Goal: Task Accomplishment & Management: Manage account settings

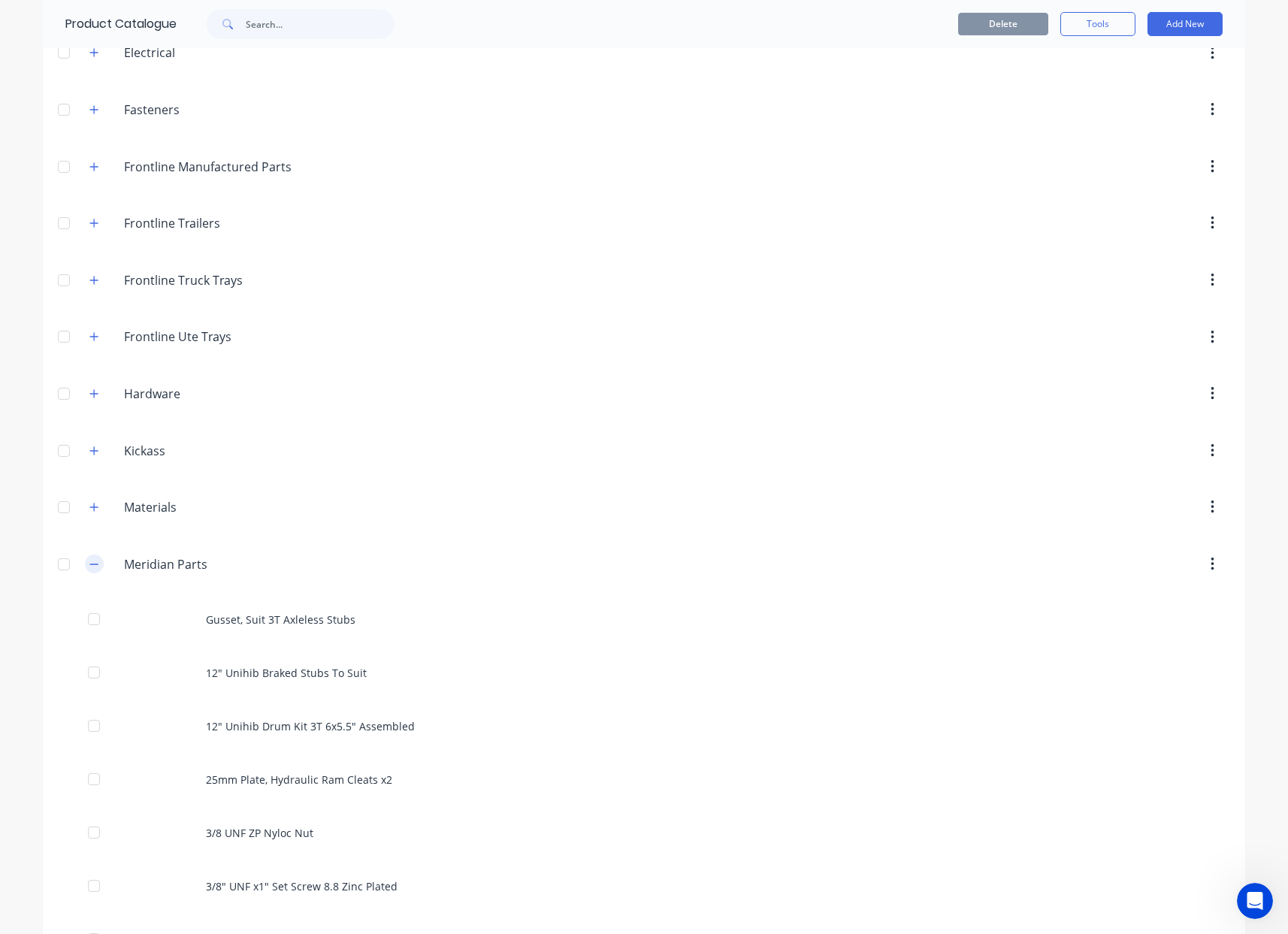
scroll to position [514, 0]
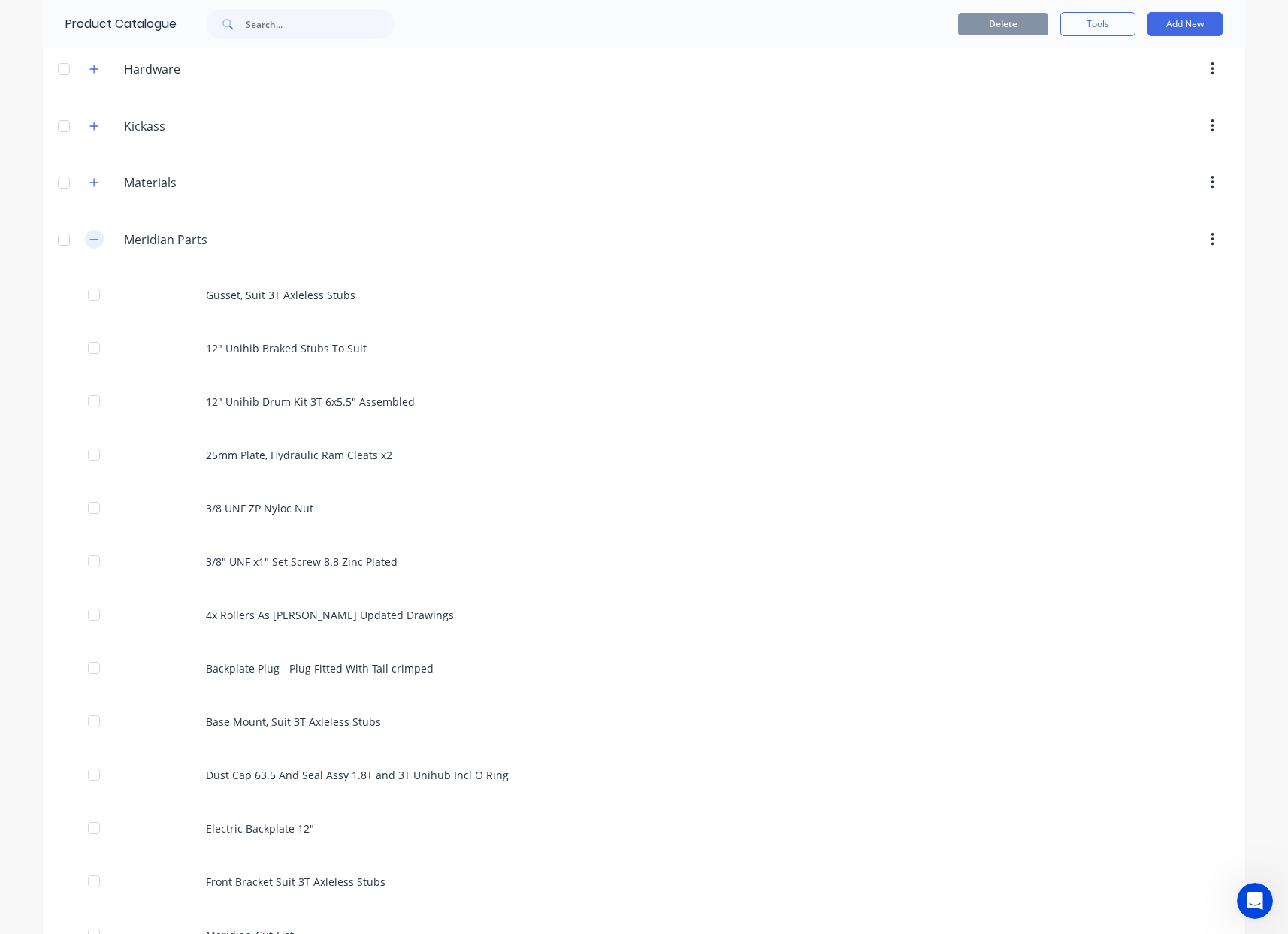
click at [89, 243] on icon "button" at bounding box center [93, 239] width 9 height 11
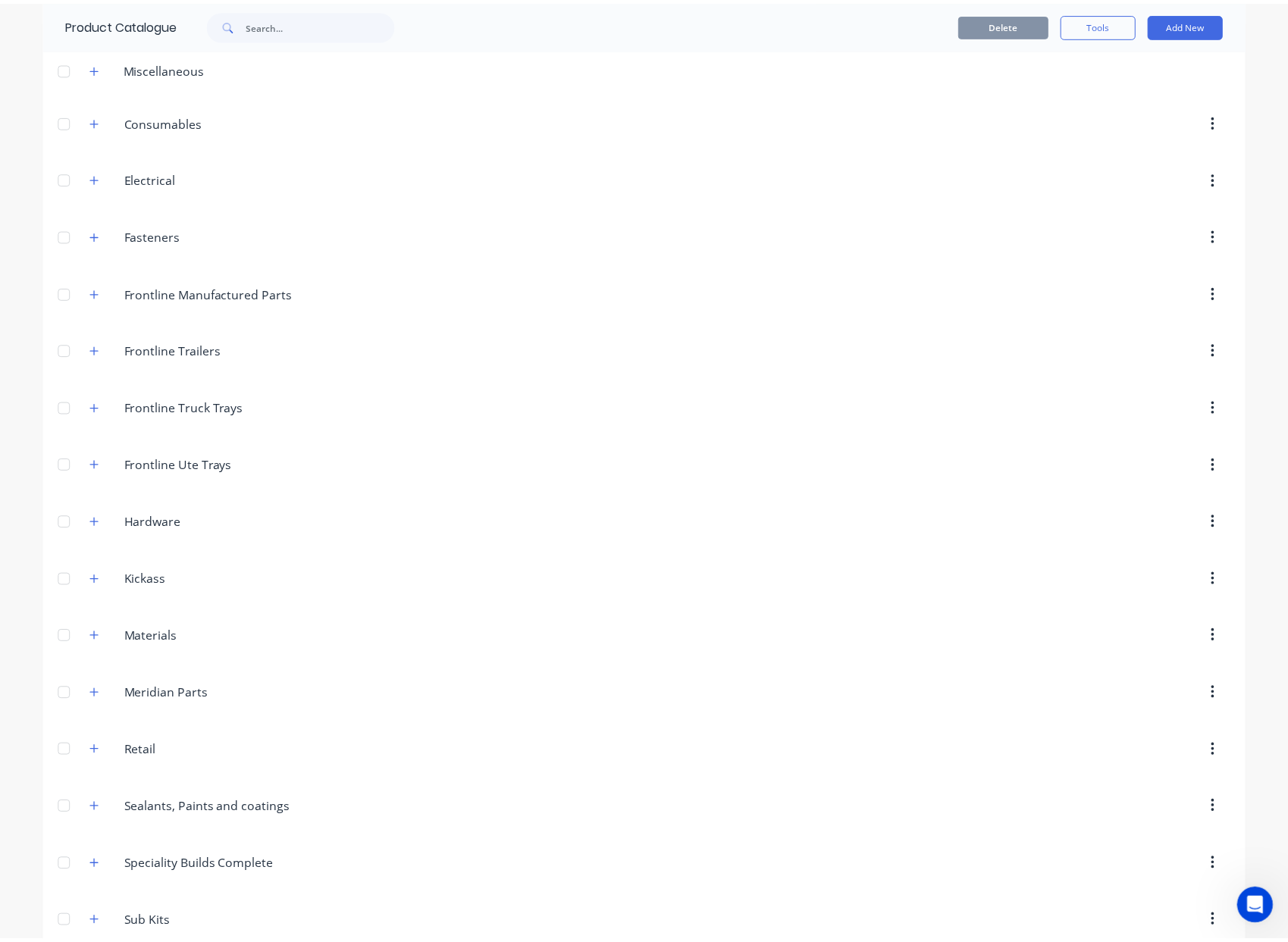
scroll to position [0, 0]
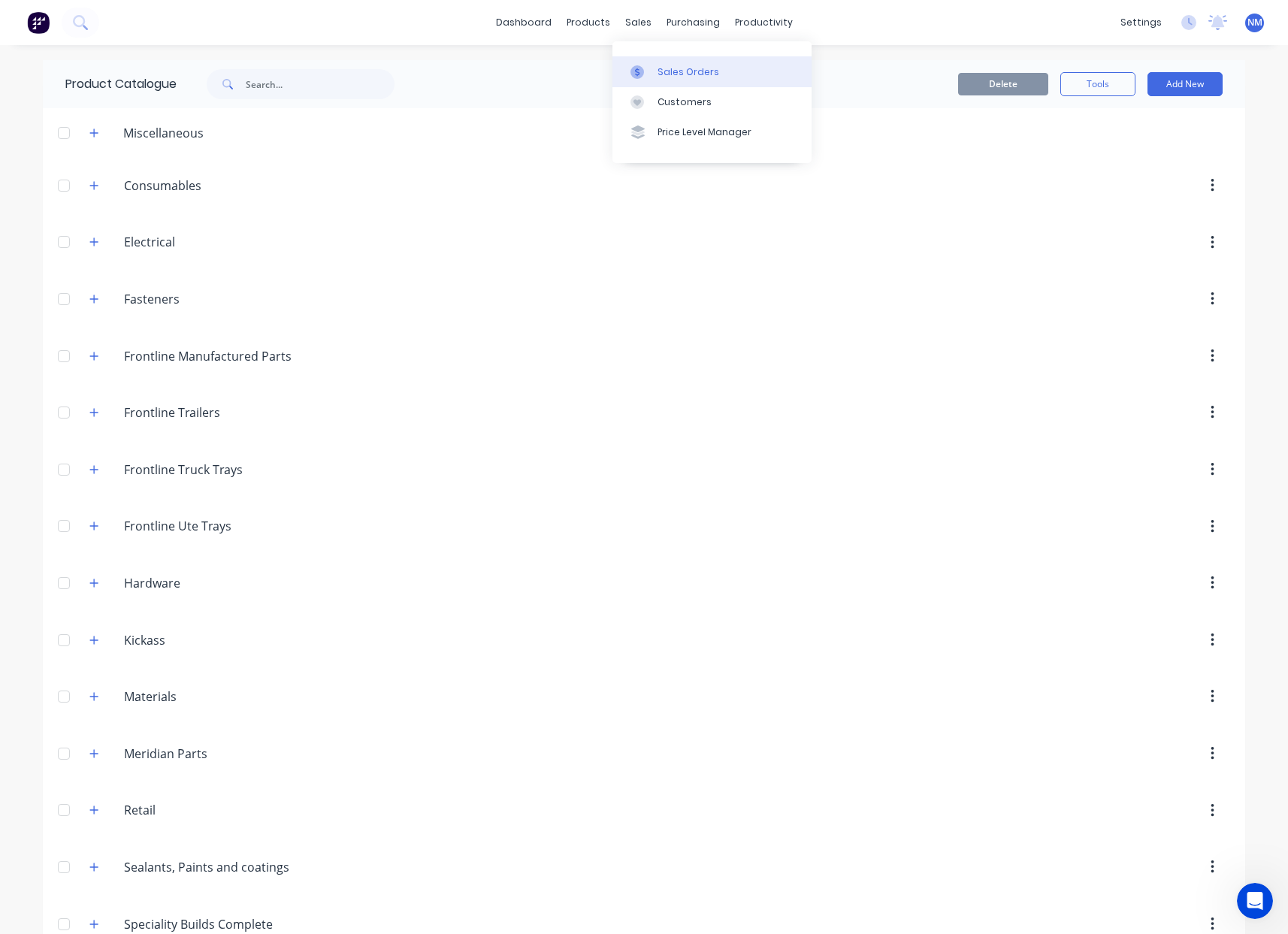
click at [669, 77] on div "Sales Orders" at bounding box center [688, 72] width 61 height 14
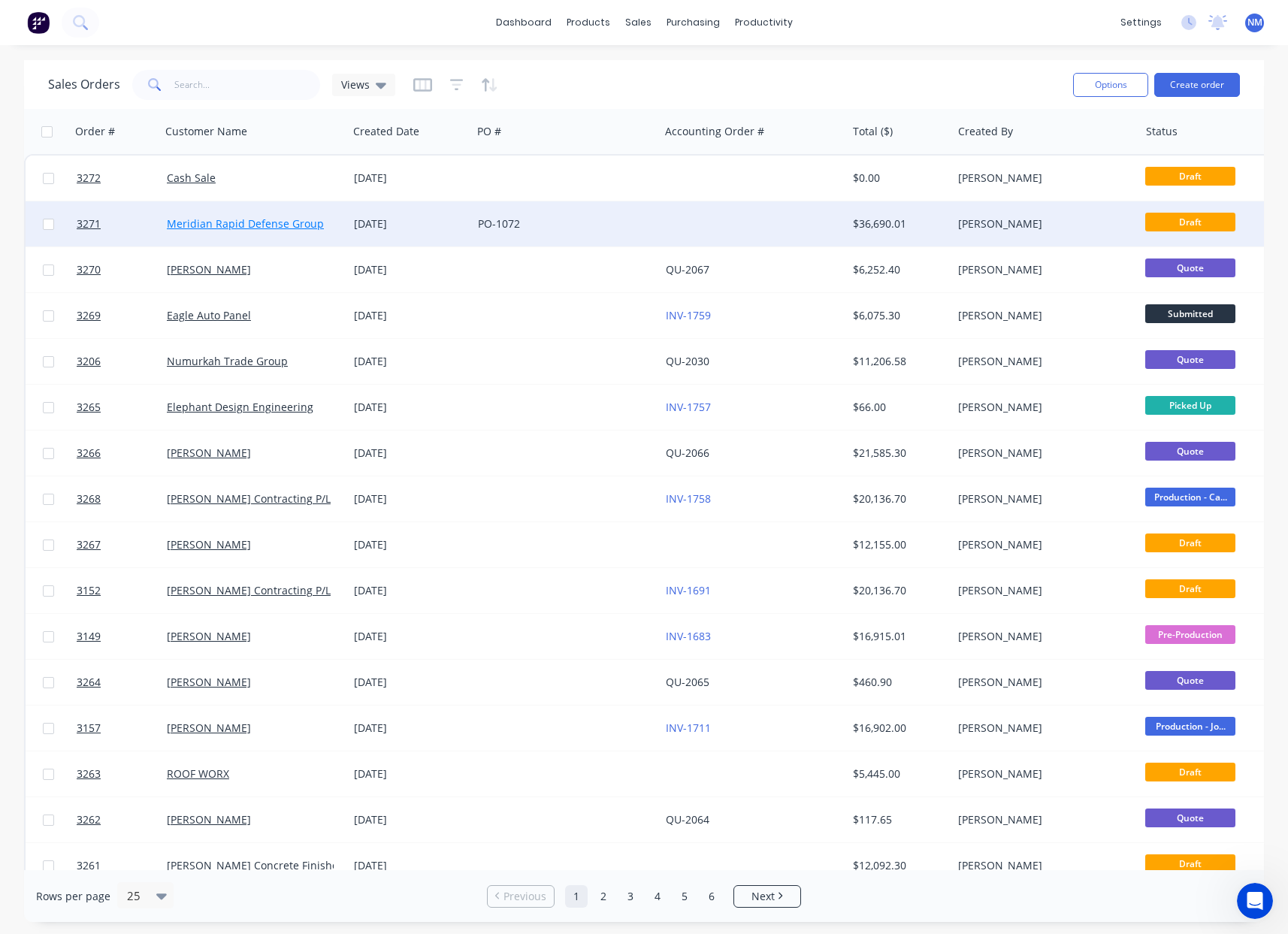
click at [233, 229] on link "Meridian Rapid Defense Group" at bounding box center [246, 223] width 157 height 14
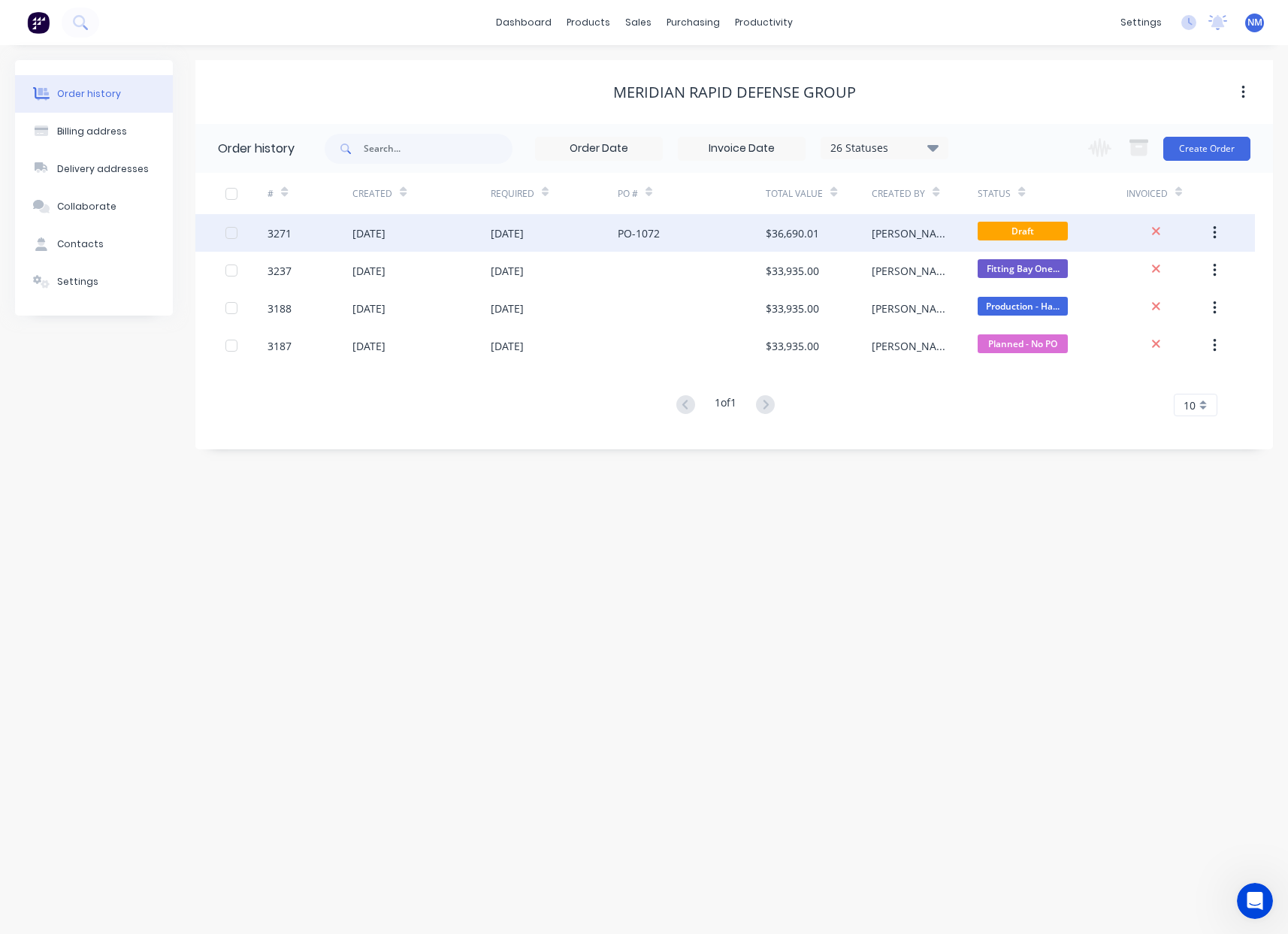
click at [618, 237] on div "PO-1072" at bounding box center [639, 233] width 42 height 16
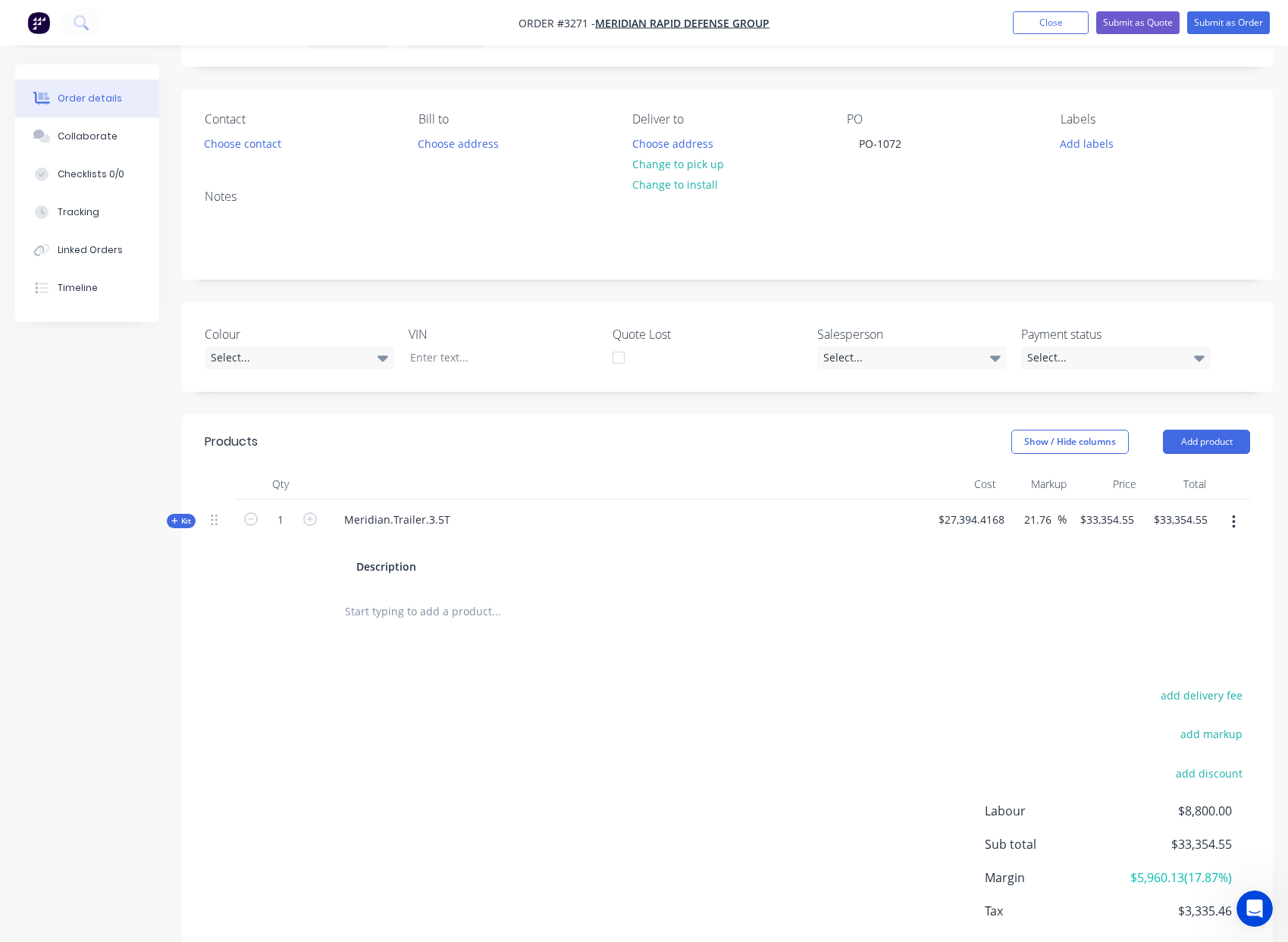
scroll to position [160, 0]
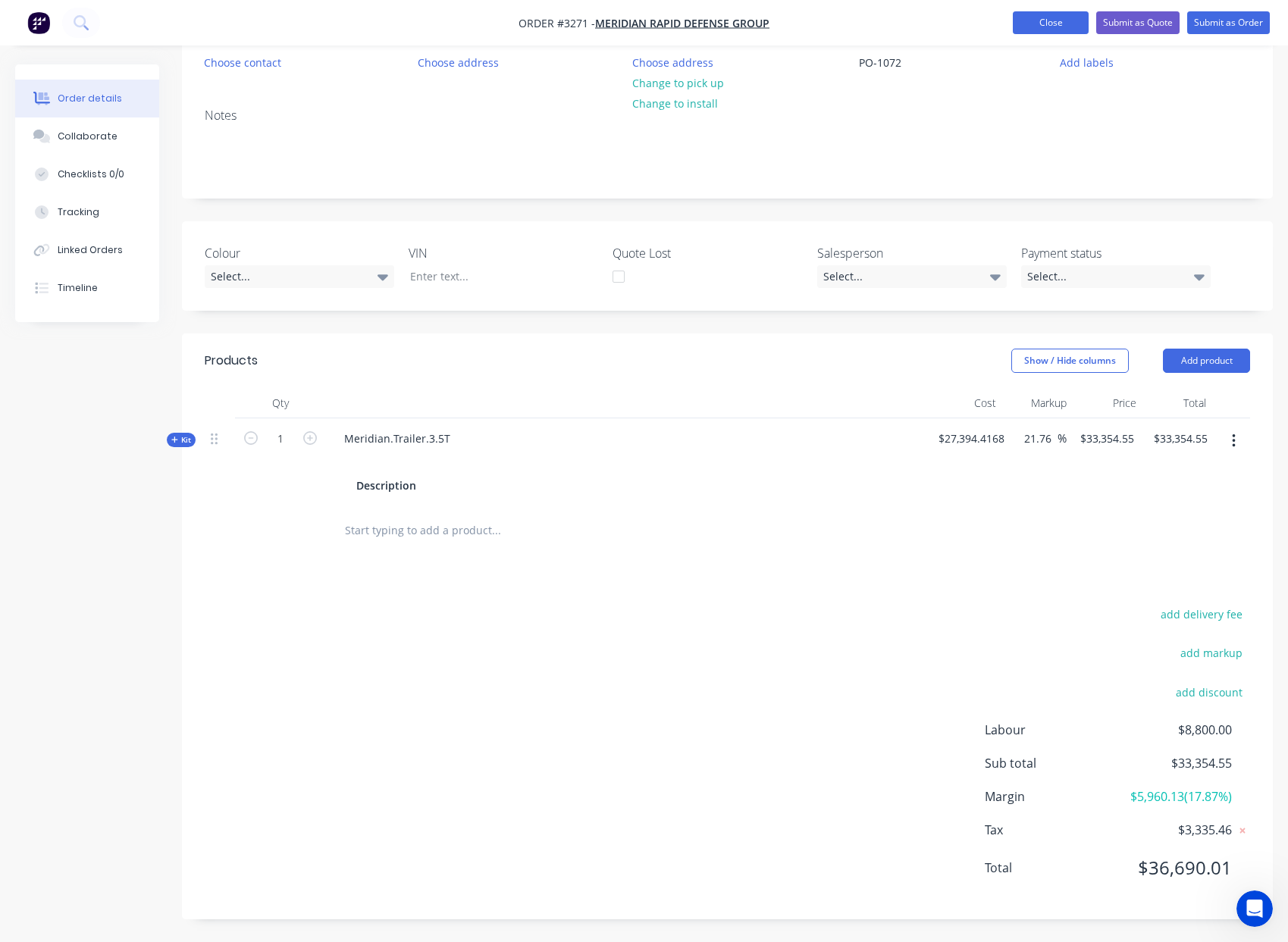
click at [1042, 15] on button "Close" at bounding box center [1051, 23] width 76 height 23
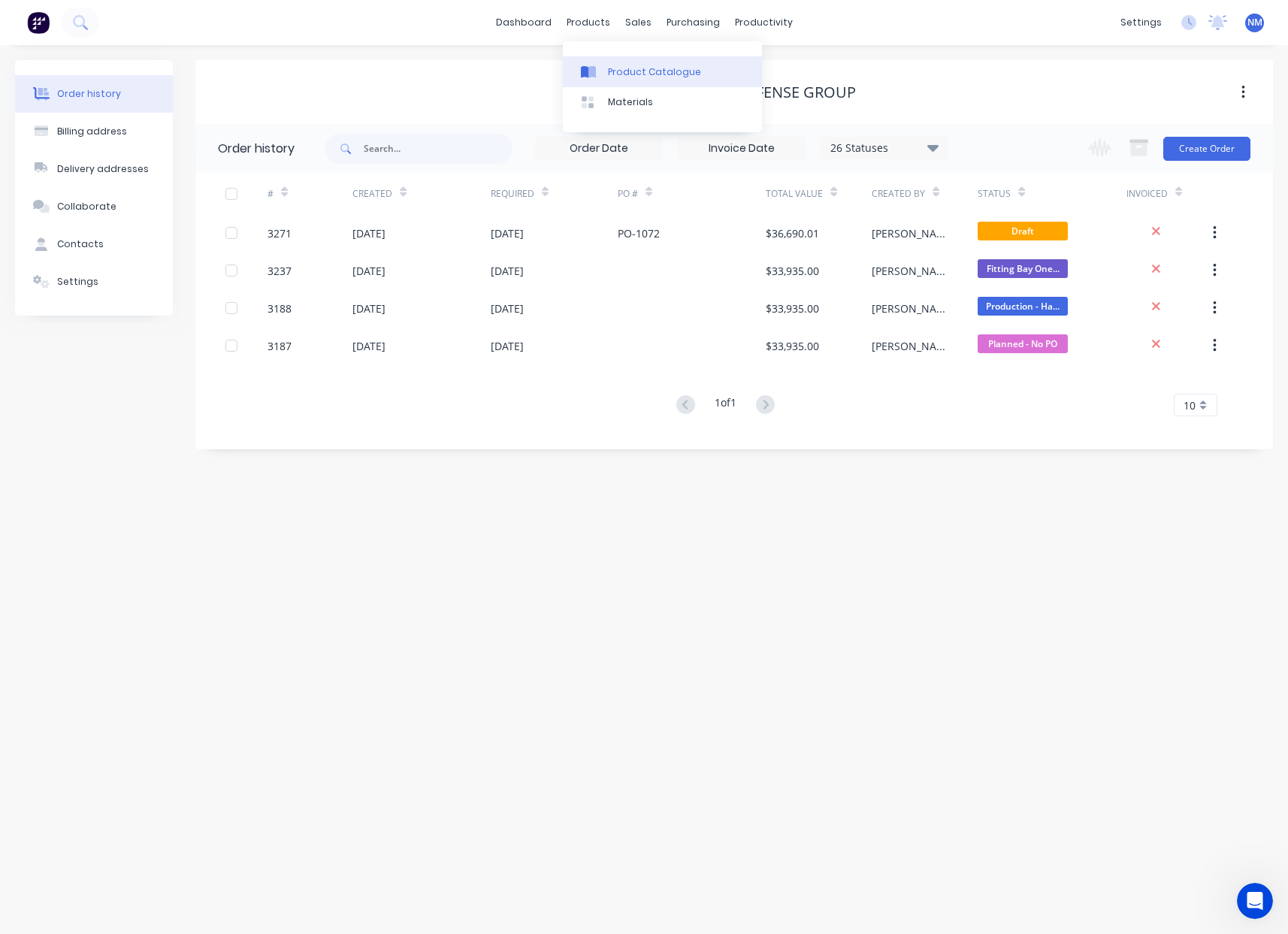
click at [621, 69] on div "Product Catalogue" at bounding box center [655, 72] width 93 height 14
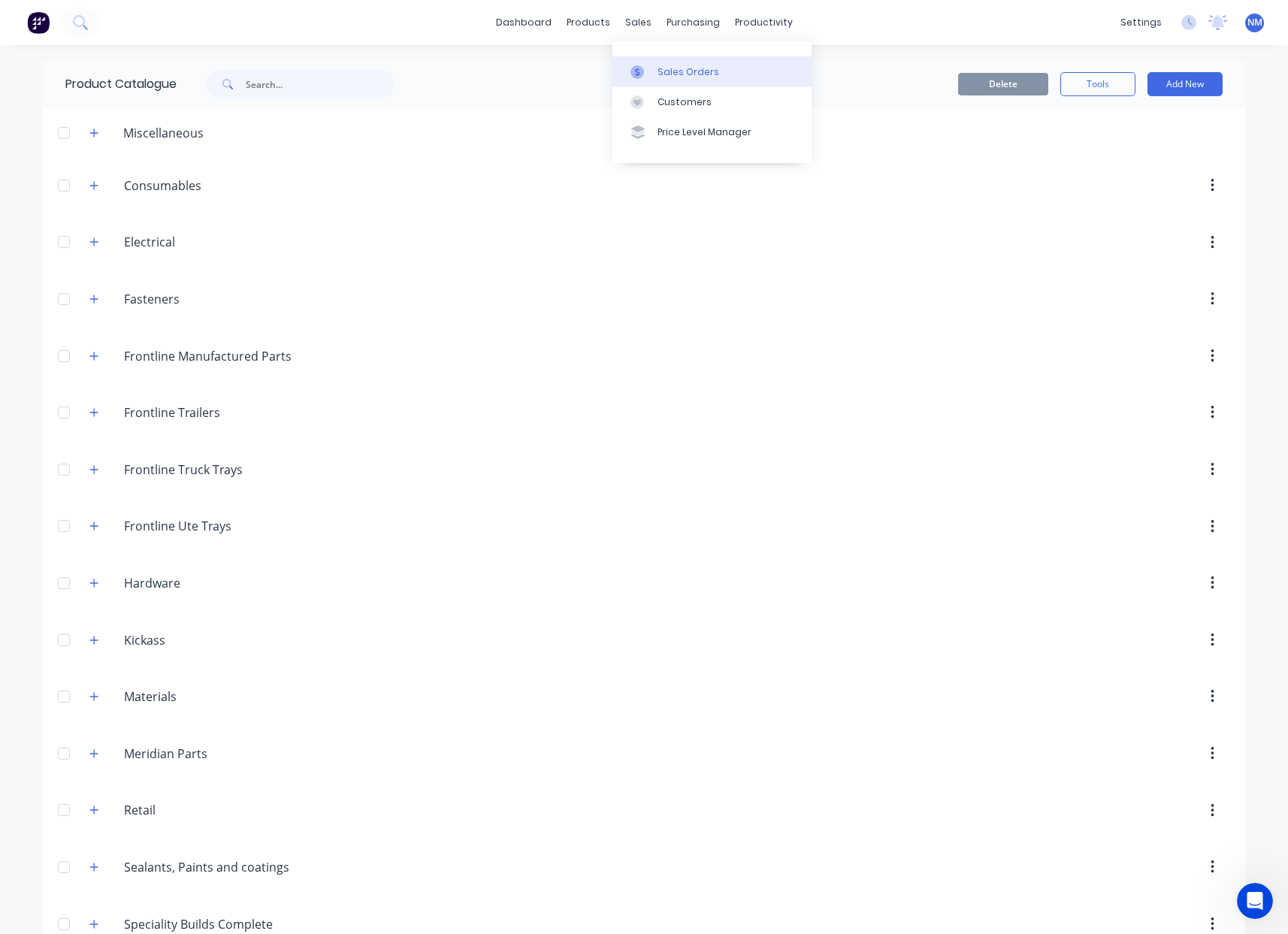
click at [675, 62] on link "Sales Orders" at bounding box center [712, 71] width 199 height 30
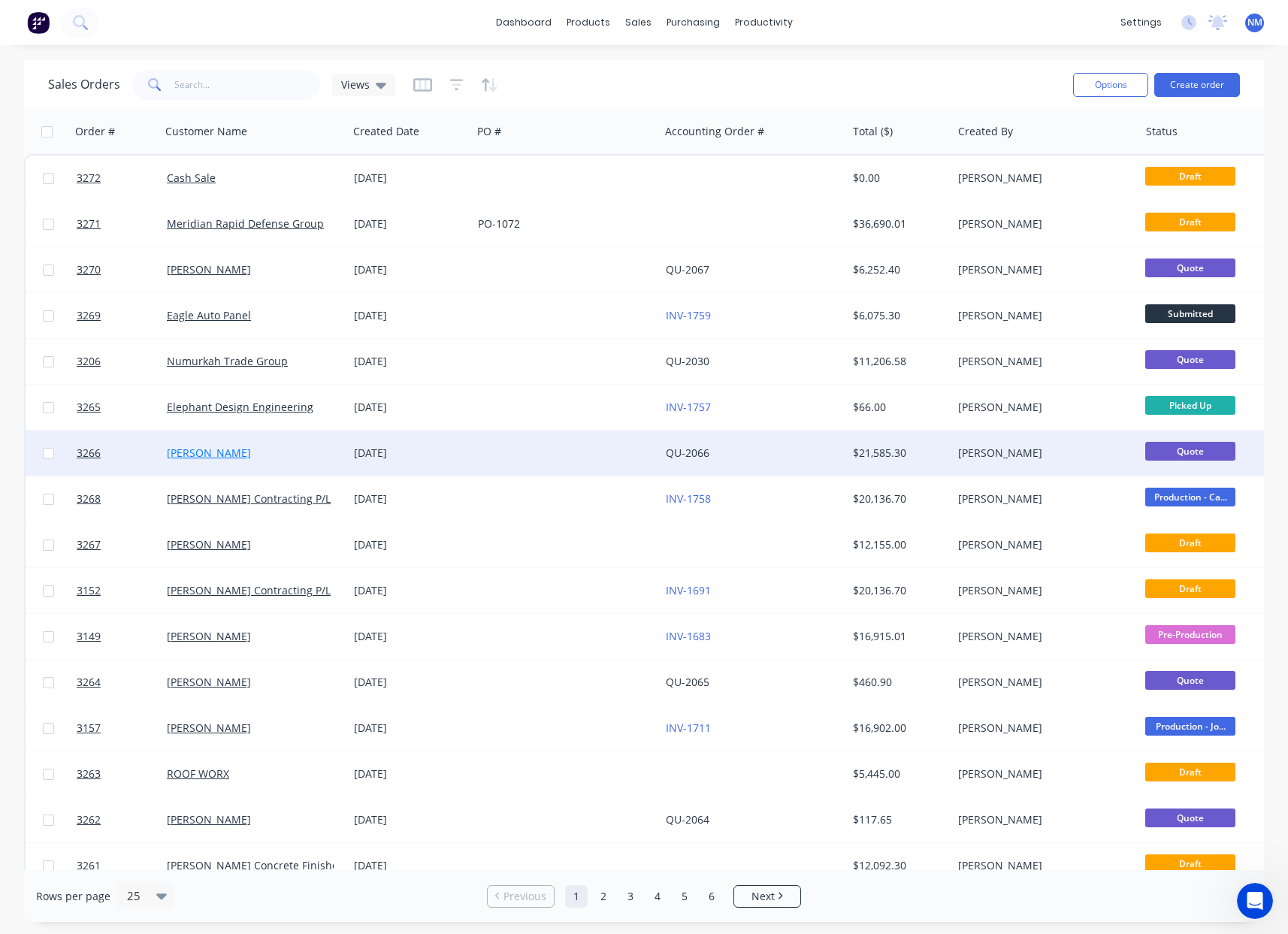
click at [190, 452] on link "[PERSON_NAME]" at bounding box center [209, 453] width 84 height 14
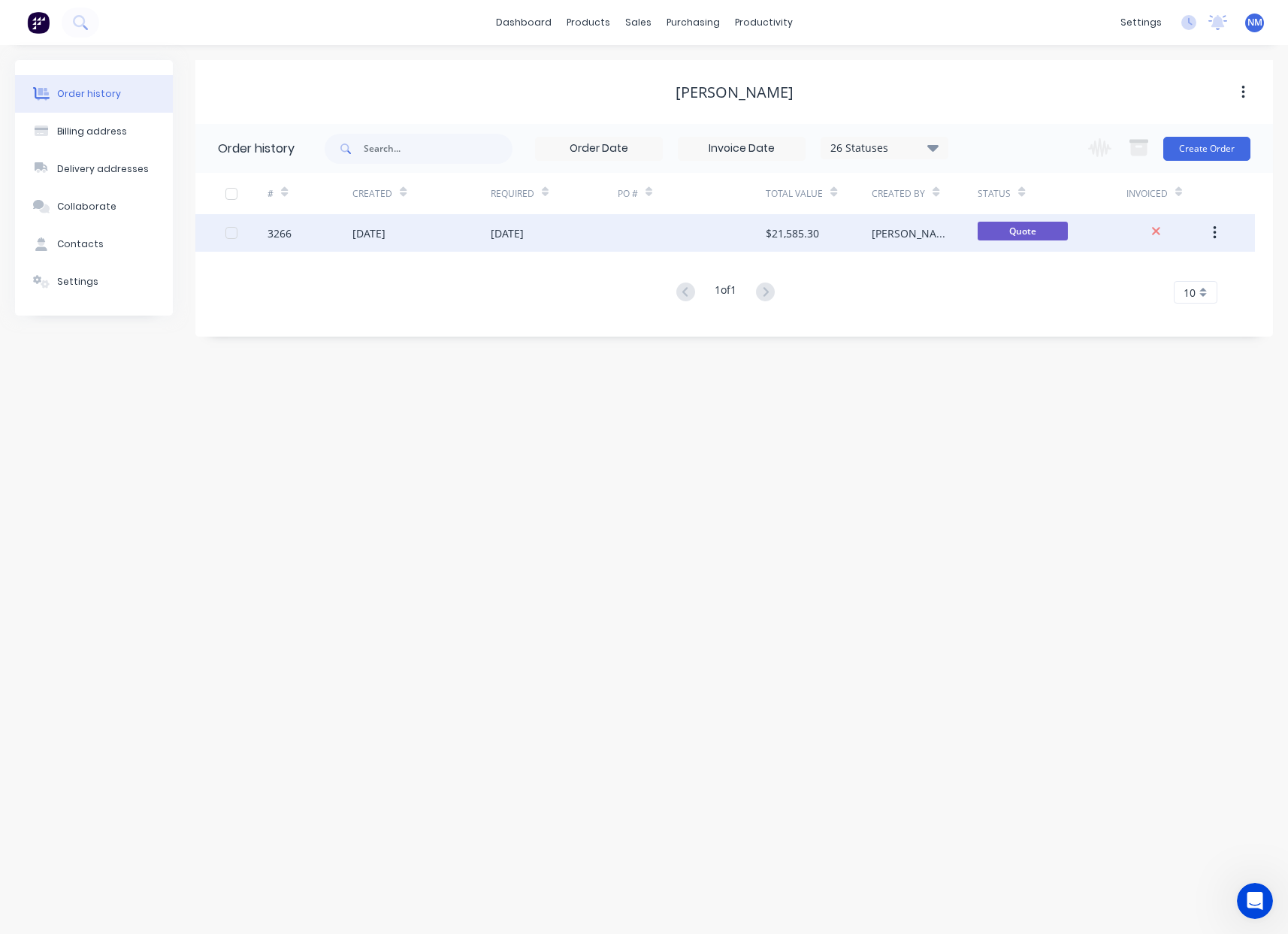
click at [611, 248] on div "[DATE]" at bounding box center [554, 233] width 127 height 38
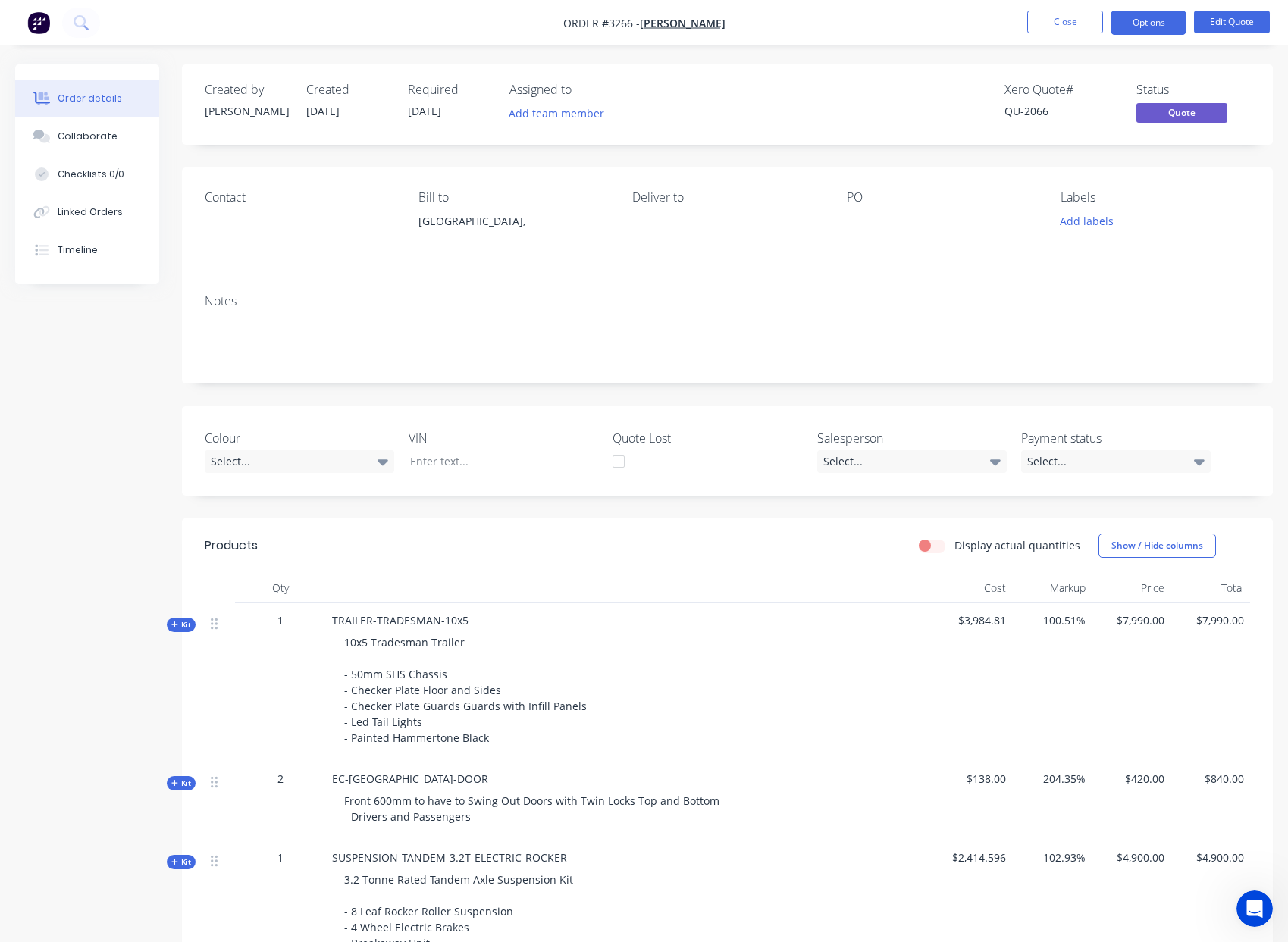
click at [616, 462] on div at bounding box center [618, 461] width 31 height 31
click at [1074, 15] on button "Close" at bounding box center [1065, 22] width 76 height 23
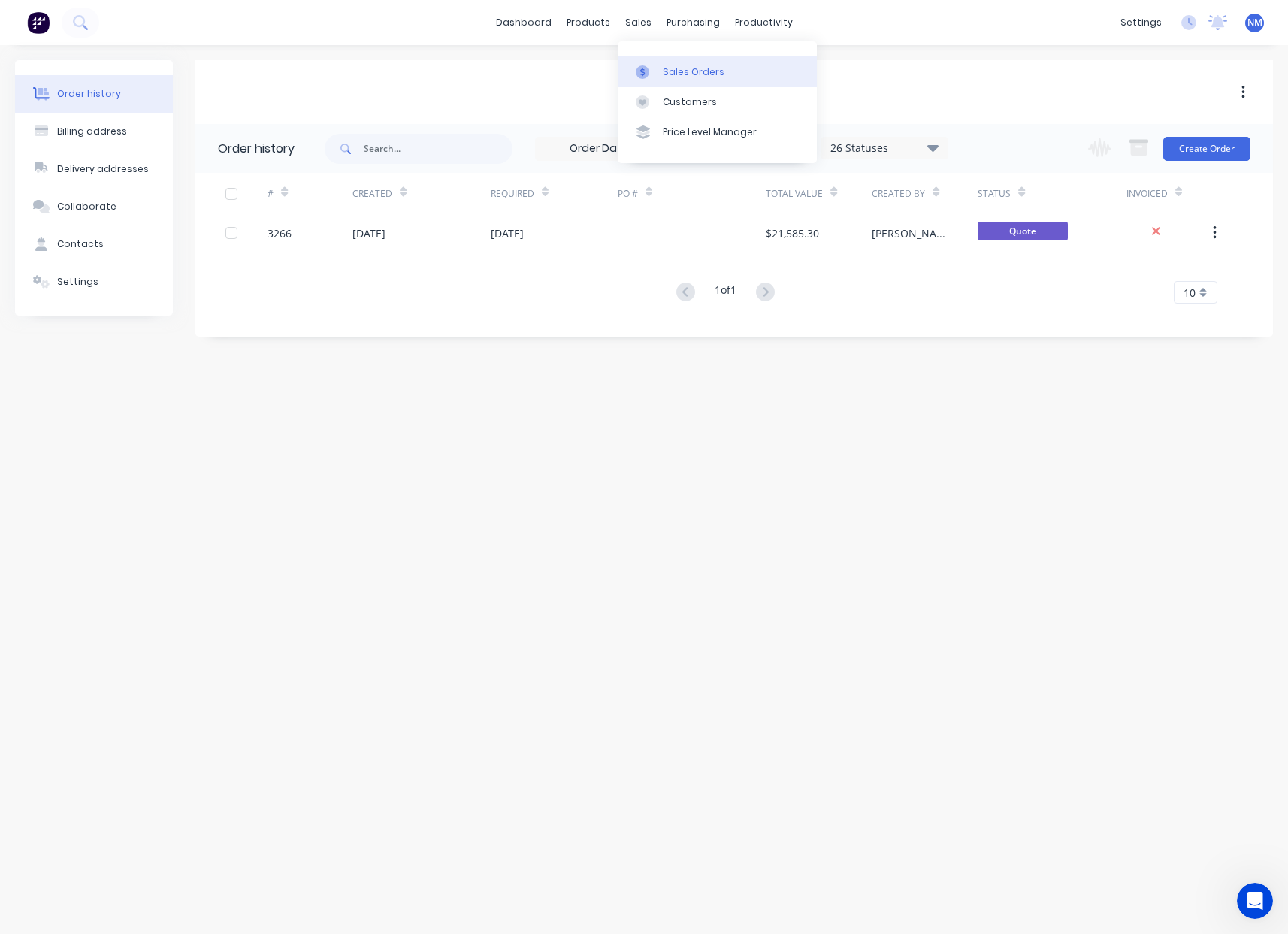
click at [662, 62] on link "Sales Orders" at bounding box center [717, 71] width 199 height 30
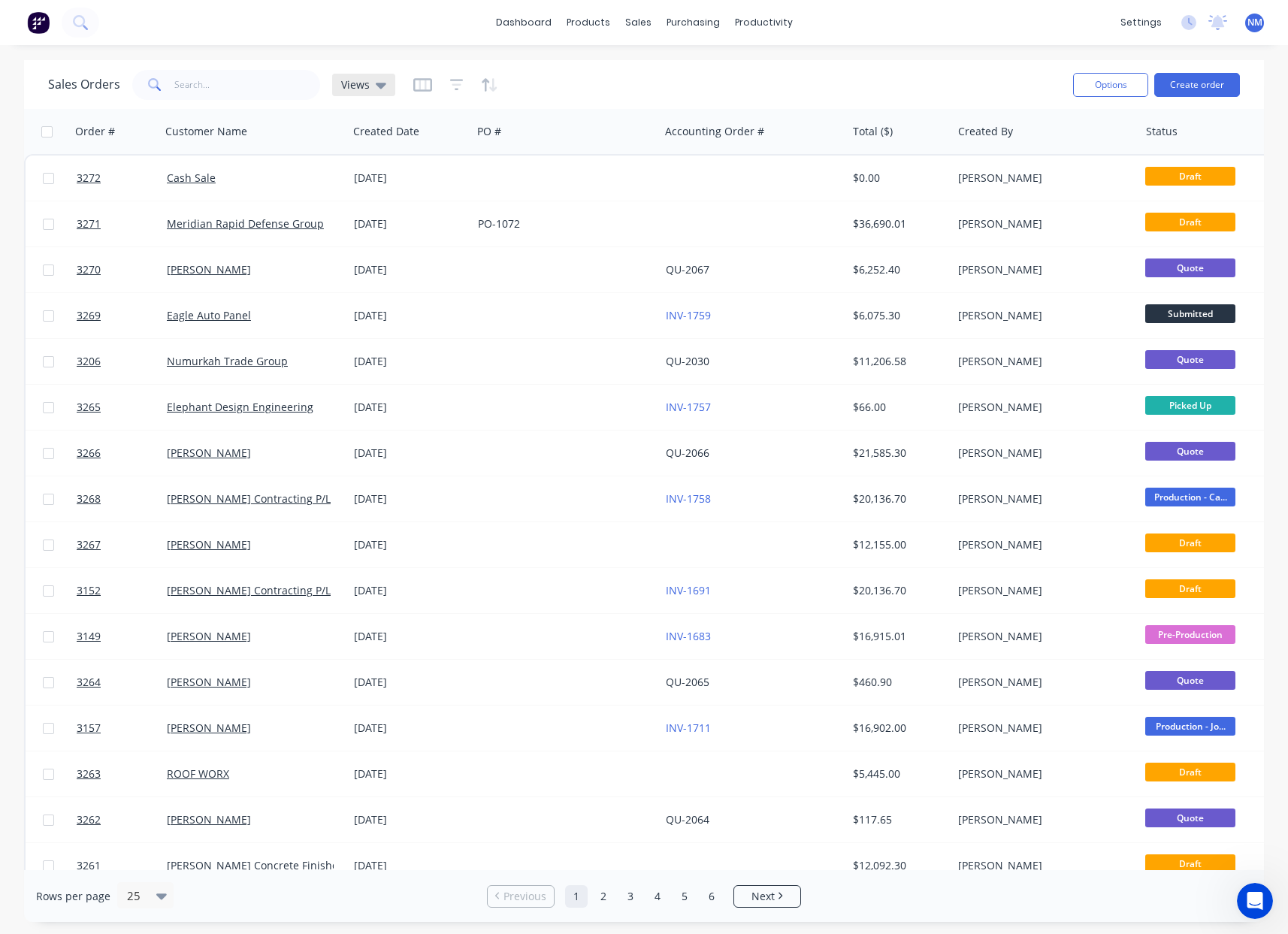
click at [387, 93] on div "Views" at bounding box center [363, 85] width 63 height 23
click at [413, 358] on button "Quotes Lost" at bounding box center [422, 363] width 171 height 17
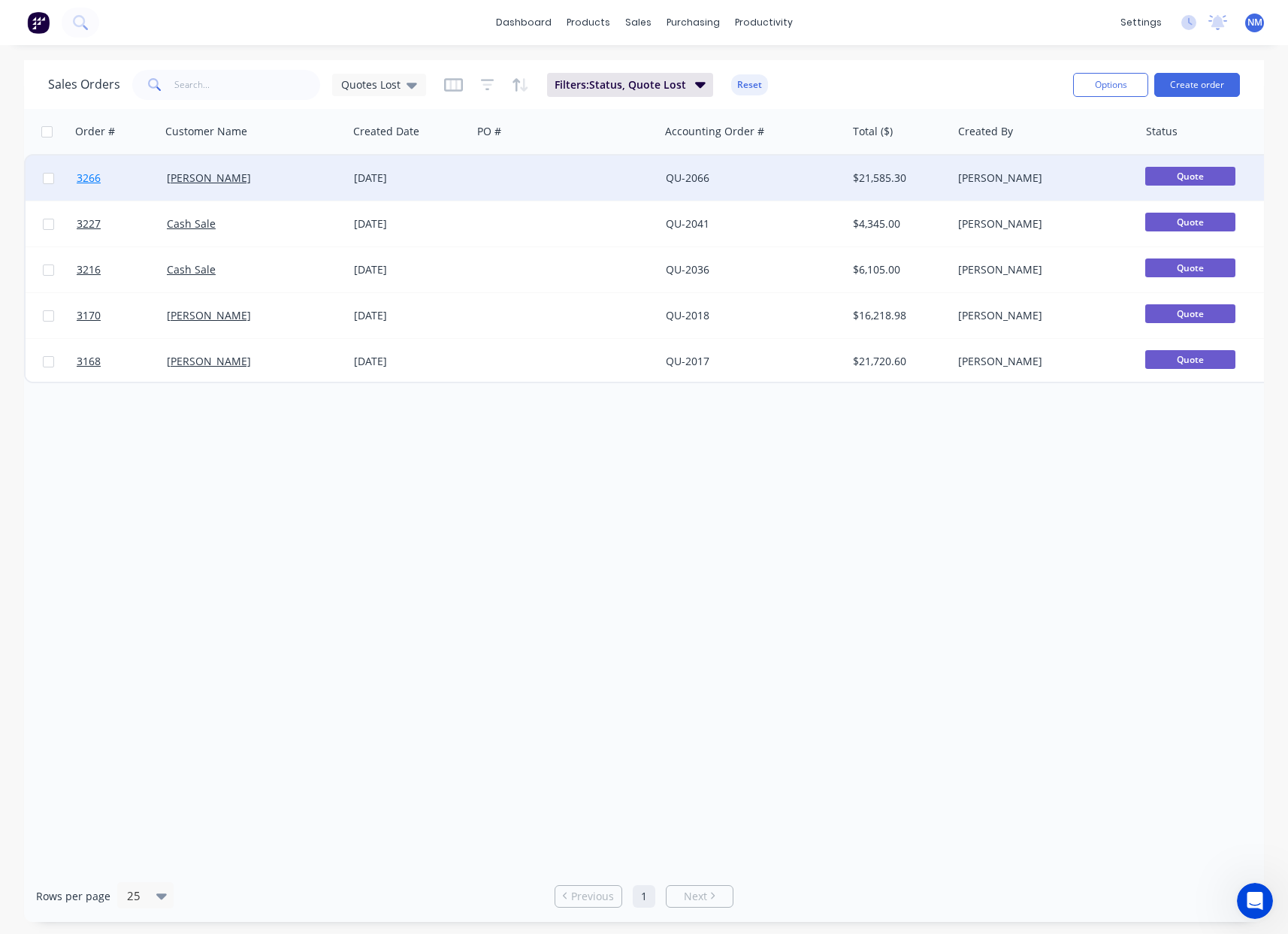
click at [84, 184] on span "3266" at bounding box center [89, 178] width 24 height 15
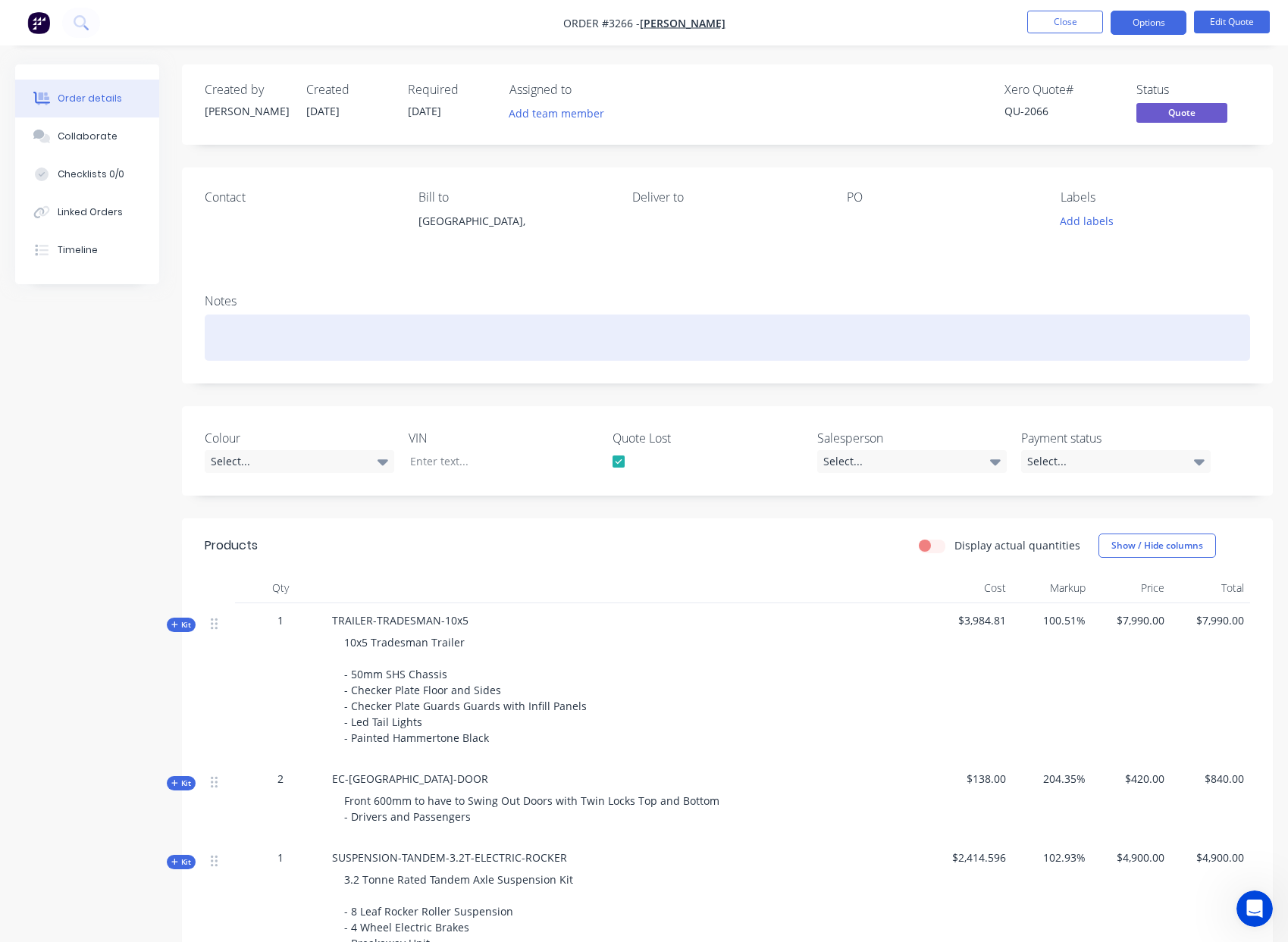
click at [259, 347] on div at bounding box center [727, 337] width 1045 height 46
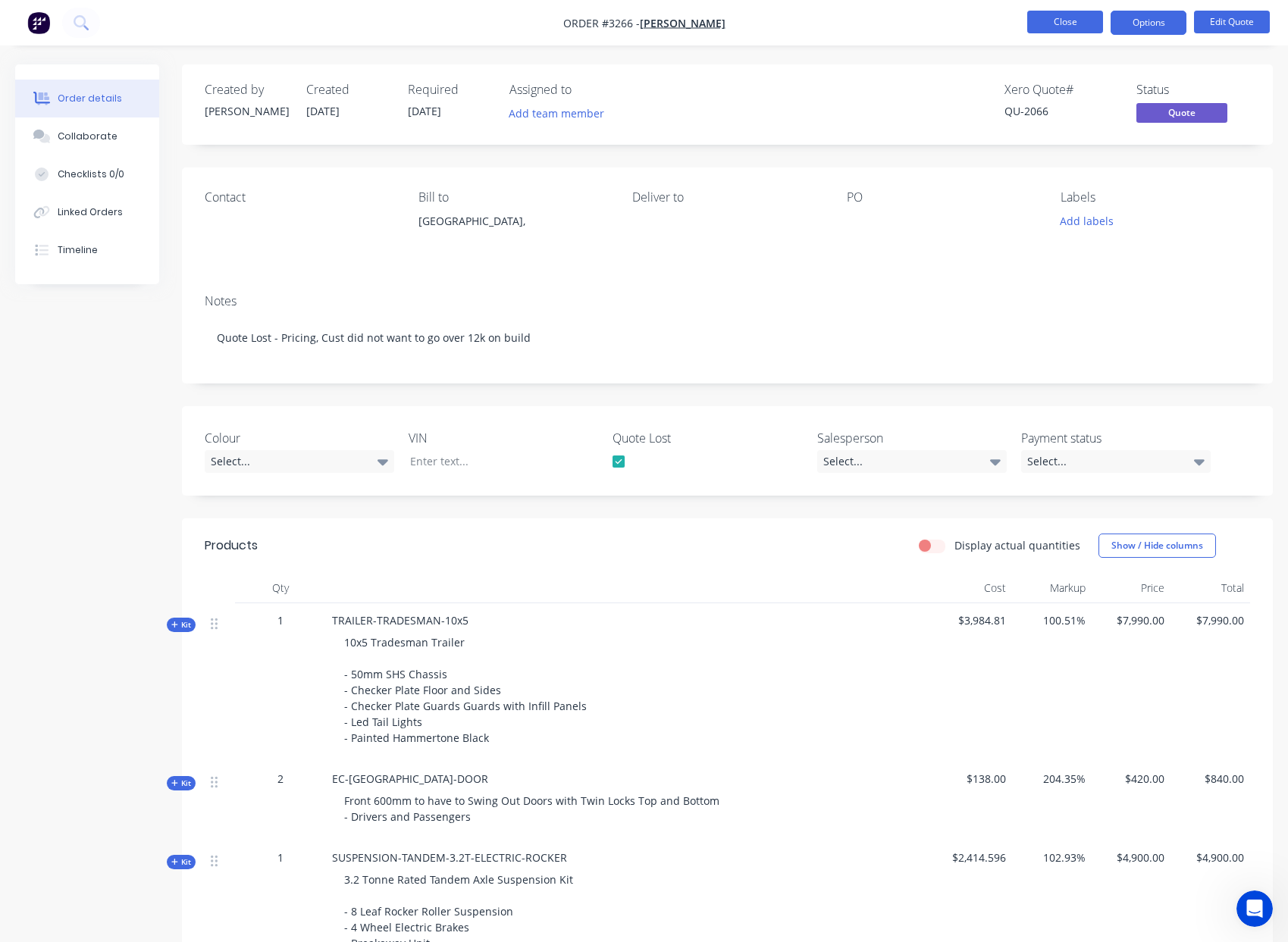
click at [1049, 22] on button "Close" at bounding box center [1065, 22] width 76 height 23
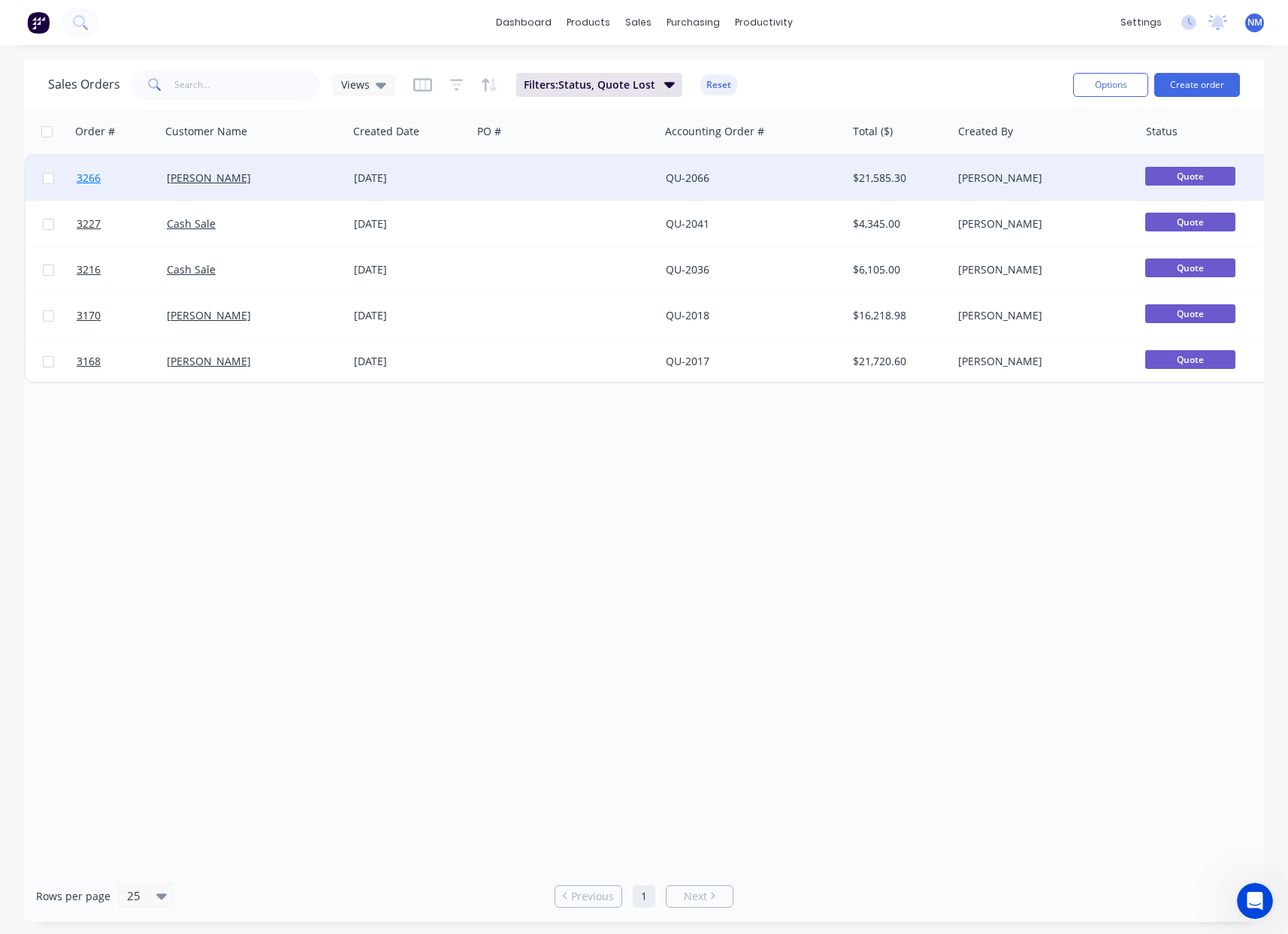
click at [89, 176] on span "3266" at bounding box center [89, 178] width 24 height 15
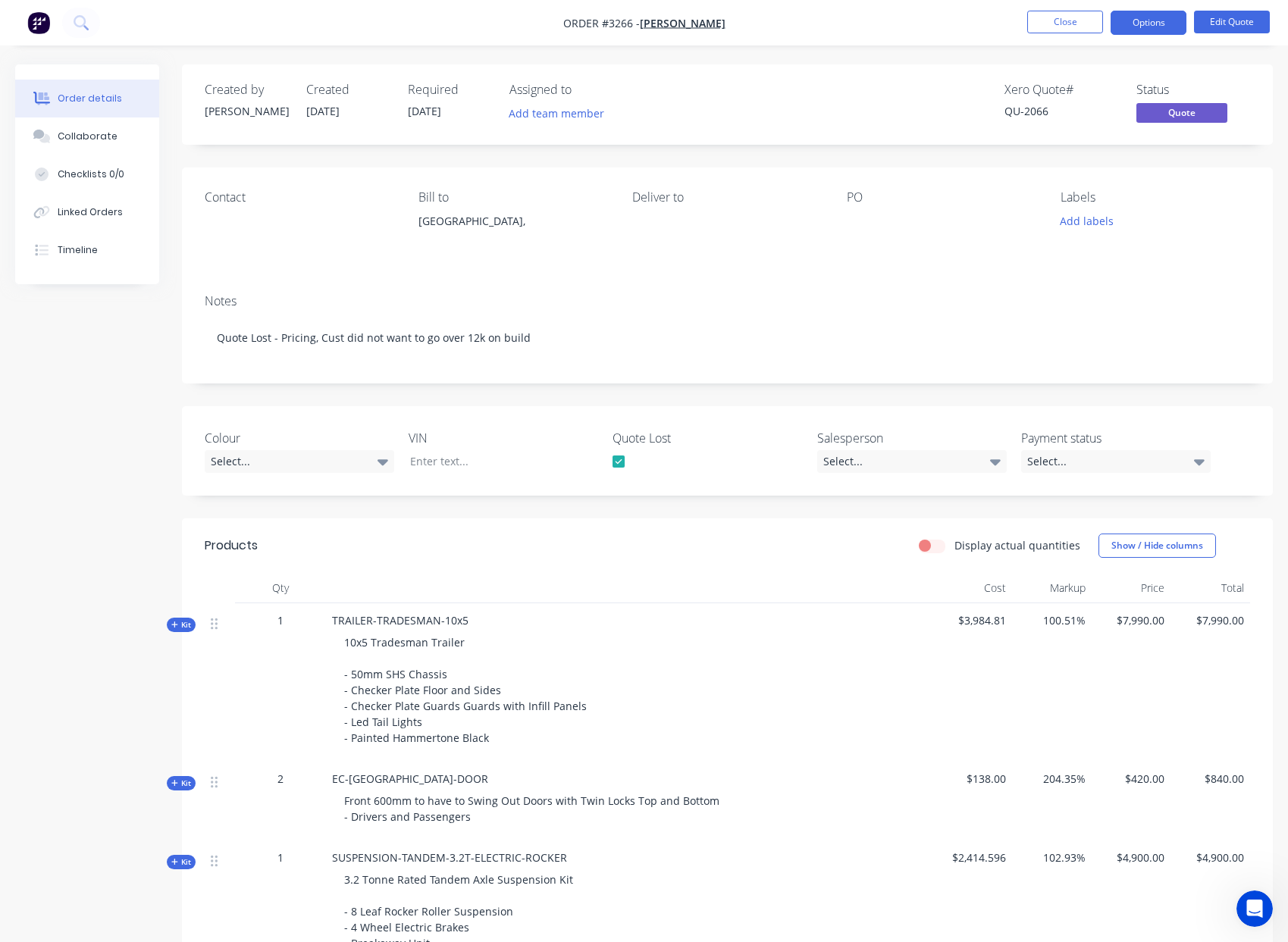
click at [1060, 35] on nav "Order #3266 - [PERSON_NAME] Close Options Edit Quote" at bounding box center [644, 22] width 1288 height 45
click at [1060, 30] on button "Close" at bounding box center [1065, 22] width 76 height 23
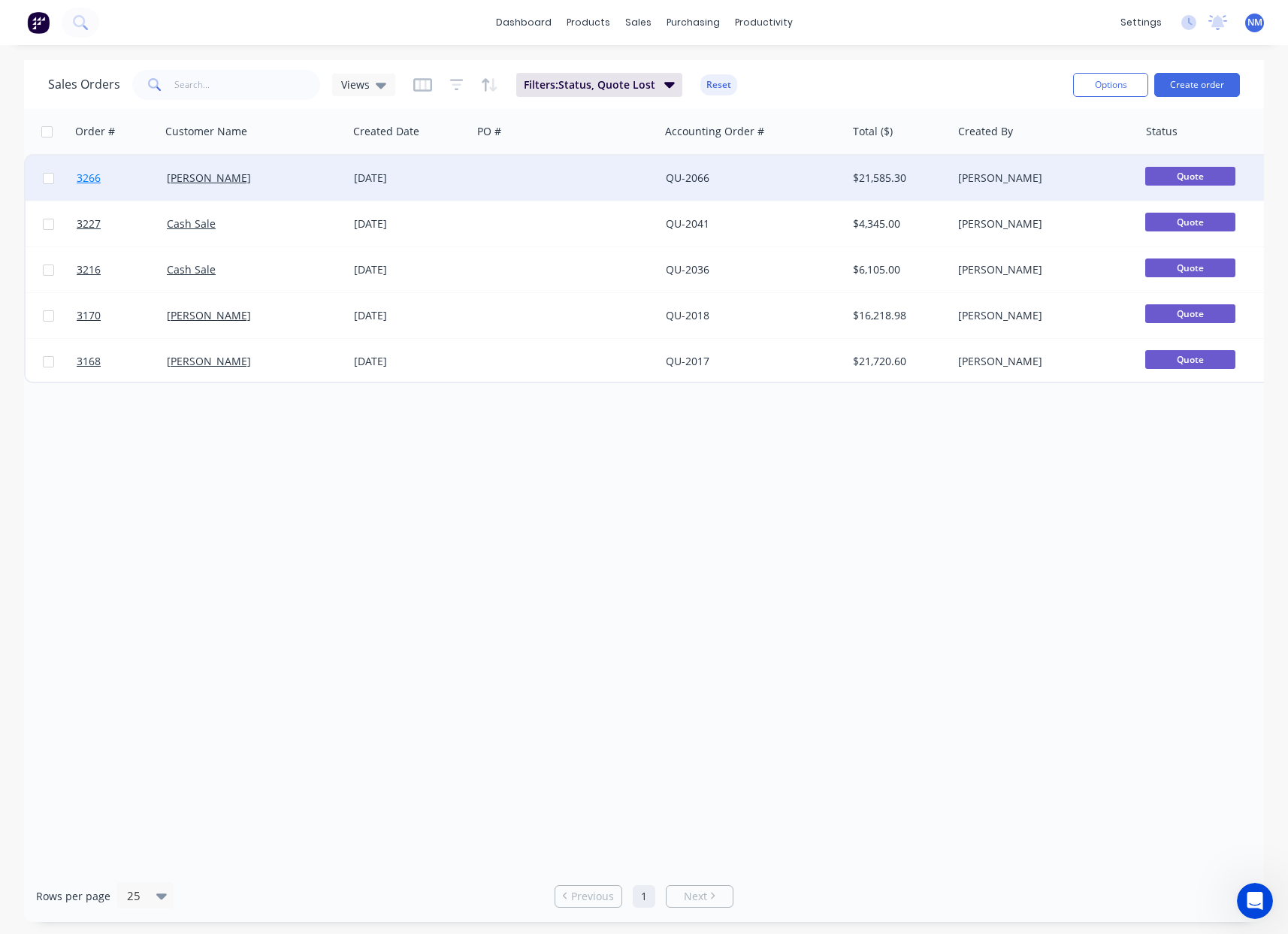
click at [83, 183] on span "3266" at bounding box center [89, 178] width 24 height 15
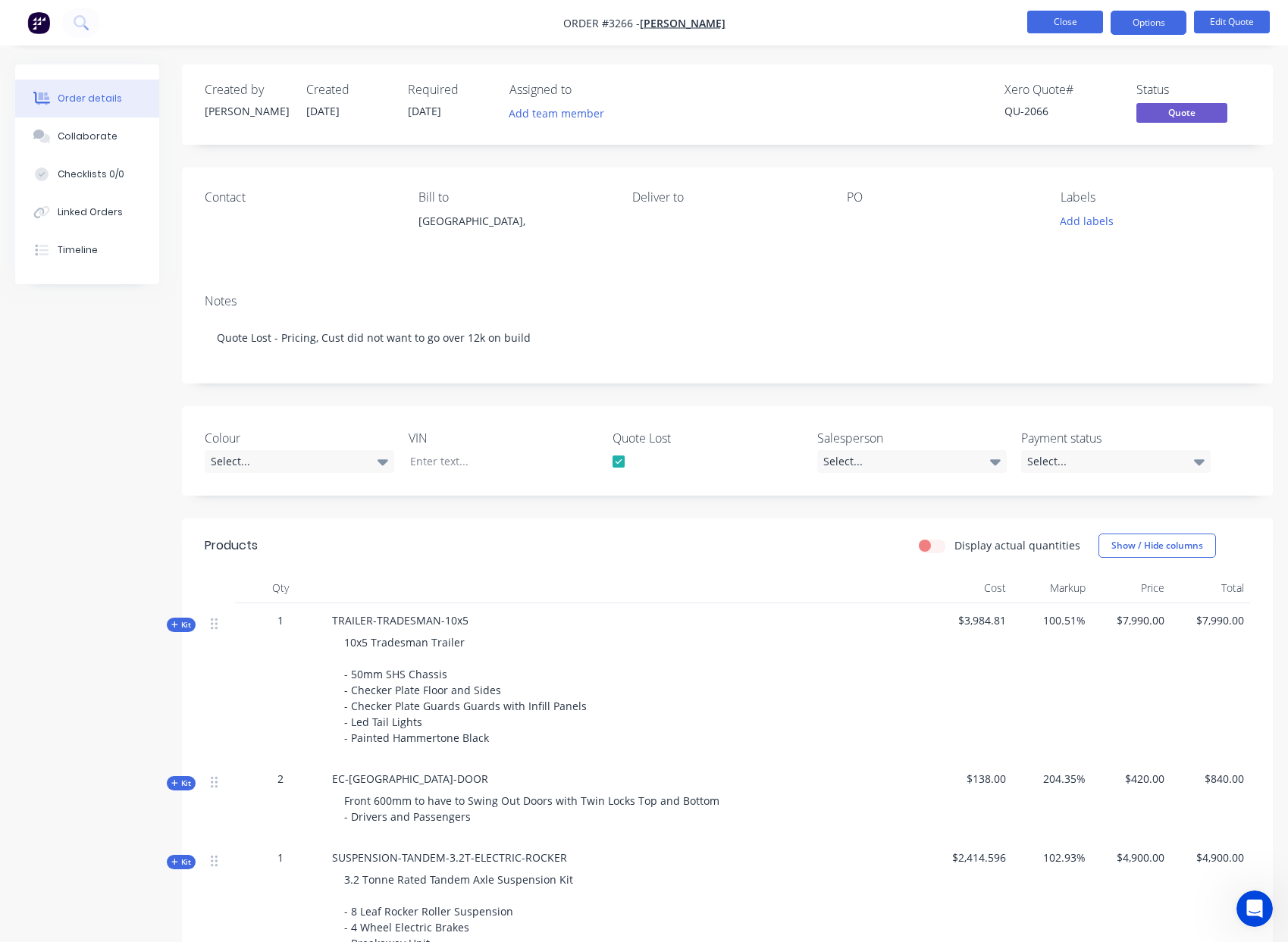
click at [1059, 26] on button "Close" at bounding box center [1065, 22] width 76 height 23
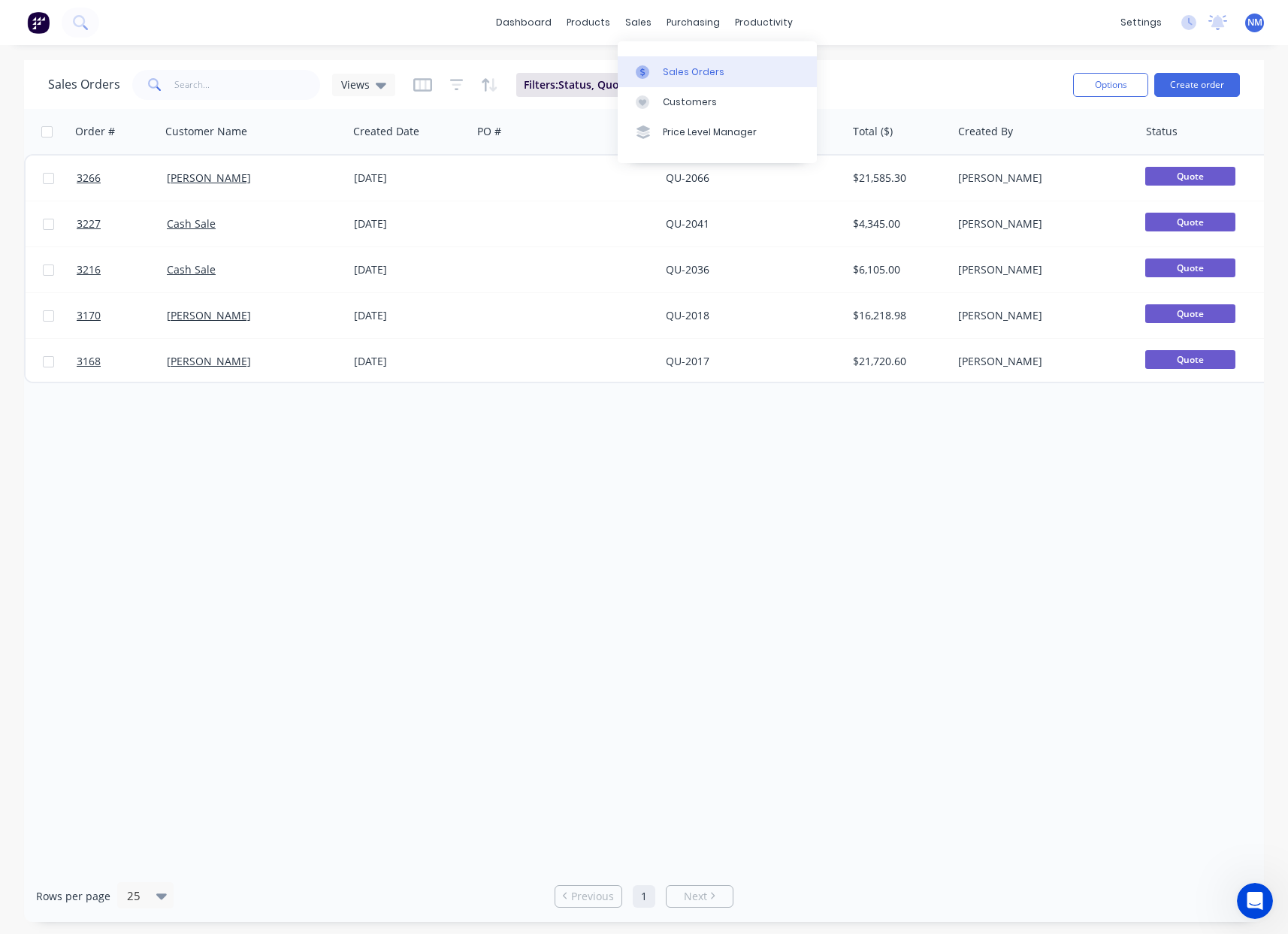
click at [691, 77] on div "Sales Orders" at bounding box center [694, 72] width 61 height 14
click at [664, 63] on link "Sales Orders" at bounding box center [717, 71] width 199 height 30
click at [368, 75] on div "Views" at bounding box center [363, 85] width 63 height 23
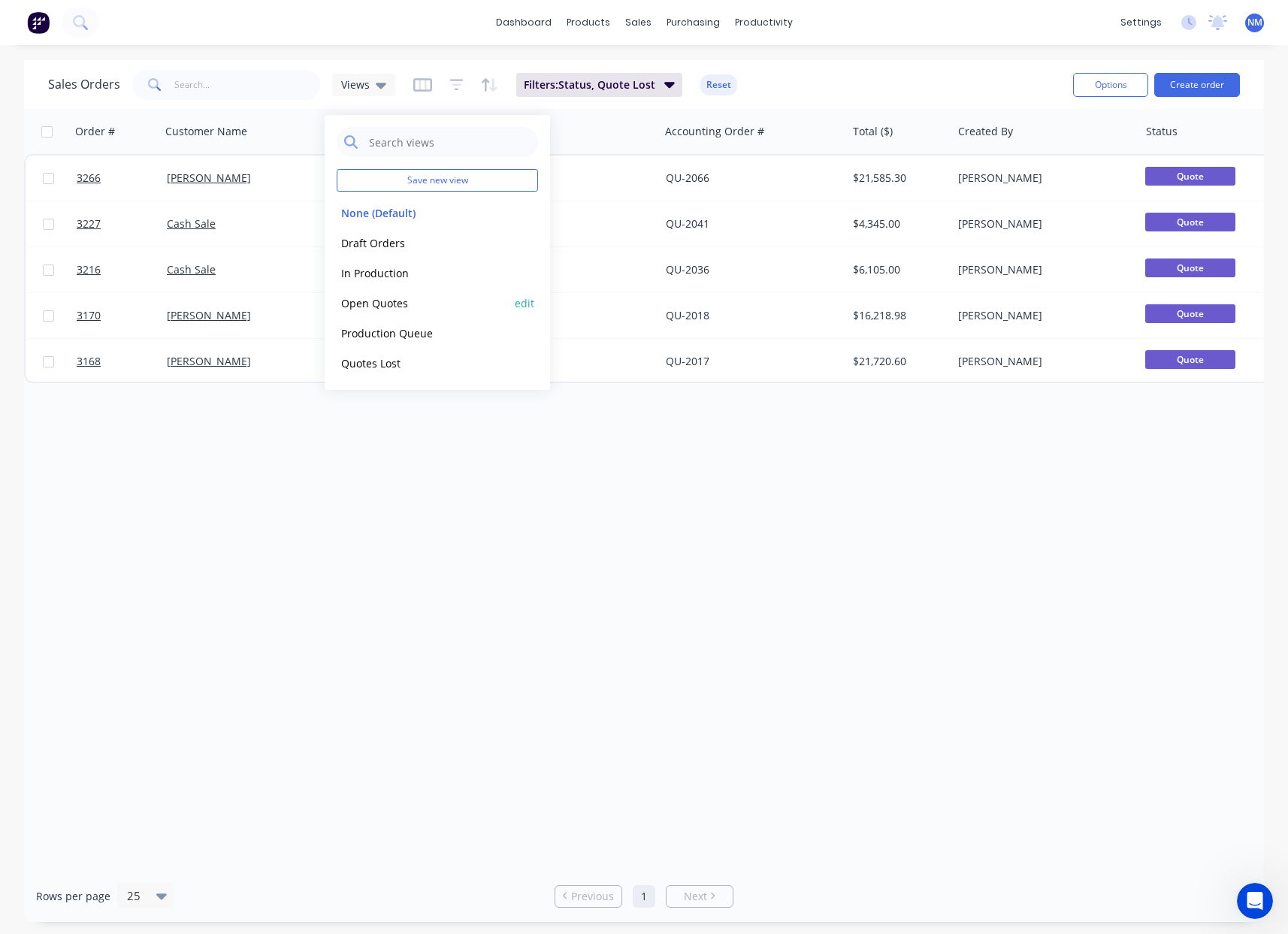
click at [405, 309] on button "Open Quotes" at bounding box center [422, 303] width 171 height 17
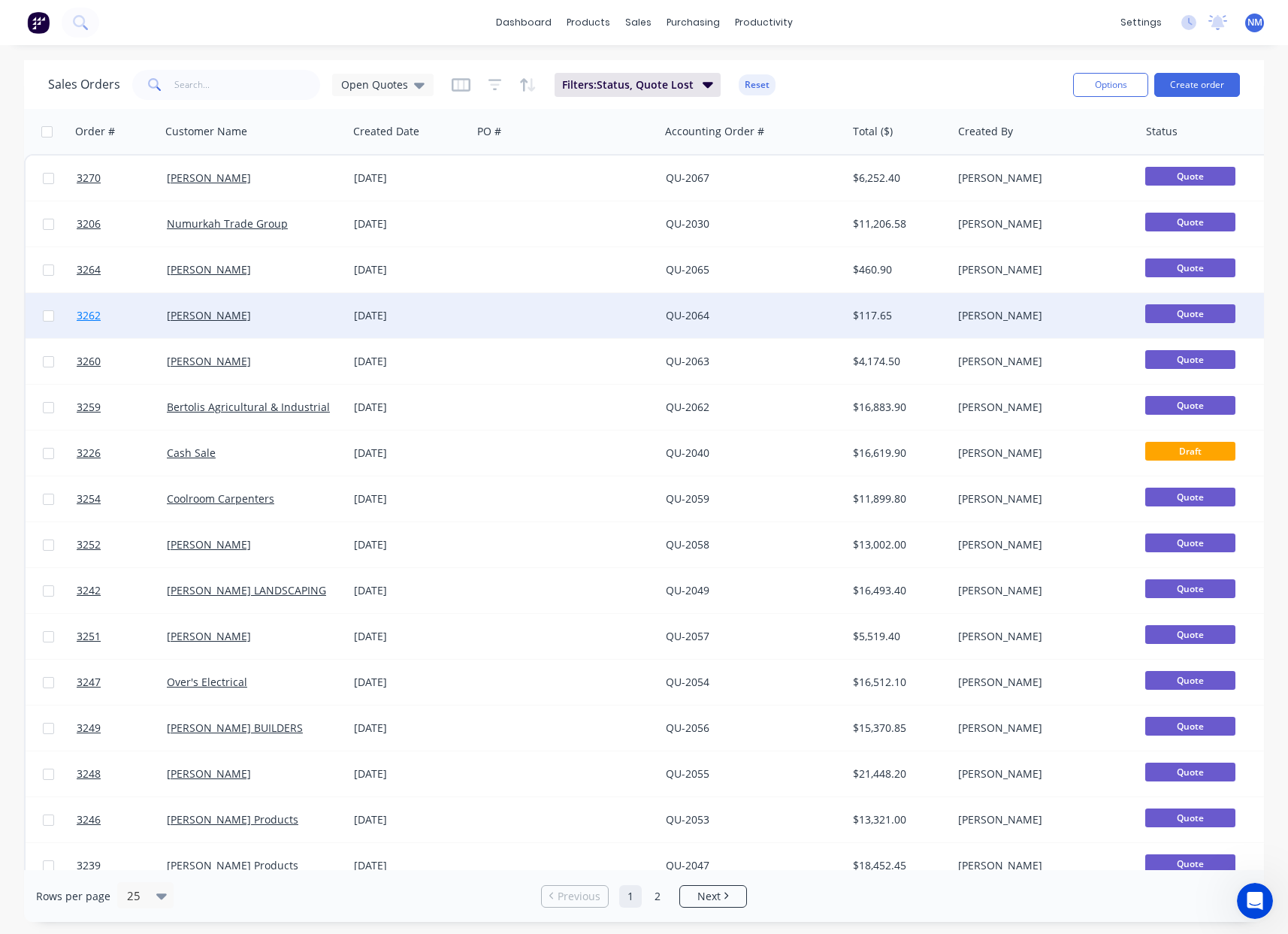
click at [93, 312] on span "3262" at bounding box center [89, 316] width 24 height 15
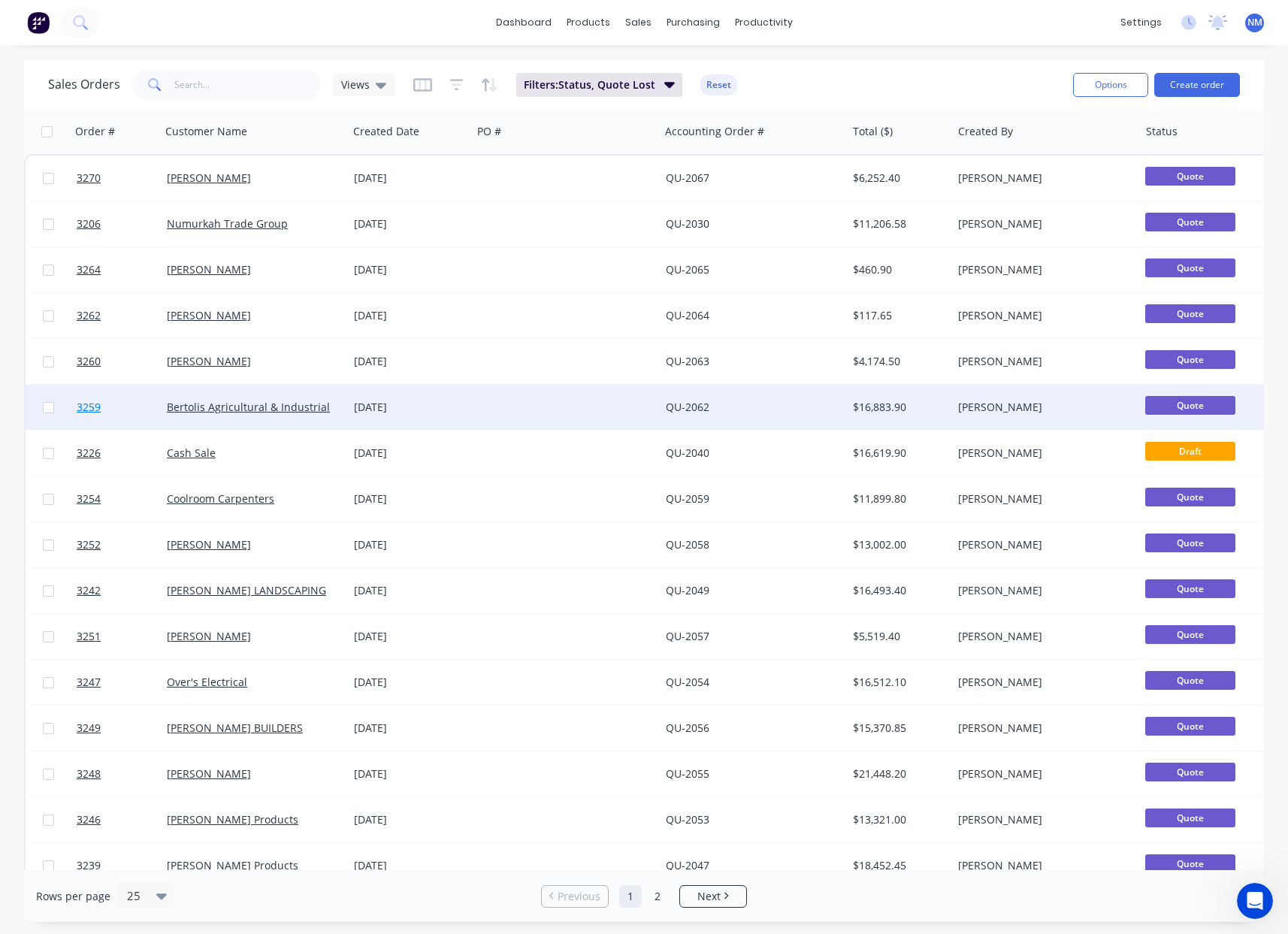
click at [90, 404] on span "3259" at bounding box center [89, 408] width 24 height 15
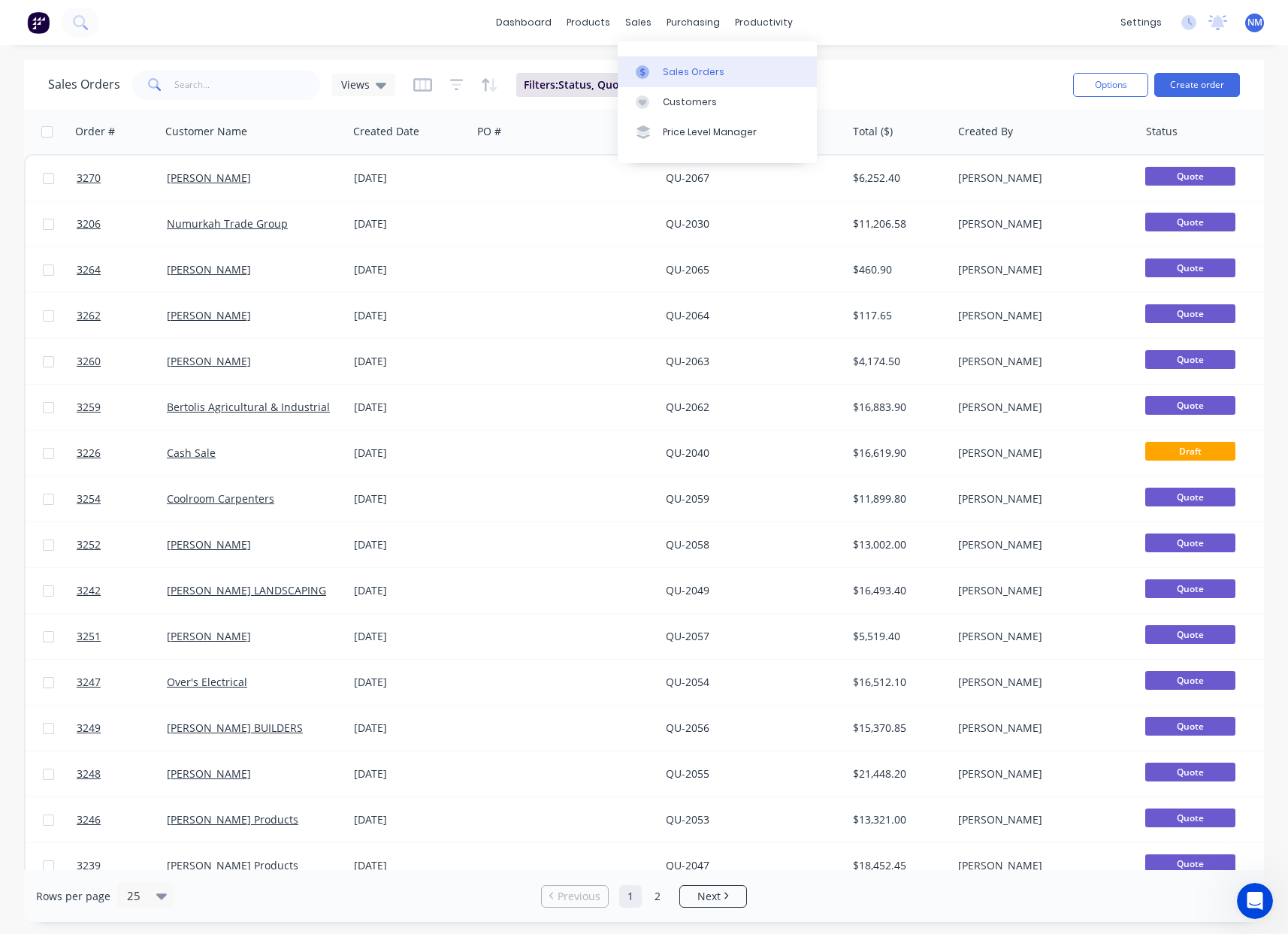
click at [687, 68] on div "Sales Orders" at bounding box center [694, 72] width 61 height 14
click at [611, 67] on div "Product Catalogue" at bounding box center [655, 72] width 93 height 14
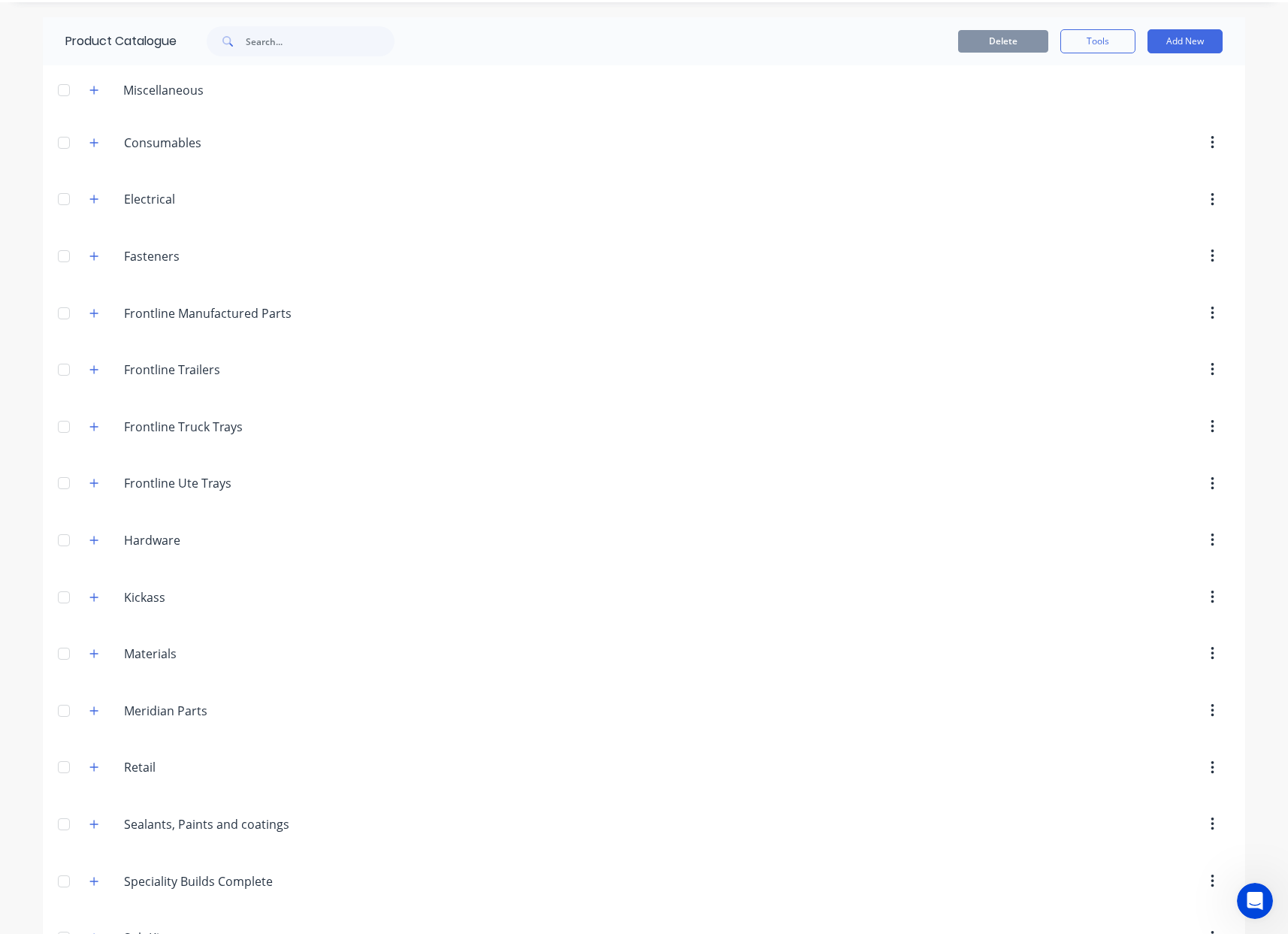
scroll to position [45, 0]
click at [89, 370] on icon "button" at bounding box center [93, 367] width 9 height 11
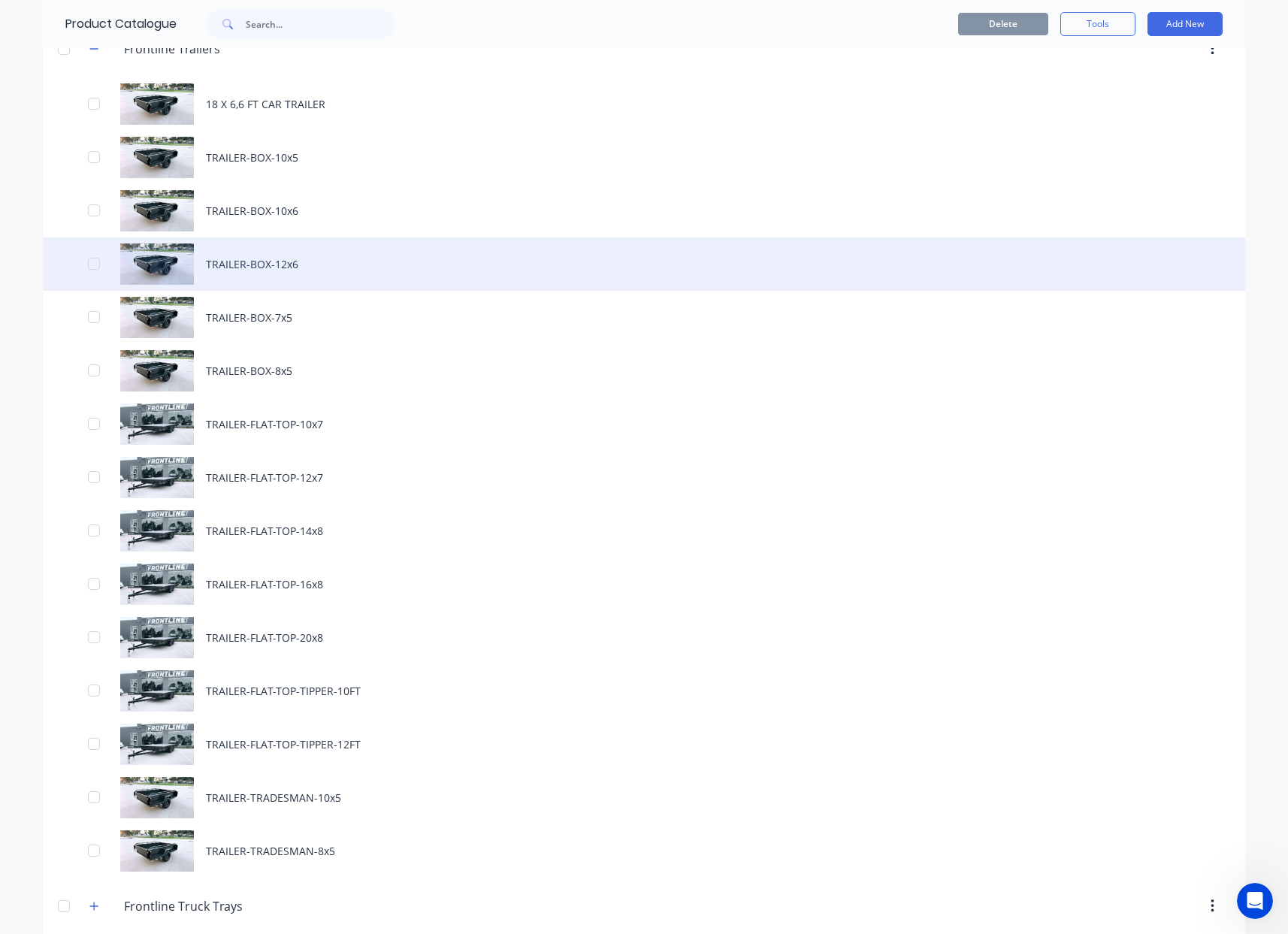
scroll to position [365, 0]
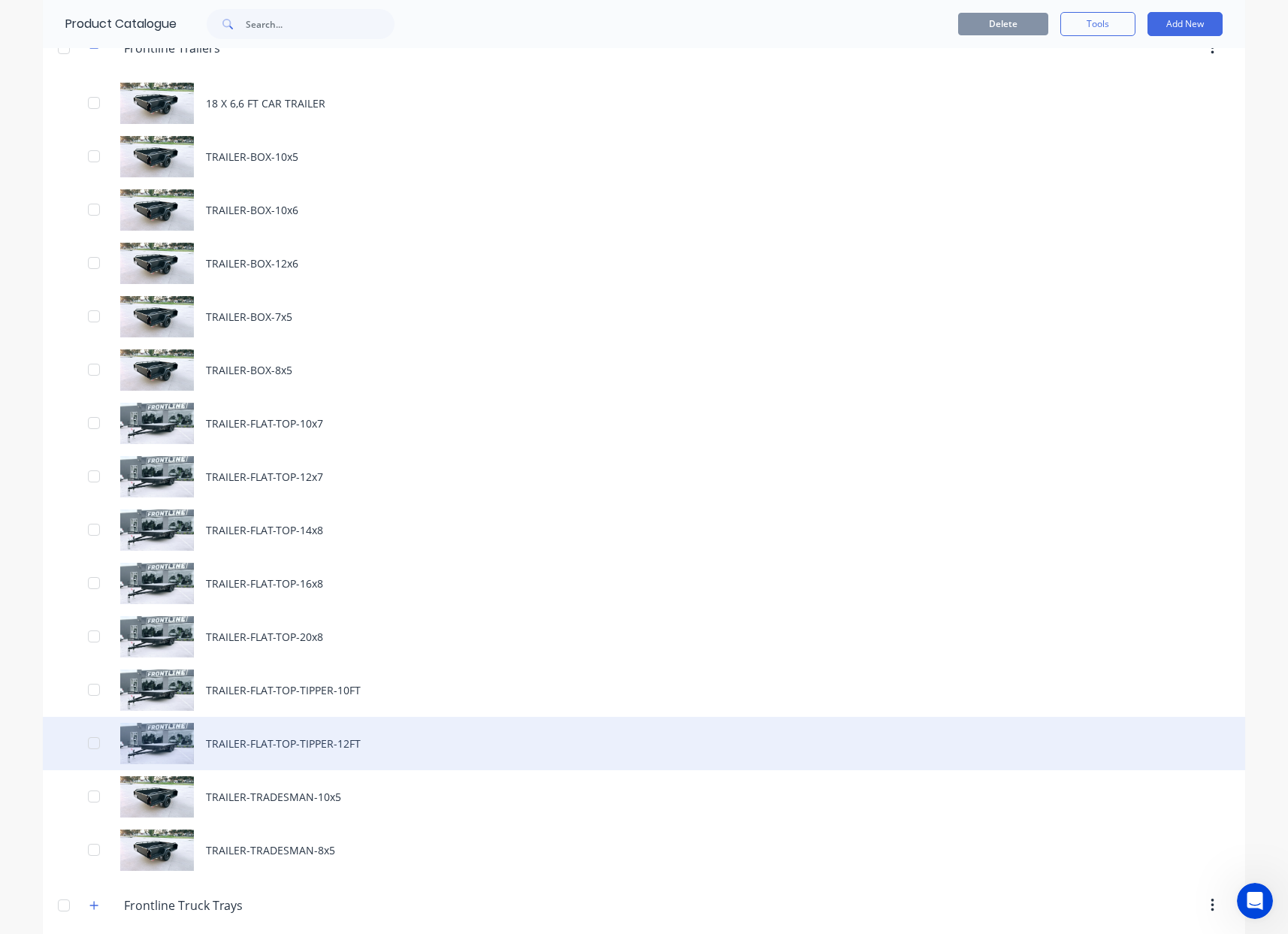
click at [375, 743] on div "TRAILER-FLAT-TOP-TIPPER-12FT" at bounding box center [644, 744] width 1203 height 53
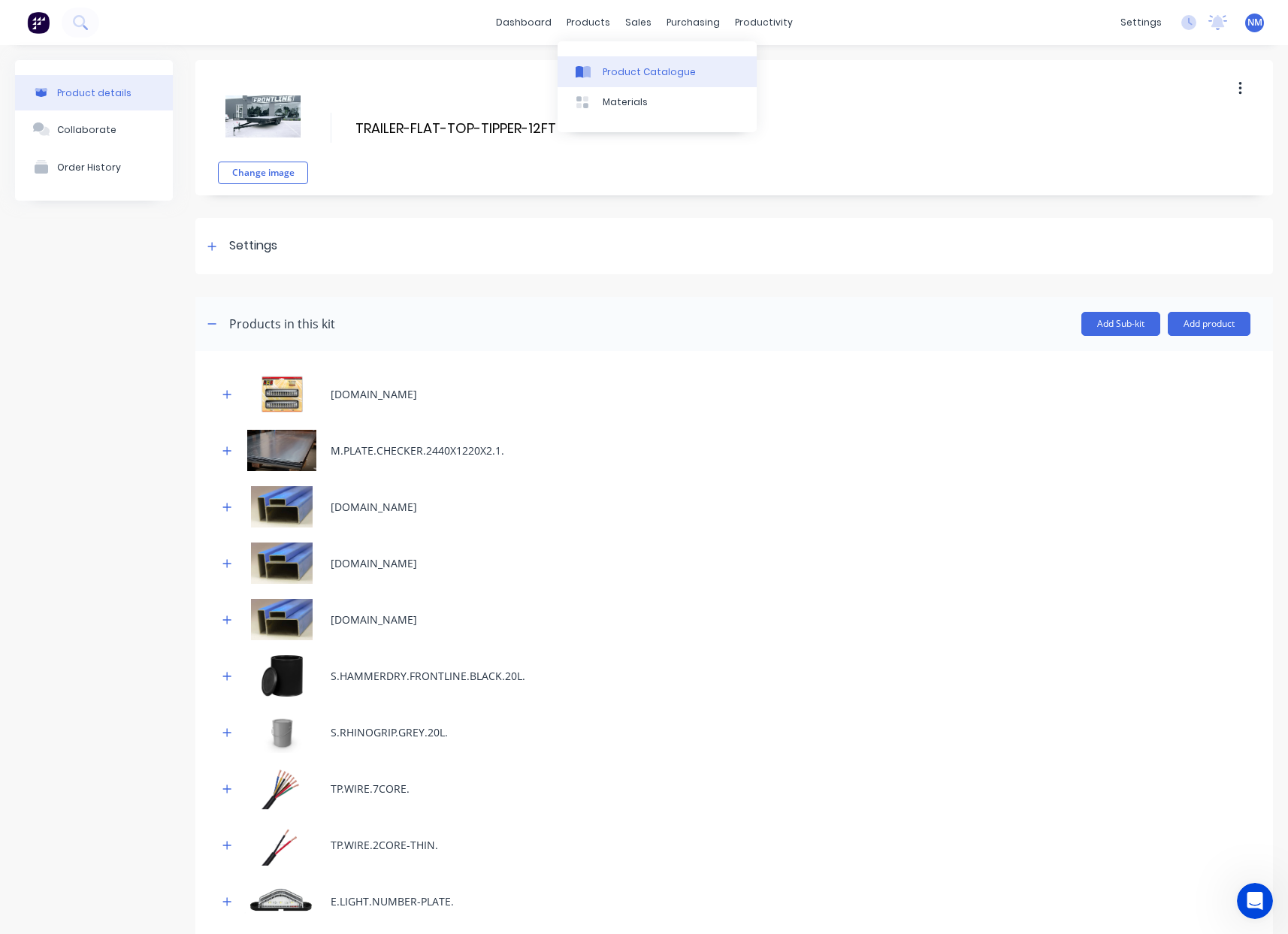
click at [603, 58] on link "Product Catalogue" at bounding box center [657, 71] width 199 height 30
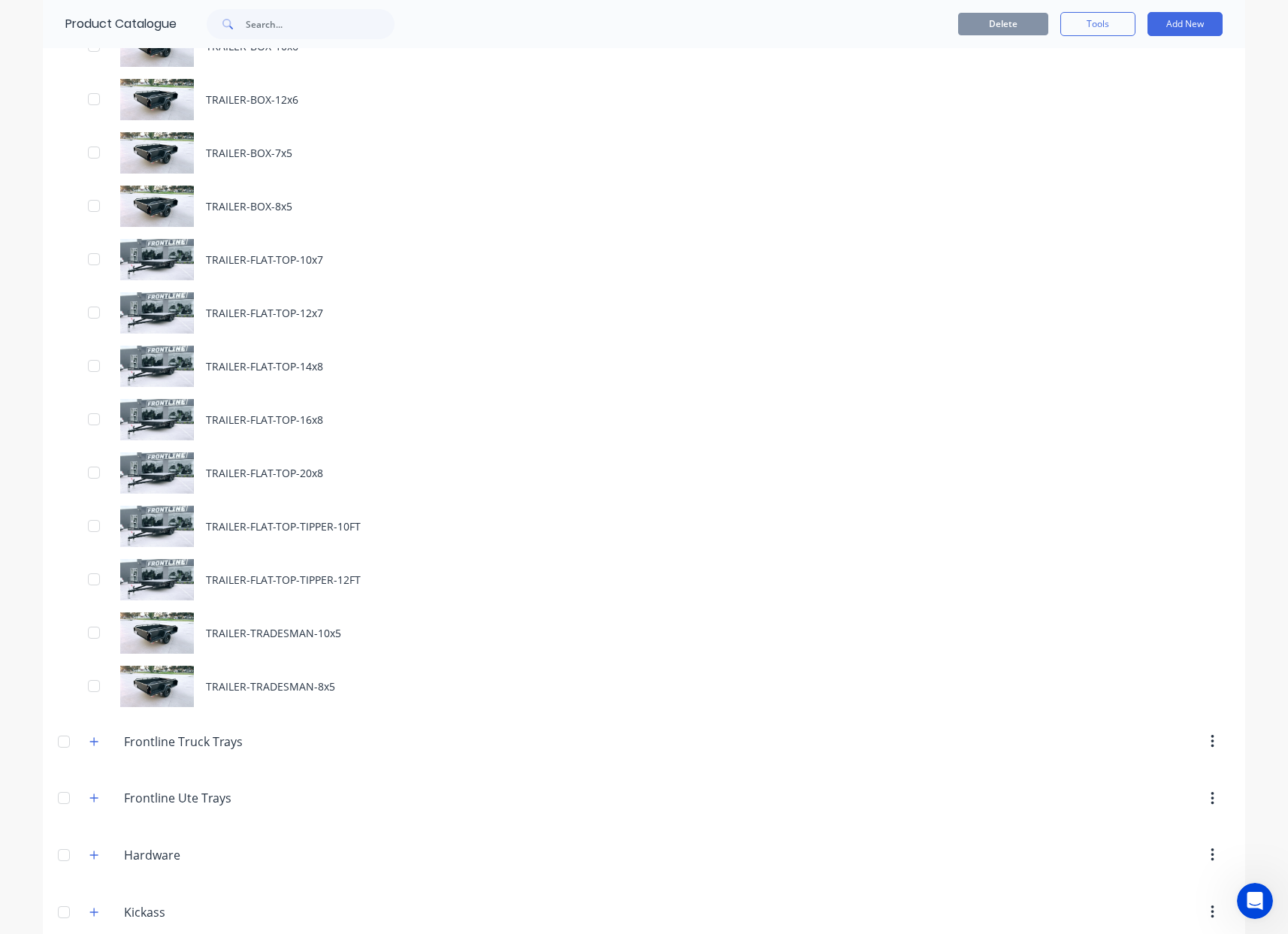
scroll to position [1175, 0]
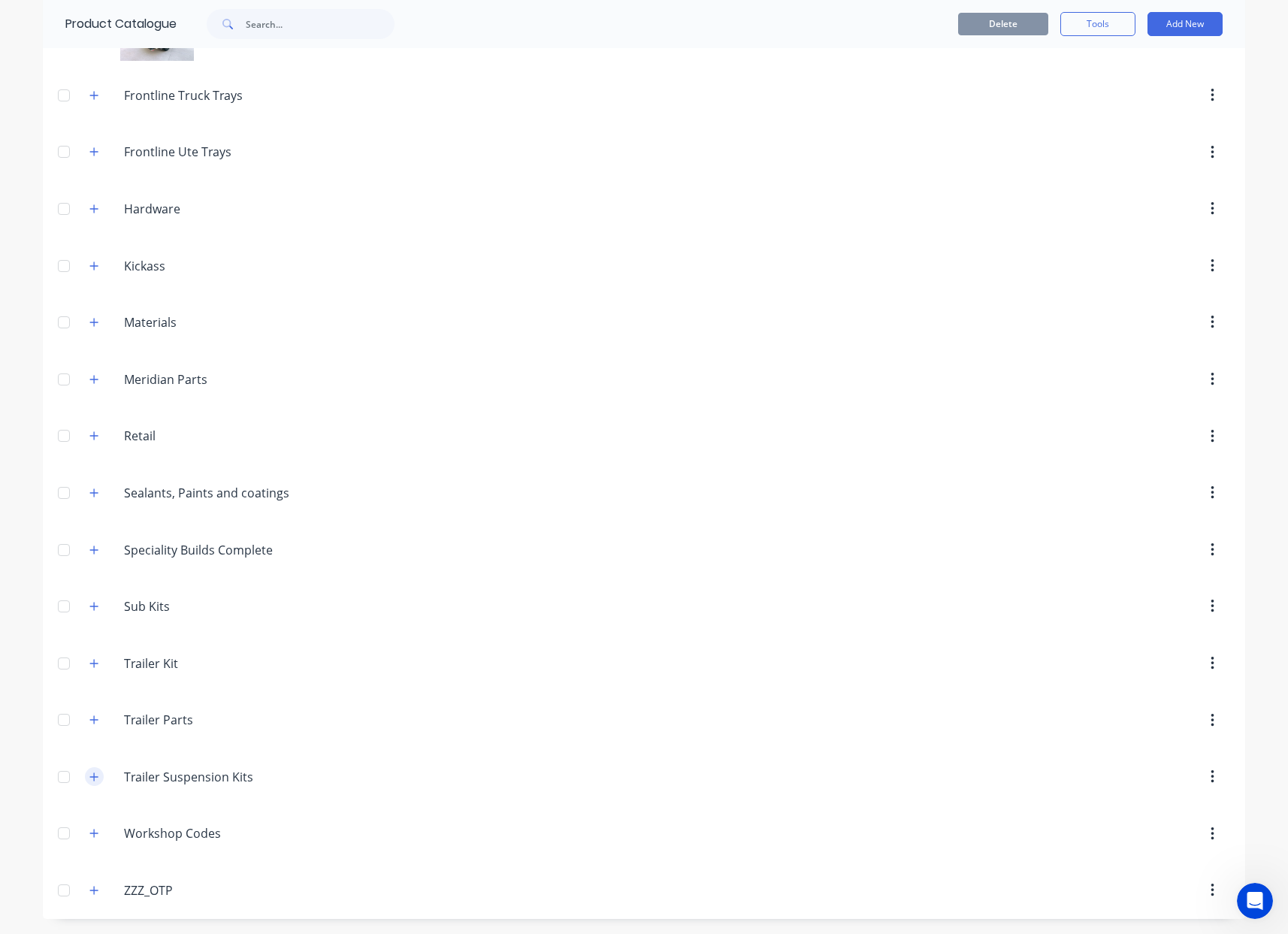
click at [85, 778] on button "button" at bounding box center [94, 777] width 19 height 19
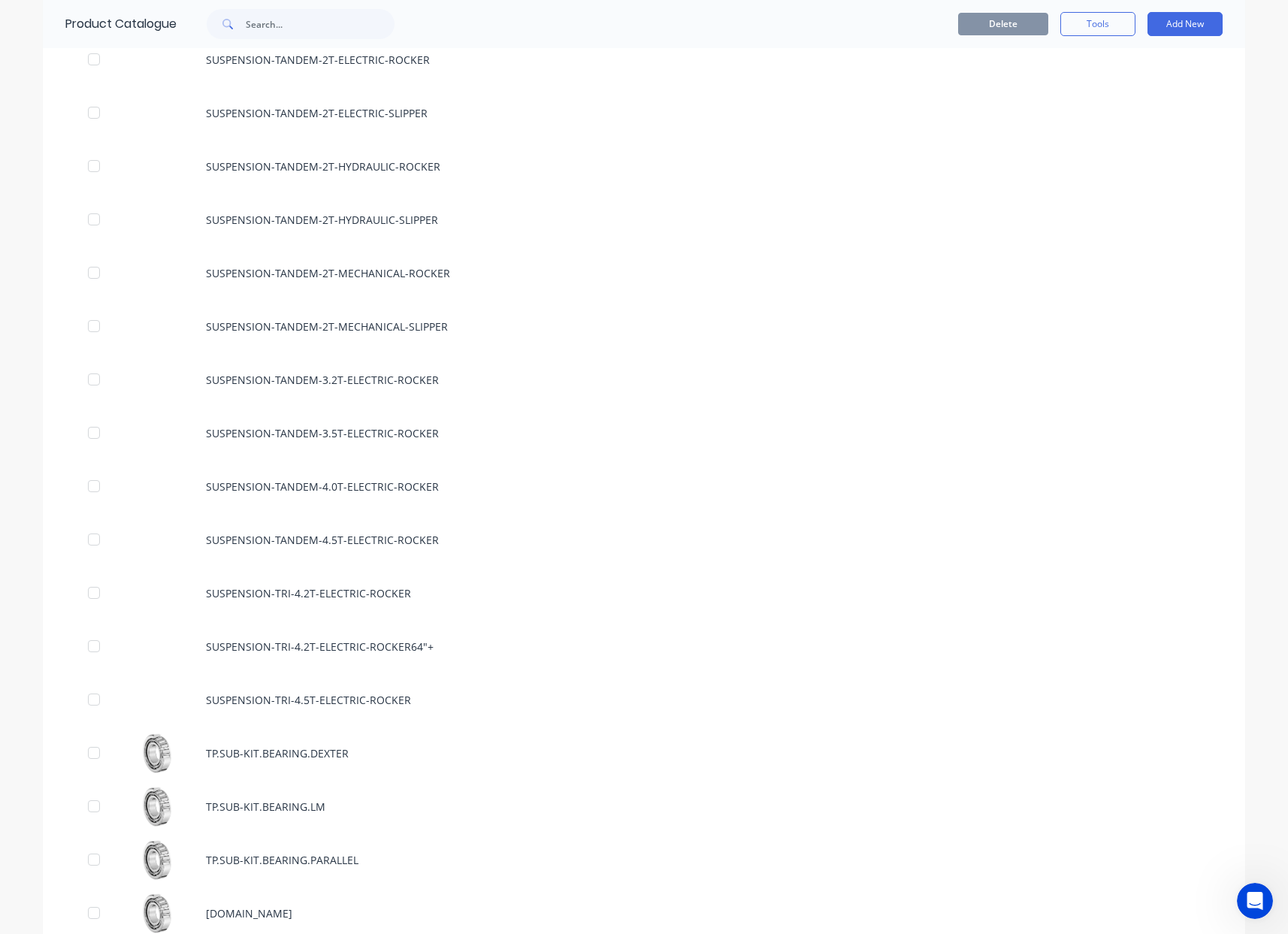
scroll to position [2267, 0]
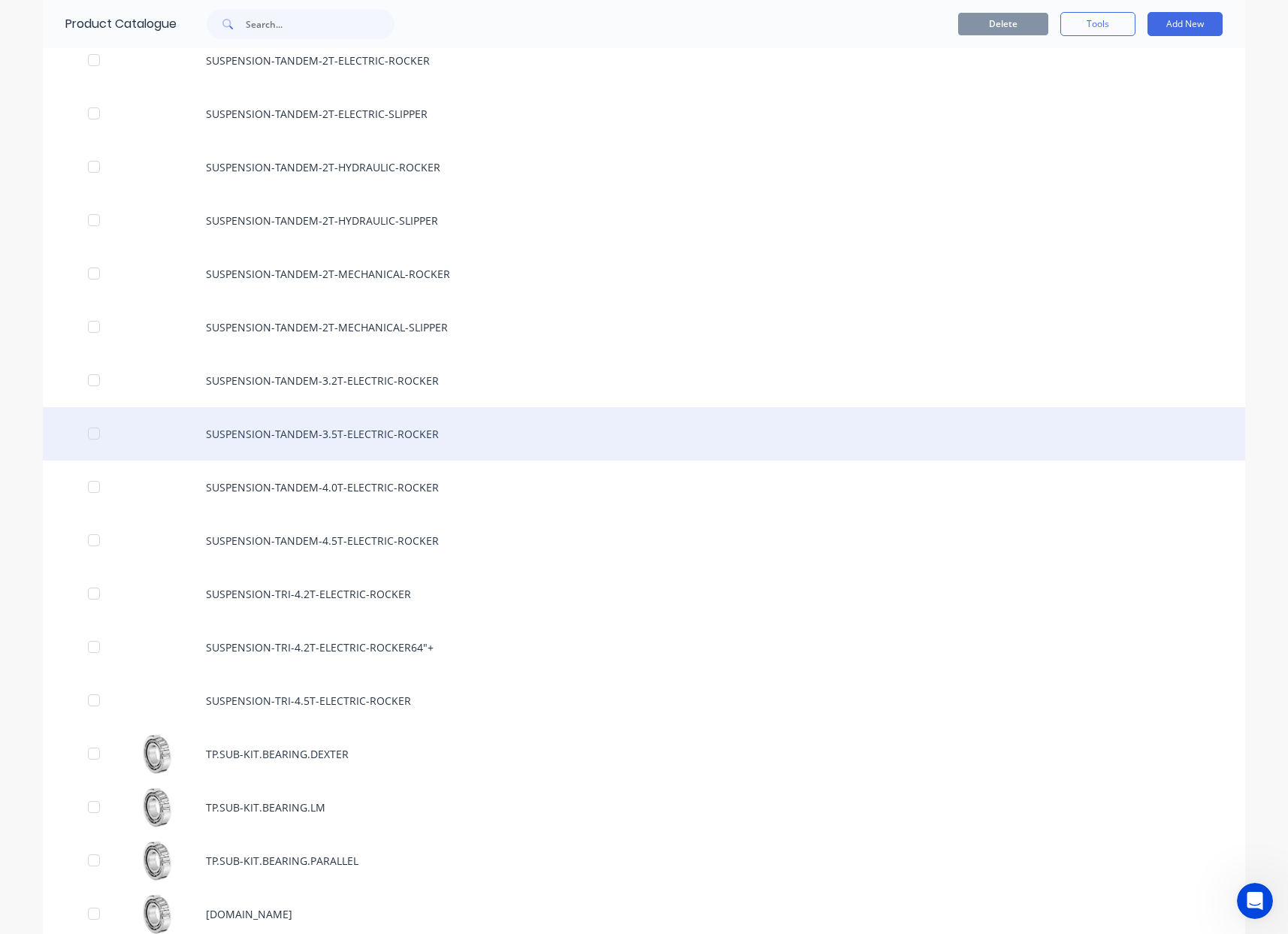
click at [358, 438] on div "SUSPENSION-TANDEM-3.5T-ELECTRIC-ROCKER" at bounding box center [644, 434] width 1203 height 53
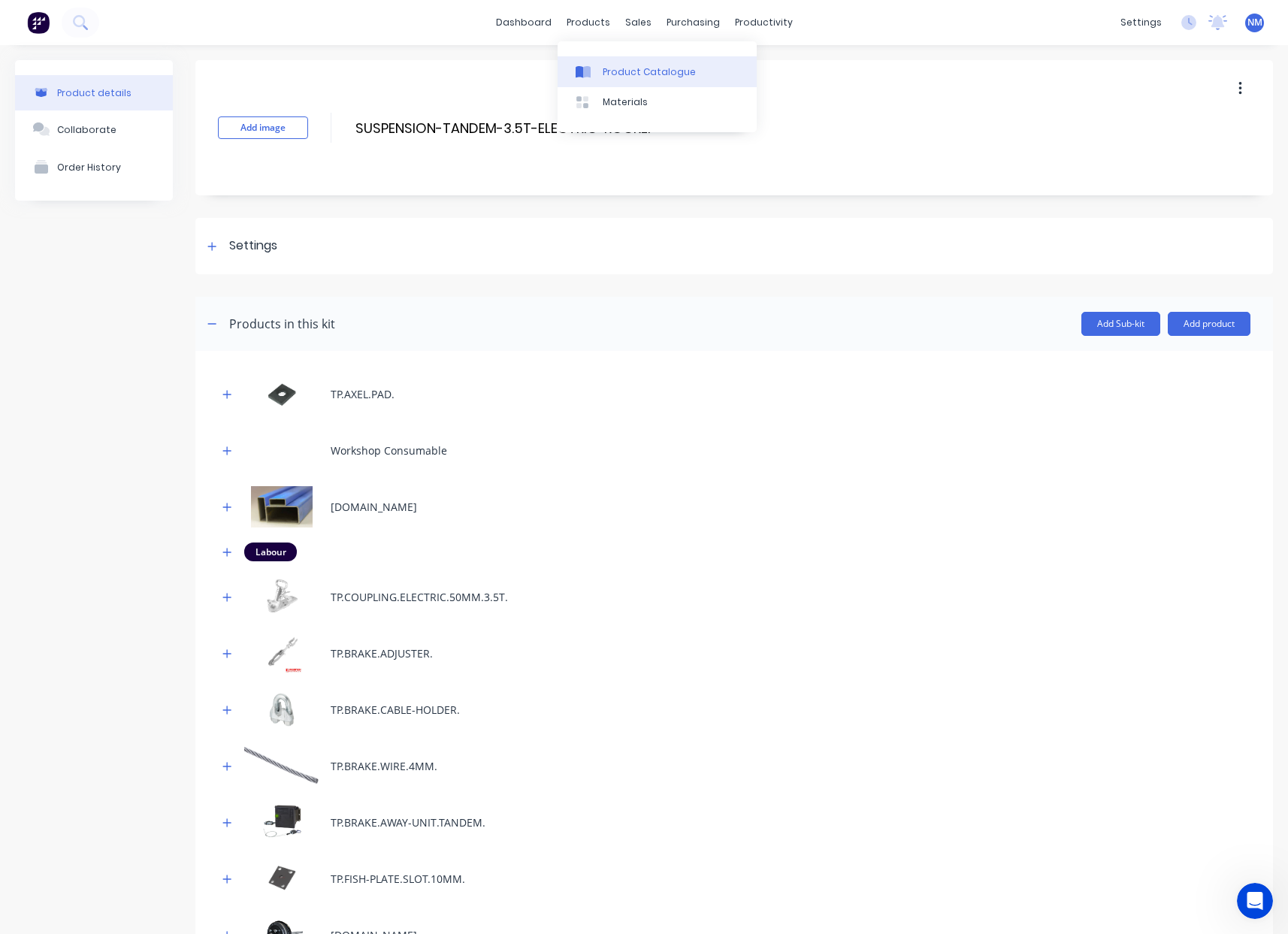
click at [628, 73] on div "Product Catalogue" at bounding box center [649, 72] width 93 height 14
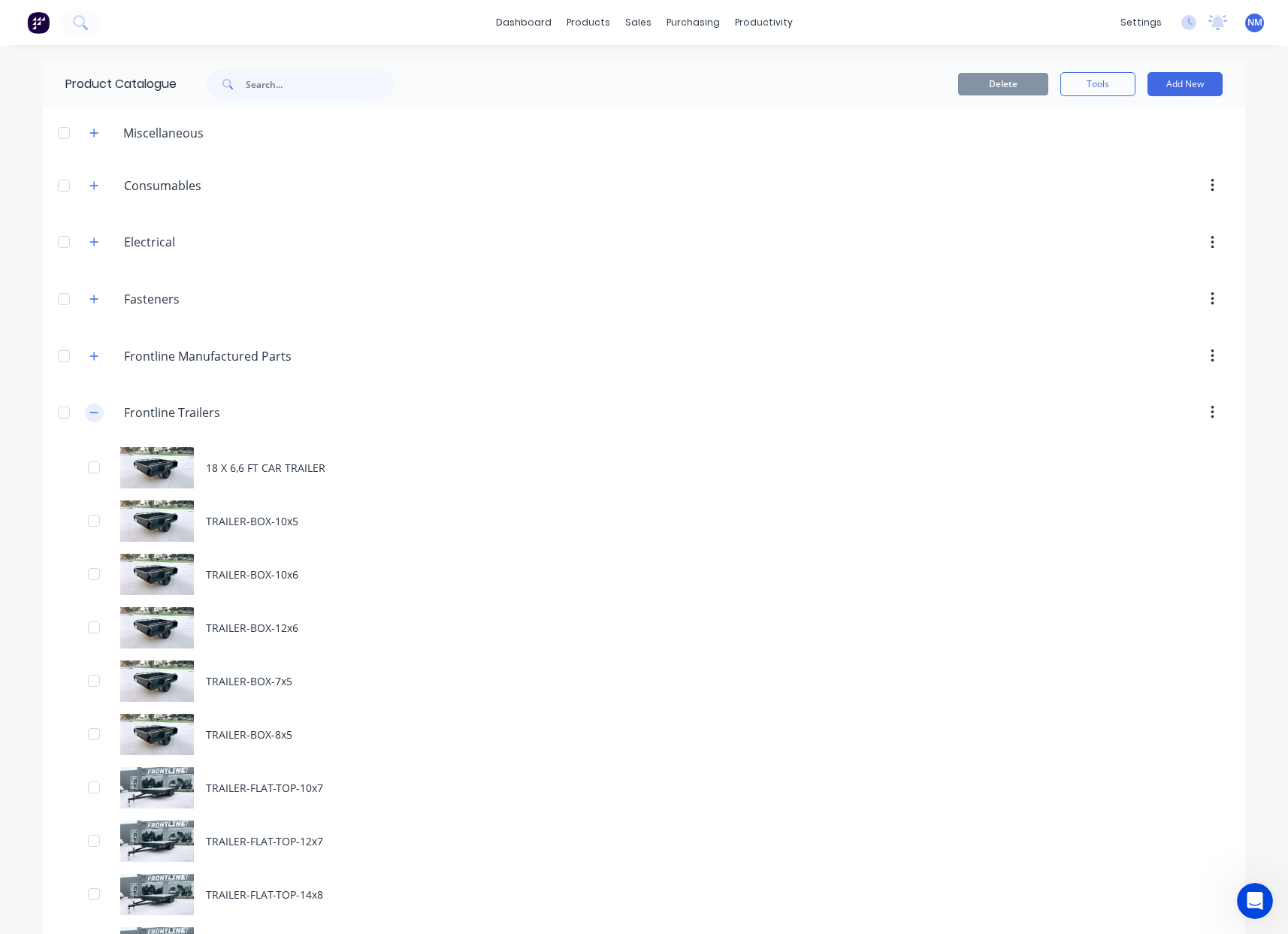
click at [89, 408] on icon "button" at bounding box center [93, 412] width 9 height 11
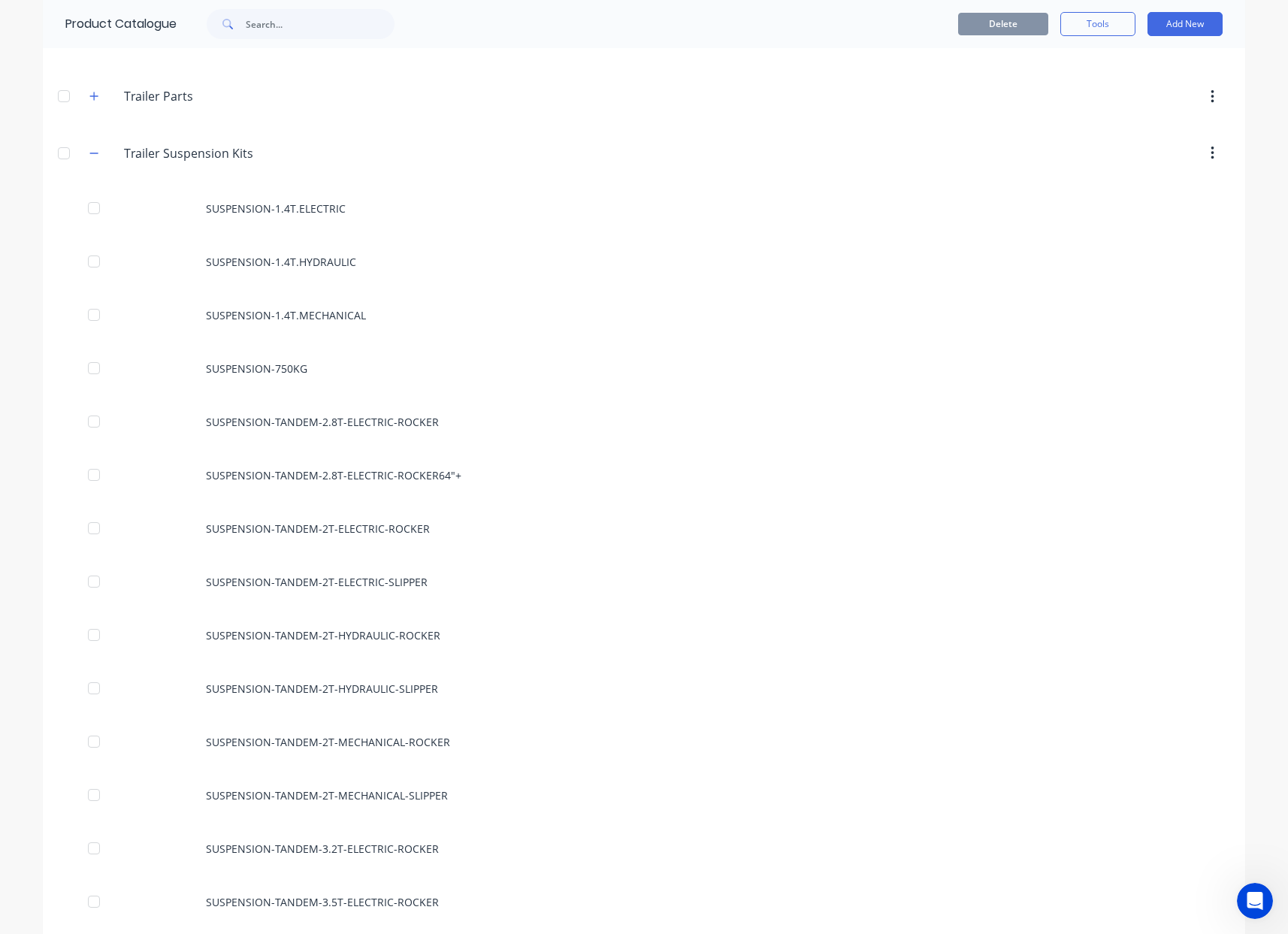
scroll to position [718, 0]
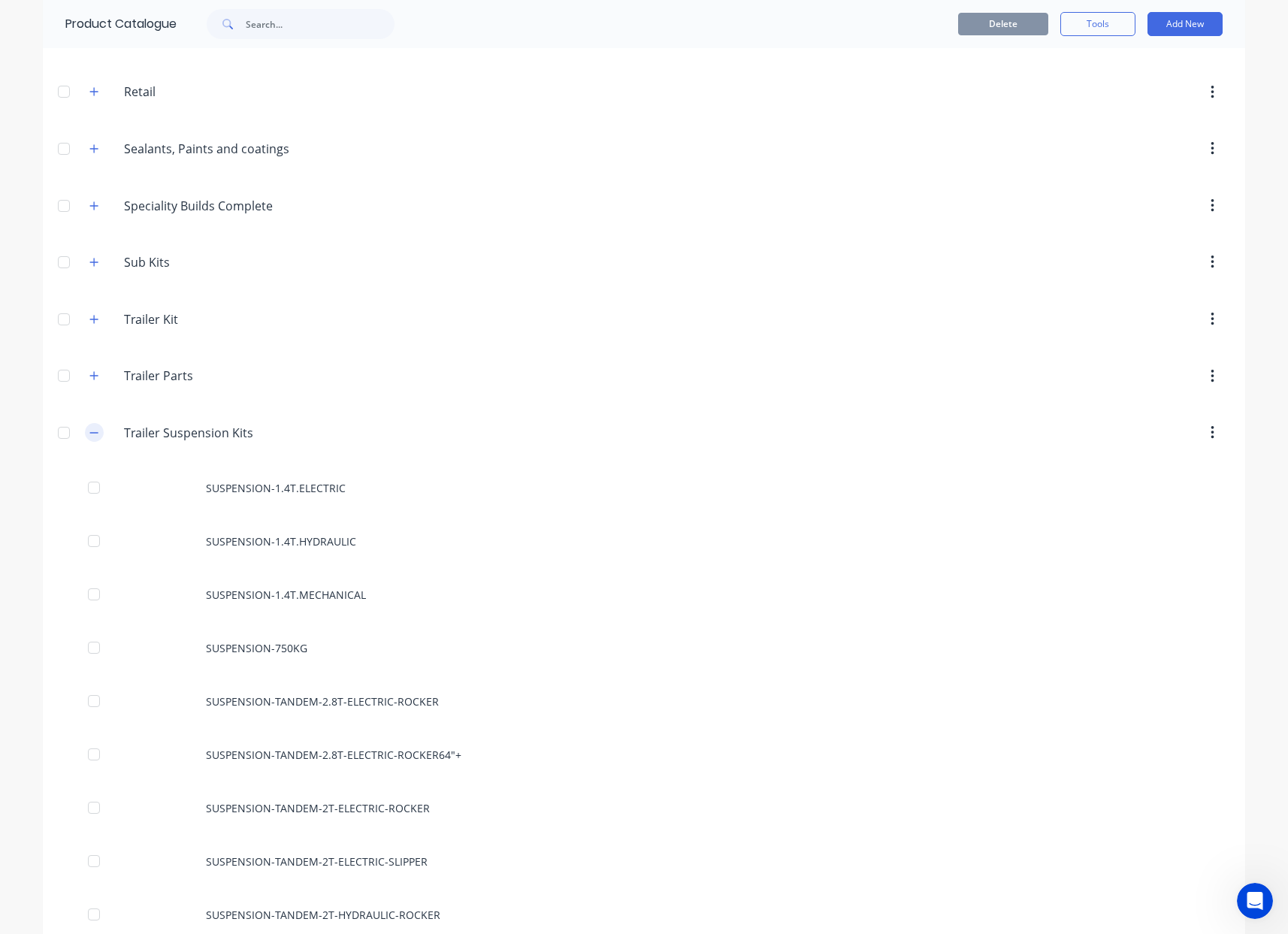
click at [89, 429] on icon "button" at bounding box center [93, 433] width 9 height 11
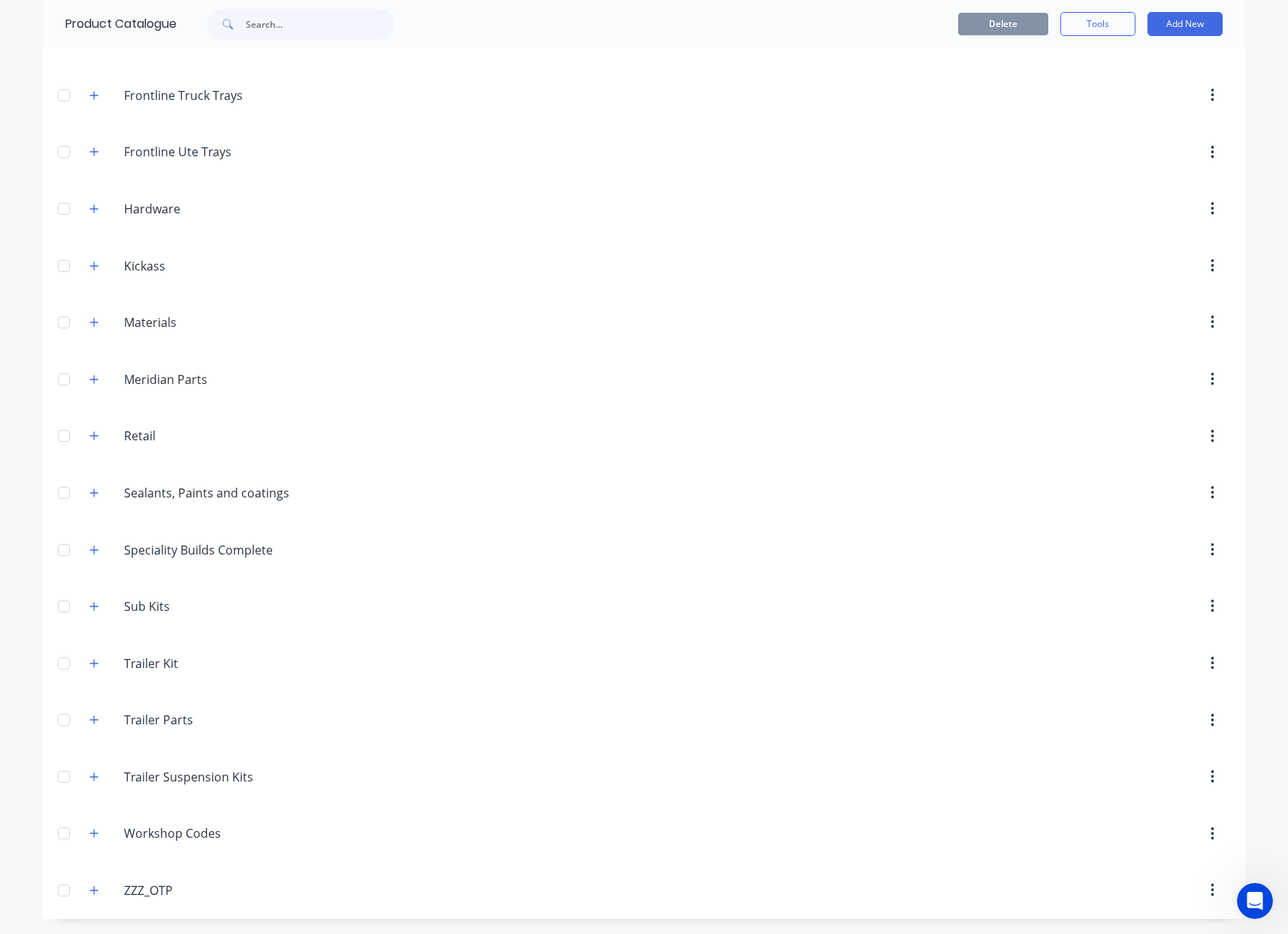
scroll to position [0, 0]
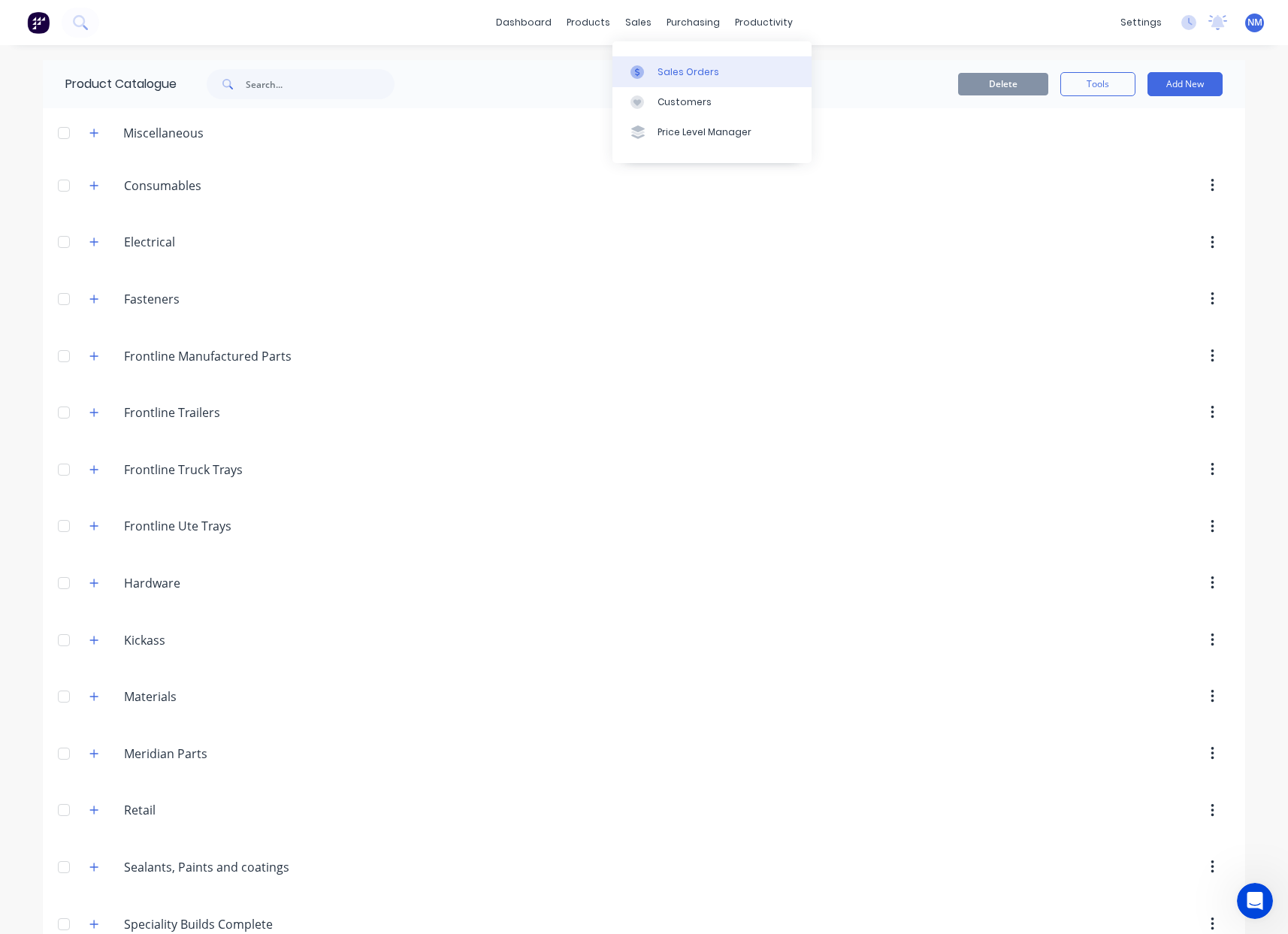
click at [659, 72] on div "Sales Orders" at bounding box center [688, 72] width 61 height 14
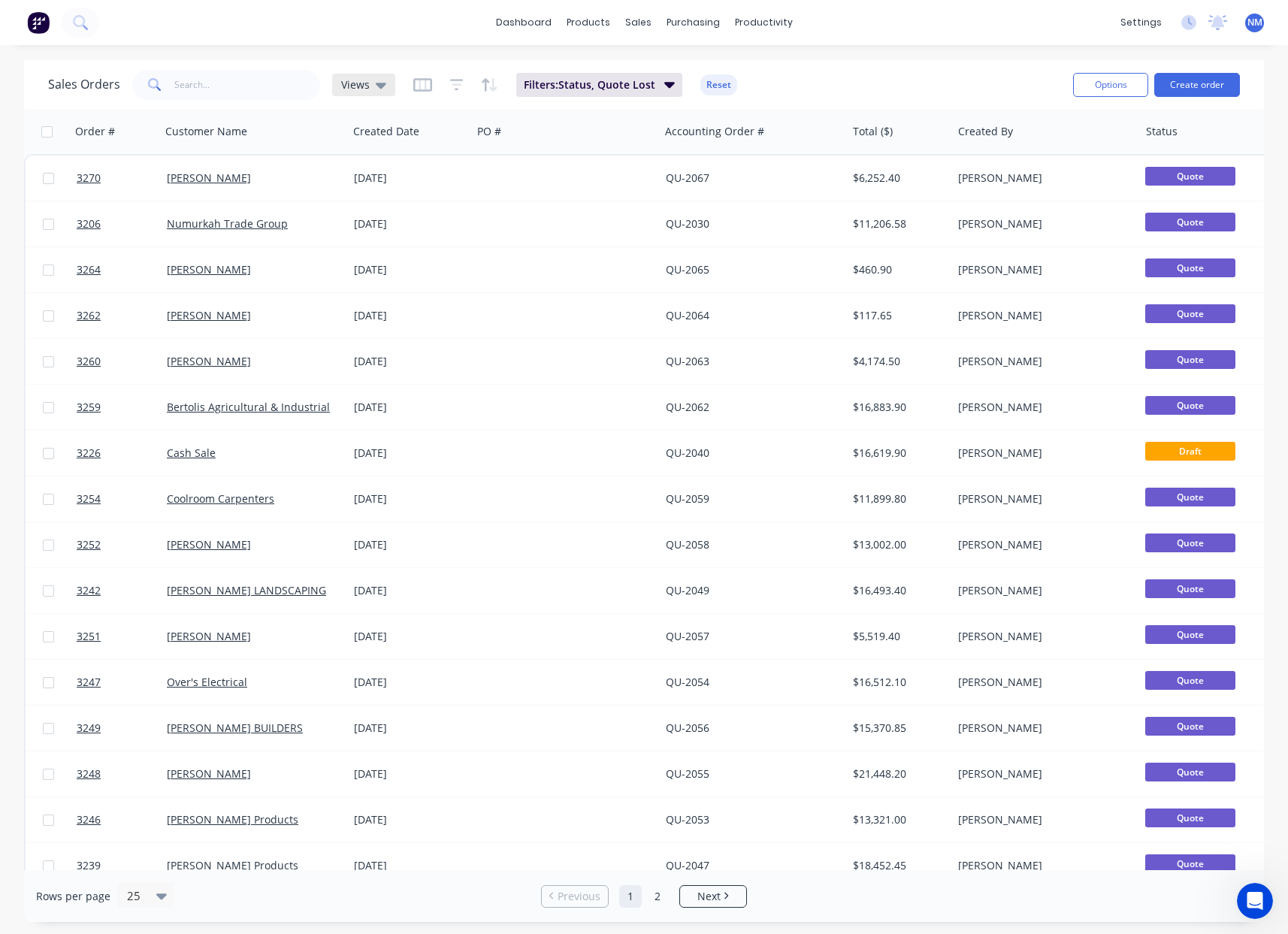
click at [389, 89] on div "Views" at bounding box center [363, 85] width 63 height 23
click at [389, 302] on button "Open Quotes" at bounding box center [422, 303] width 171 height 17
click at [414, 89] on icon at bounding box center [419, 85] width 11 height 16
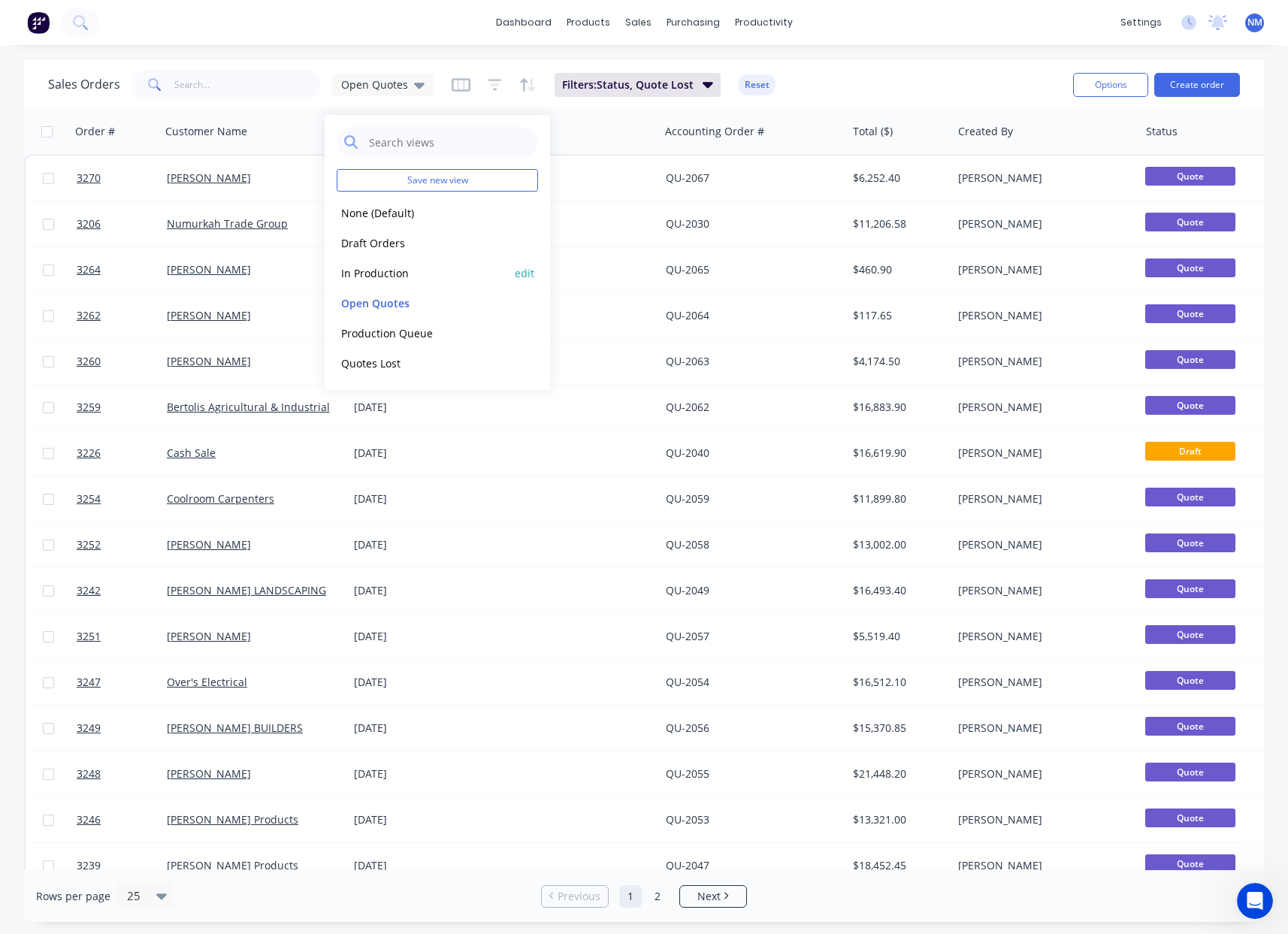
click at [412, 276] on button "In Production" at bounding box center [422, 273] width 171 height 17
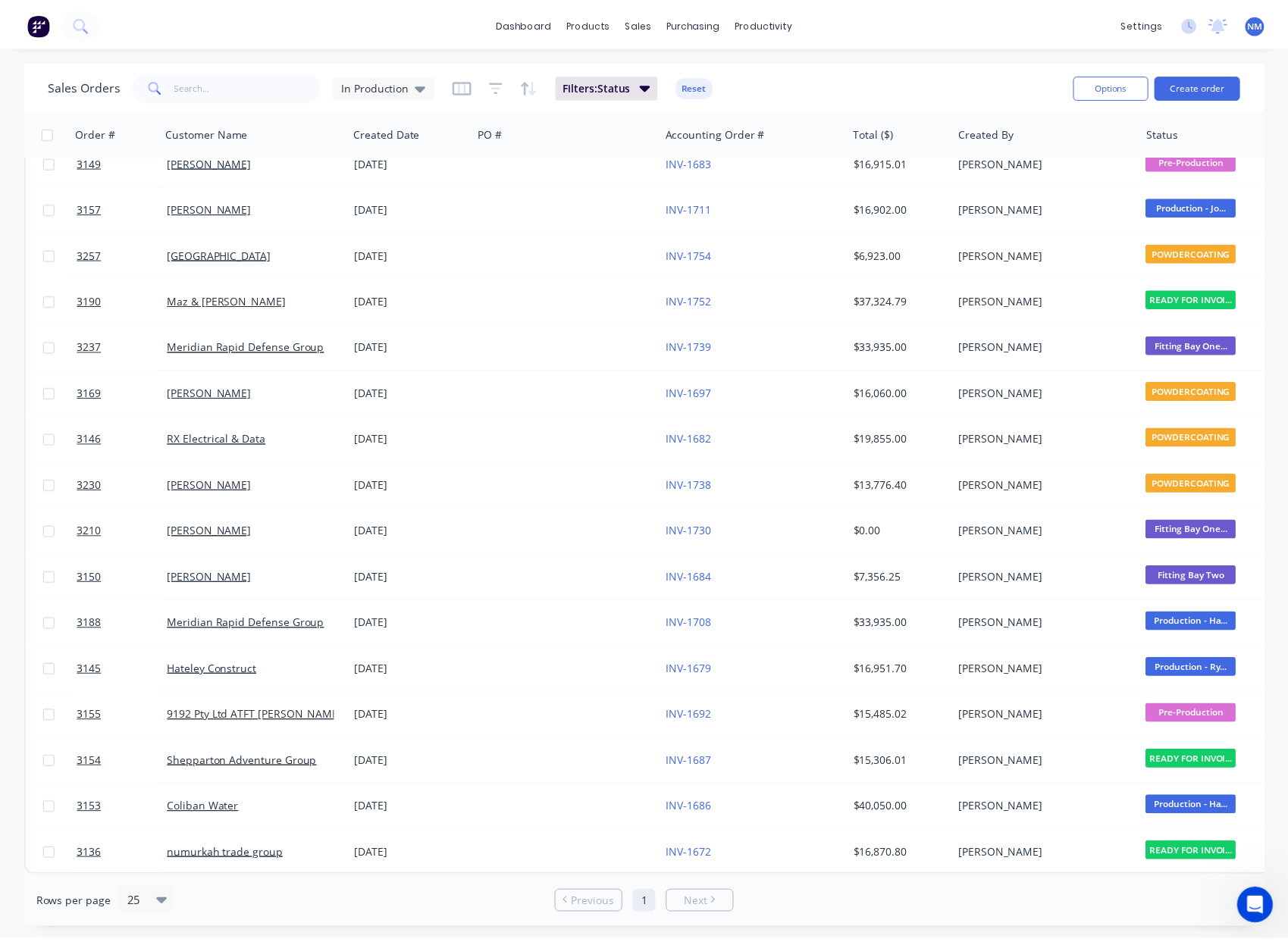
scroll to position [69, 0]
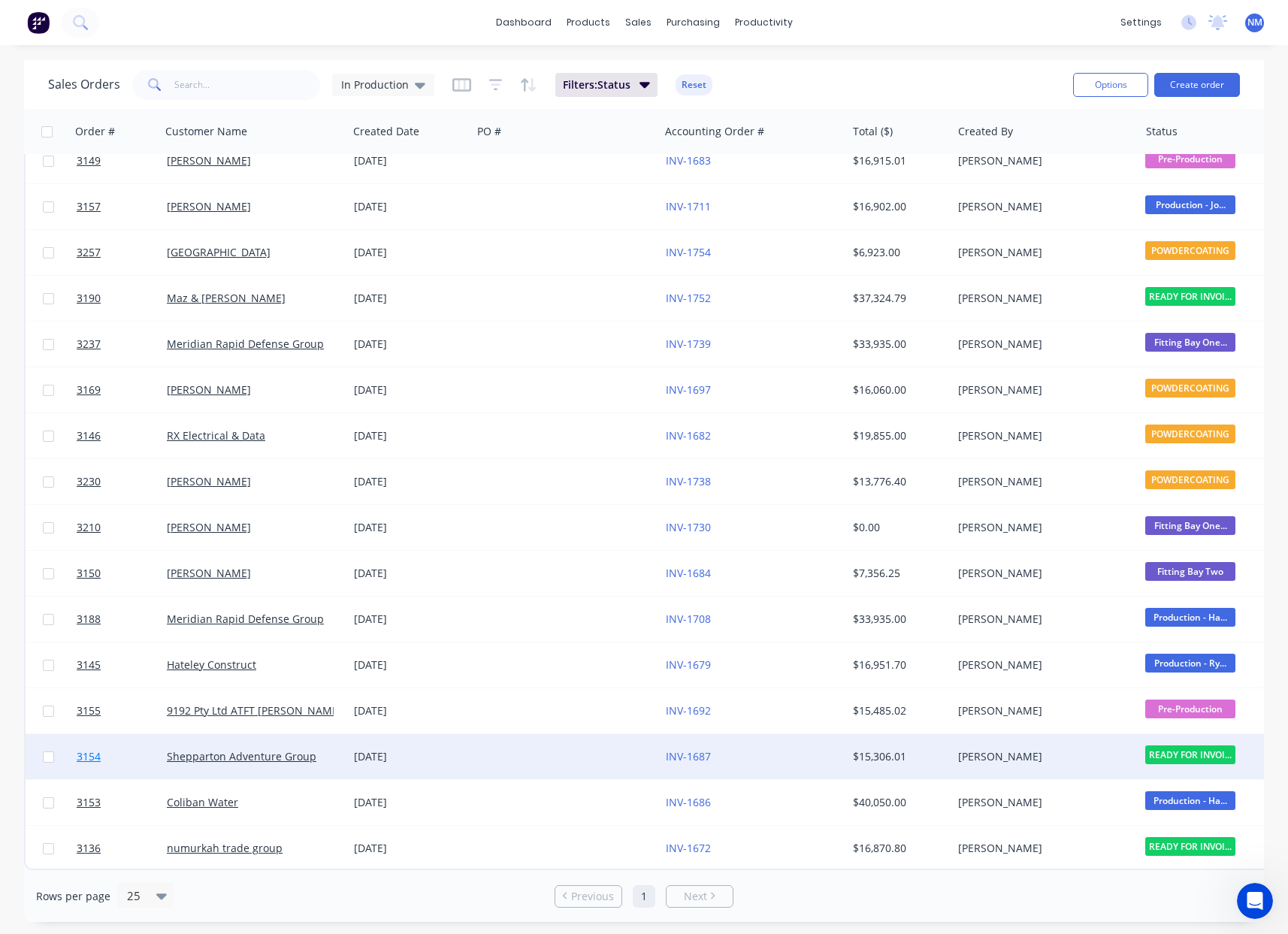
click at [93, 754] on span "3154" at bounding box center [89, 757] width 24 height 15
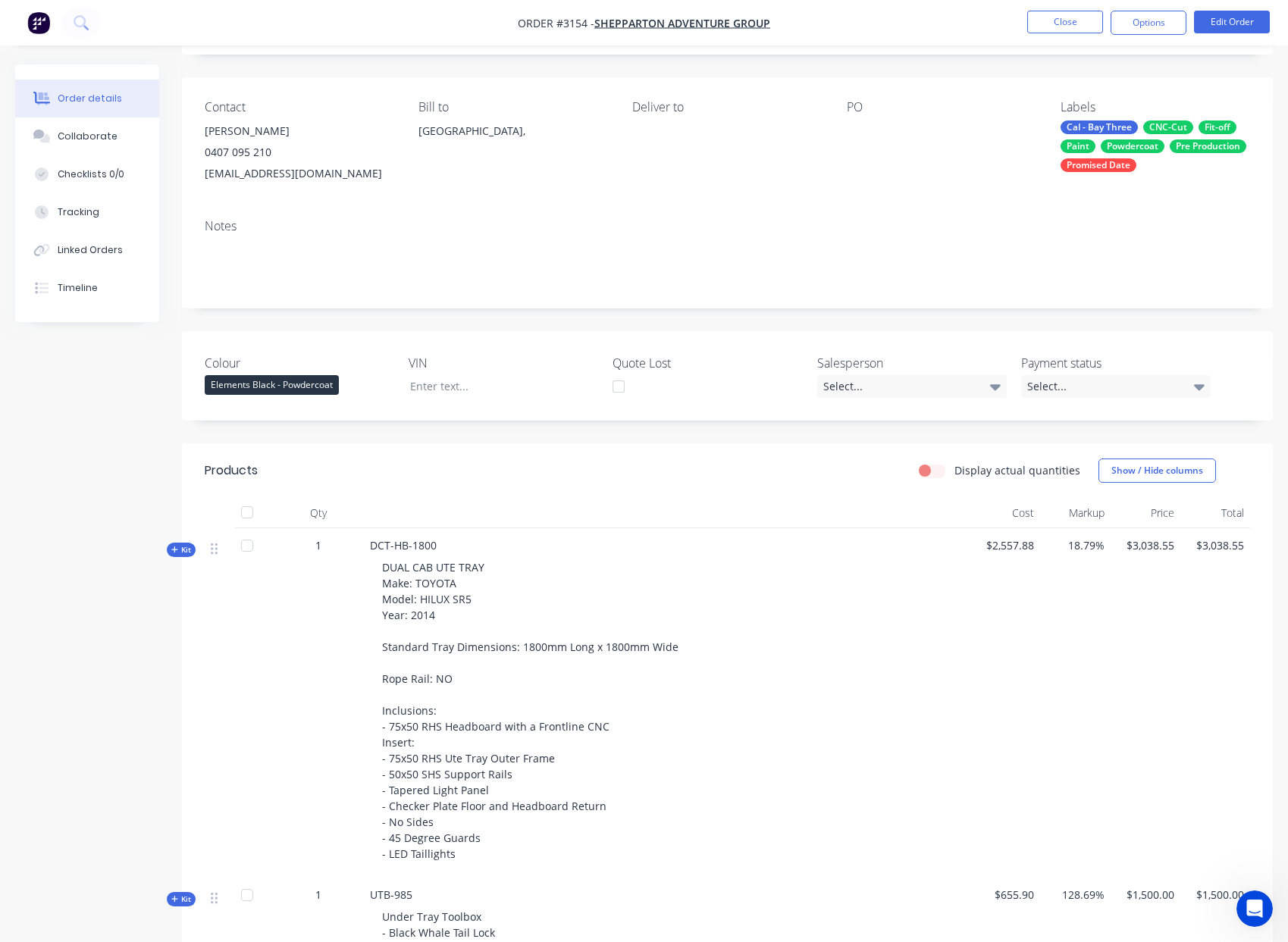
scroll to position [220, 0]
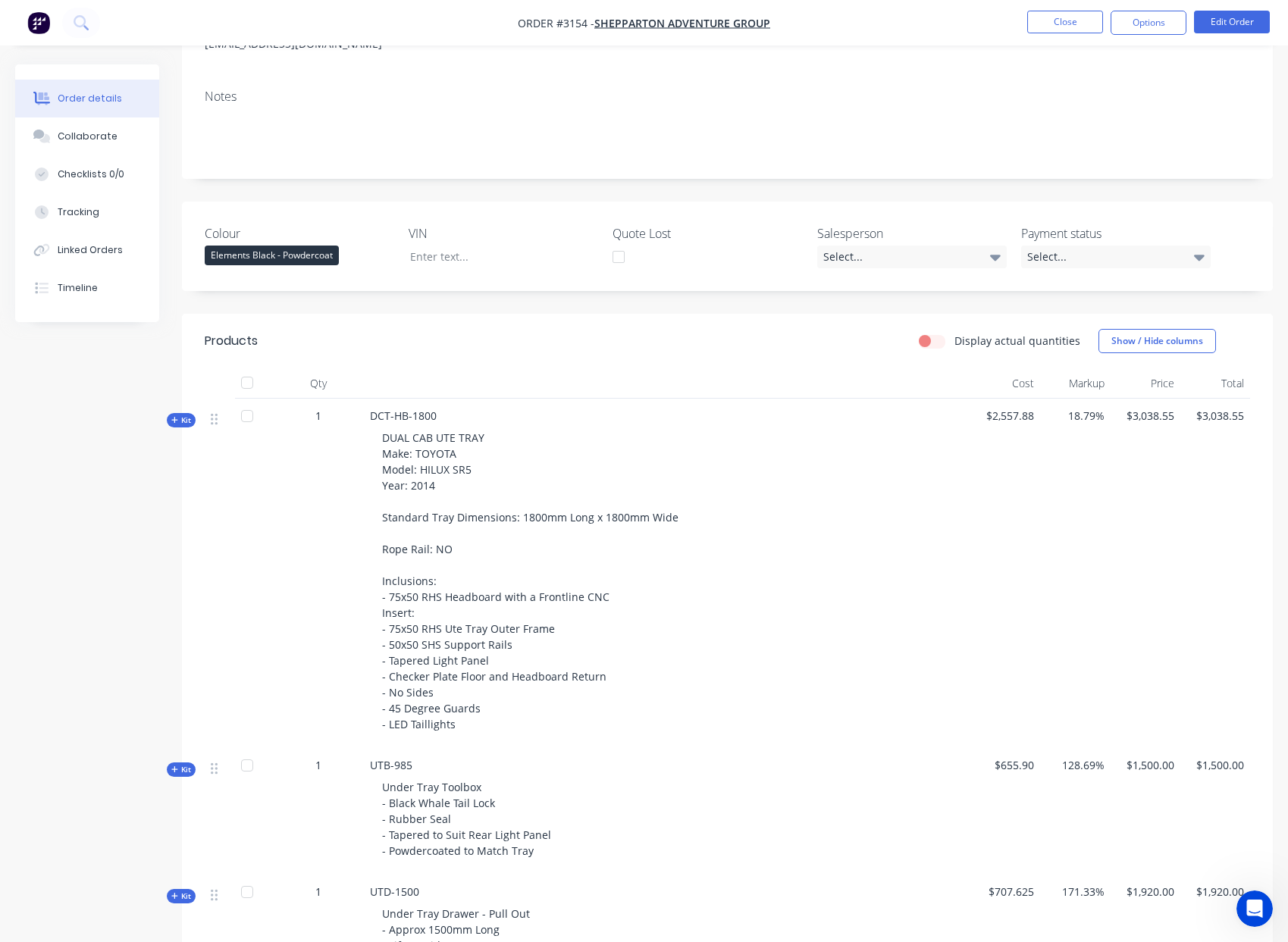
click at [184, 420] on span "Kit" at bounding box center [181, 420] width 20 height 12
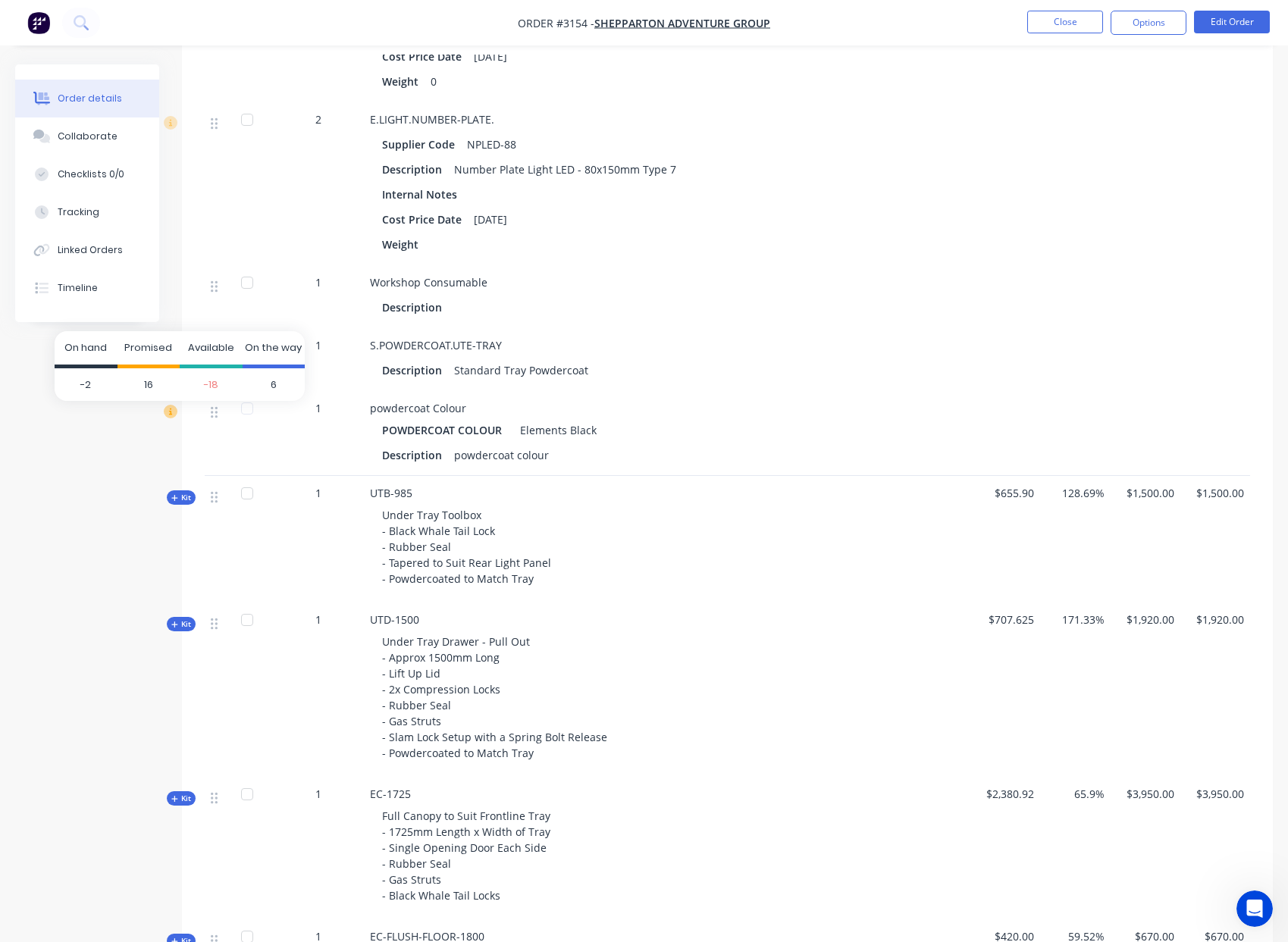
scroll to position [2408, 0]
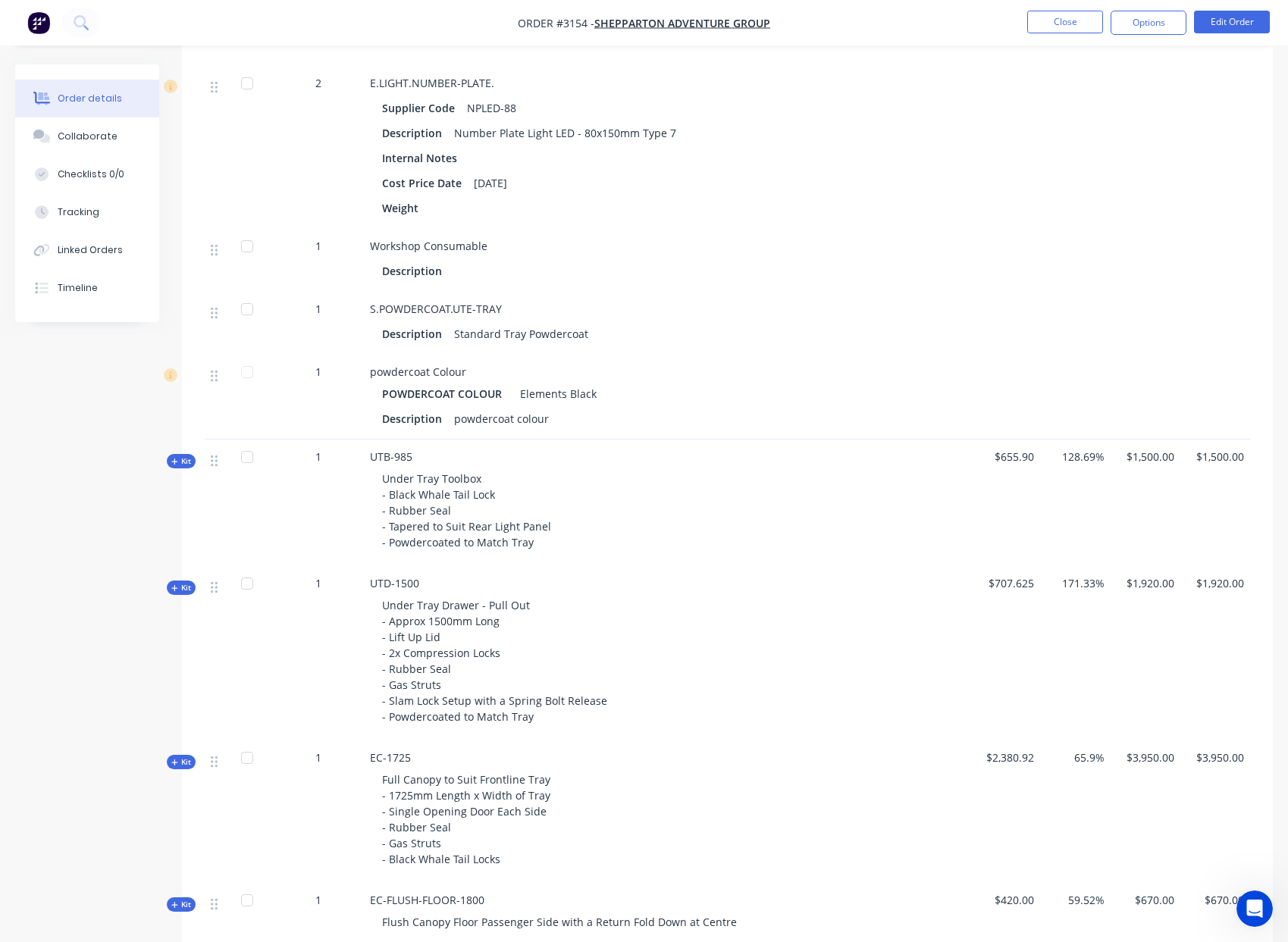
click at [169, 469] on div "Kit" at bounding box center [181, 461] width 29 height 14
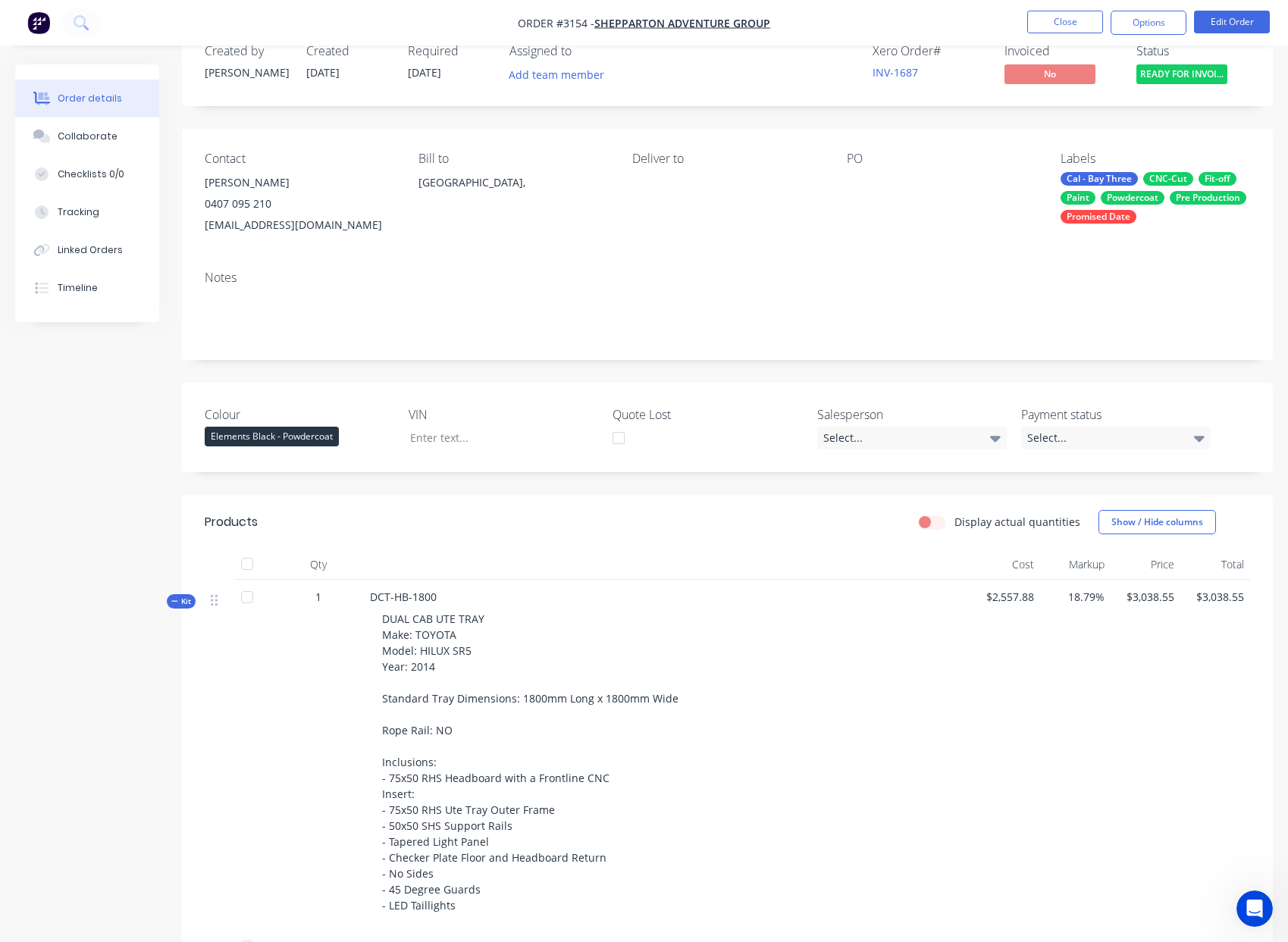
scroll to position [0, 0]
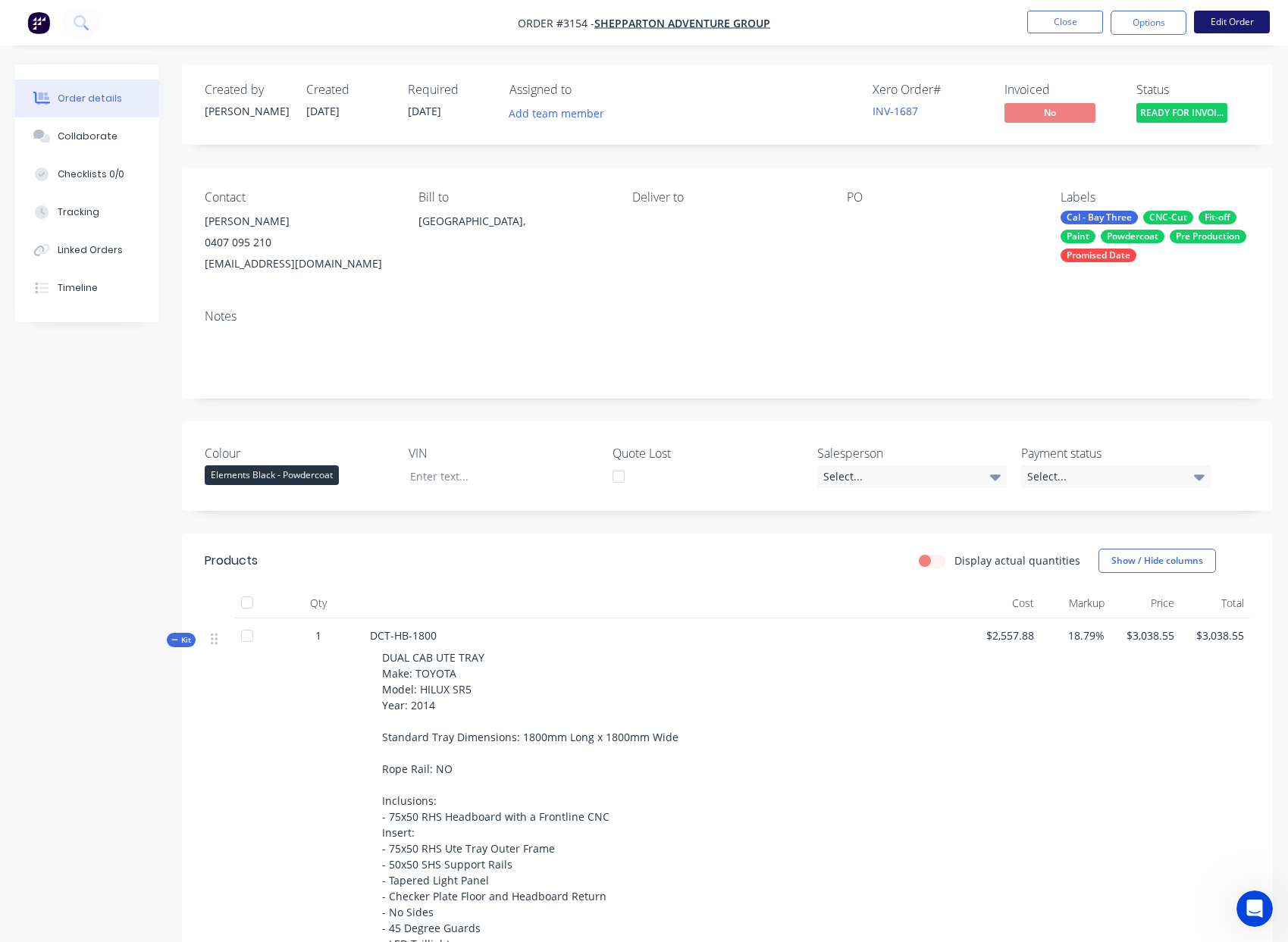
click at [1222, 22] on button "Edit Order" at bounding box center [1232, 22] width 76 height 23
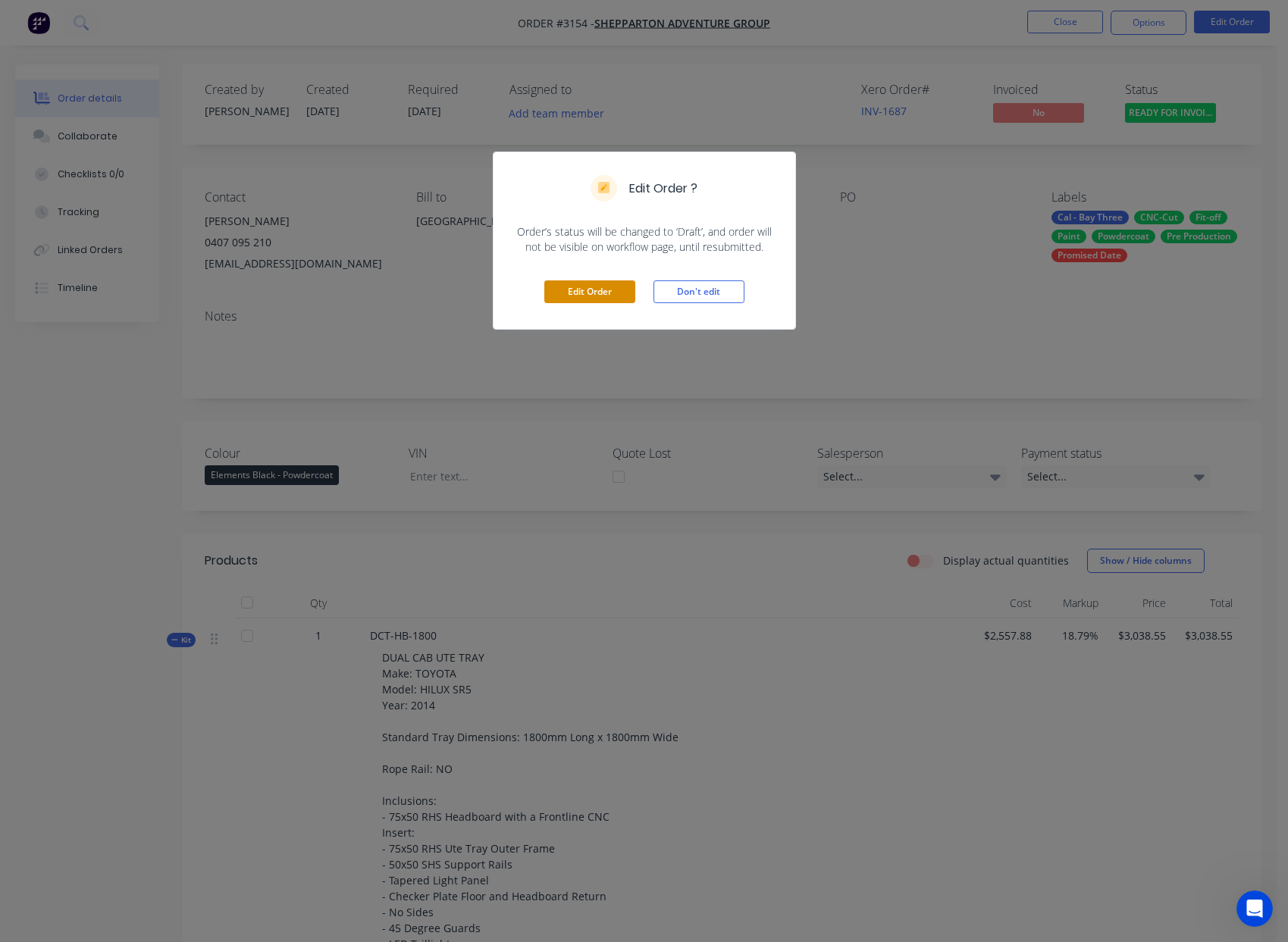
click at [585, 294] on button "Edit Order" at bounding box center [589, 292] width 91 height 23
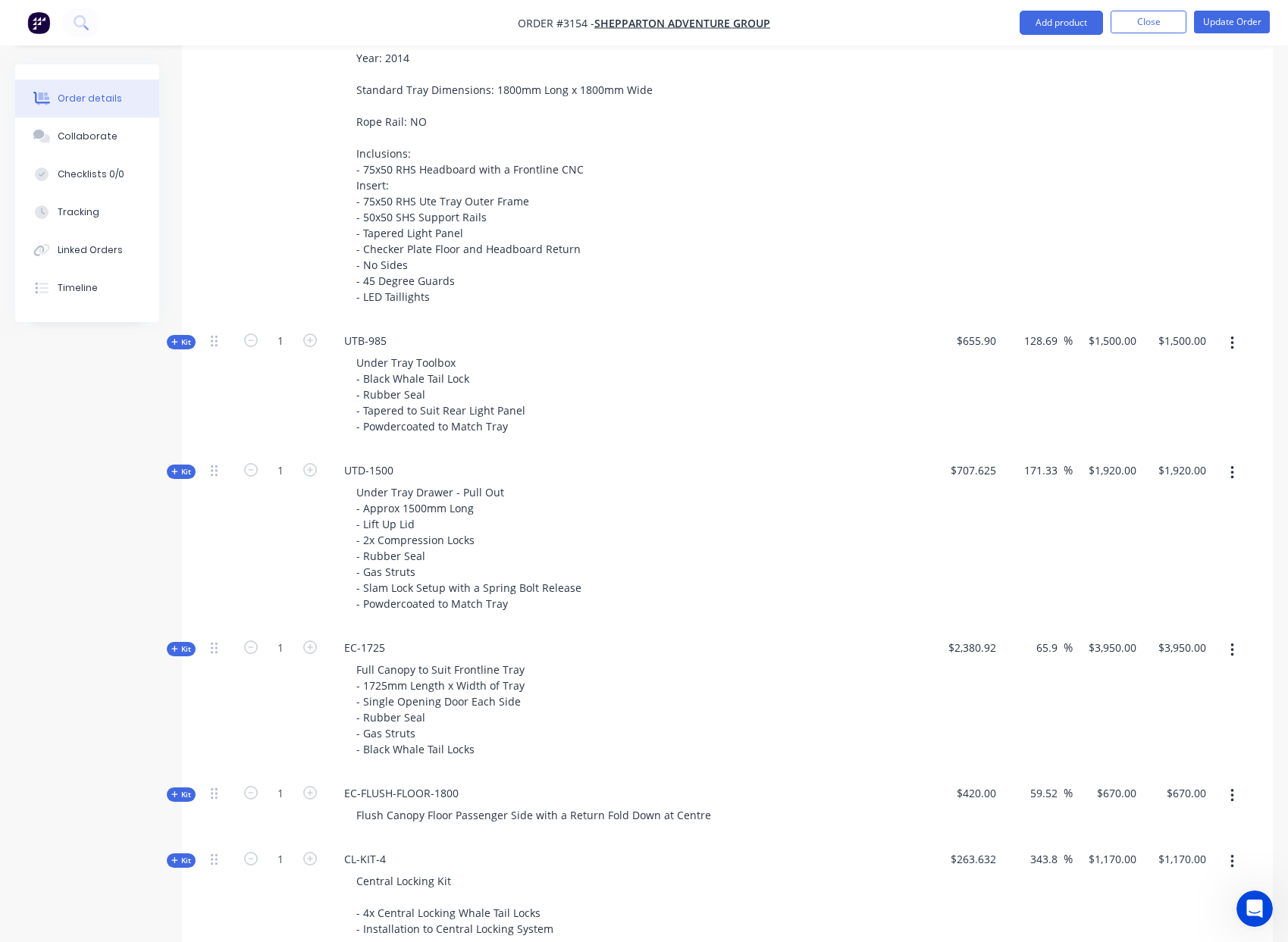
scroll to position [906, 0]
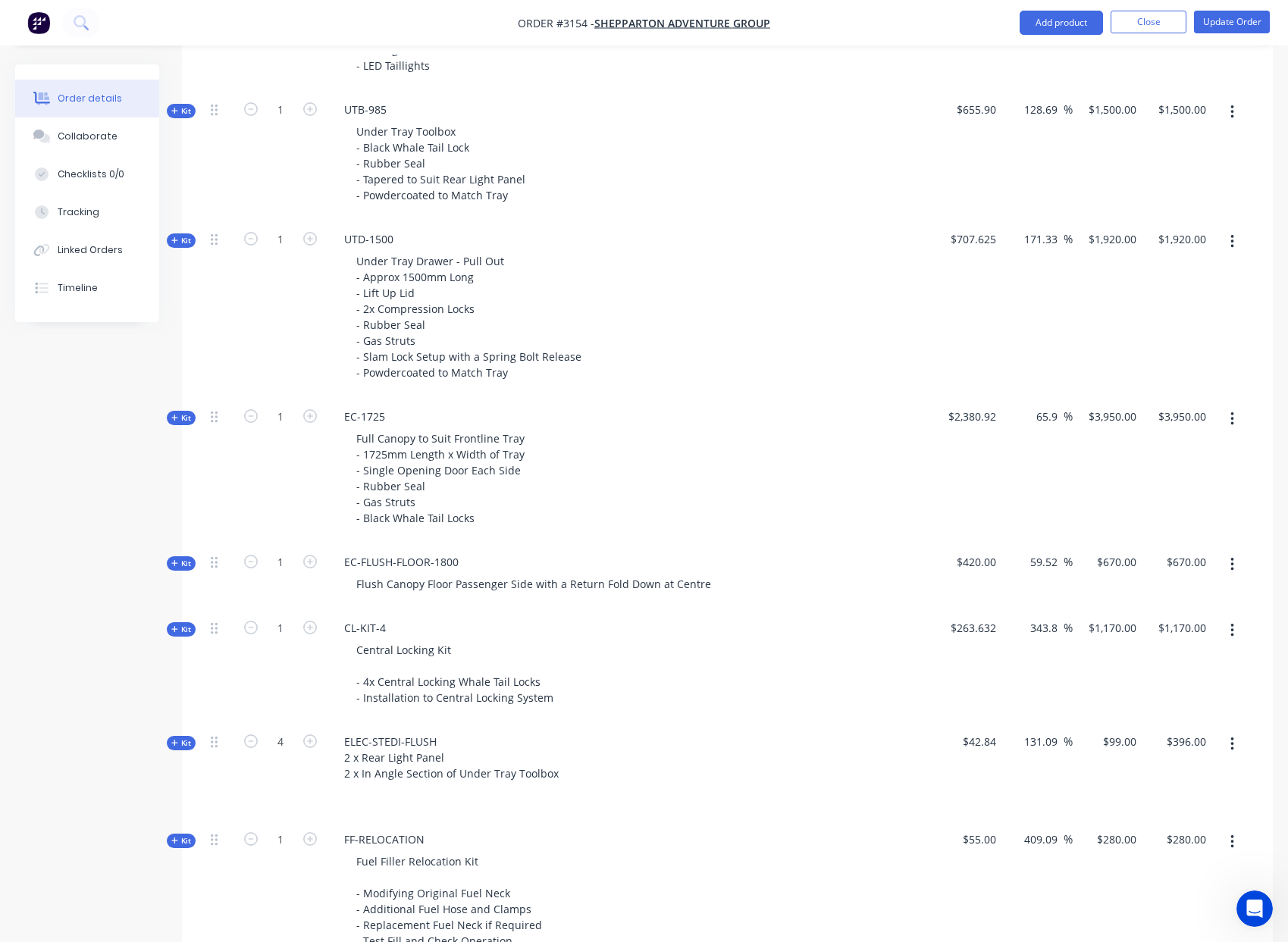
click at [184, 413] on span "Kit" at bounding box center [181, 418] width 20 height 12
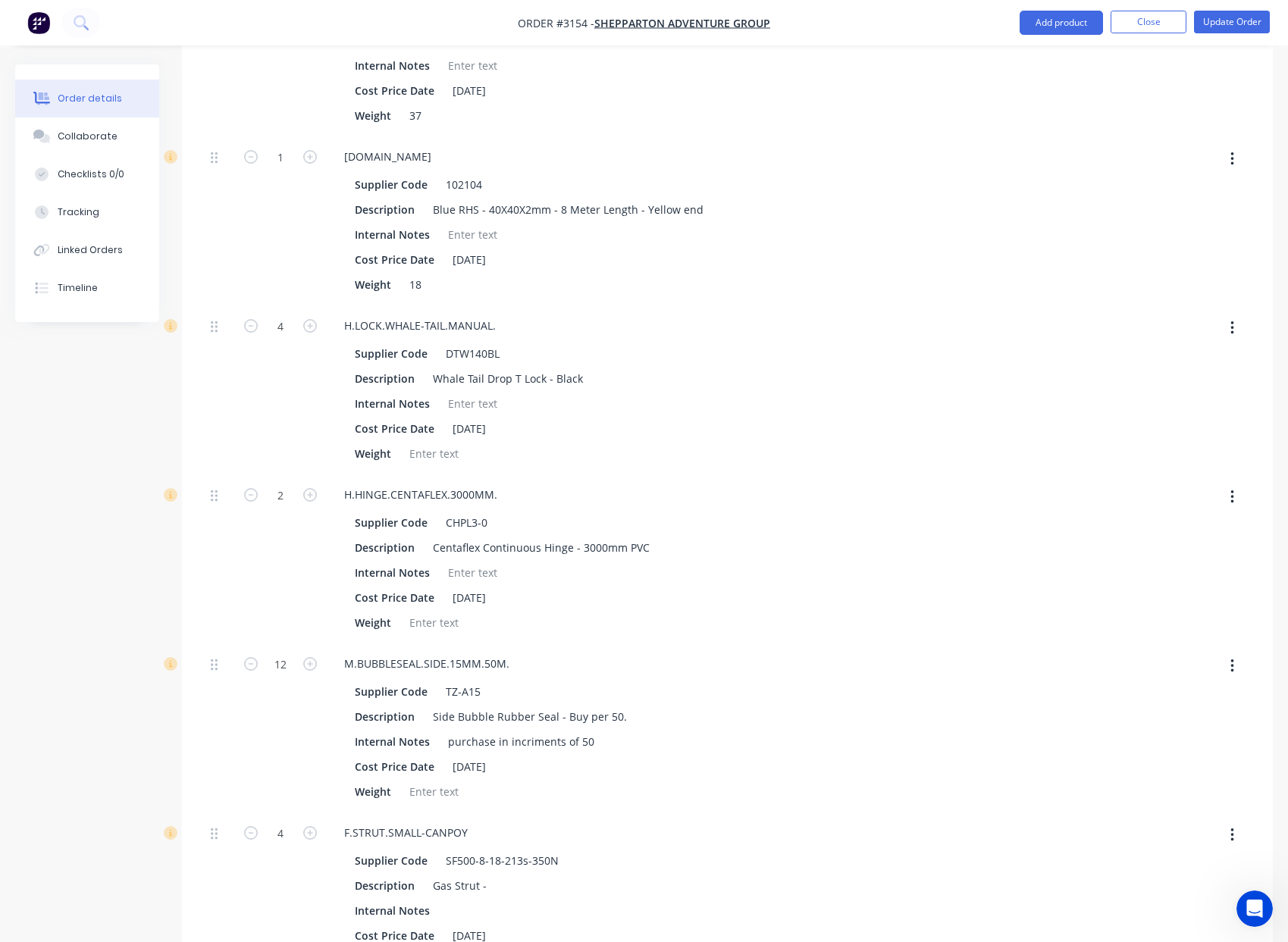
scroll to position [1516, 0]
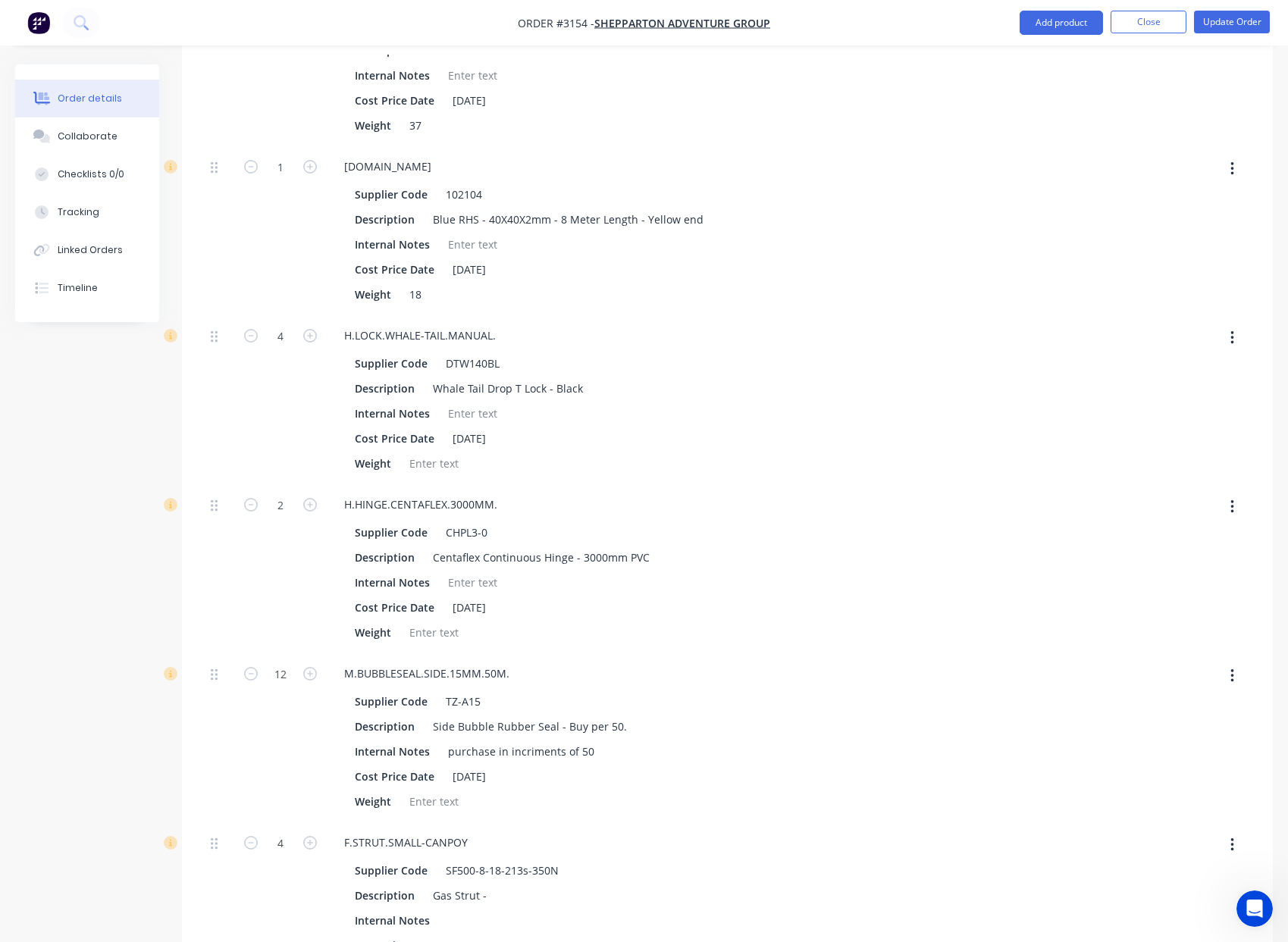
click at [1234, 324] on button "button" at bounding box center [1232, 337] width 36 height 27
click at [1157, 428] on div "Delete" at bounding box center [1177, 438] width 117 height 22
type input "$3,744.2812"
type input "$3,744.28"
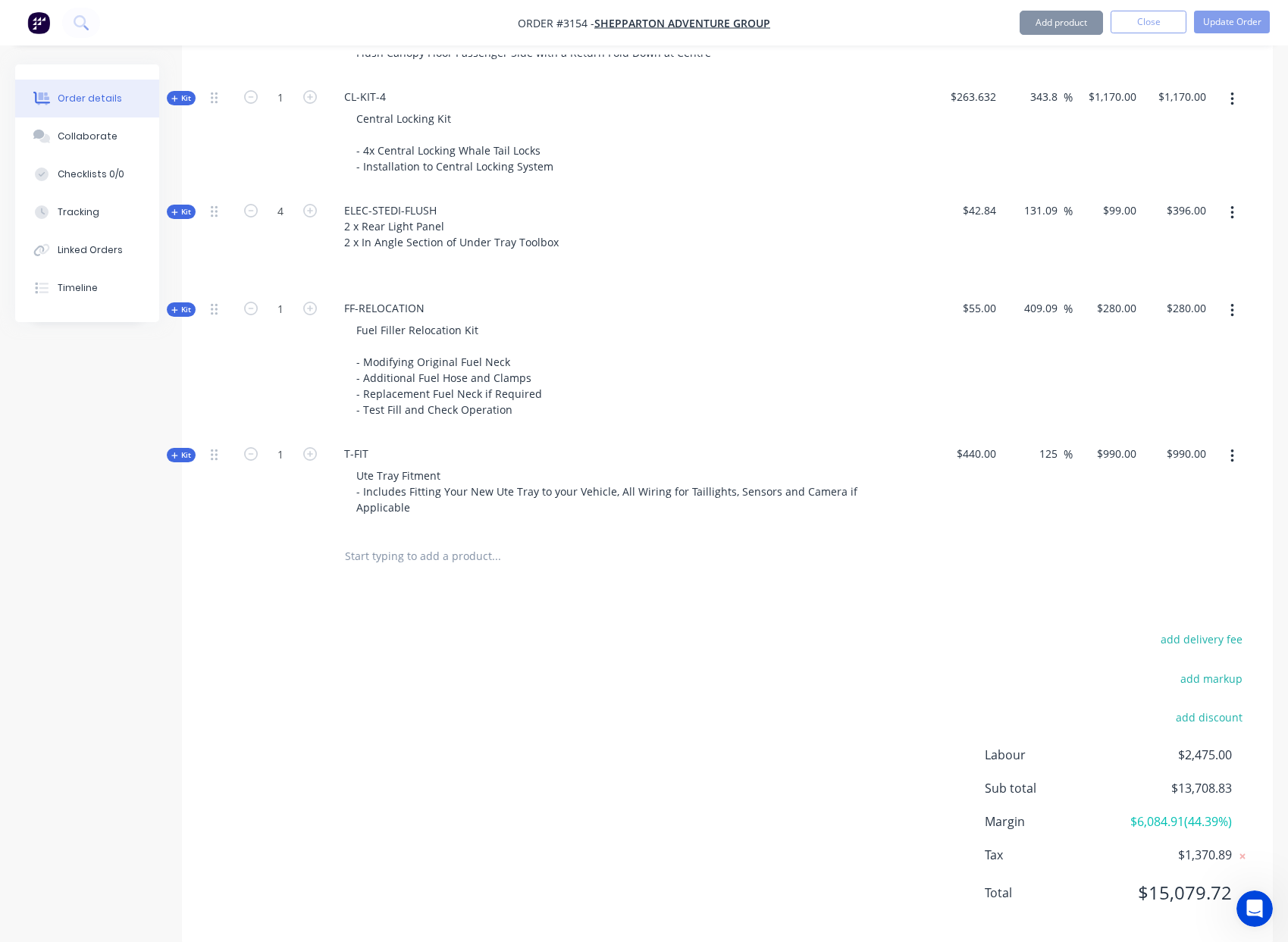
scroll to position [2432, 0]
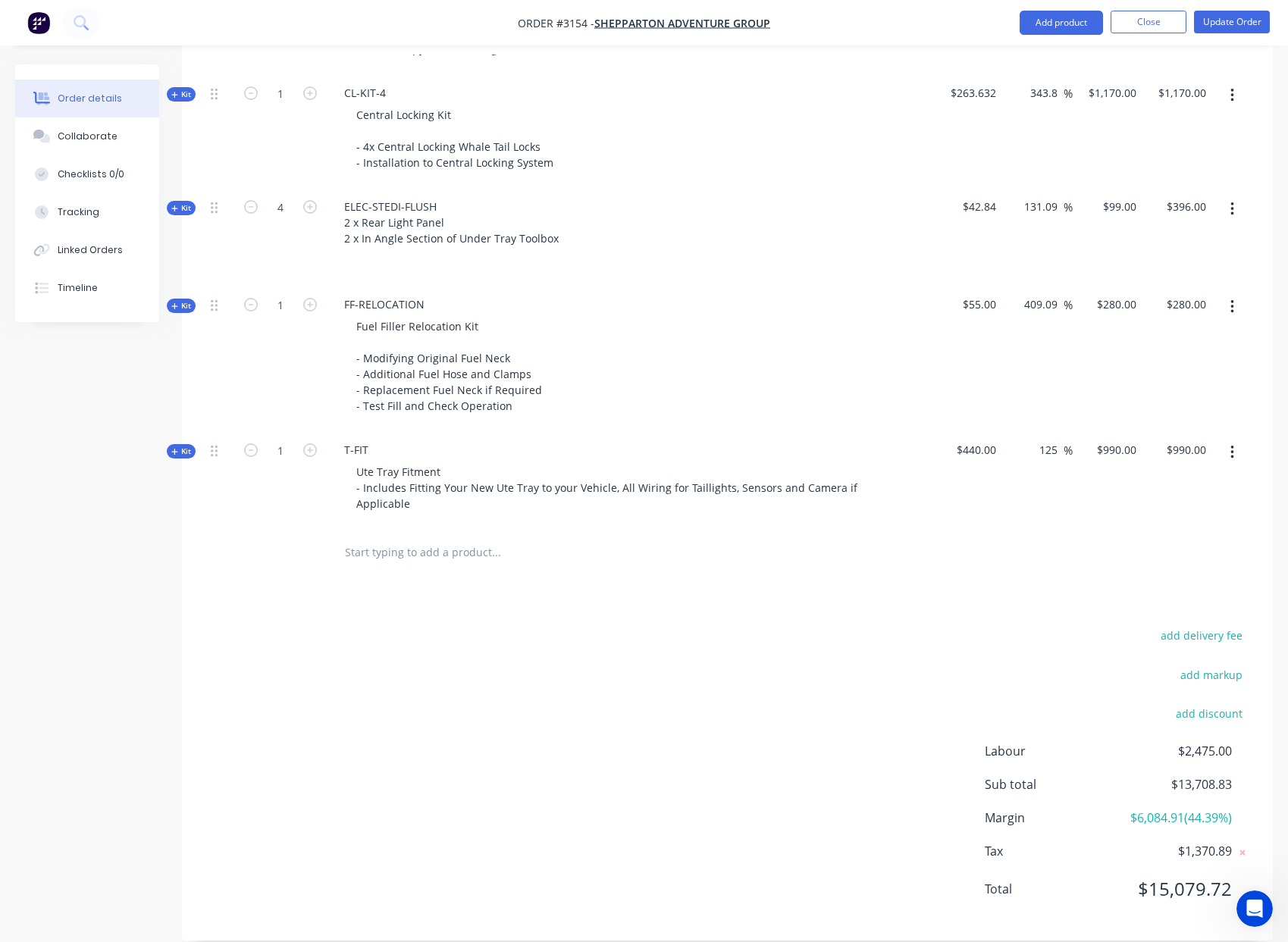
click at [785, 724] on div "add delivery fee add markup add discount Labour $2,475.00 Sub total $13,708.83 …" at bounding box center [727, 772] width 1045 height 293
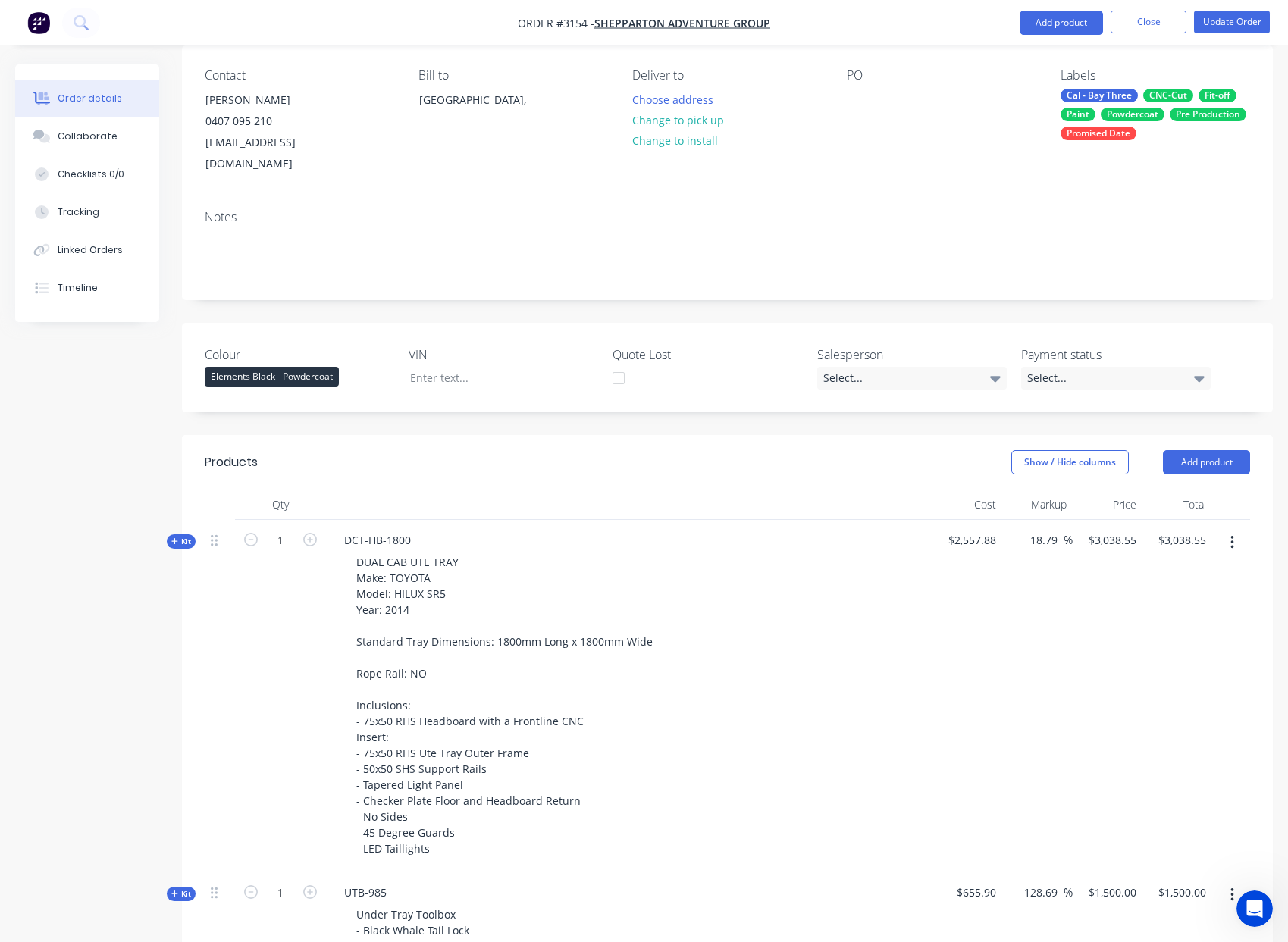
scroll to position [0, 0]
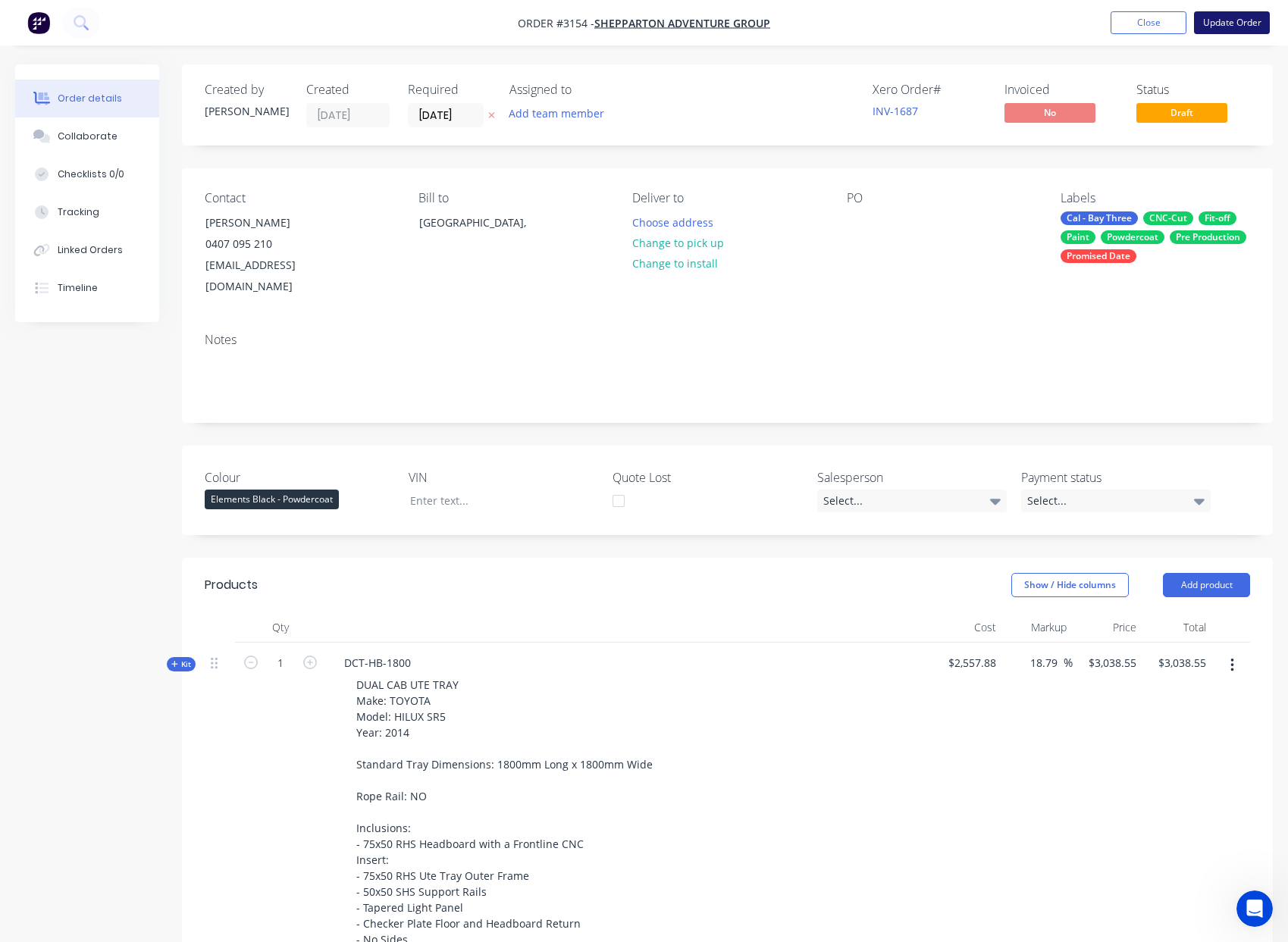
click at [1233, 25] on button "Update Order" at bounding box center [1232, 23] width 76 height 23
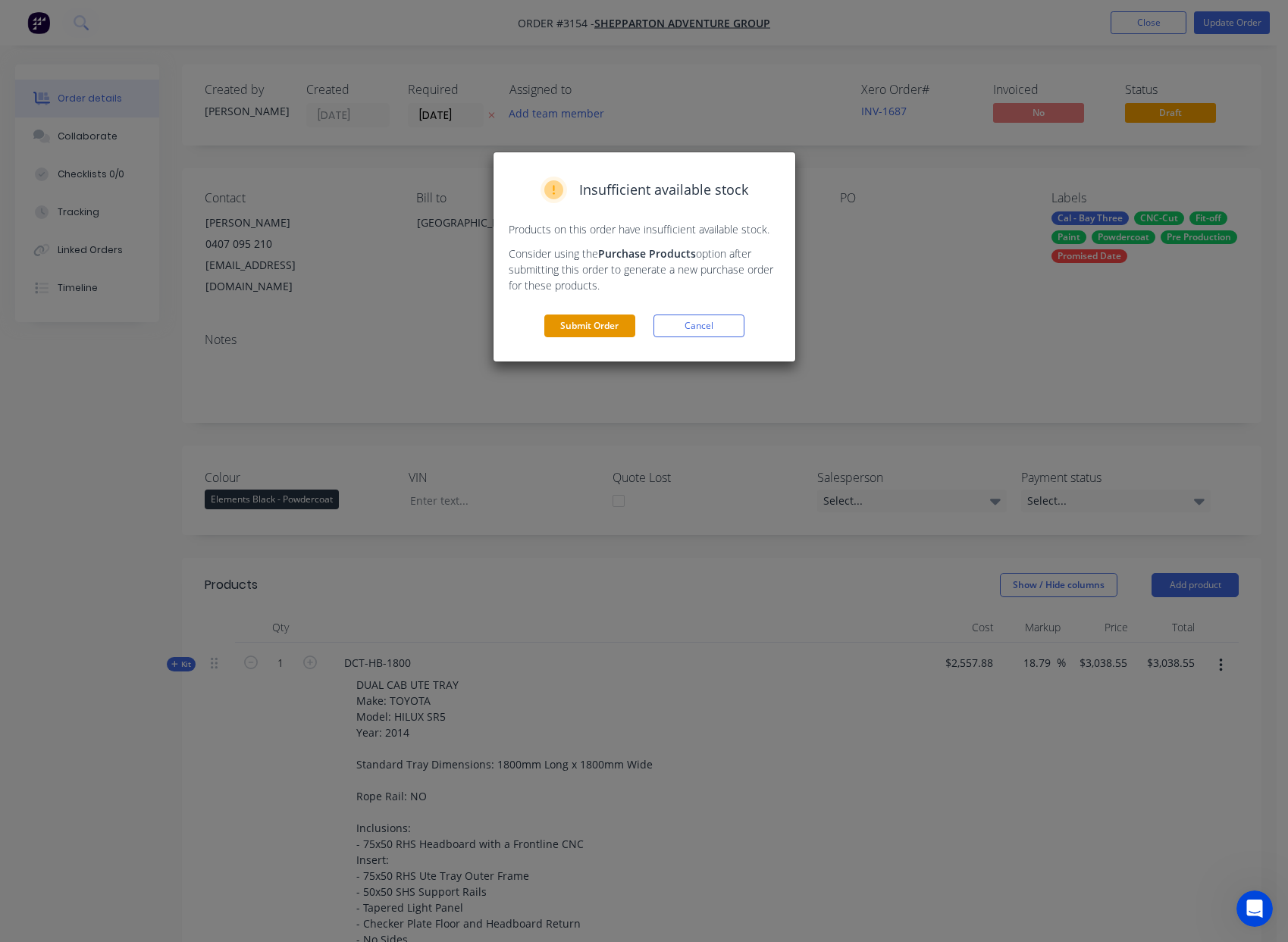
click at [569, 325] on button "Submit Order" at bounding box center [589, 326] width 91 height 23
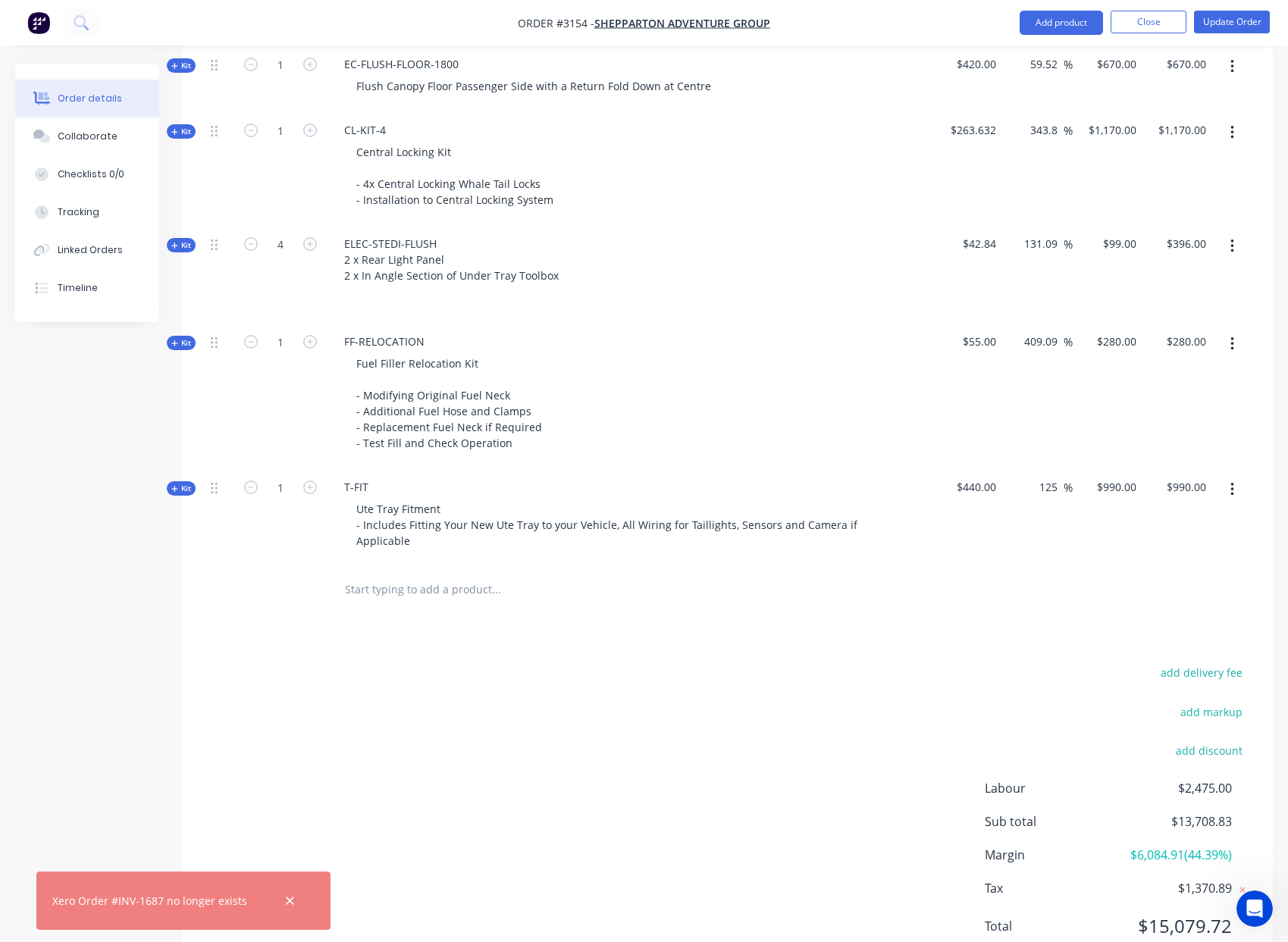
scroll to position [2432, 0]
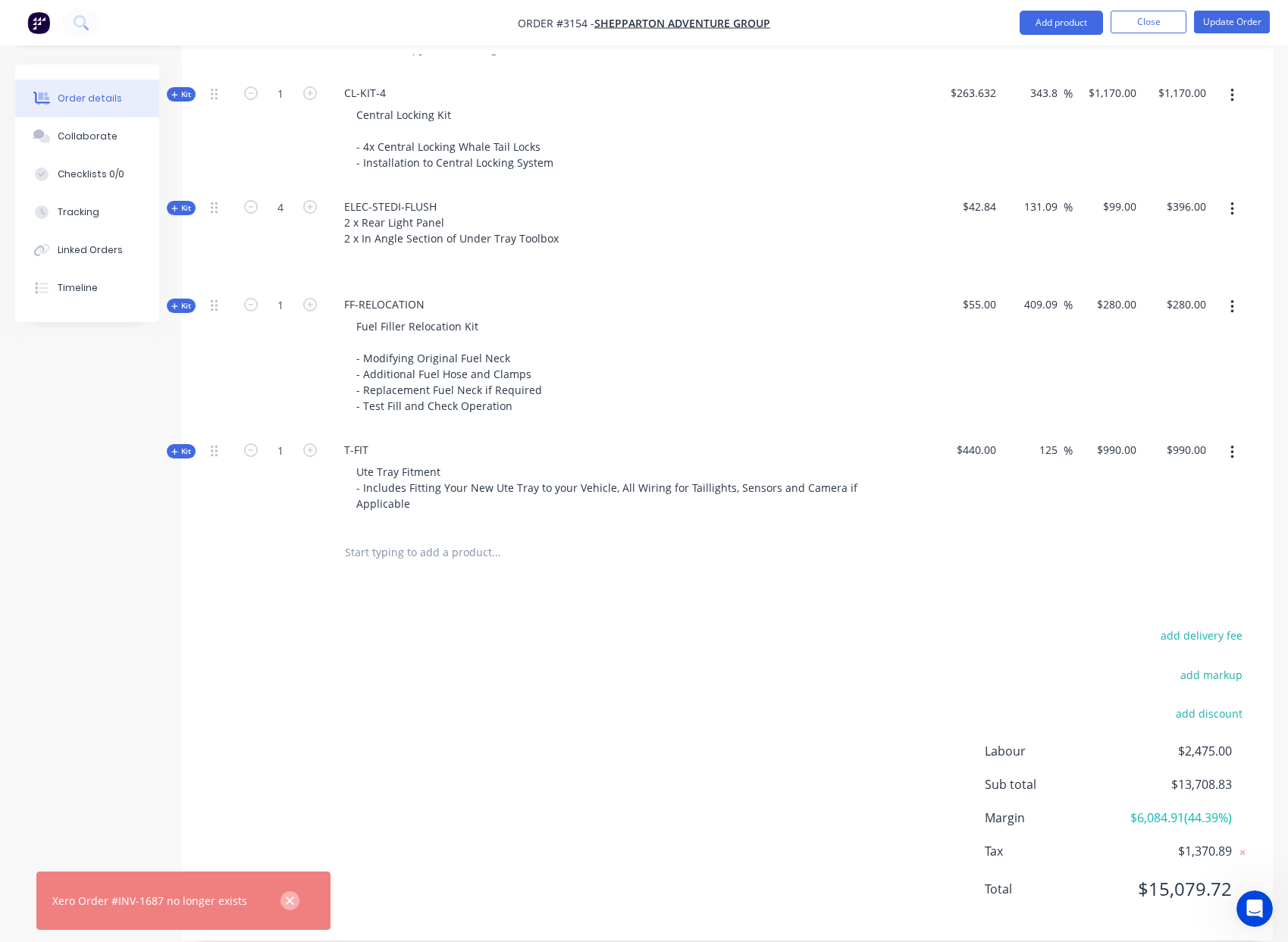
click at [285, 902] on icon "button" at bounding box center [290, 901] width 10 height 14
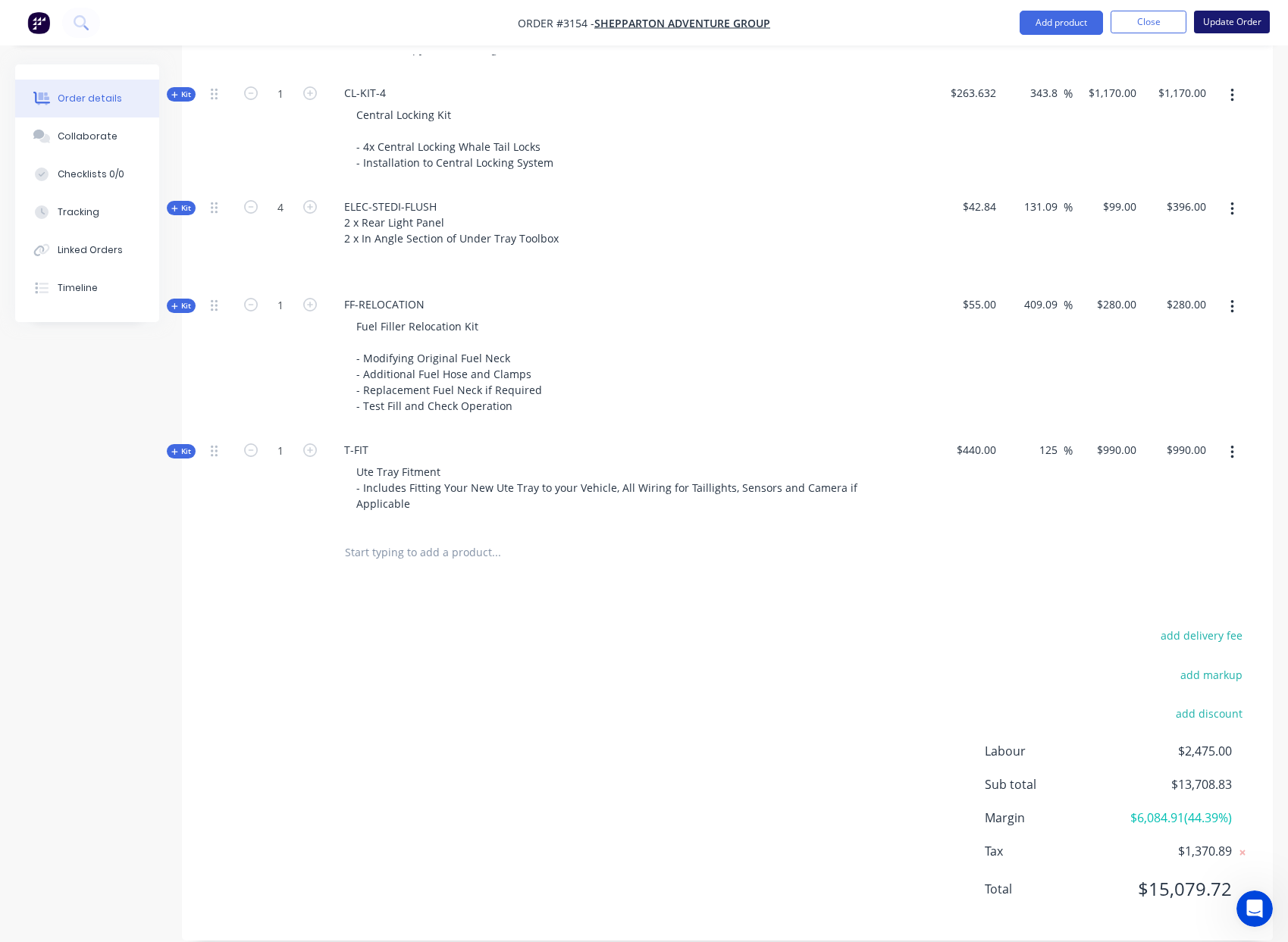
click at [1255, 26] on button "Update Order" at bounding box center [1232, 22] width 76 height 23
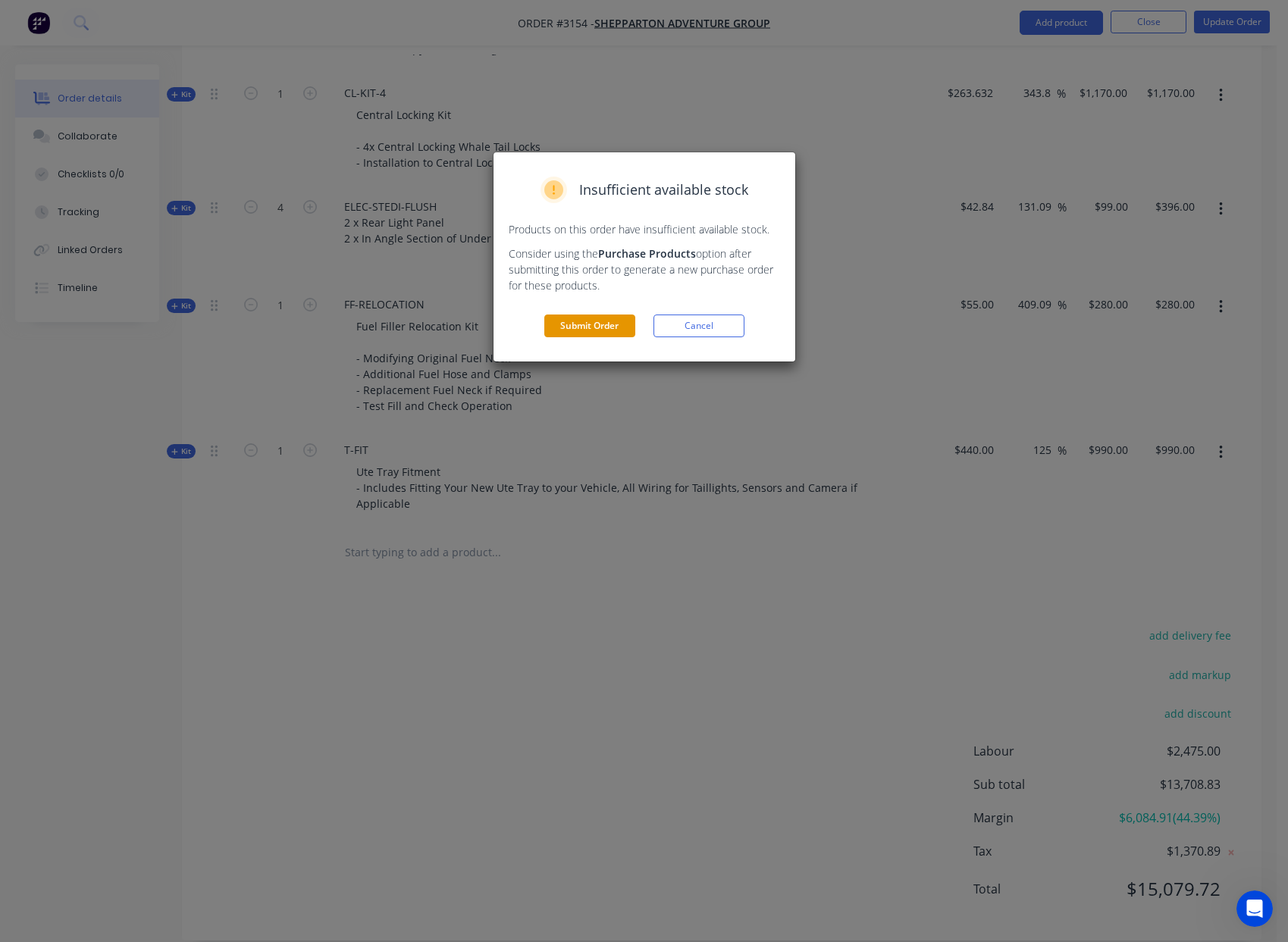
click at [599, 323] on button "Submit Order" at bounding box center [589, 326] width 91 height 23
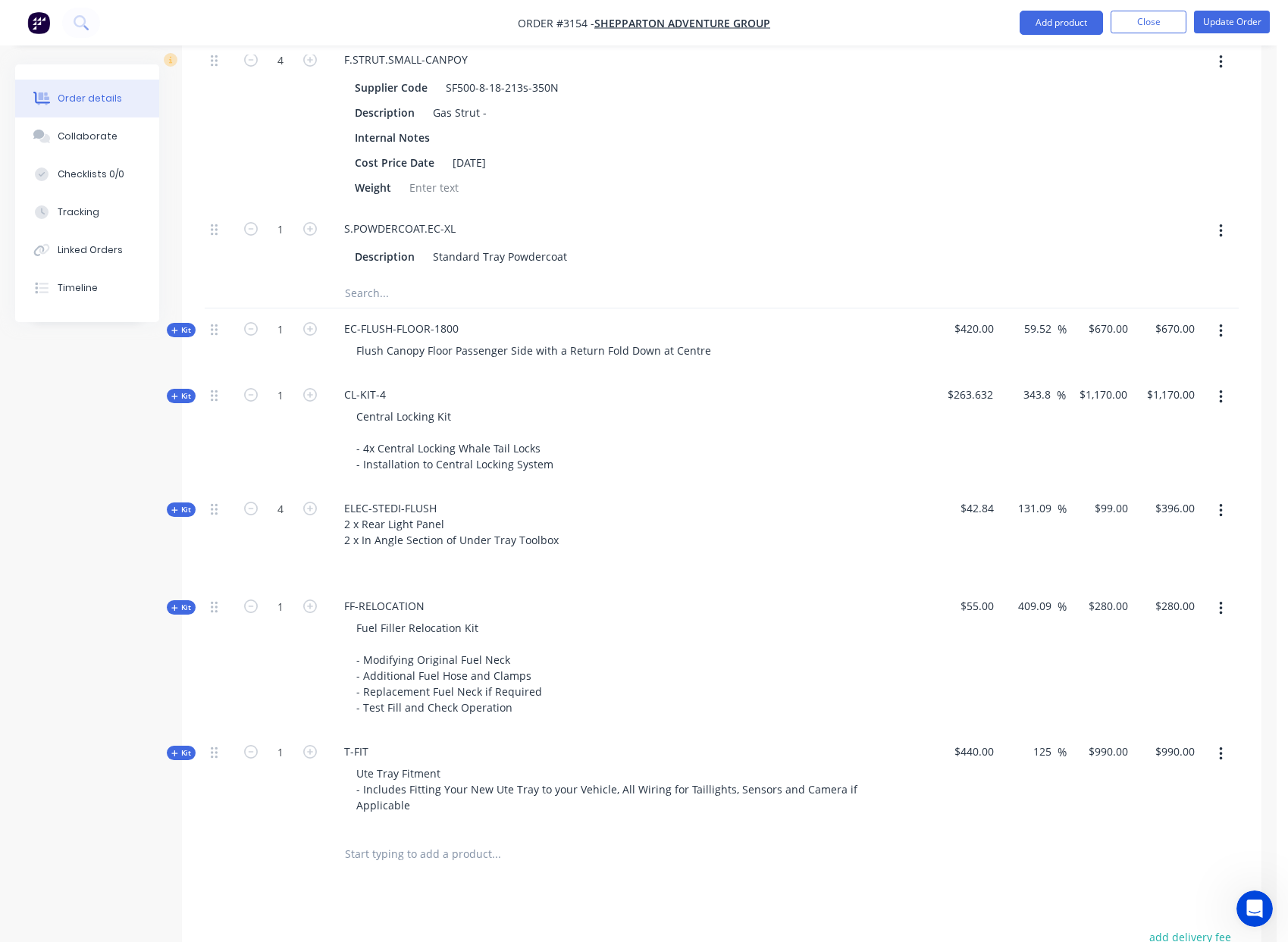
scroll to position [2134, 0]
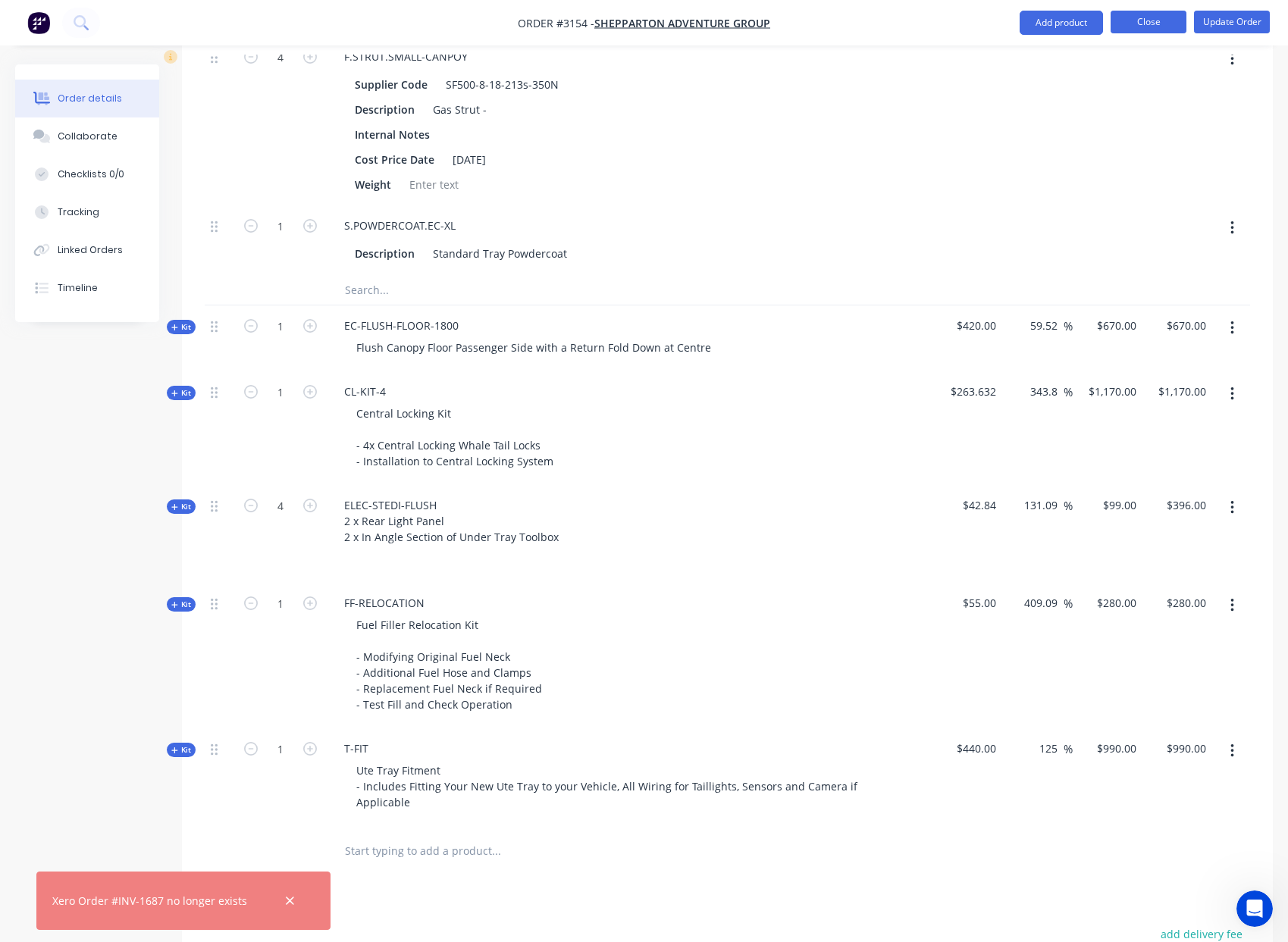
click at [1144, 22] on button "Close" at bounding box center [1148, 22] width 76 height 23
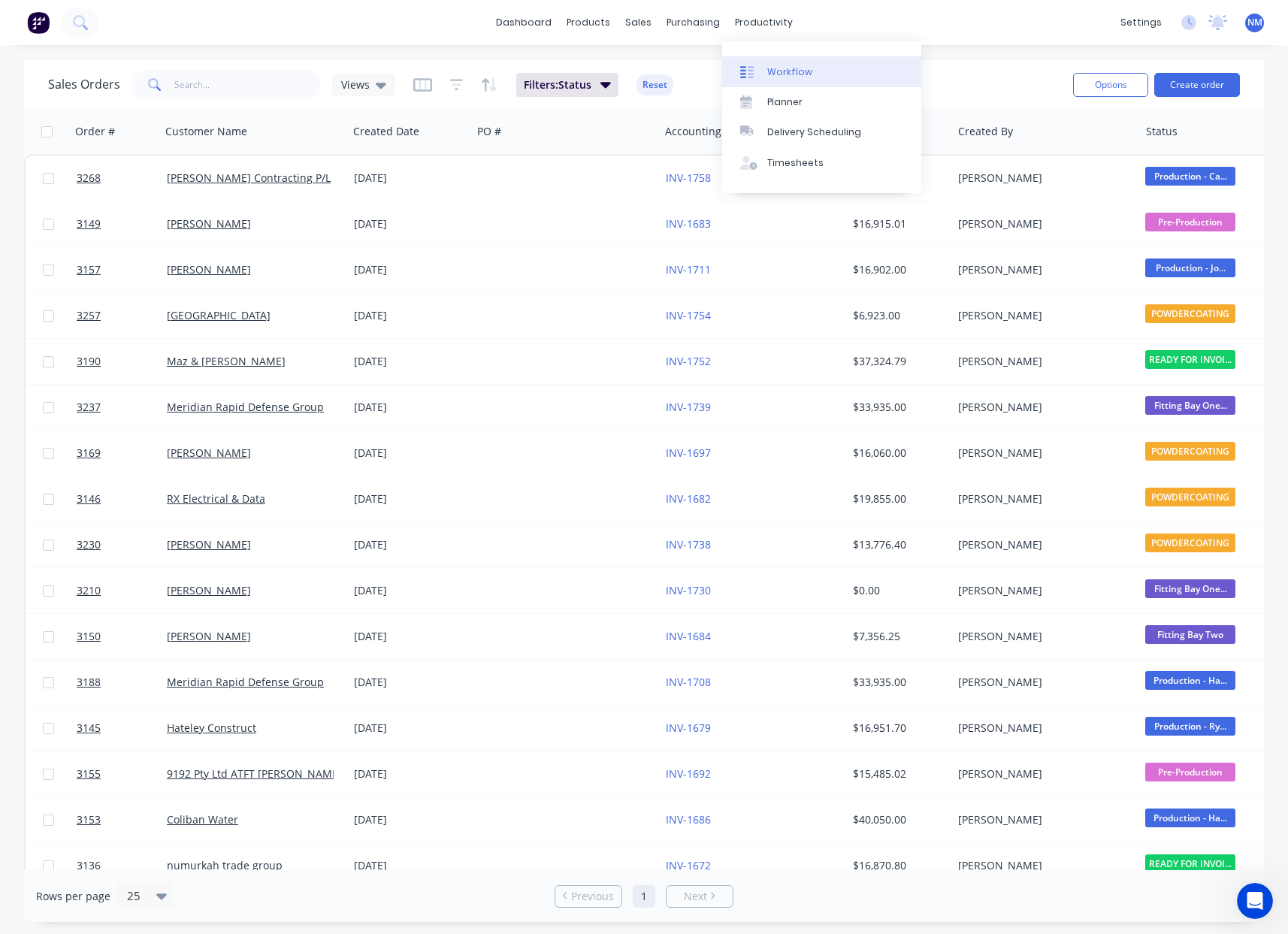
click at [781, 69] on div "Workflow" at bounding box center [790, 72] width 45 height 14
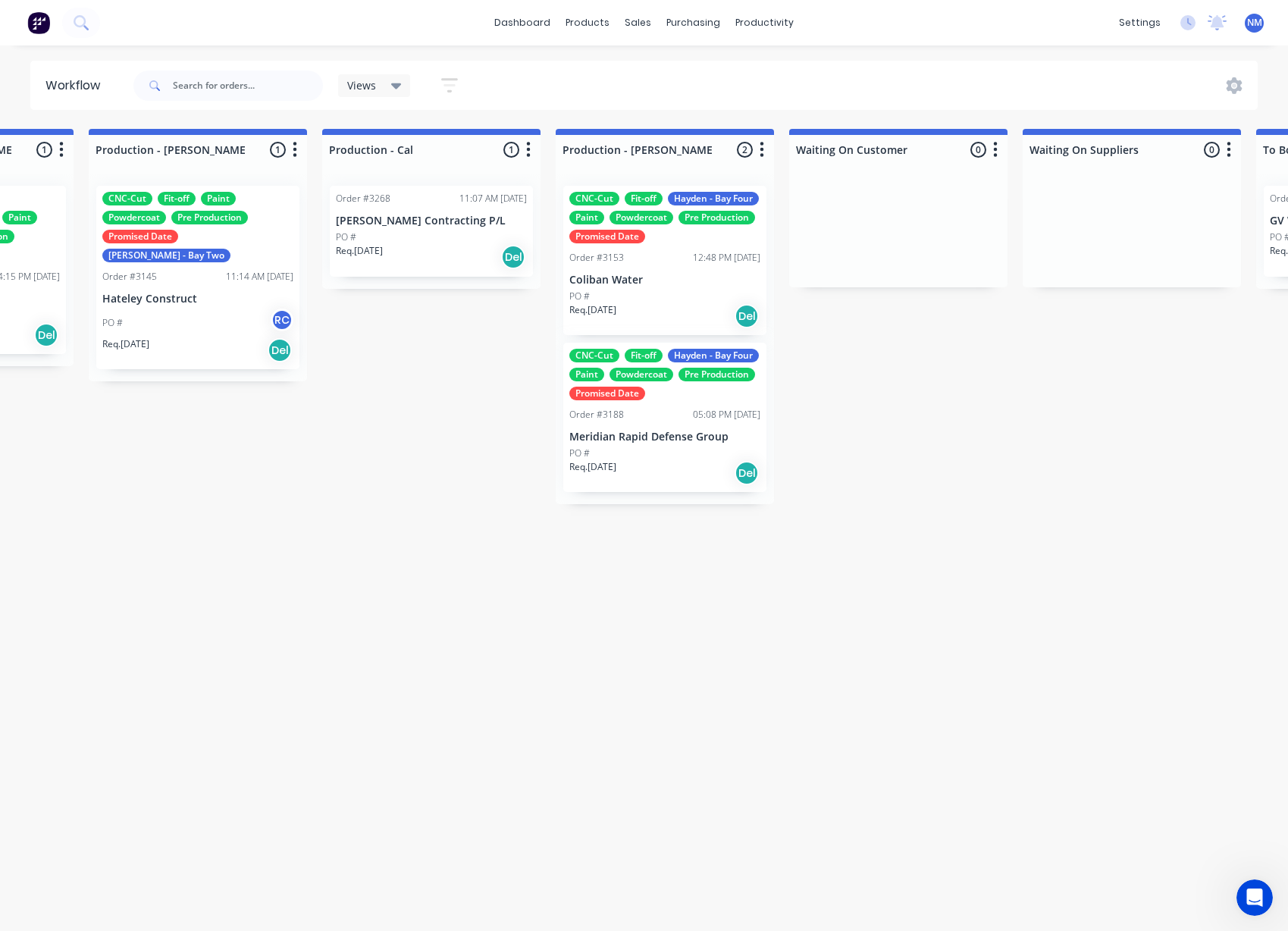
scroll to position [0, 1731]
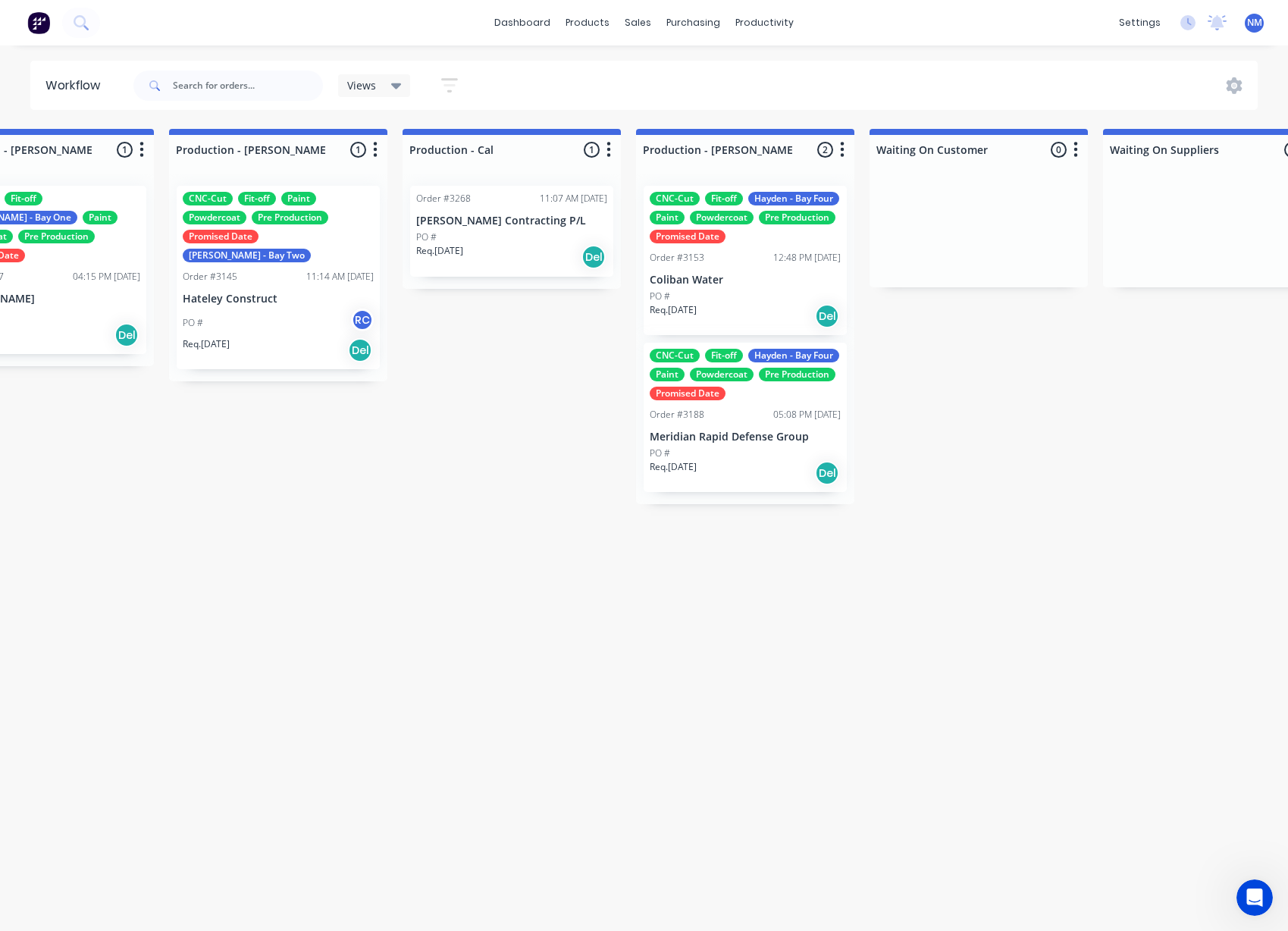
click at [561, 262] on div "Req. [DATE] Del" at bounding box center [511, 256] width 191 height 26
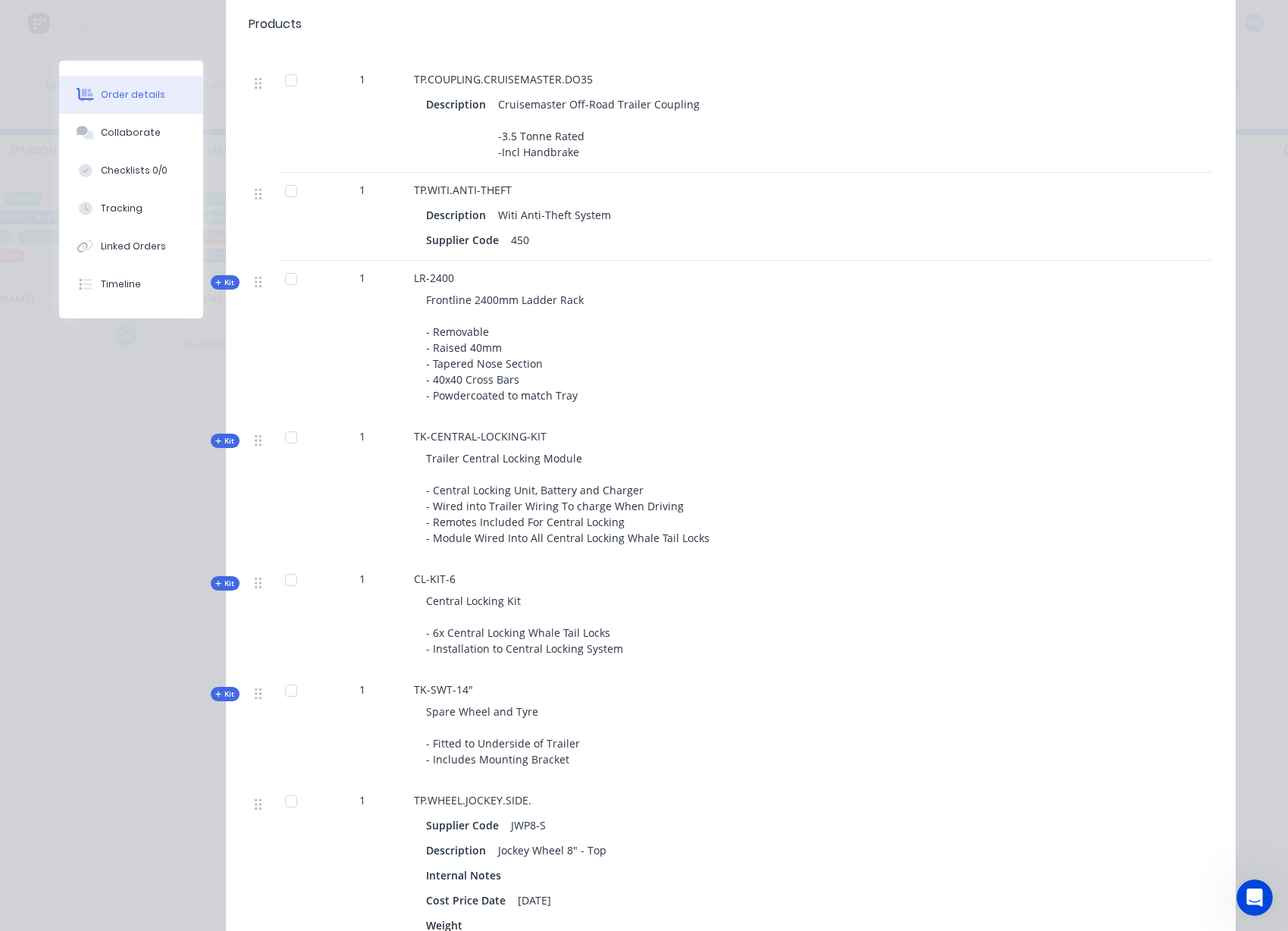
scroll to position [1434, 0]
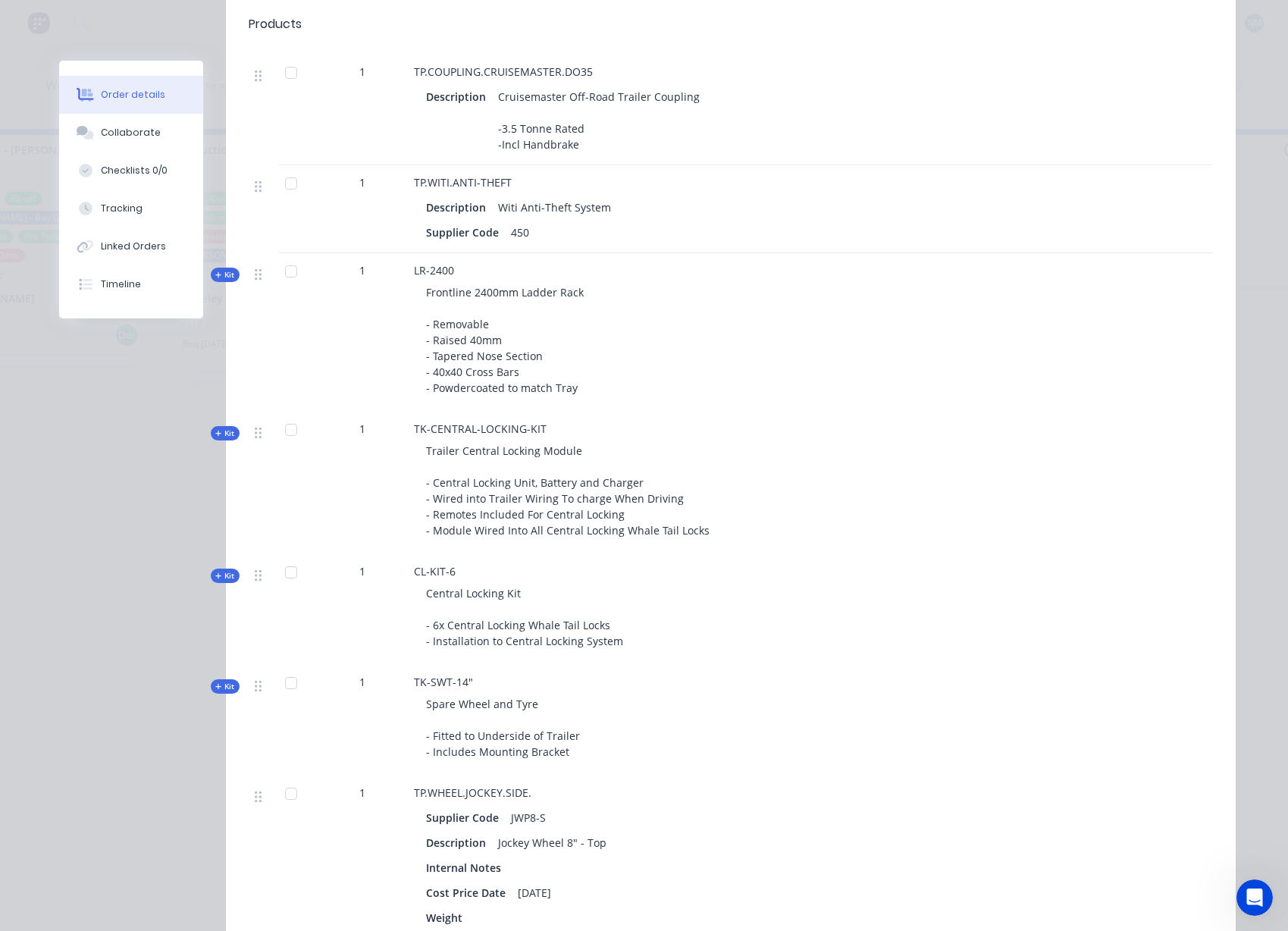
click at [215, 432] on icon at bounding box center [218, 433] width 7 height 7
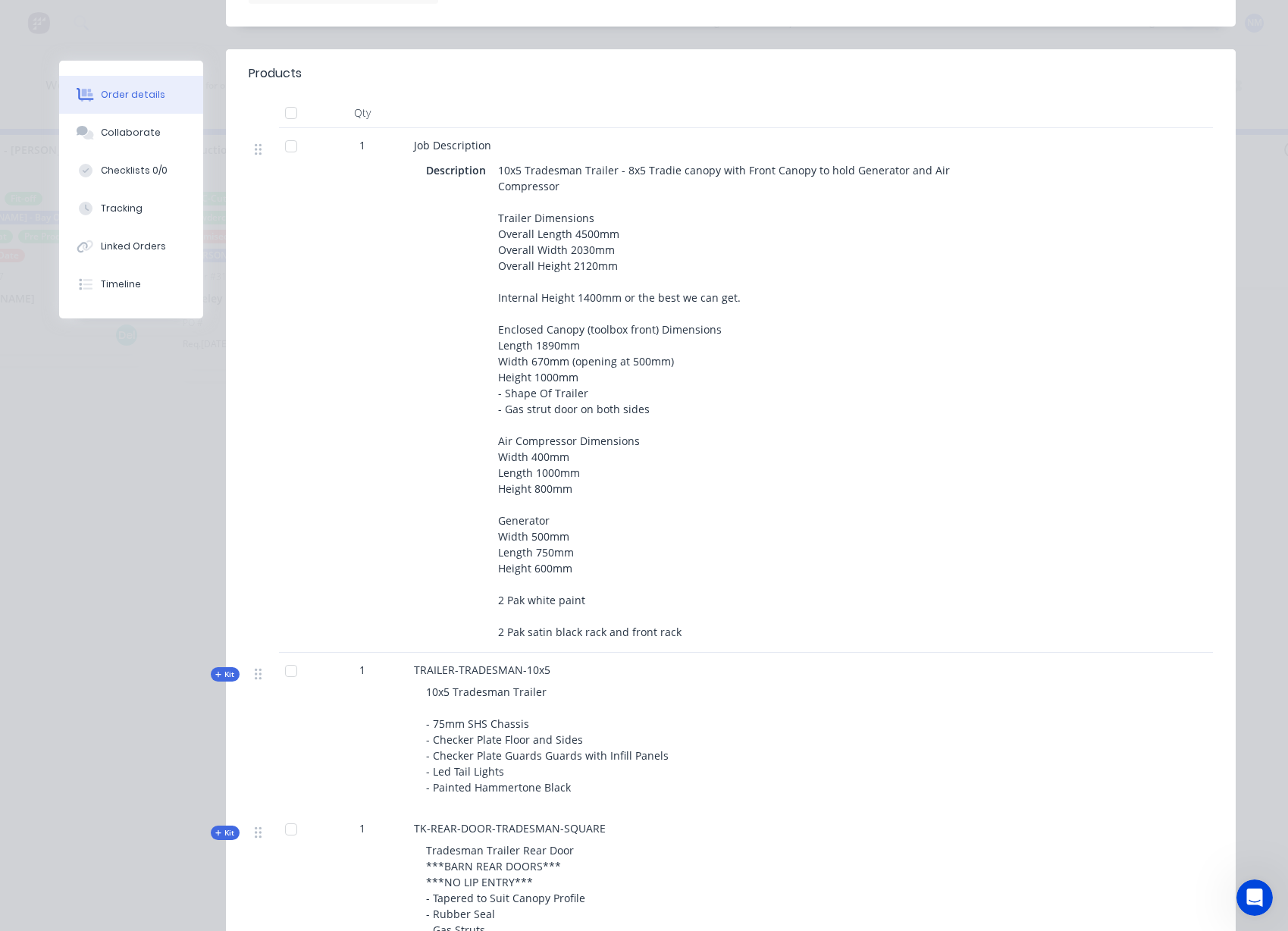
scroll to position [686, 0]
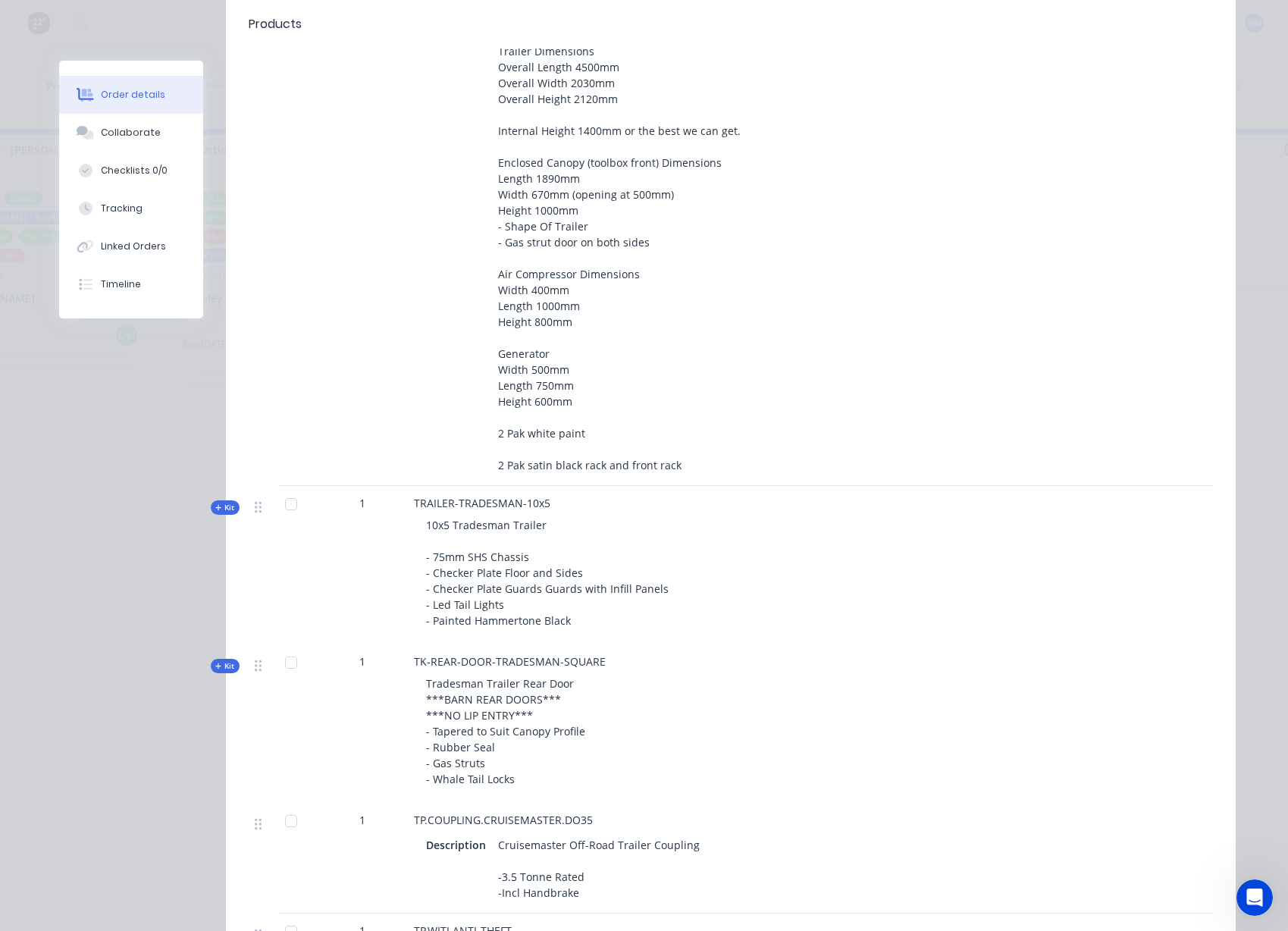
click at [217, 509] on span "Kit" at bounding box center [225, 508] width 20 height 12
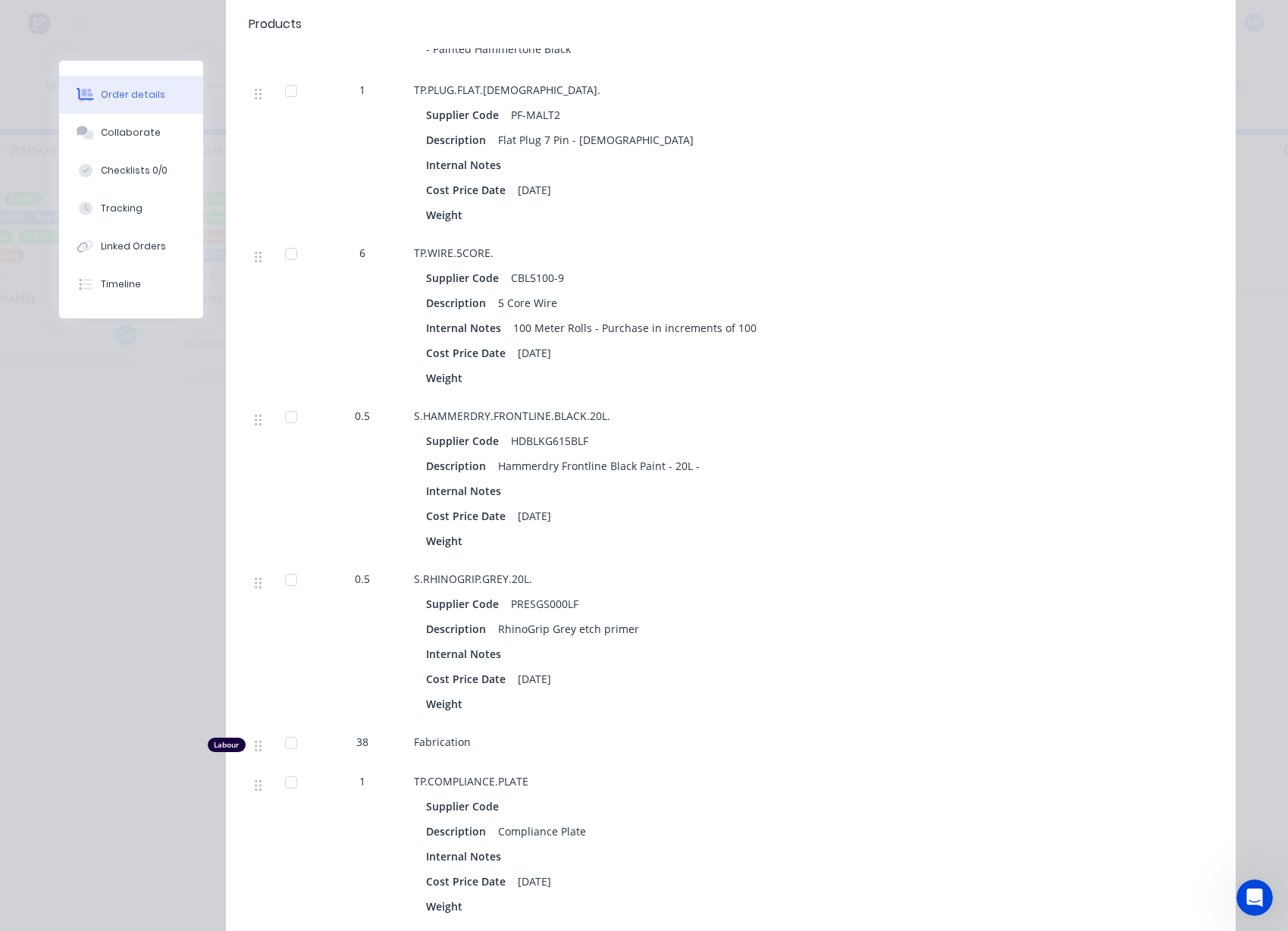
scroll to position [0, 0]
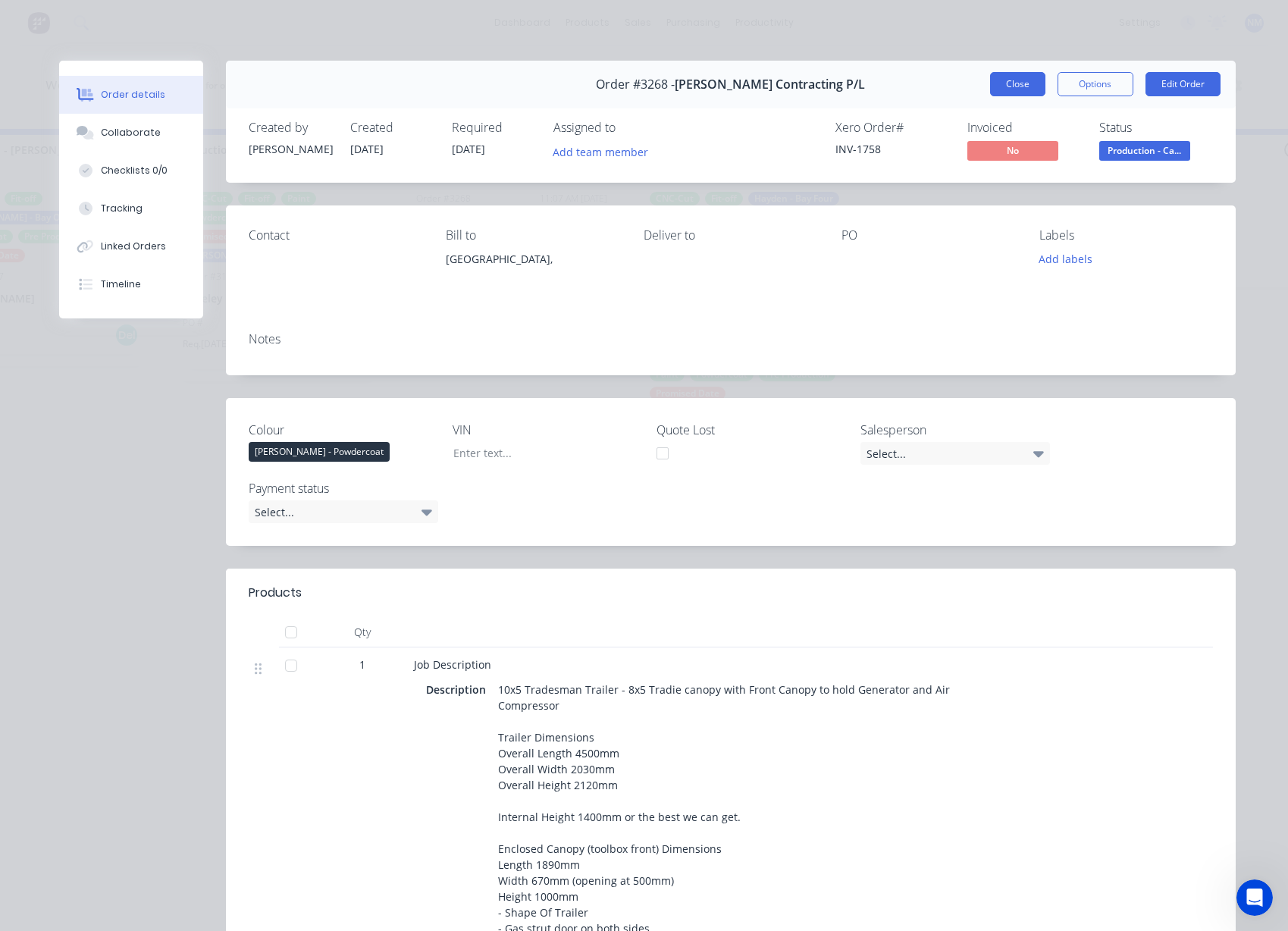
click at [993, 81] on button "Close" at bounding box center [1017, 84] width 55 height 24
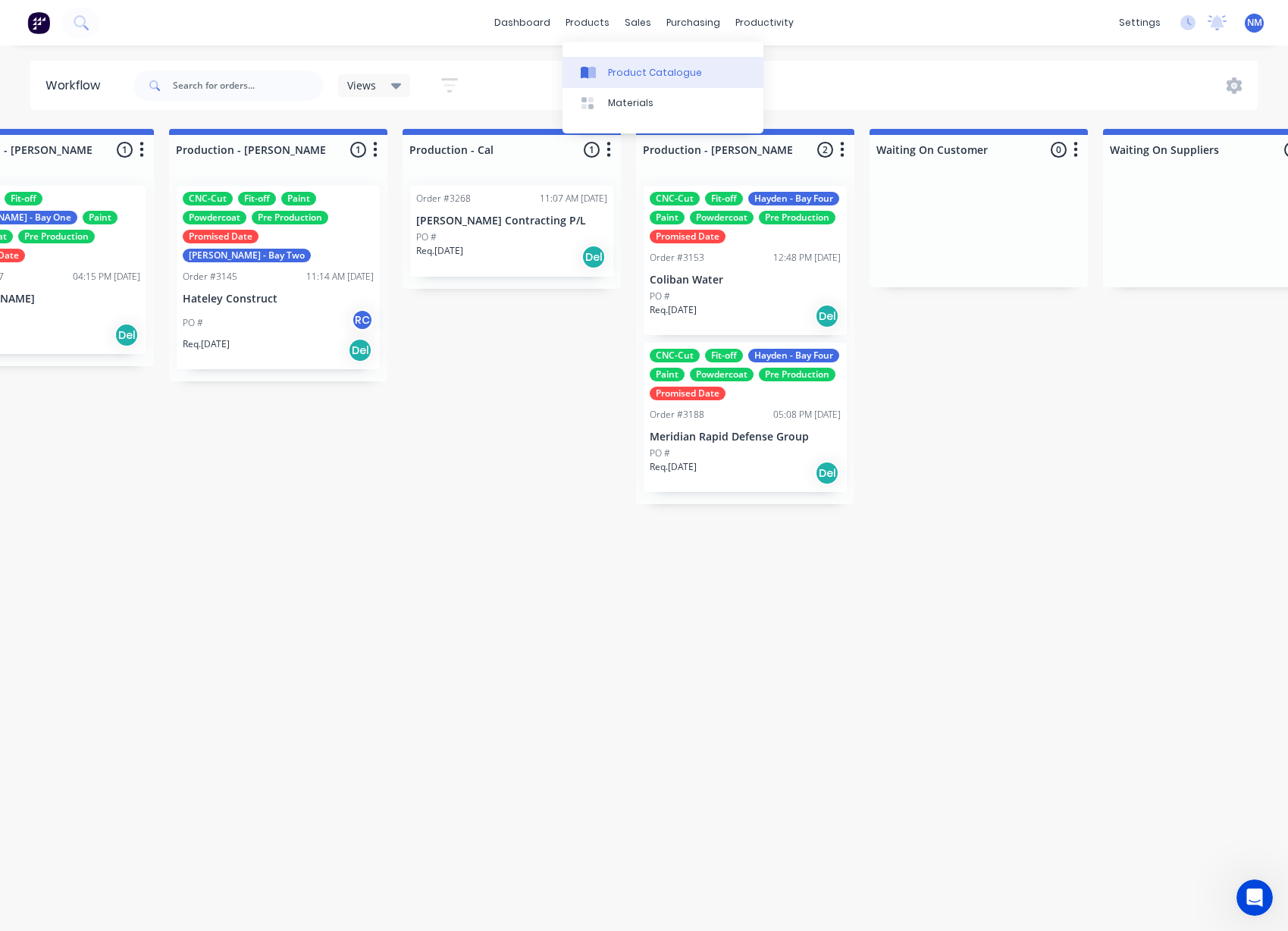
click at [608, 74] on div "Product Catalogue" at bounding box center [655, 73] width 94 height 14
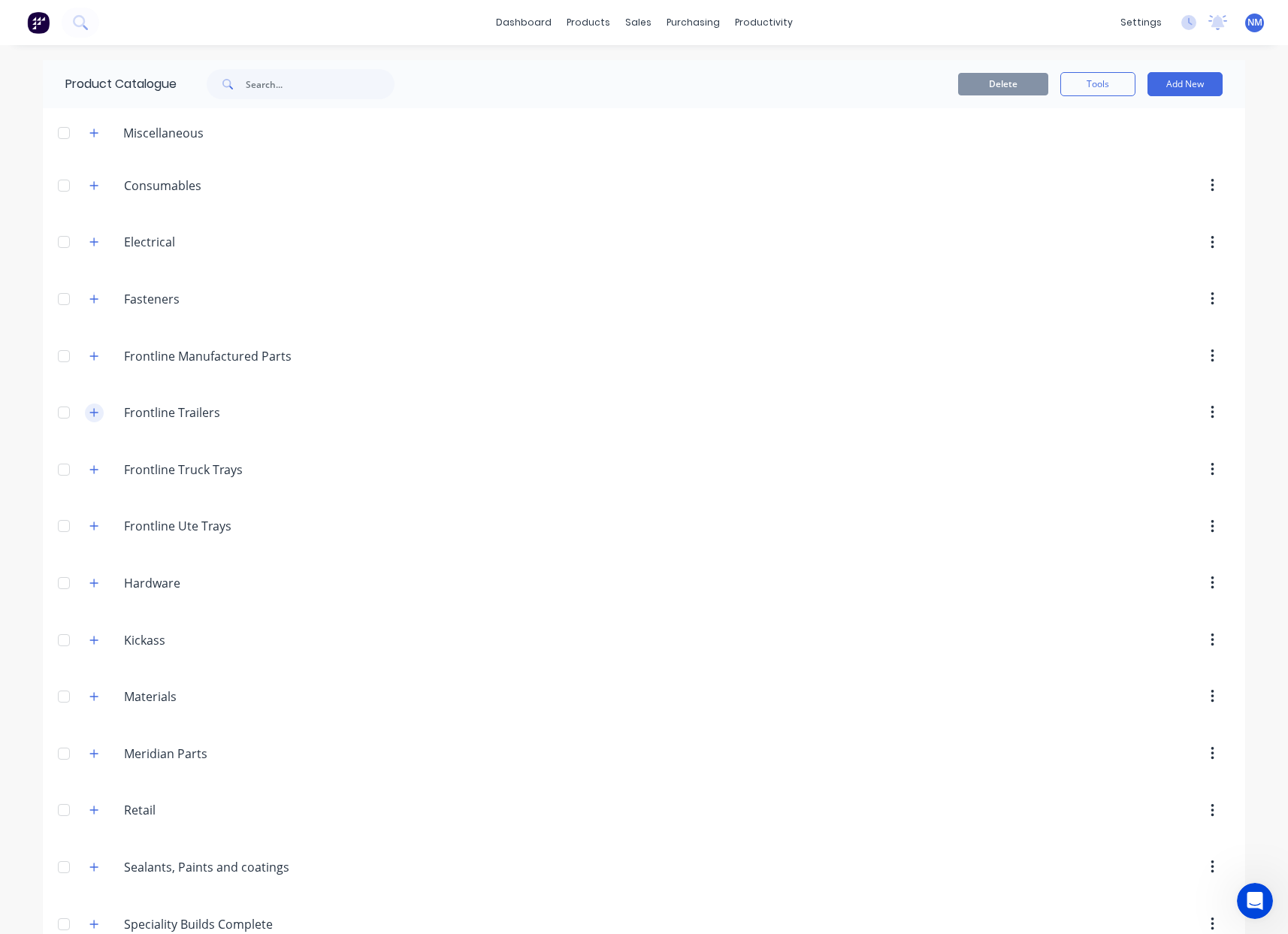
click at [97, 416] on button "button" at bounding box center [94, 412] width 19 height 19
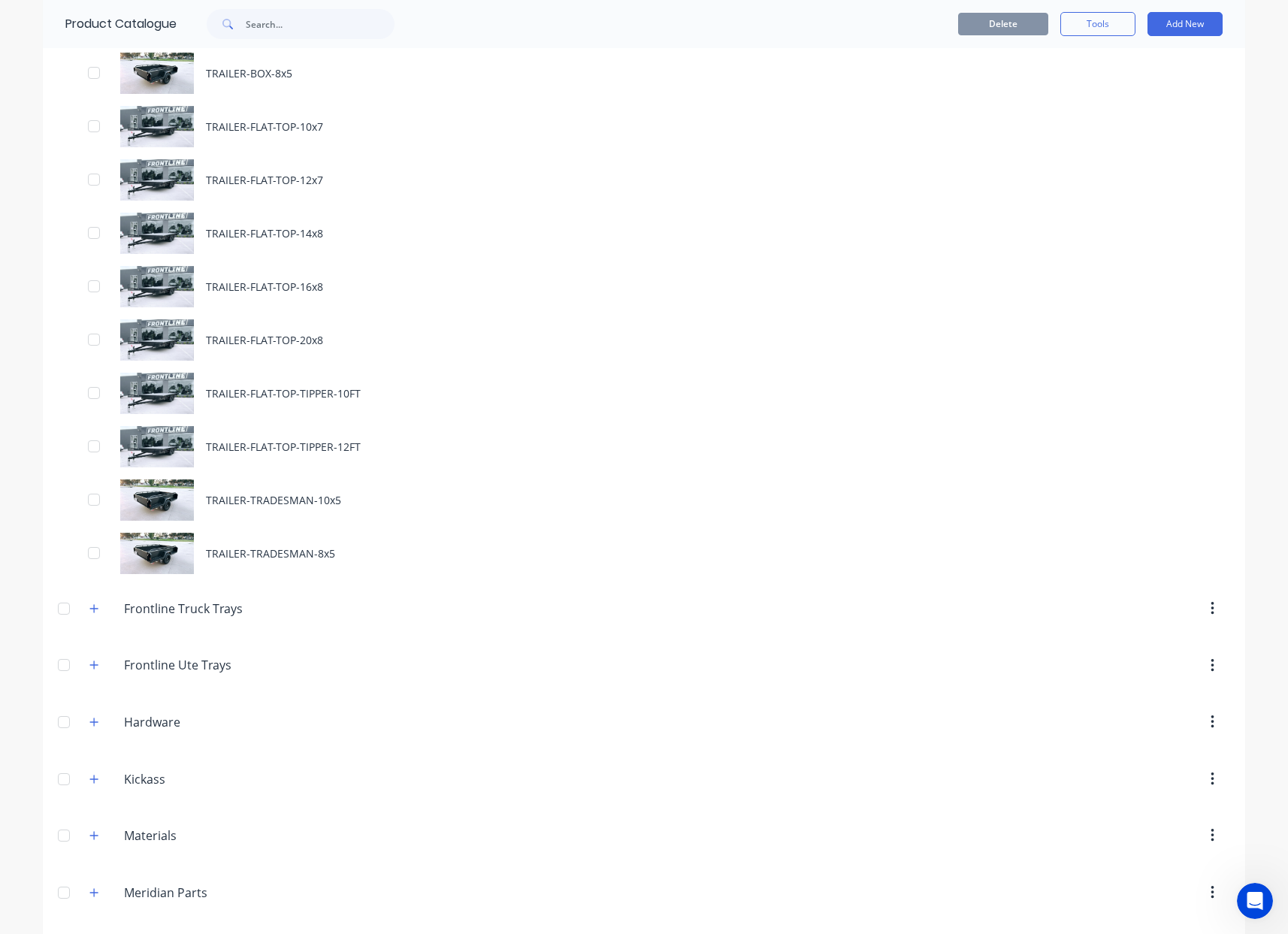
scroll to position [624, 0]
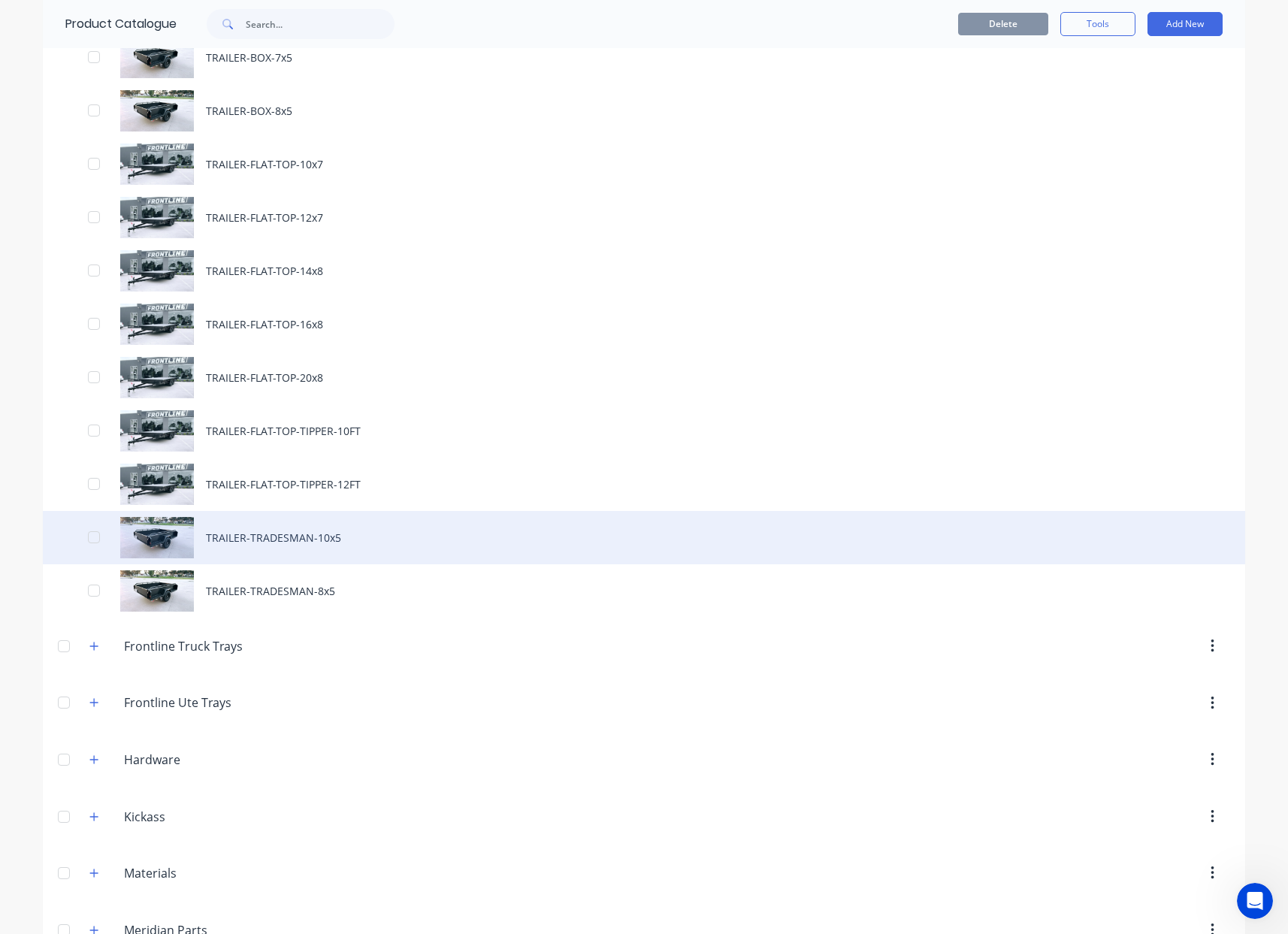
click at [329, 549] on div "TRAILER-TRADESMAN-10x5" at bounding box center [644, 537] width 1203 height 53
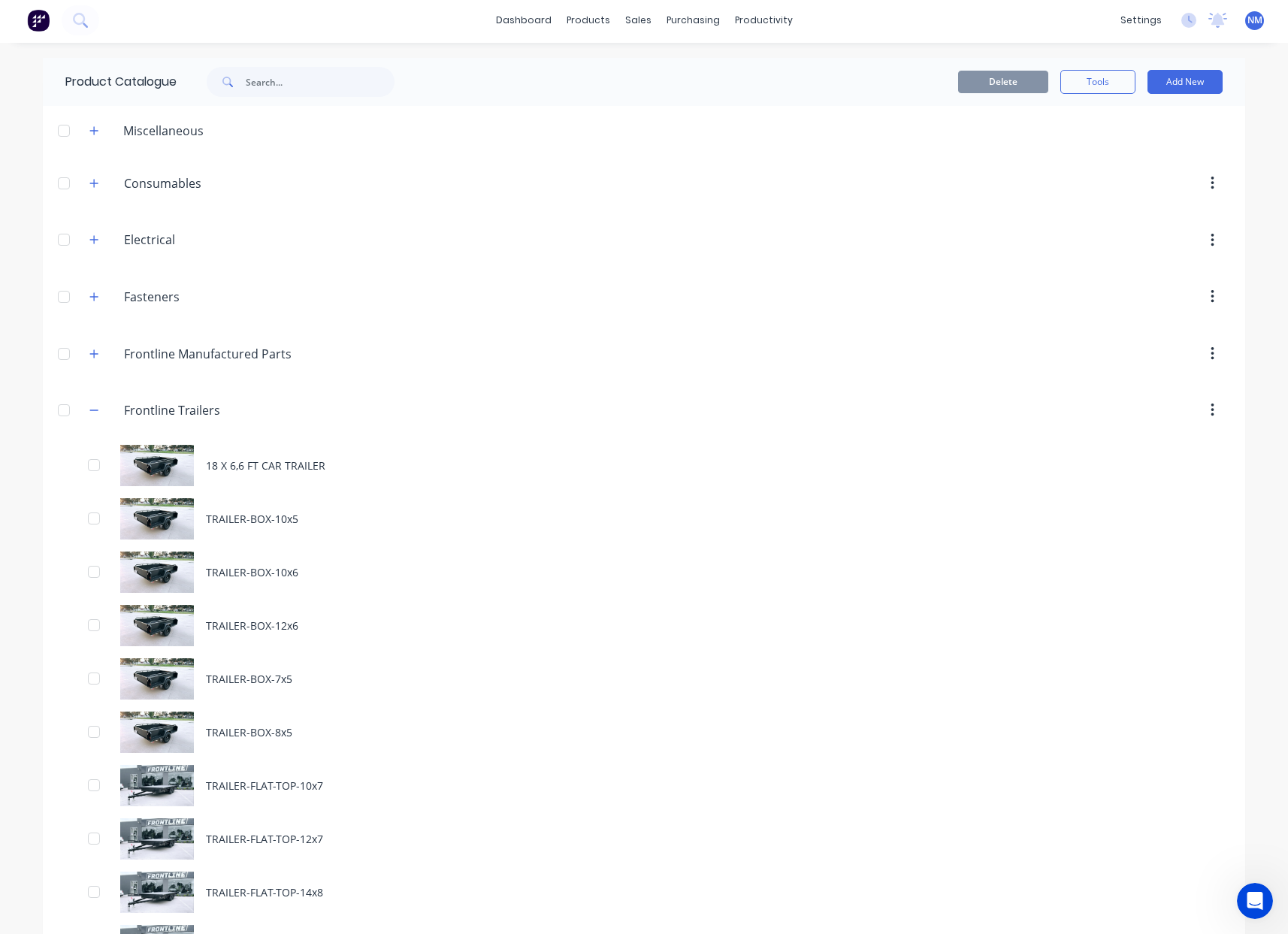
scroll to position [3, 0]
click at [90, 410] on icon "button" at bounding box center [94, 410] width 8 height 1
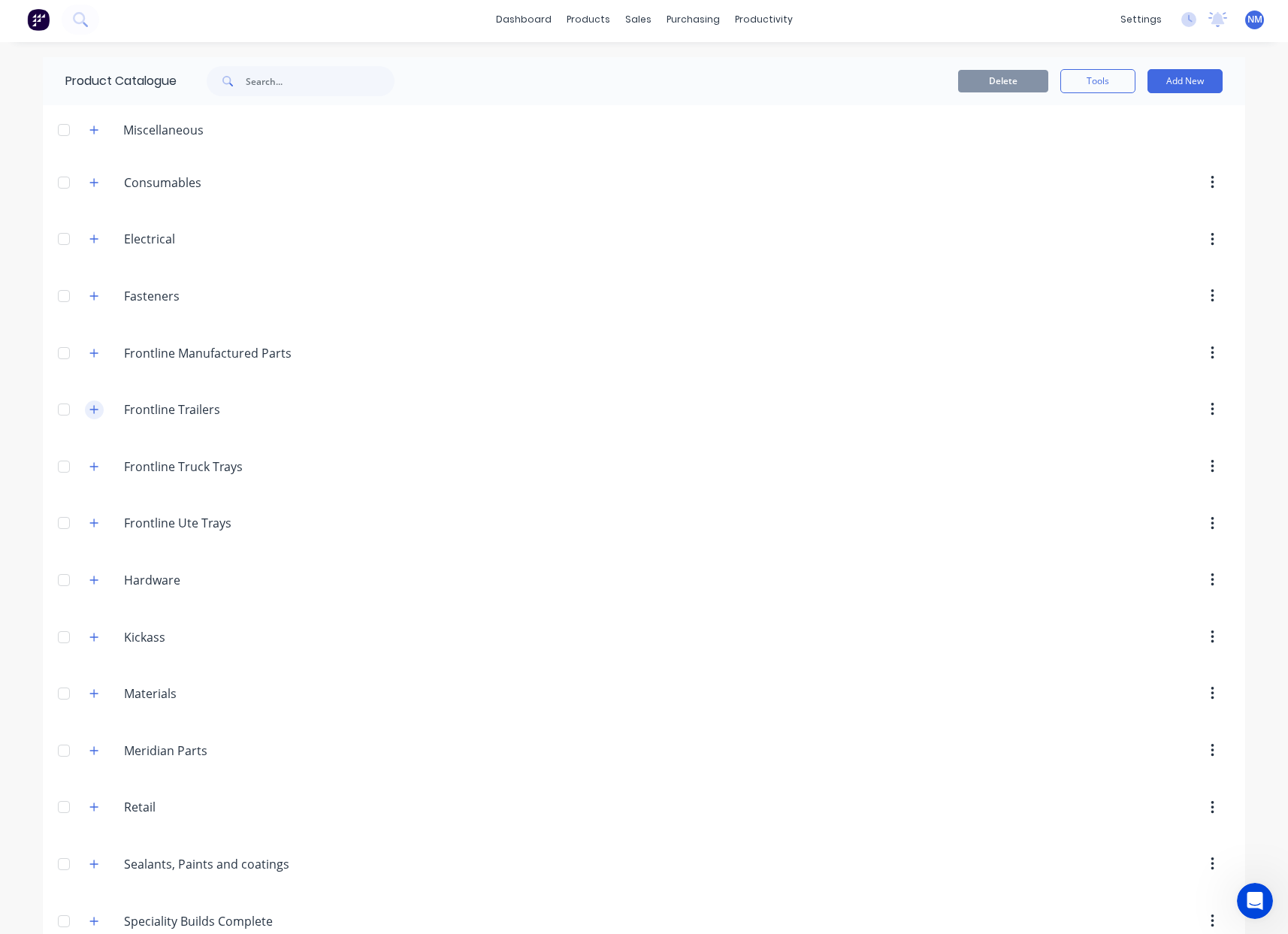
click at [90, 410] on icon "button" at bounding box center [94, 409] width 8 height 8
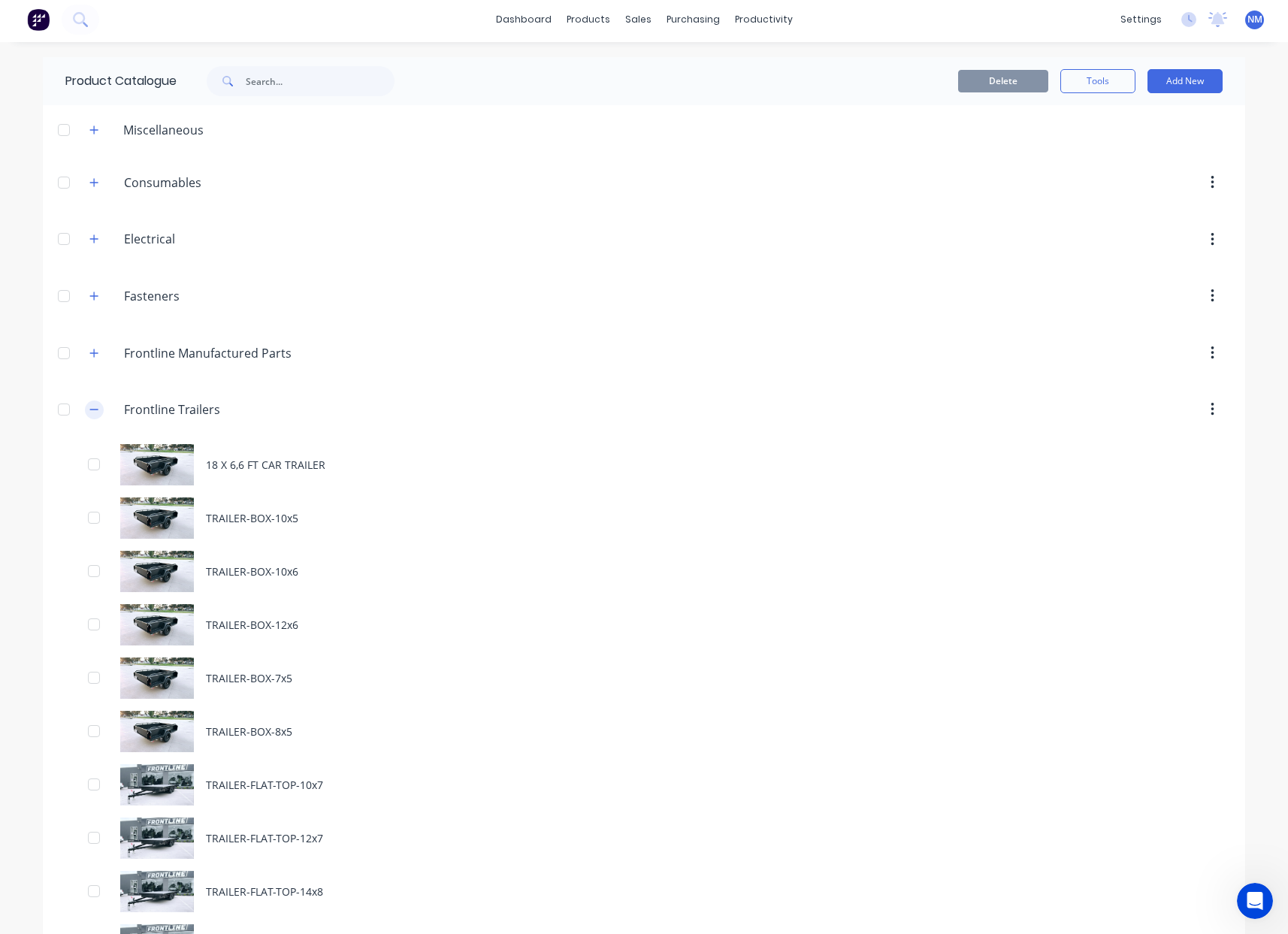
click at [90, 410] on icon "button" at bounding box center [94, 410] width 8 height 1
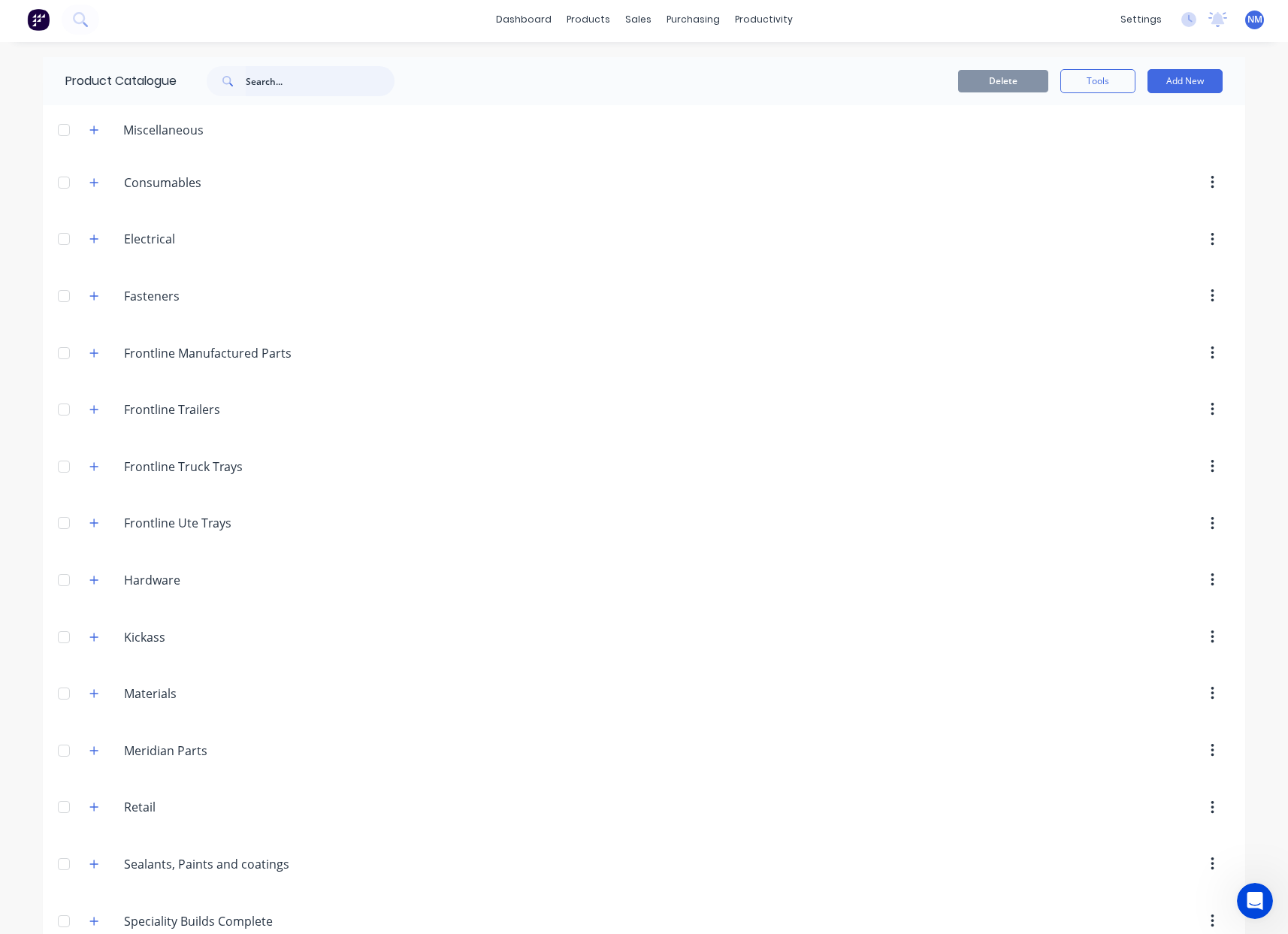
click at [339, 81] on input "text" at bounding box center [321, 81] width 149 height 30
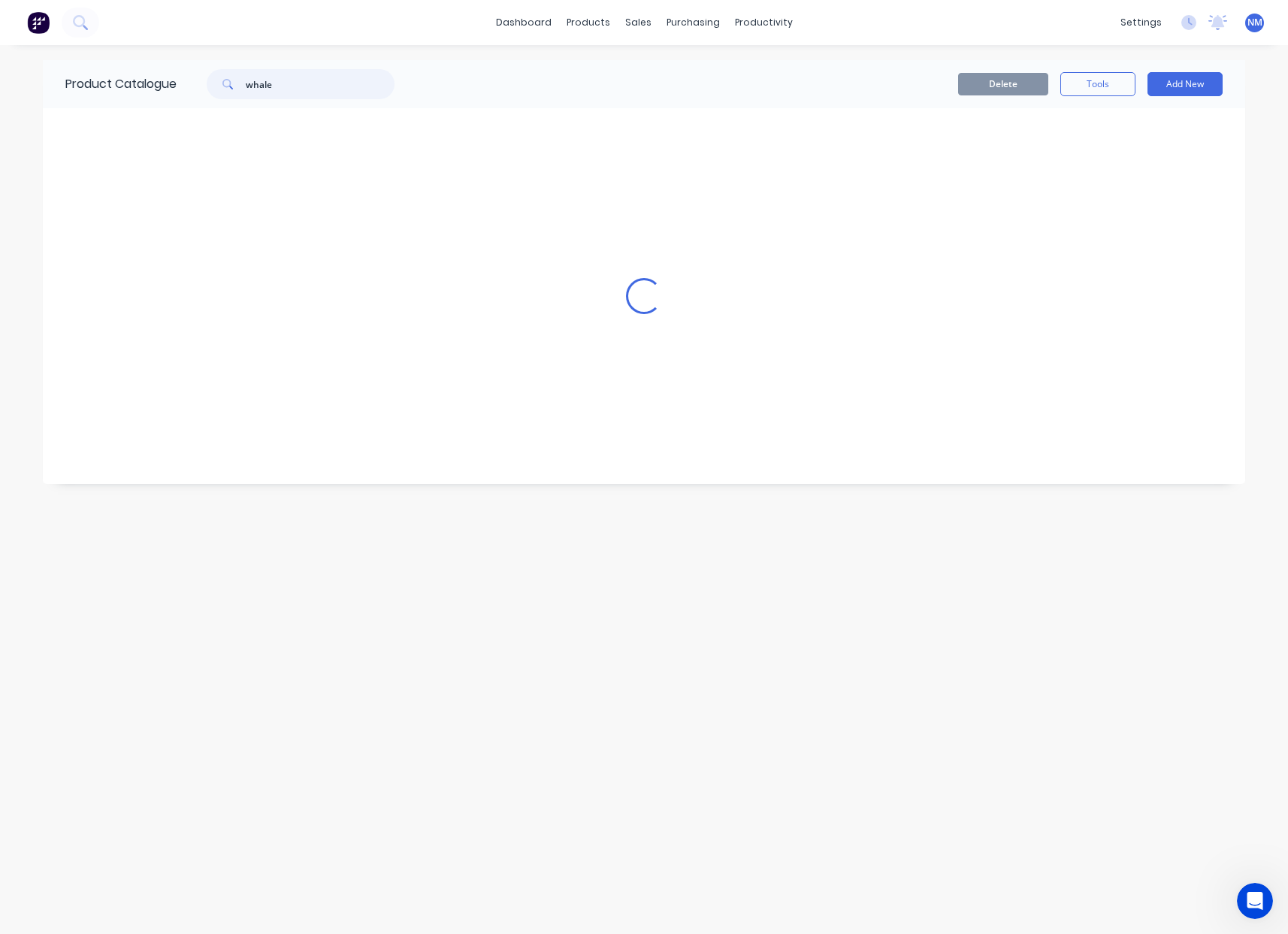
scroll to position [0, 0]
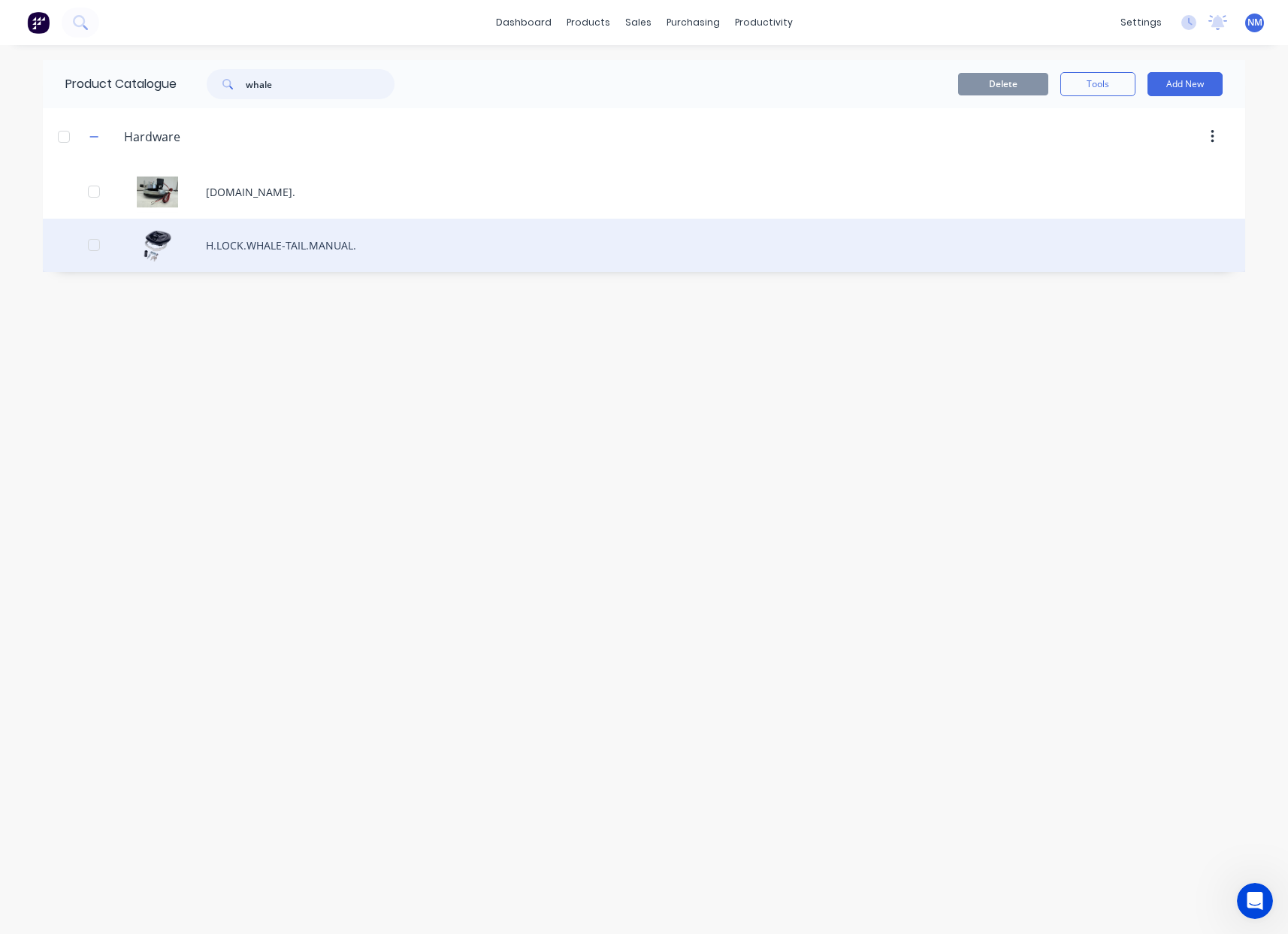
type input "whale"
click at [258, 235] on div "H.LOCK.WHALE-TAIL.MANUAL." at bounding box center [644, 245] width 1203 height 53
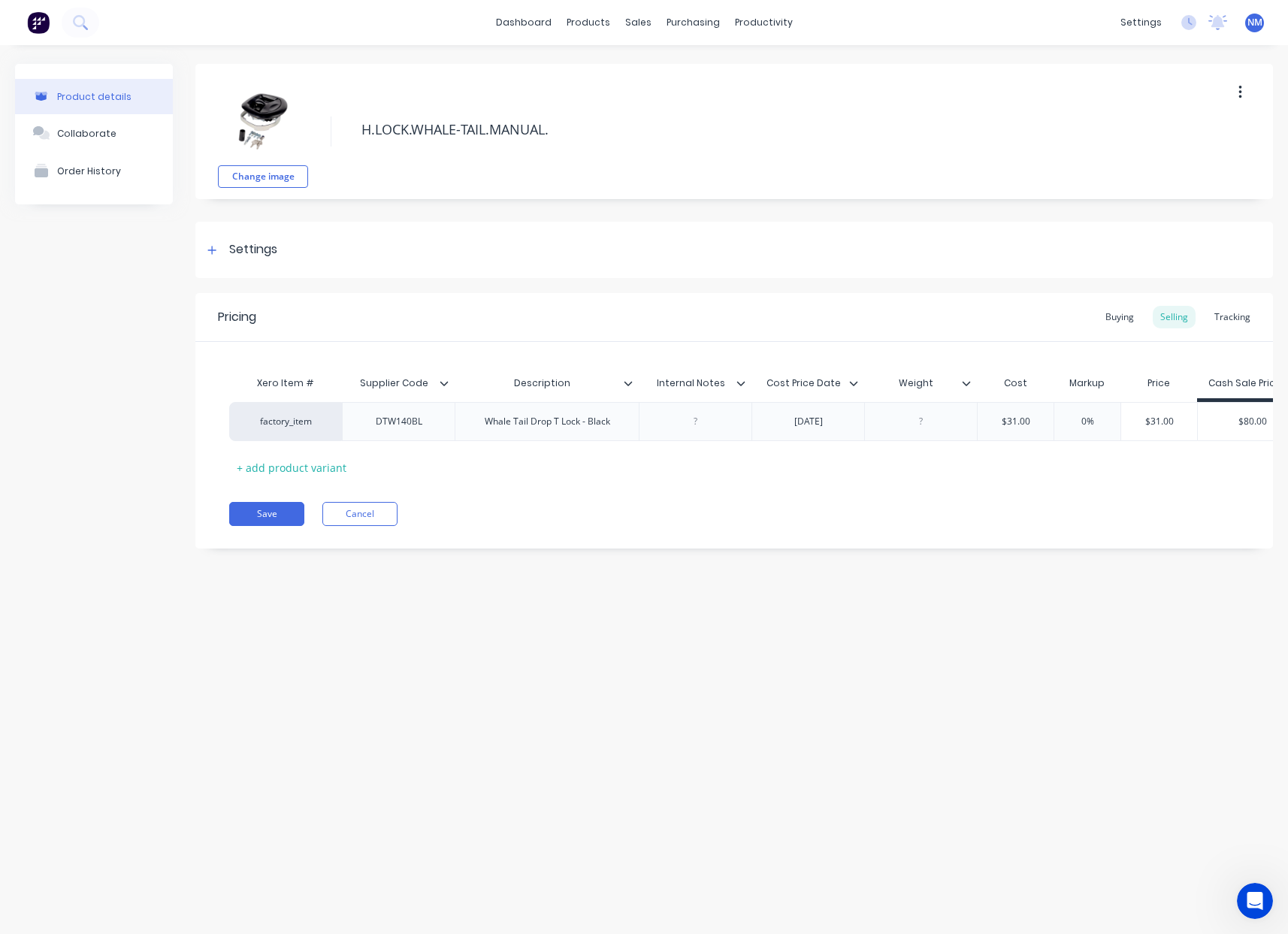
type textarea "x"
click at [83, 174] on div "Order History" at bounding box center [89, 171] width 64 height 11
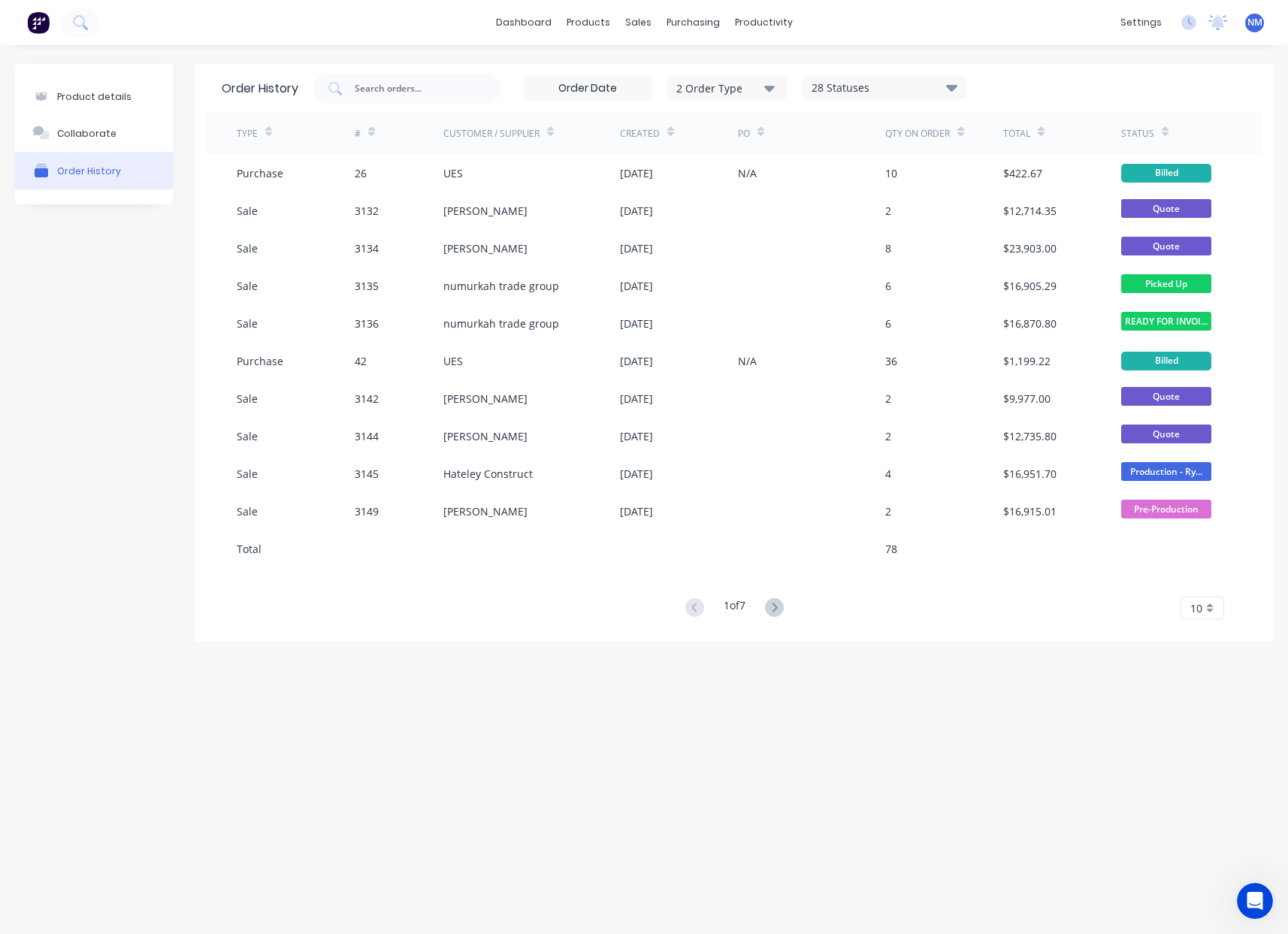
click at [758, 89] on div "2 Order Type" at bounding box center [726, 87] width 101 height 16
click at [792, 157] on div "button" at bounding box center [792, 155] width 30 height 30
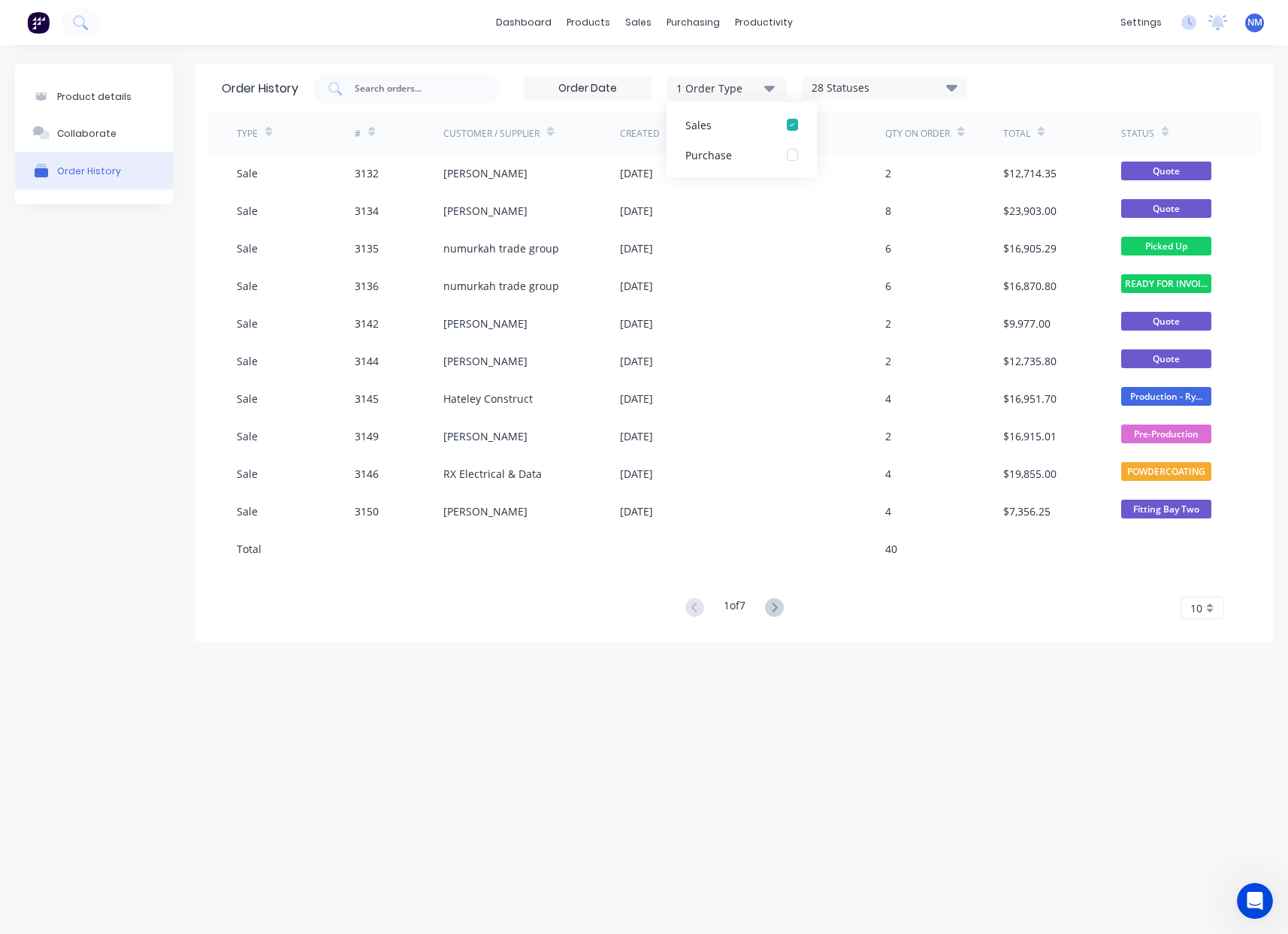
click at [874, 91] on div "28 Statuses" at bounding box center [885, 88] width 164 height 16
click at [990, 230] on label at bounding box center [990, 230] width 0 height 0
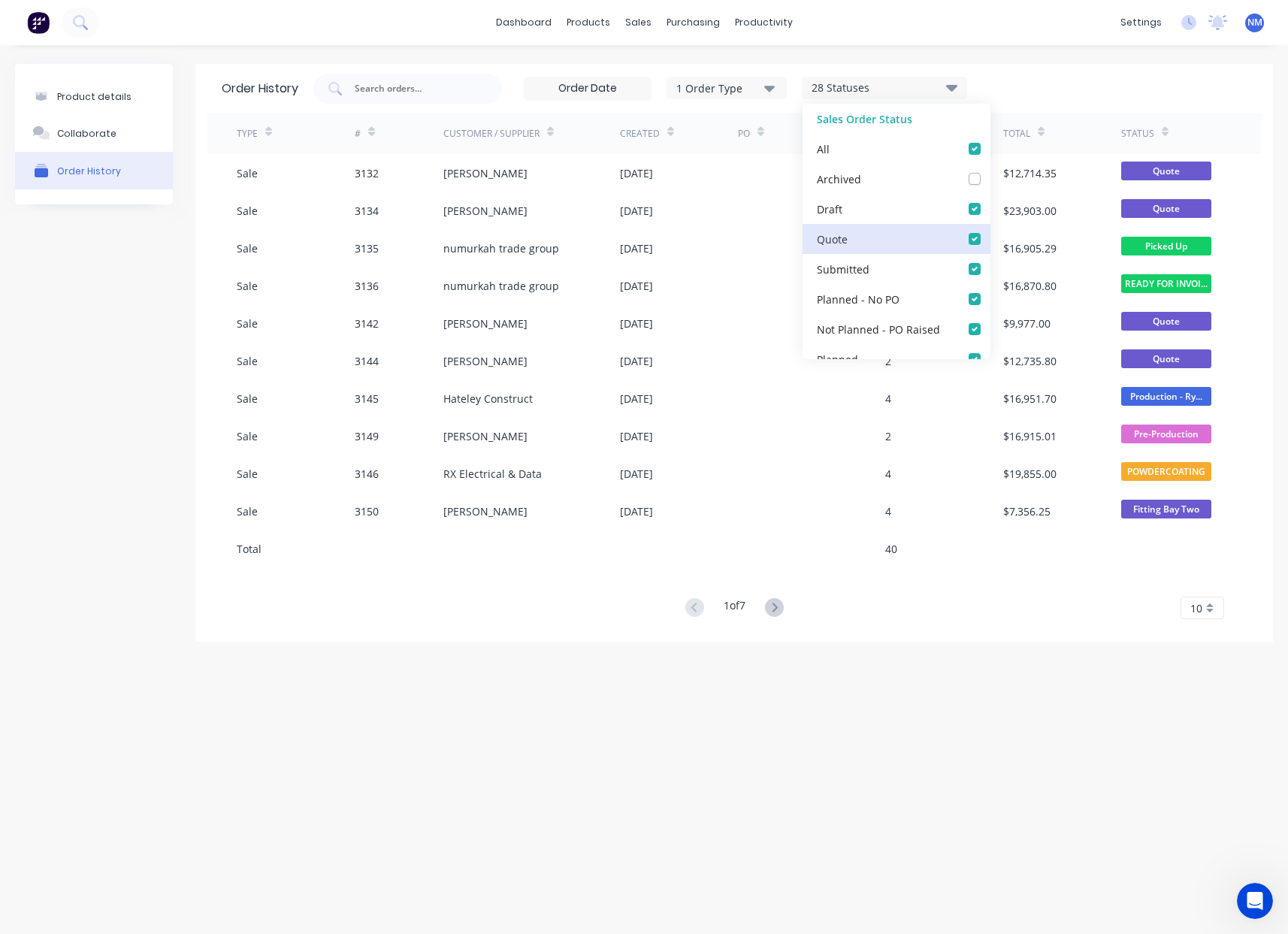
click at [990, 233] on input "checkbox" at bounding box center [995, 237] width 12 height 14
checkbox input "false"
click at [990, 201] on label at bounding box center [990, 201] width 0 height 0
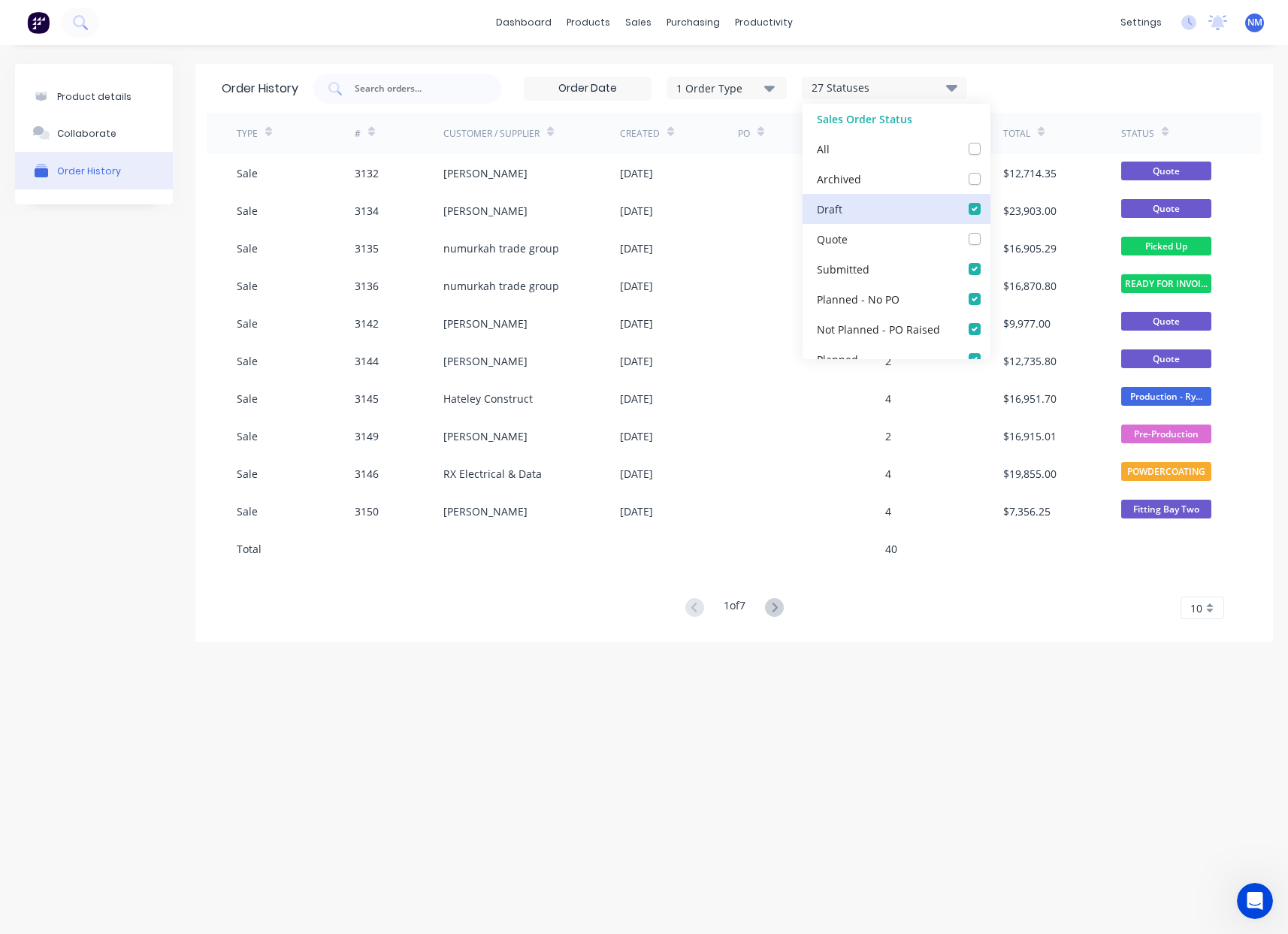
click at [990, 212] on input "checkbox" at bounding box center [995, 207] width 12 height 14
checkbox input "false"
click at [1004, 69] on div "Order History 1 Order Type 26 Statuses Sales Order Status All Archived Draft Qu…" at bounding box center [734, 89] width 1055 height 49
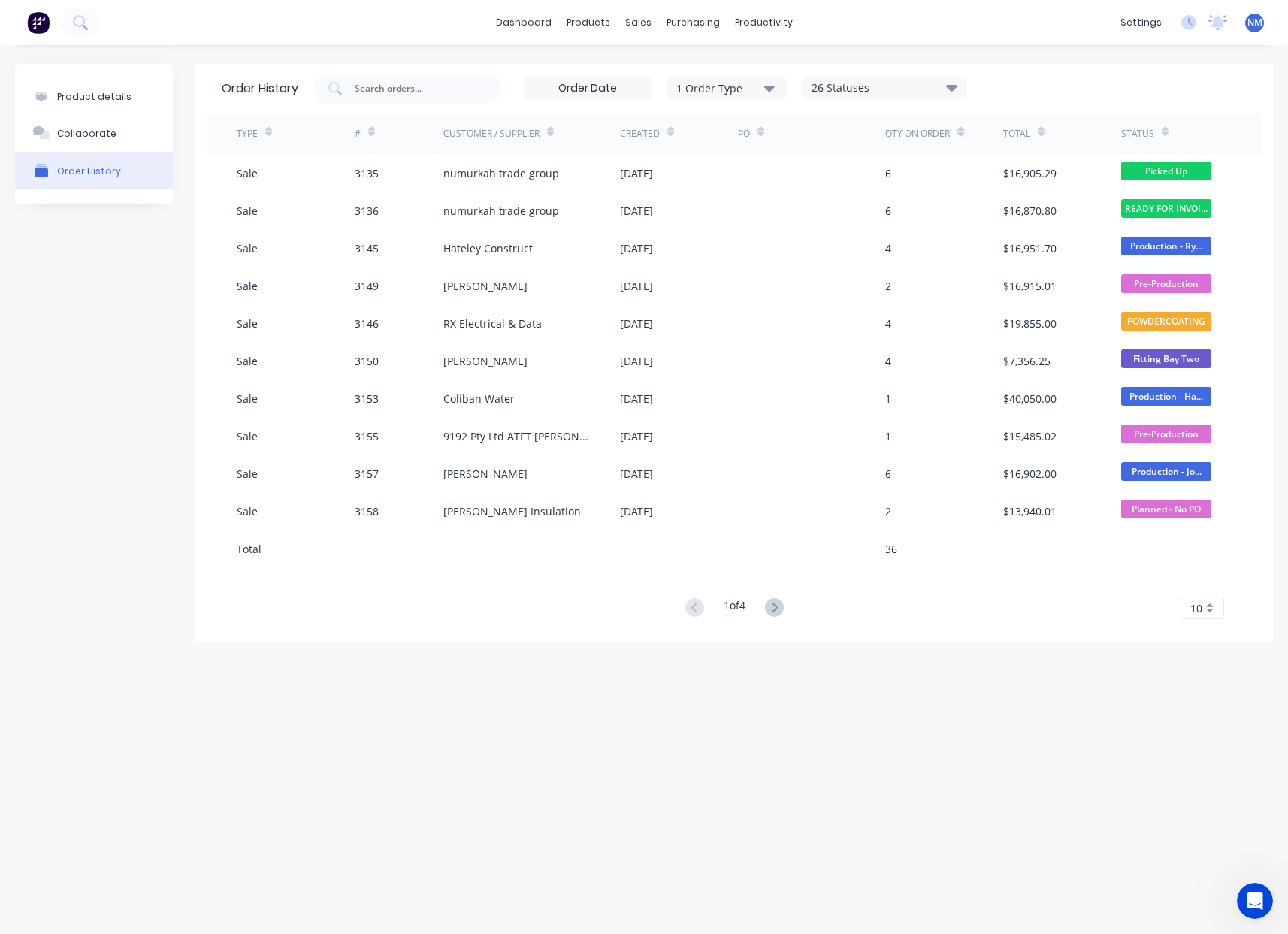
click at [881, 86] on div "26 Statuses" at bounding box center [885, 88] width 164 height 16
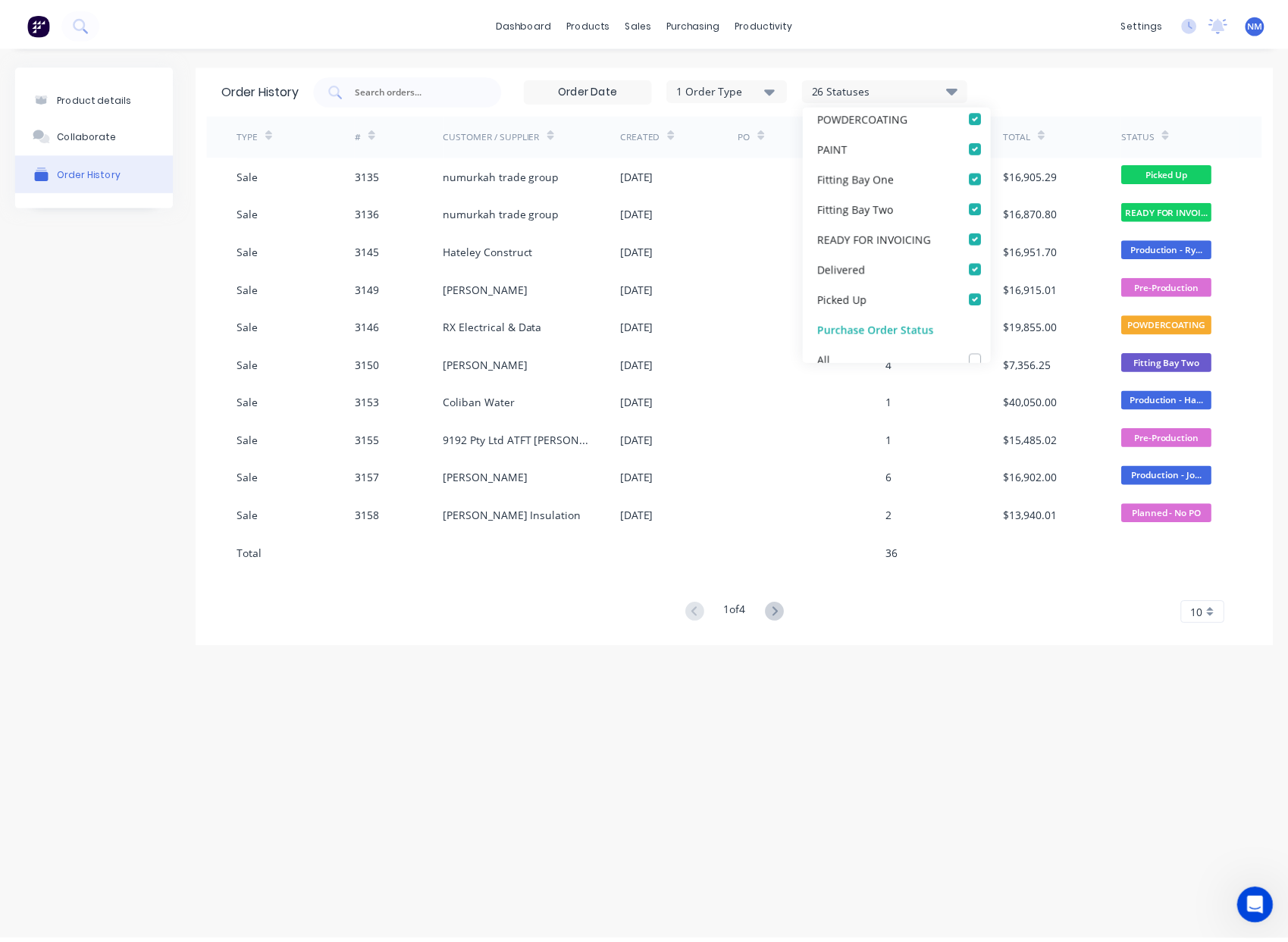
scroll to position [566, 0]
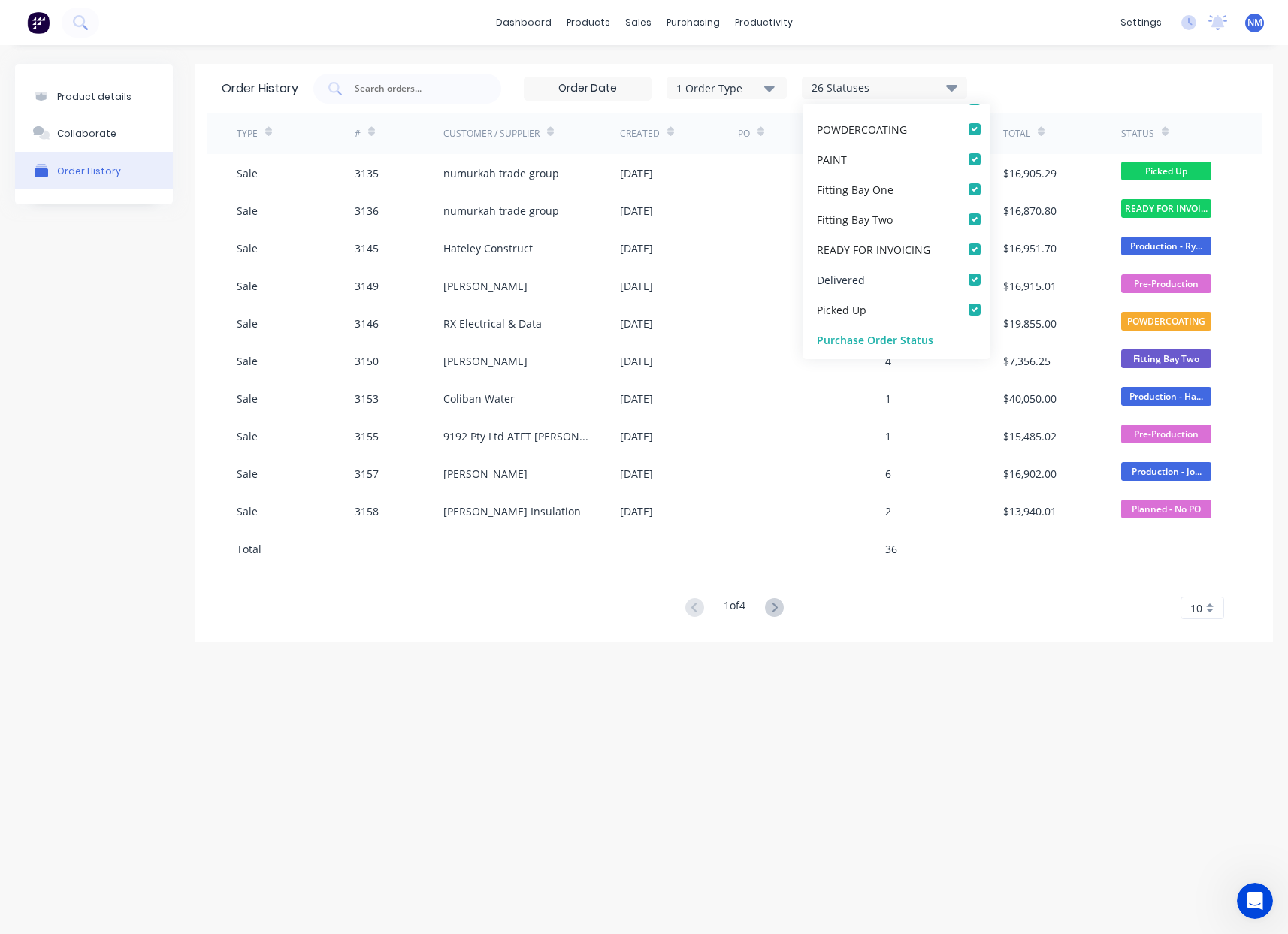
click at [873, 277] on div "Delivered" at bounding box center [896, 280] width 188 height 30
click at [990, 271] on label at bounding box center [990, 271] width 0 height 0
click at [990, 284] on input "checkbox" at bounding box center [995, 278] width 12 height 14
checkbox input "false"
click at [990, 302] on label at bounding box center [990, 302] width 0 height 0
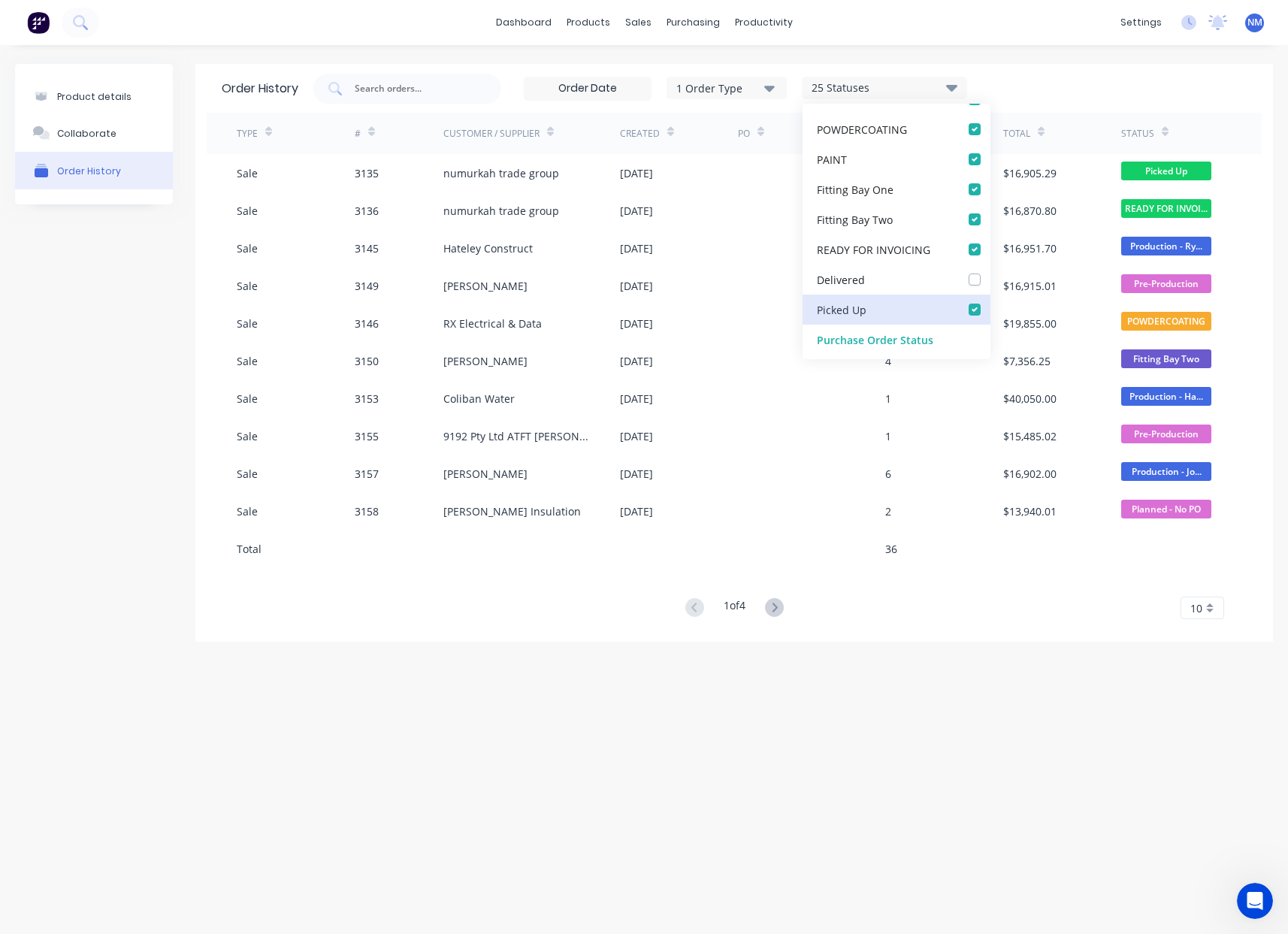
click at [990, 309] on Up_checkbox_yvnvmsorder-history "checkbox" at bounding box center [995, 308] width 12 height 14
checkbox Up_checkbox_yvnvmsorder-history "false"
click at [1038, 84] on div "1 Order Type 24 Statuses Sales Order Status All Archived Draft Quote Submitted …" at bounding box center [780, 89] width 934 height 30
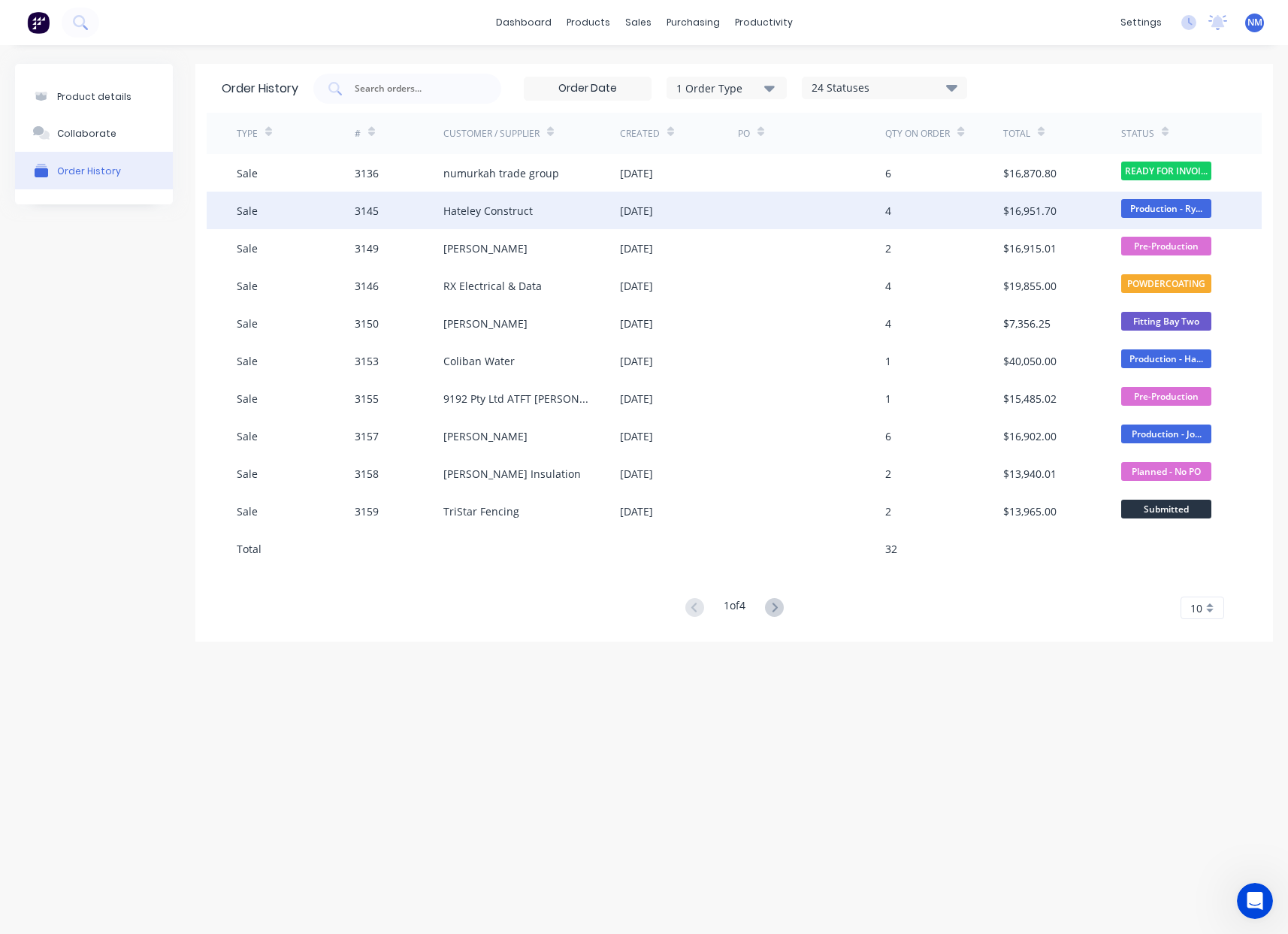
click at [574, 205] on div "Hateley Construct" at bounding box center [531, 211] width 176 height 38
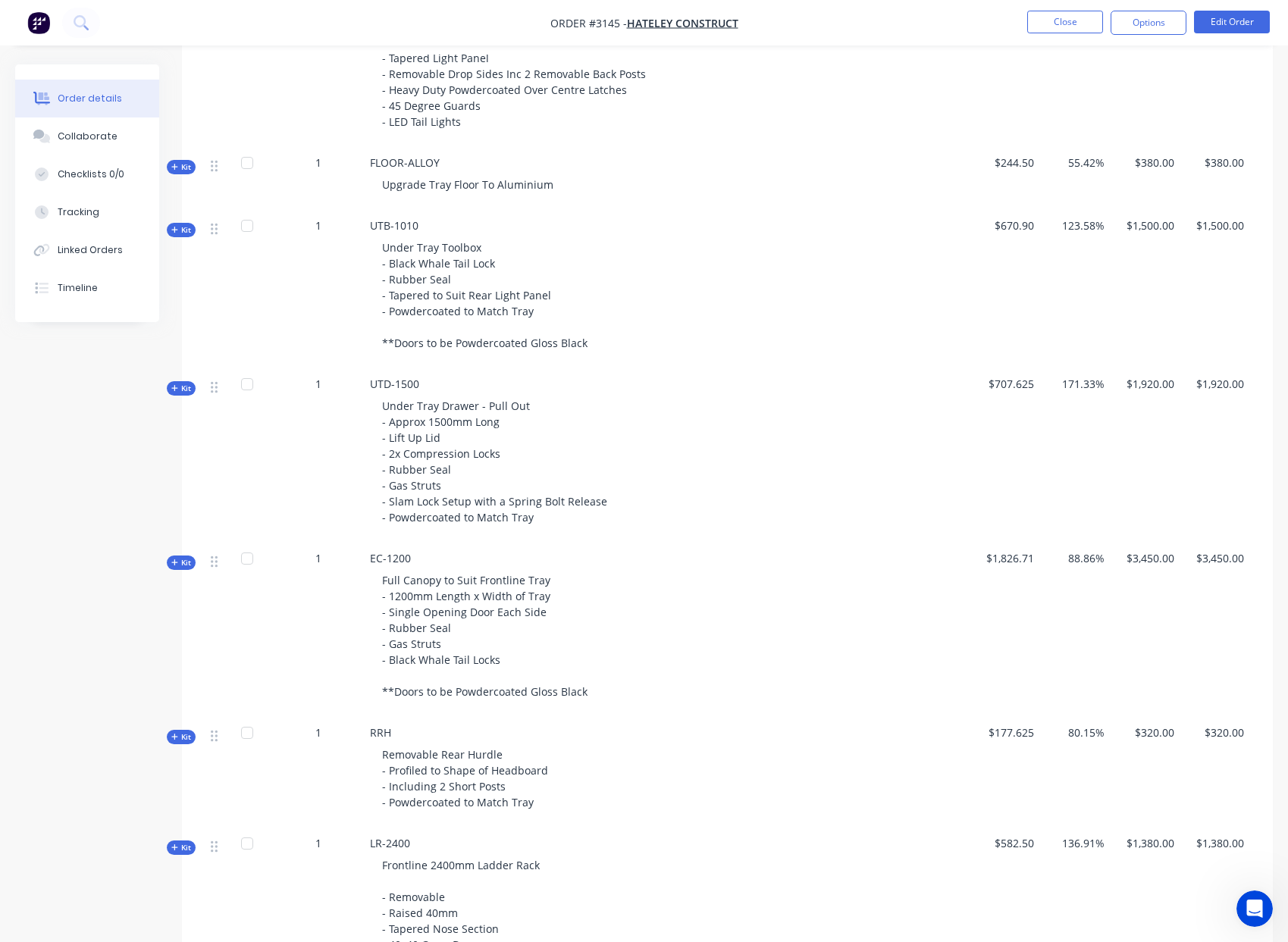
scroll to position [837, 0]
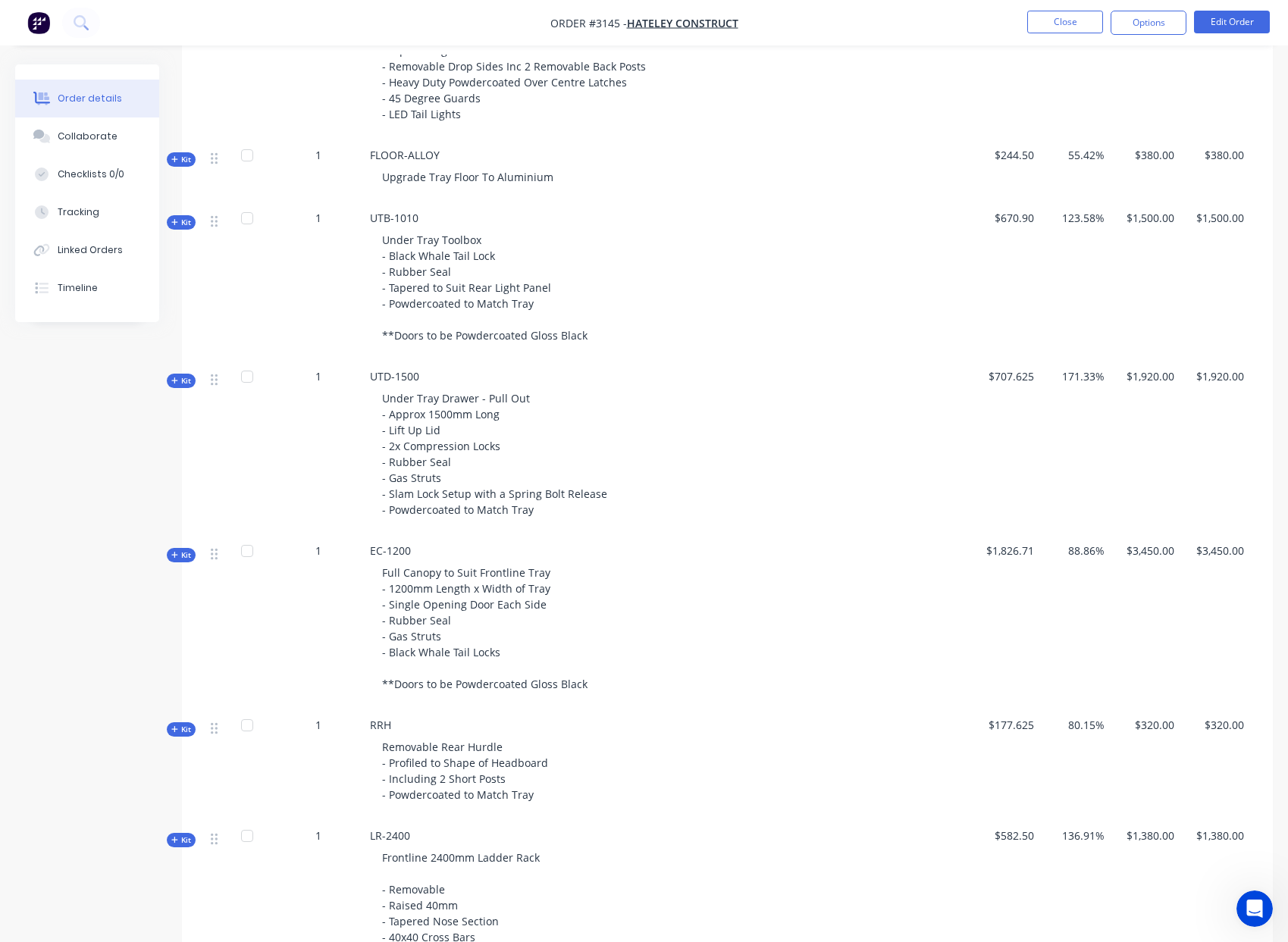
click at [183, 550] on span "Kit" at bounding box center [181, 556] width 20 height 12
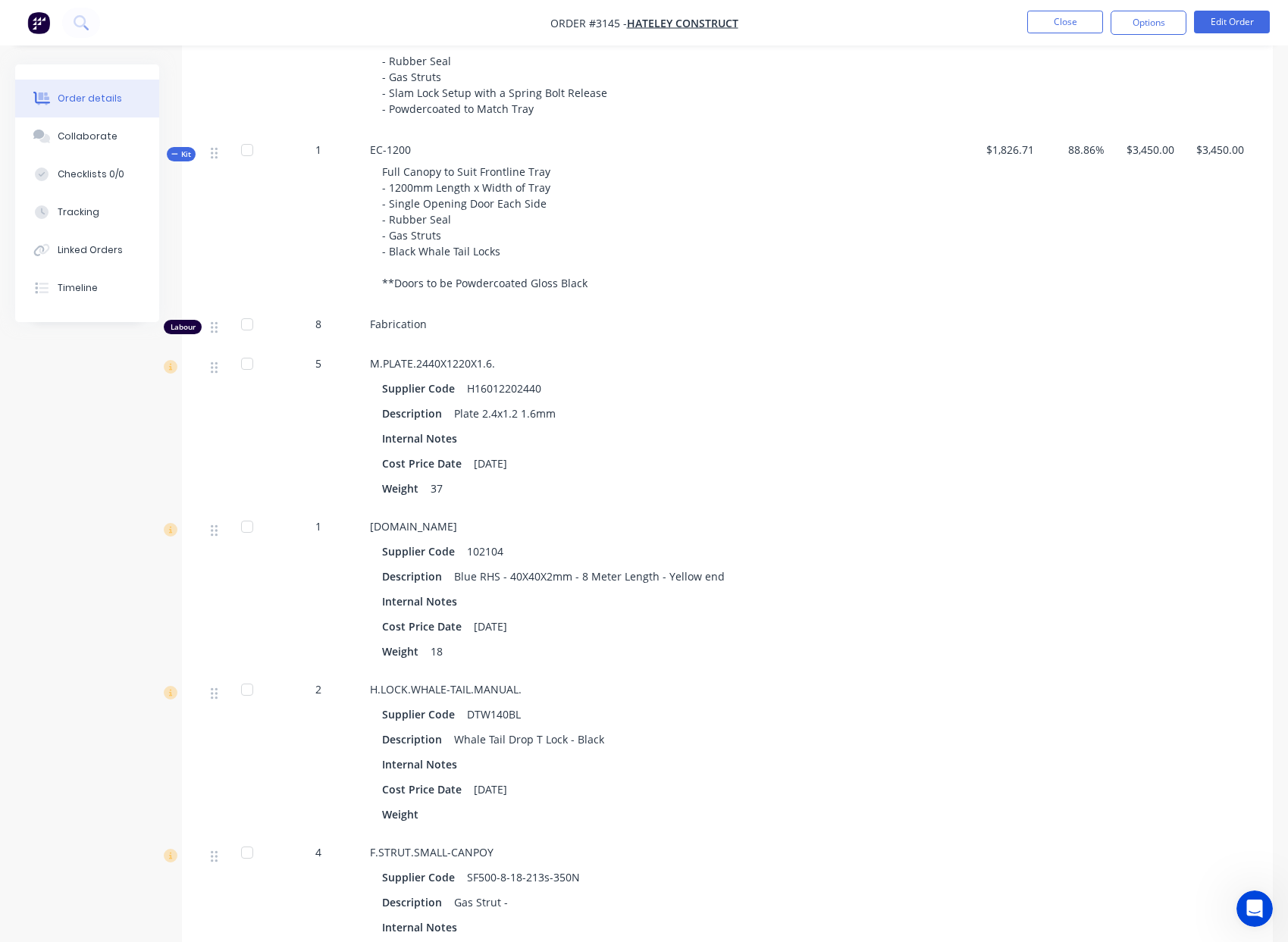
scroll to position [1246, 0]
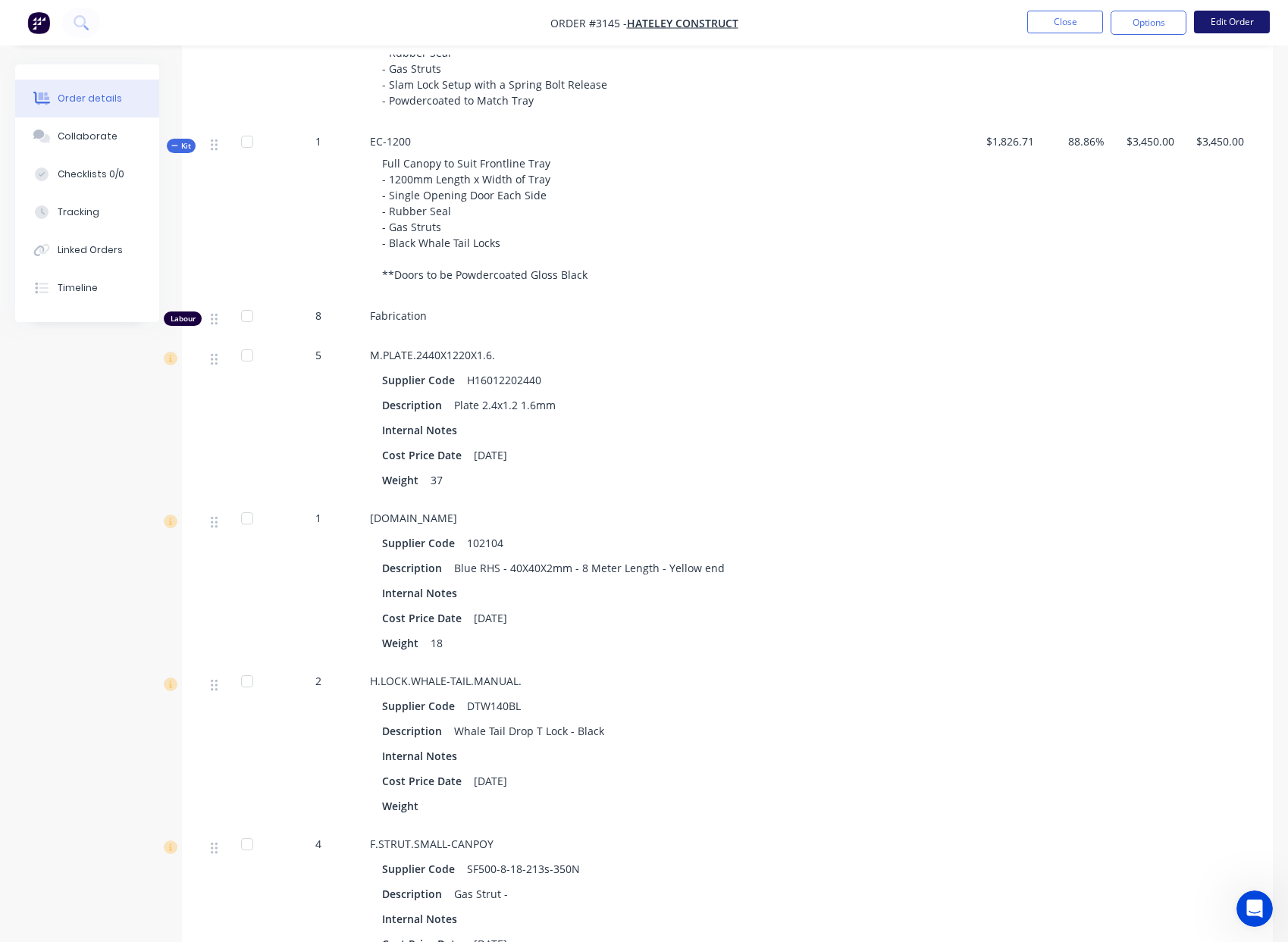
click at [1243, 23] on button "Edit Order" at bounding box center [1232, 22] width 76 height 23
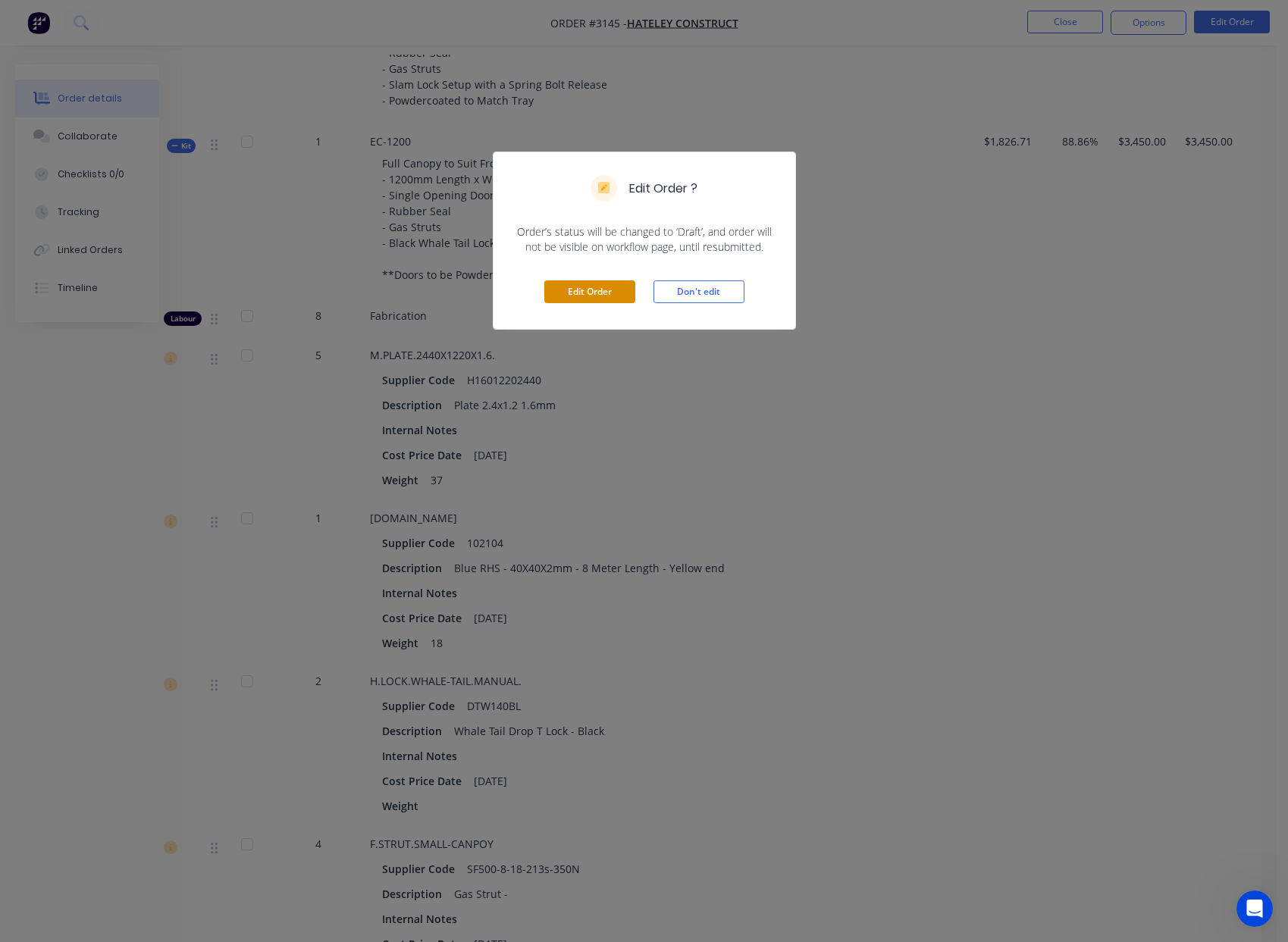
click at [580, 293] on button "Edit Order" at bounding box center [589, 292] width 91 height 23
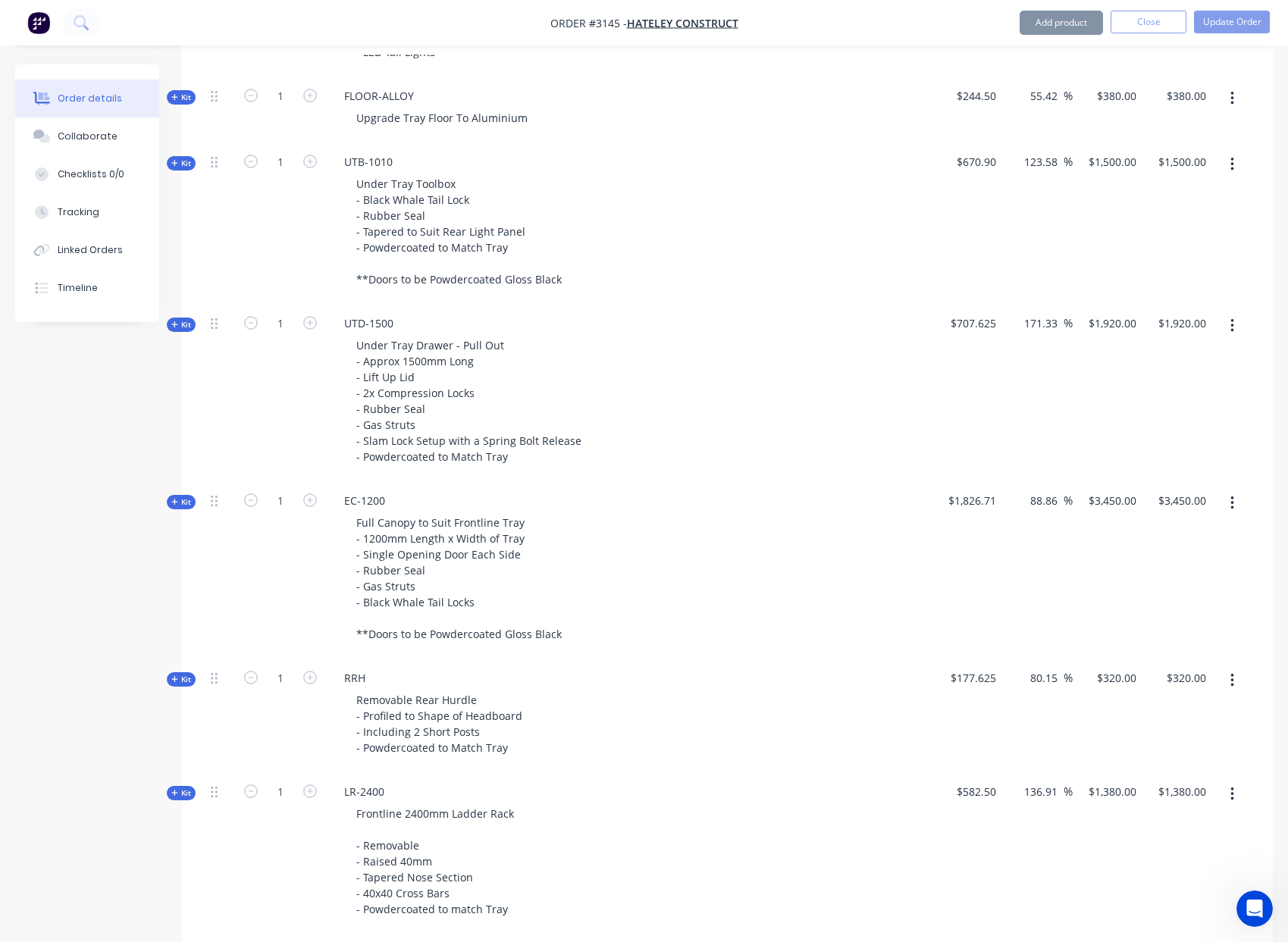
scroll to position [937, 0]
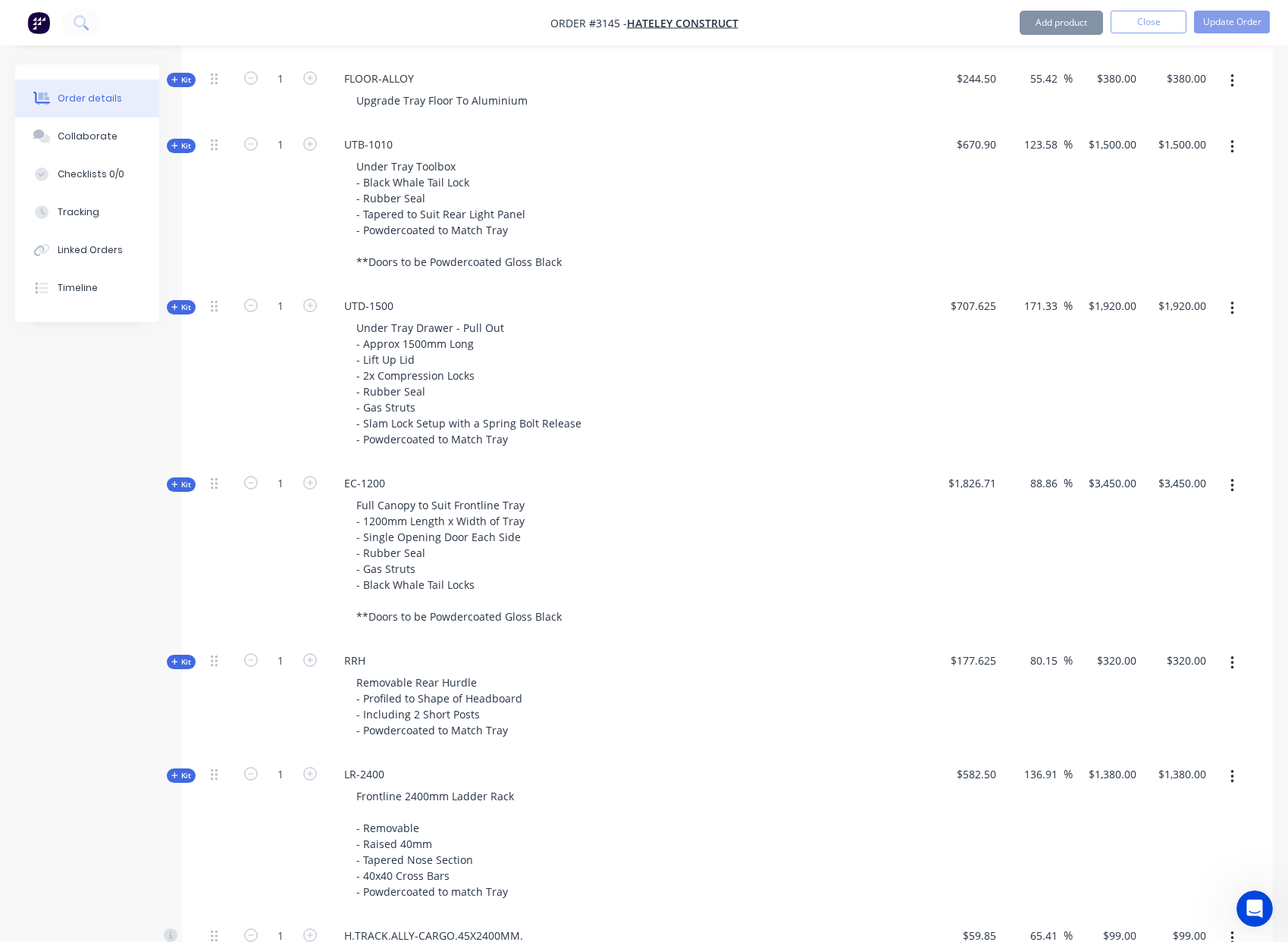
click at [181, 479] on span "Kit" at bounding box center [181, 485] width 20 height 12
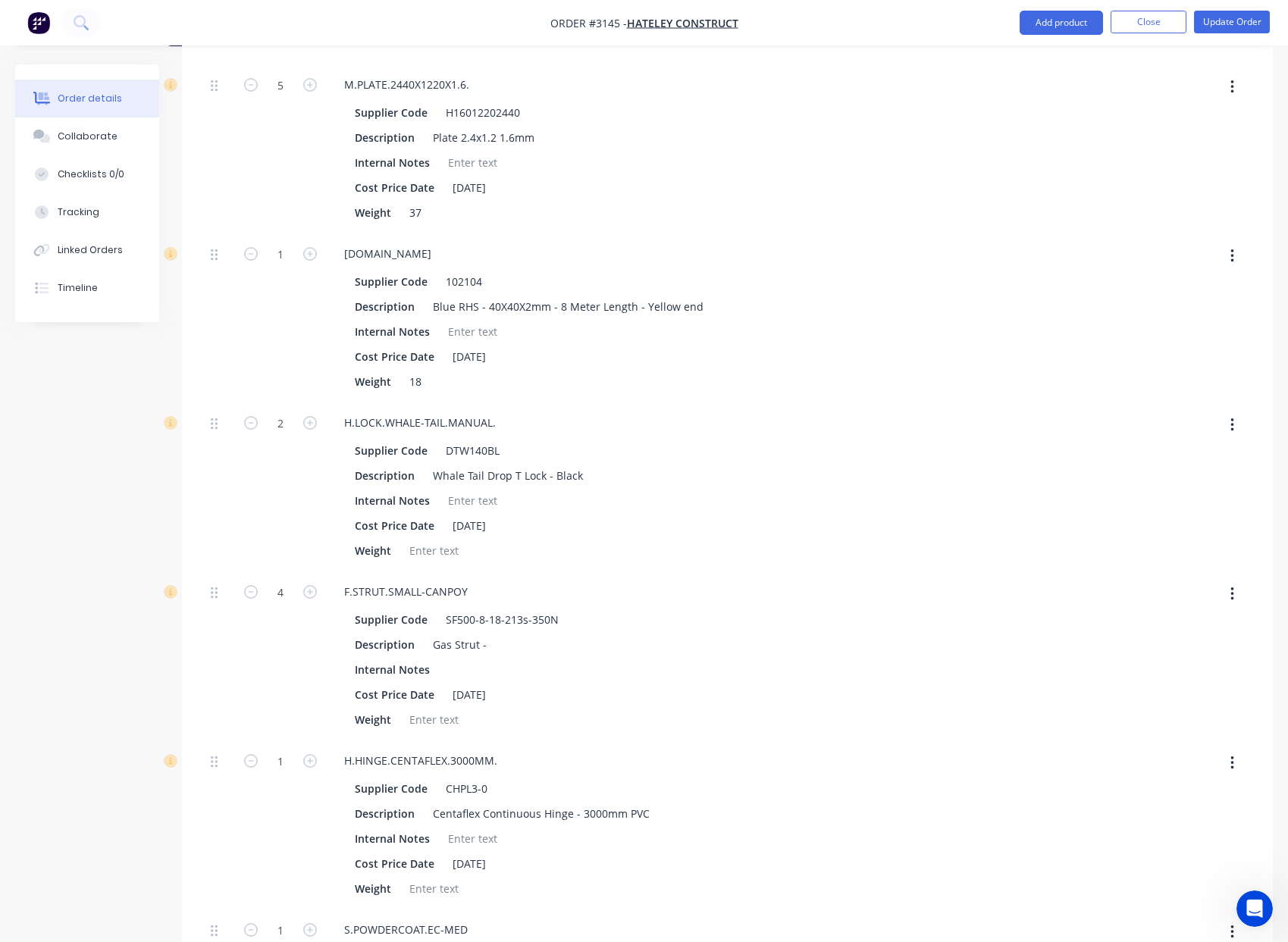
scroll to position [1556, 0]
click at [1233, 420] on icon "button" at bounding box center [1232, 428] width 4 height 17
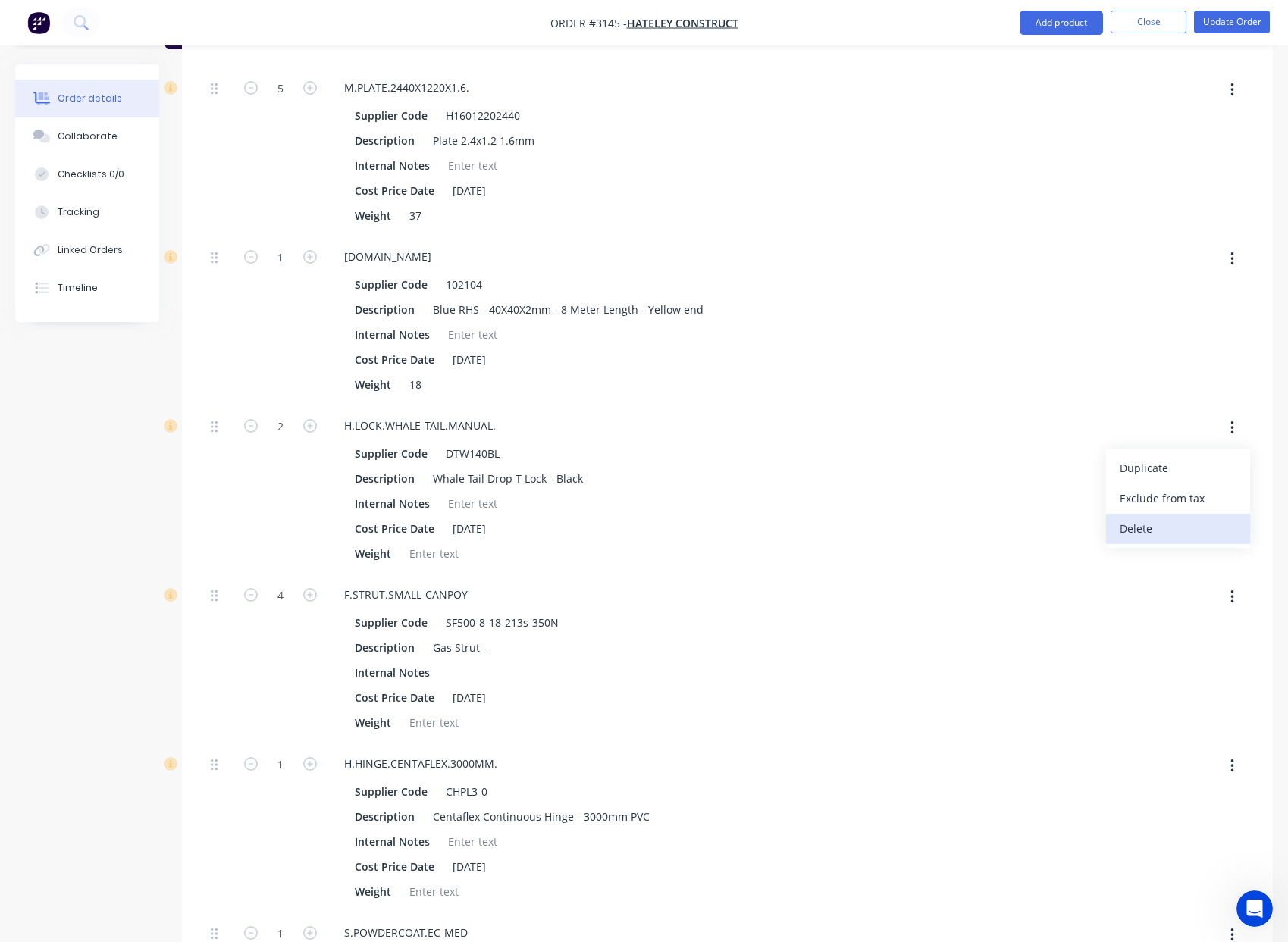
click at [1157, 518] on div "Delete" at bounding box center [1177, 528] width 117 height 22
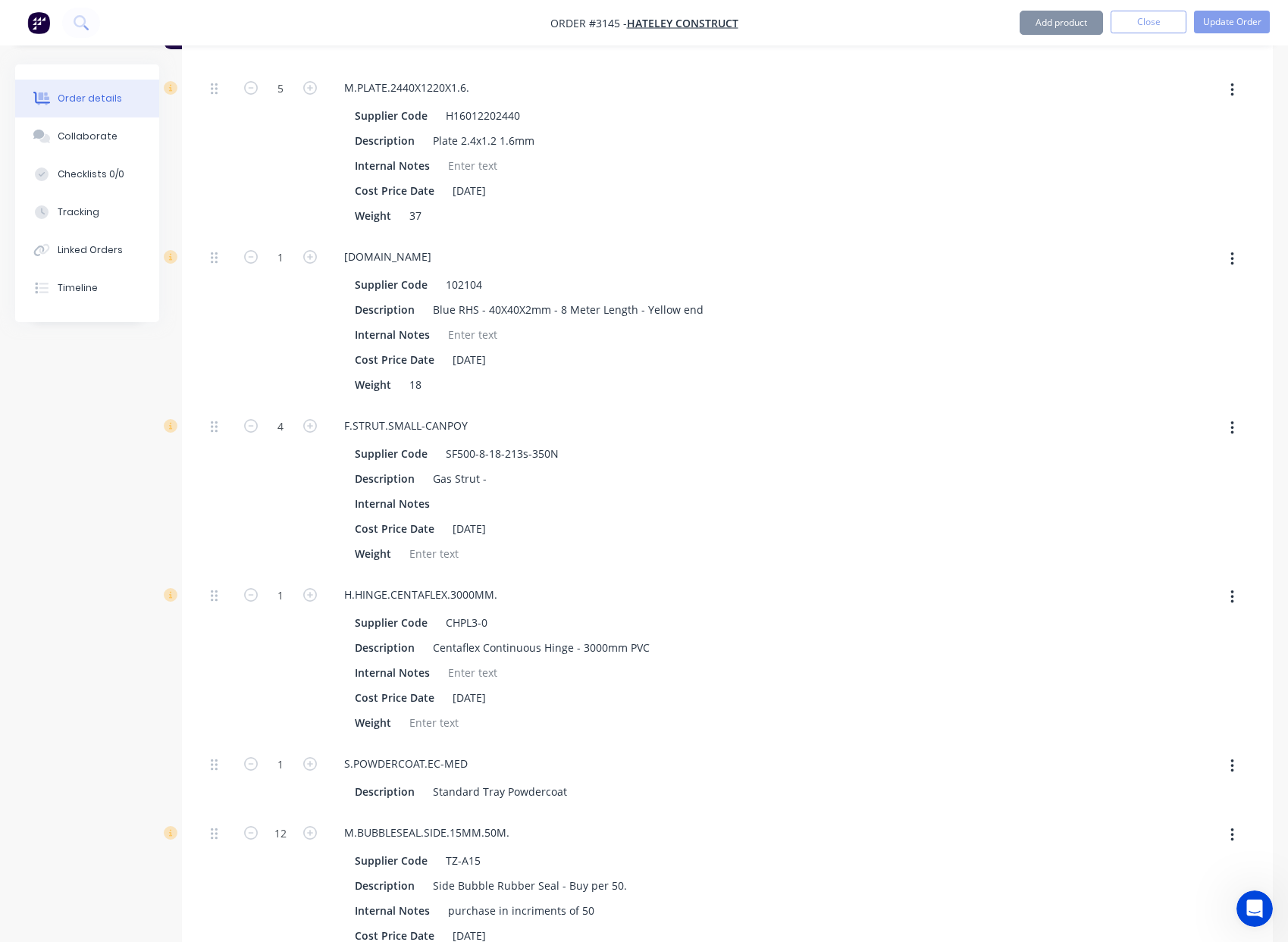
type input "$3,332.9042"
type input "$3,332.90"
click at [1241, 23] on button "Update Order" at bounding box center [1232, 22] width 76 height 23
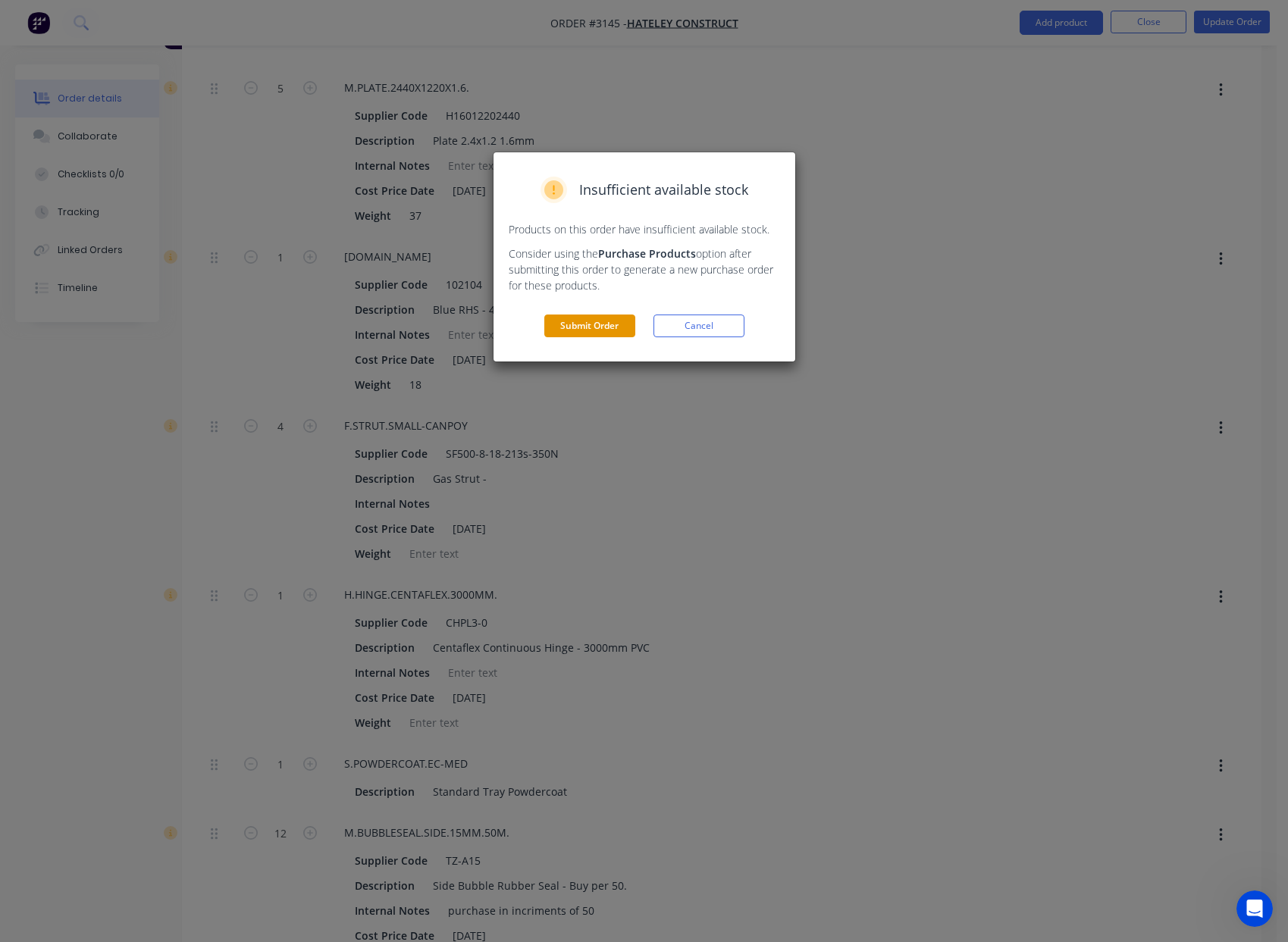
click at [600, 328] on button "Submit Order" at bounding box center [589, 326] width 91 height 23
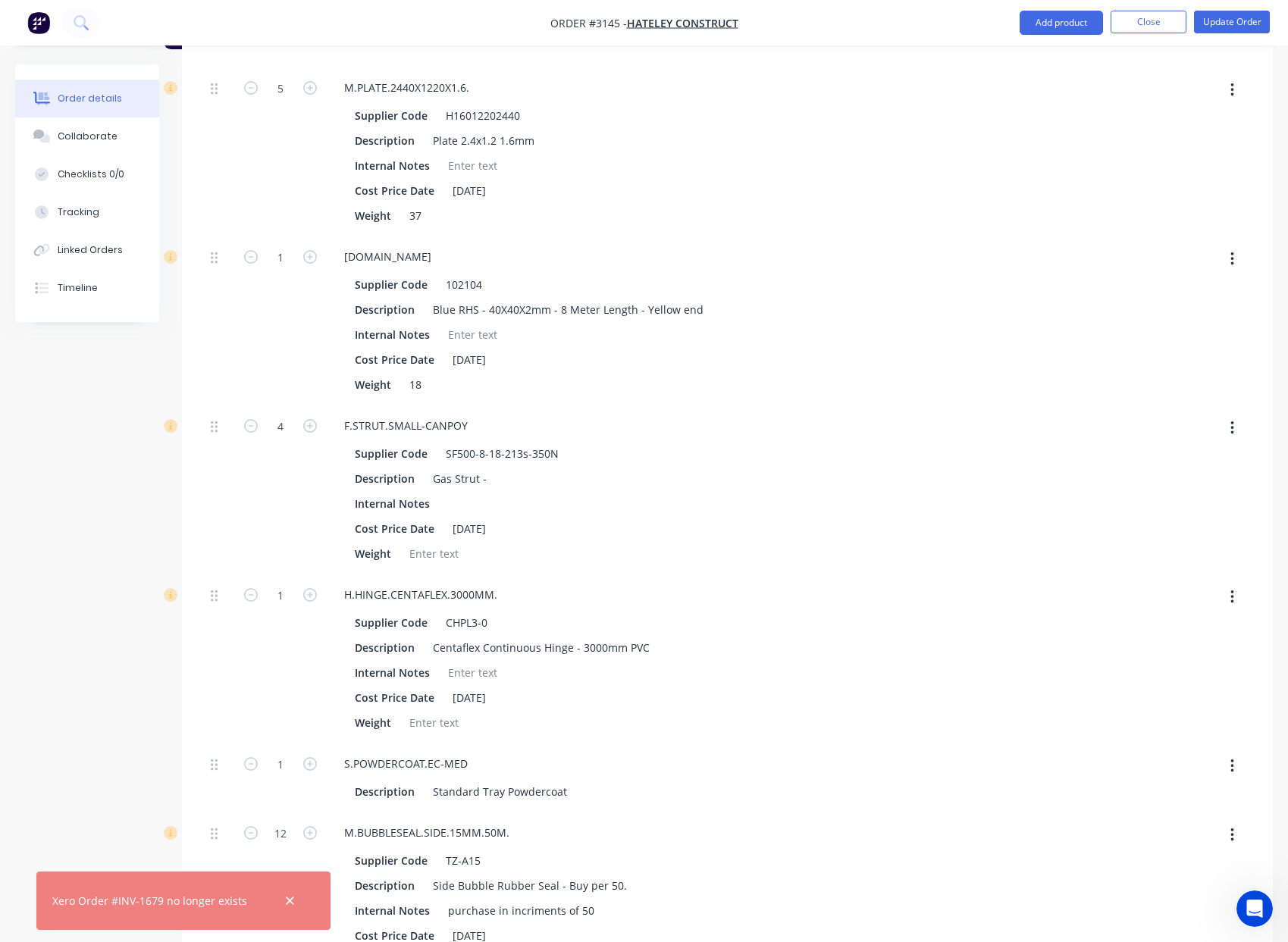
drag, startPoint x: 293, startPoint y: 906, endPoint x: 328, endPoint y: 809, distance: 103.1
click at [292, 906] on button "button" at bounding box center [289, 901] width 19 height 19
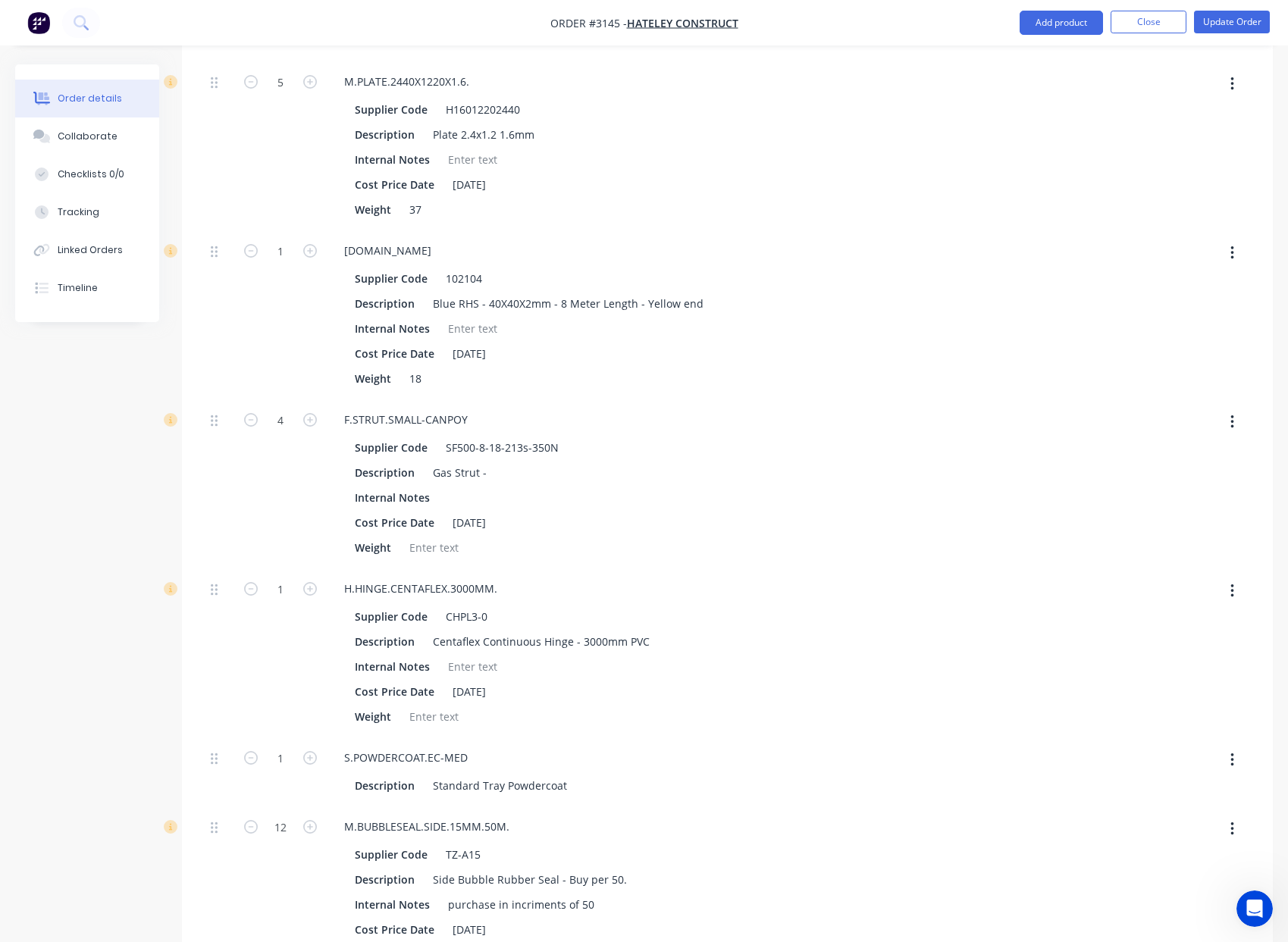
scroll to position [1577, 0]
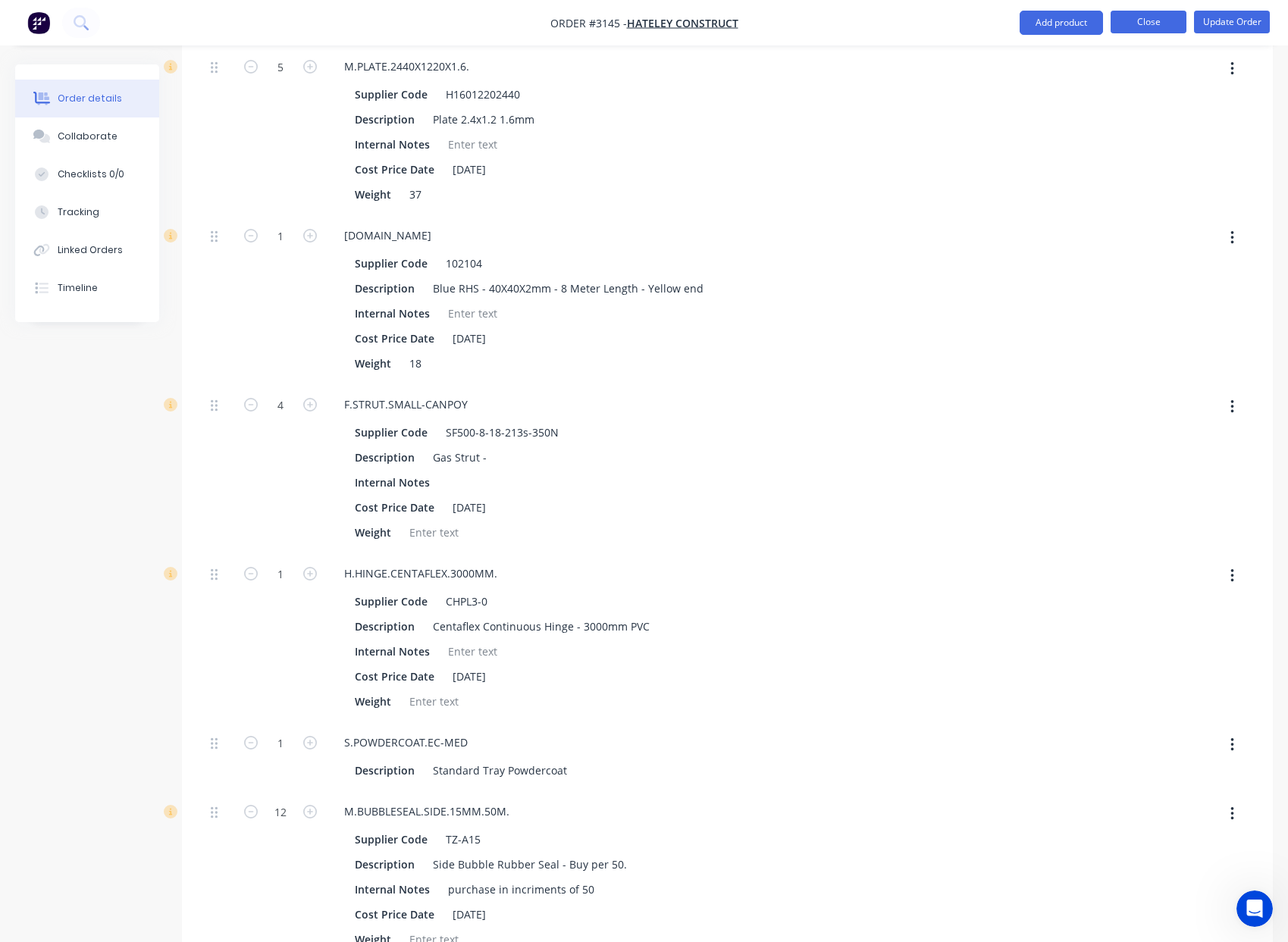
click at [1134, 16] on button "Close" at bounding box center [1148, 22] width 76 height 23
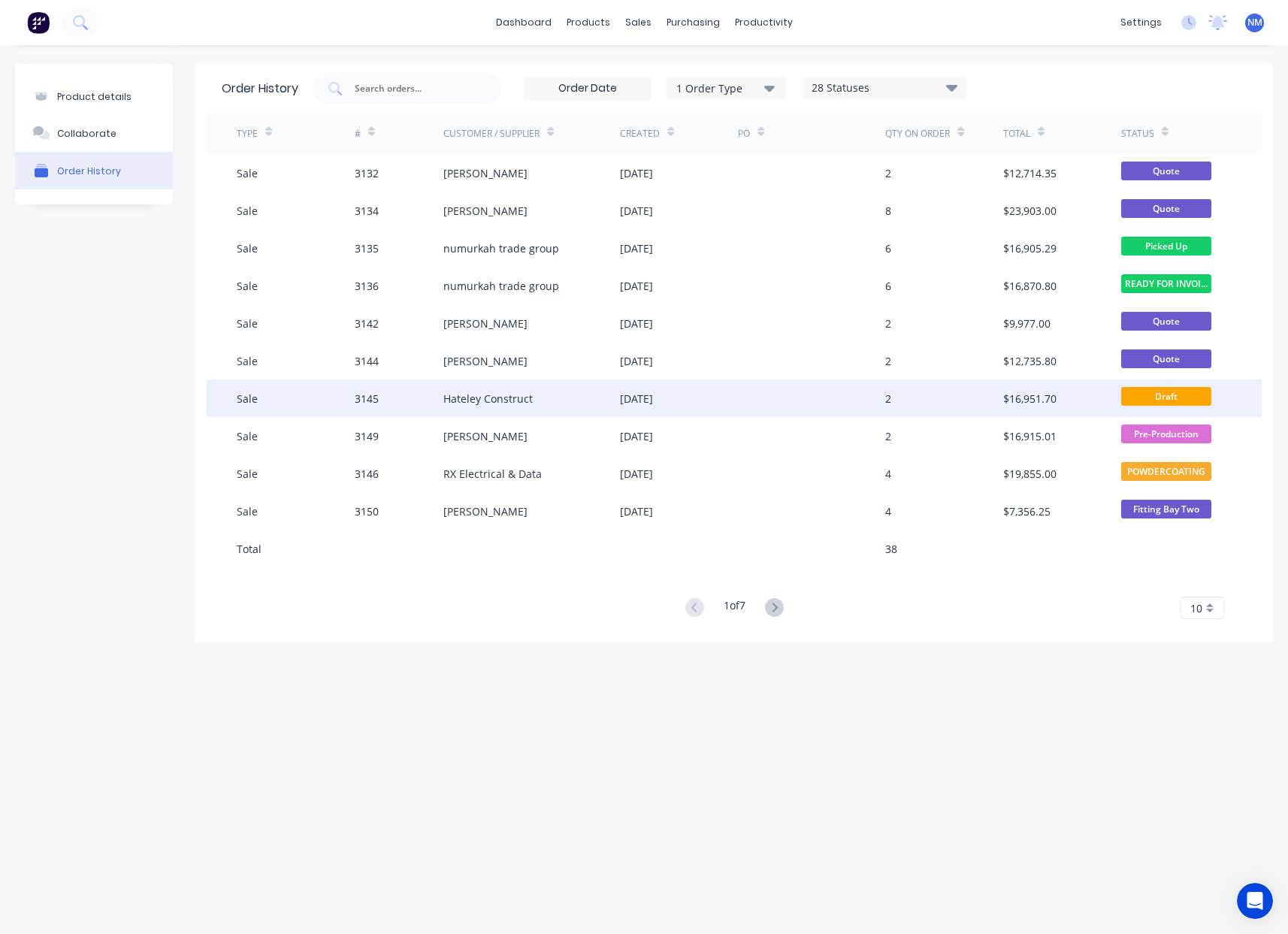
click at [653, 397] on div "[DATE]" at bounding box center [636, 399] width 33 height 16
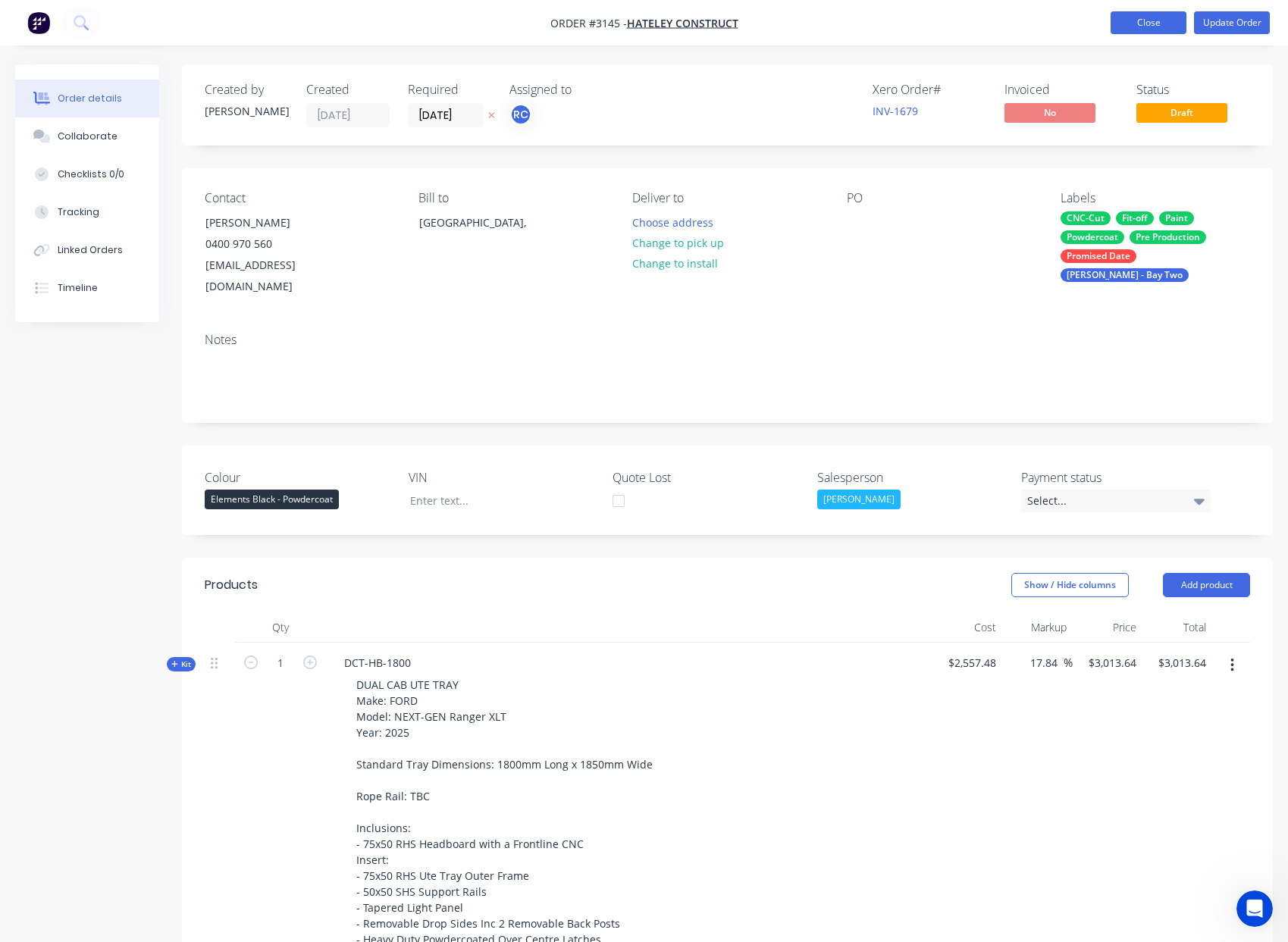
click at [1169, 23] on button "Close" at bounding box center [1148, 23] width 76 height 23
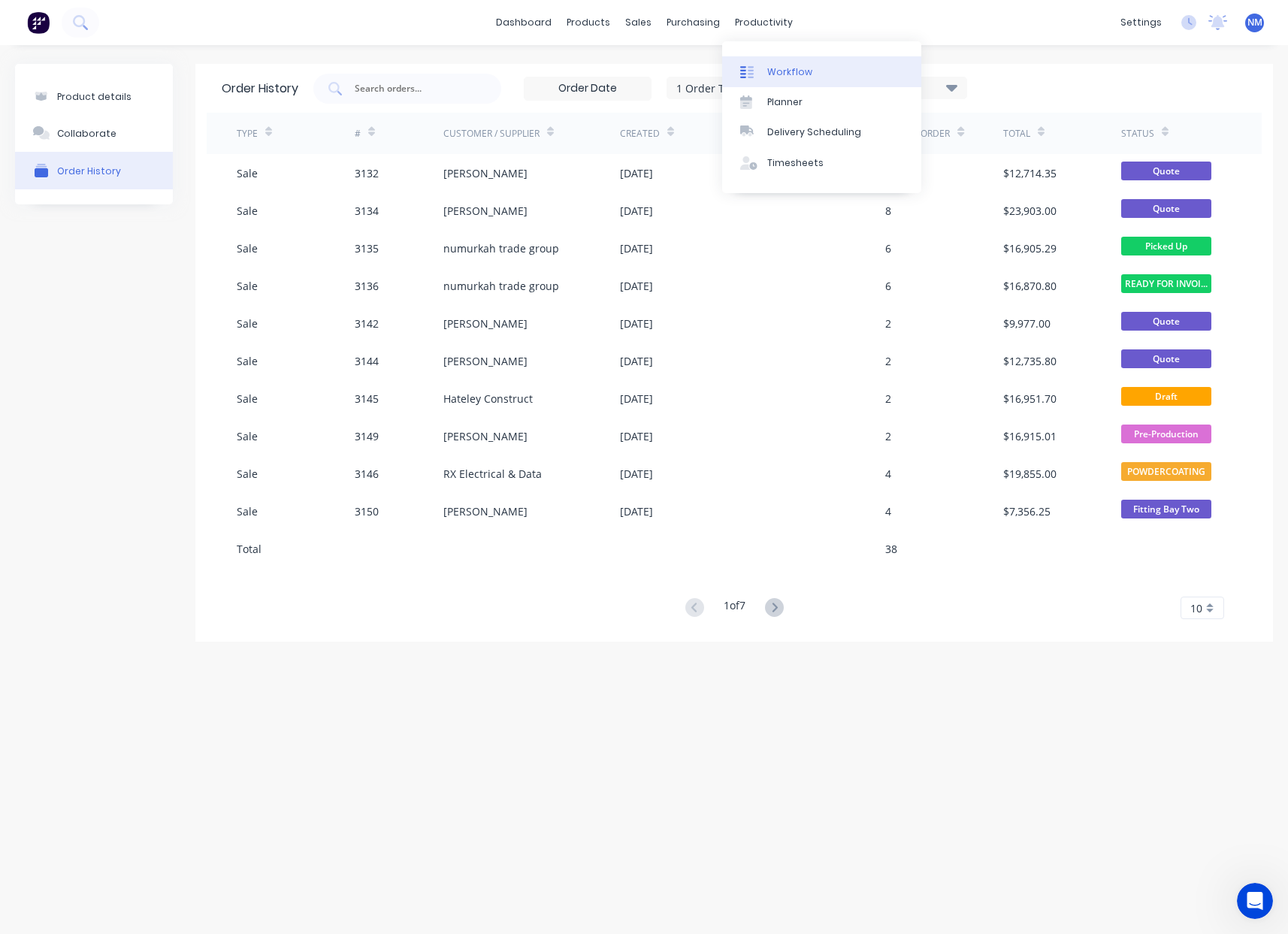
click at [799, 69] on div "Workflow" at bounding box center [790, 72] width 45 height 14
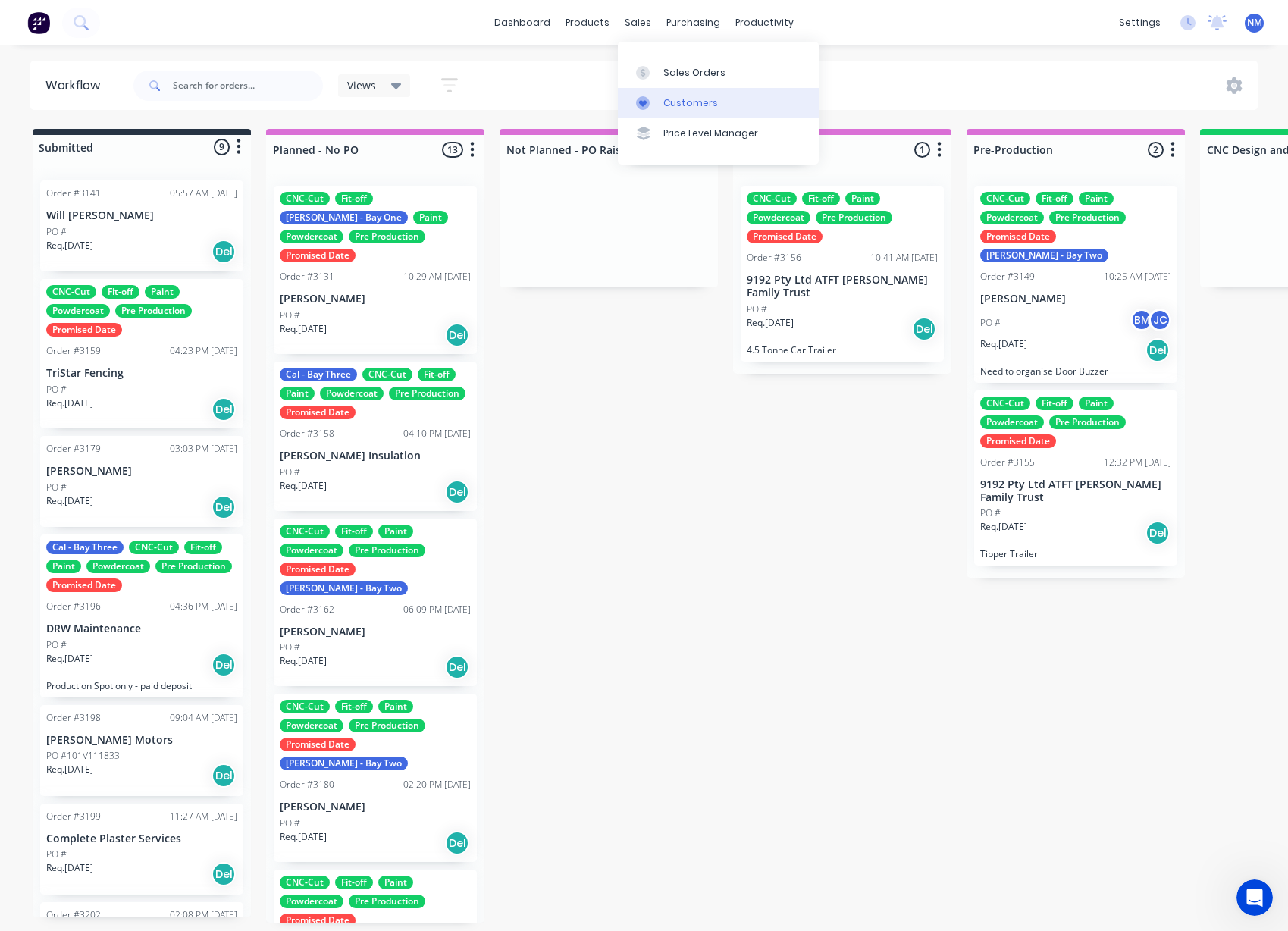
click at [691, 107] on div "Customers" at bounding box center [690, 103] width 55 height 14
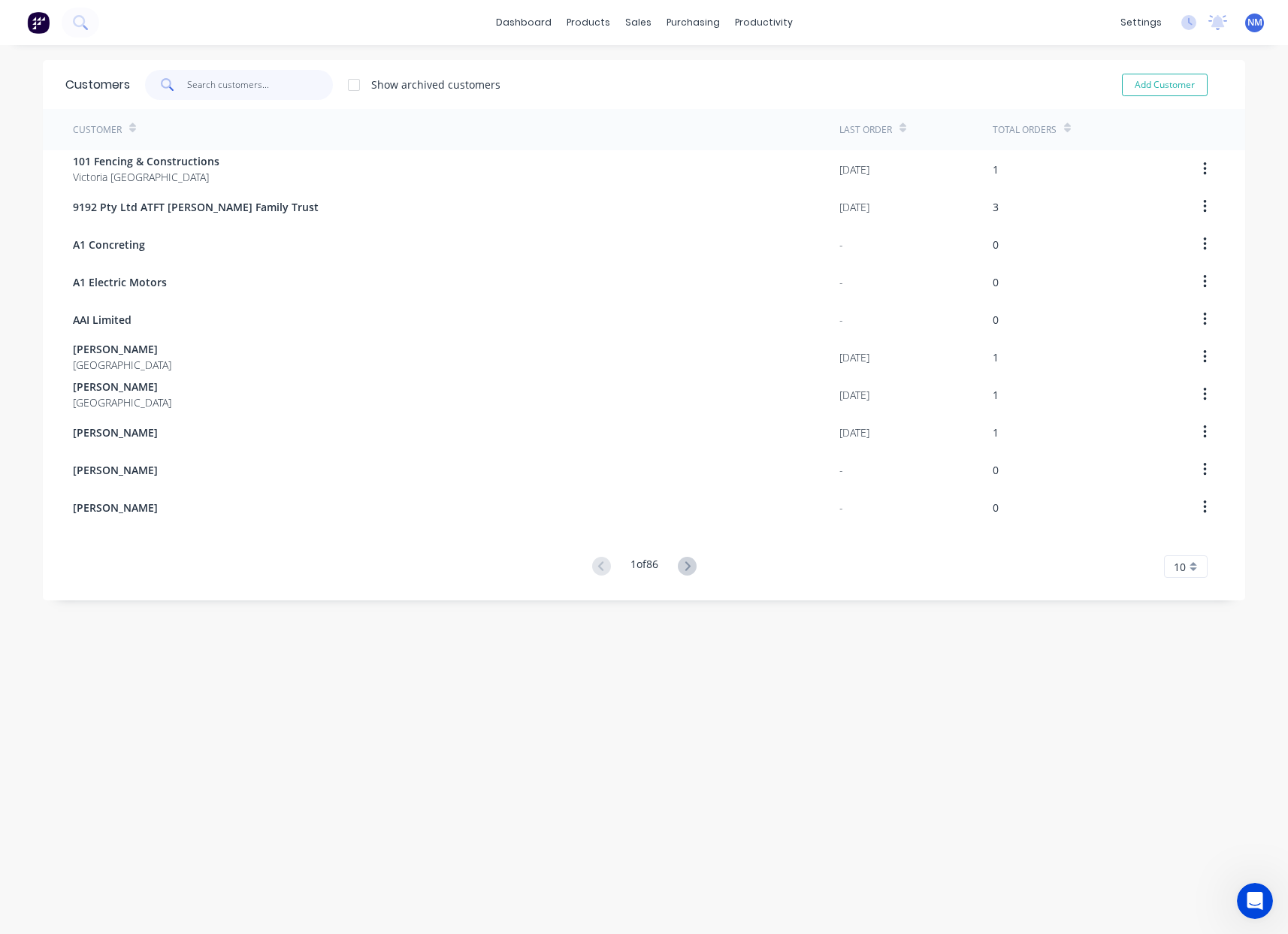
click at [255, 93] on input "text" at bounding box center [260, 84] width 147 height 30
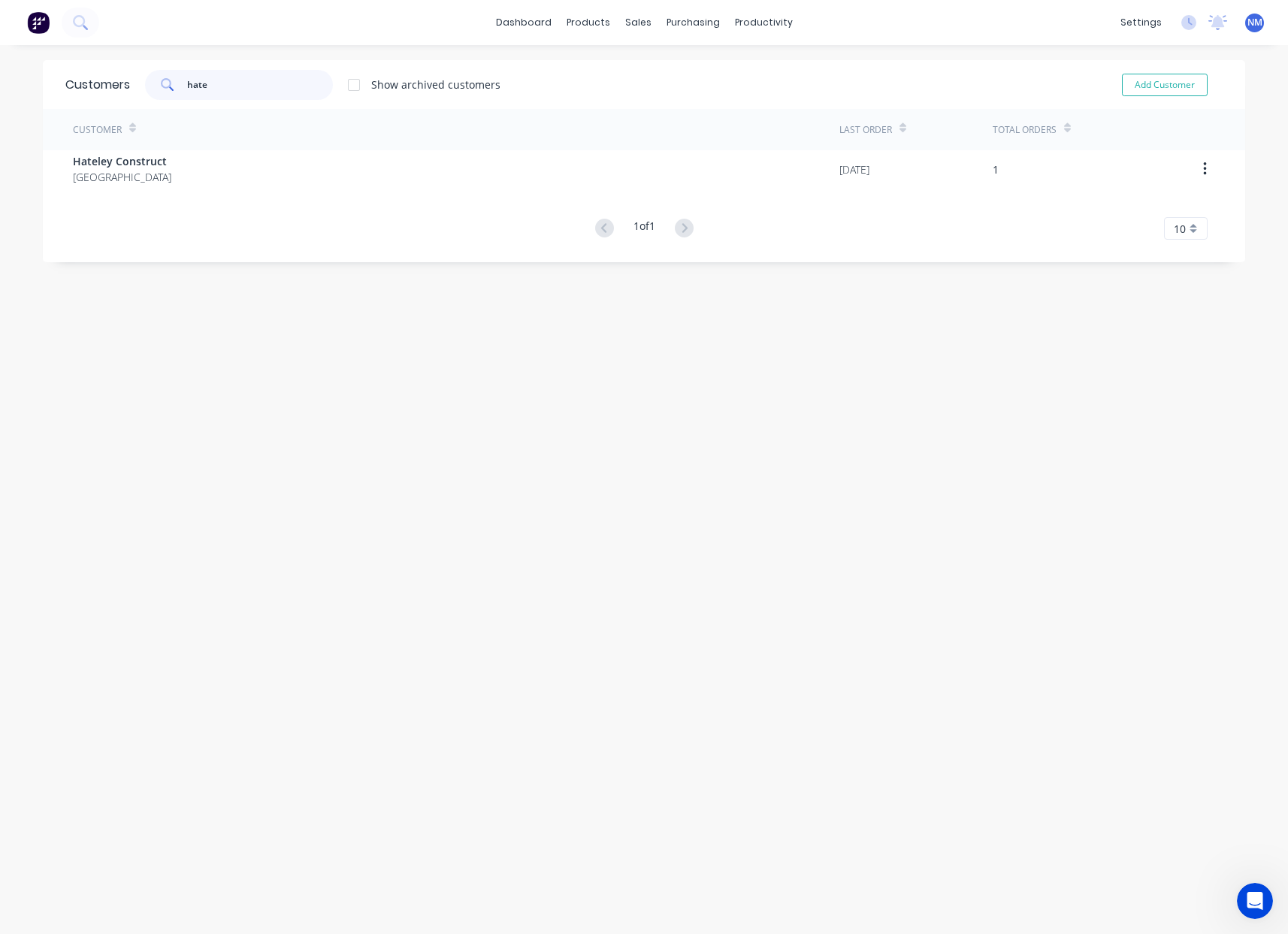
type input "hate"
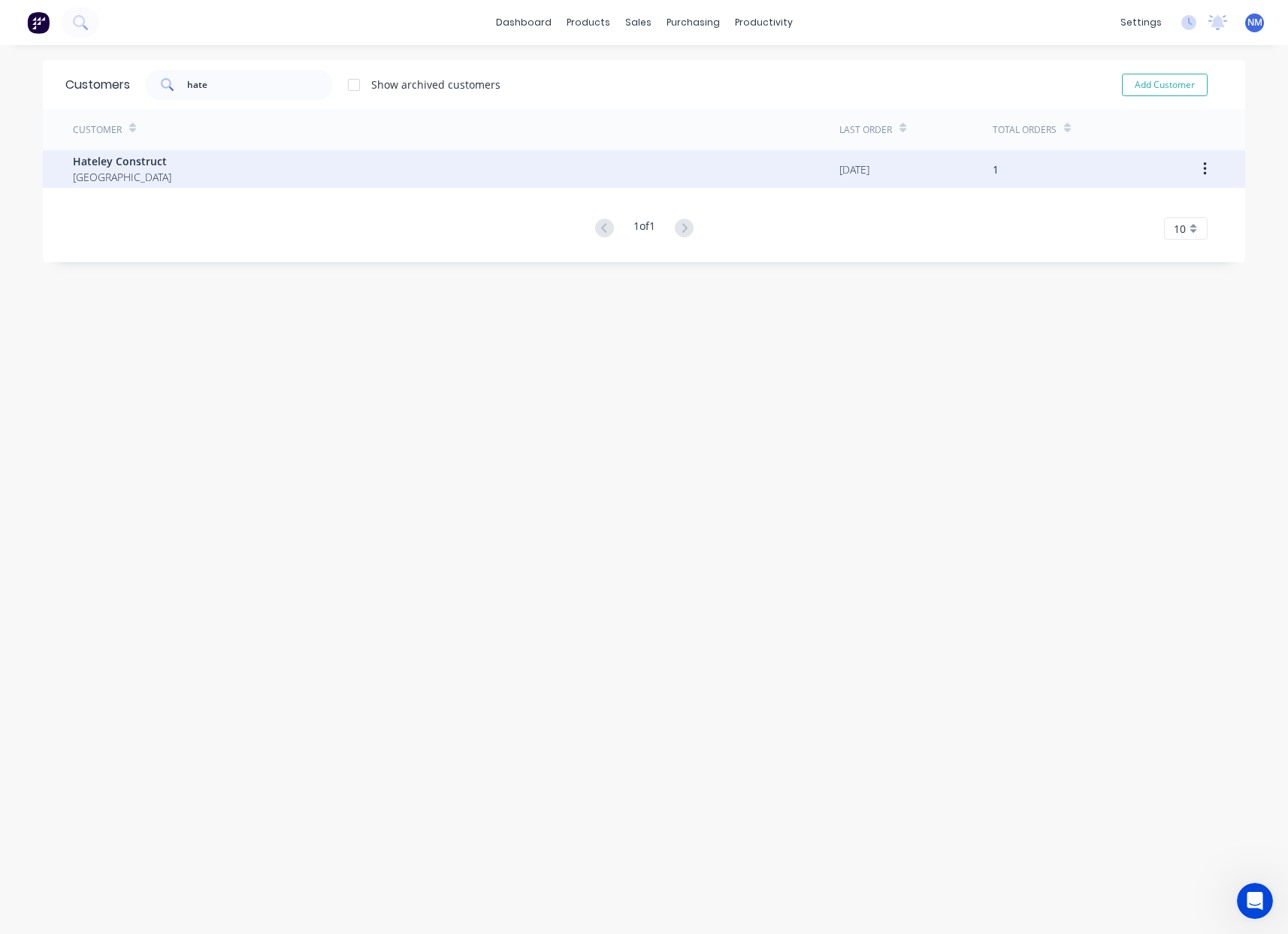
click at [191, 186] on div "Customer Last Order Total Orders Hateley Construct [GEOGRAPHIC_DATA] [DATE] 1 1…" at bounding box center [644, 175] width 1203 height 131
click at [192, 176] on div "Hateley Construct [GEOGRAPHIC_DATA]" at bounding box center [456, 169] width 767 height 38
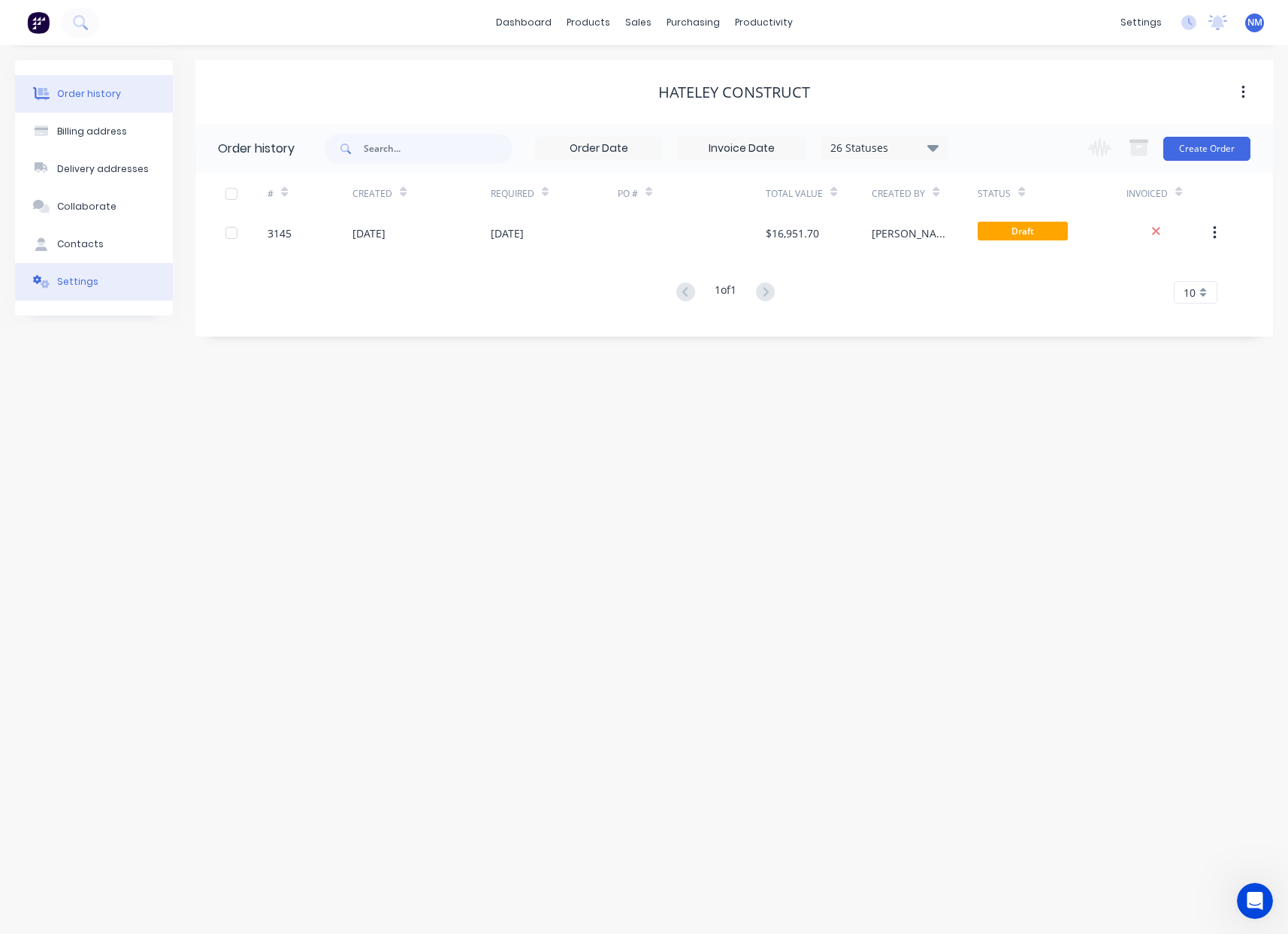
click at [85, 280] on div "Settings" at bounding box center [78, 282] width 41 height 14
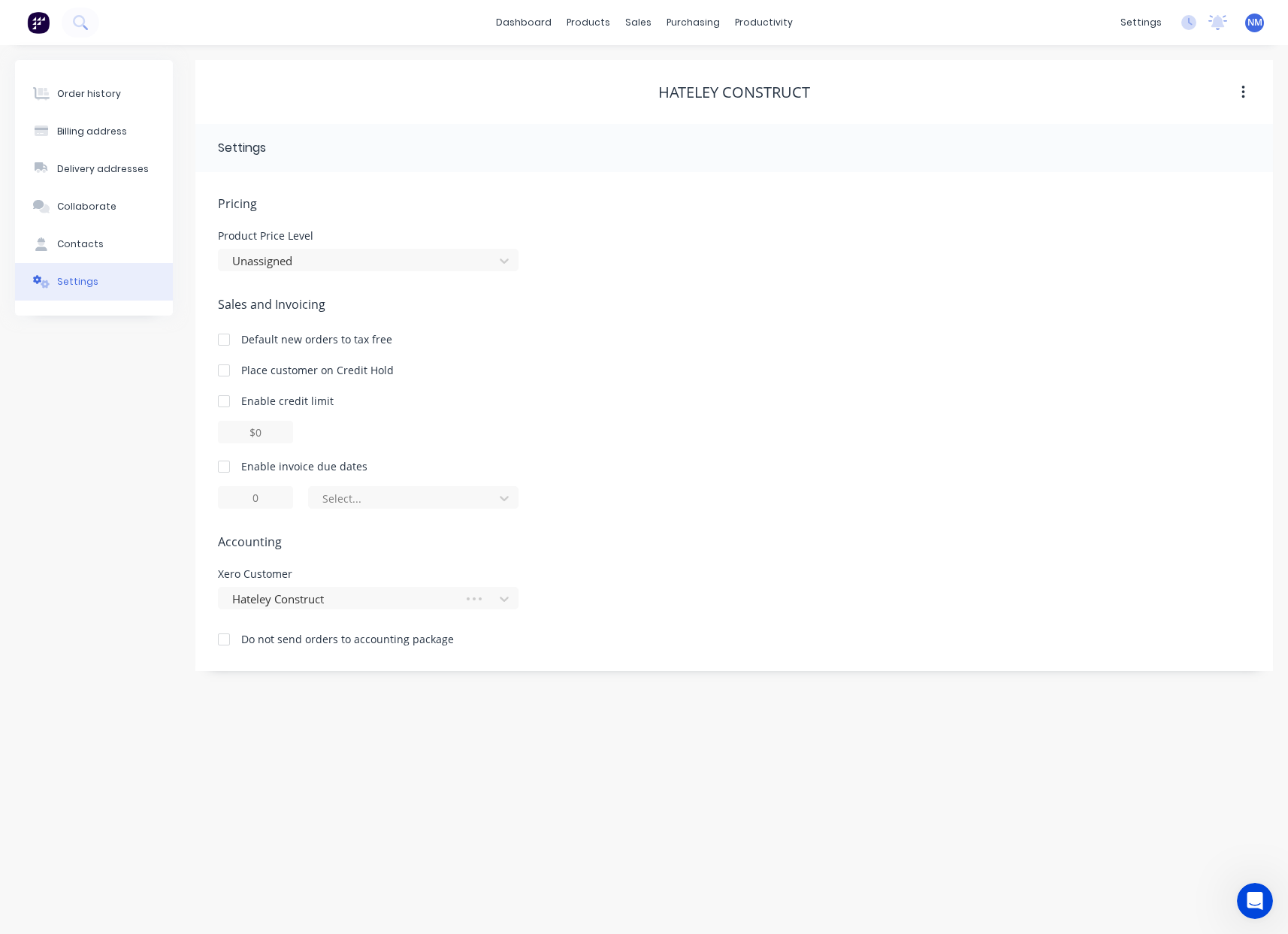
drag, startPoint x: 223, startPoint y: 641, endPoint x: 339, endPoint y: 636, distance: 116.1
click at [222, 641] on div at bounding box center [224, 640] width 30 height 30
click at [75, 104] on button "Order history" at bounding box center [93, 94] width 158 height 38
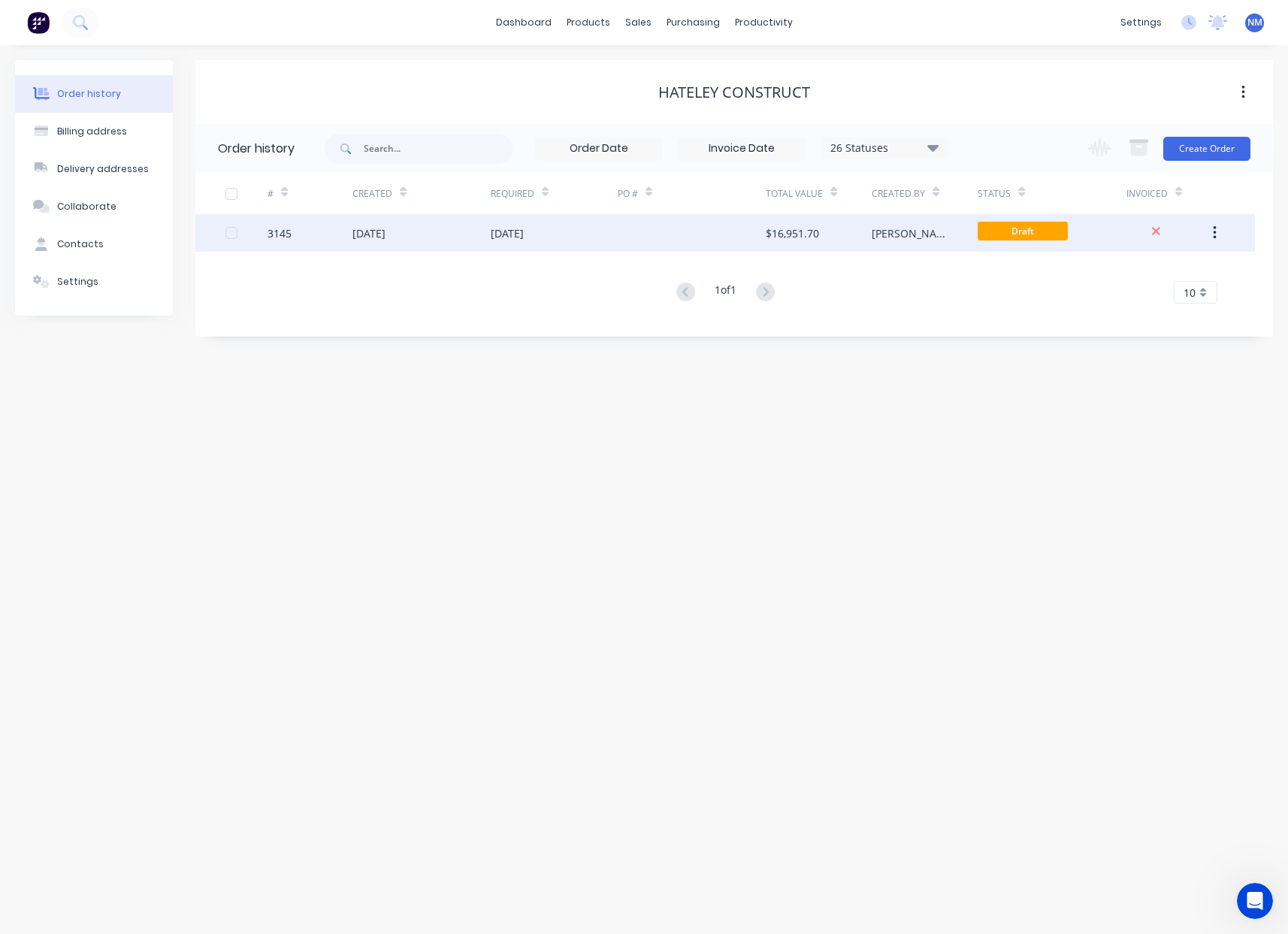
click at [787, 237] on div "$16,951.70" at bounding box center [792, 233] width 53 height 16
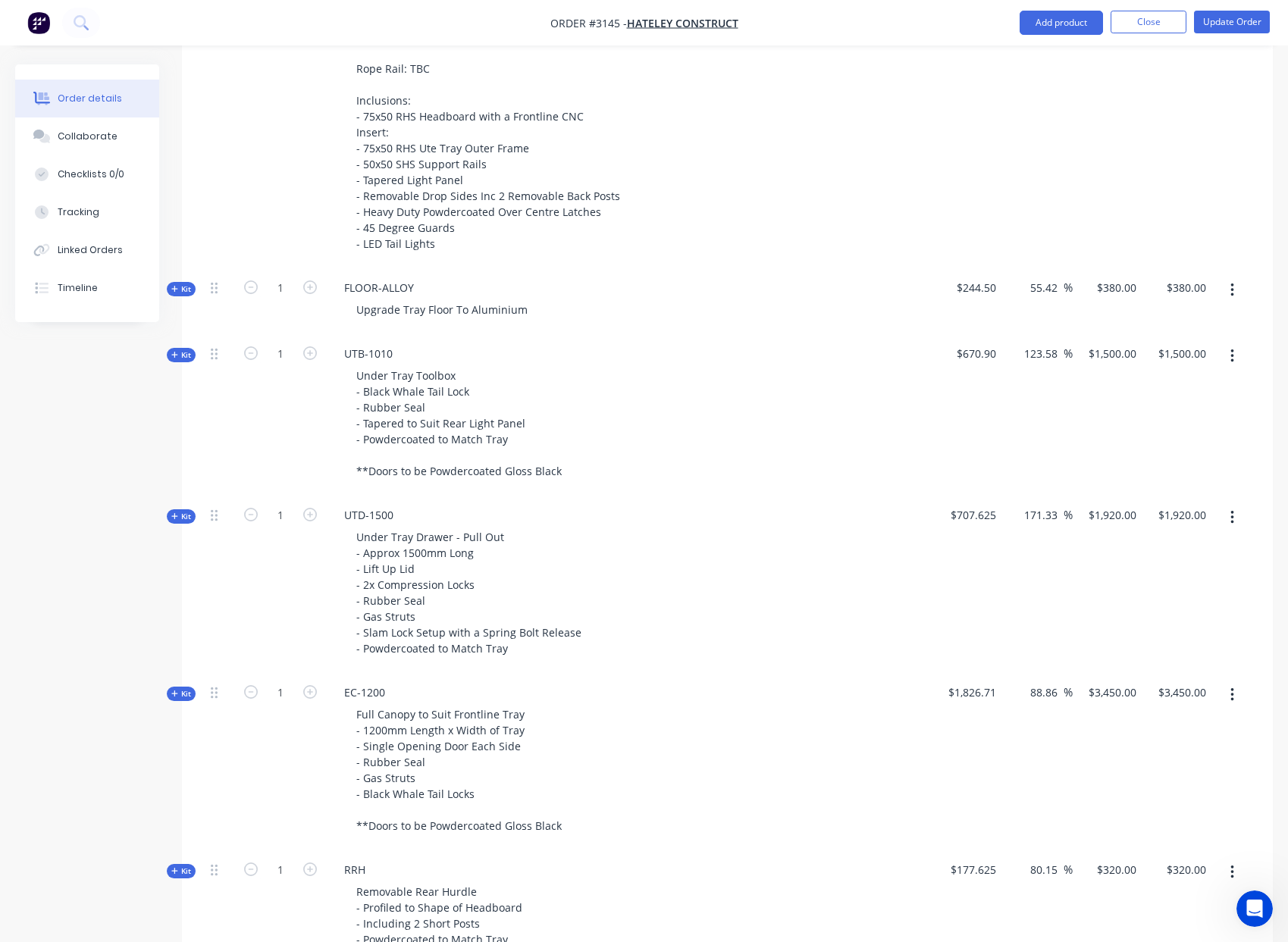
scroll to position [727, 0]
click at [179, 689] on span "Kit" at bounding box center [181, 695] width 20 height 12
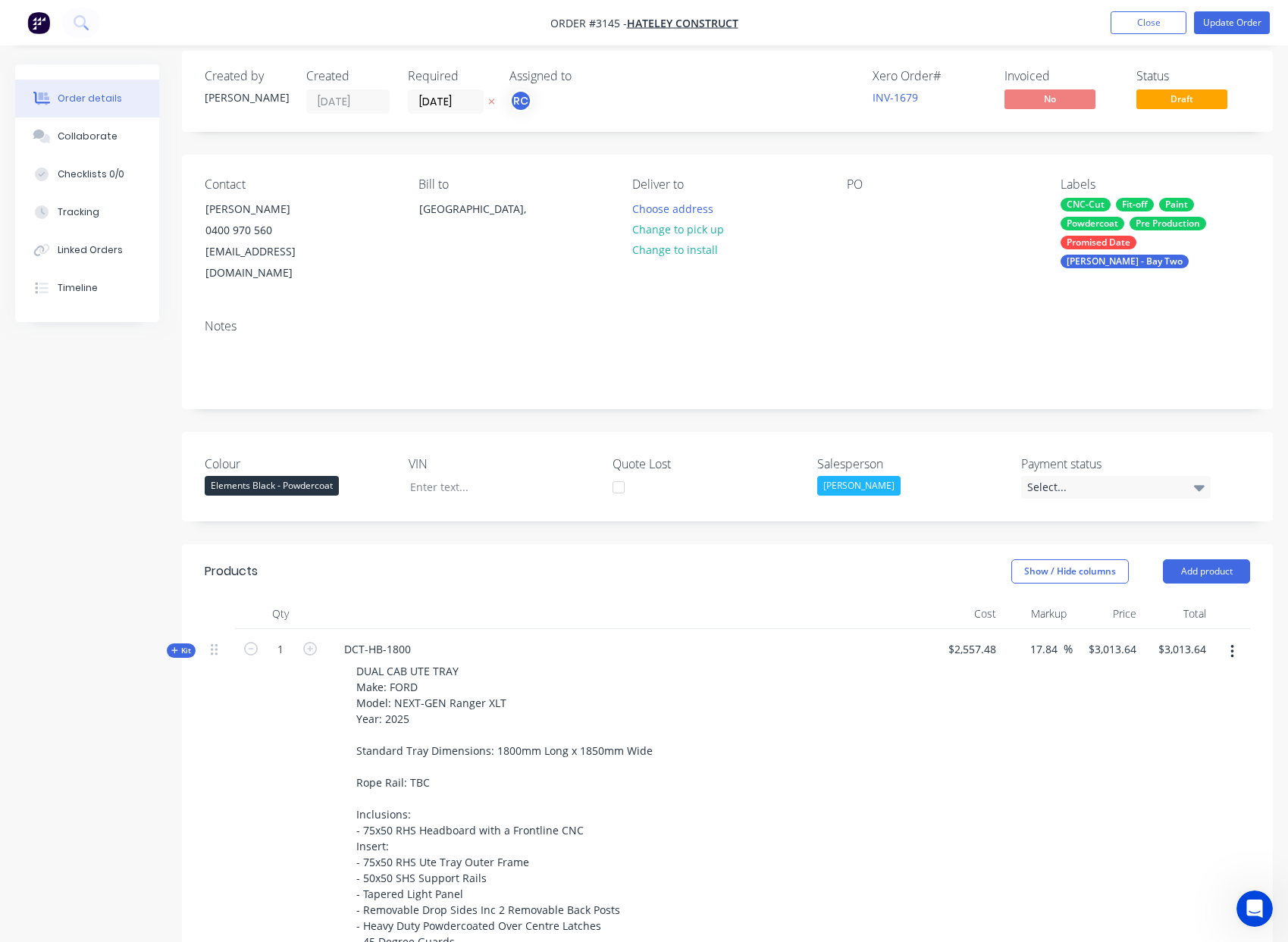
scroll to position [0, 0]
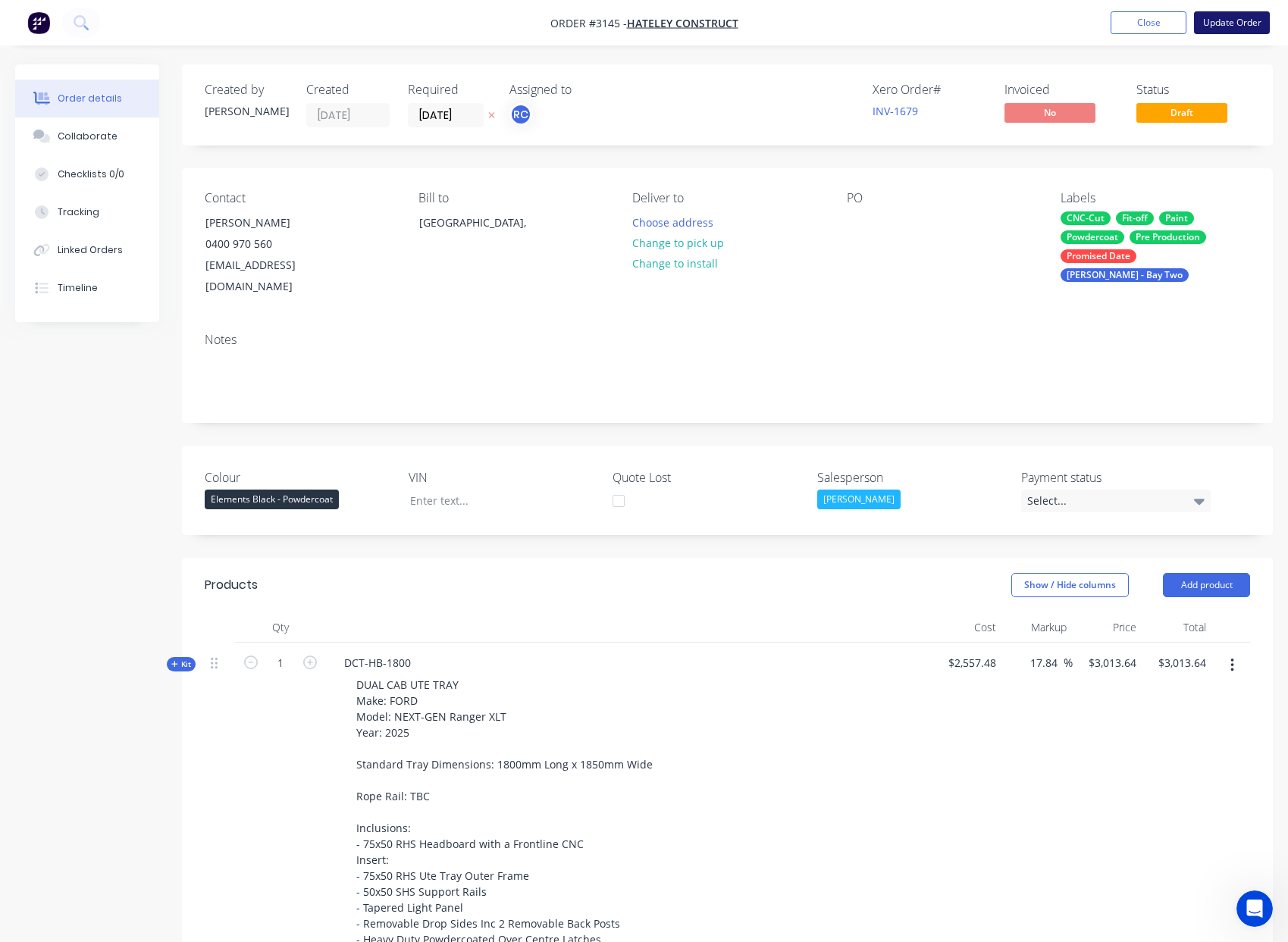
click at [1251, 30] on button "Update Order" at bounding box center [1232, 23] width 76 height 23
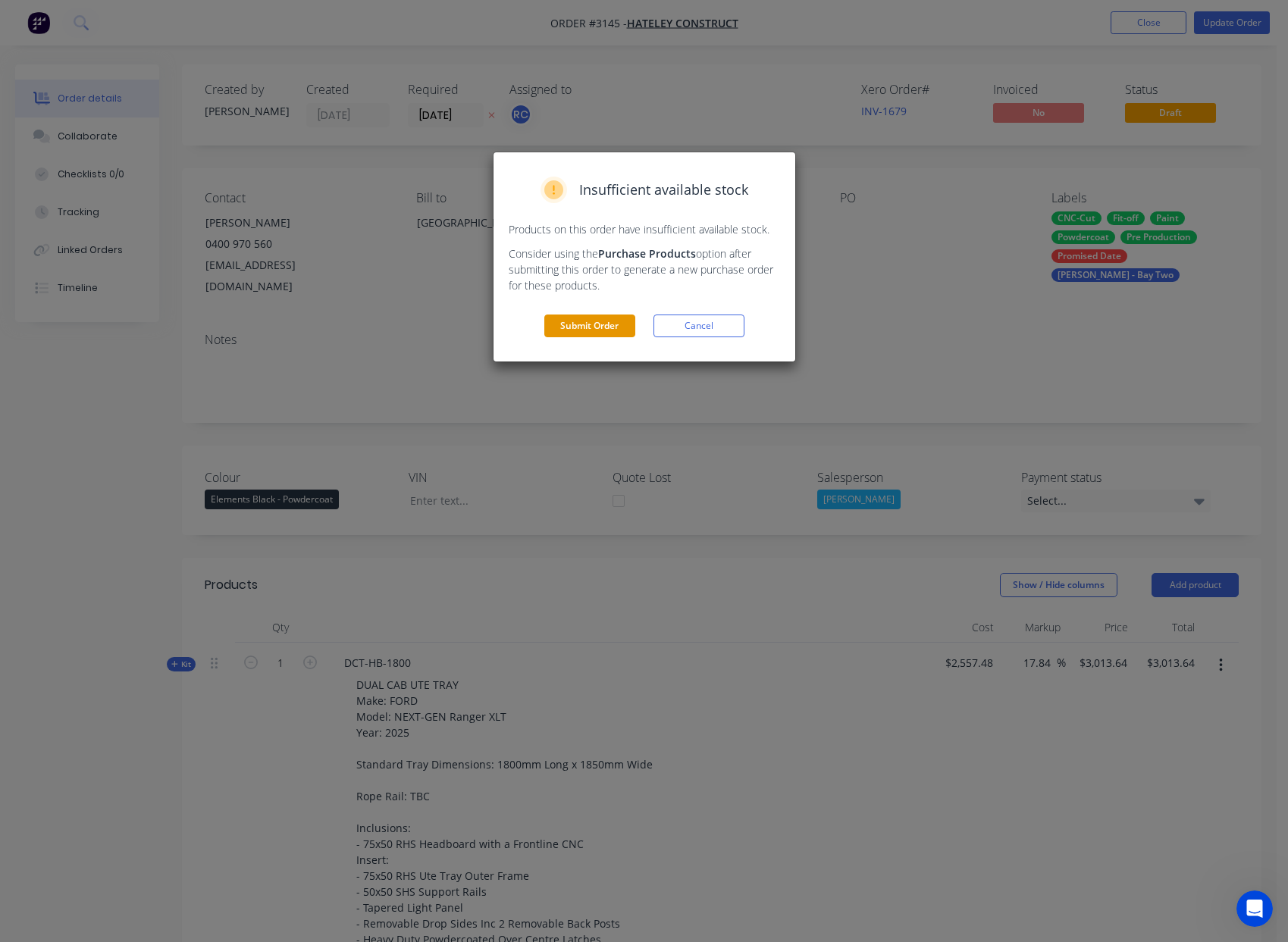
click at [594, 329] on button "Submit Order" at bounding box center [589, 326] width 91 height 23
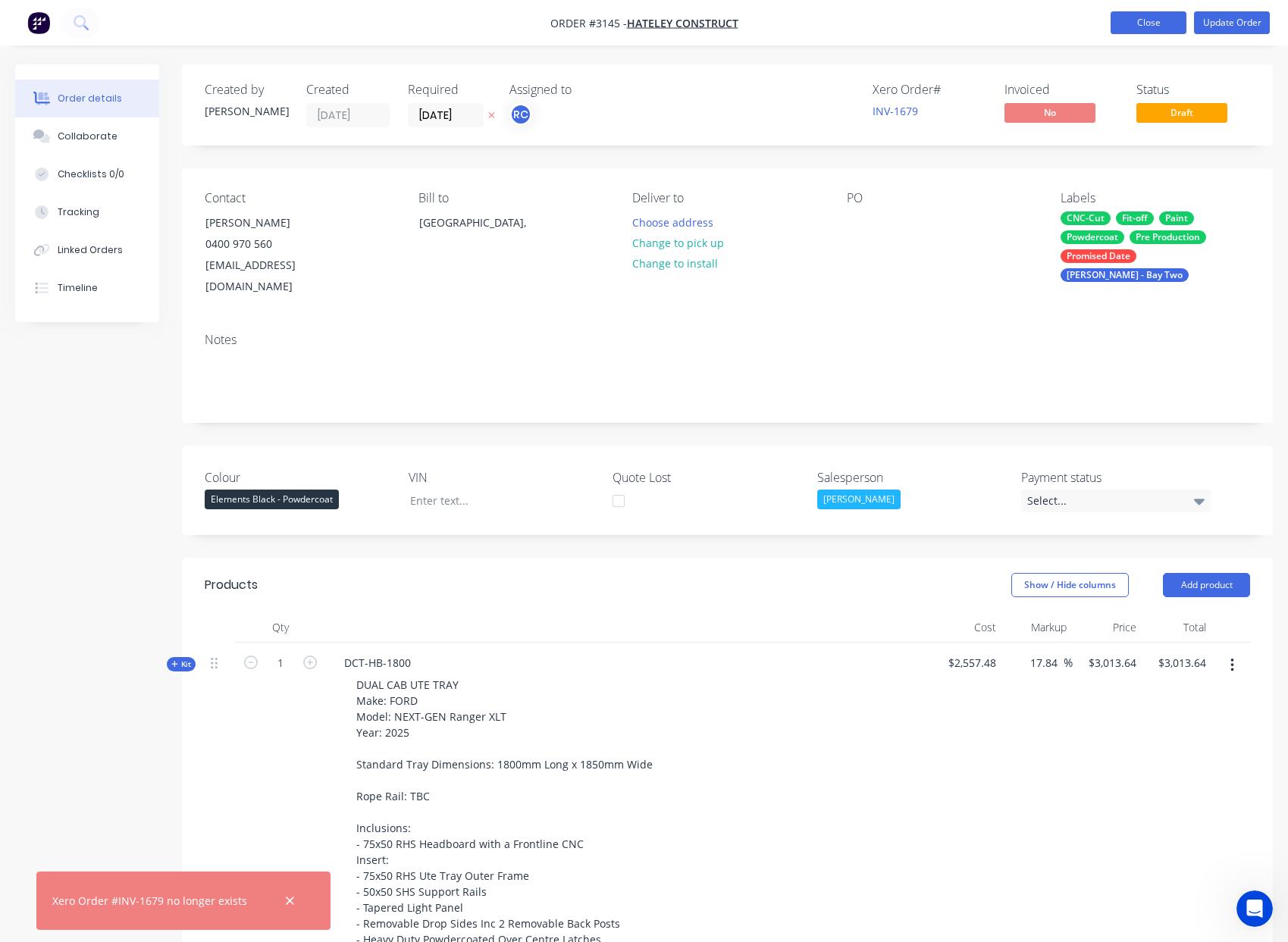
click at [1119, 28] on button "Close" at bounding box center [1148, 23] width 76 height 23
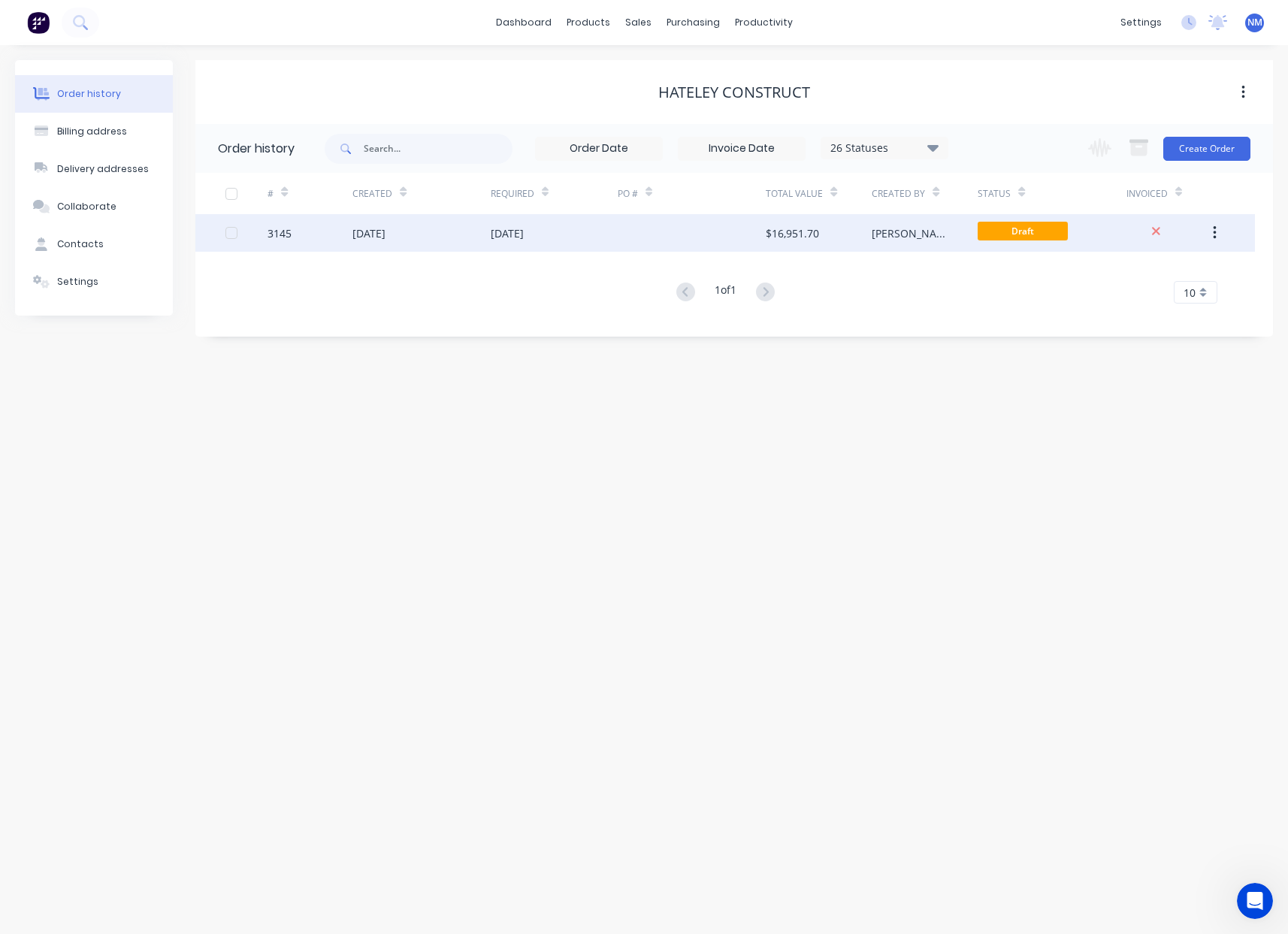
click at [821, 238] on div "$16,951.70" at bounding box center [818, 233] width 106 height 38
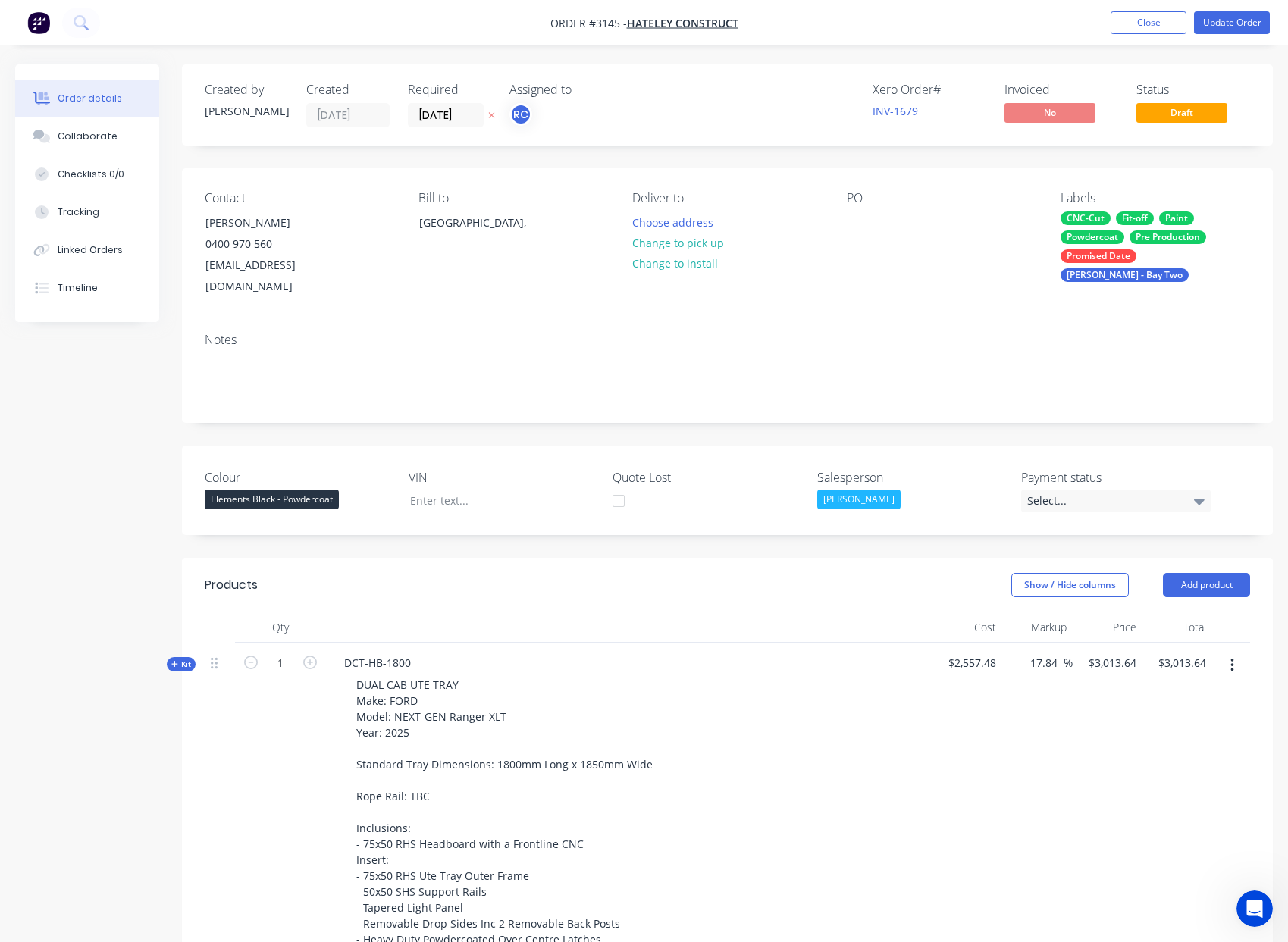
click at [919, 112] on div "INV-1679" at bounding box center [929, 111] width 114 height 16
click at [910, 109] on link "INV-1679" at bounding box center [894, 111] width 45 height 14
click at [112, 257] on button "Linked Orders" at bounding box center [87, 251] width 144 height 38
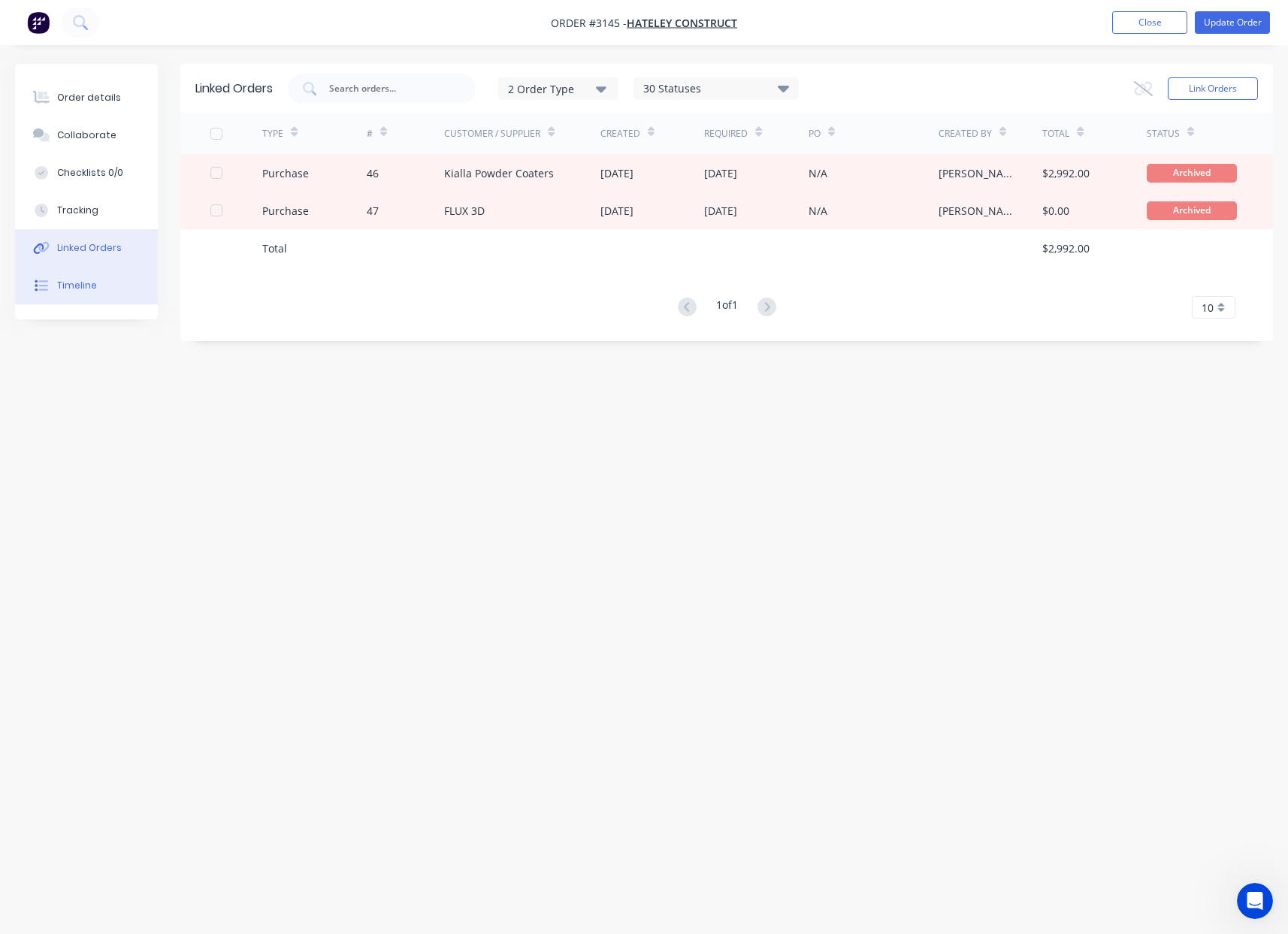
click at [103, 282] on button "Timeline" at bounding box center [86, 285] width 143 height 38
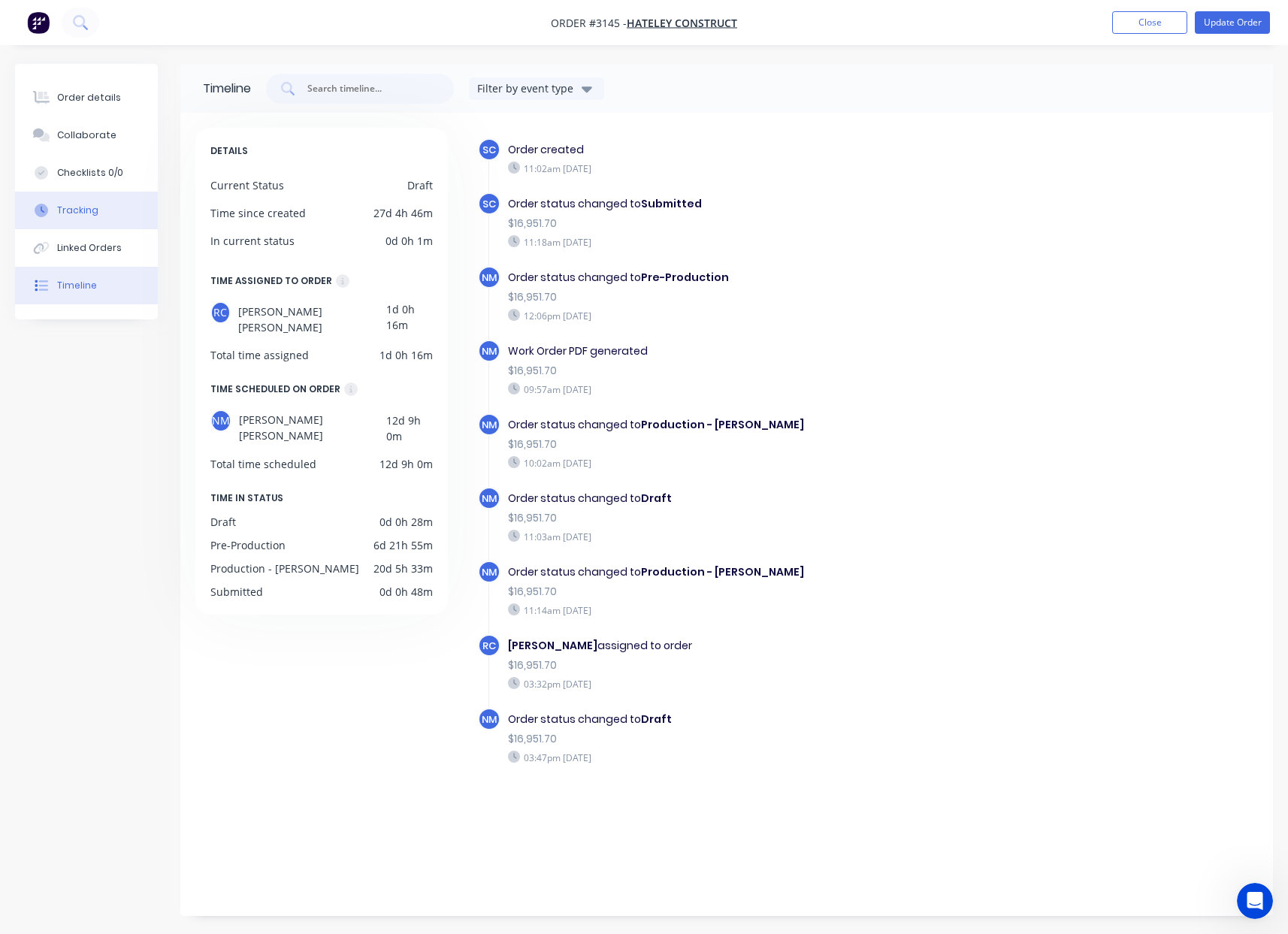
click at [107, 212] on button "Tracking" at bounding box center [86, 211] width 143 height 38
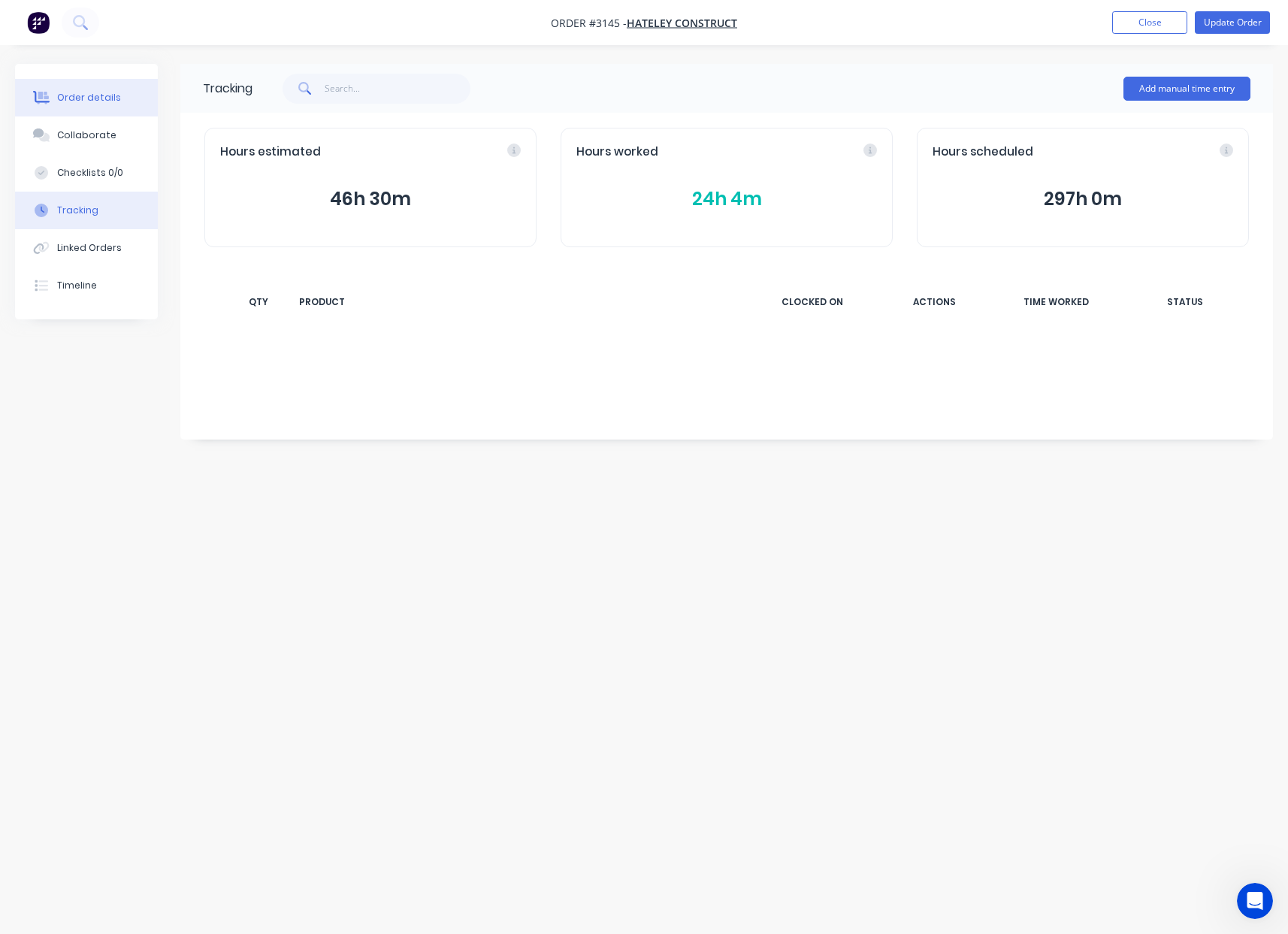
click at [116, 108] on button "Order details" at bounding box center [86, 98] width 143 height 38
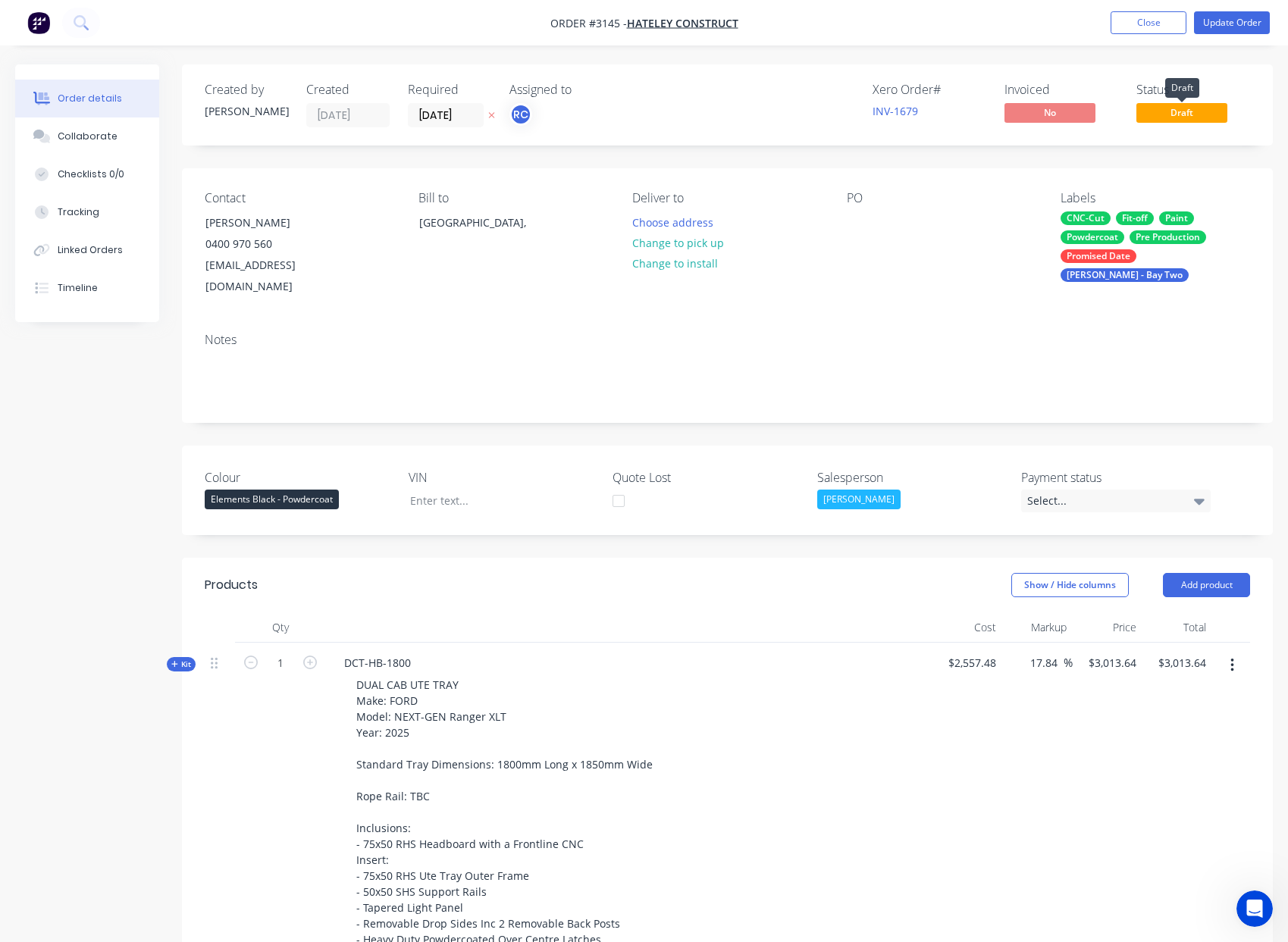
click at [1210, 111] on span "Draft" at bounding box center [1181, 112] width 91 height 19
click at [667, 28] on span "Hateley Construct" at bounding box center [682, 22] width 112 height 14
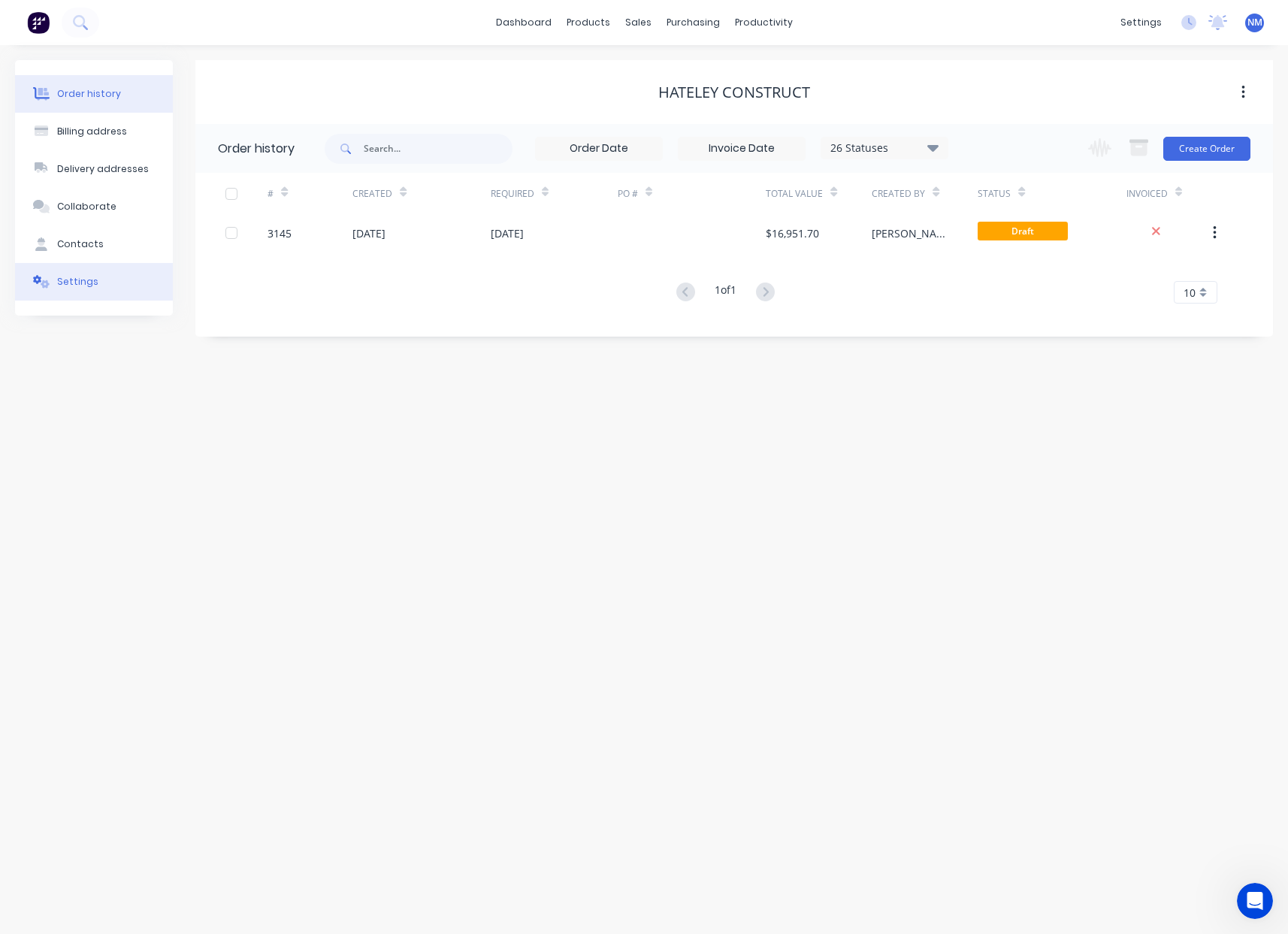
click at [95, 274] on button "Settings" at bounding box center [93, 282] width 158 height 38
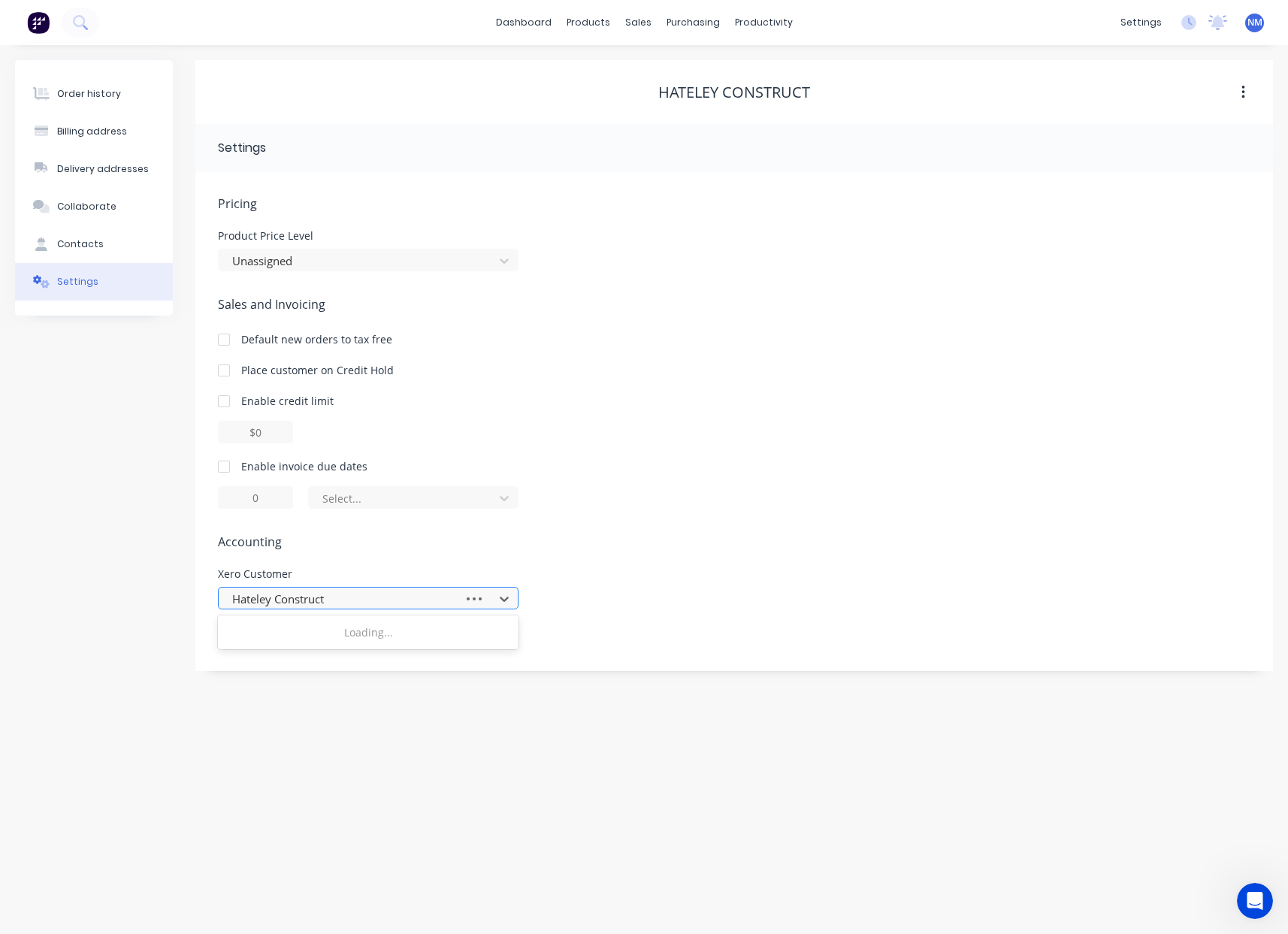
click at [482, 600] on div at bounding box center [474, 599] width 27 height 15
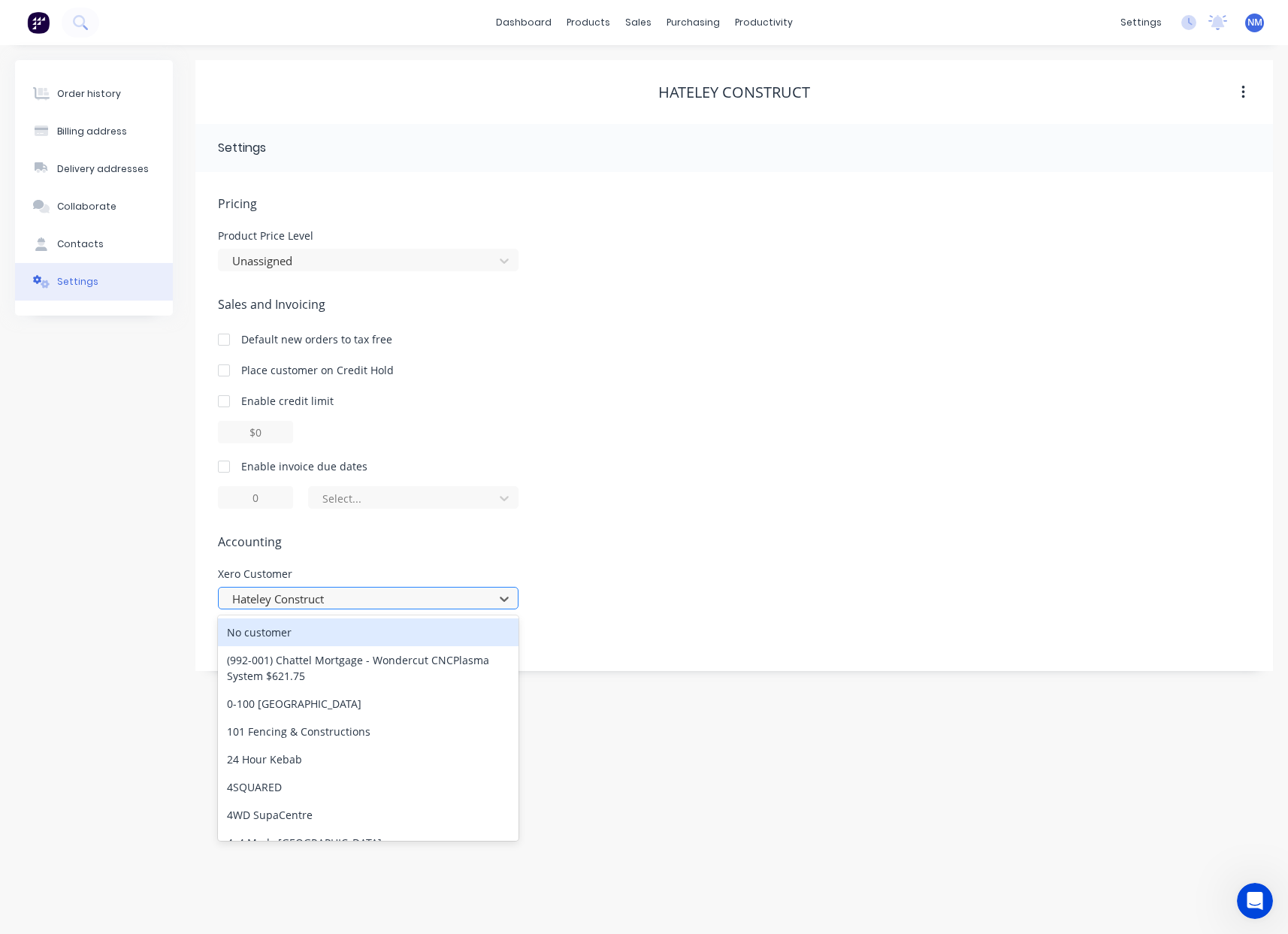
click at [288, 636] on div "No customer" at bounding box center [368, 632] width 301 height 28
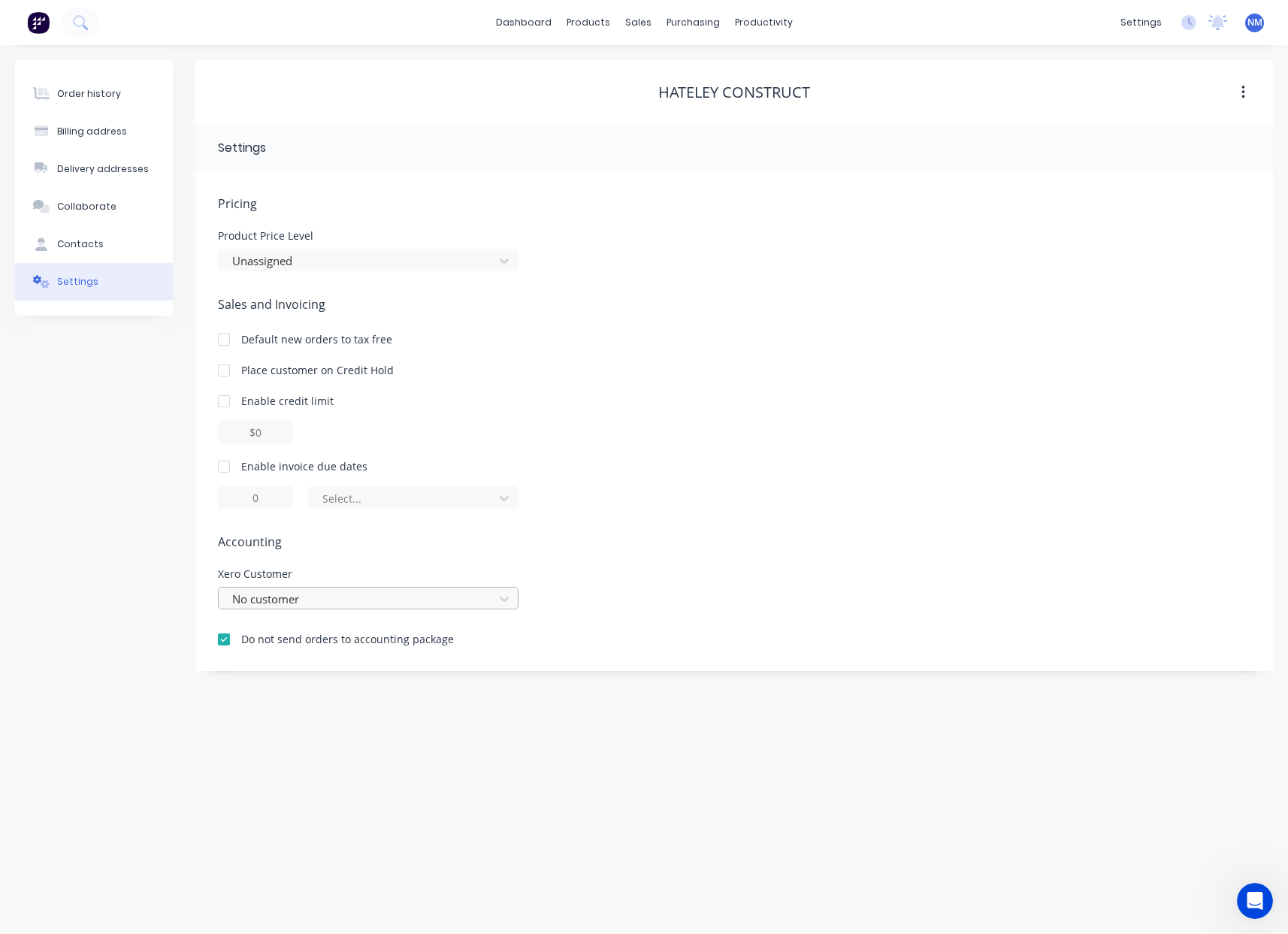
click at [653, 551] on div "Pricing Product Price Level Unassigned Sales and Invoicing Default new orders t…" at bounding box center [735, 432] width 1033 height 476
click at [86, 239] on div "Contacts" at bounding box center [80, 244] width 47 height 14
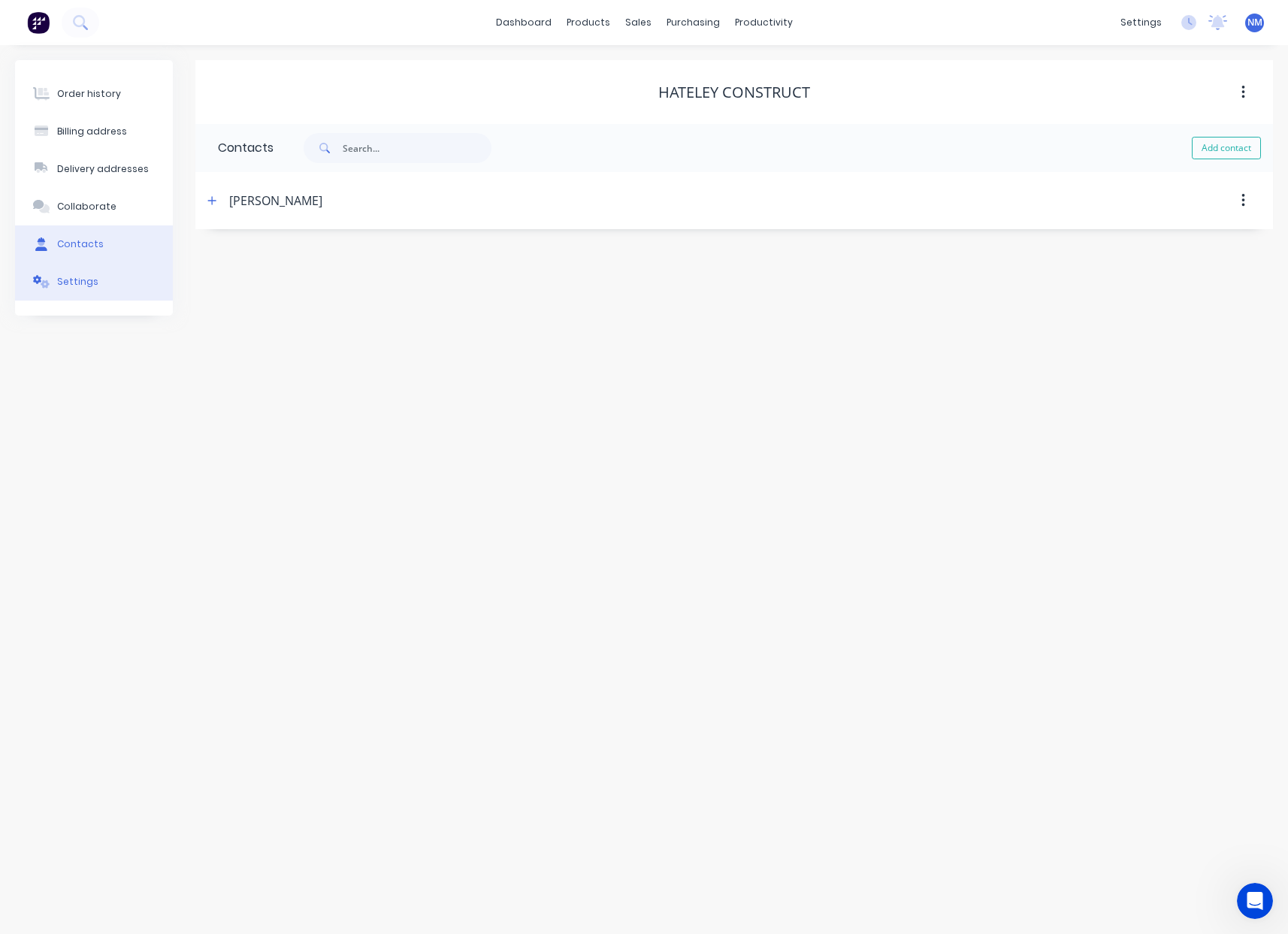
click at [95, 280] on button "Settings" at bounding box center [93, 282] width 158 height 38
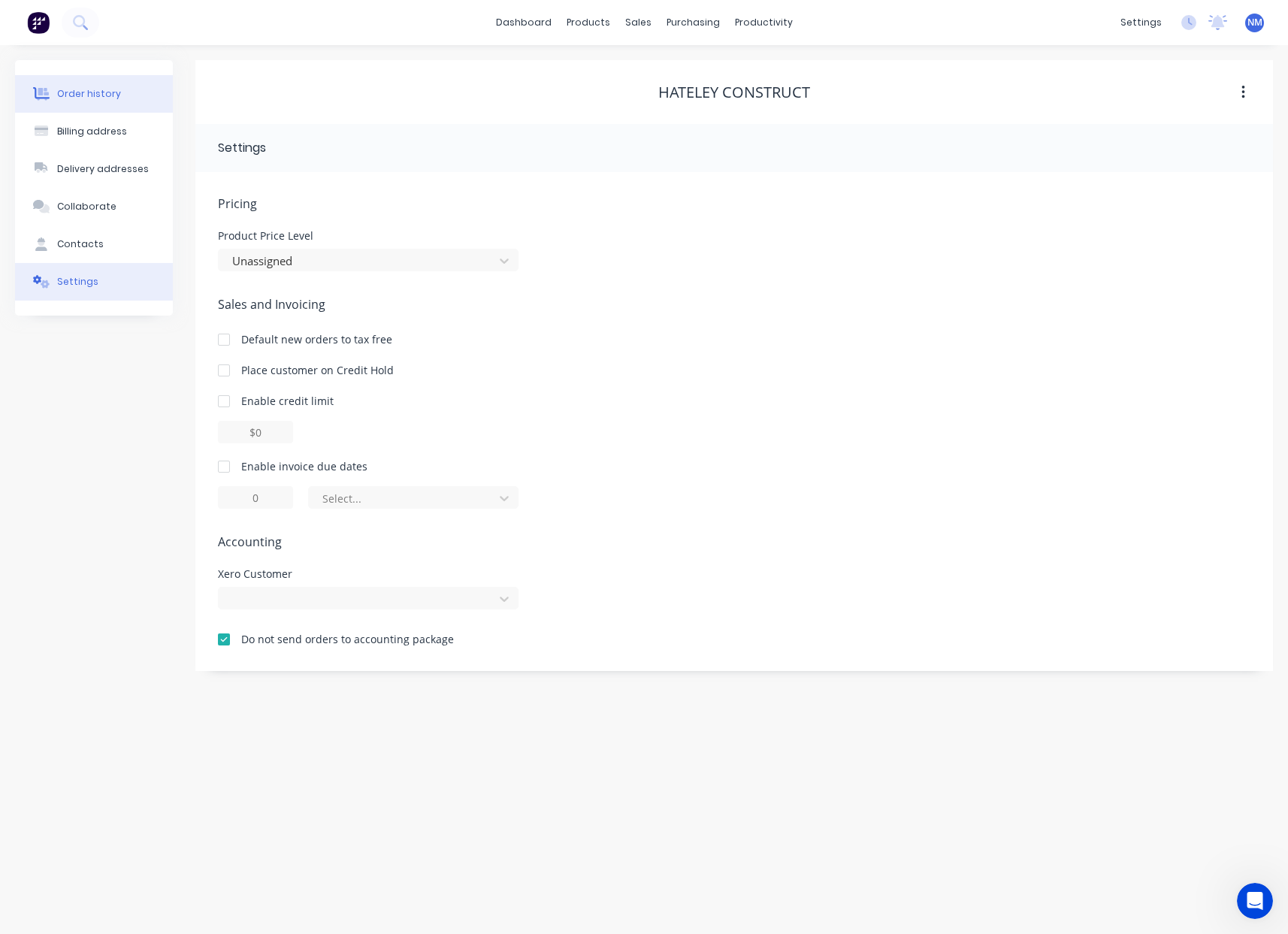
click at [108, 95] on div "Order history" at bounding box center [89, 93] width 64 height 14
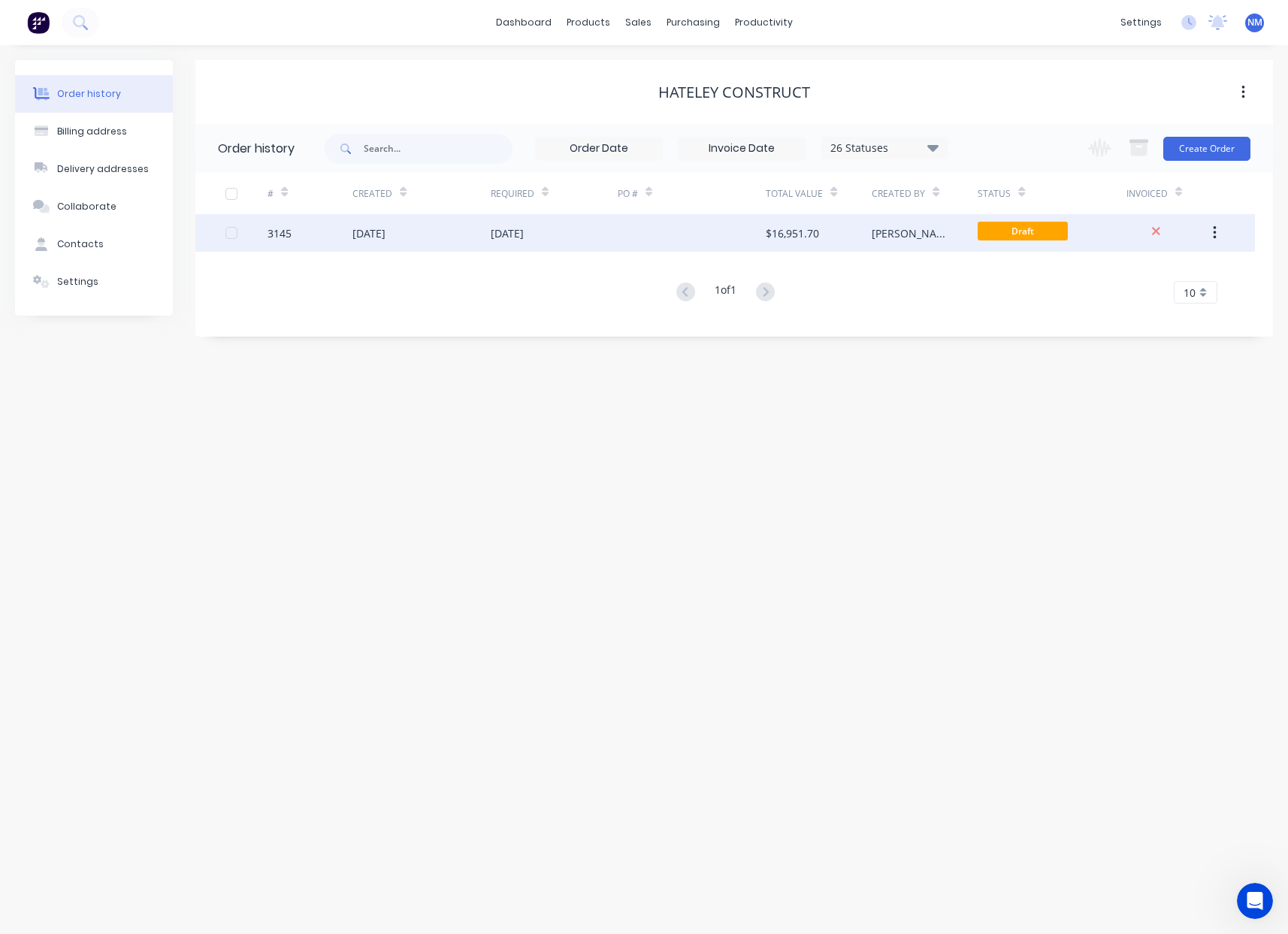
click at [749, 234] on div at bounding box center [692, 233] width 148 height 38
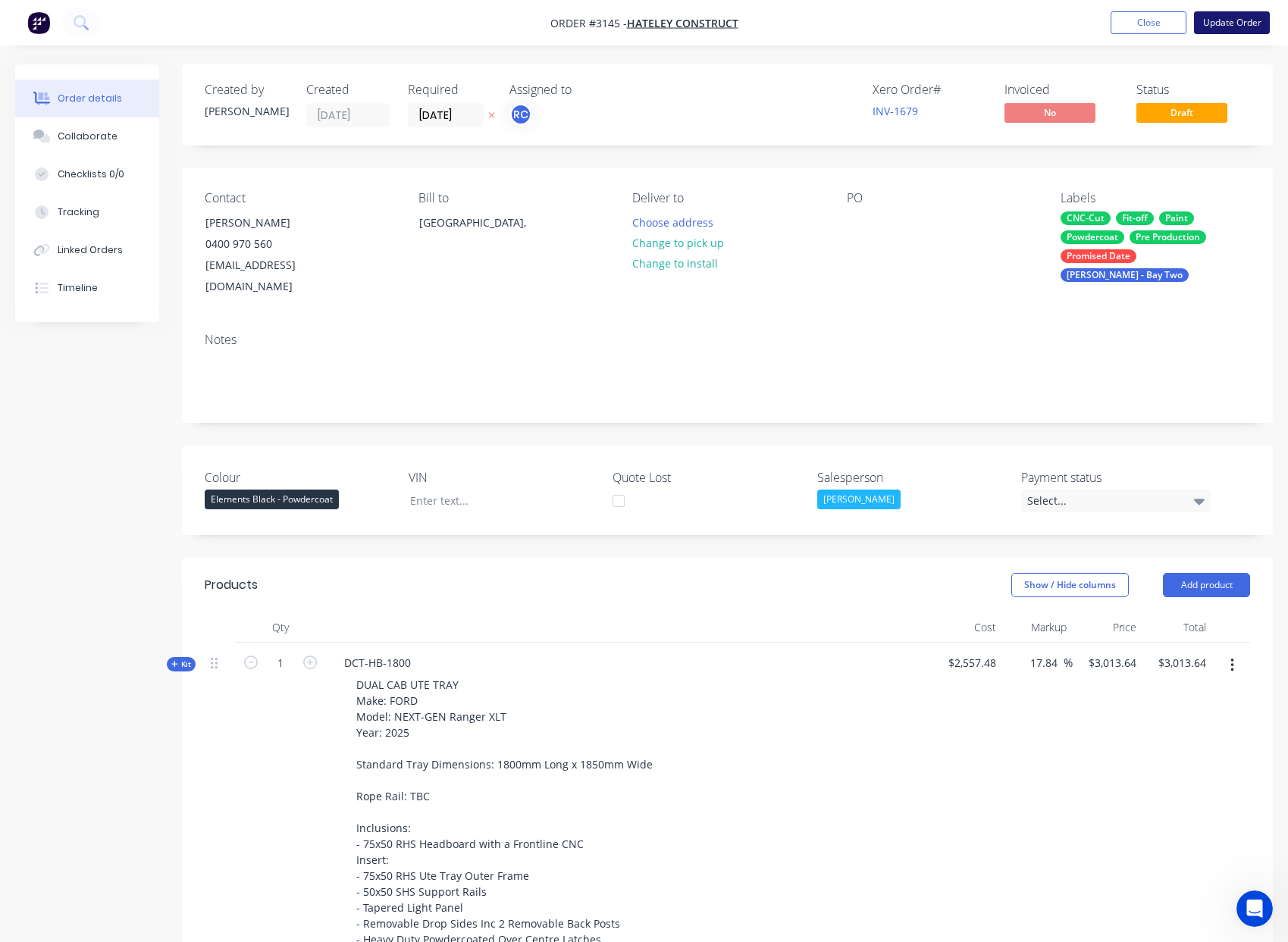
click at [1243, 24] on button "Update Order" at bounding box center [1232, 23] width 76 height 23
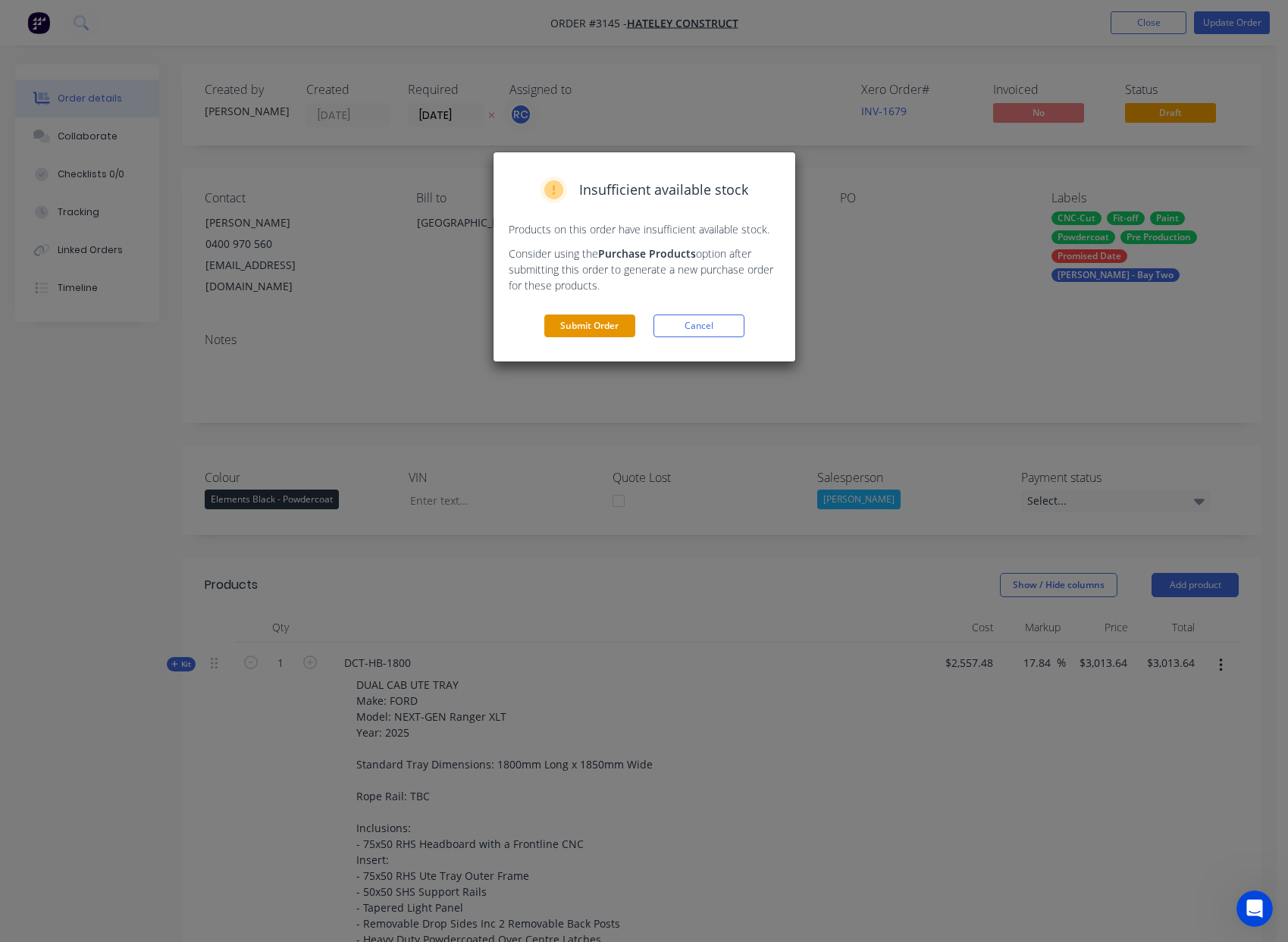
click at [600, 323] on button "Submit Order" at bounding box center [589, 326] width 91 height 23
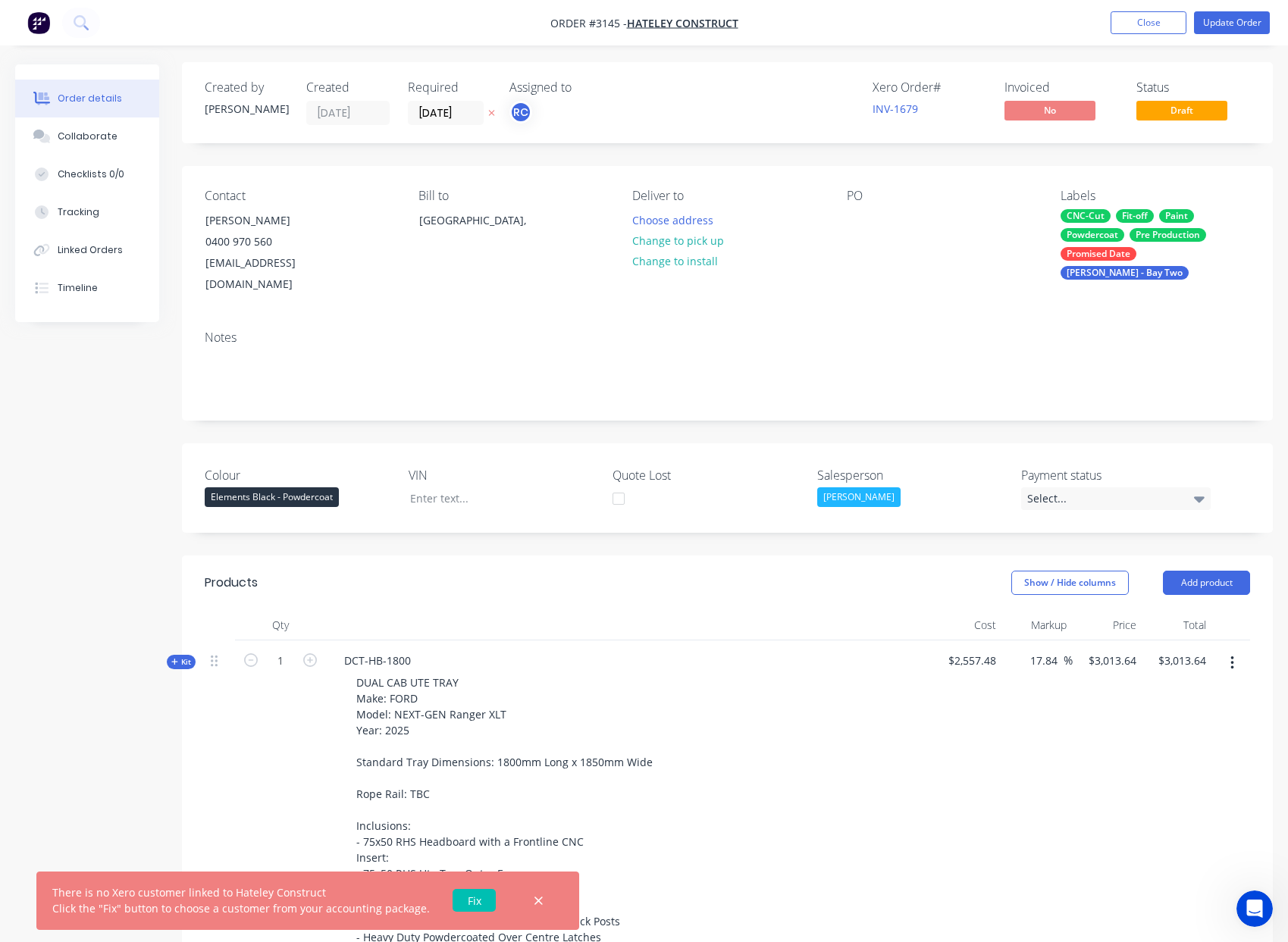
scroll to position [3, 0]
click at [463, 897] on link "Fix" at bounding box center [474, 901] width 43 height 23
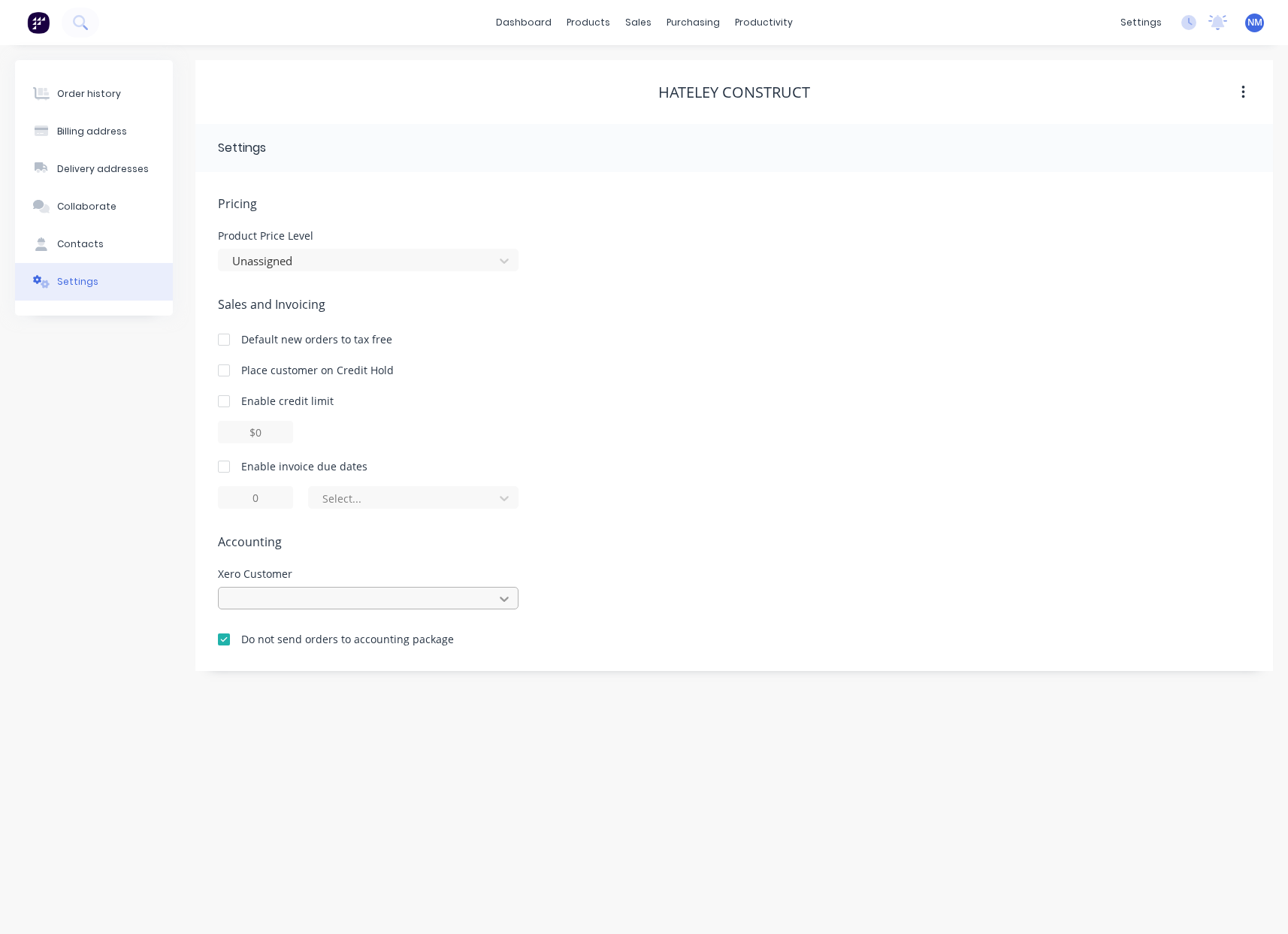
click at [501, 602] on icon at bounding box center [504, 599] width 15 height 15
type input "cash"
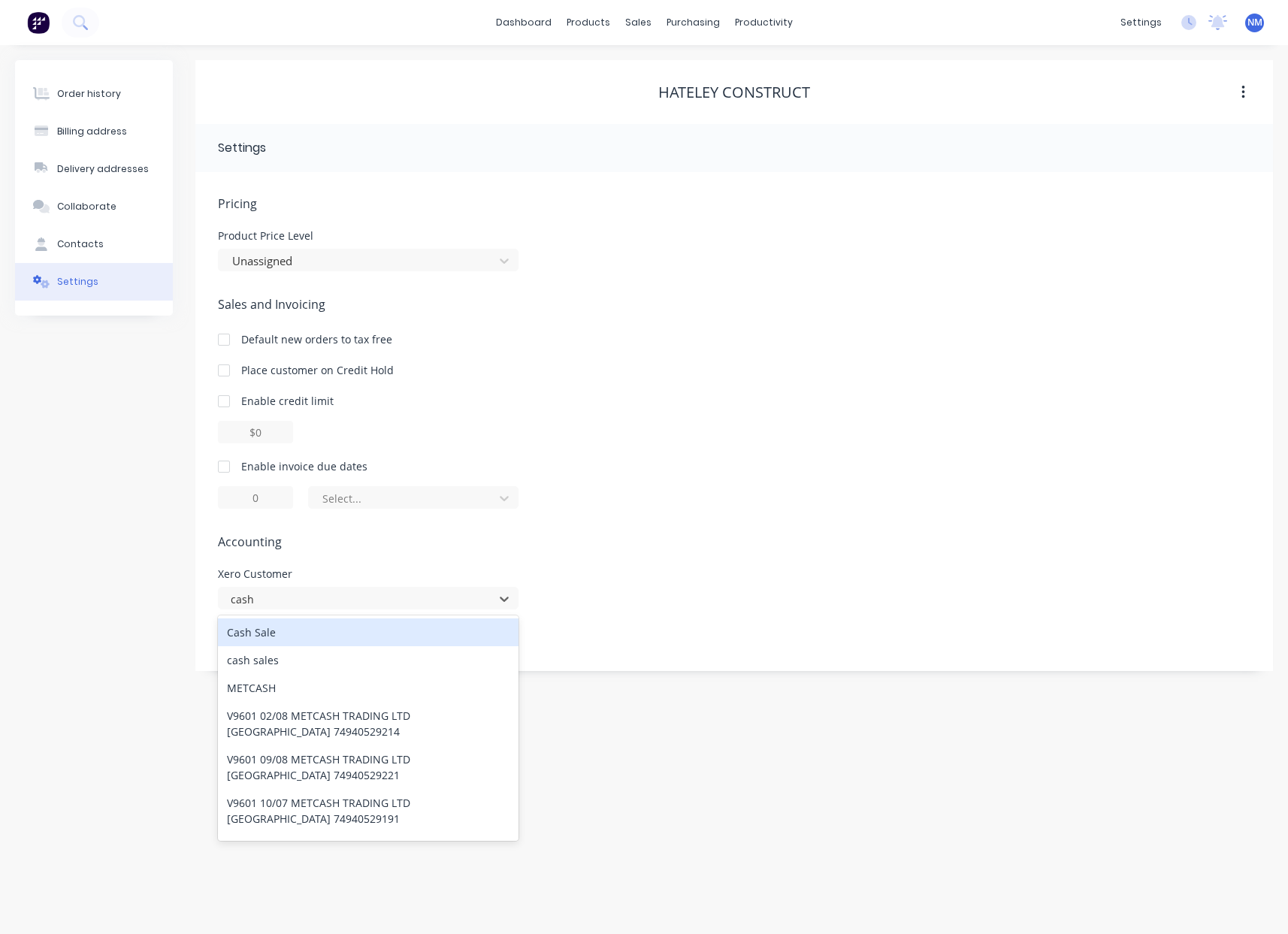
click at [360, 637] on div "Cash Sale" at bounding box center [368, 632] width 301 height 28
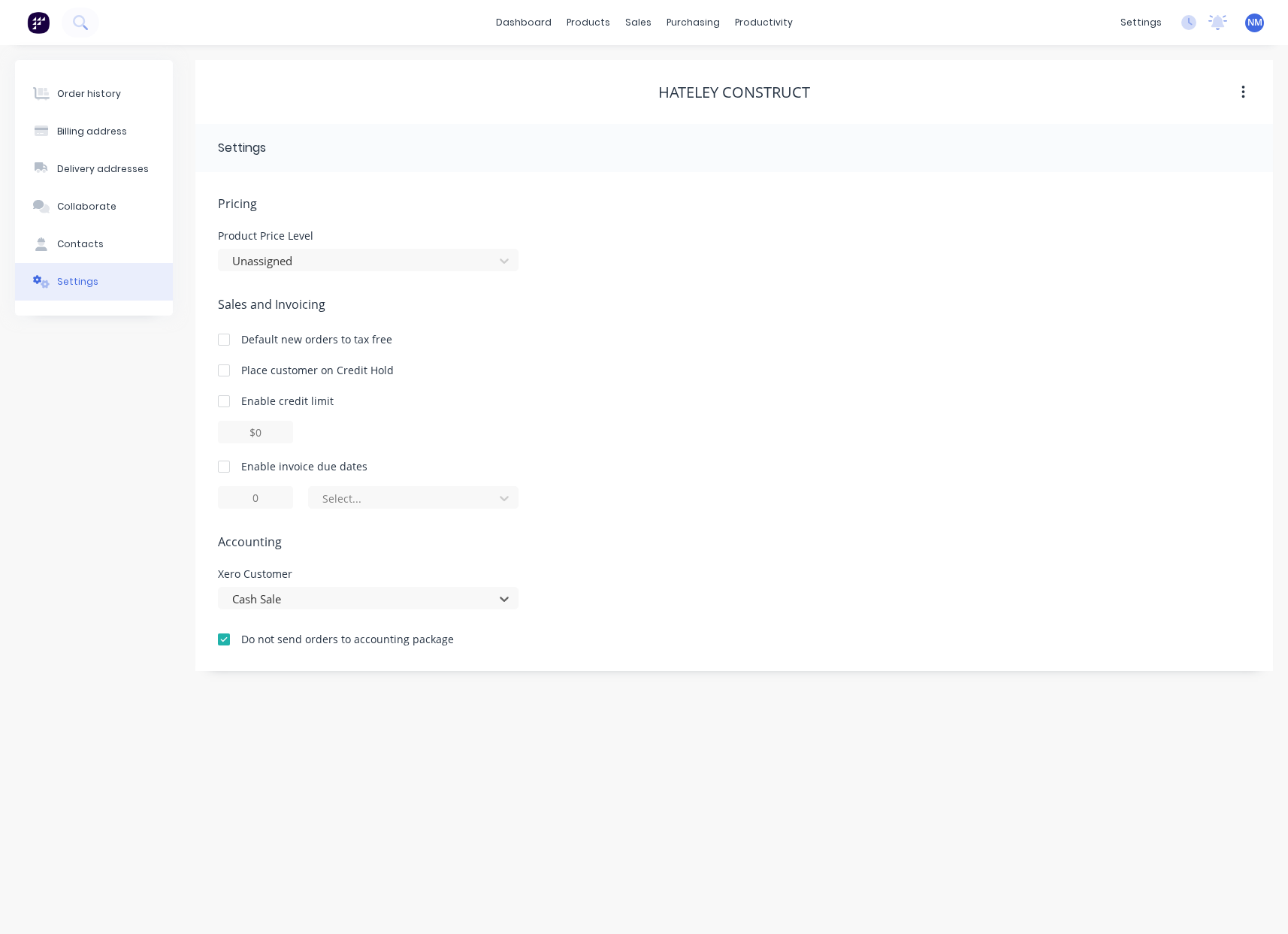
click at [721, 538] on span "Accounting" at bounding box center [735, 542] width 1033 height 18
click at [104, 231] on button "Contacts" at bounding box center [93, 244] width 158 height 38
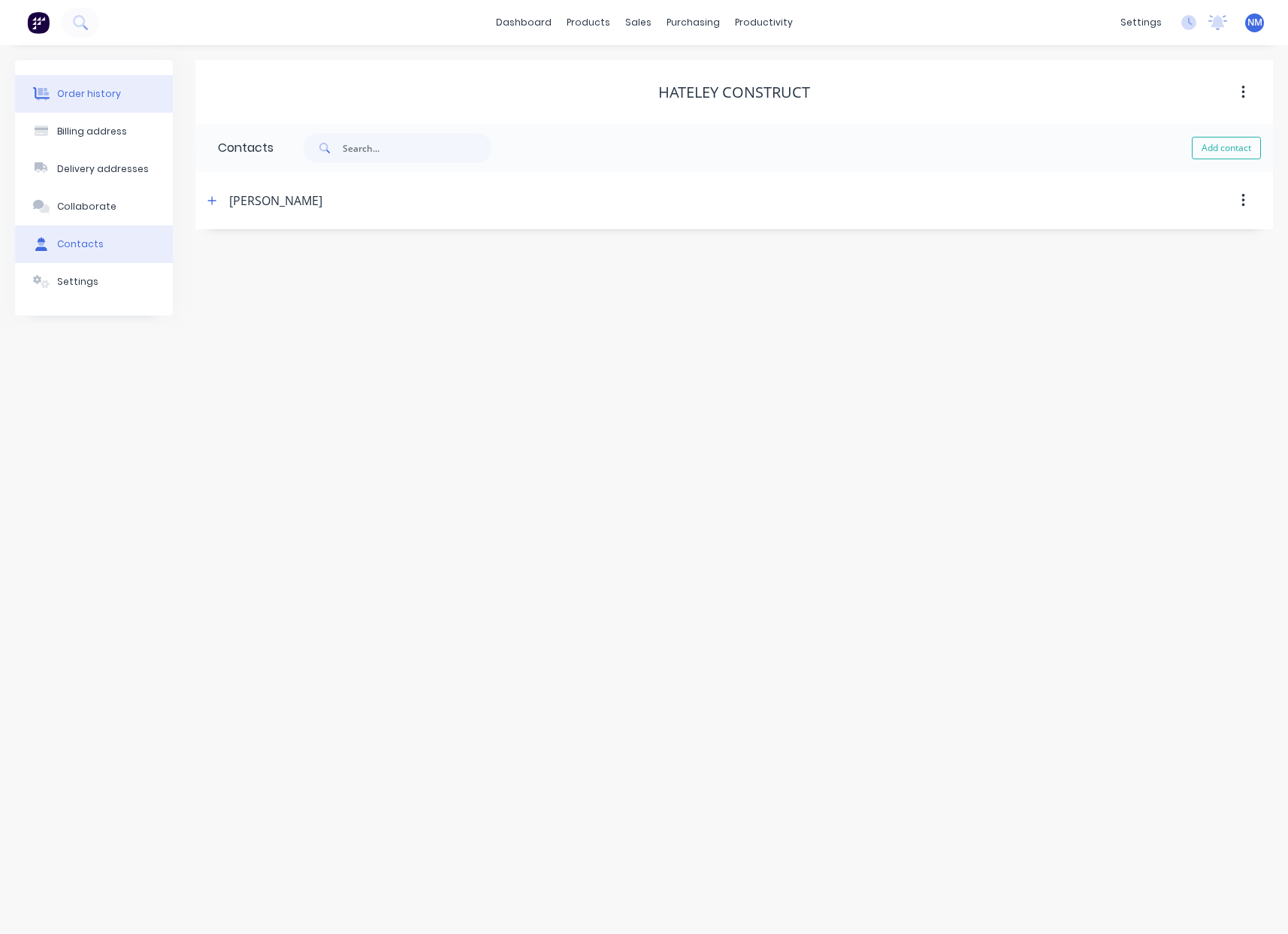
click at [112, 100] on div "Order history" at bounding box center [89, 93] width 64 height 14
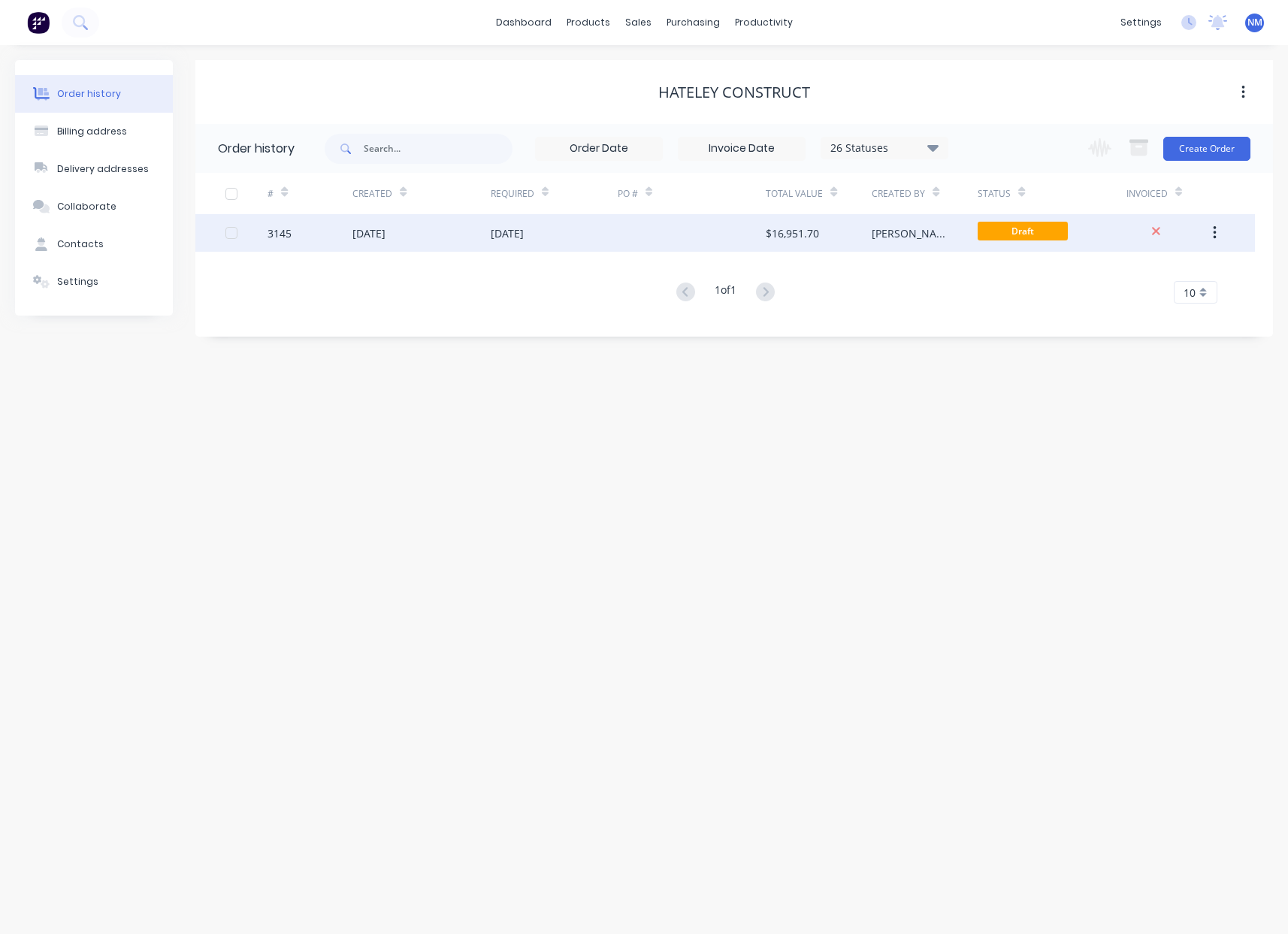
click at [668, 235] on div at bounding box center [692, 233] width 148 height 38
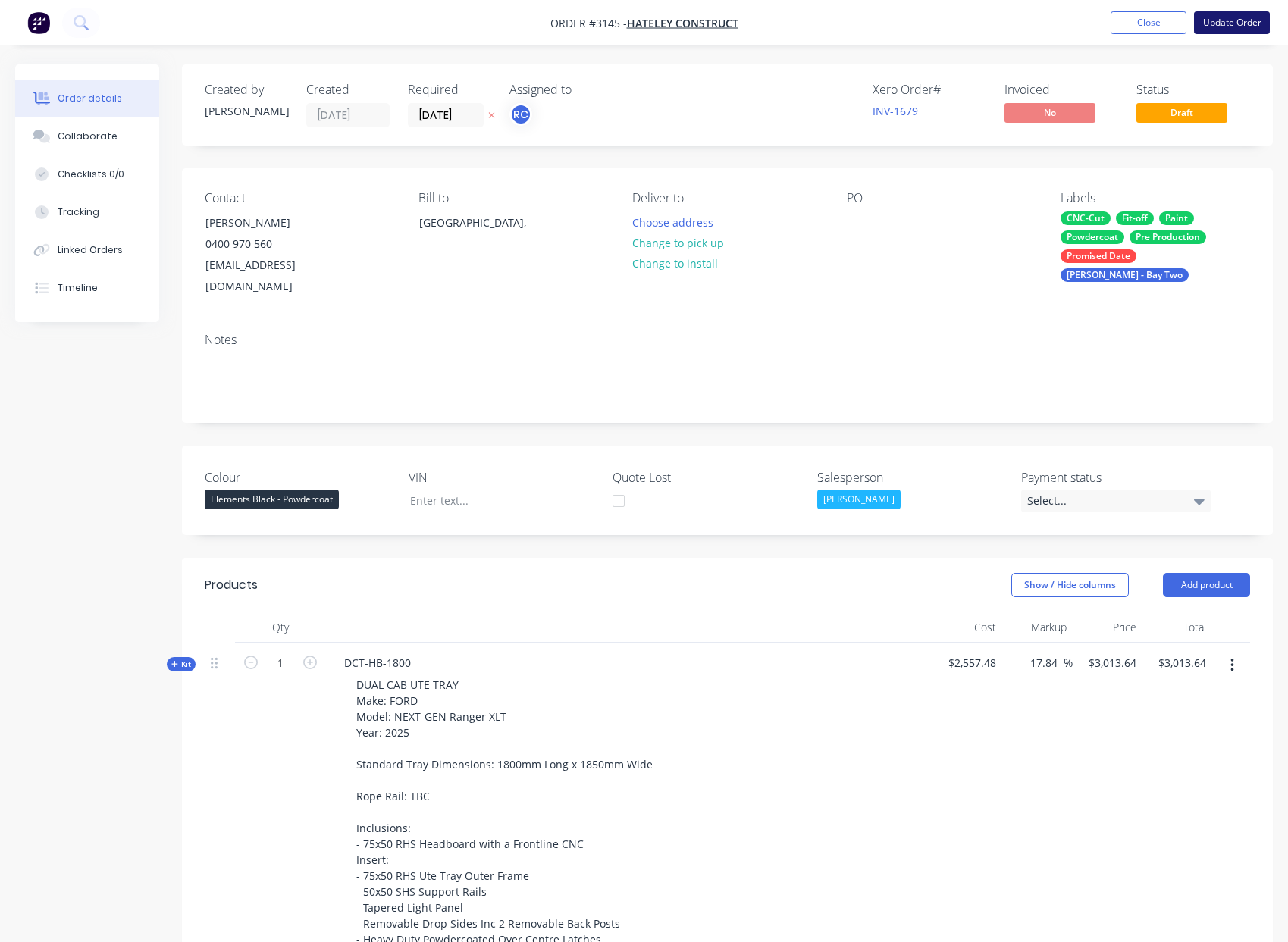
click at [1252, 26] on button "Update Order" at bounding box center [1232, 23] width 76 height 23
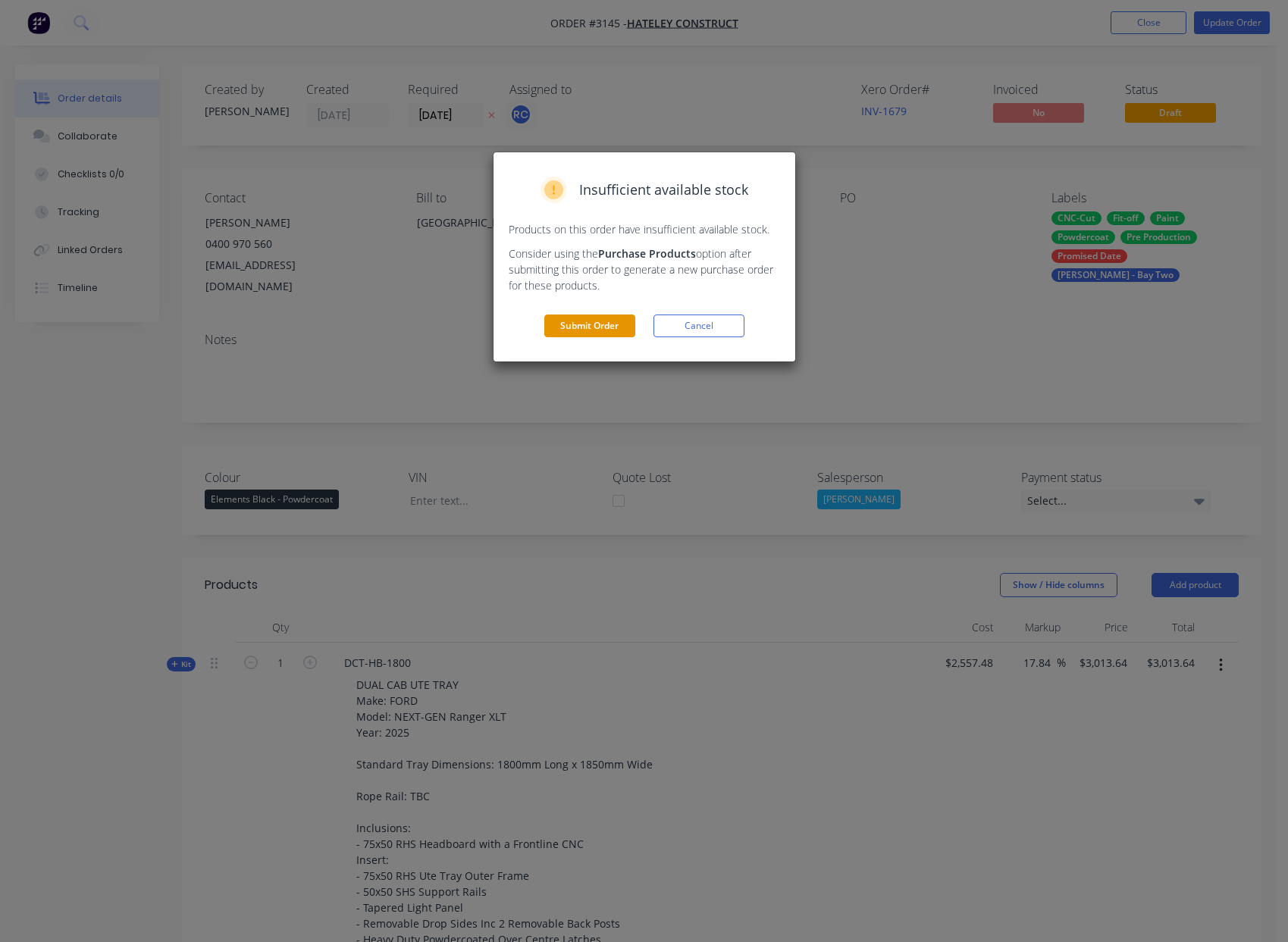
click at [614, 333] on button "Submit Order" at bounding box center [589, 326] width 91 height 23
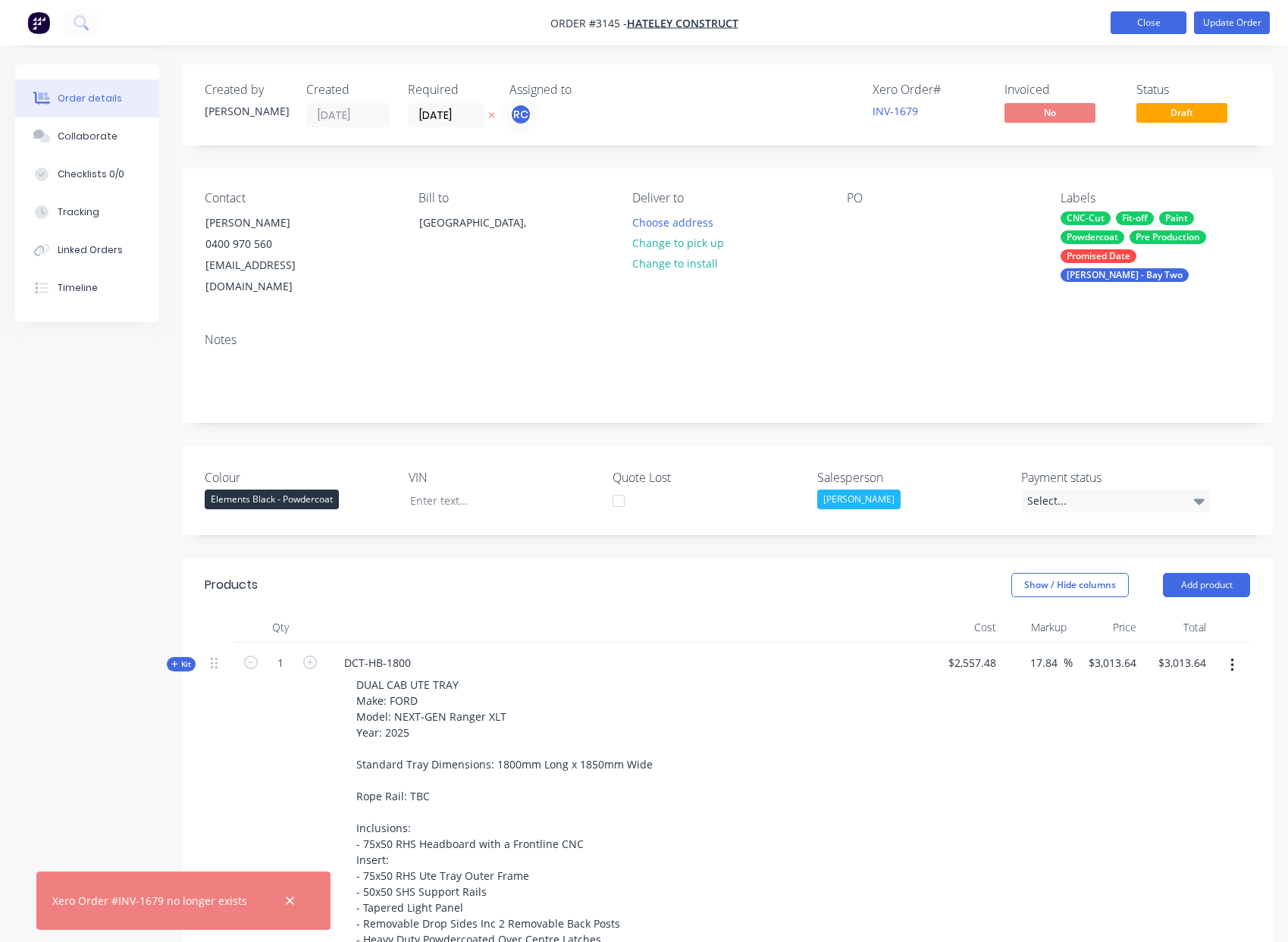
click at [1147, 27] on button "Close" at bounding box center [1148, 23] width 76 height 23
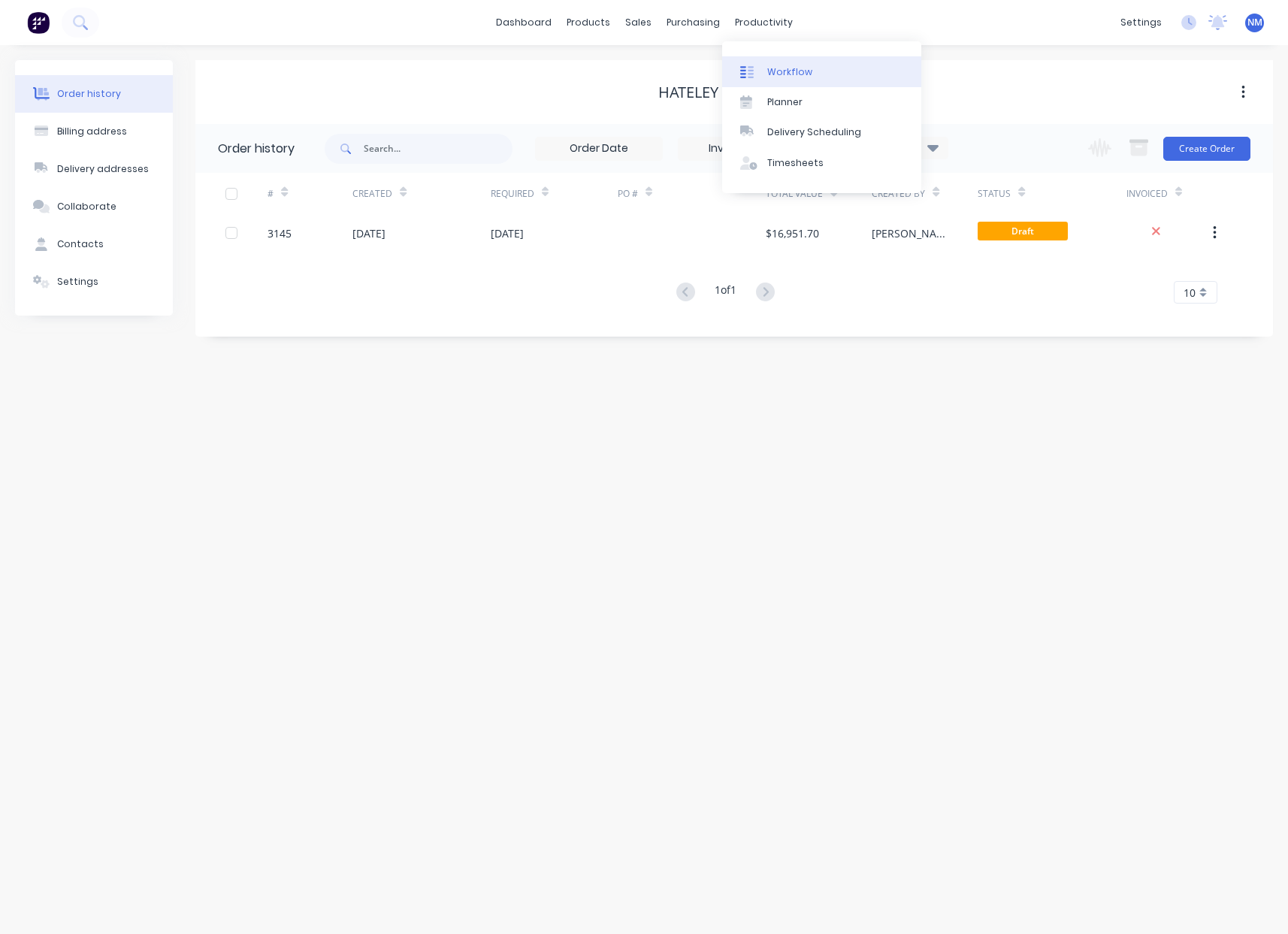
click at [798, 67] on div "Workflow" at bounding box center [790, 72] width 45 height 14
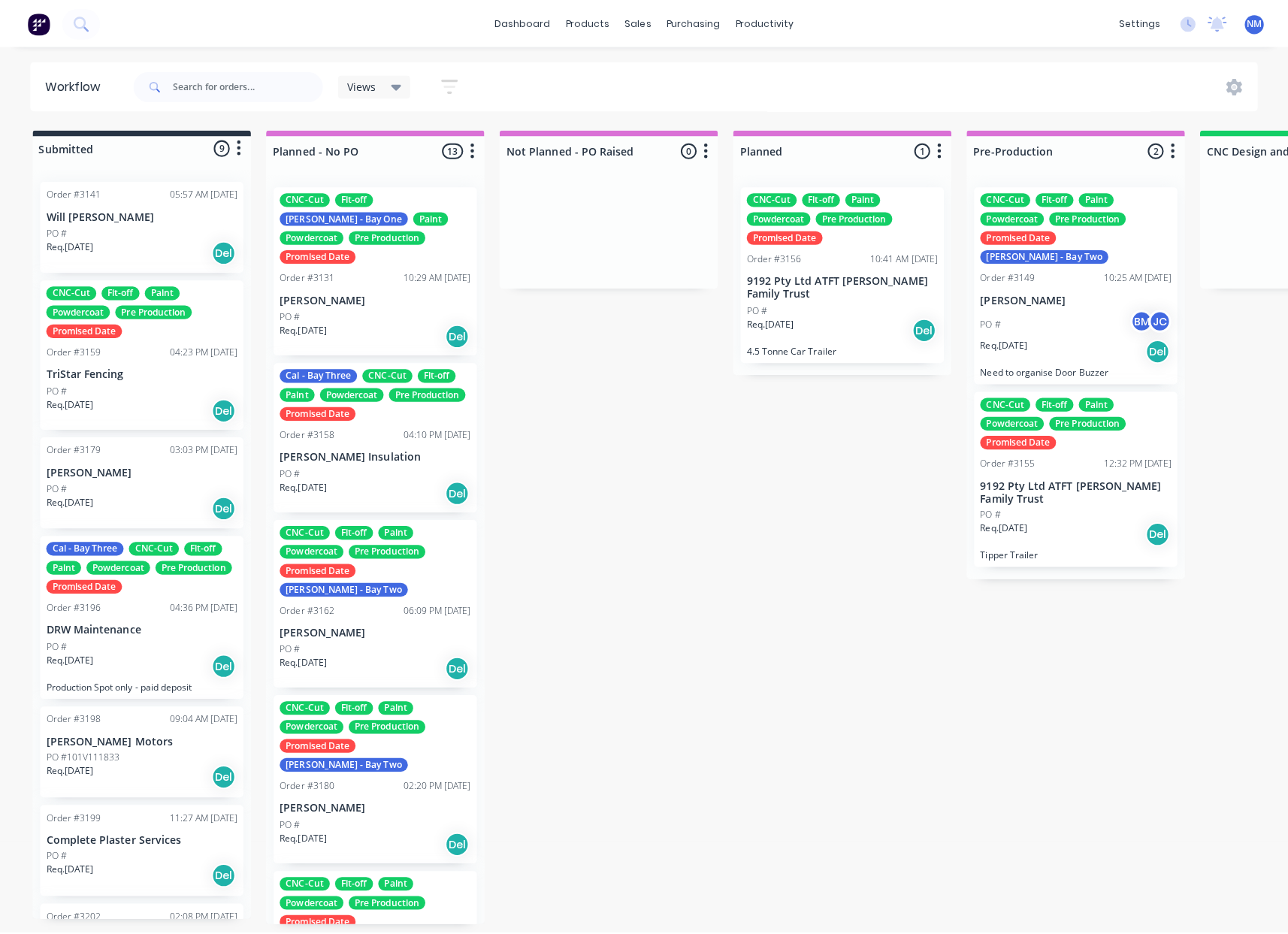
scroll to position [3, 0]
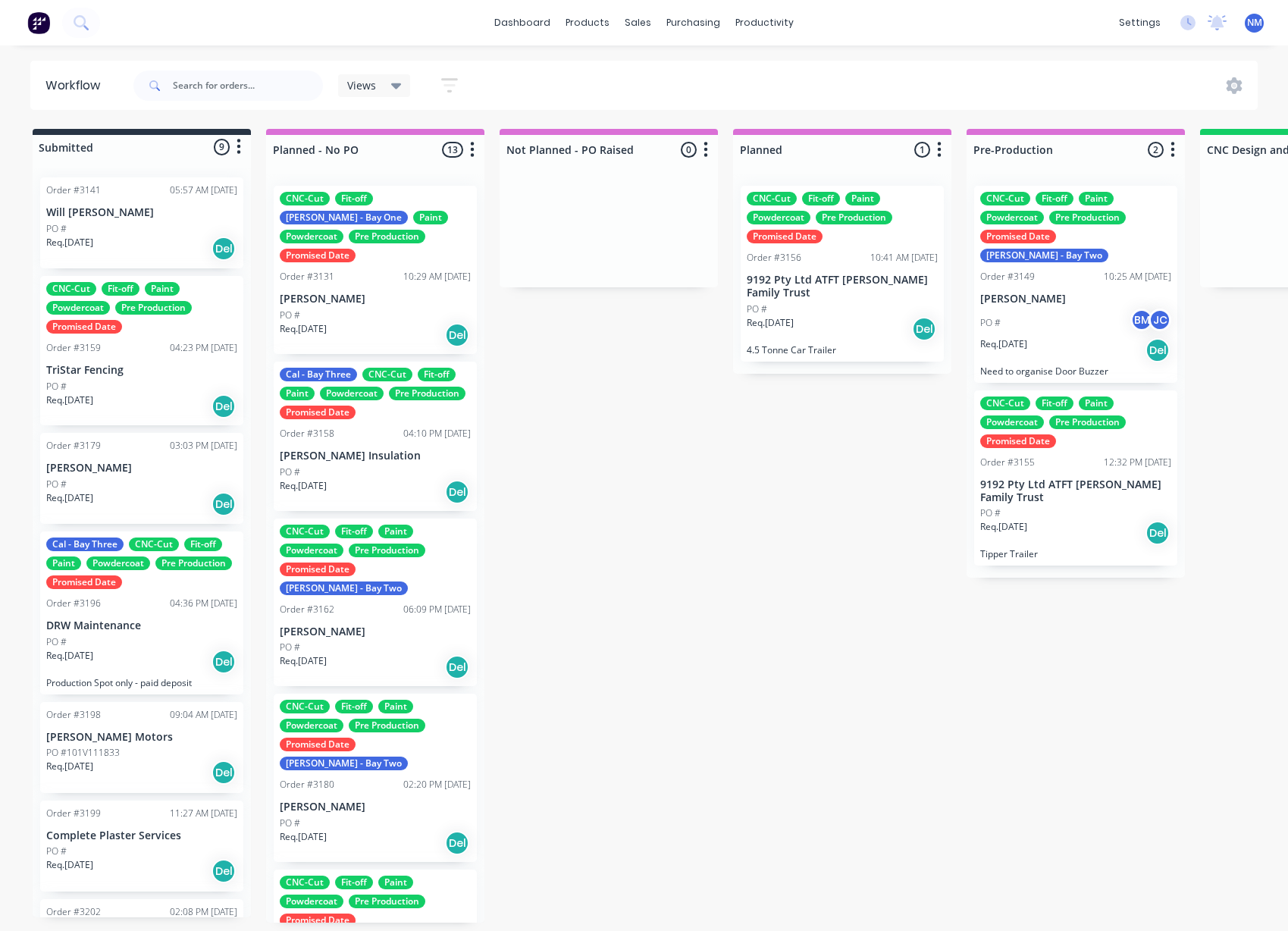
click at [1066, 337] on div "Req. 30/07/25 Del" at bounding box center [1075, 350] width 191 height 26
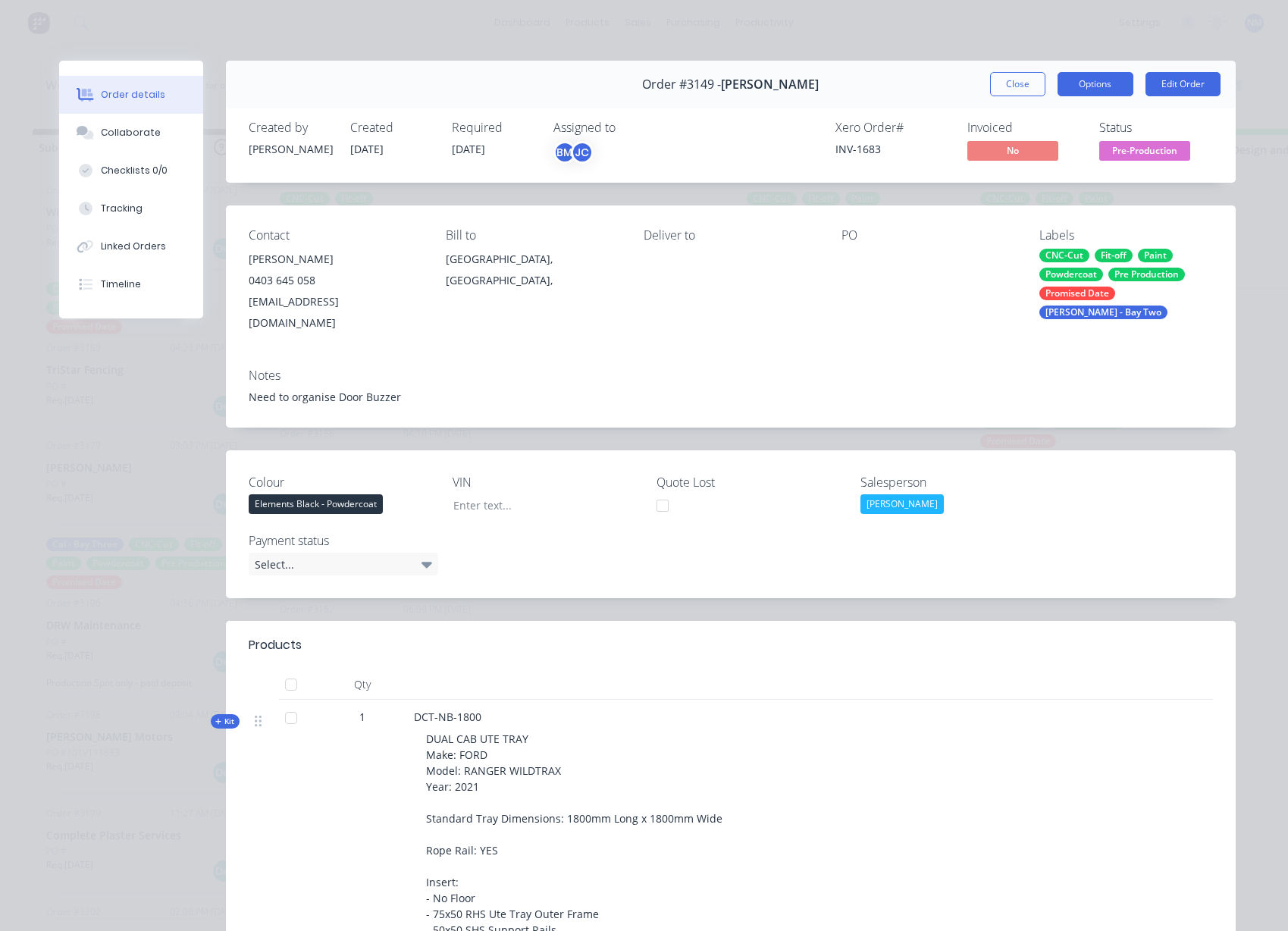
click at [1094, 84] on button "Options" at bounding box center [1095, 84] width 76 height 24
click at [1017, 88] on button "Close" at bounding box center [1017, 84] width 55 height 24
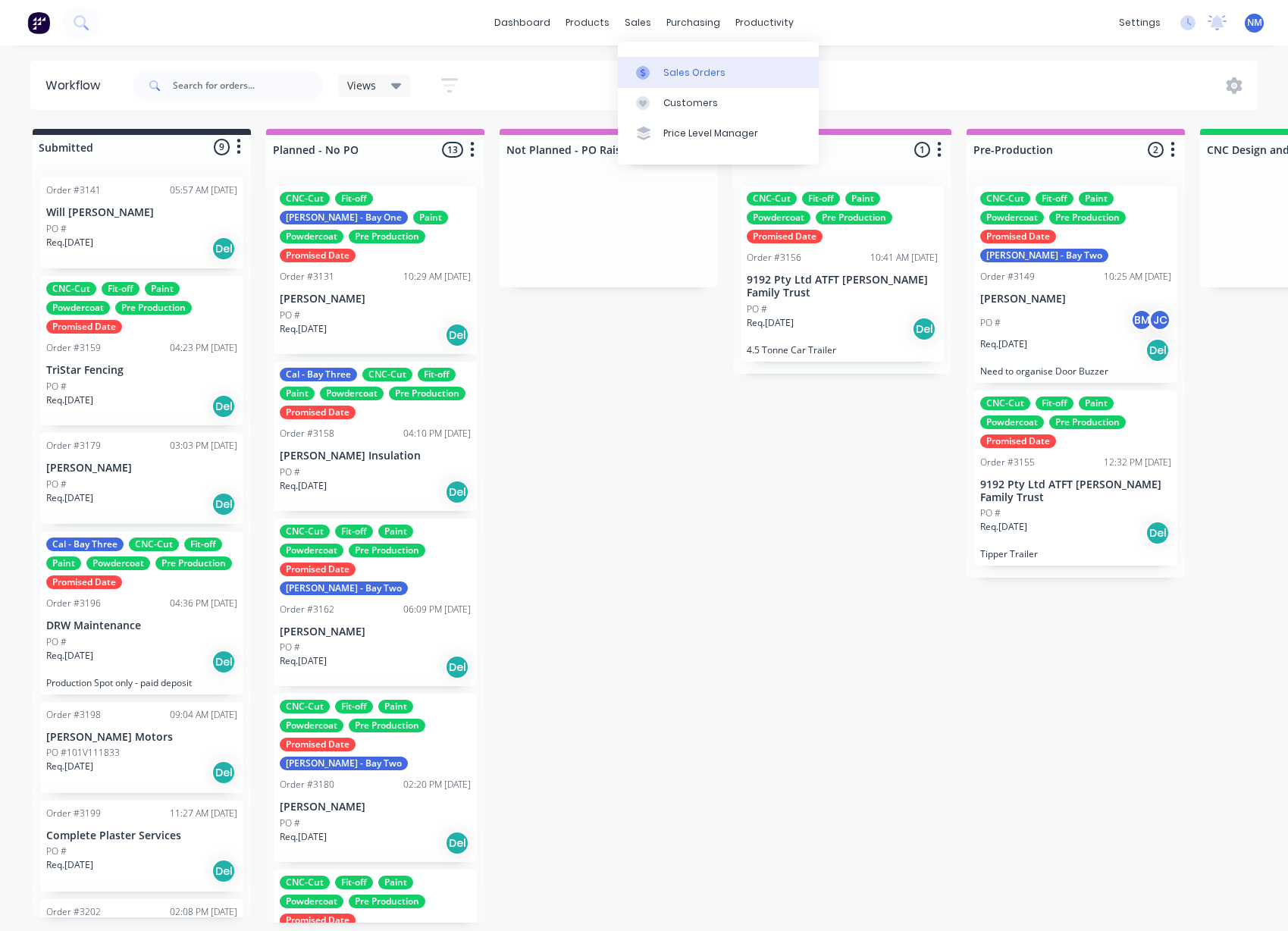
click at [669, 73] on div "Sales Orders" at bounding box center [694, 73] width 62 height 14
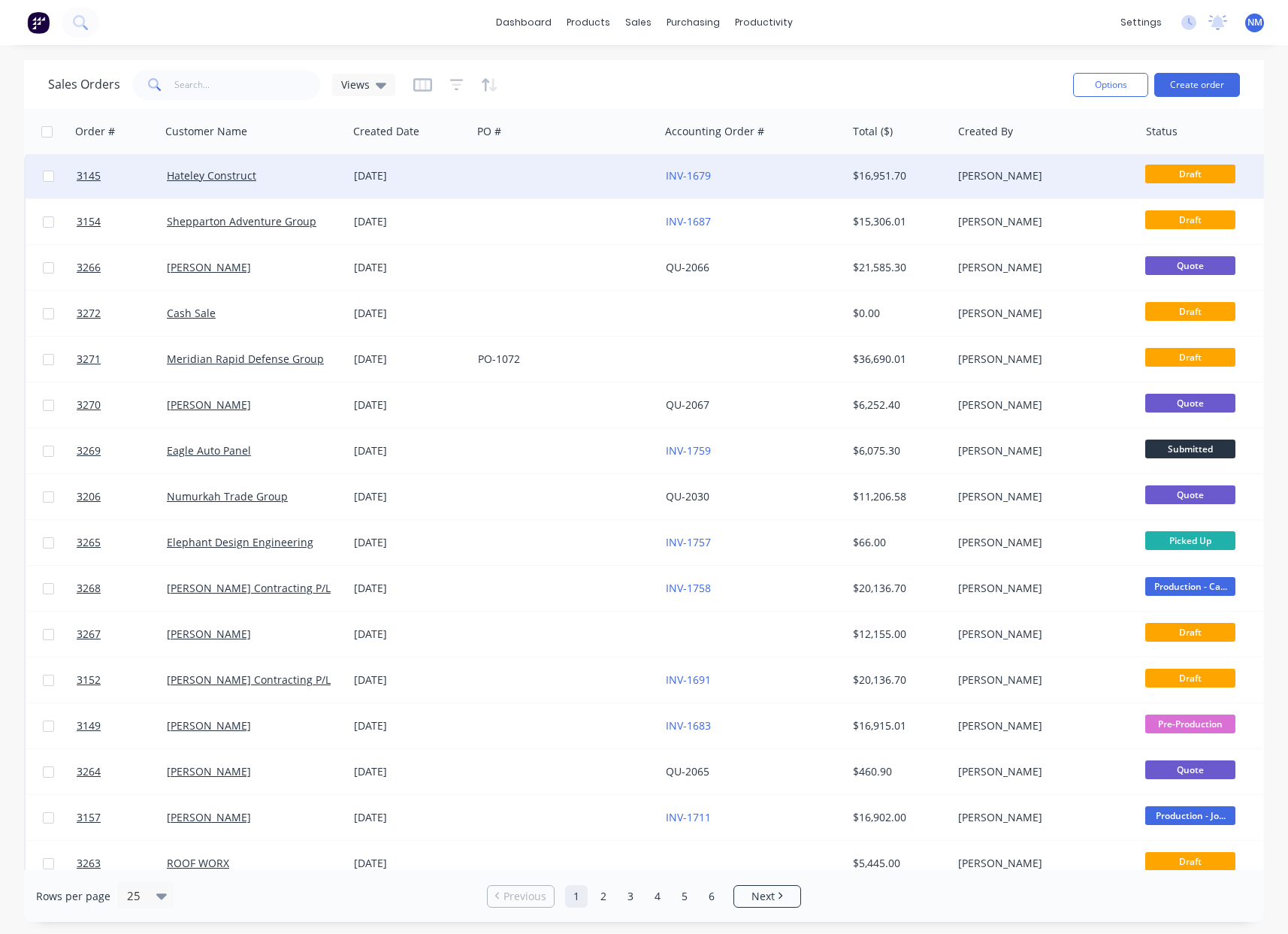
scroll to position [3, 0]
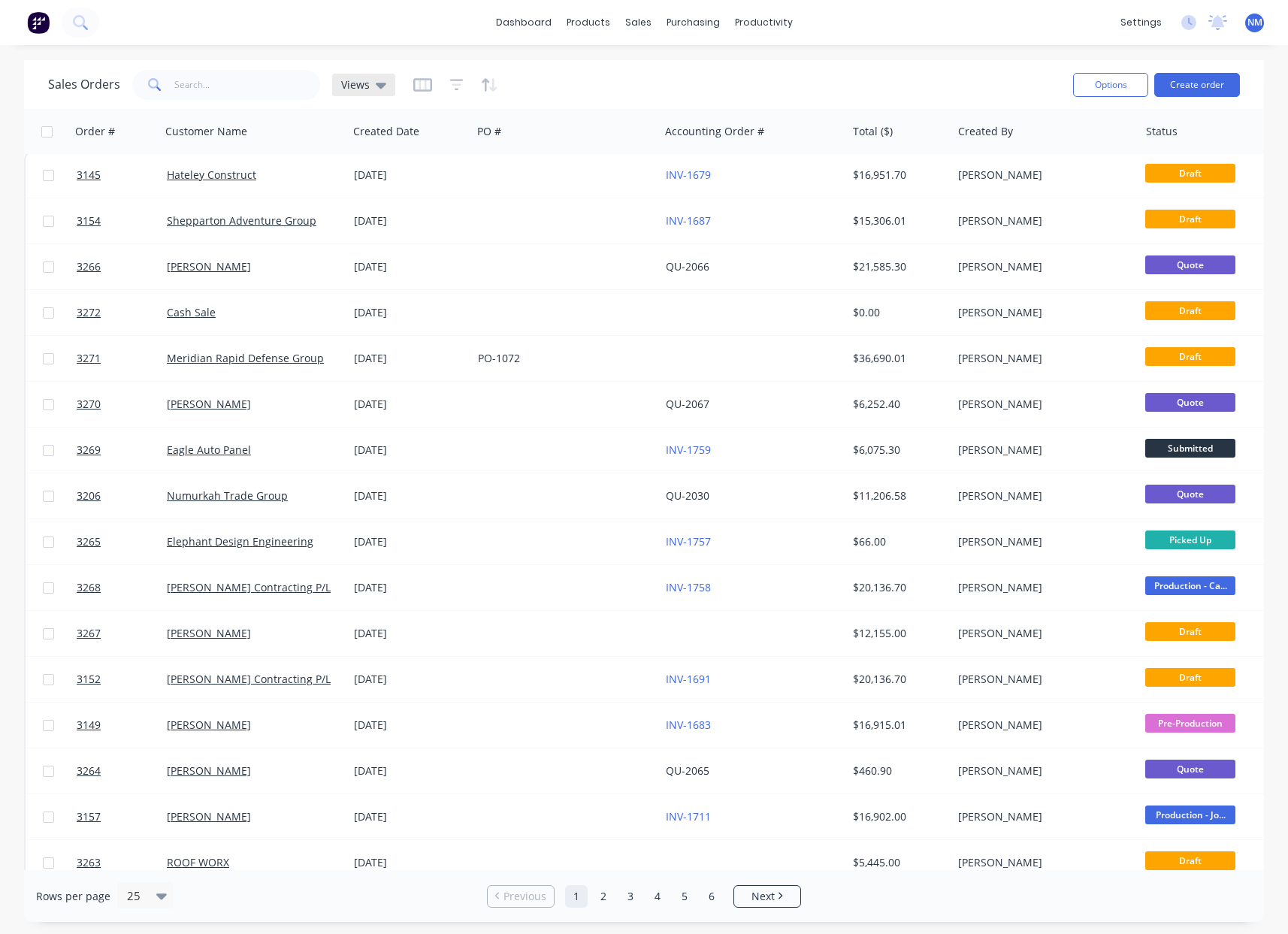
click at [376, 86] on icon at bounding box center [380, 85] width 11 height 6
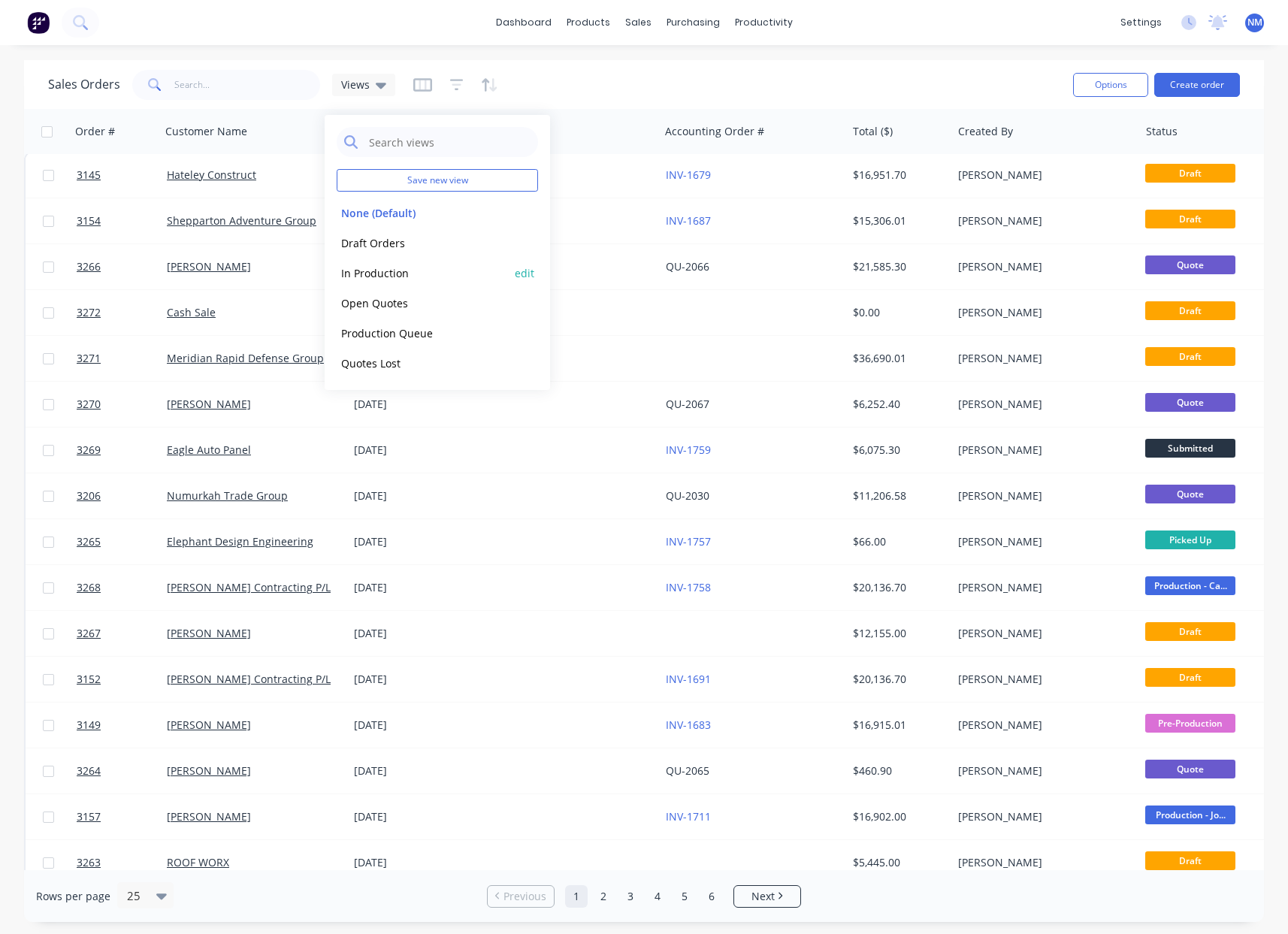
click at [386, 276] on button "In Production" at bounding box center [422, 273] width 171 height 17
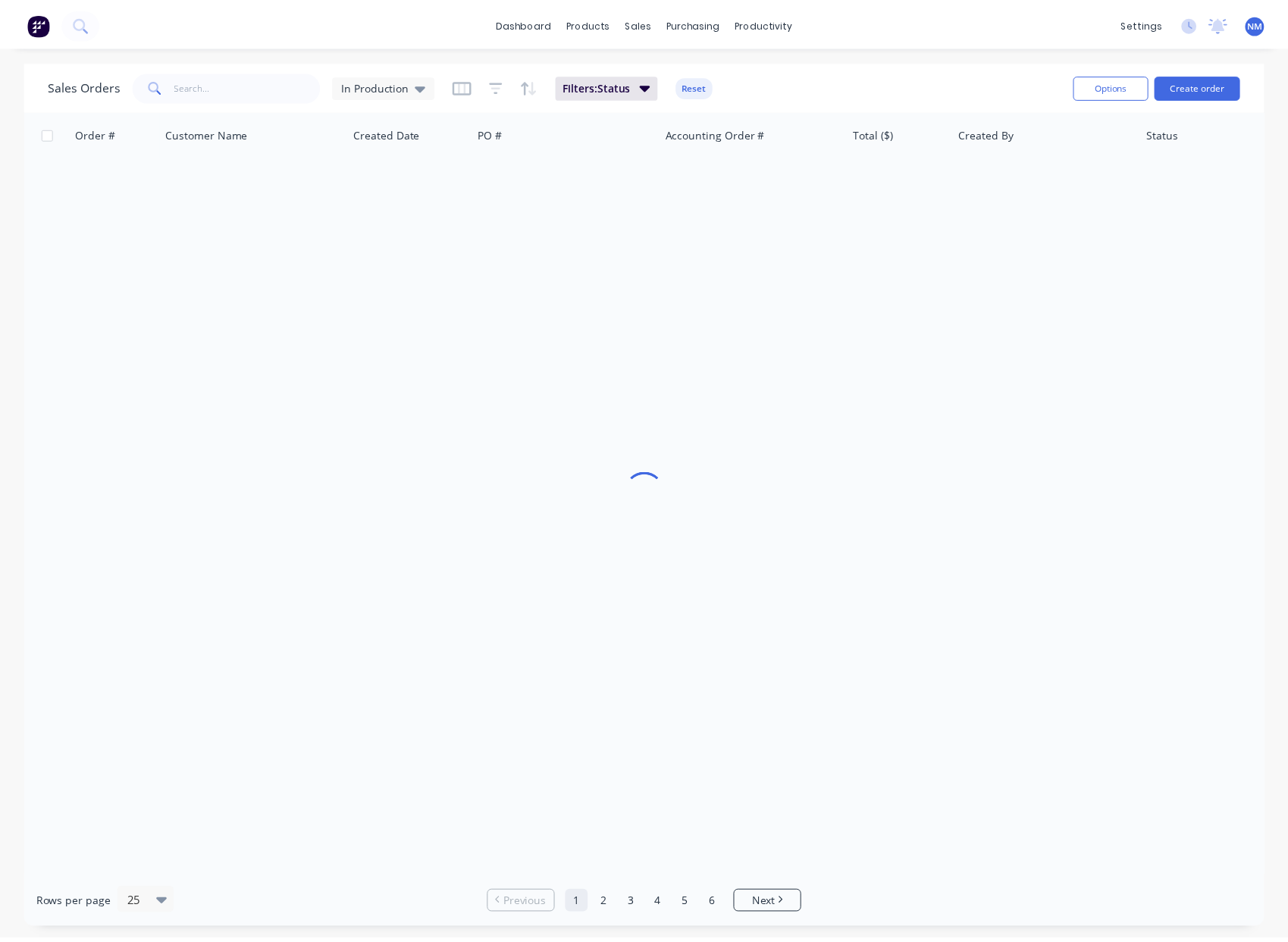
scroll to position [0, 0]
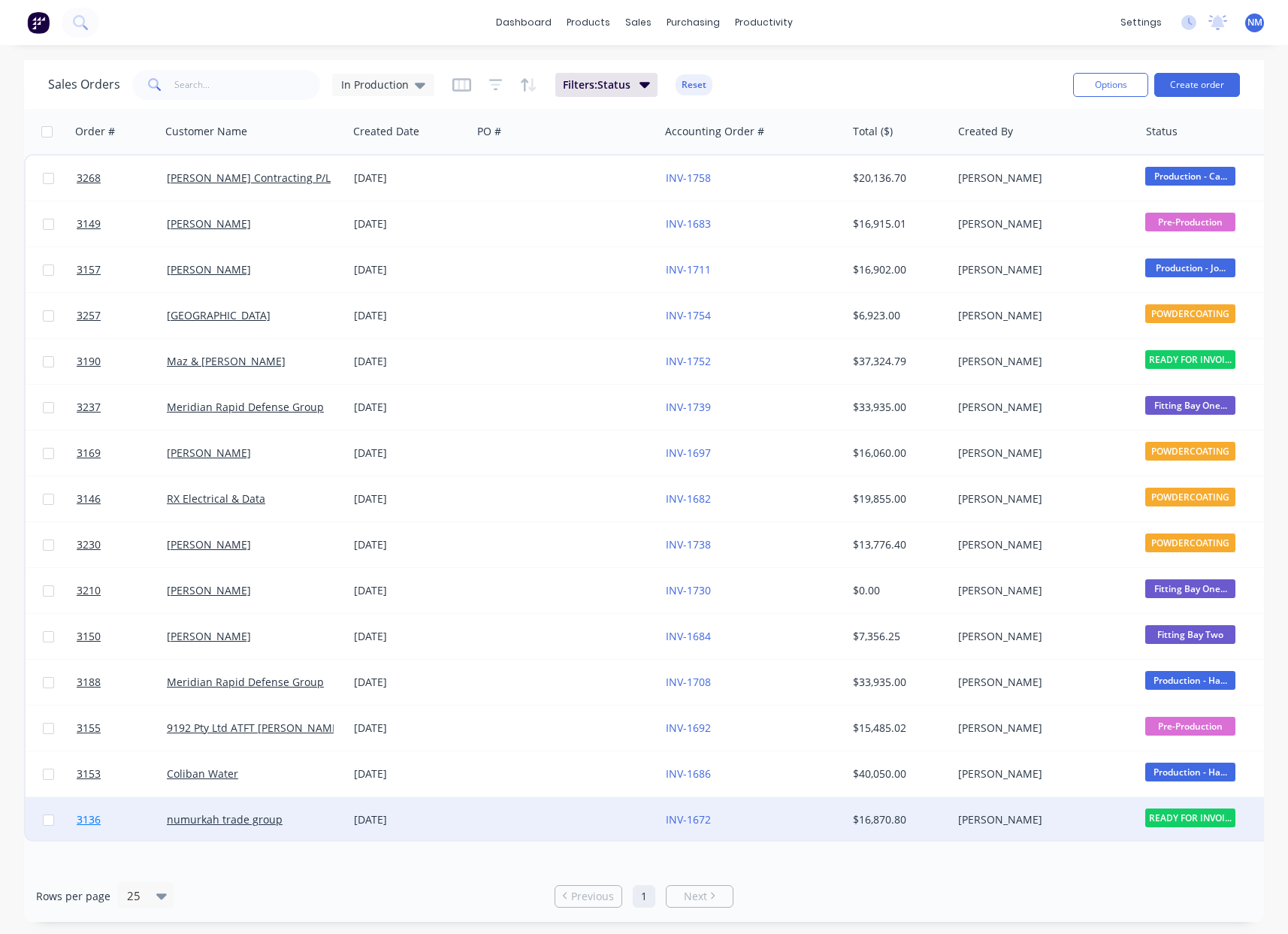
click at [93, 823] on span "3136" at bounding box center [89, 820] width 24 height 15
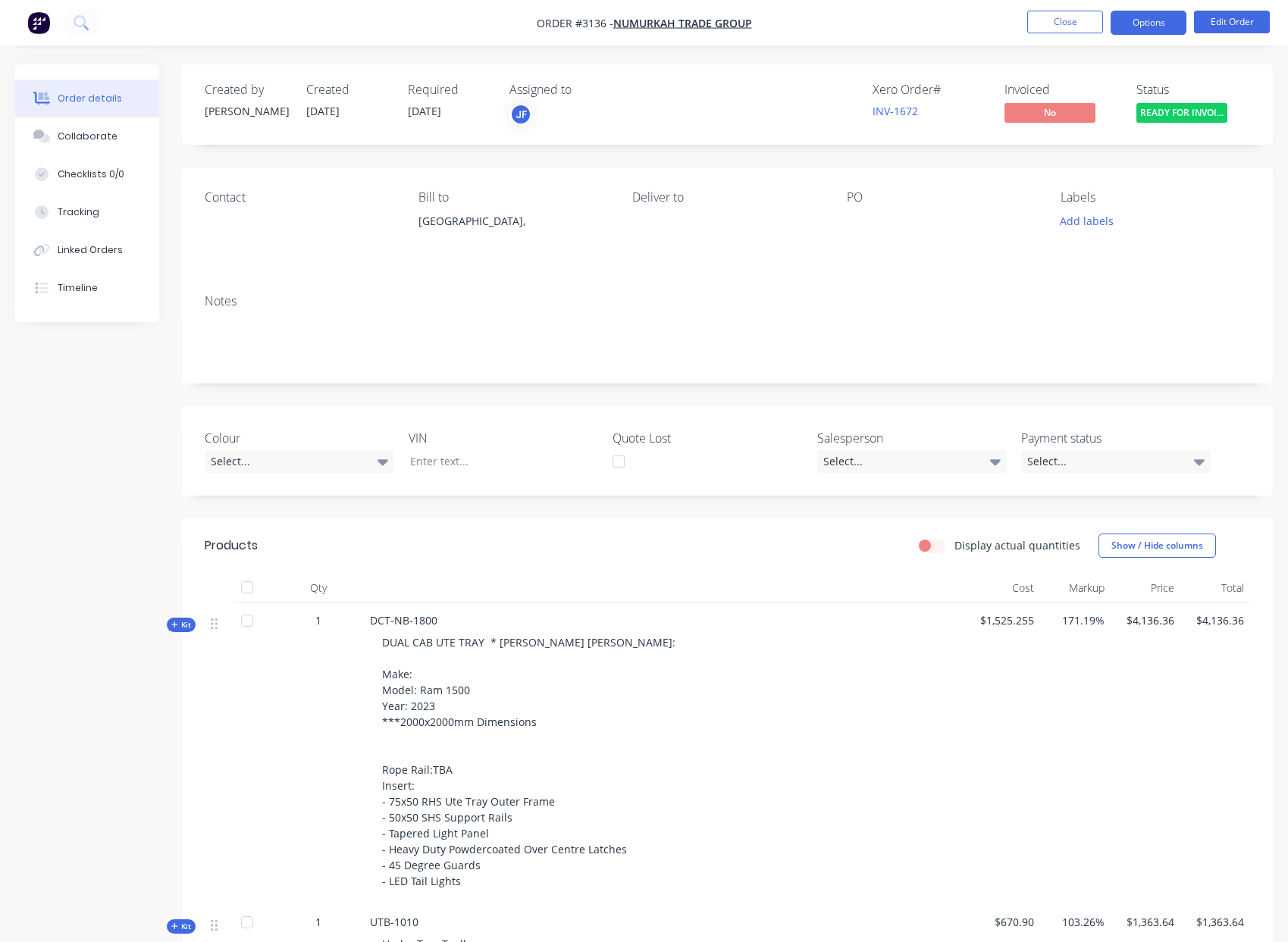
click at [1157, 18] on button "Options" at bounding box center [1148, 22] width 76 height 24
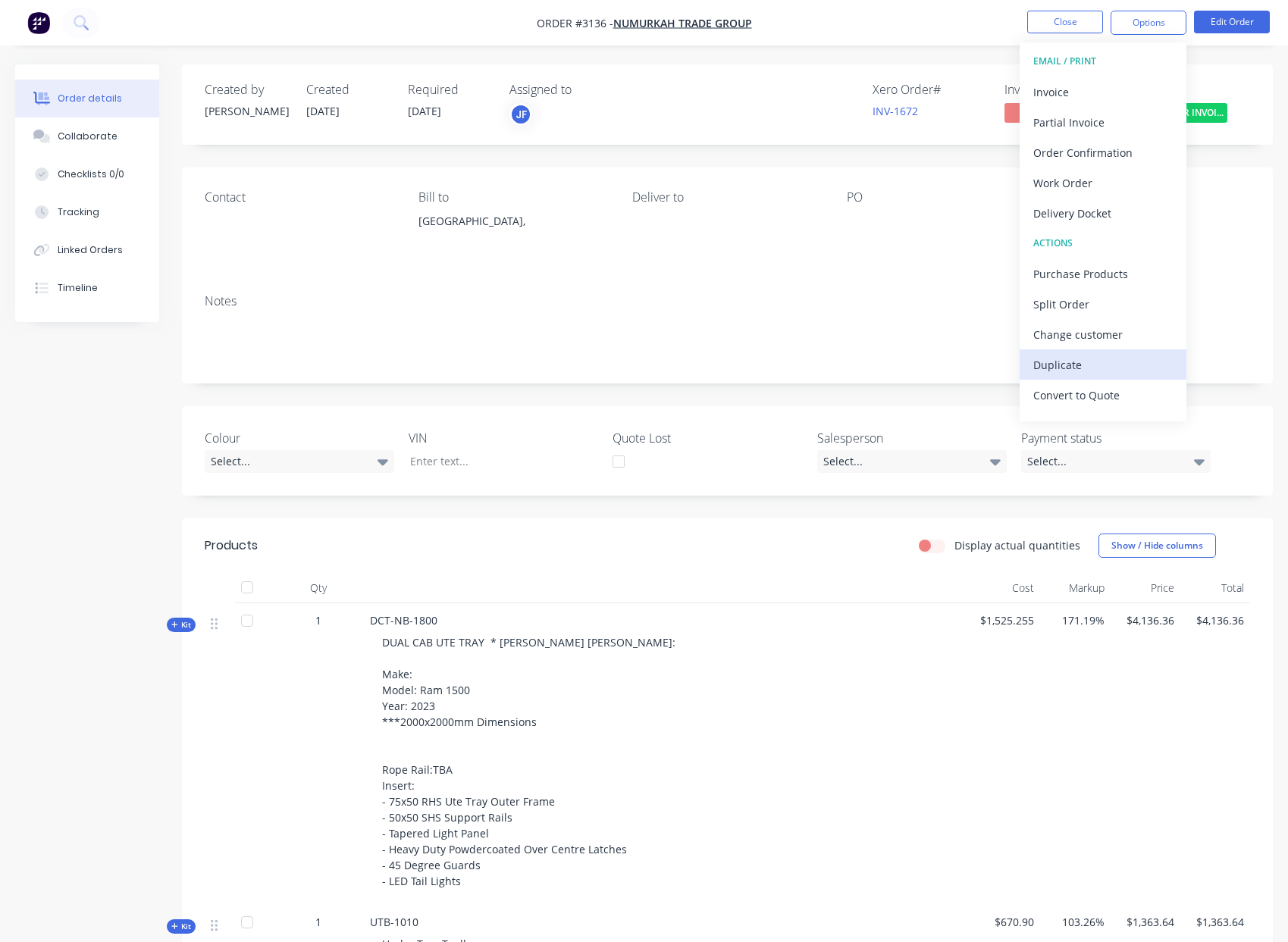
click at [1077, 369] on div "Duplicate" at bounding box center [1102, 365] width 140 height 22
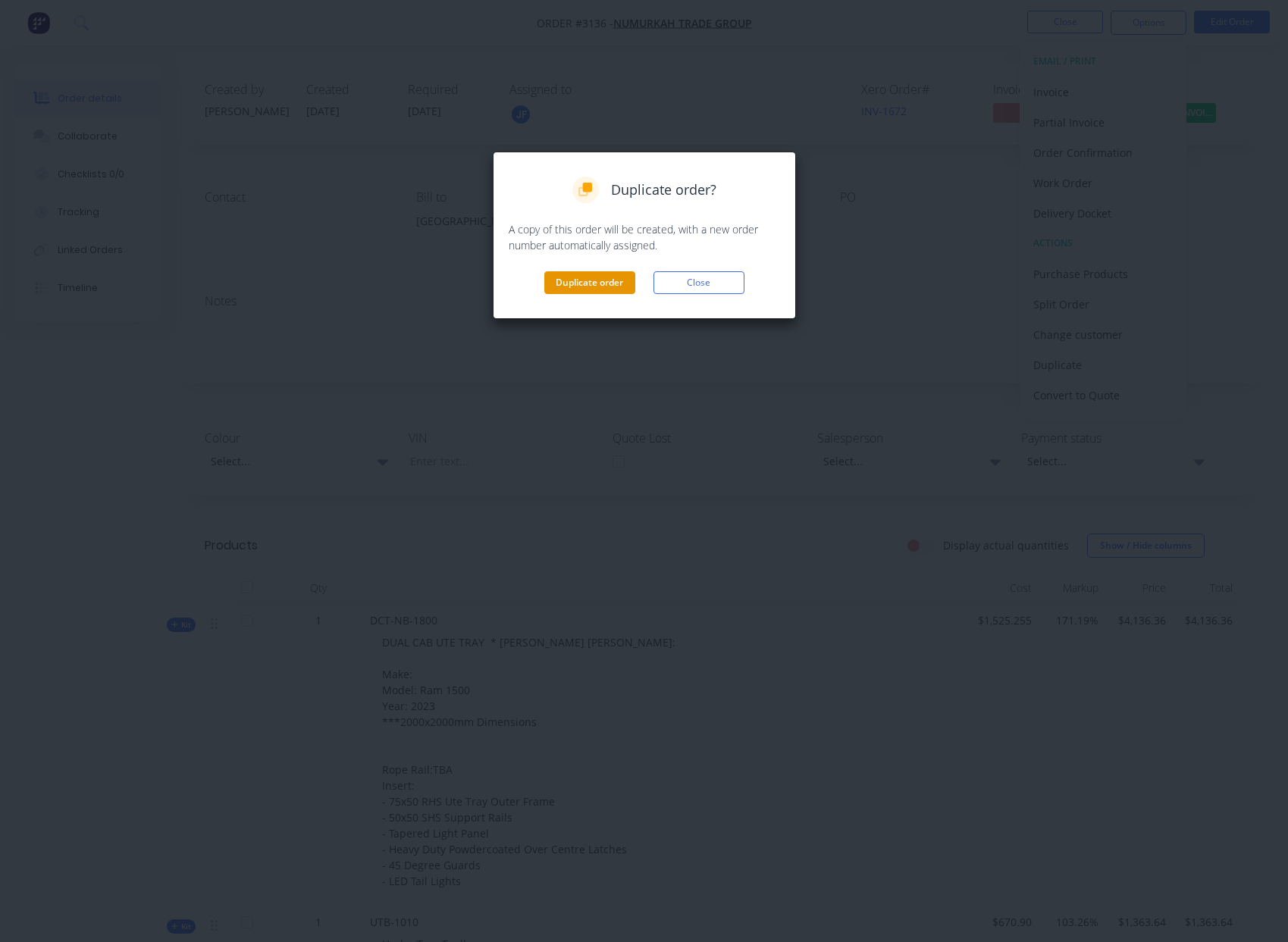
click at [605, 281] on button "Duplicate order" at bounding box center [589, 283] width 91 height 23
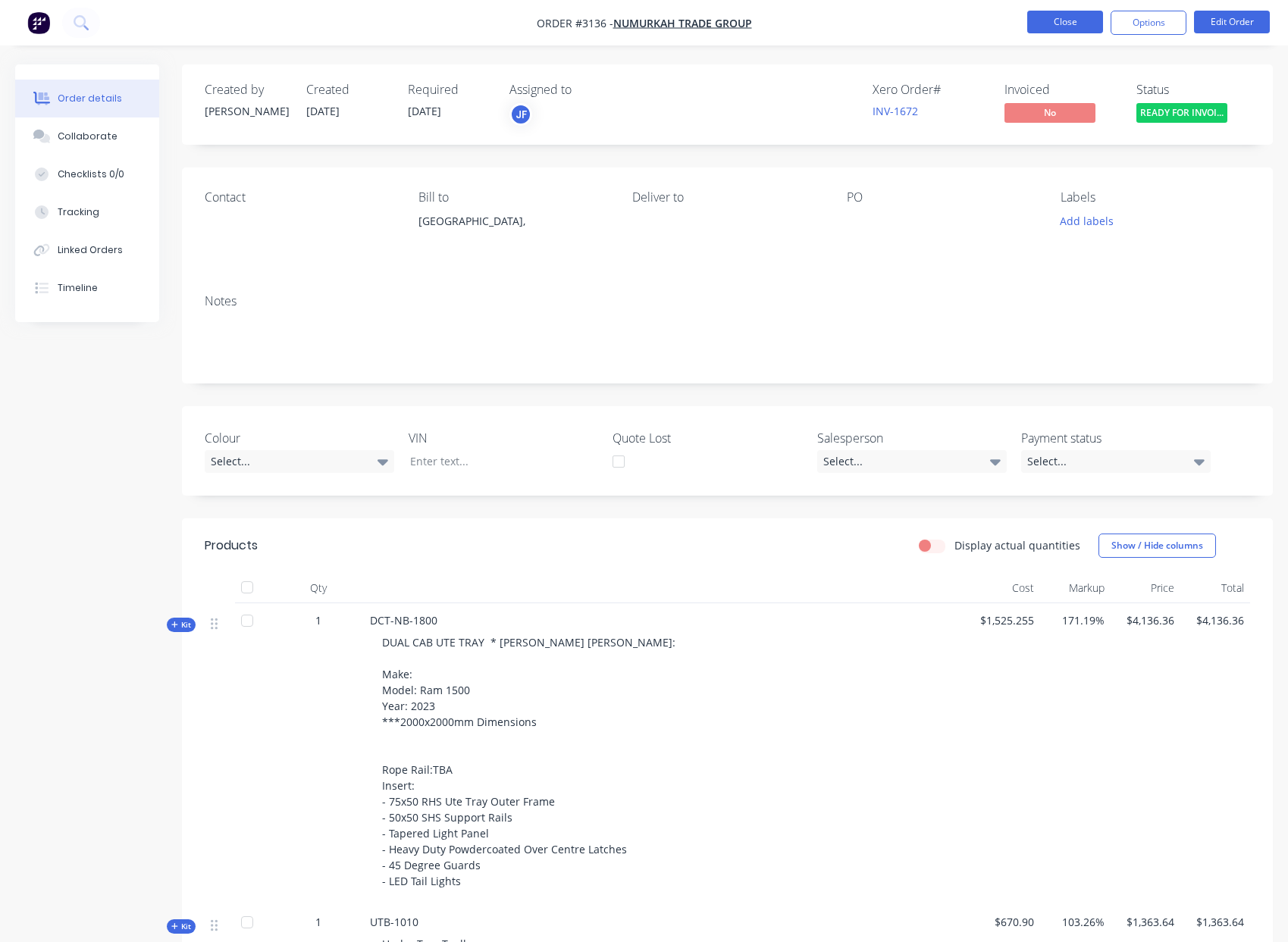
click at [1050, 25] on button "Close" at bounding box center [1065, 22] width 76 height 23
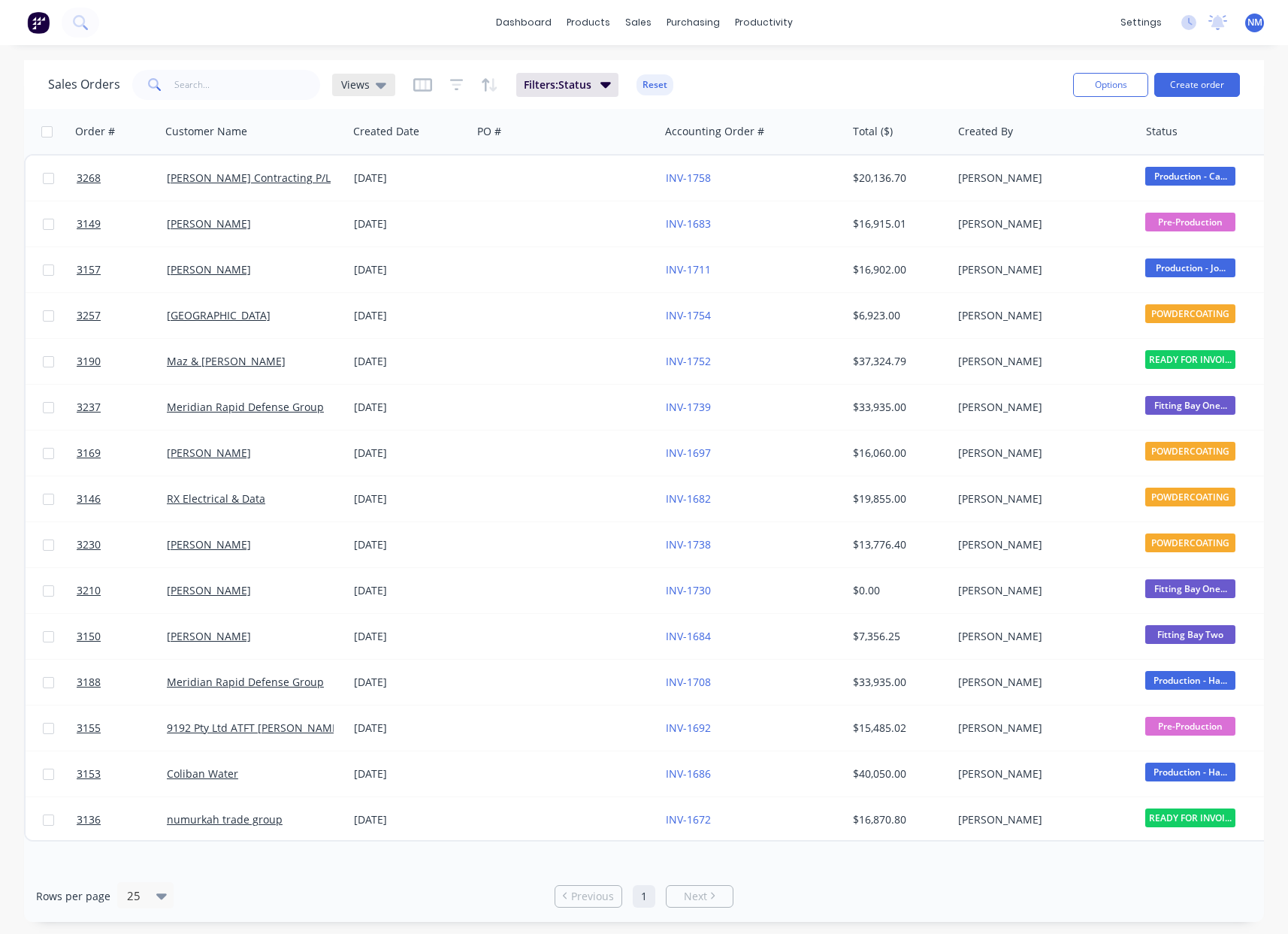
click at [375, 89] on icon at bounding box center [380, 85] width 11 height 16
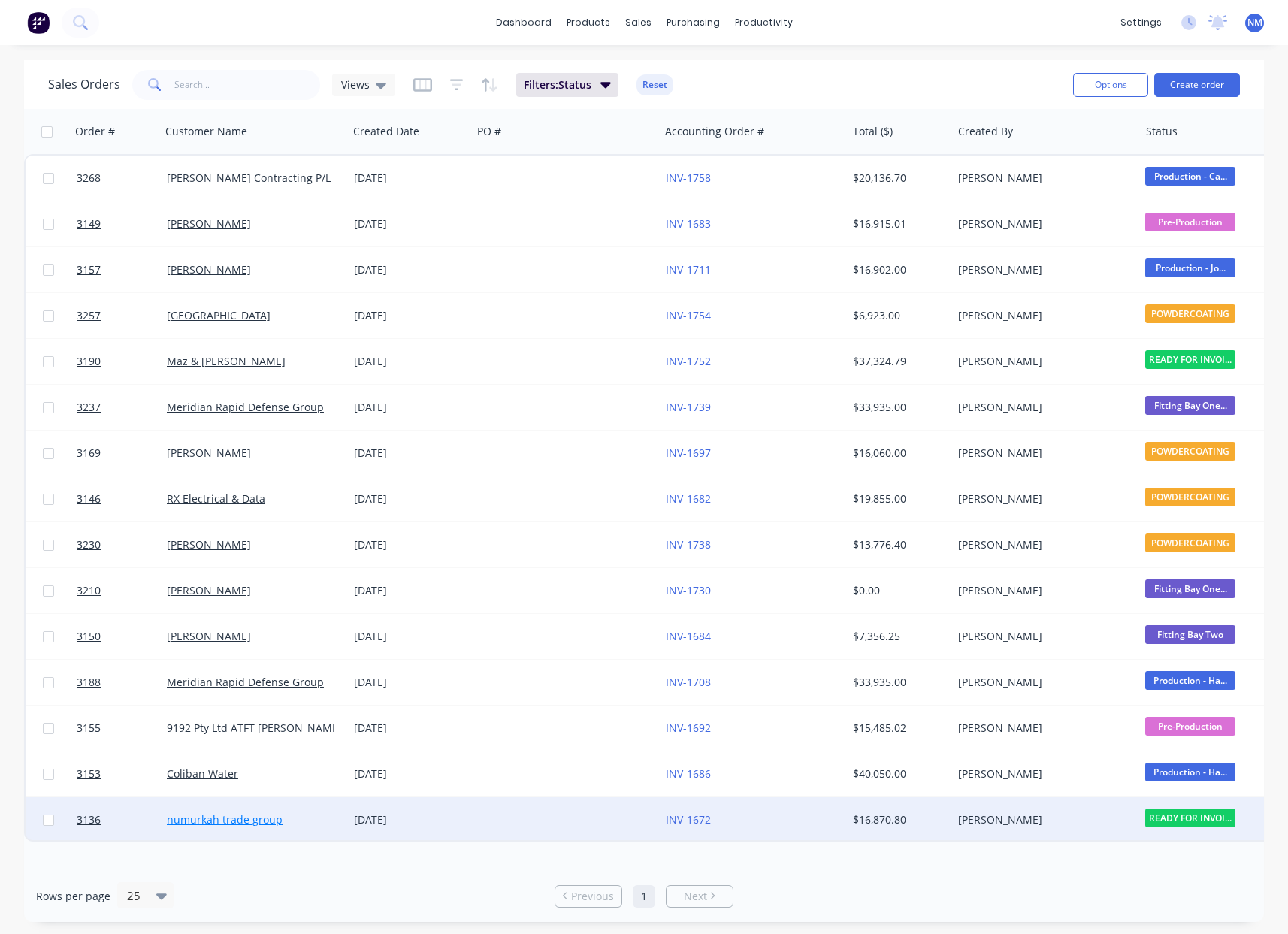
click at [230, 821] on link "numurkah trade group" at bounding box center [225, 819] width 116 height 14
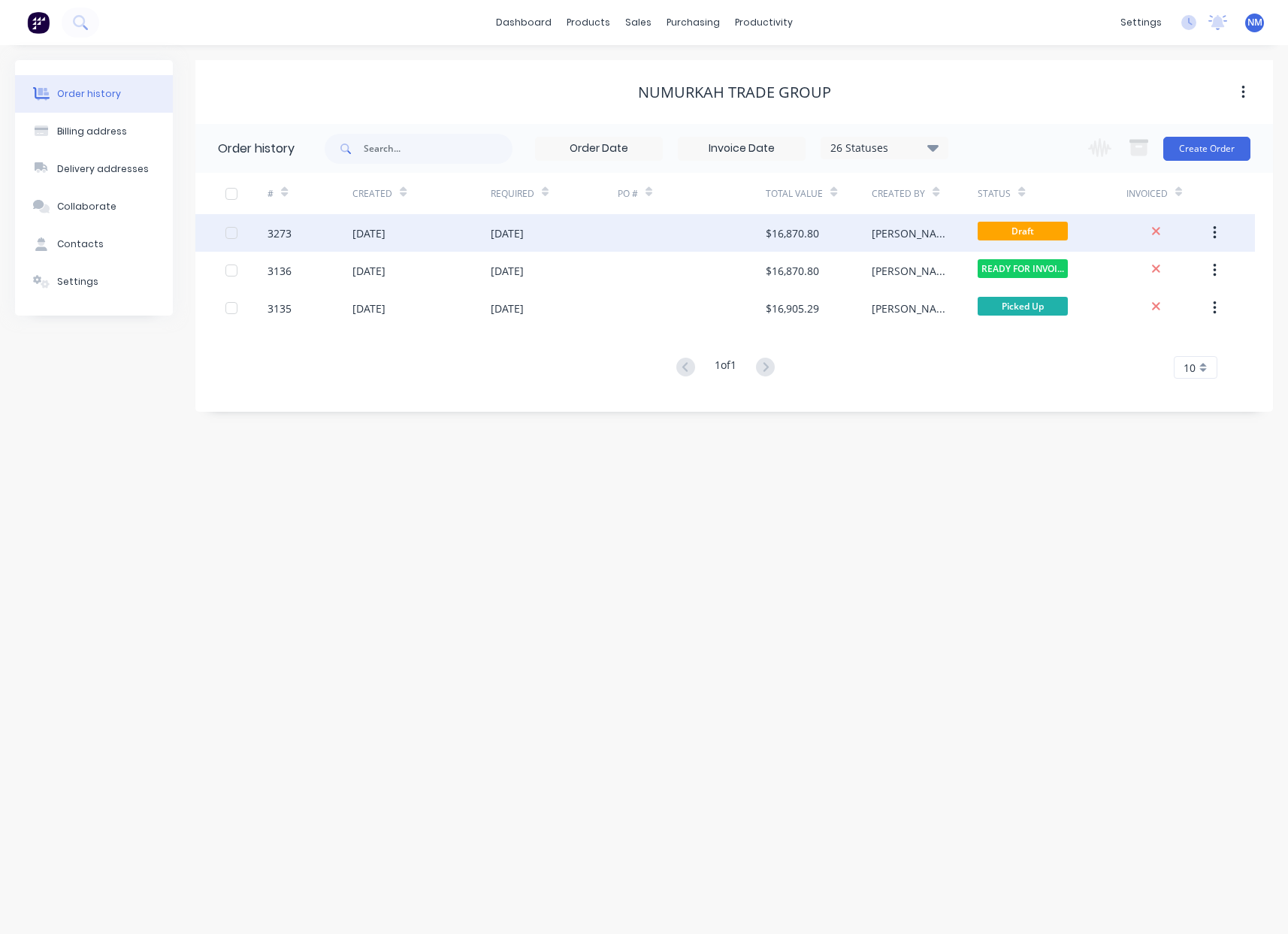
click at [538, 245] on div "[DATE]" at bounding box center [554, 233] width 127 height 38
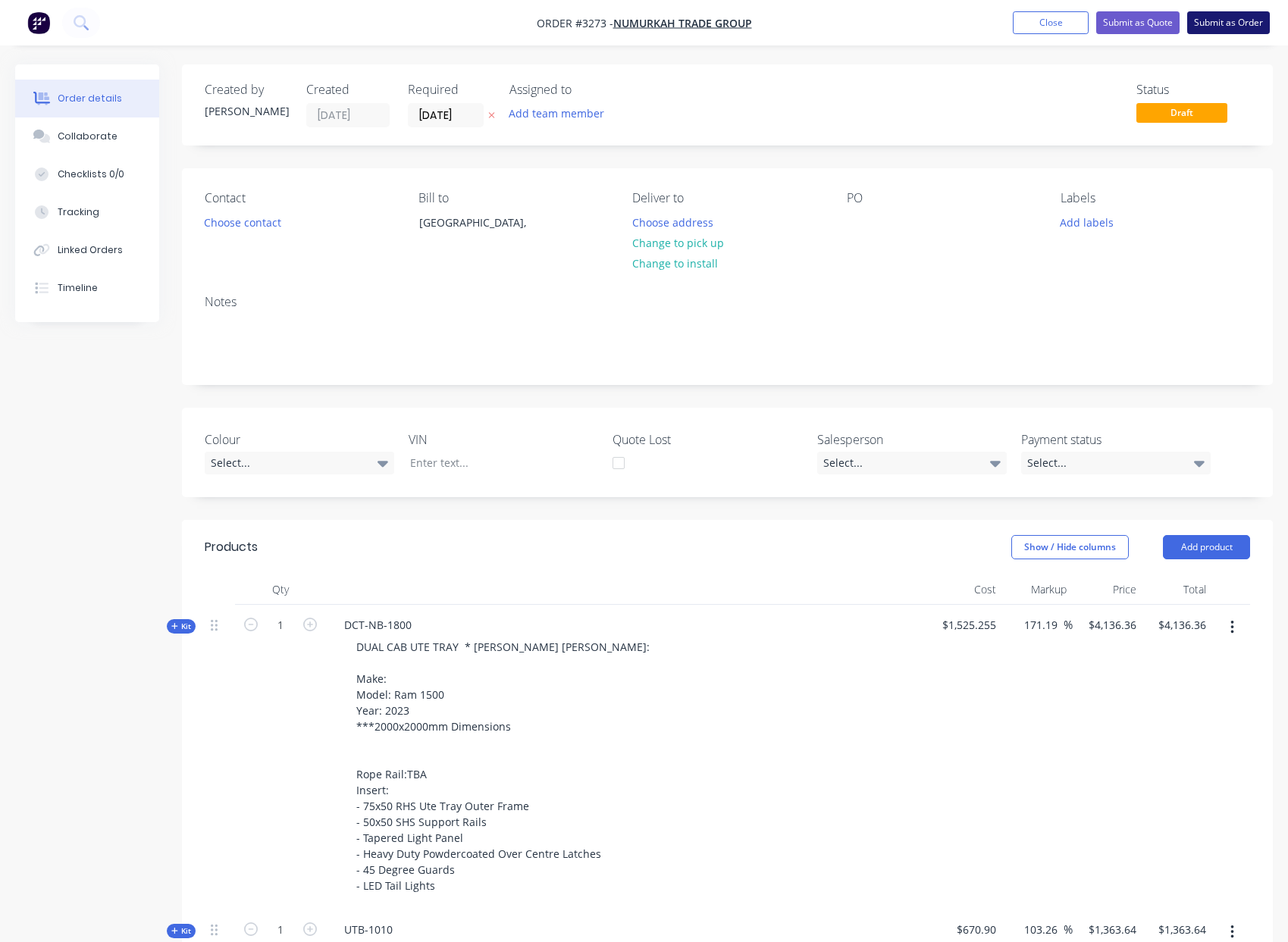
click at [1214, 29] on button "Submit as Order" at bounding box center [1228, 23] width 83 height 23
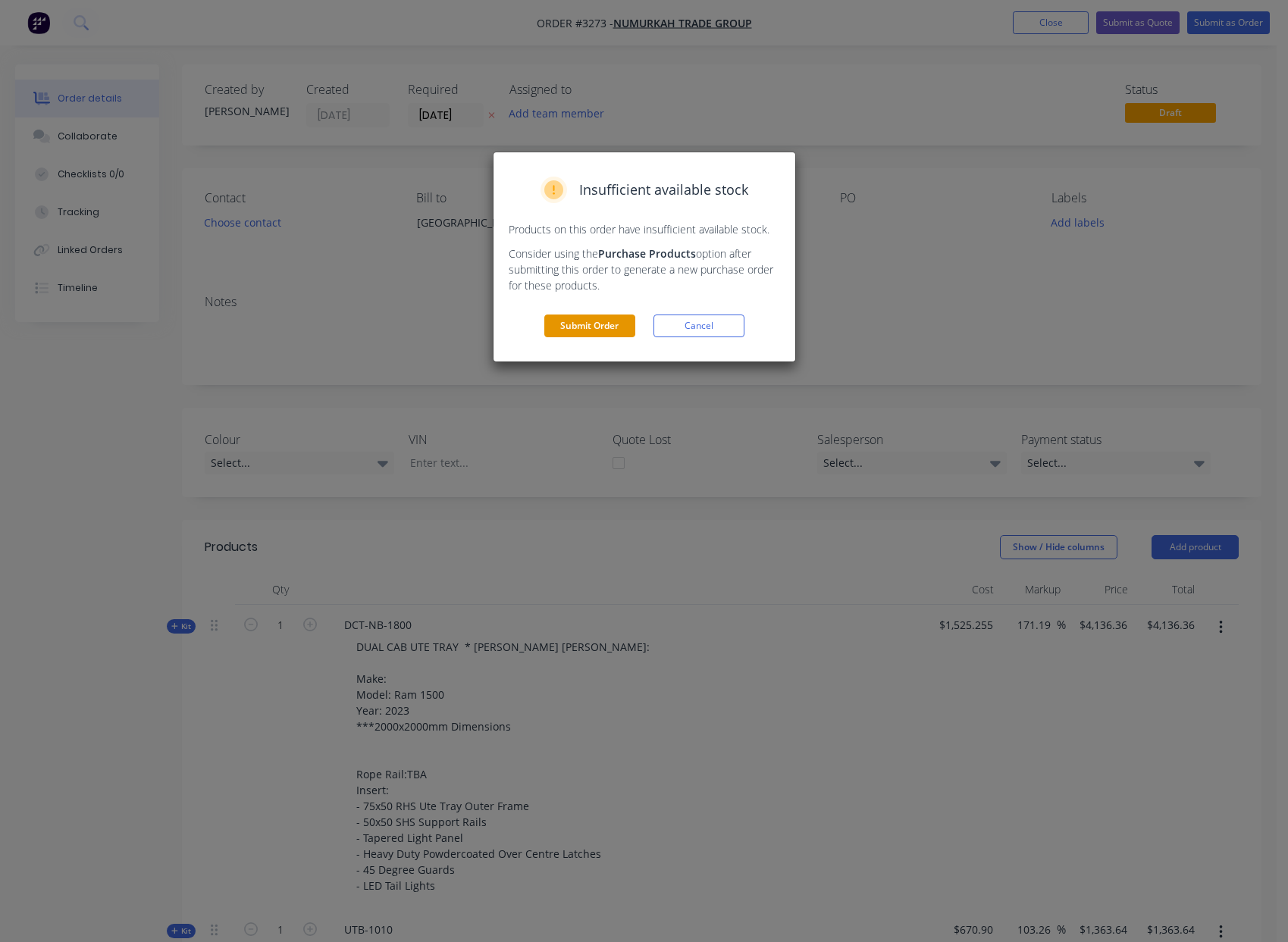
click at [611, 322] on button "Submit Order" at bounding box center [589, 326] width 91 height 23
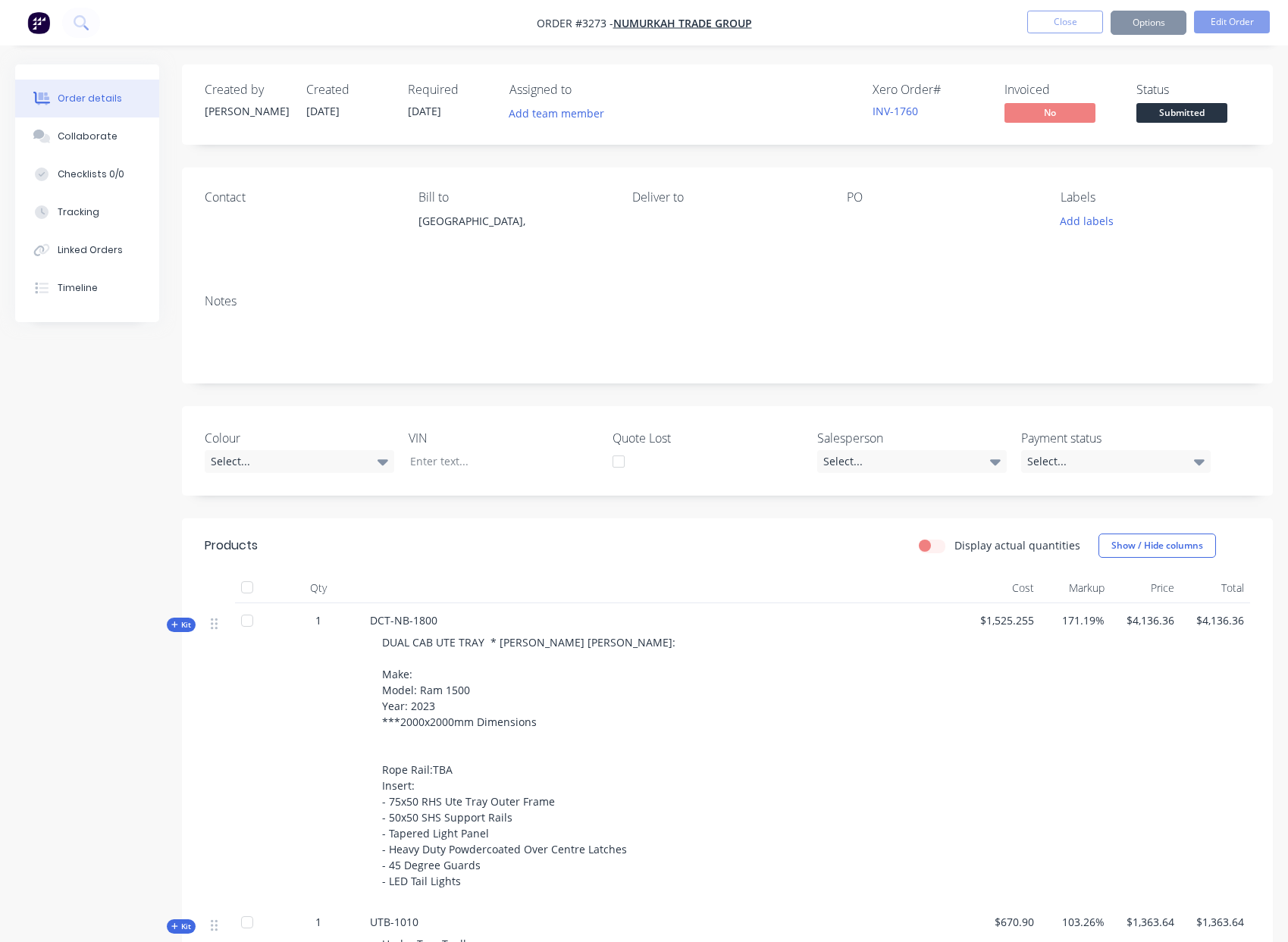
click at [1172, 112] on span "Submitted" at bounding box center [1181, 112] width 91 height 19
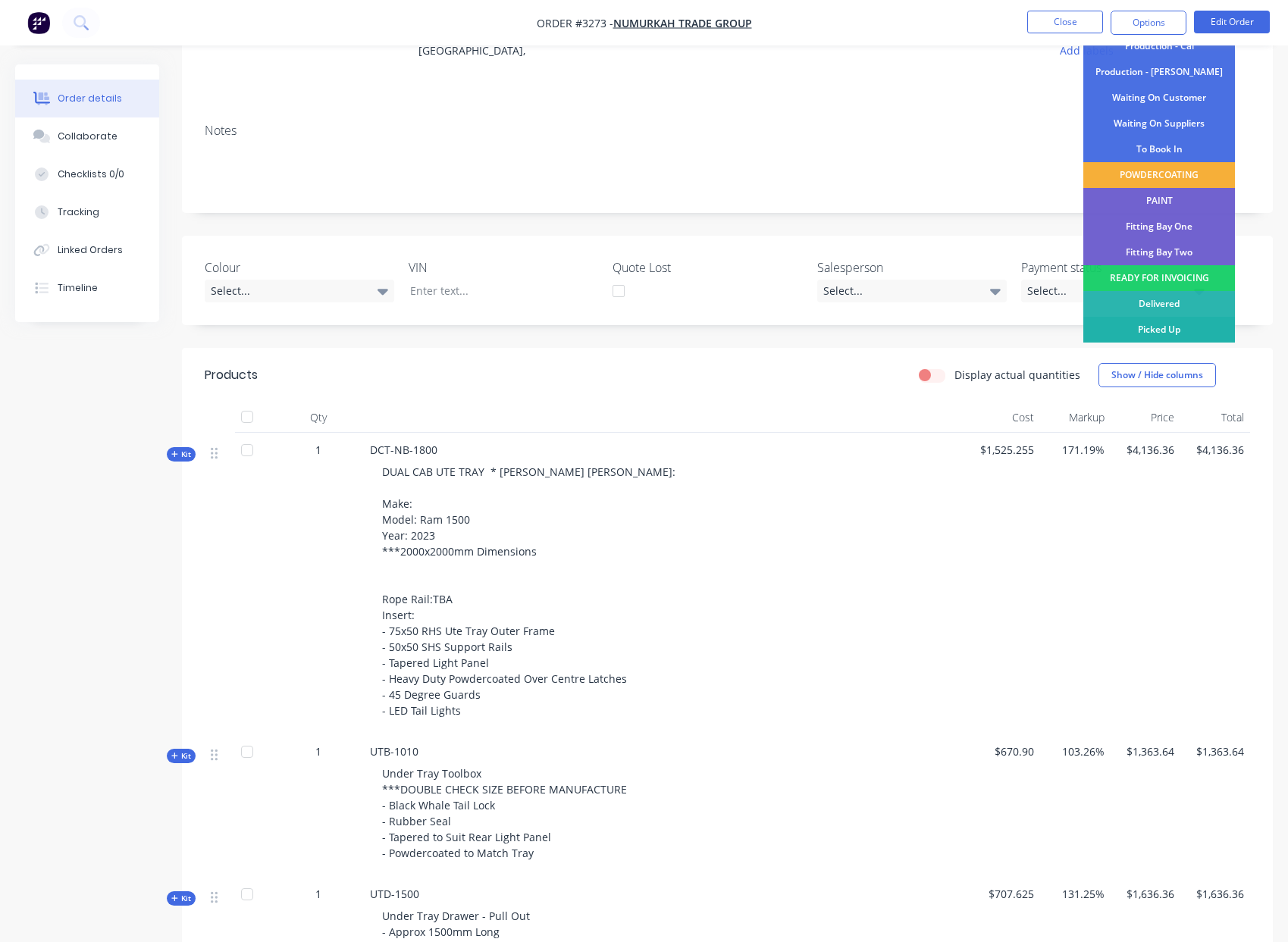
scroll to position [179, 0]
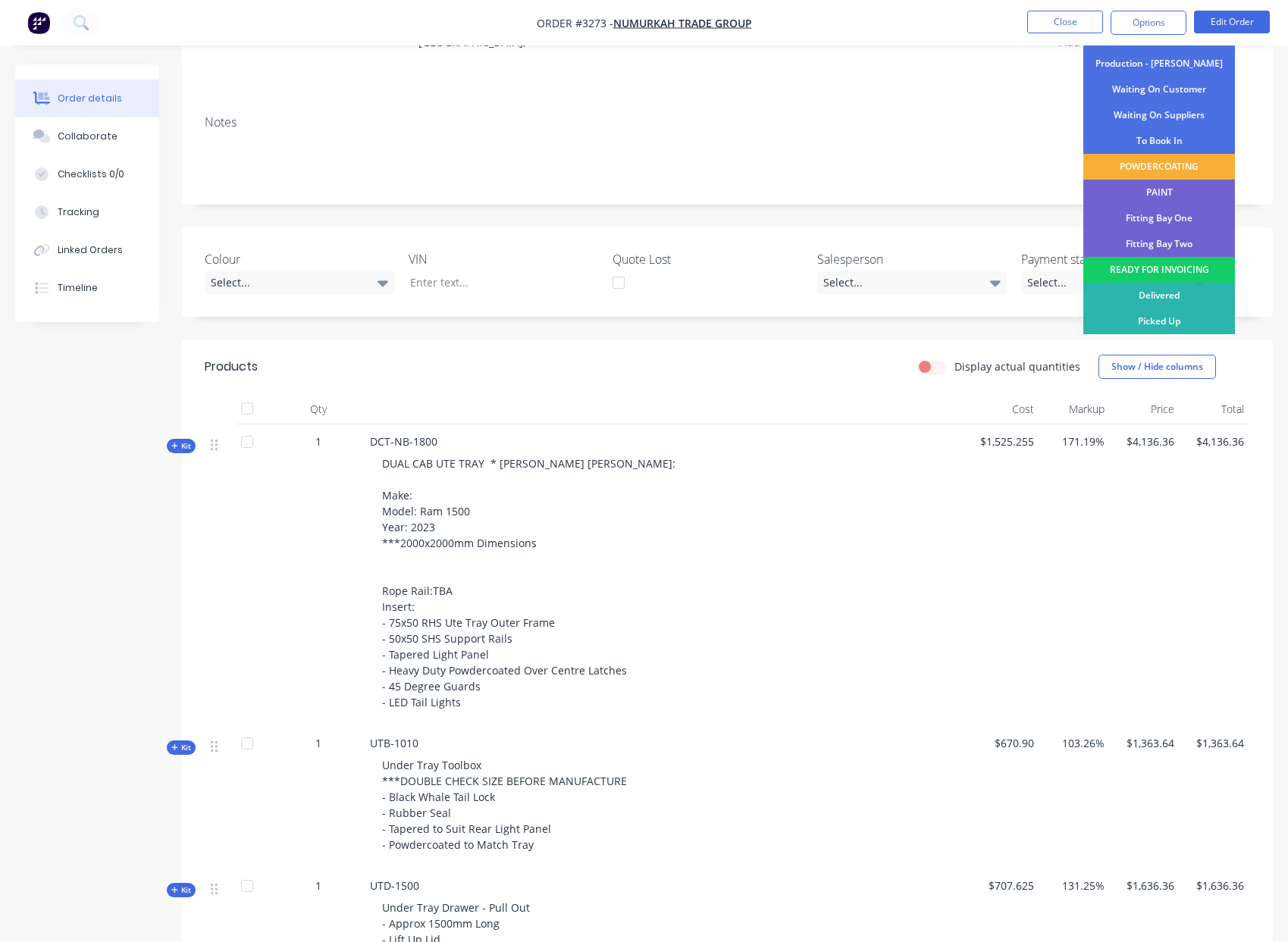
click at [1124, 270] on div "READY FOR INVOICING" at bounding box center [1158, 270] width 151 height 26
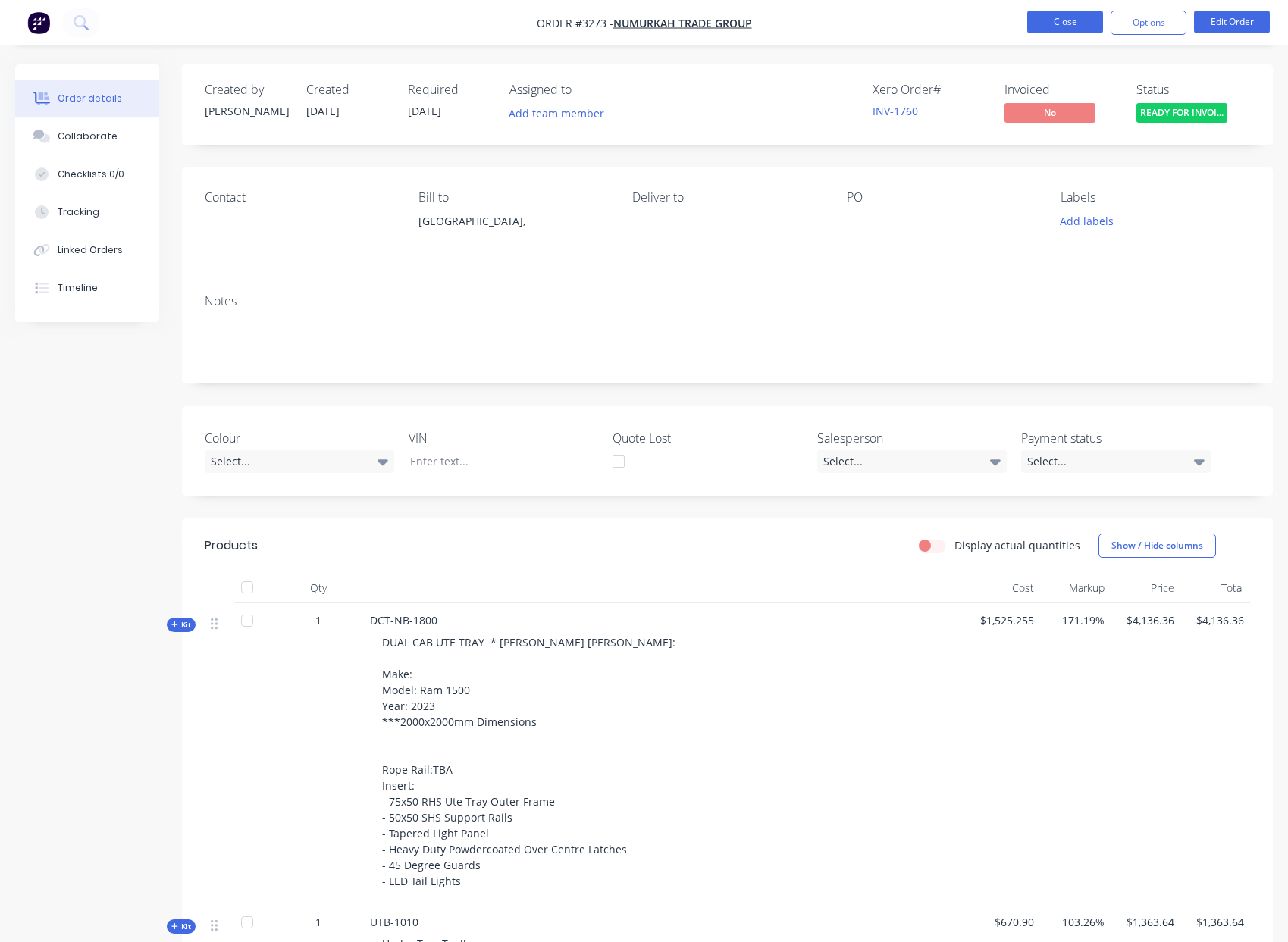
click at [1053, 18] on button "Close" at bounding box center [1065, 22] width 76 height 23
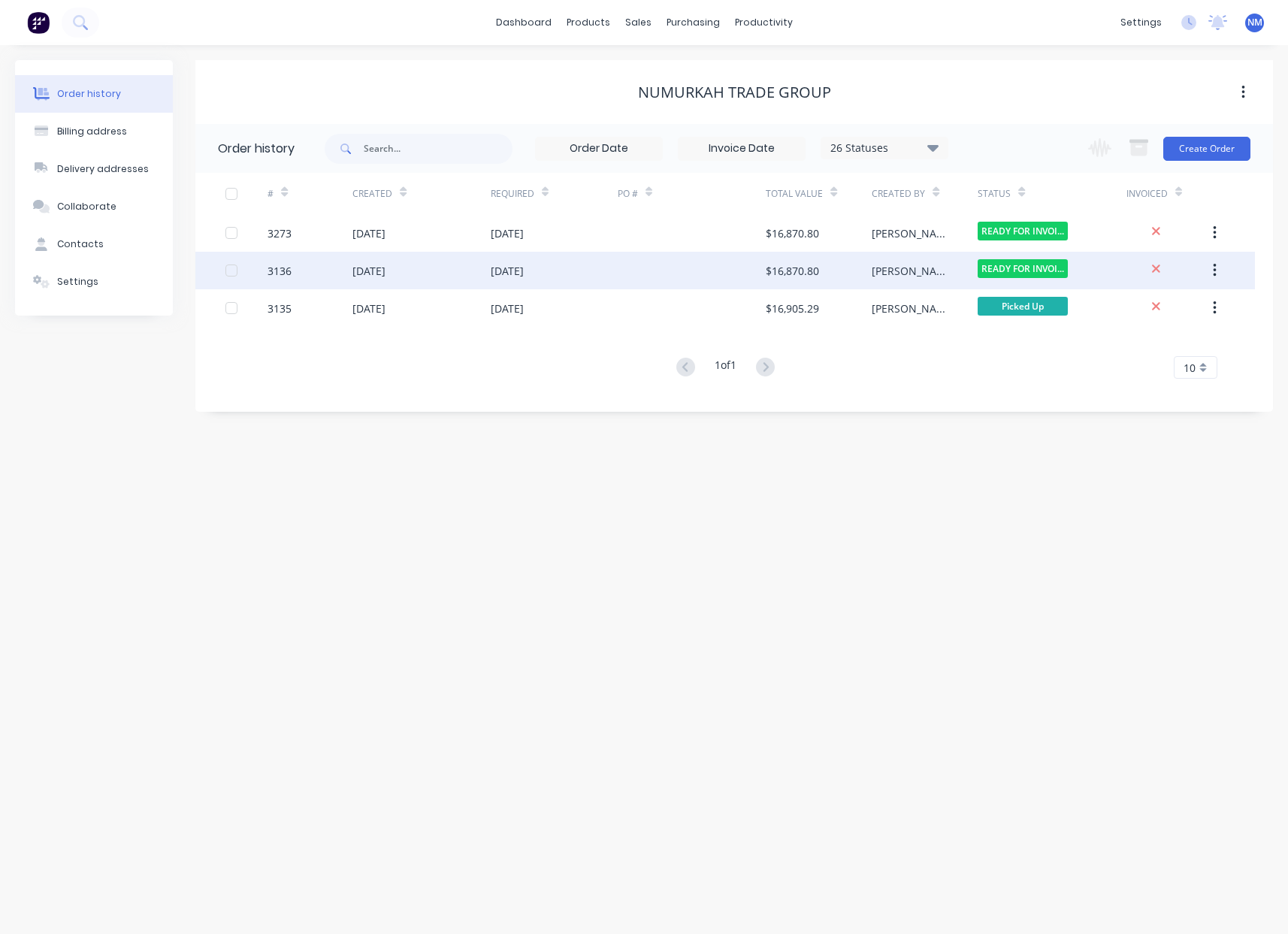
click at [1213, 271] on icon "button" at bounding box center [1215, 271] width 4 height 16
click at [1214, 271] on icon "button" at bounding box center [1215, 271] width 3 height 14
click at [280, 269] on div "3136" at bounding box center [279, 271] width 24 height 16
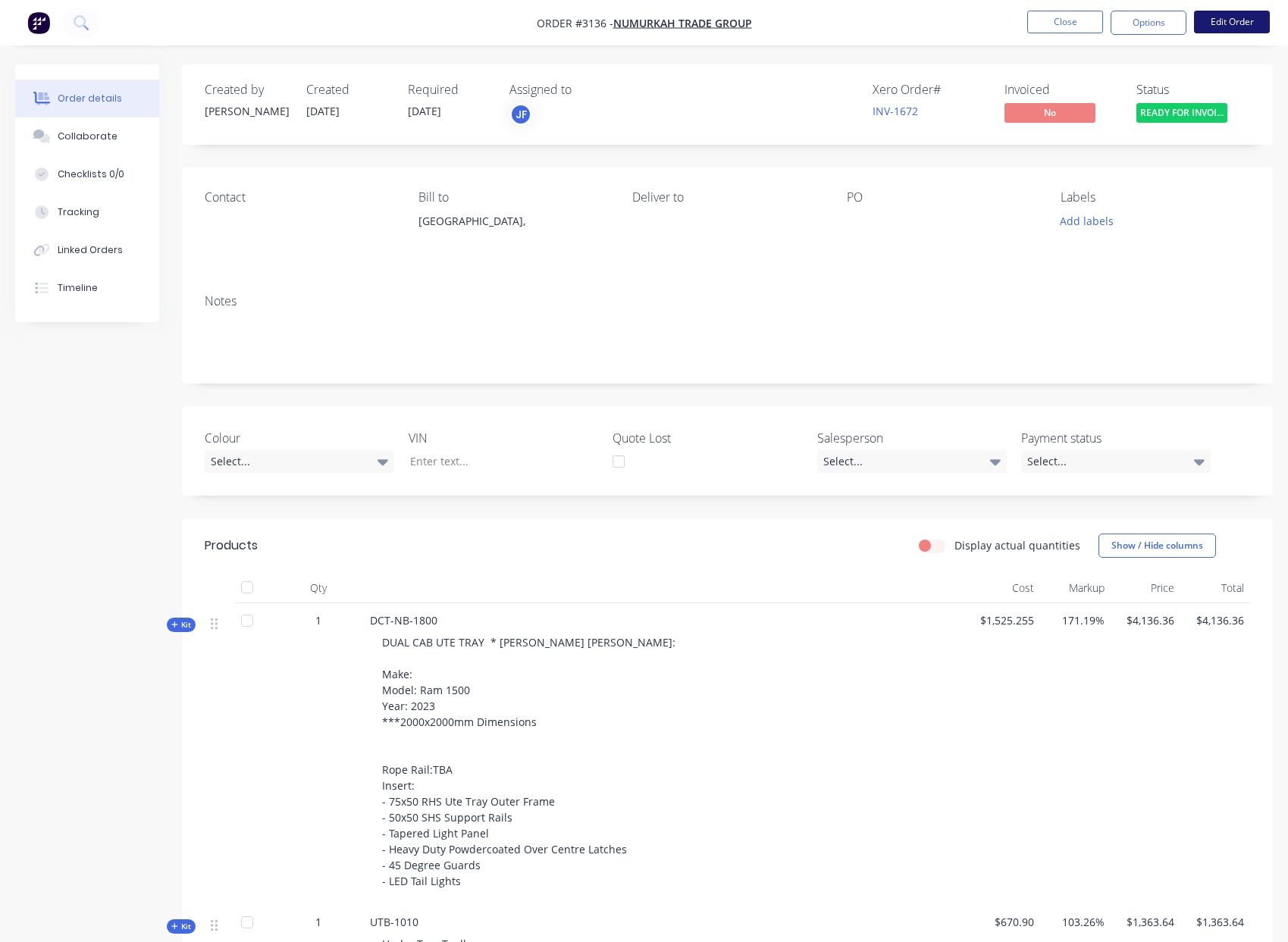
click at [1216, 22] on button "Edit Order" at bounding box center [1232, 22] width 76 height 23
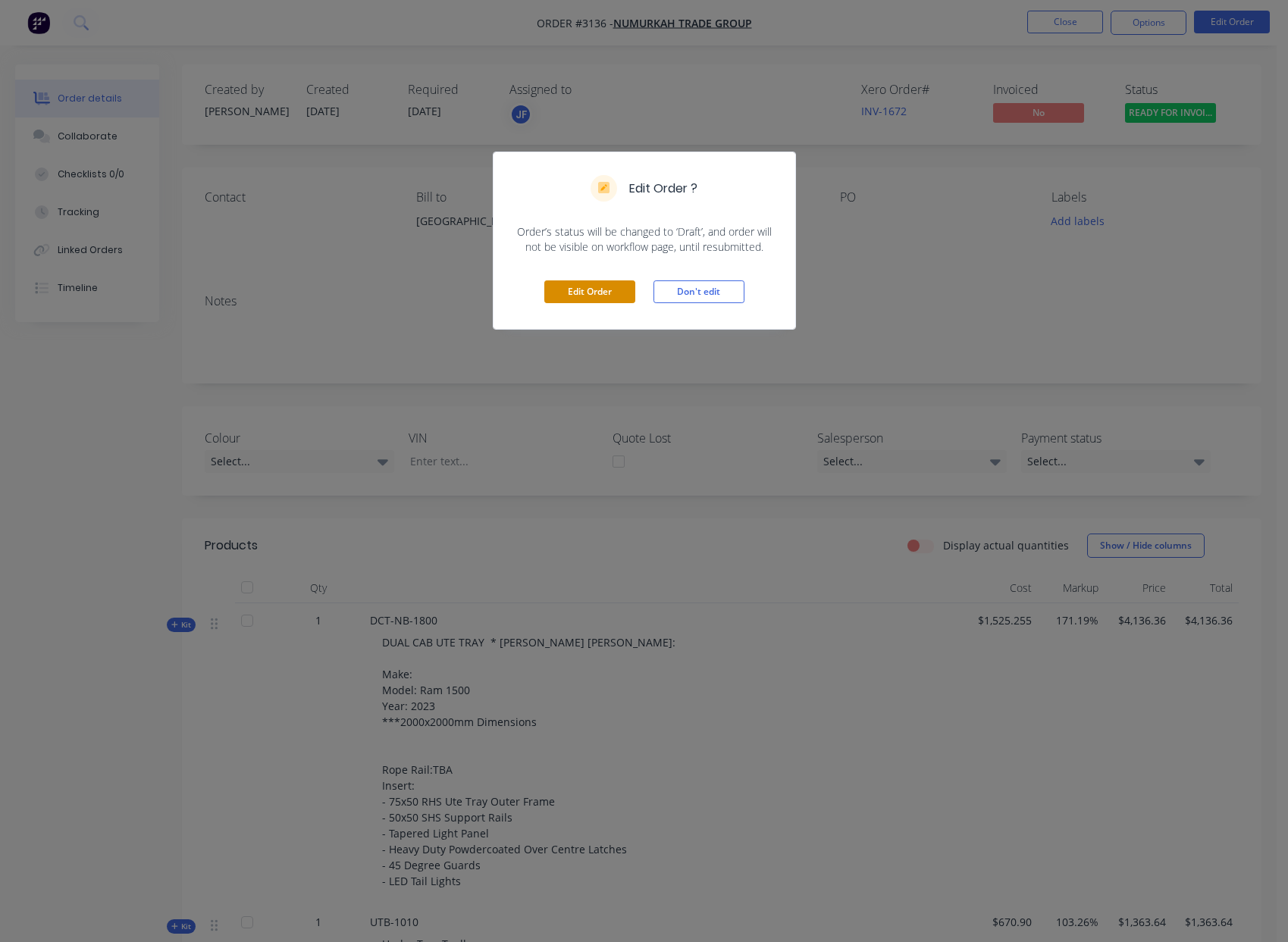
click at [578, 297] on button "Edit Order" at bounding box center [589, 292] width 91 height 23
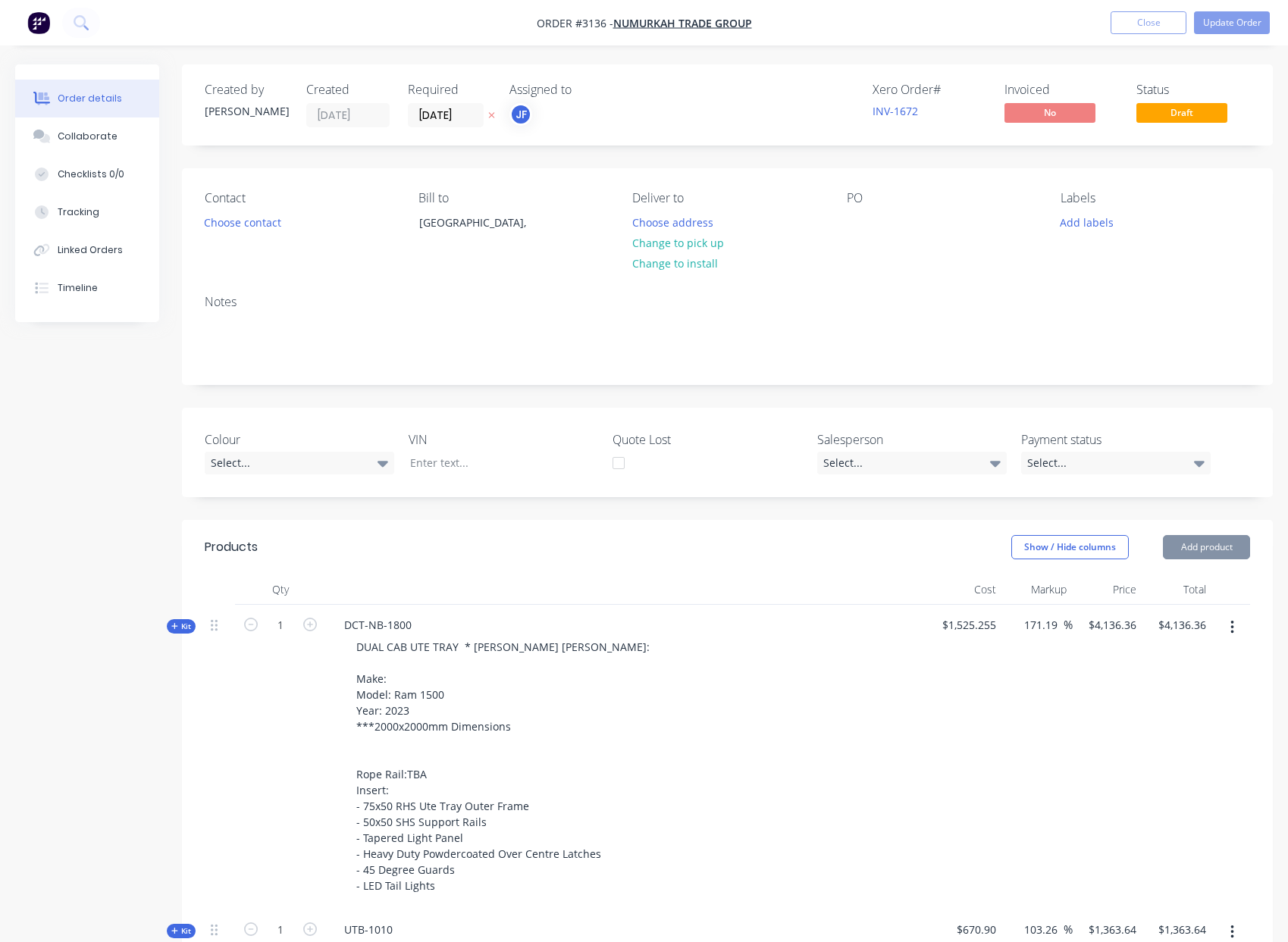
click at [1231, 630] on icon "button" at bounding box center [1232, 628] width 4 height 17
click at [1141, 793] on div "Delete" at bounding box center [1177, 789] width 117 height 22
click at [1238, 627] on button "button" at bounding box center [1232, 628] width 36 height 27
click at [1159, 793] on div "Delete" at bounding box center [1177, 789] width 117 height 22
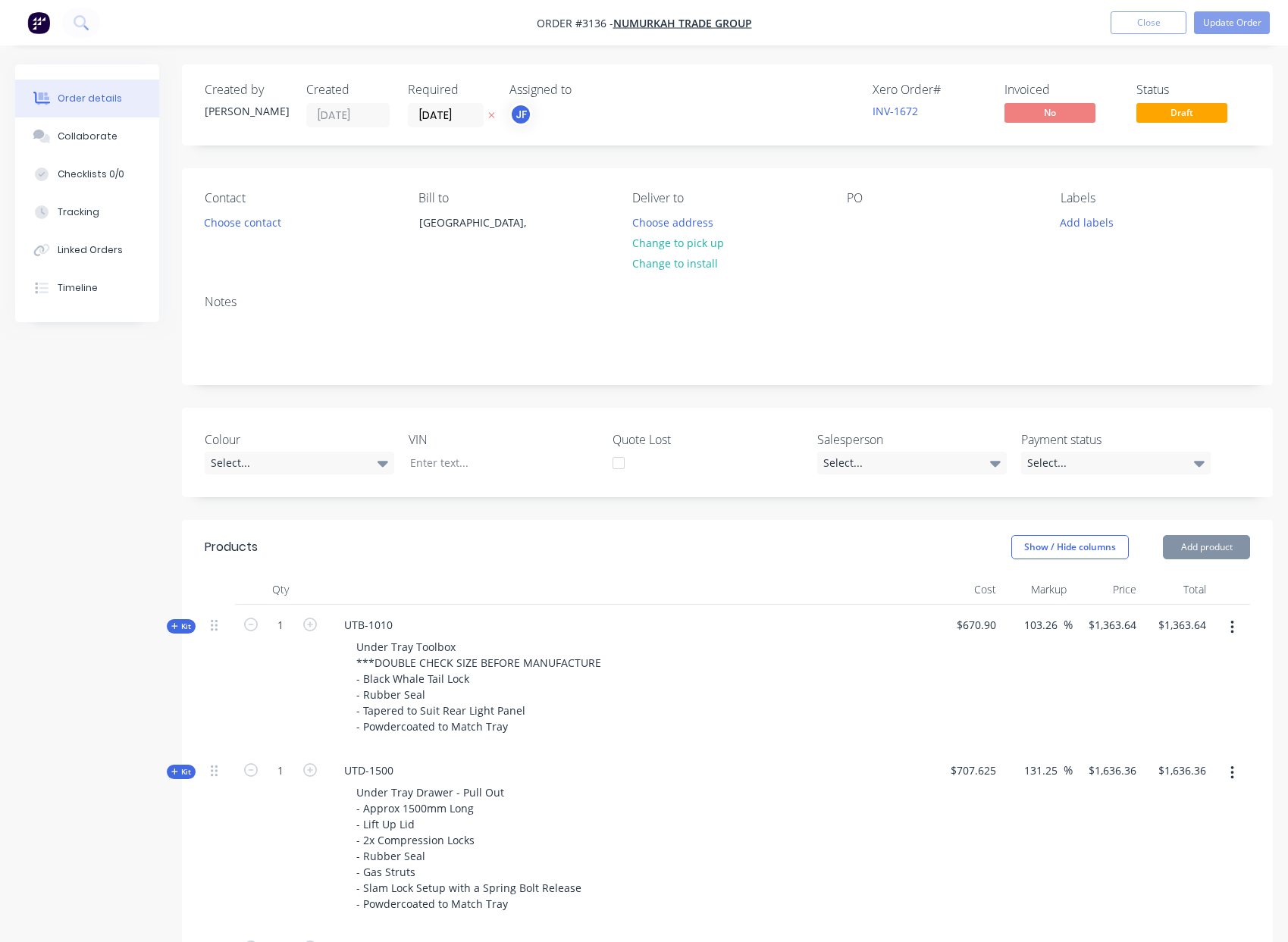
click at [1230, 632] on icon "button" at bounding box center [1232, 628] width 4 height 17
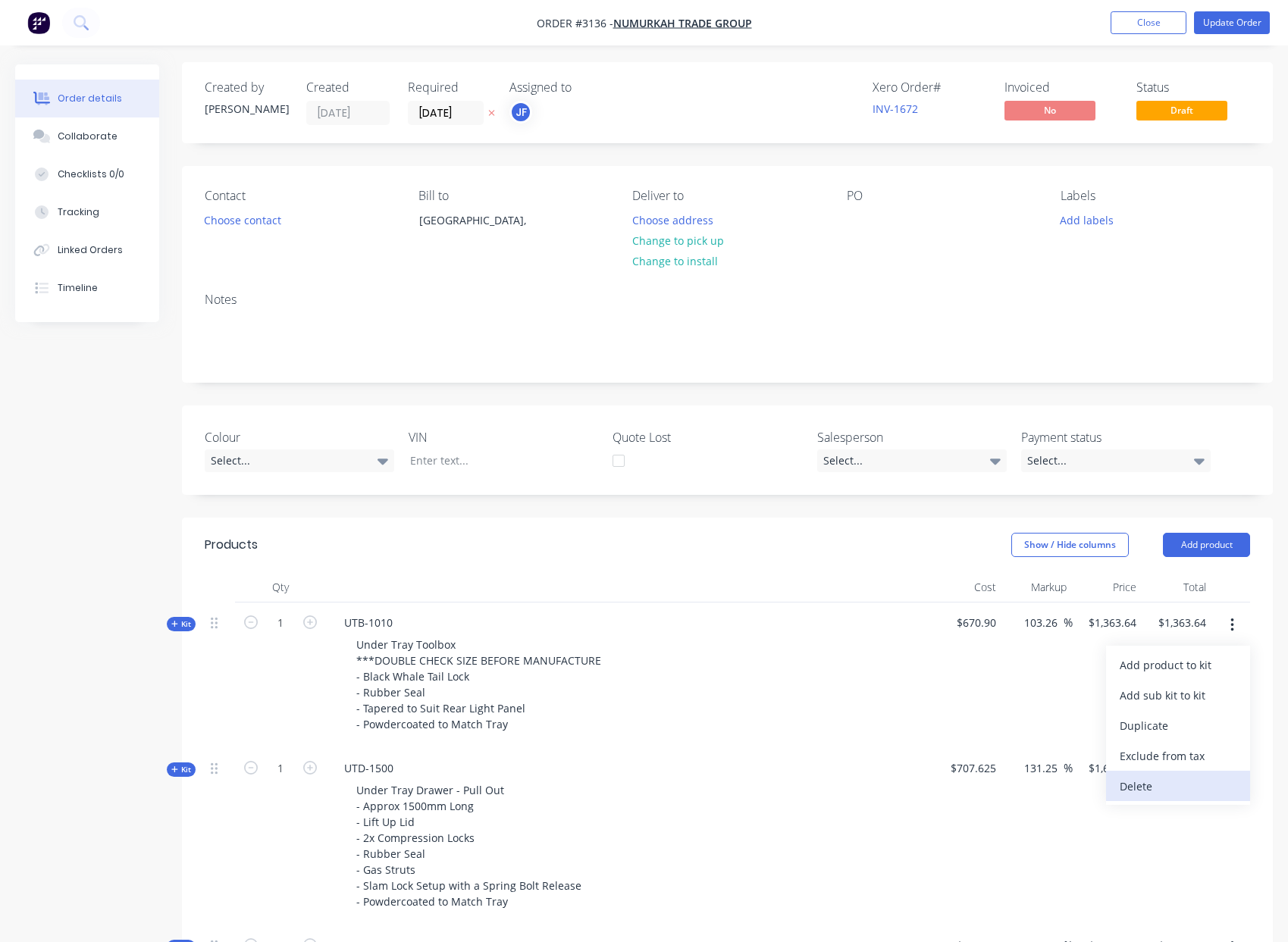
scroll to position [3, 0]
click at [1163, 787] on div "Delete" at bounding box center [1177, 786] width 117 height 22
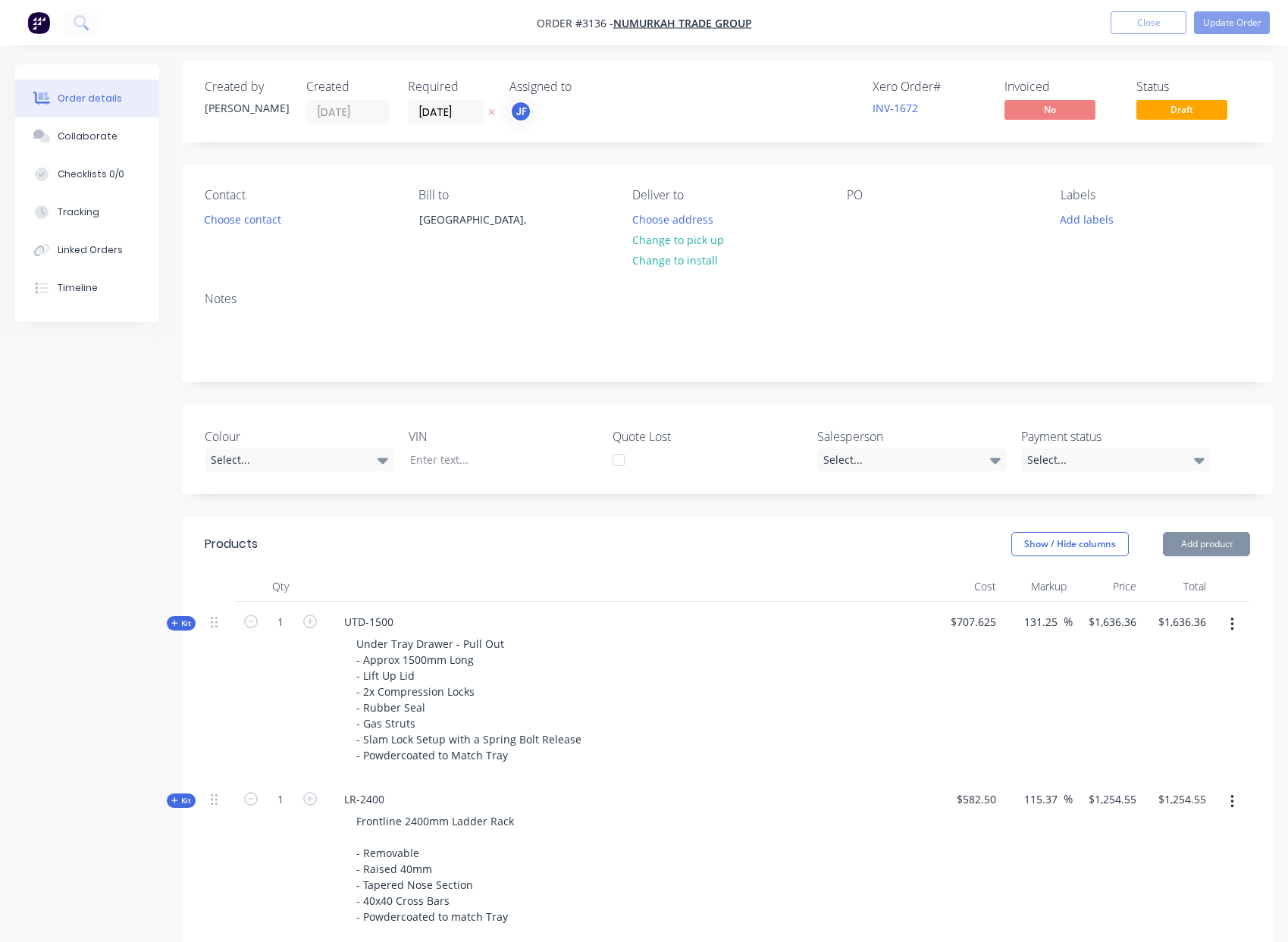
click at [1230, 618] on icon "button" at bounding box center [1232, 624] width 4 height 17
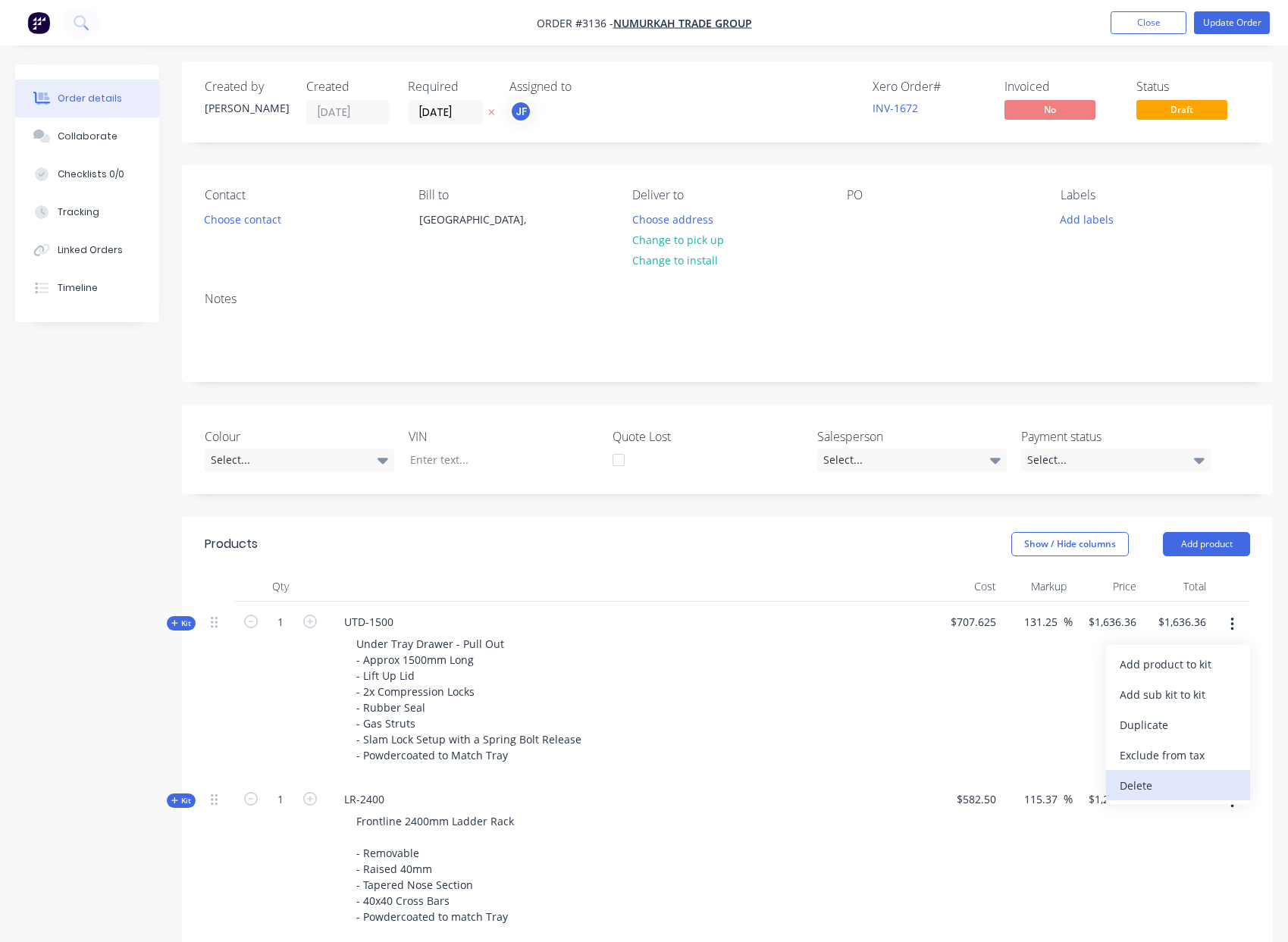
click at [1165, 785] on div "Delete" at bounding box center [1177, 786] width 117 height 22
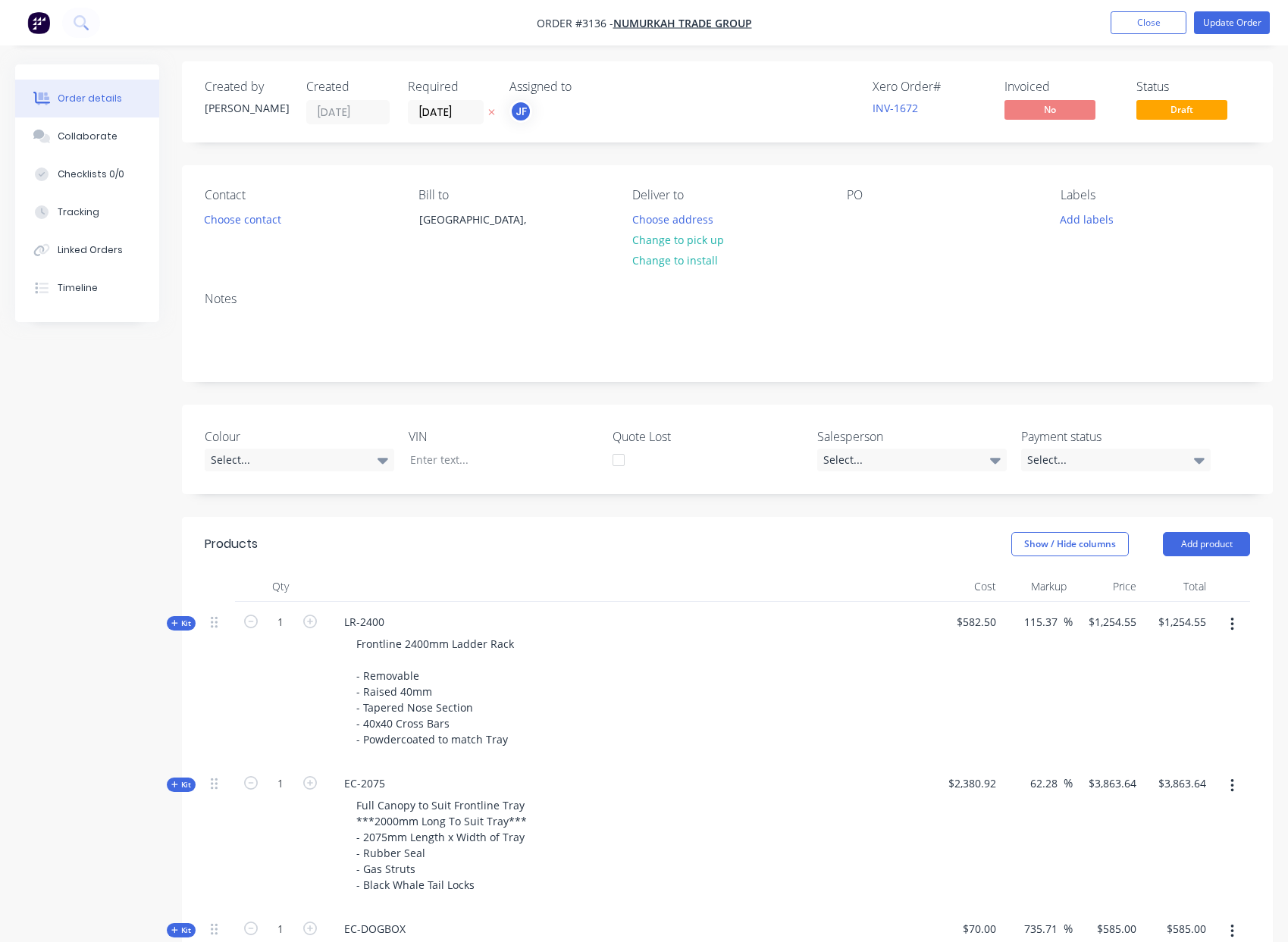
click at [1233, 626] on icon "button" at bounding box center [1232, 624] width 4 height 17
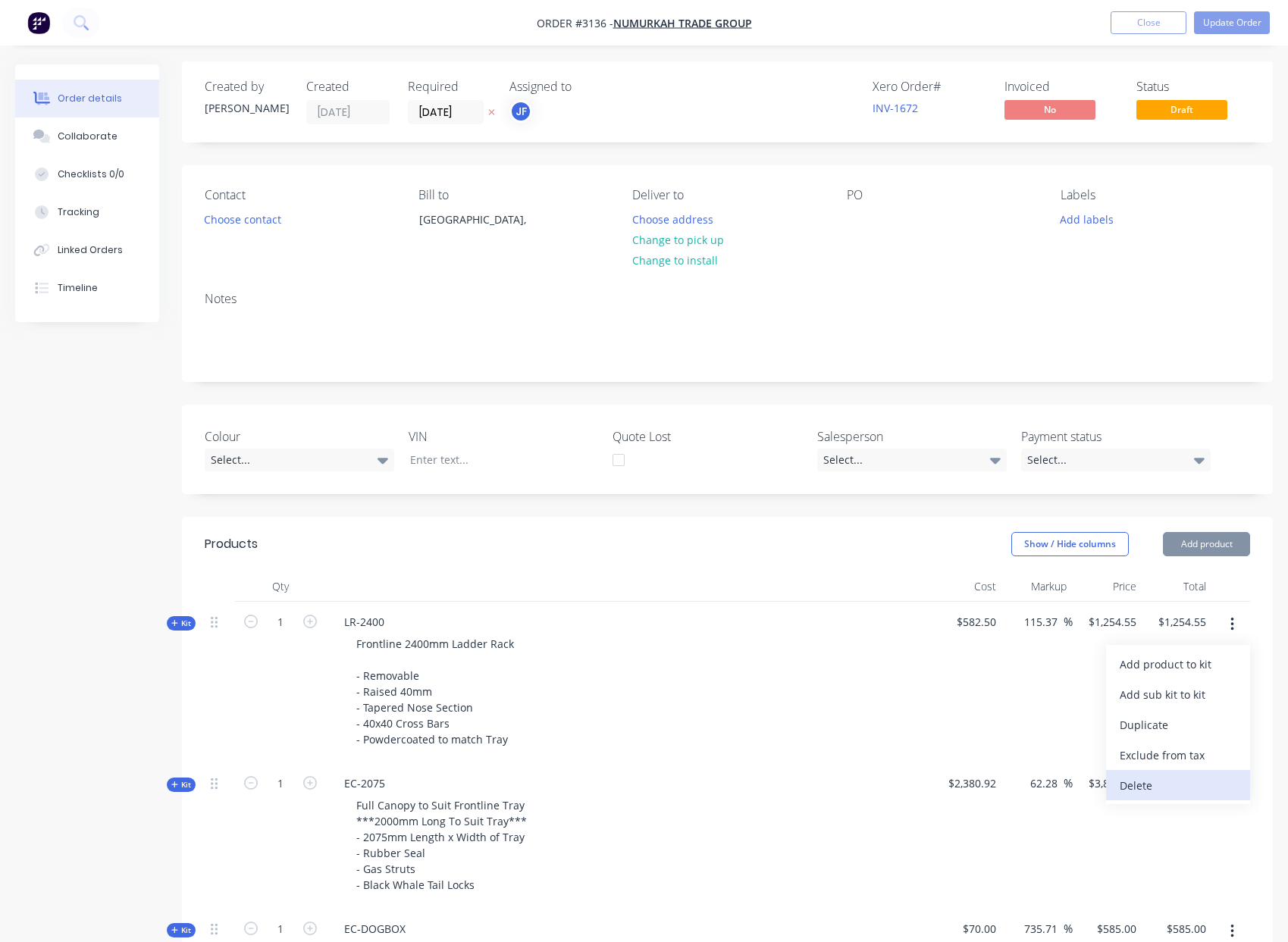
click at [1164, 779] on div "Delete" at bounding box center [1177, 786] width 117 height 22
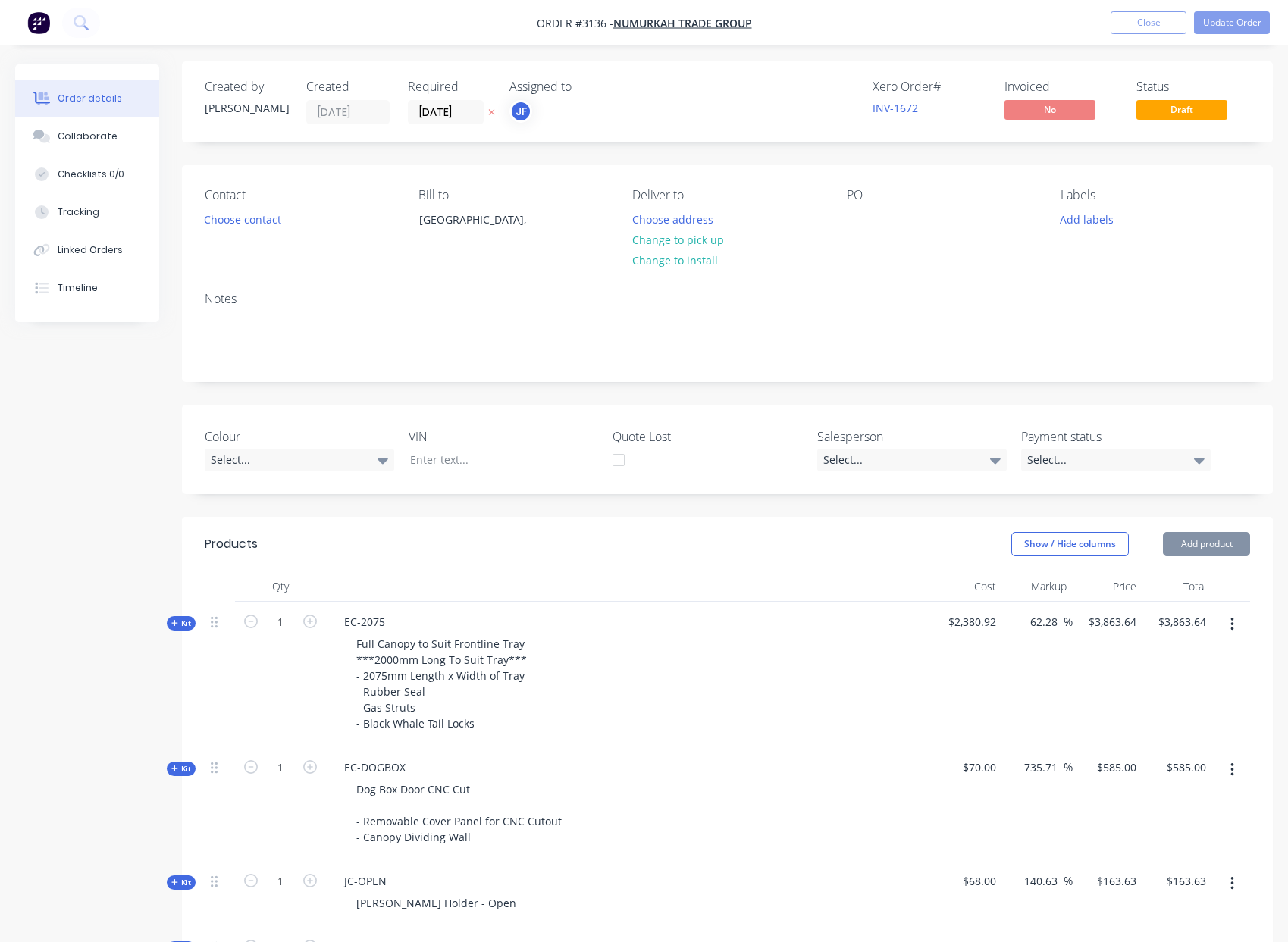
click at [1233, 624] on button "button" at bounding box center [1232, 624] width 36 height 27
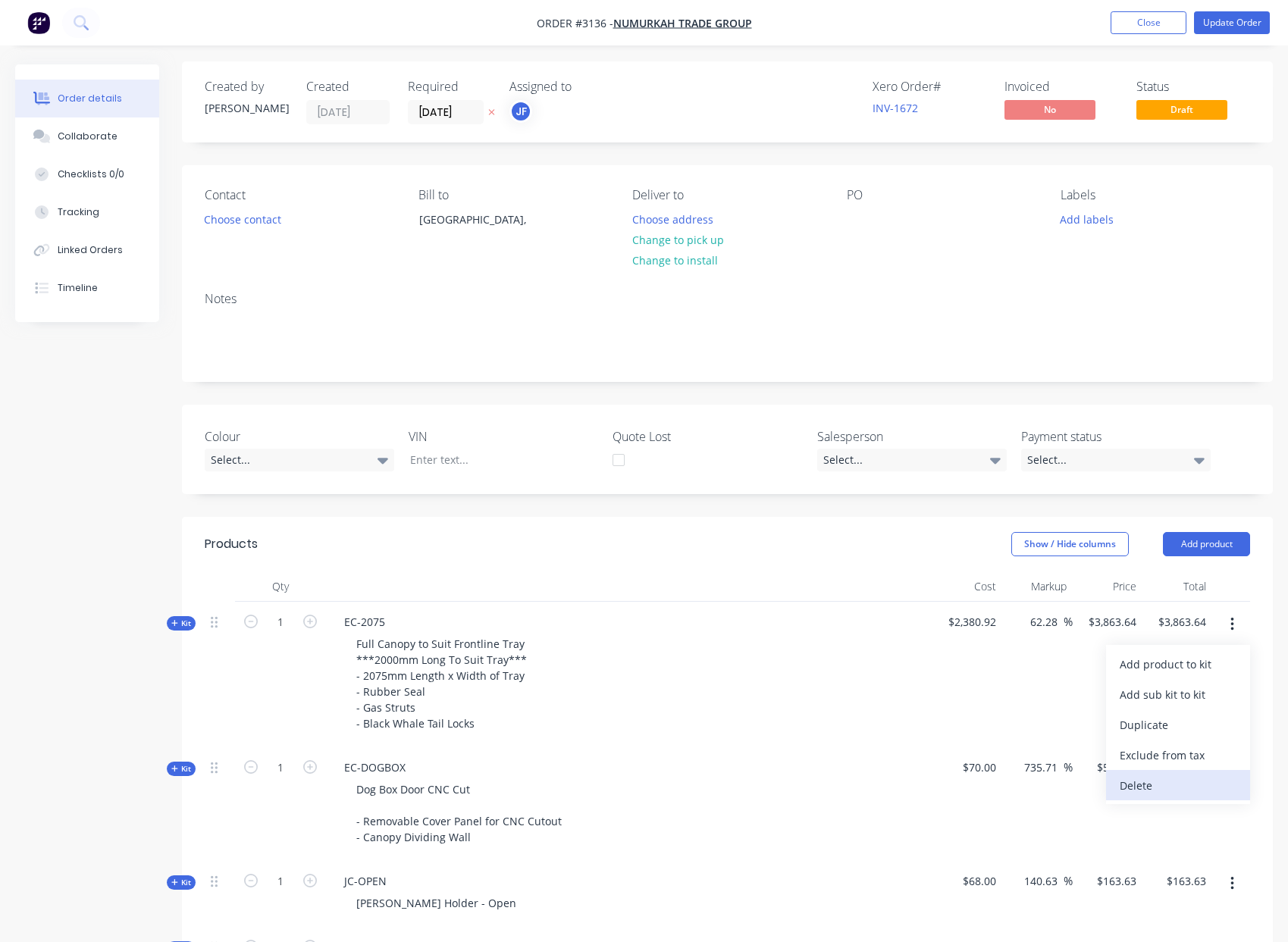
click at [1178, 791] on div "Delete" at bounding box center [1177, 786] width 117 height 22
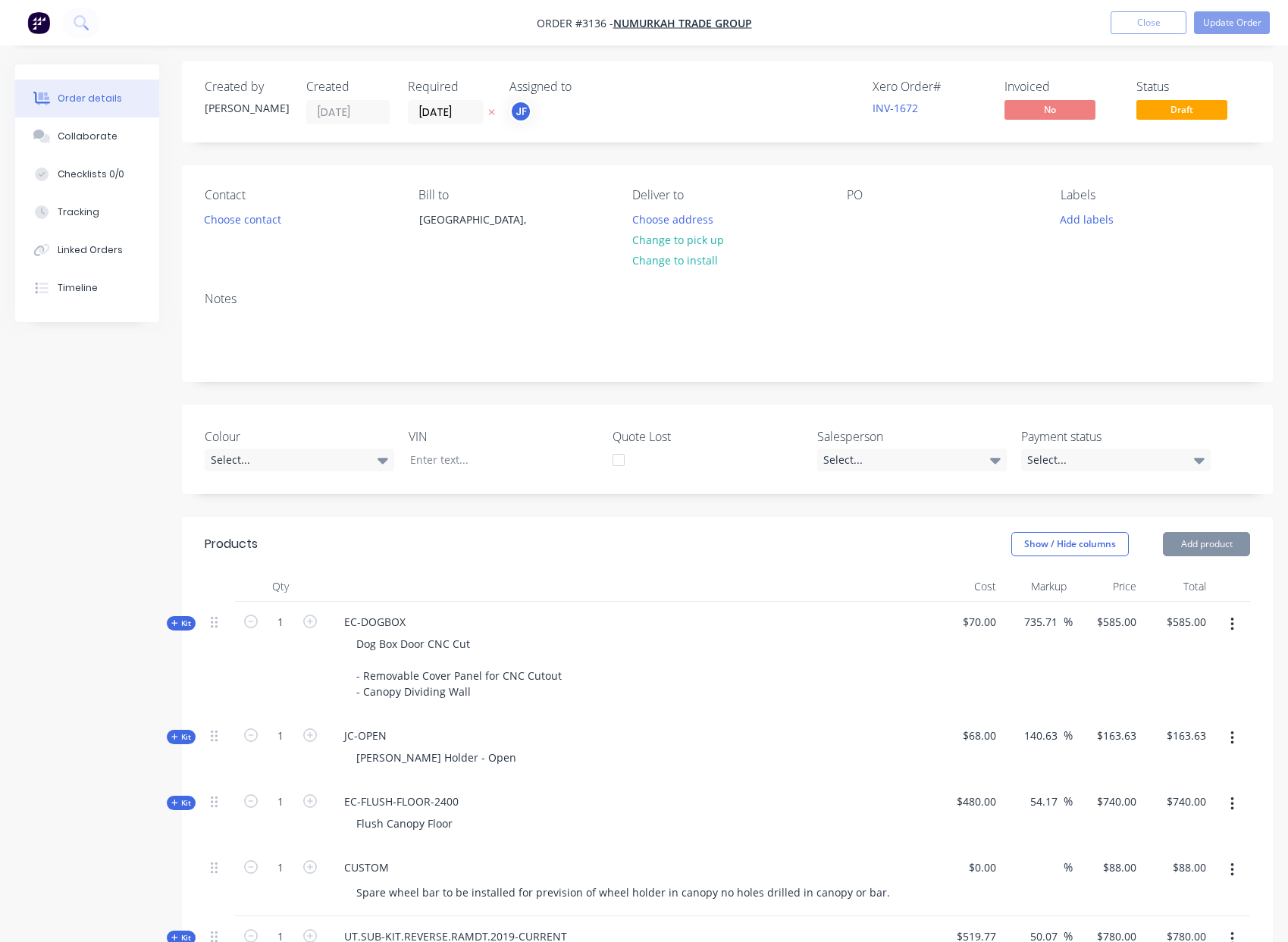
drag, startPoint x: 1234, startPoint y: 624, endPoint x: 1221, endPoint y: 642, distance: 22.2
click at [1234, 624] on button "button" at bounding box center [1232, 624] width 36 height 27
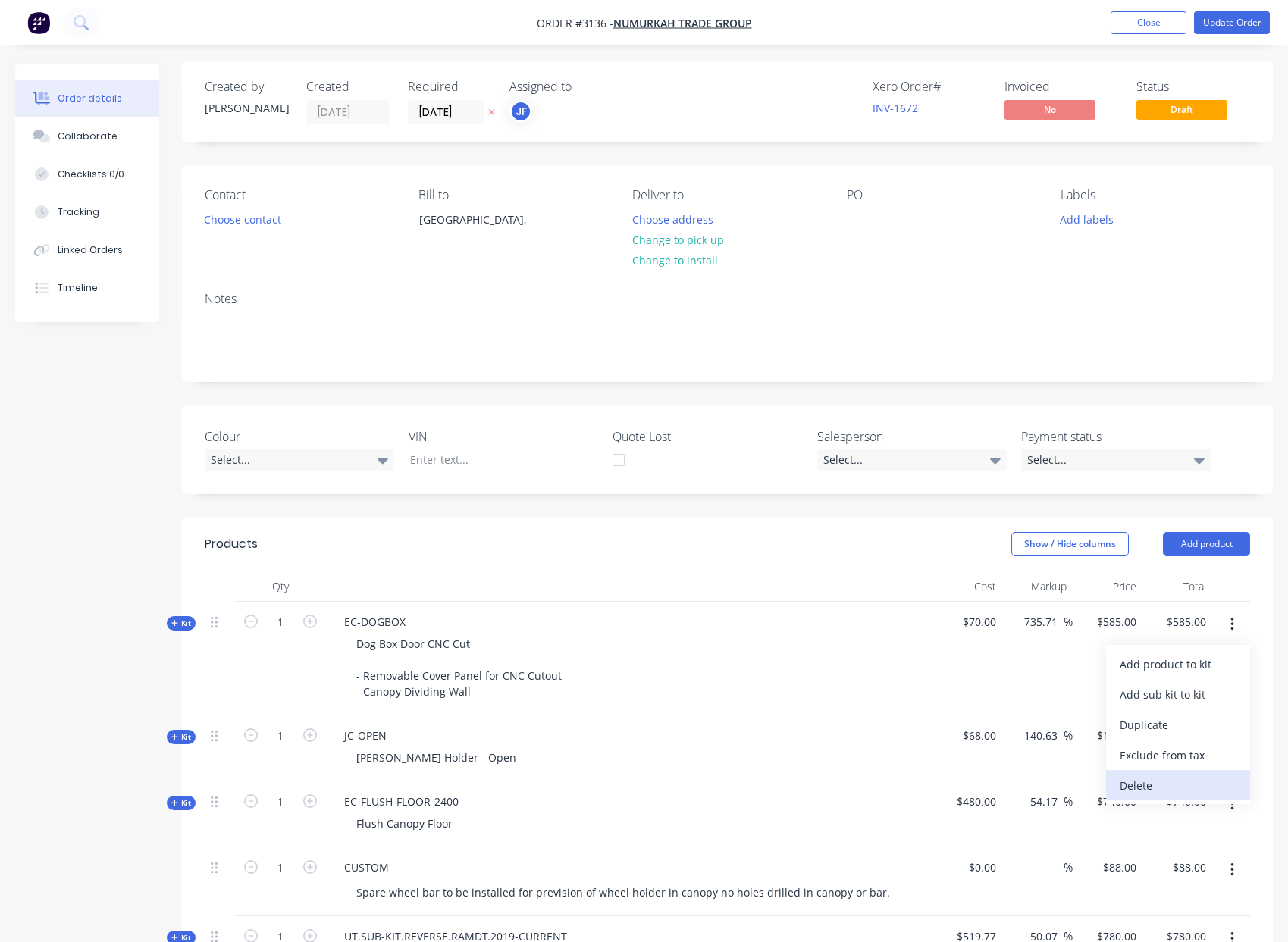
click at [1172, 782] on div "Delete" at bounding box center [1177, 786] width 117 height 22
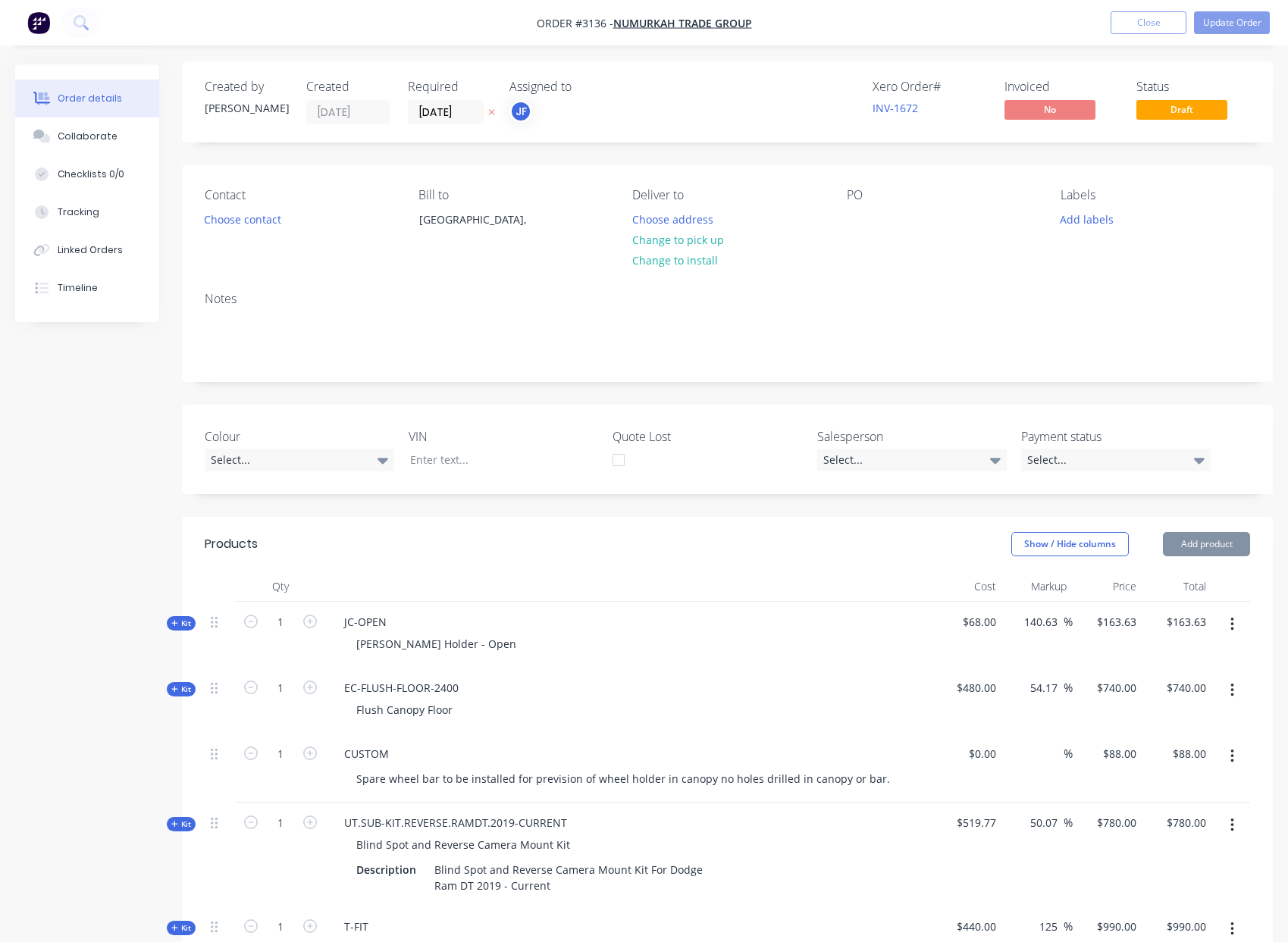
click at [1232, 628] on icon "button" at bounding box center [1232, 624] width 3 height 14
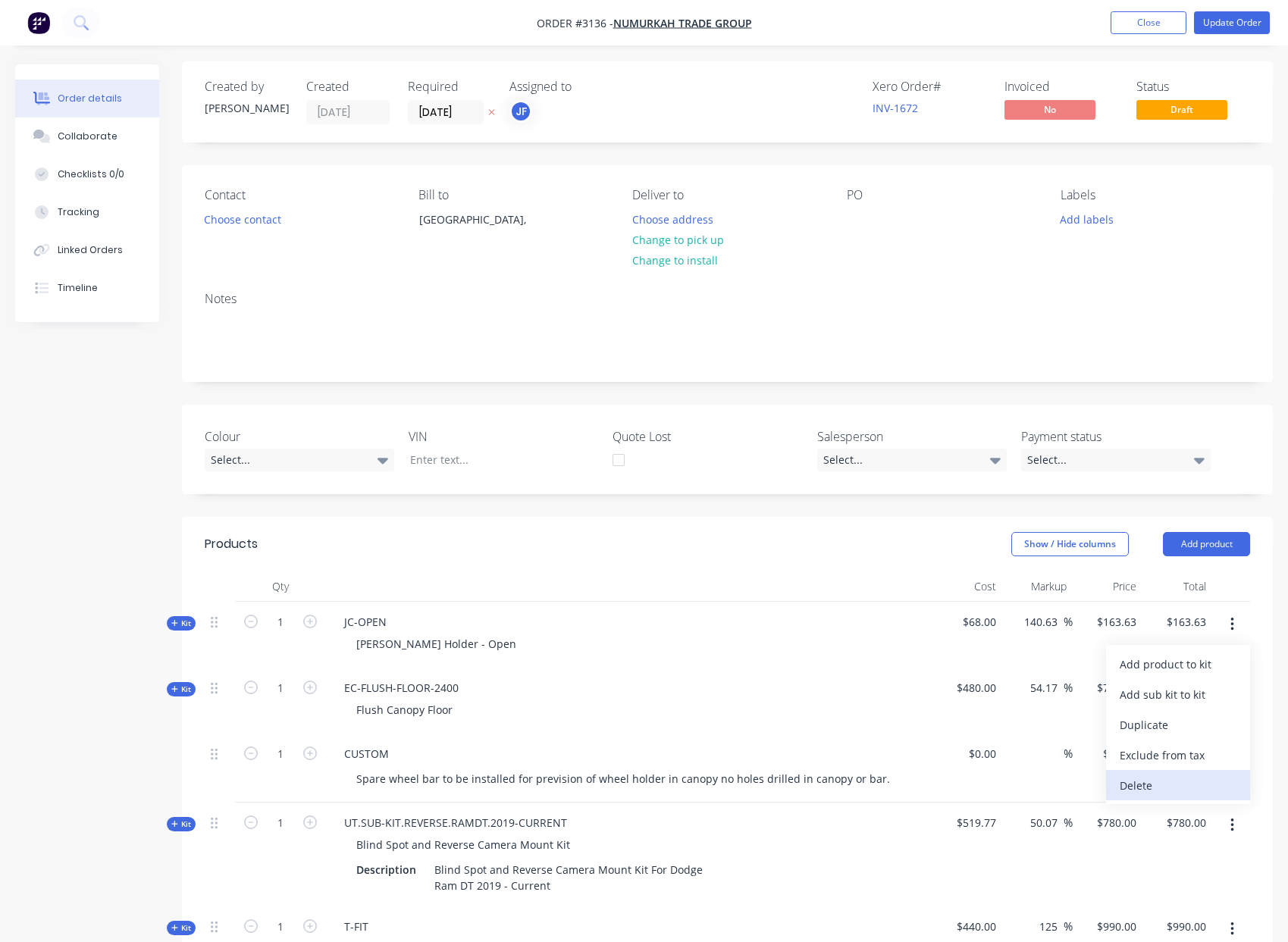
click at [1178, 784] on div "Delete" at bounding box center [1177, 786] width 117 height 22
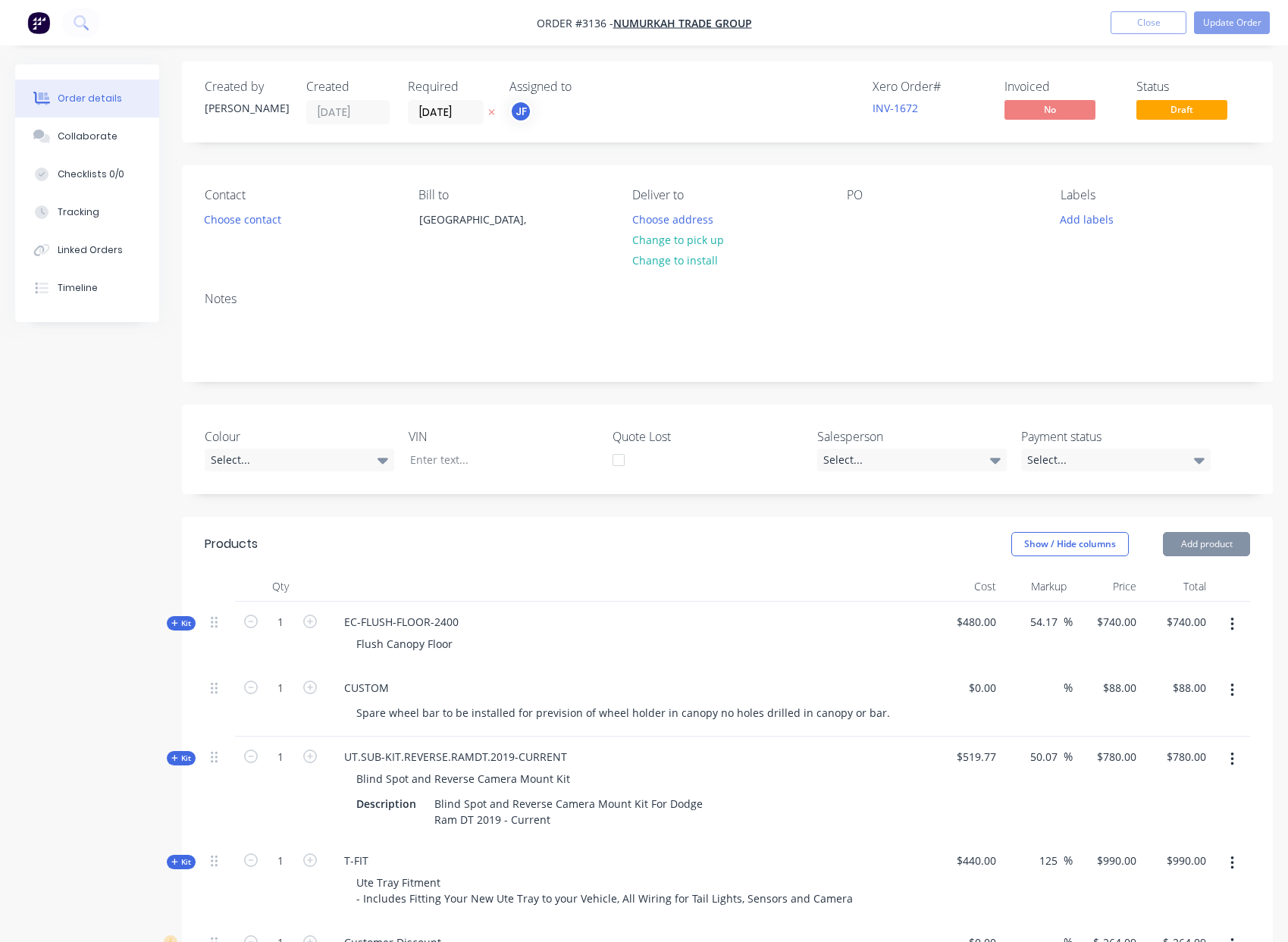
click at [1232, 624] on icon "button" at bounding box center [1232, 624] width 3 height 14
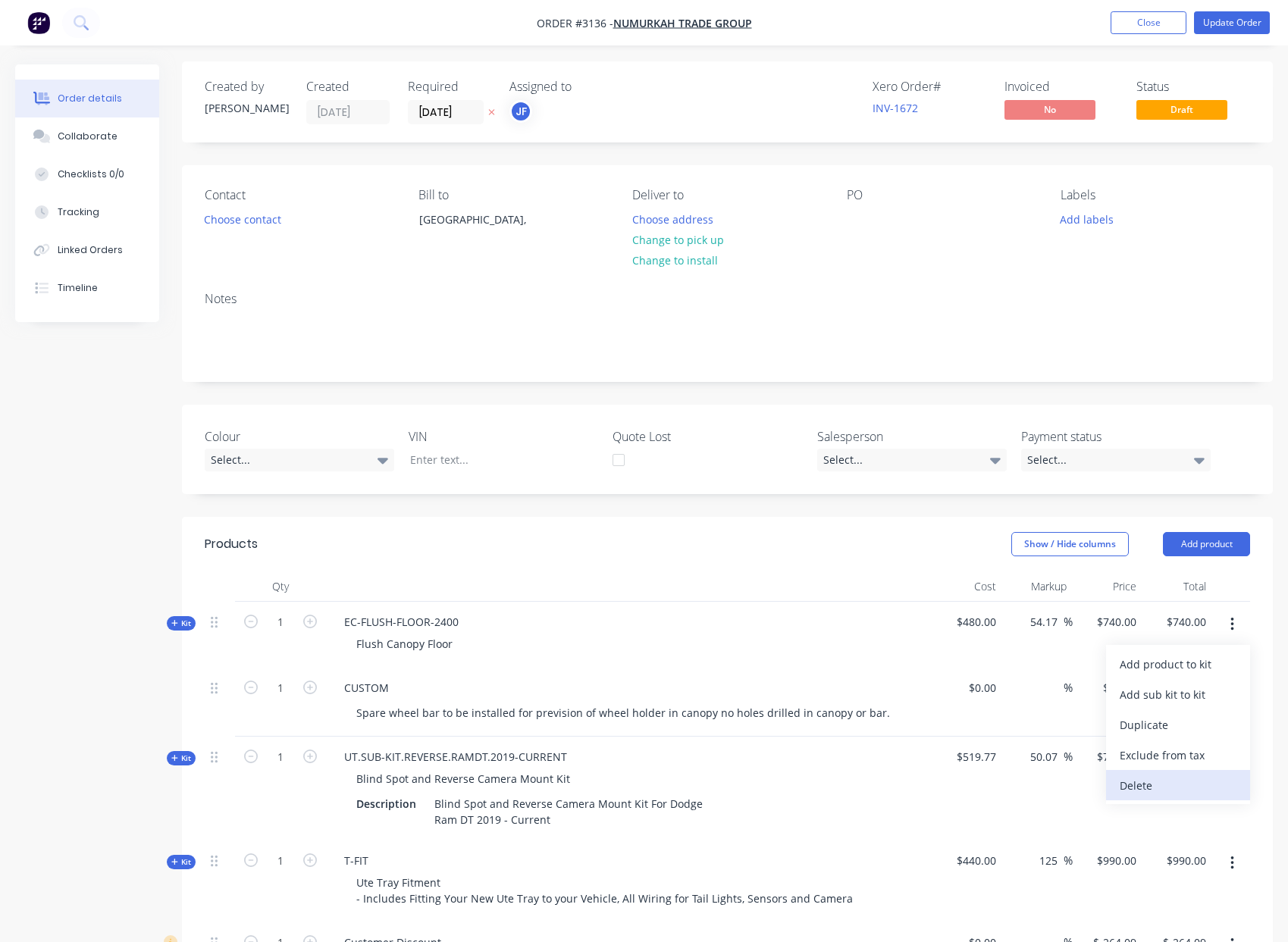
click at [1178, 782] on div "Delete" at bounding box center [1177, 786] width 117 height 22
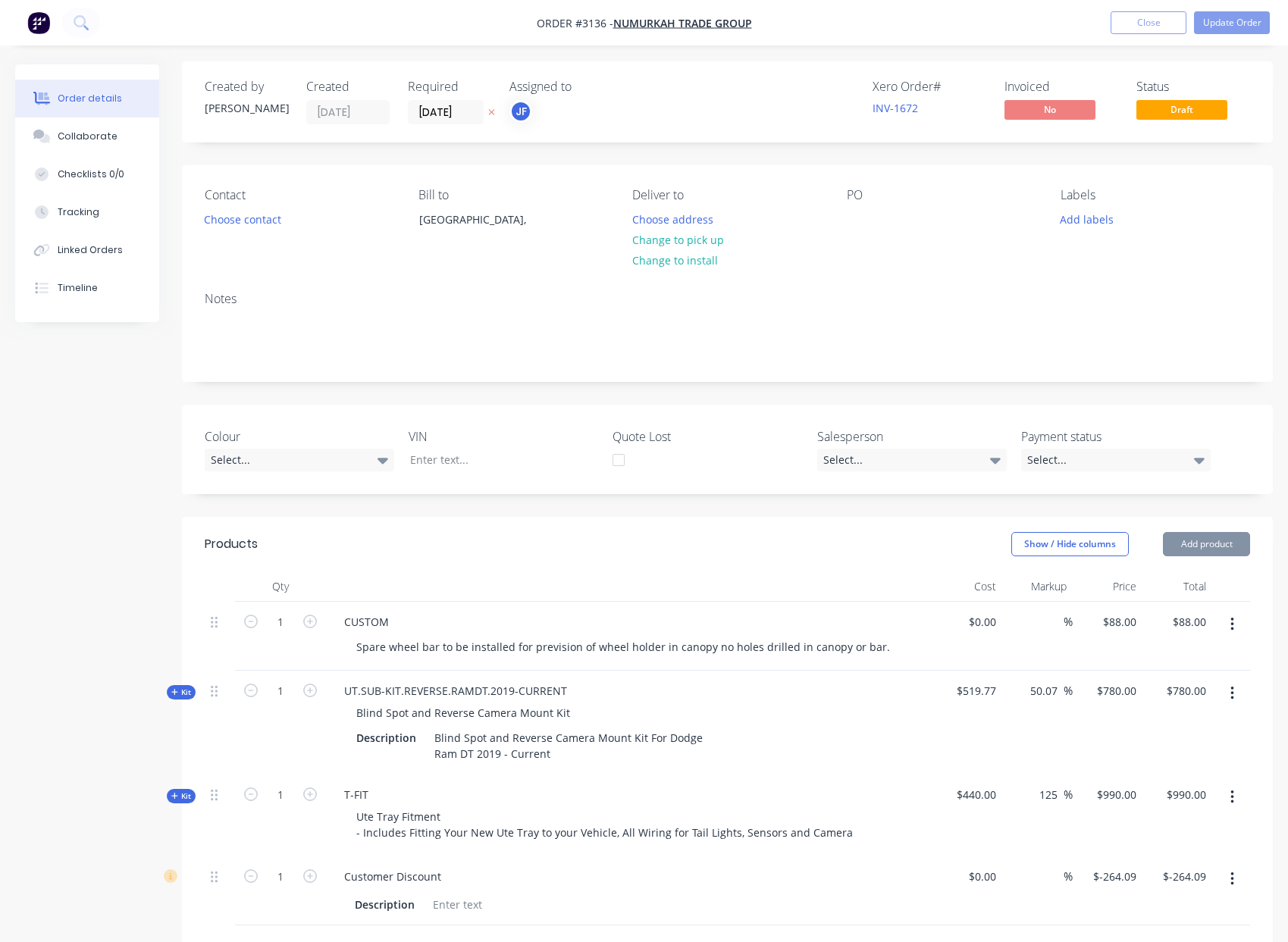
click at [1230, 624] on icon "button" at bounding box center [1232, 624] width 3 height 14
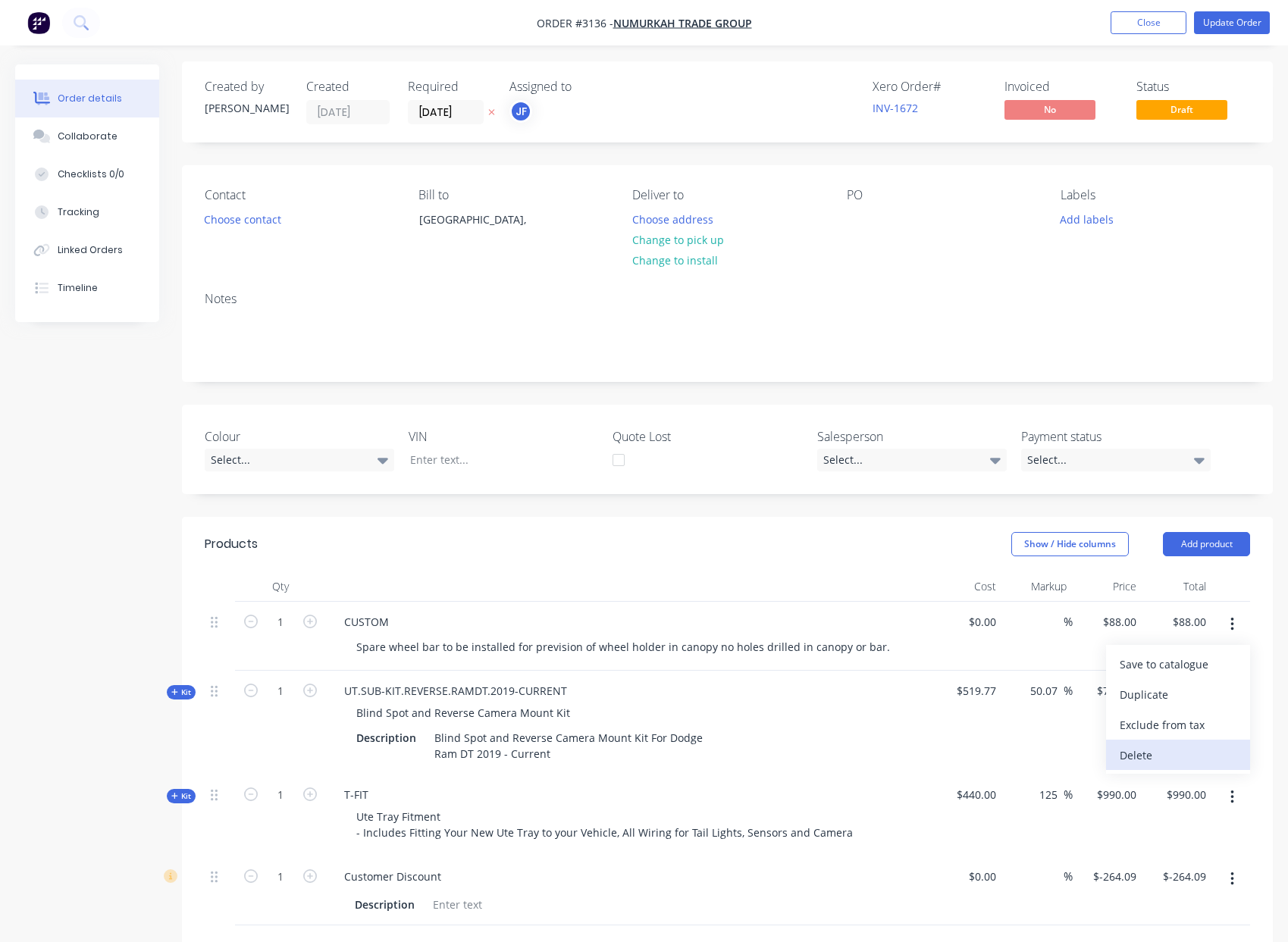
click at [1191, 769] on button "Delete" at bounding box center [1177, 755] width 144 height 31
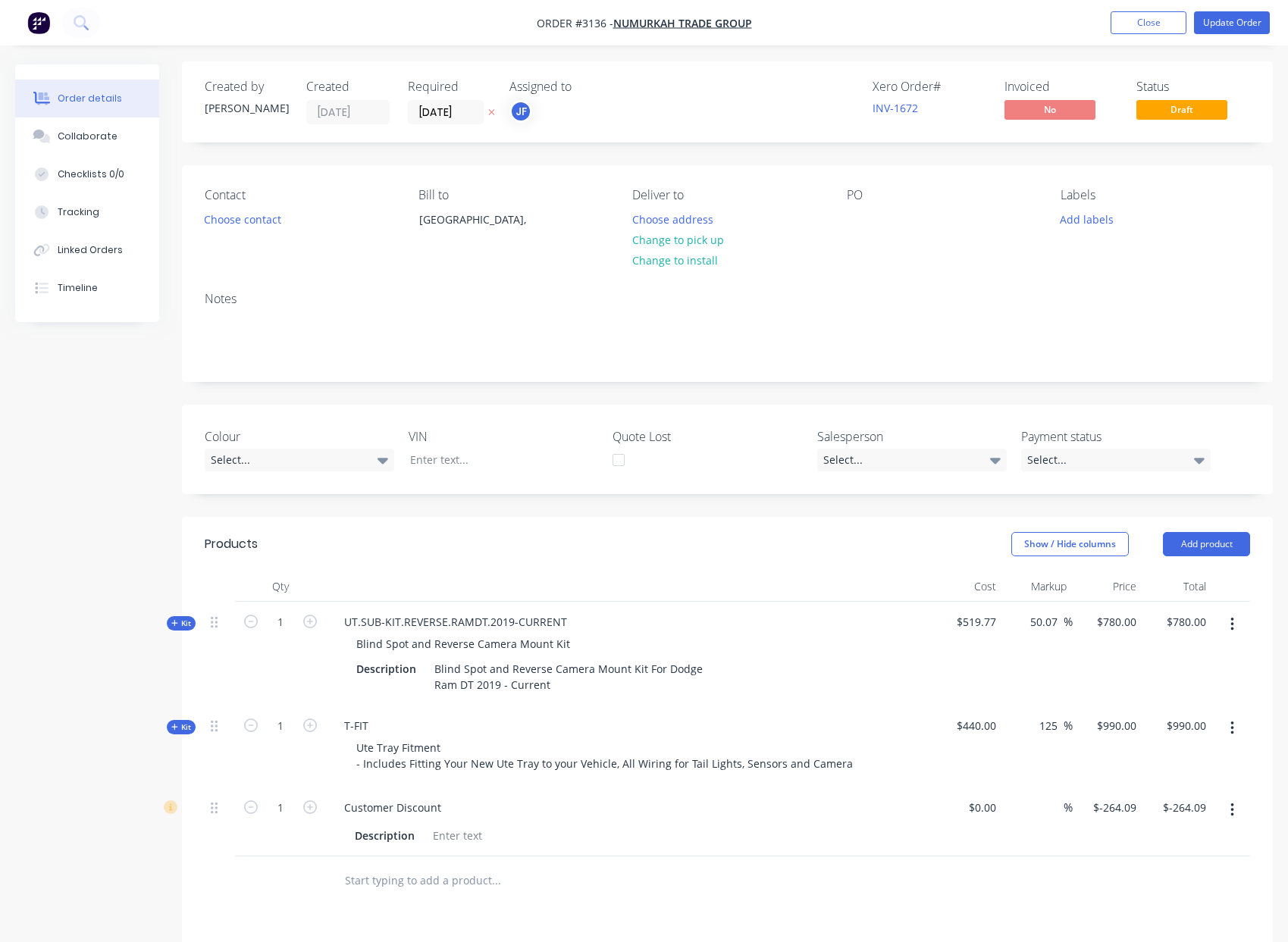
click at [1232, 627] on icon "button" at bounding box center [1232, 624] width 4 height 17
click at [1181, 778] on div "Delete" at bounding box center [1177, 786] width 117 height 22
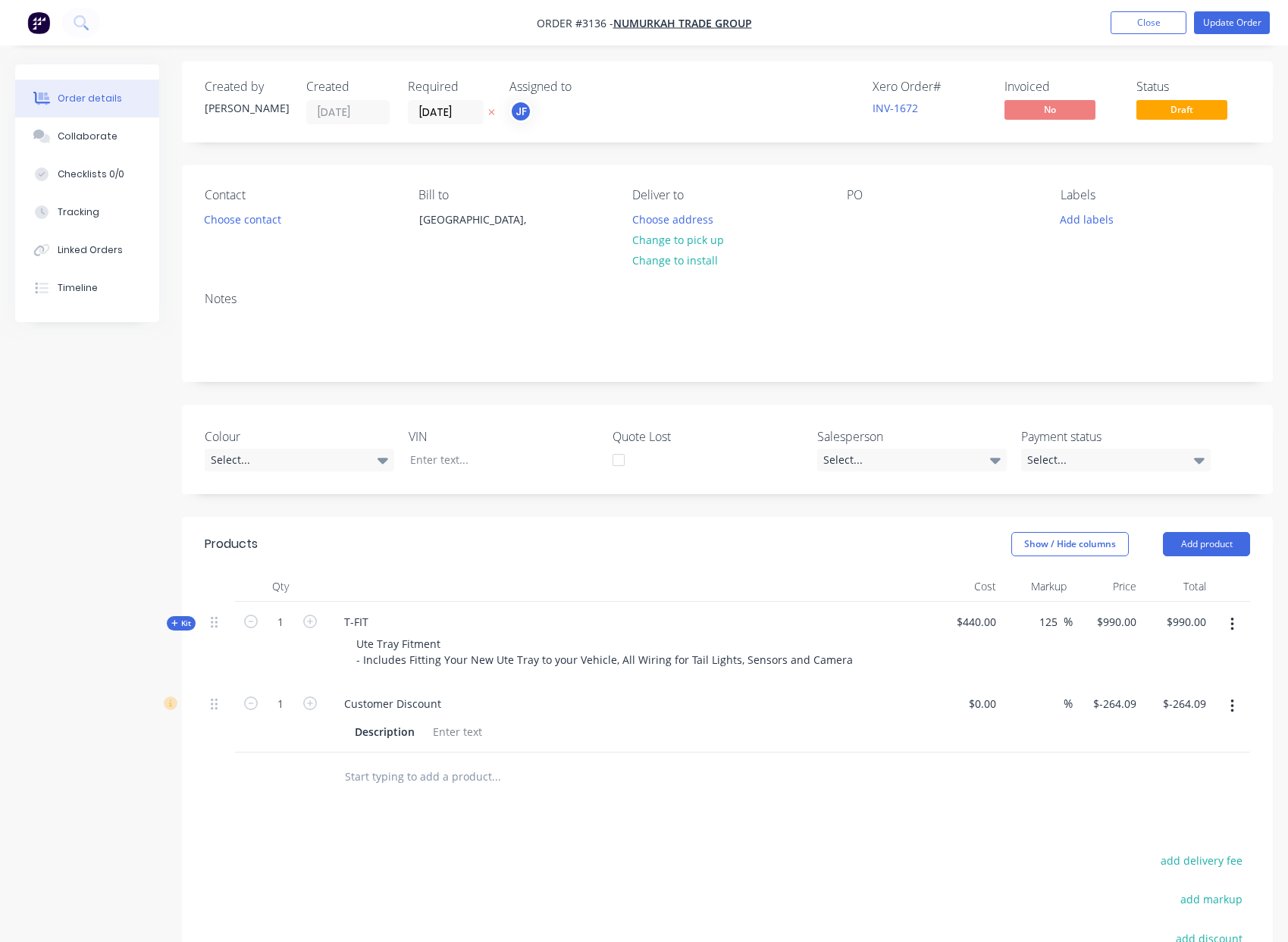
click at [1227, 625] on button "button" at bounding box center [1232, 624] width 36 height 27
click at [1168, 779] on div "Delete" at bounding box center [1177, 786] width 117 height 22
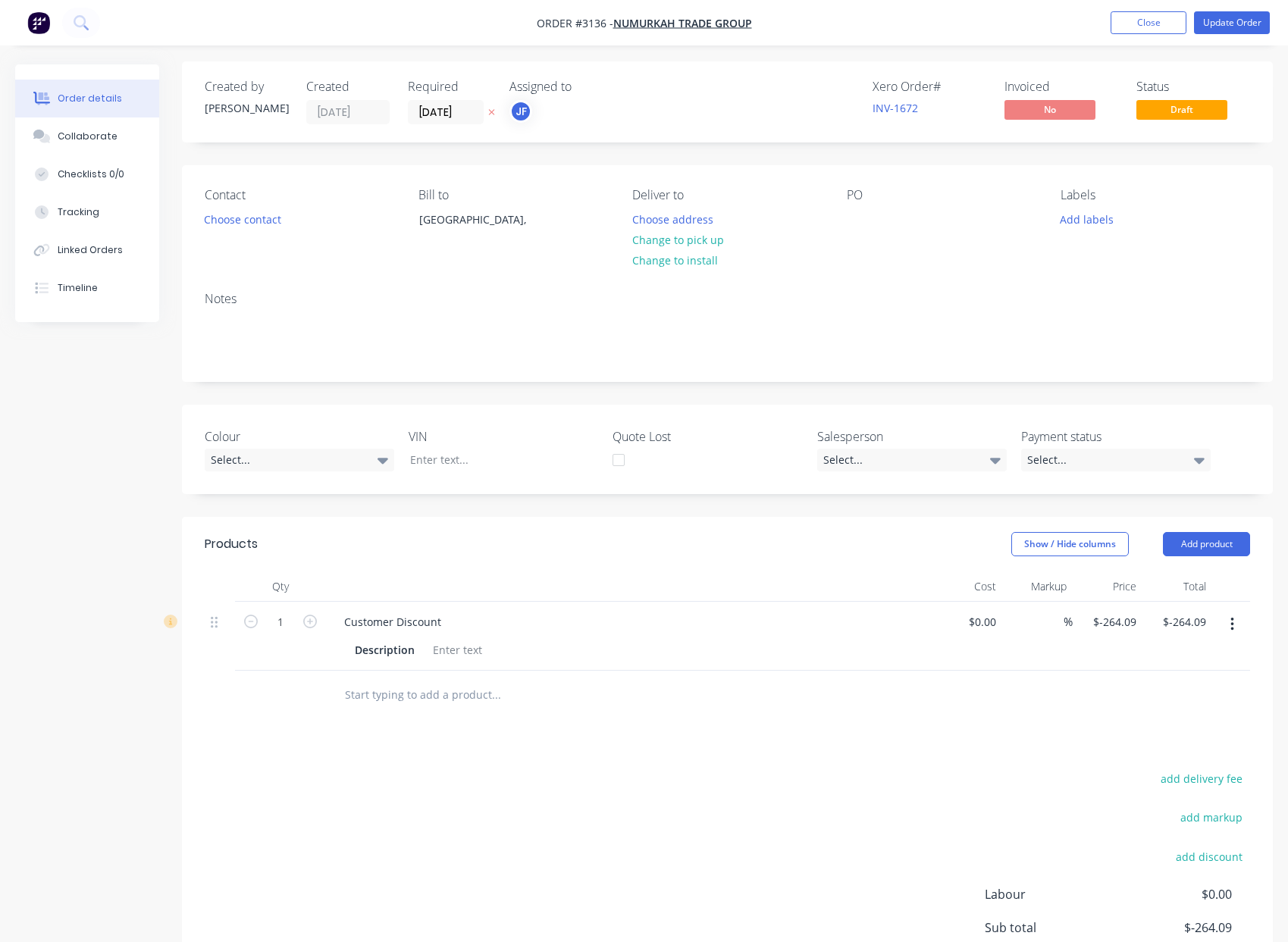
click at [1232, 629] on icon "button" at bounding box center [1232, 624] width 3 height 14
click at [1161, 754] on div "Delete" at bounding box center [1177, 755] width 117 height 22
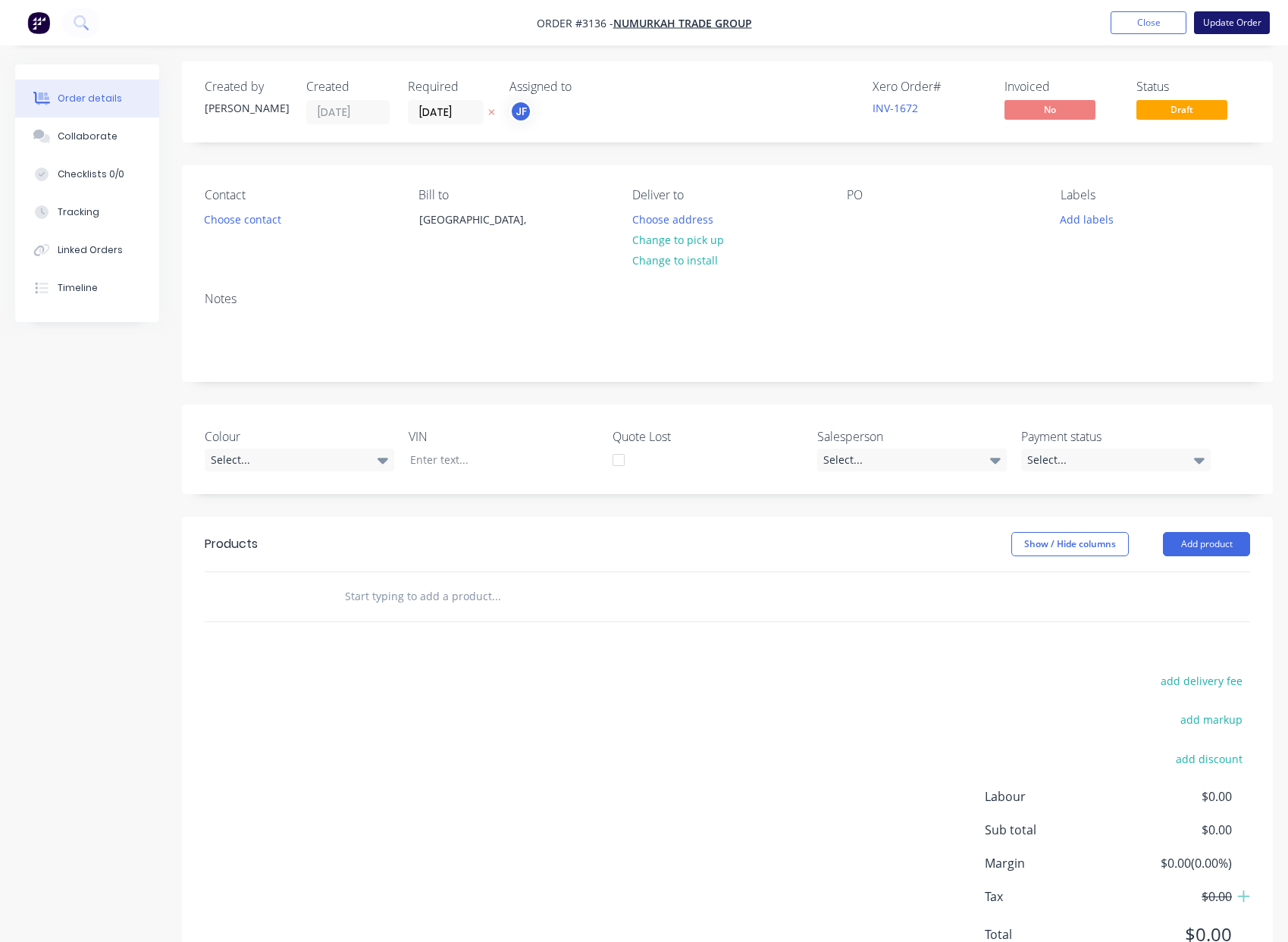
click at [1226, 22] on button "Update Order" at bounding box center [1232, 23] width 76 height 23
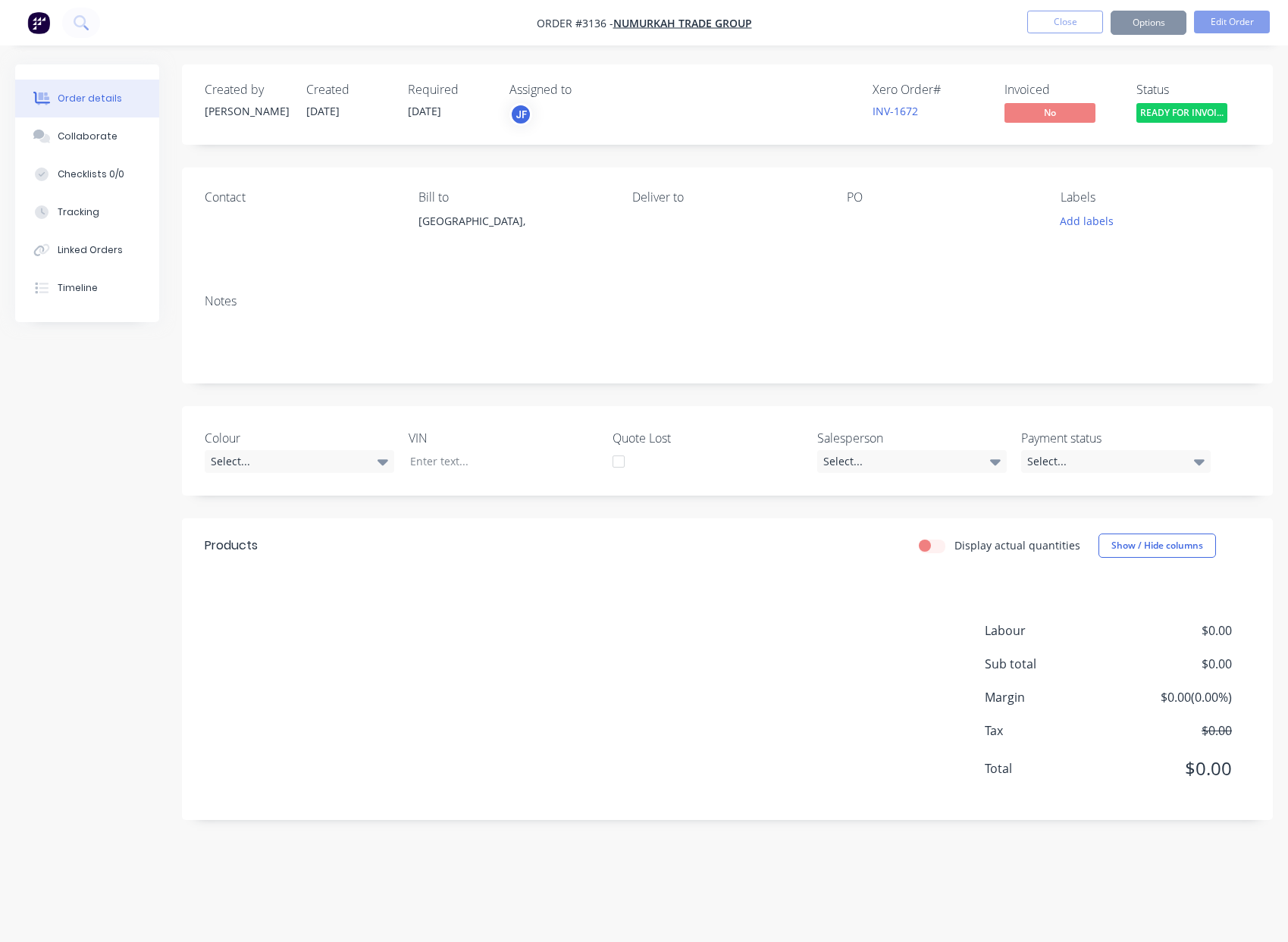
scroll to position [0, 0]
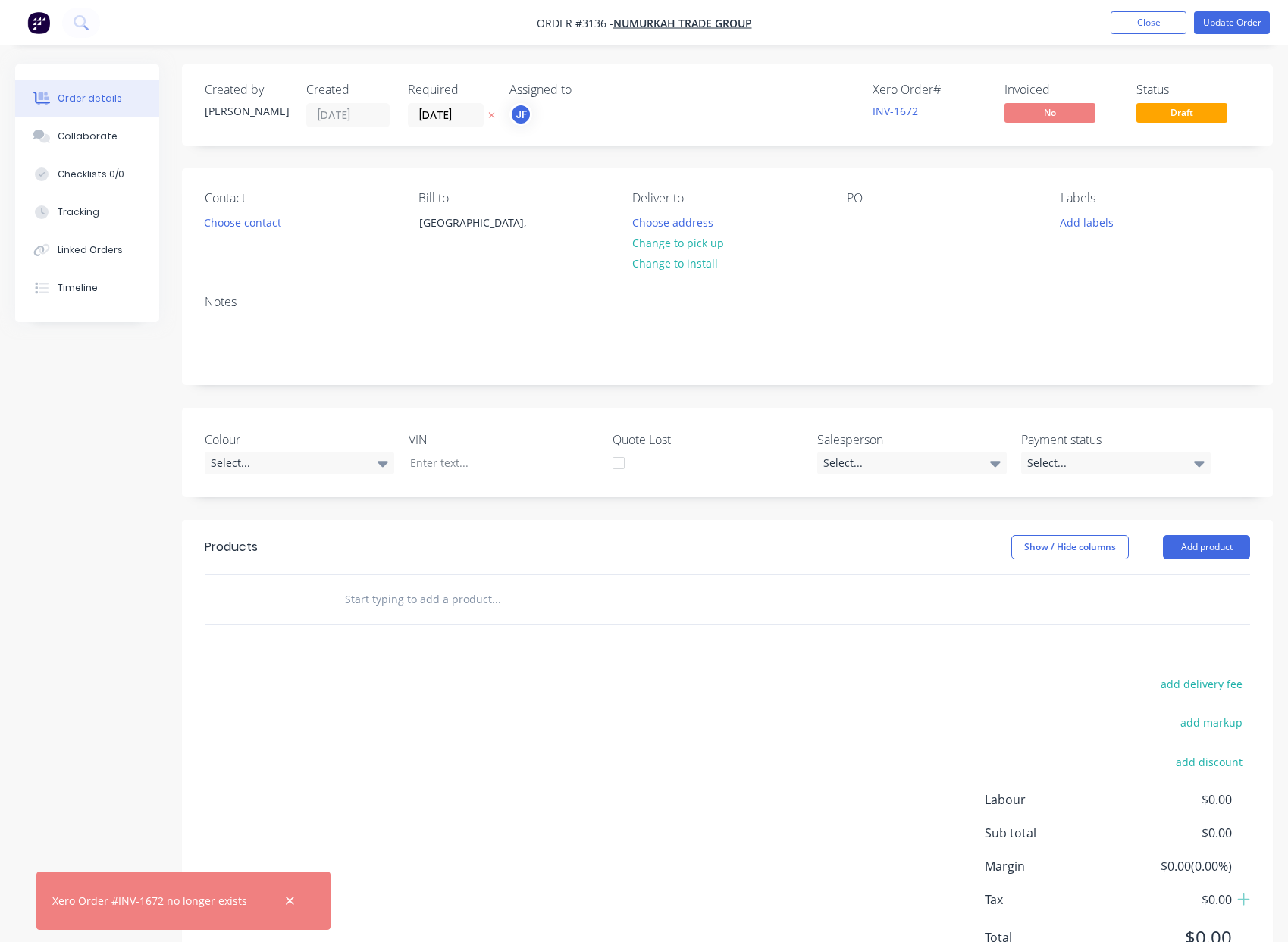
click at [1148, 117] on span "Draft" at bounding box center [1181, 112] width 91 height 19
click at [1149, 27] on button "Close" at bounding box center [1148, 23] width 76 height 23
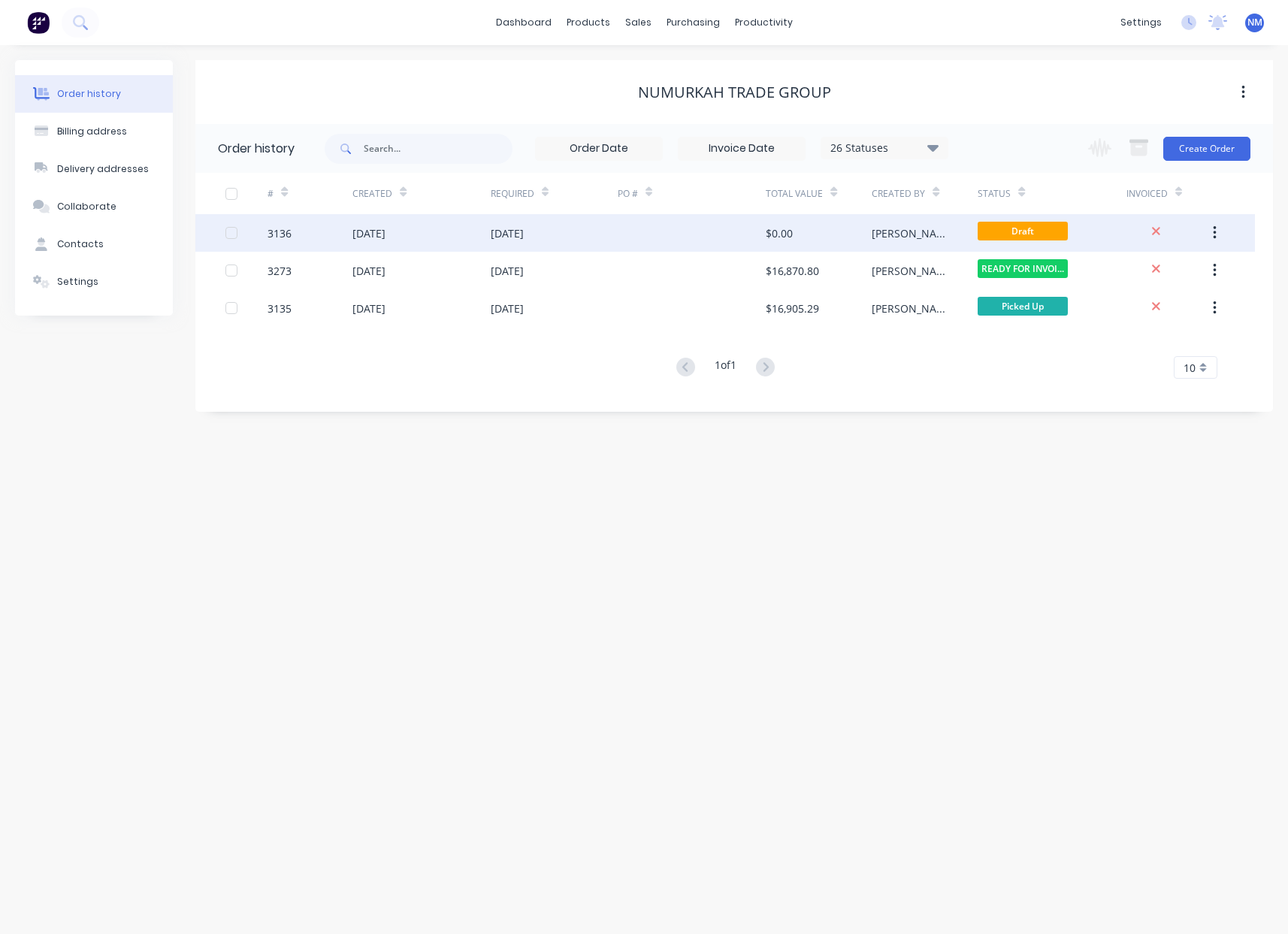
click at [1222, 240] on button "button" at bounding box center [1214, 233] width 35 height 27
click at [1146, 267] on div "Archive" at bounding box center [1161, 272] width 116 height 22
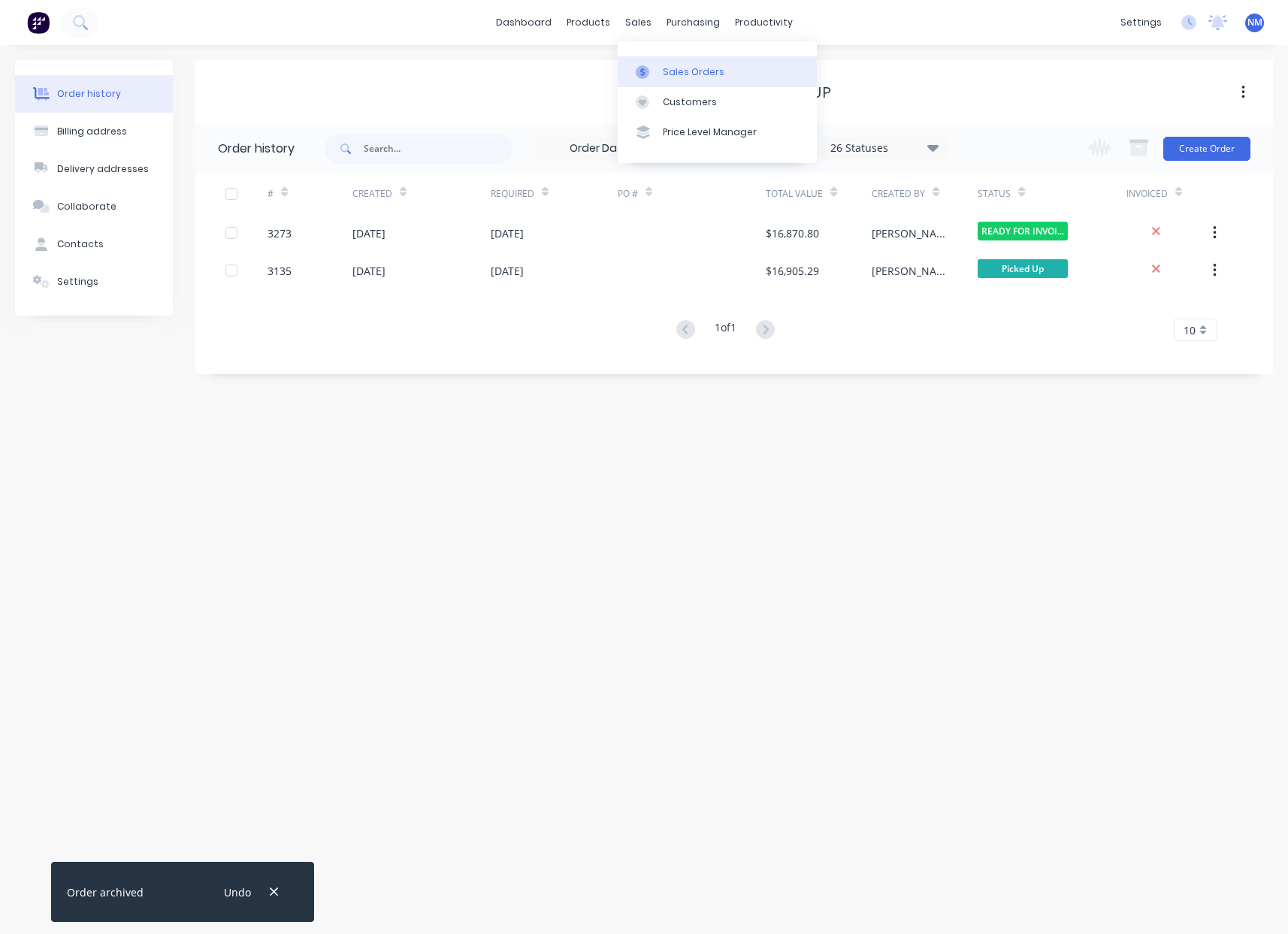
click at [699, 69] on div "Sales Orders" at bounding box center [694, 72] width 61 height 14
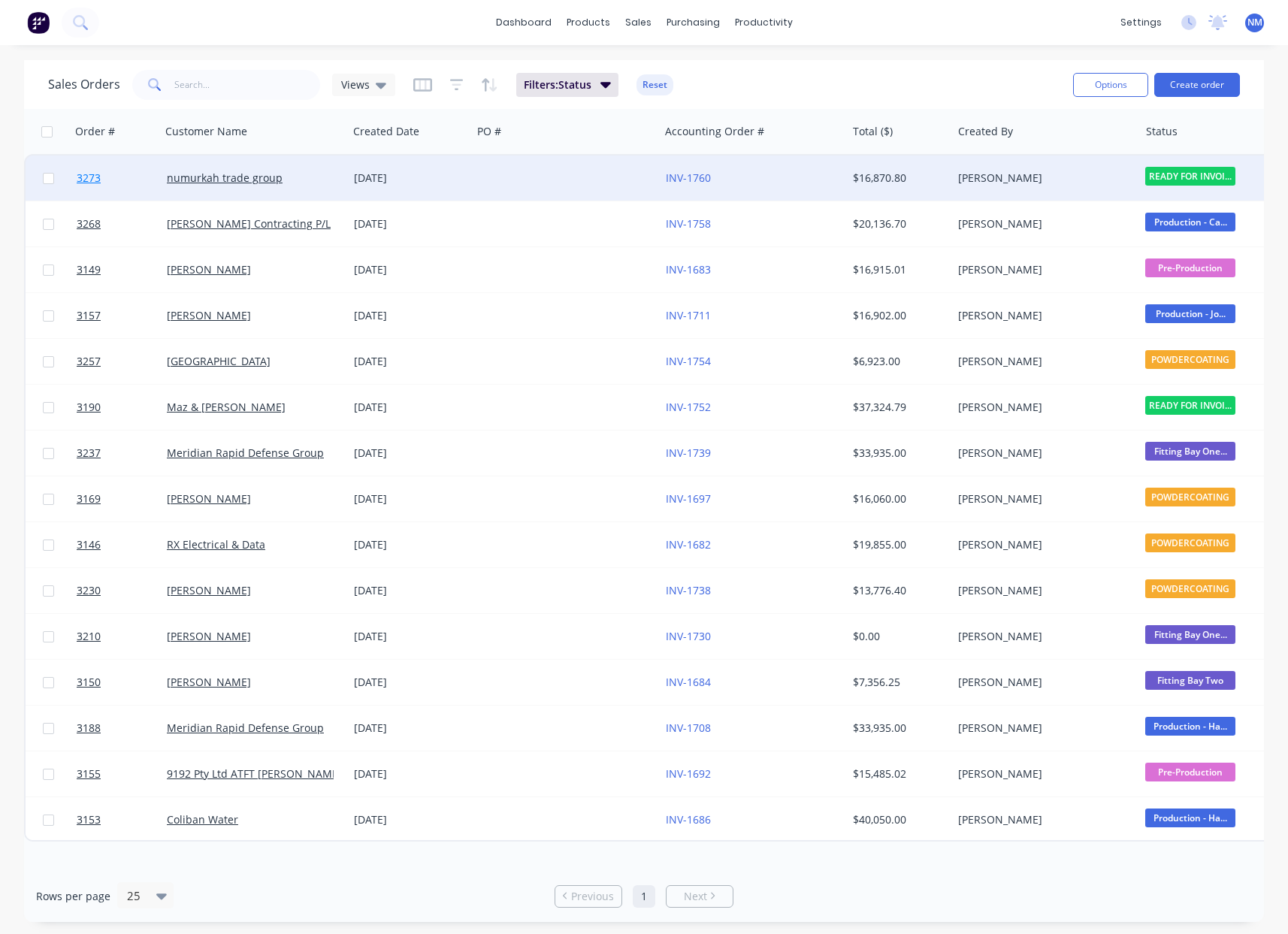
click at [85, 175] on span "3273" at bounding box center [89, 178] width 24 height 15
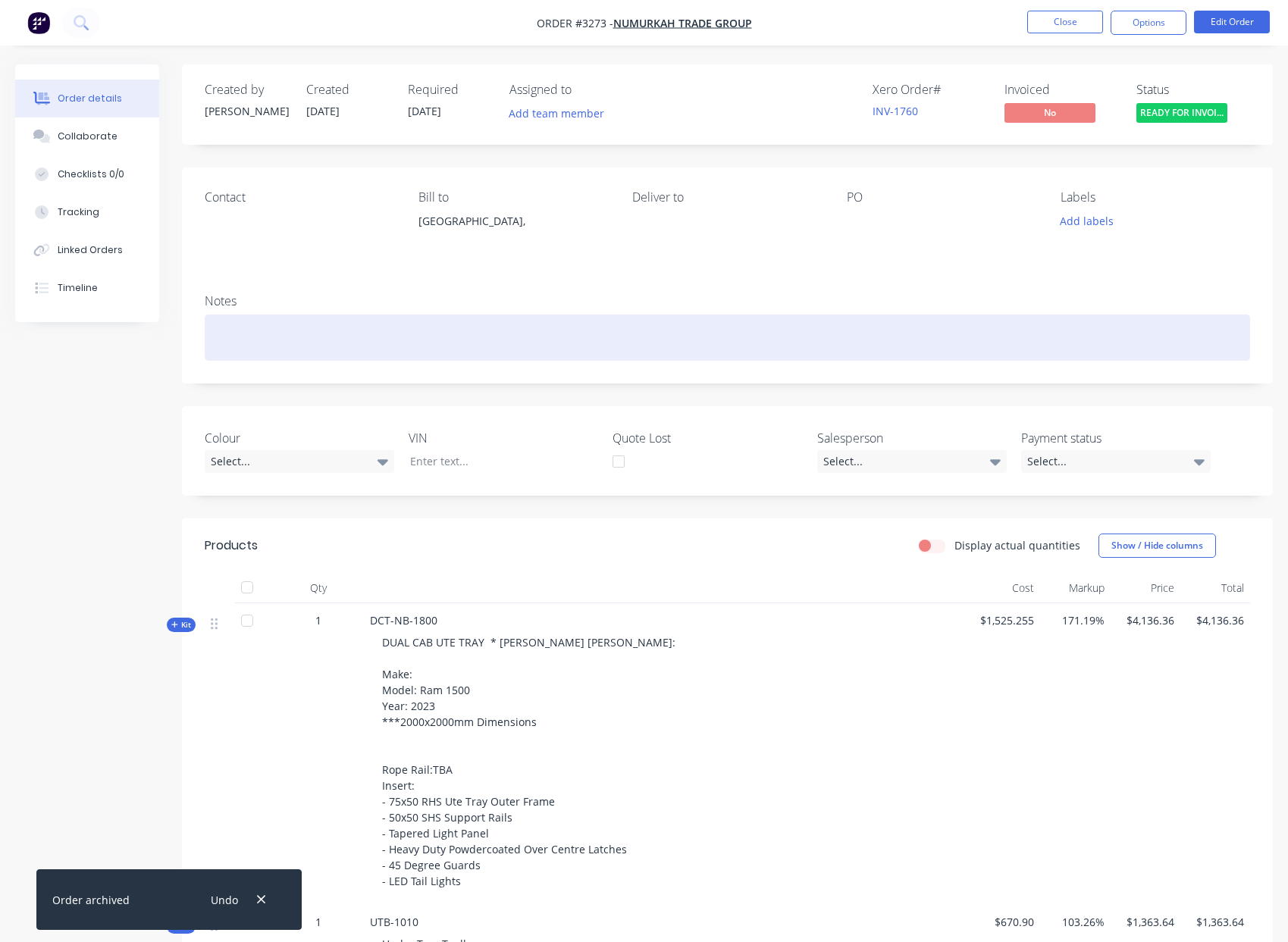
click at [335, 342] on div at bounding box center [727, 337] width 1045 height 46
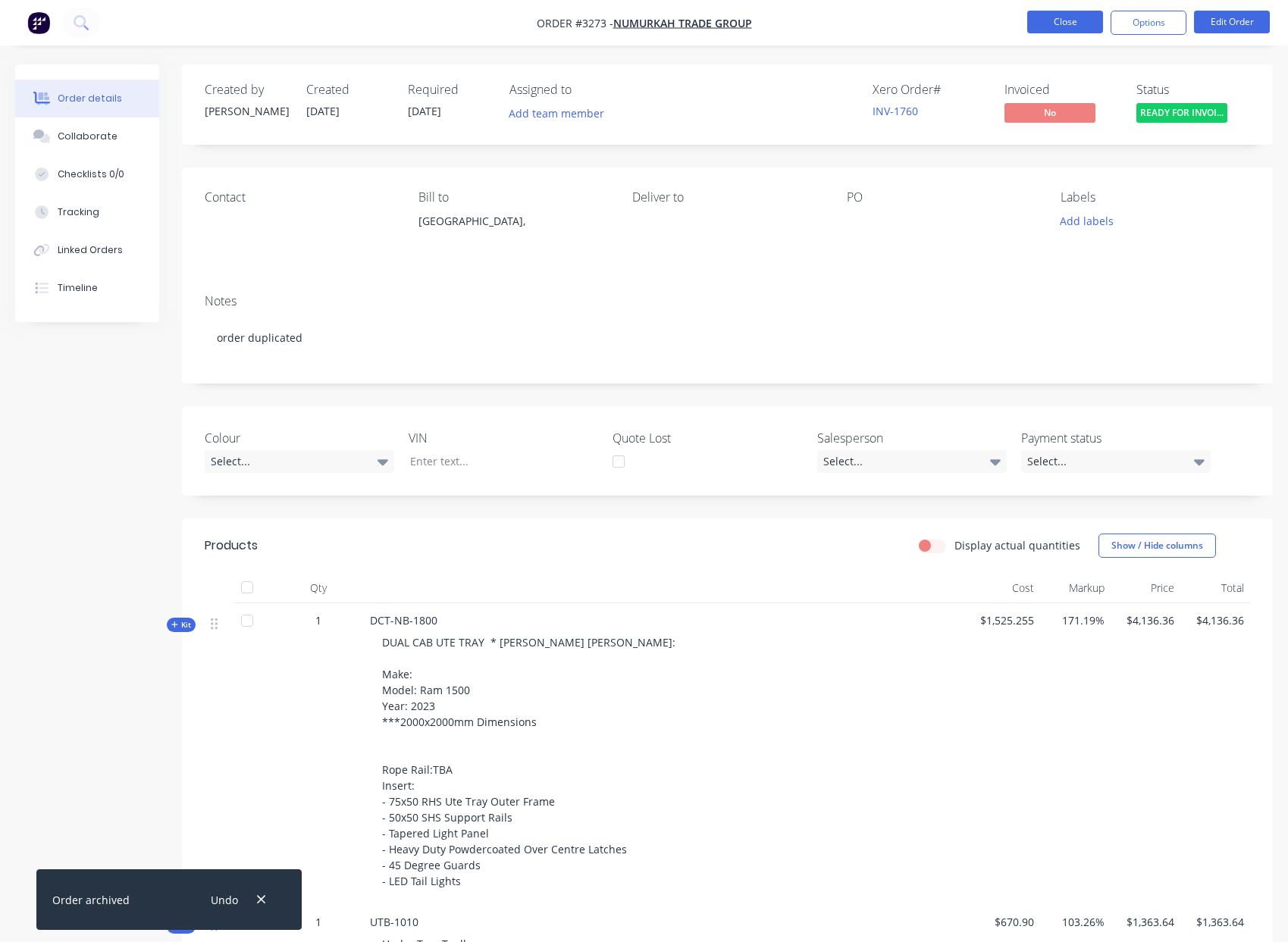
click at [1083, 23] on button "Close" at bounding box center [1065, 22] width 76 height 23
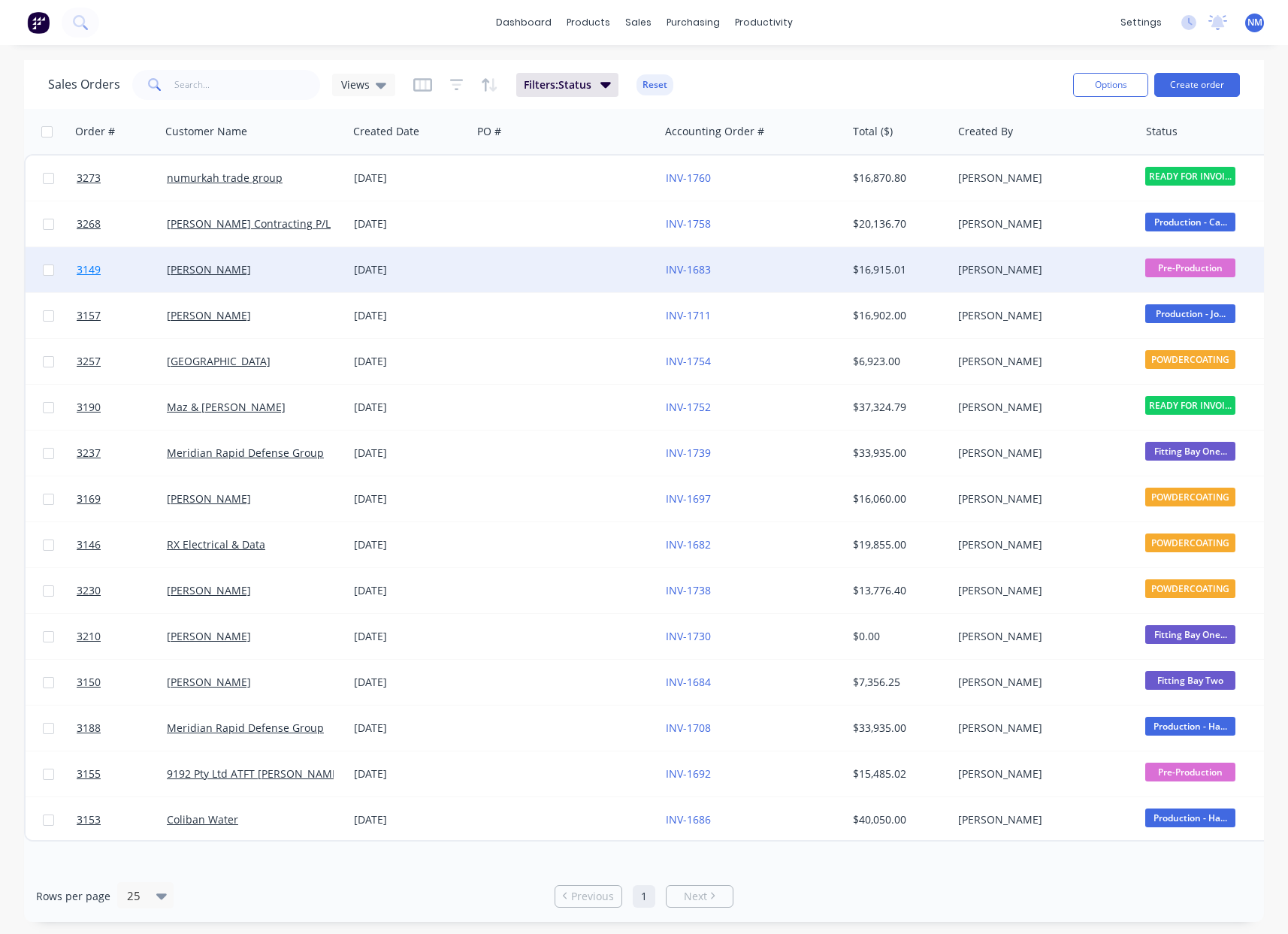
click at [91, 271] on span "3149" at bounding box center [89, 270] width 24 height 15
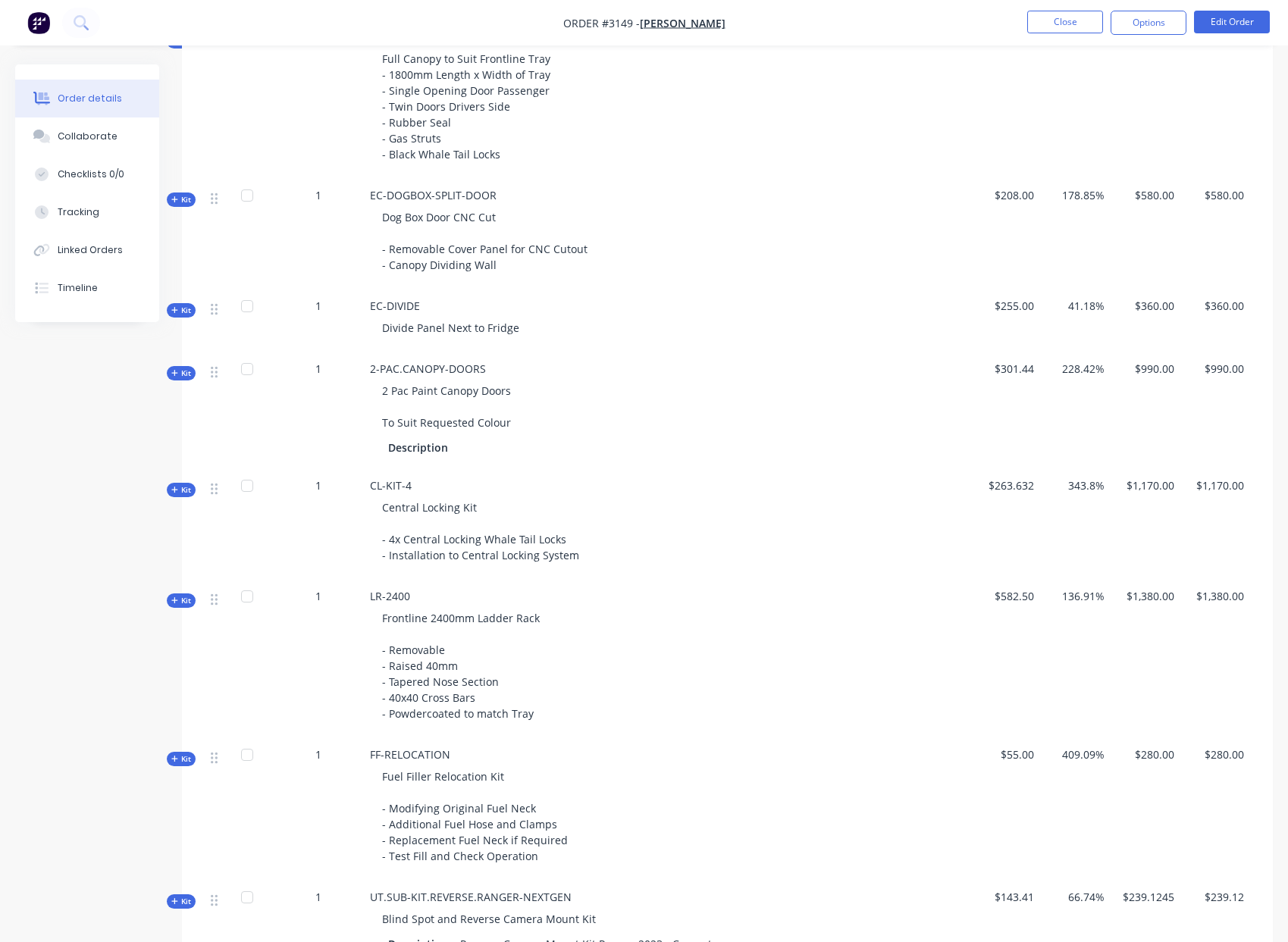
scroll to position [1816, 0]
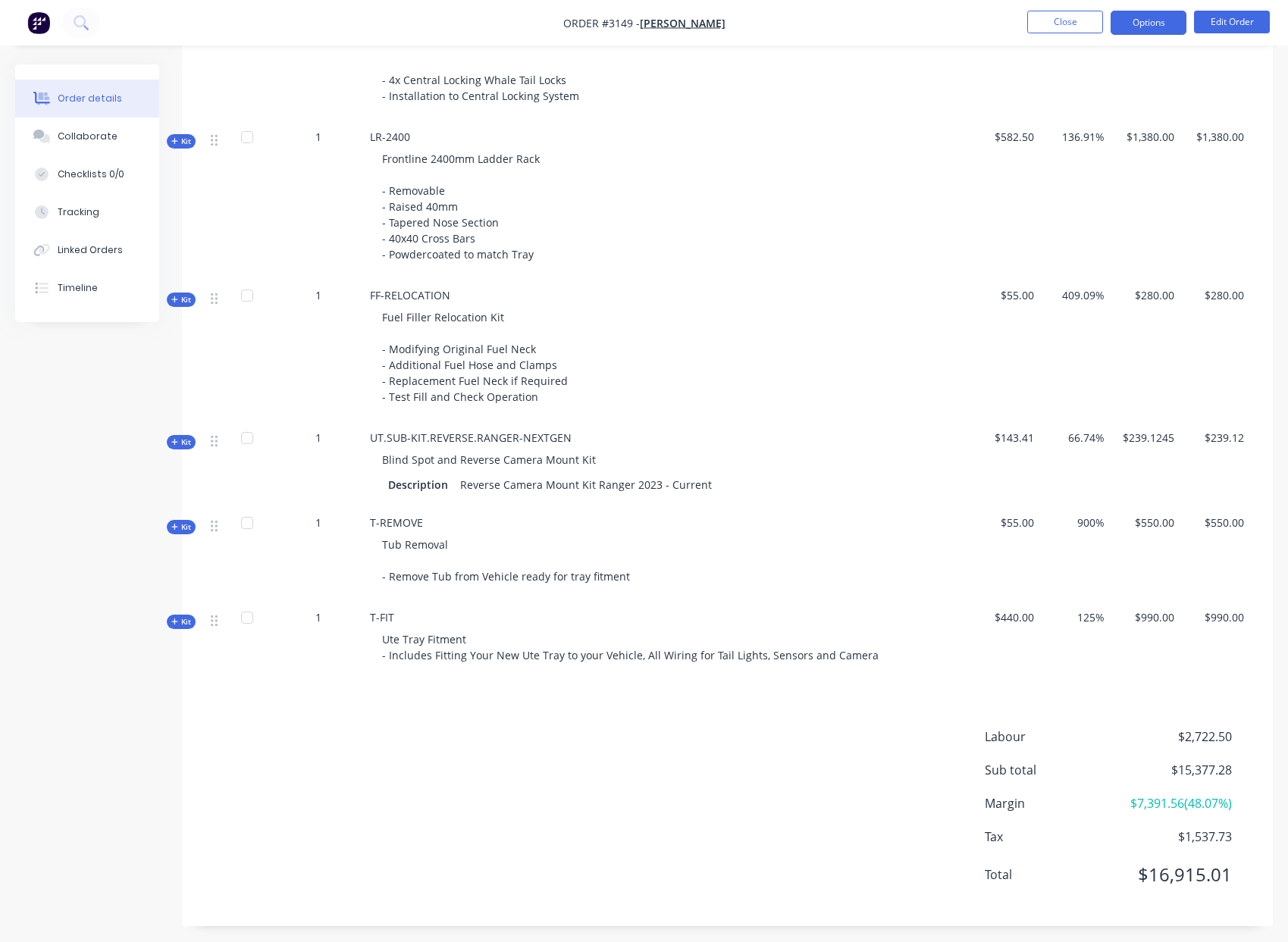
click at [1166, 32] on button "Options" at bounding box center [1148, 22] width 76 height 24
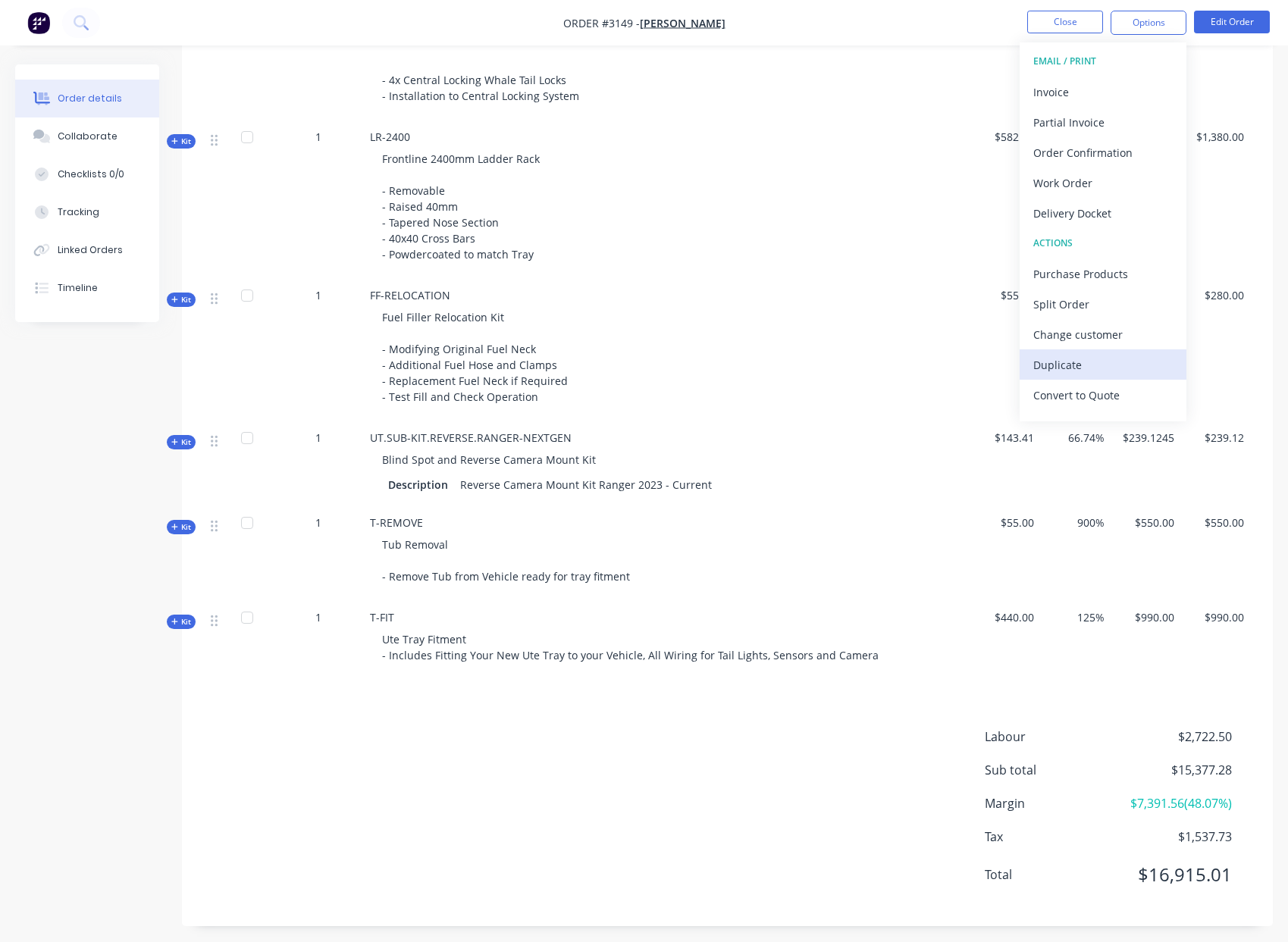
click at [1109, 361] on div "Duplicate" at bounding box center [1102, 365] width 140 height 22
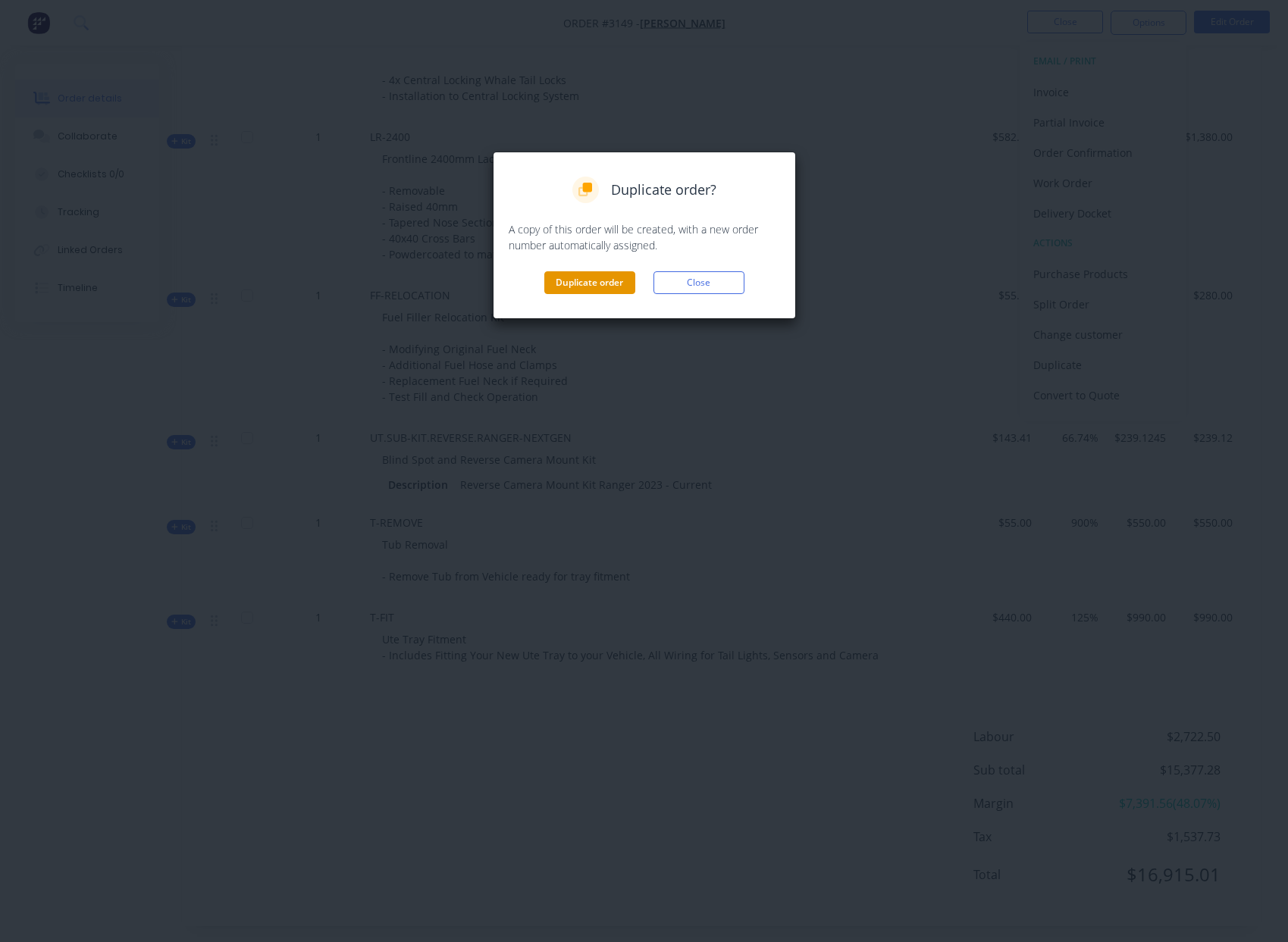
click at [602, 278] on button "Duplicate order" at bounding box center [589, 283] width 91 height 23
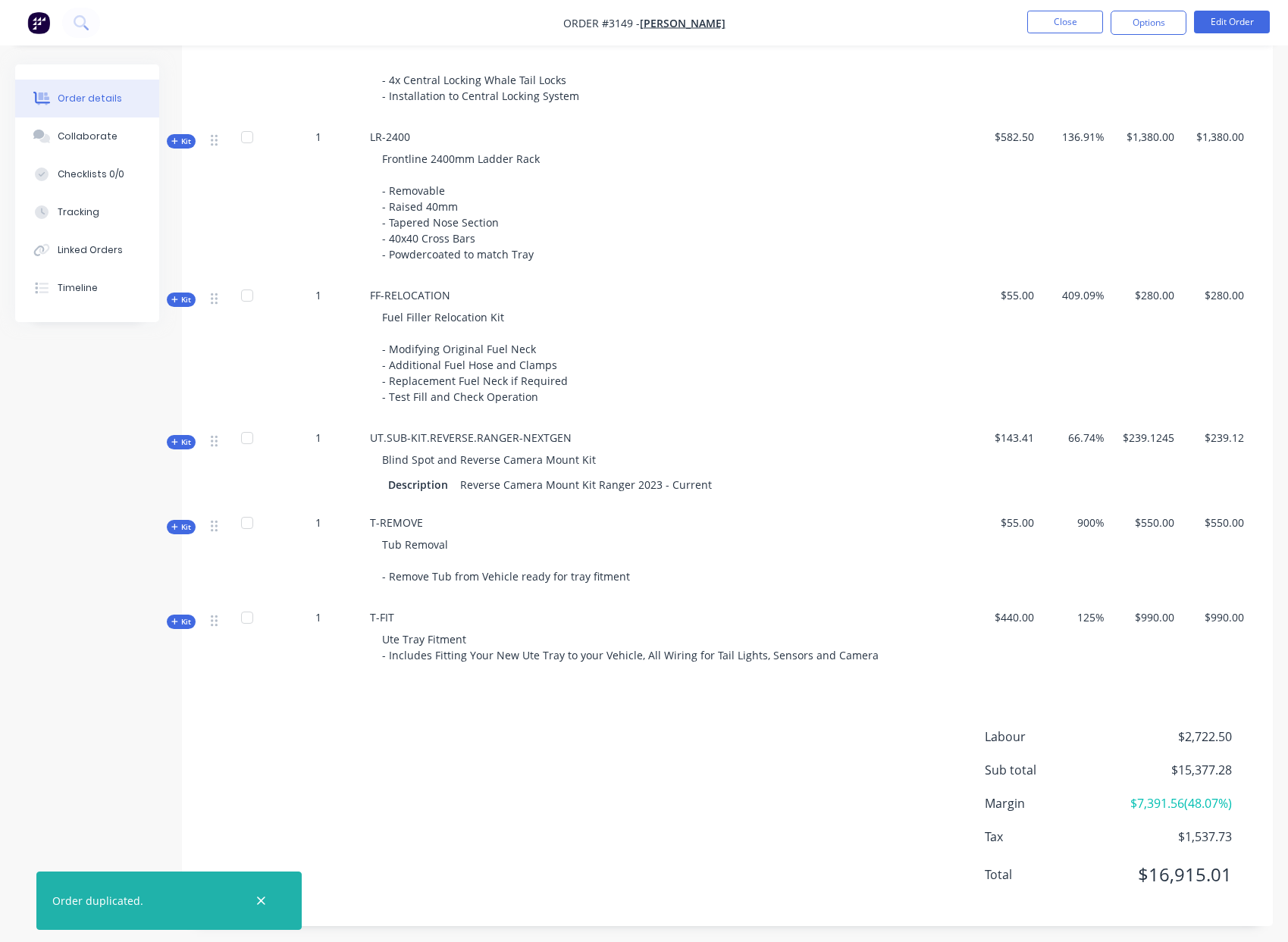
scroll to position [0, 0]
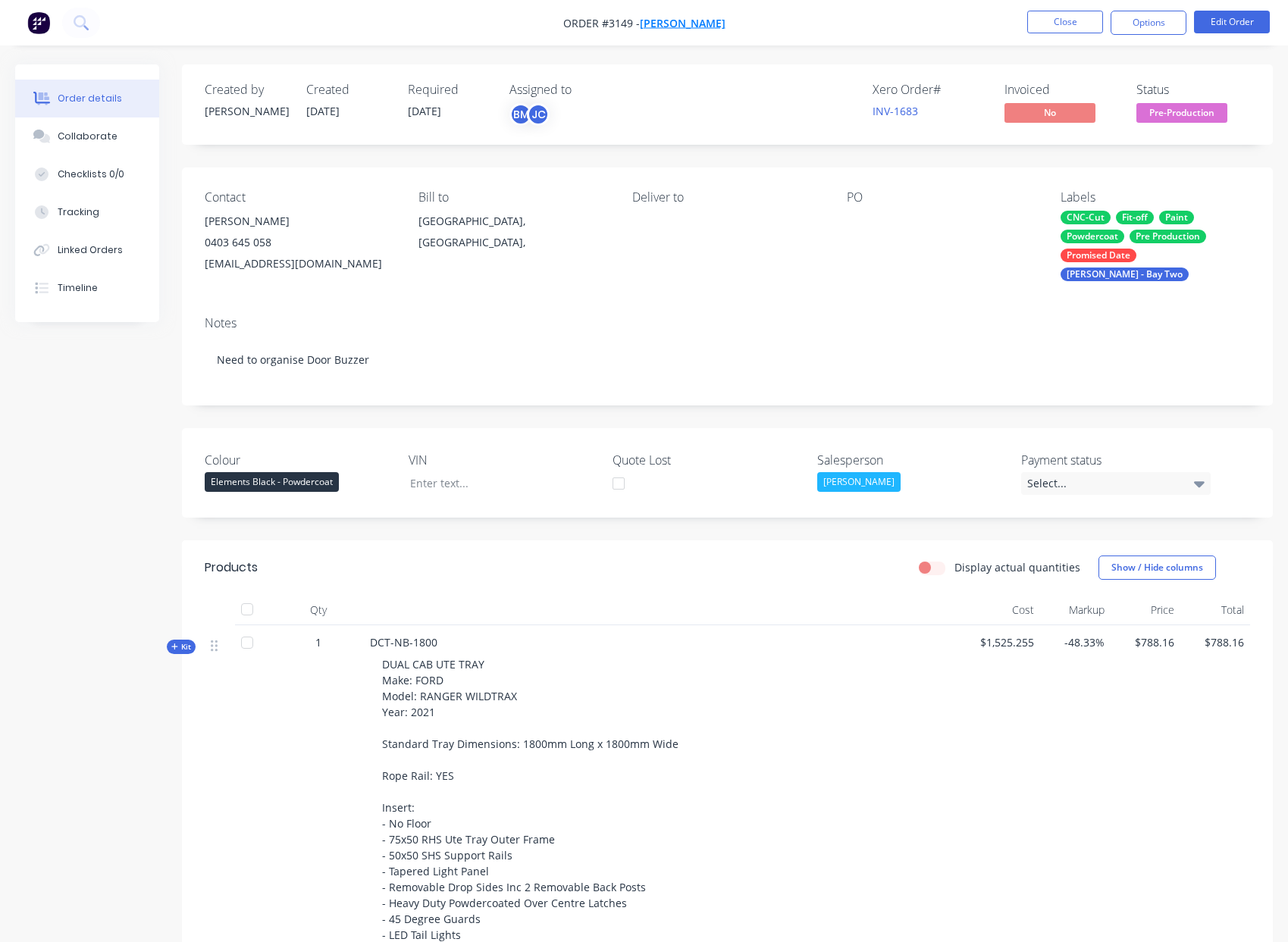
click at [673, 25] on span "[PERSON_NAME]" at bounding box center [683, 22] width 86 height 14
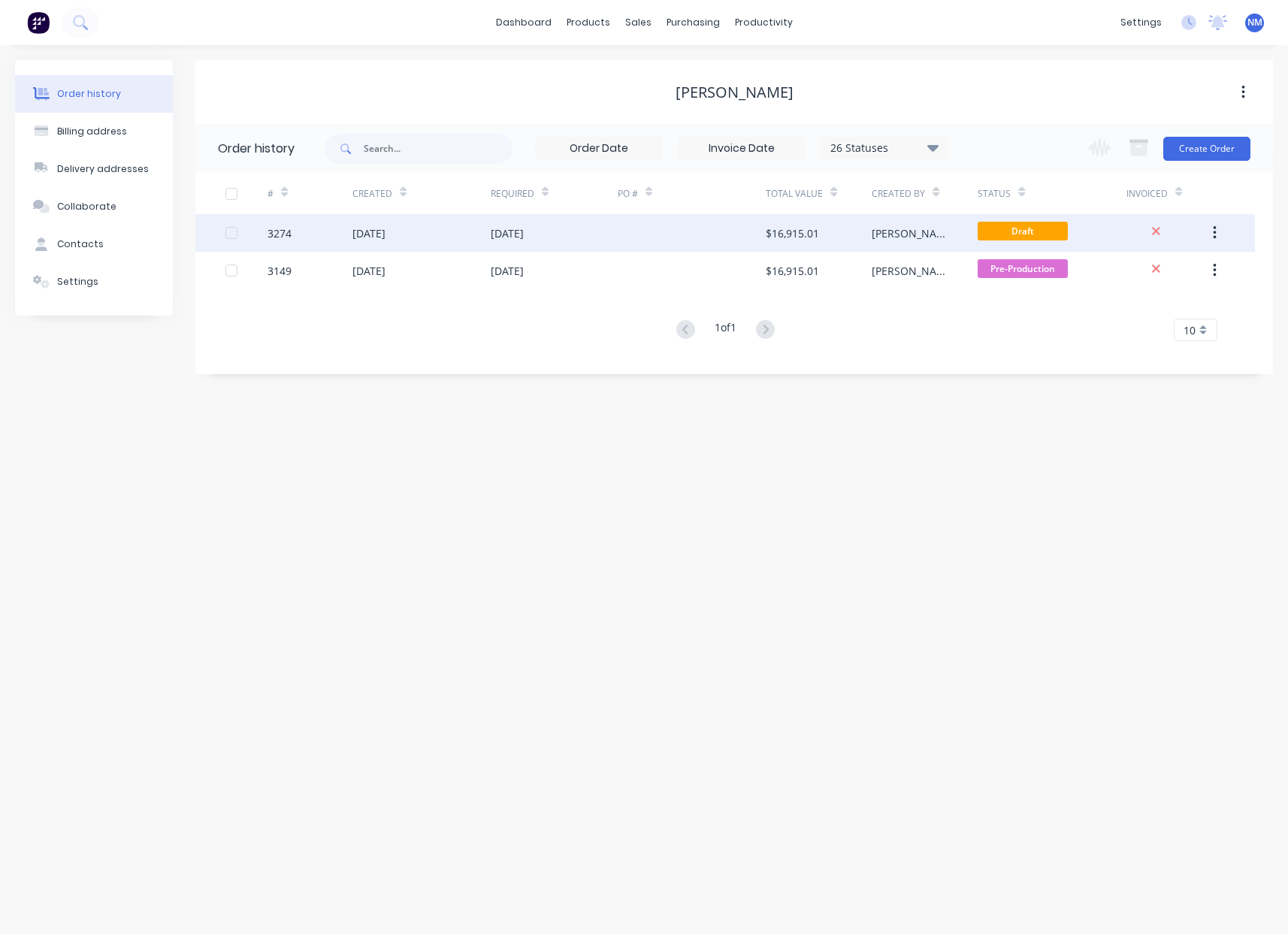
click at [650, 244] on div at bounding box center [692, 233] width 148 height 38
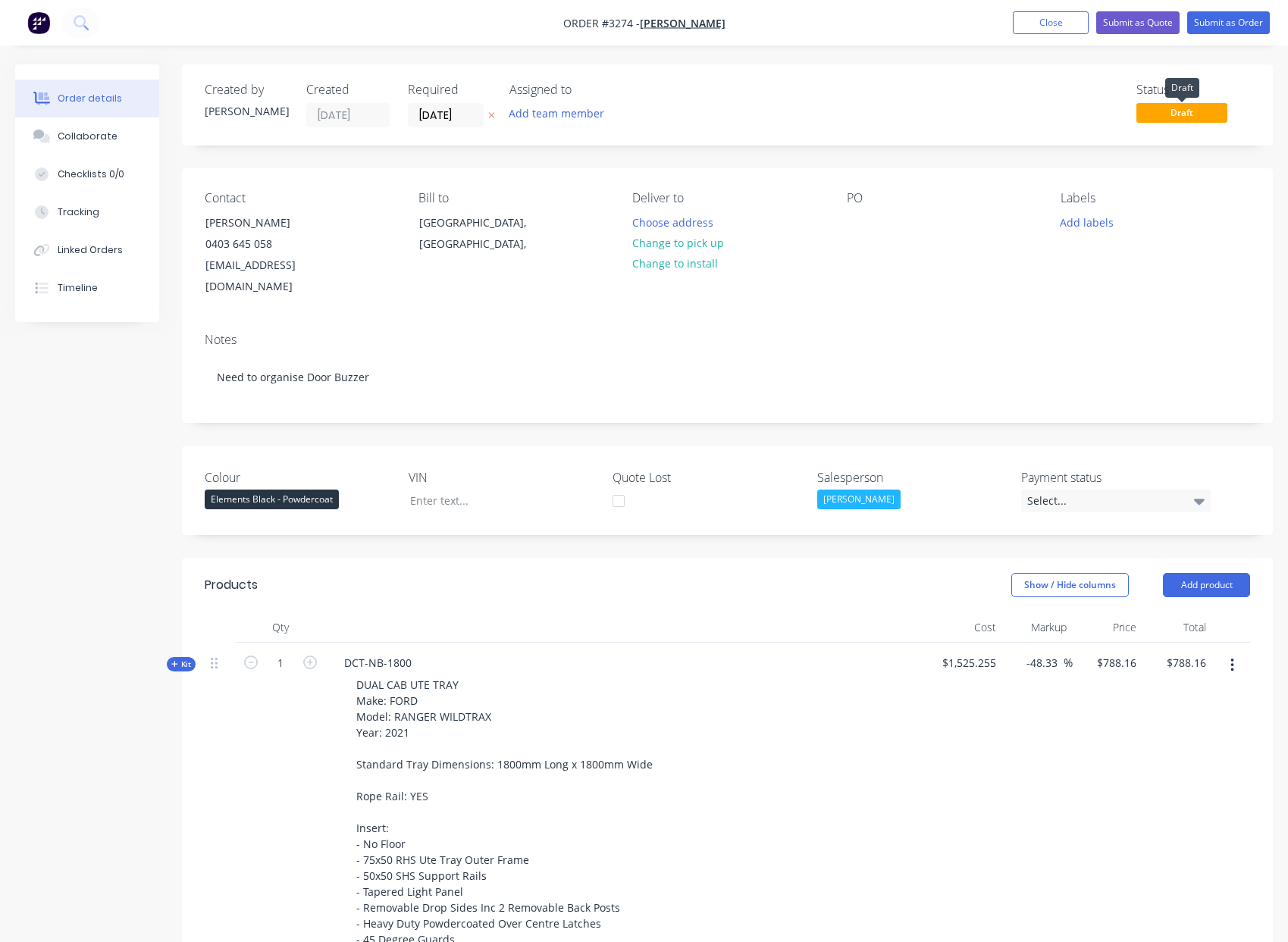
click at [1203, 112] on span "Draft" at bounding box center [1181, 112] width 91 height 19
click at [1239, 24] on button "Submit as Order" at bounding box center [1228, 23] width 83 height 23
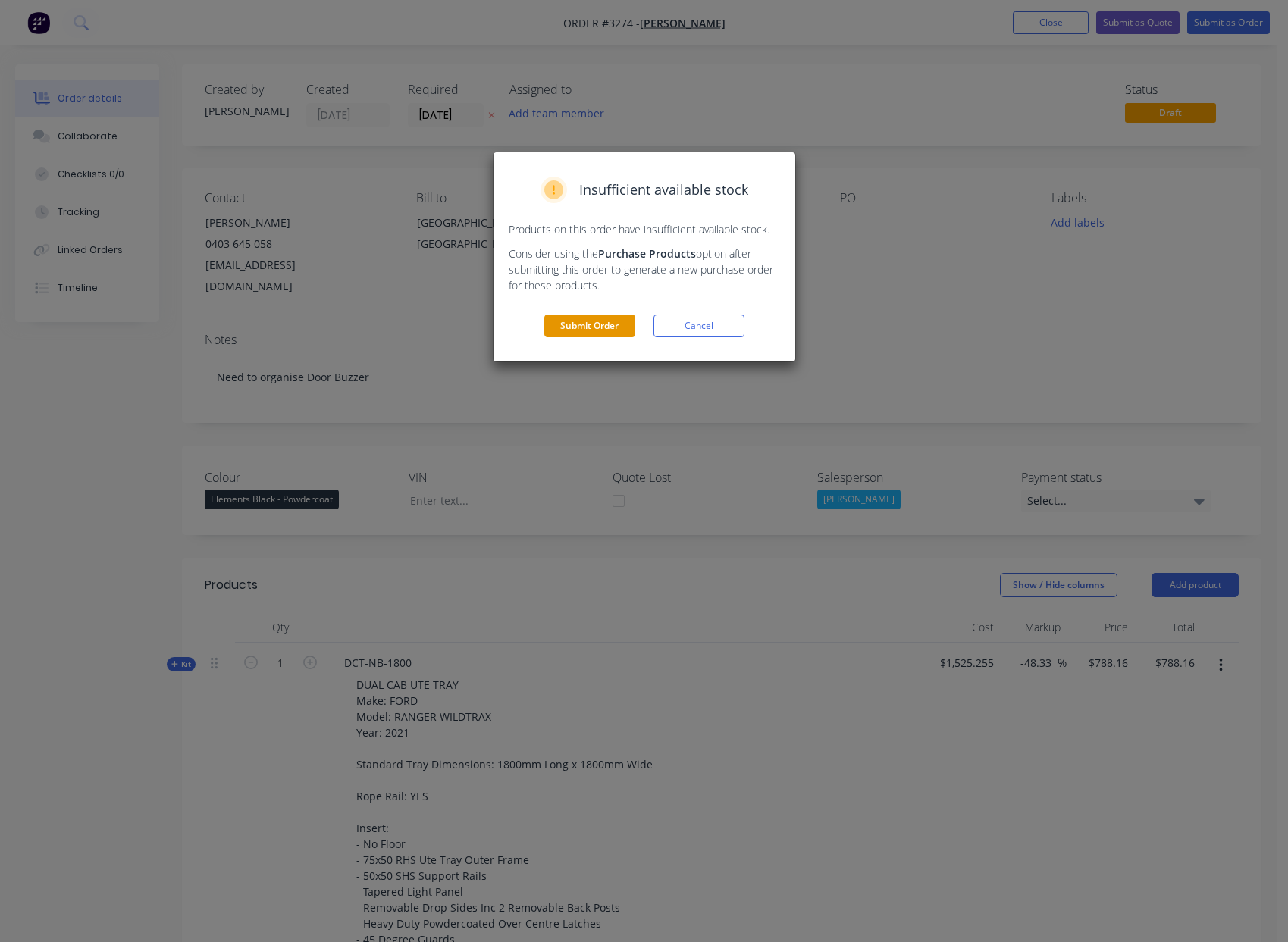
click at [580, 321] on button "Submit Order" at bounding box center [589, 326] width 91 height 23
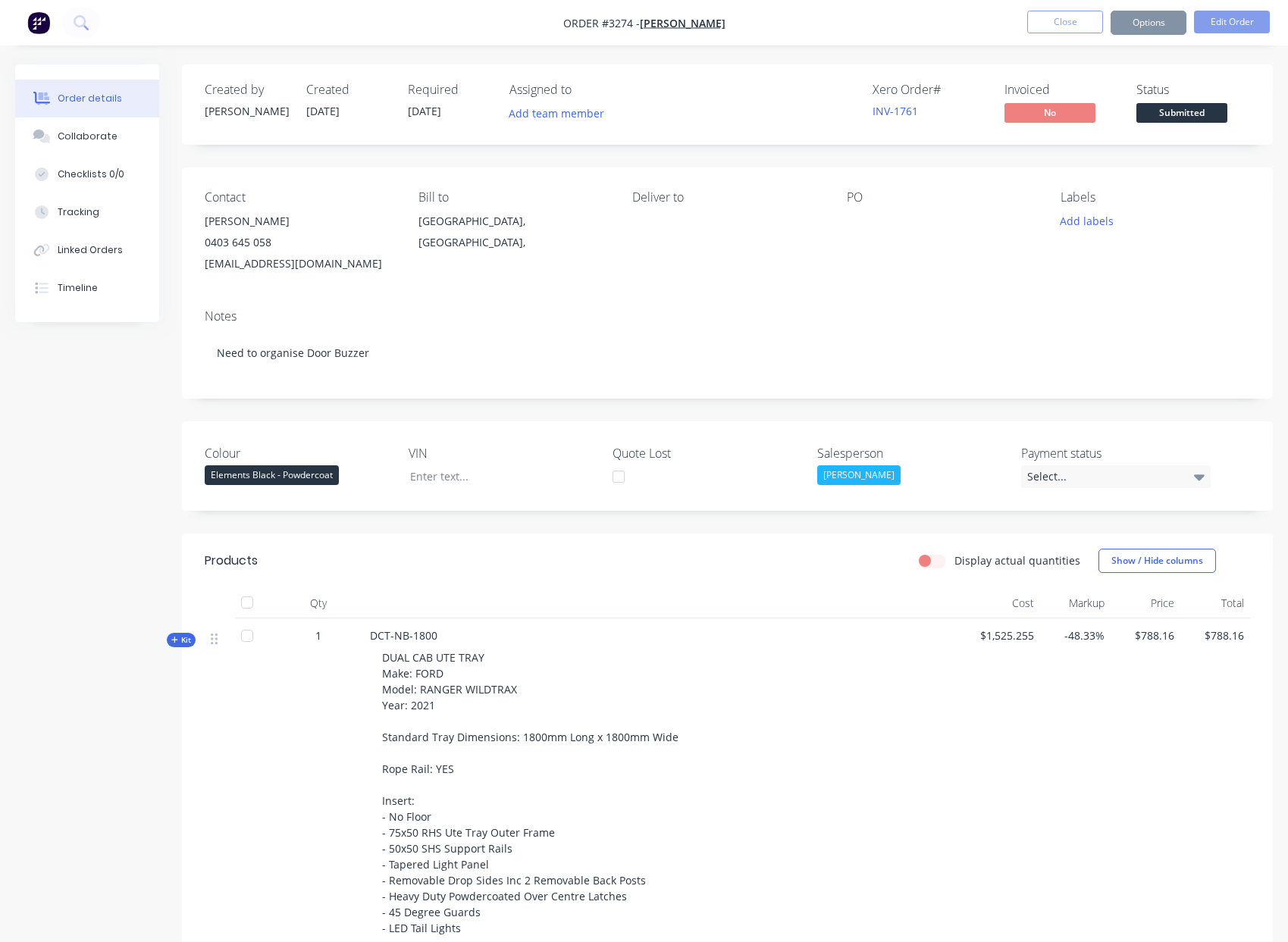
click at [1181, 115] on span "Submitted" at bounding box center [1181, 112] width 91 height 19
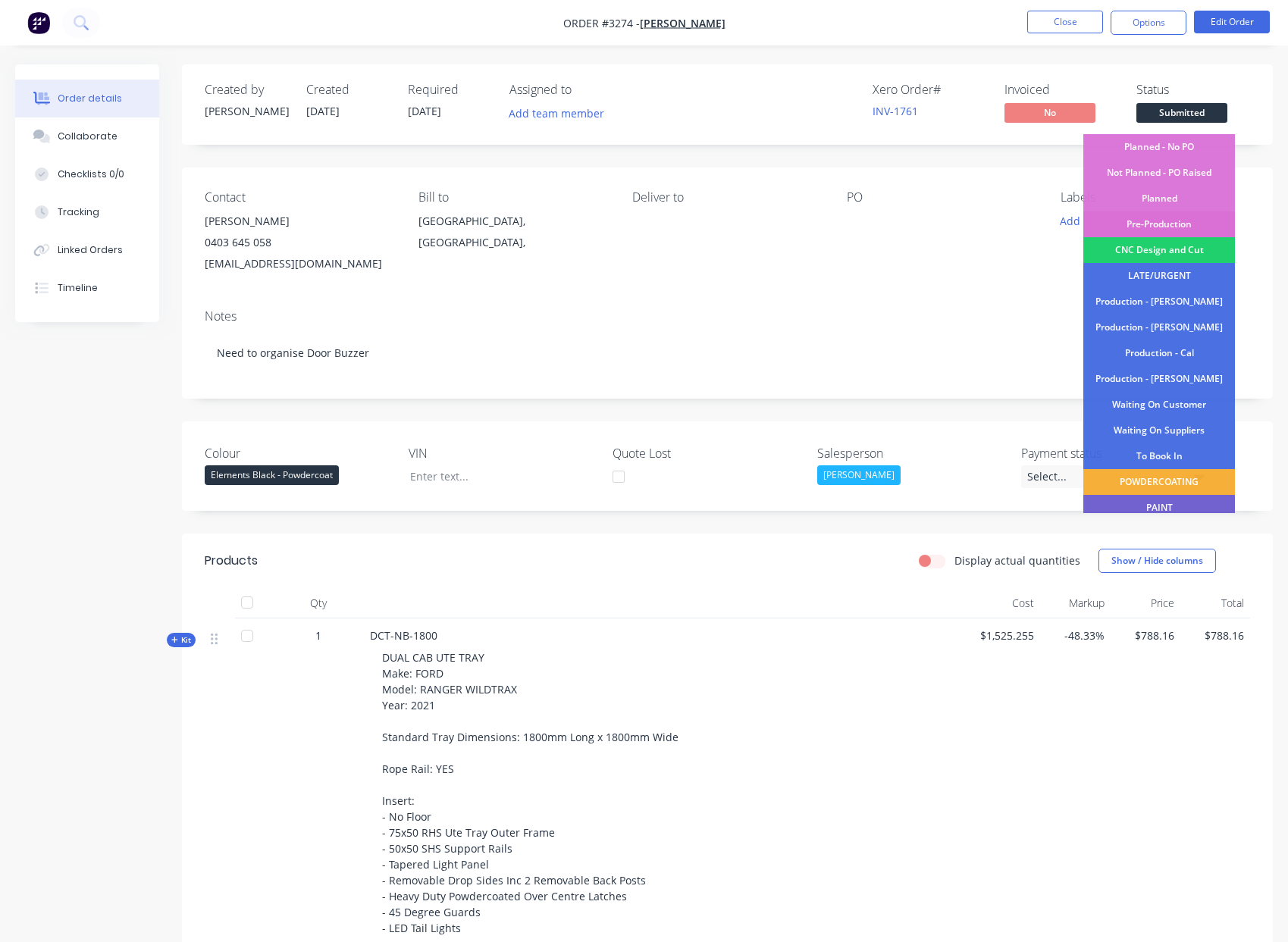
click at [1139, 222] on div "Pre-Production" at bounding box center [1158, 224] width 151 height 26
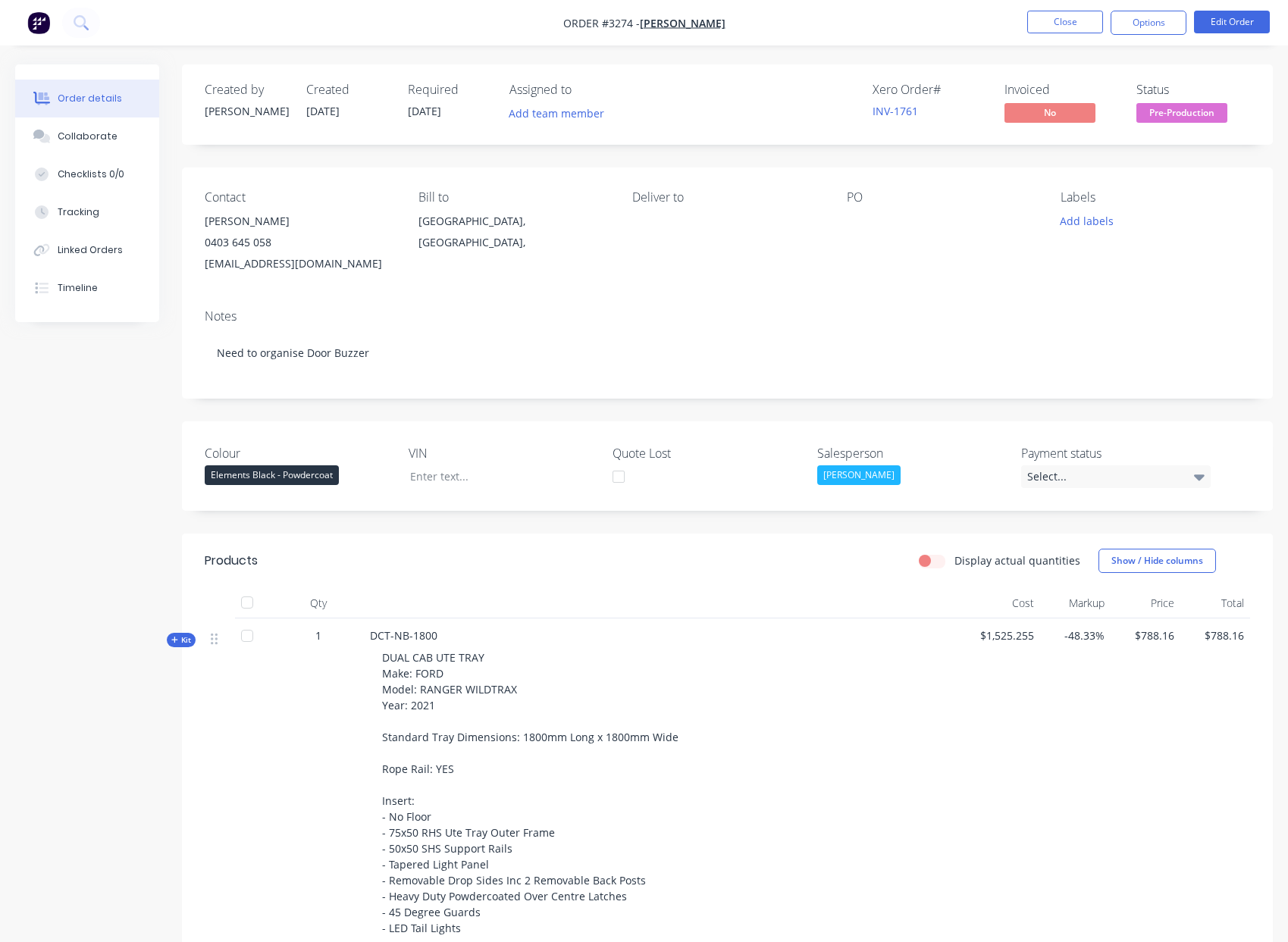
click at [1213, 265] on div "Labels Add labels" at bounding box center [1154, 232] width 189 height 84
drag, startPoint x: 1126, startPoint y: 26, endPoint x: 1120, endPoint y: 39, distance: 14.3
click at [1126, 27] on button "Options" at bounding box center [1148, 22] width 76 height 24
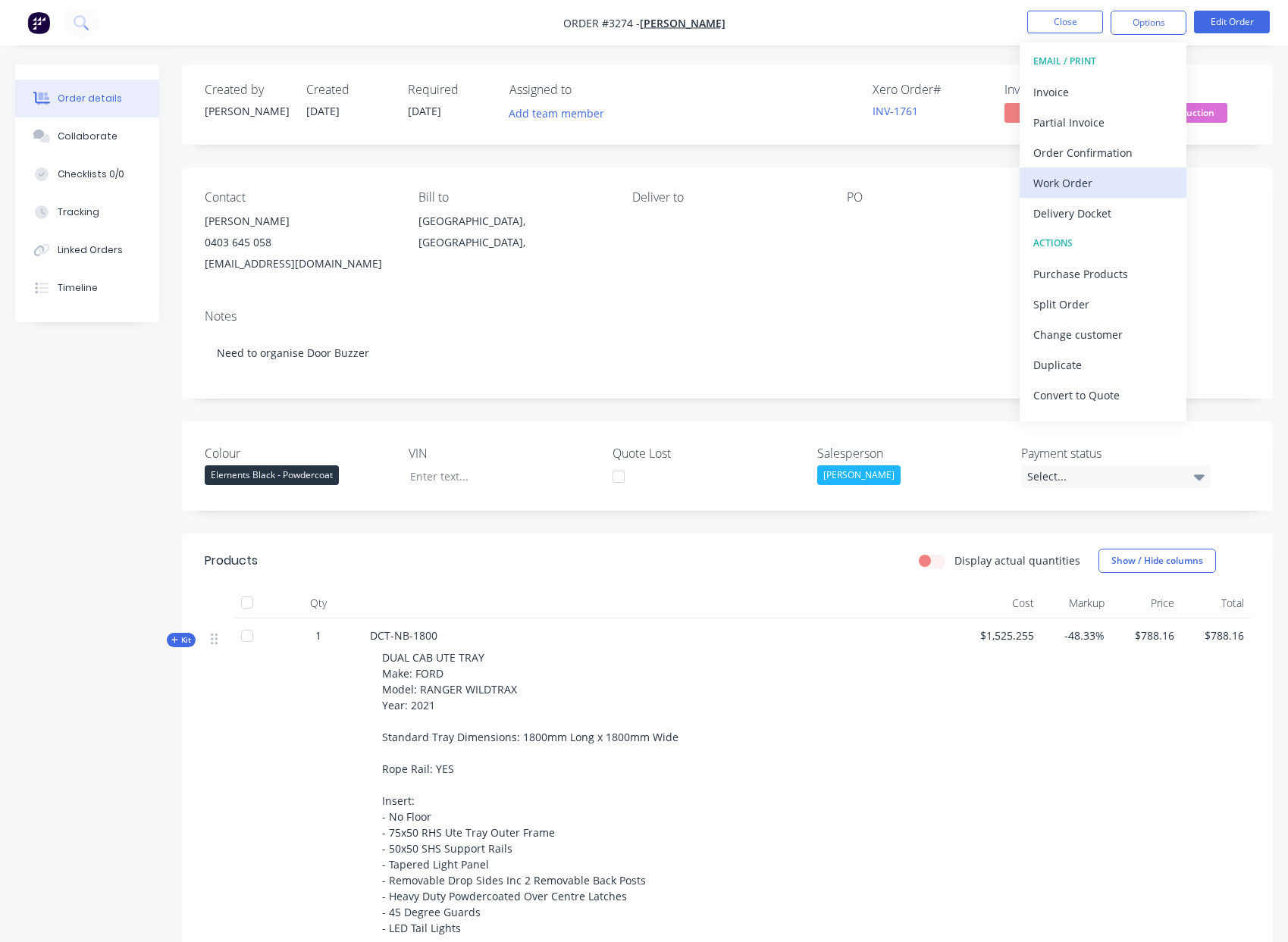
click at [1090, 181] on div "Work Order" at bounding box center [1102, 183] width 140 height 22
click at [1095, 183] on div "Custom" at bounding box center [1102, 183] width 140 height 22
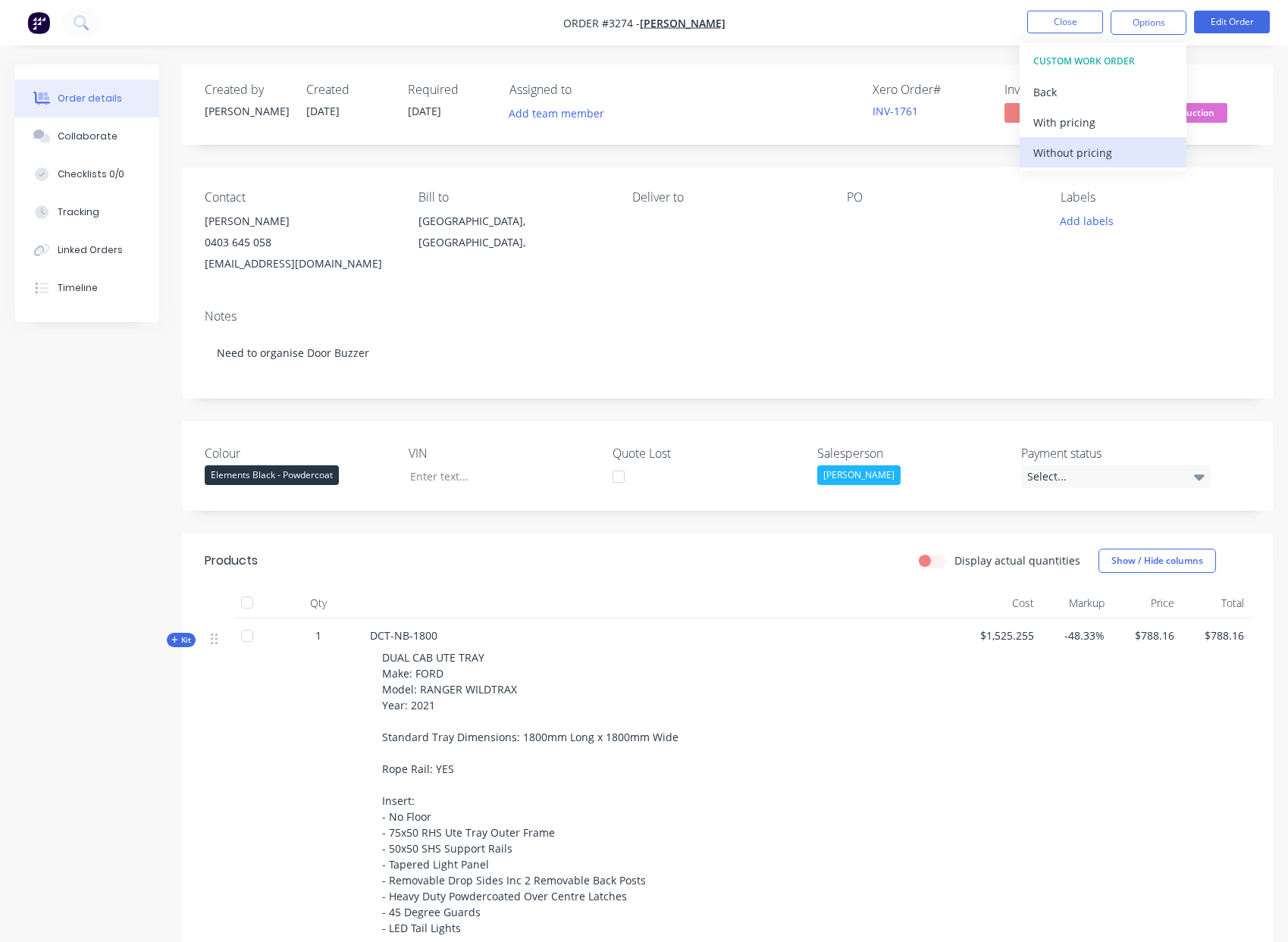
click at [1105, 147] on div "Without pricing" at bounding box center [1102, 152] width 140 height 22
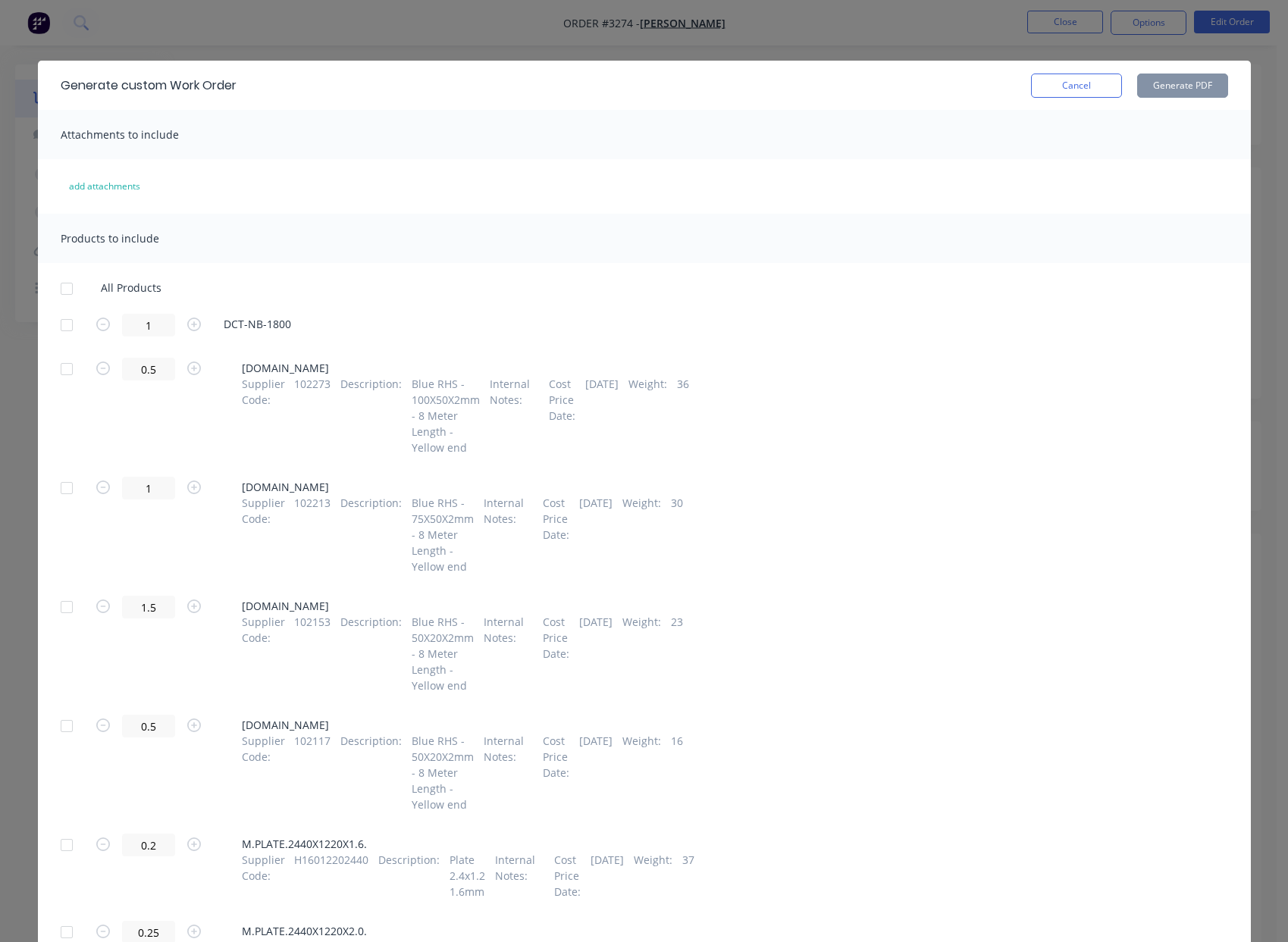
click at [60, 289] on div at bounding box center [66, 289] width 31 height 31
click at [1161, 92] on button "Generate PDF" at bounding box center [1182, 85] width 91 height 24
click at [52, 290] on div at bounding box center [66, 289] width 31 height 31
click at [1160, 84] on button "Generate PDF" at bounding box center [1182, 85] width 91 height 24
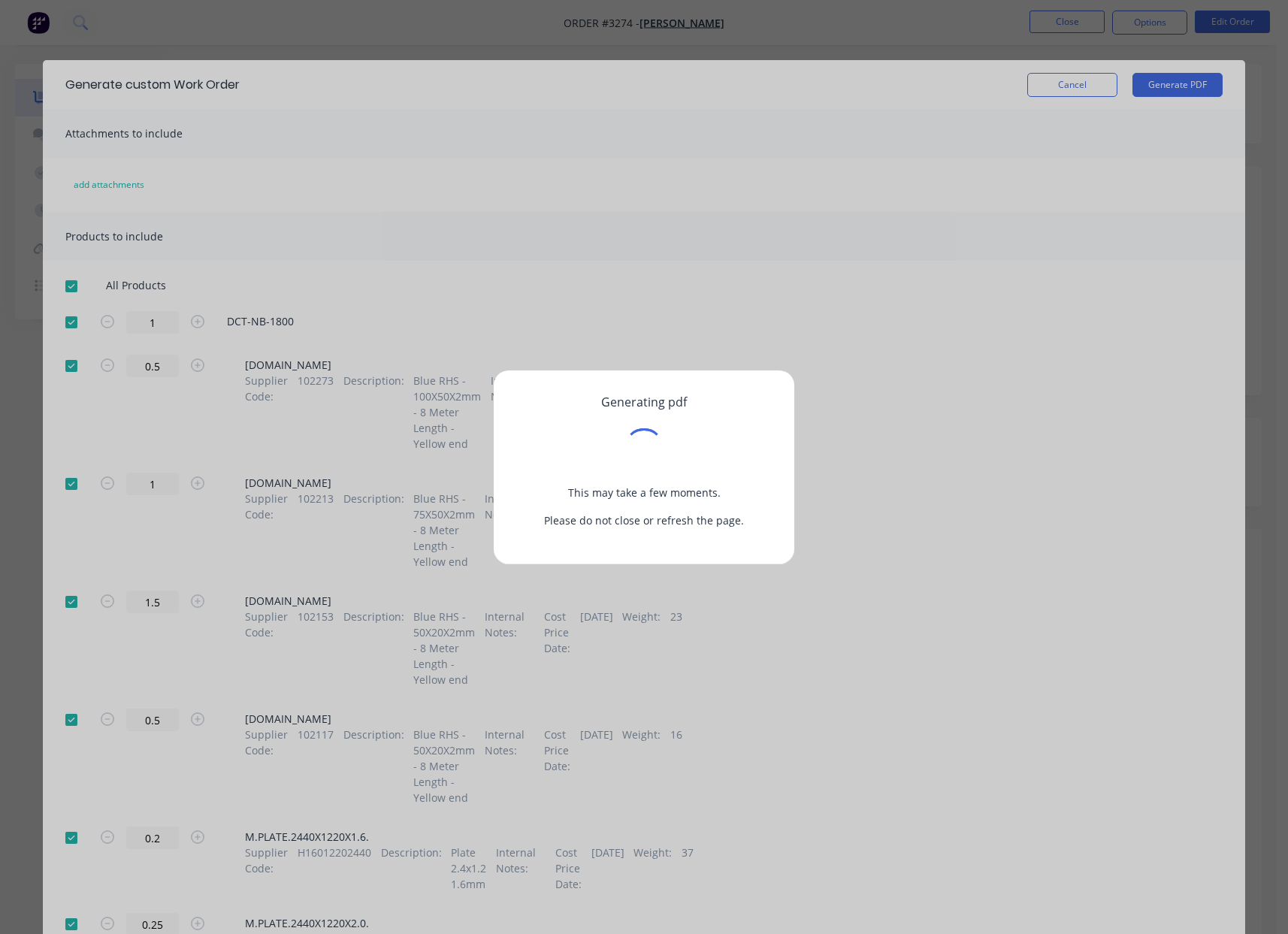
drag, startPoint x: 1016, startPoint y: 234, endPoint x: 1017, endPoint y: 224, distance: 10.0
click at [1016, 234] on div "Generating pdf This may take a few moments. Please do not close or refresh the …" at bounding box center [644, 467] width 1288 height 934
click at [1079, 80] on div "Generating pdf This may take a few moments. Please do not close or refresh the …" at bounding box center [644, 467] width 1288 height 934
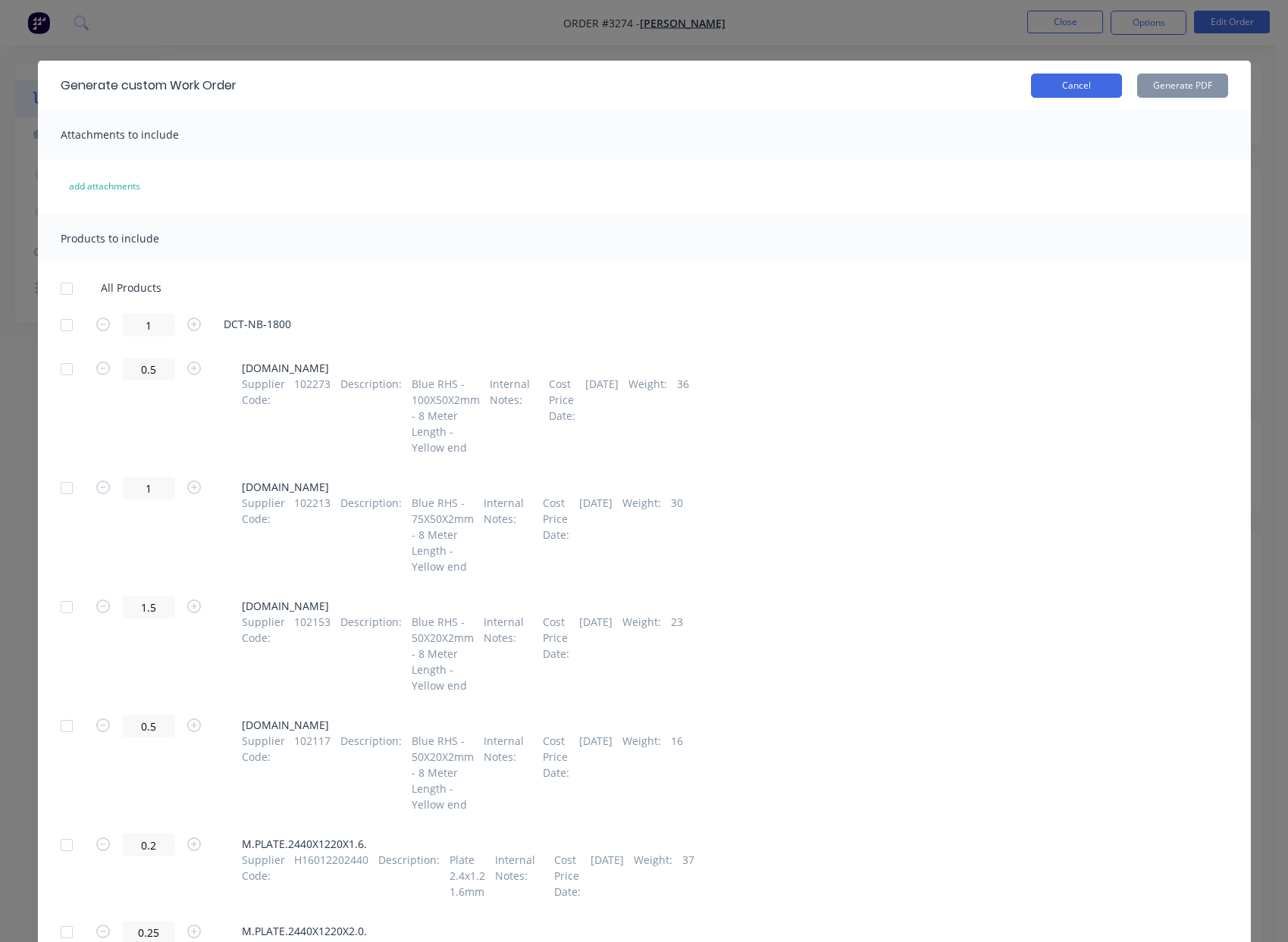
click at [1061, 87] on button "Cancel" at bounding box center [1076, 85] width 91 height 24
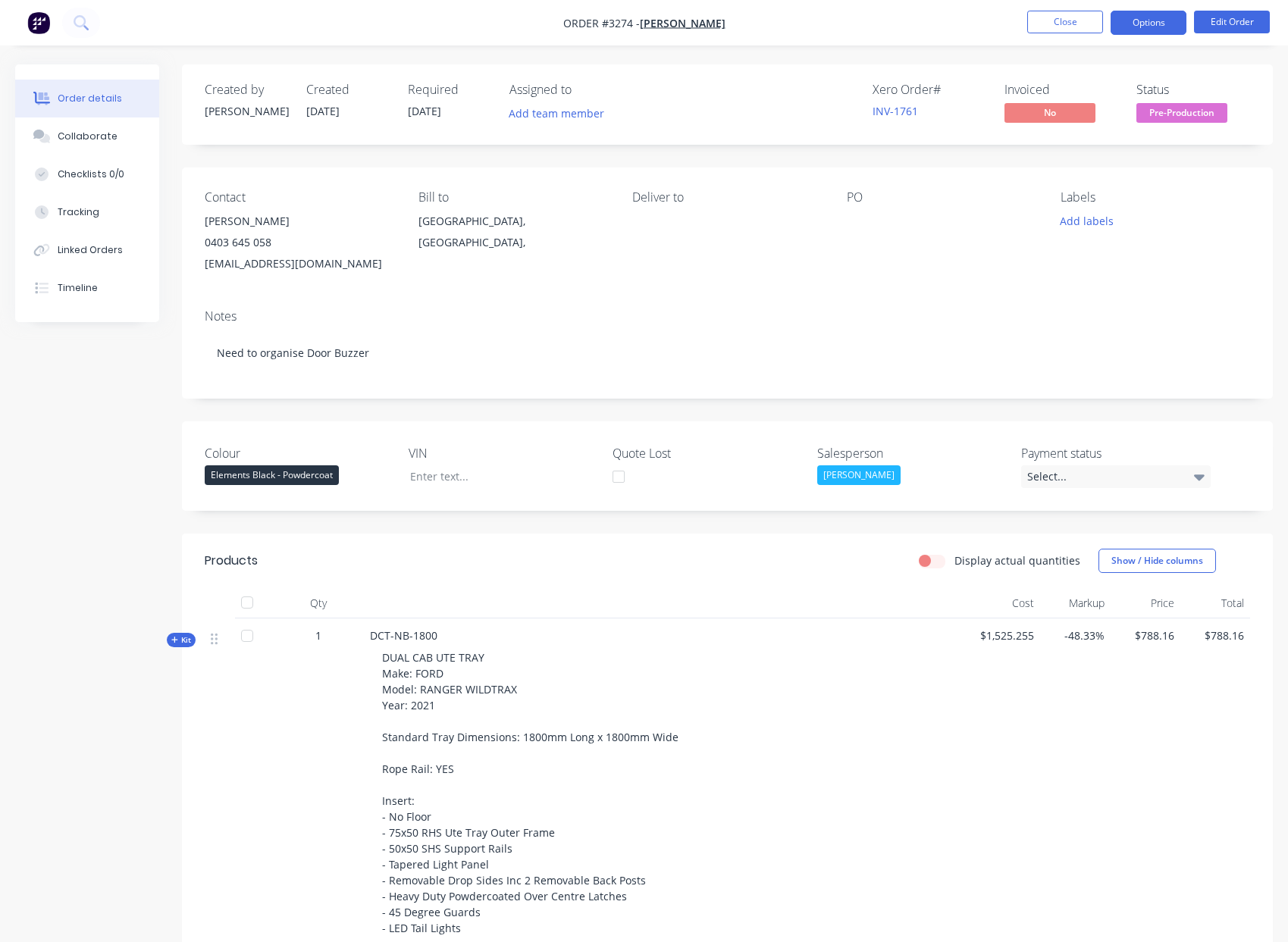
click at [1151, 31] on button "Options" at bounding box center [1148, 22] width 76 height 24
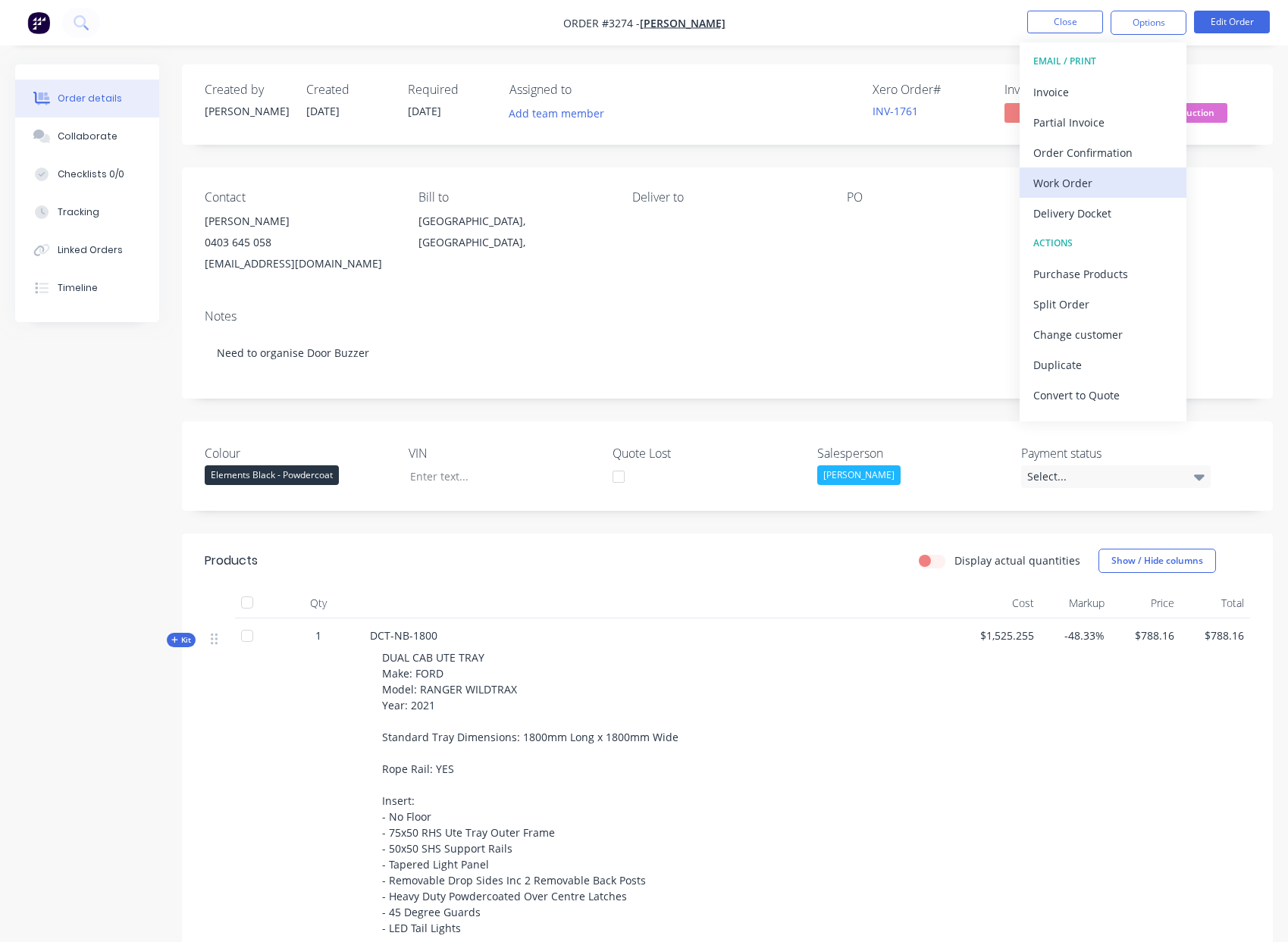
click at [1118, 191] on div "Work Order" at bounding box center [1102, 183] width 140 height 22
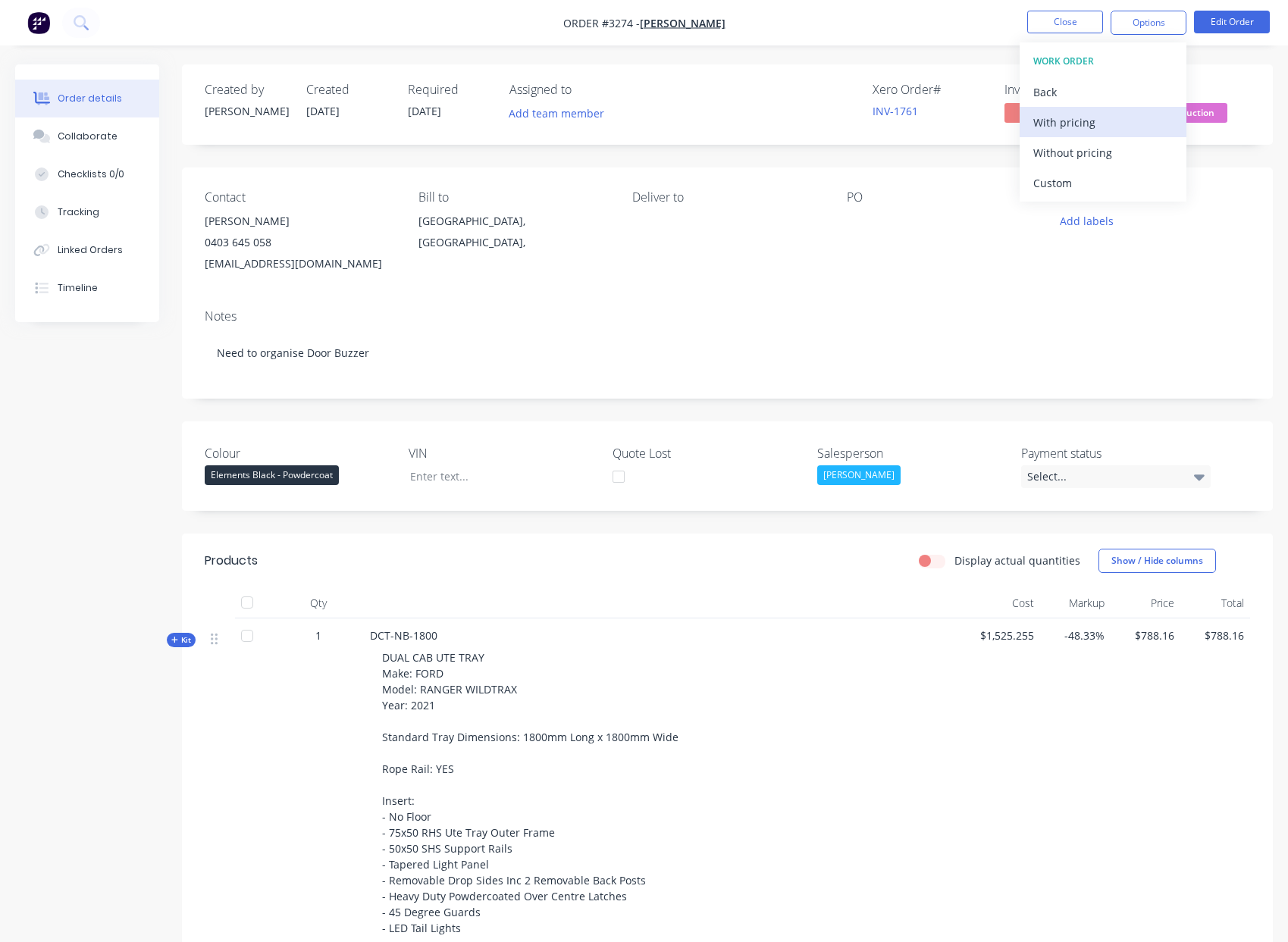
click at [1114, 126] on div "With pricing" at bounding box center [1102, 122] width 140 height 22
click at [790, 275] on div "Contact Matt Clark 0403 645 058 matthewclark0017@gmail.com Bill to Victoria, Au…" at bounding box center [727, 232] width 1090 height 130
click at [1169, 31] on button "Options" at bounding box center [1148, 22] width 76 height 24
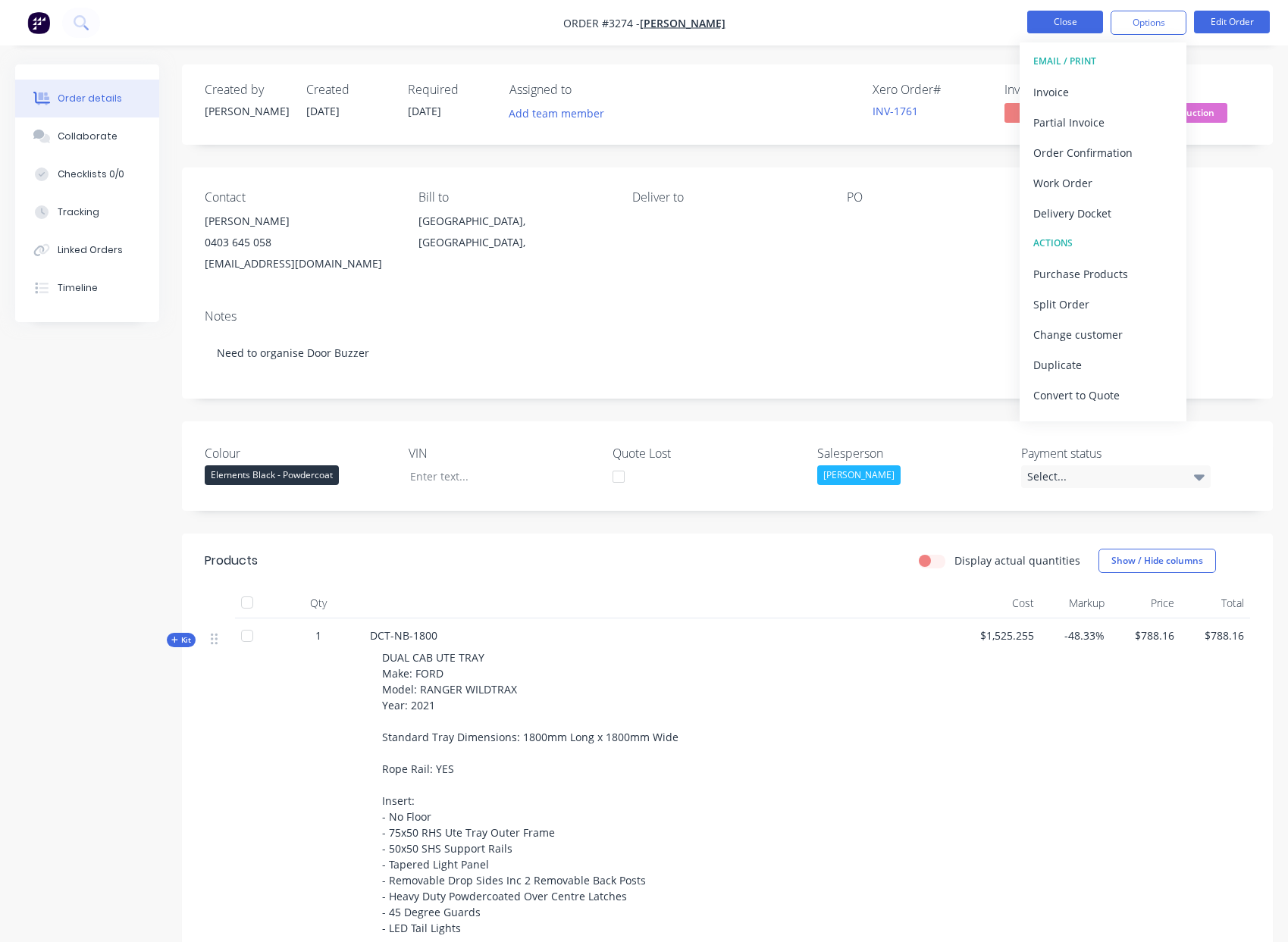
click at [1083, 23] on button "Close" at bounding box center [1065, 22] width 76 height 23
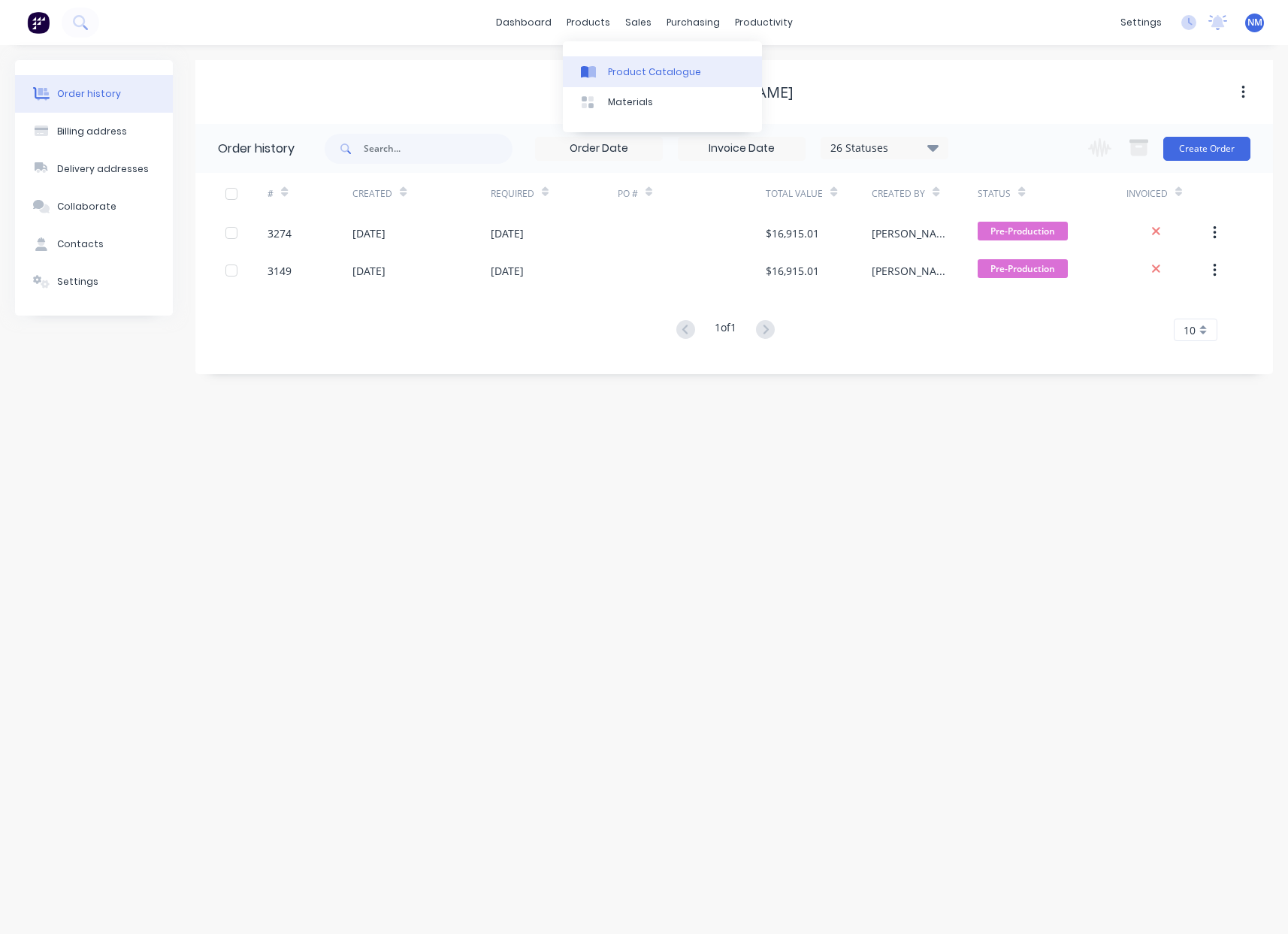
click at [663, 79] on link "Product Catalogue" at bounding box center [662, 71] width 199 height 30
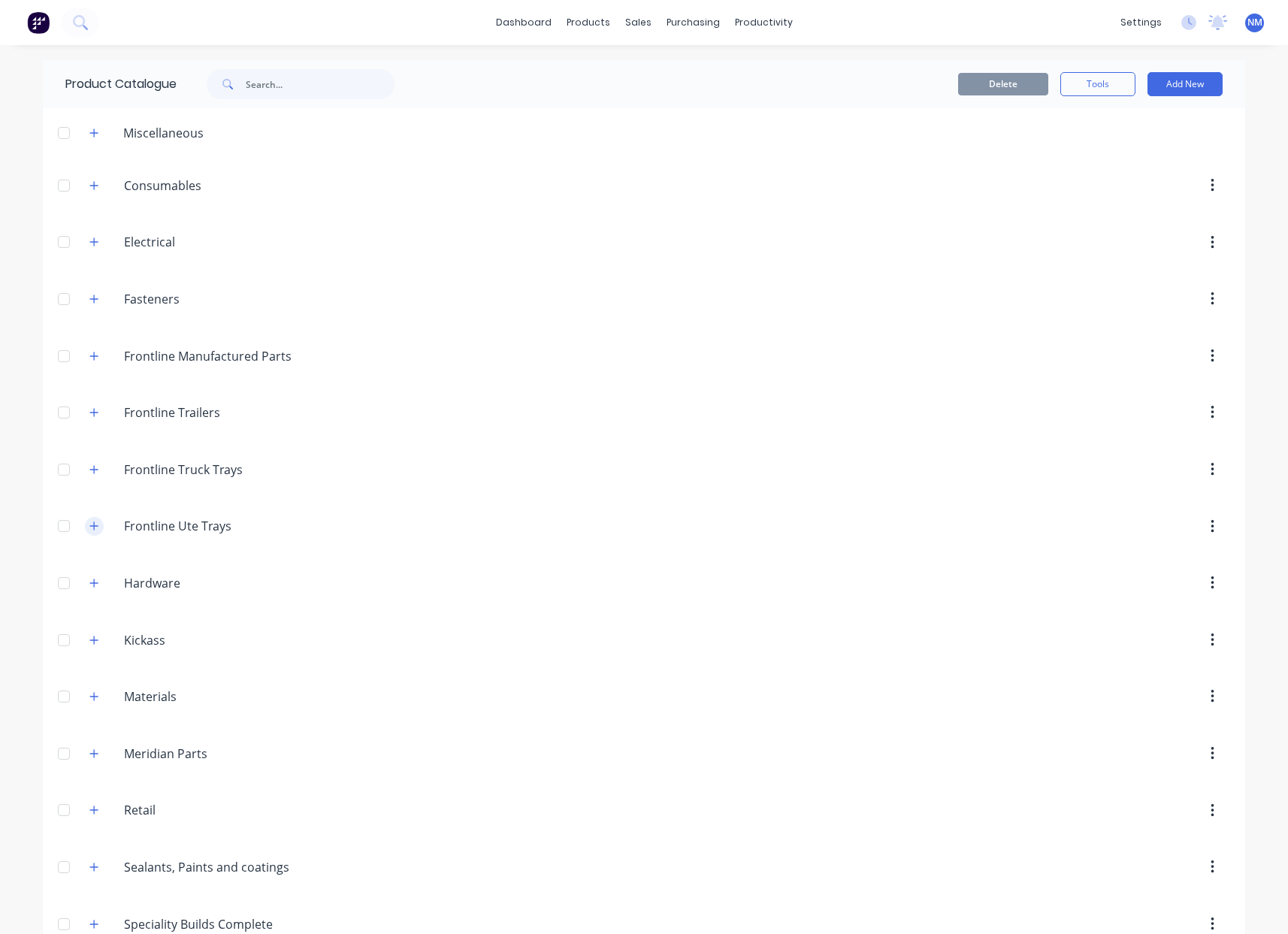
click at [85, 520] on button "button" at bounding box center [94, 526] width 19 height 19
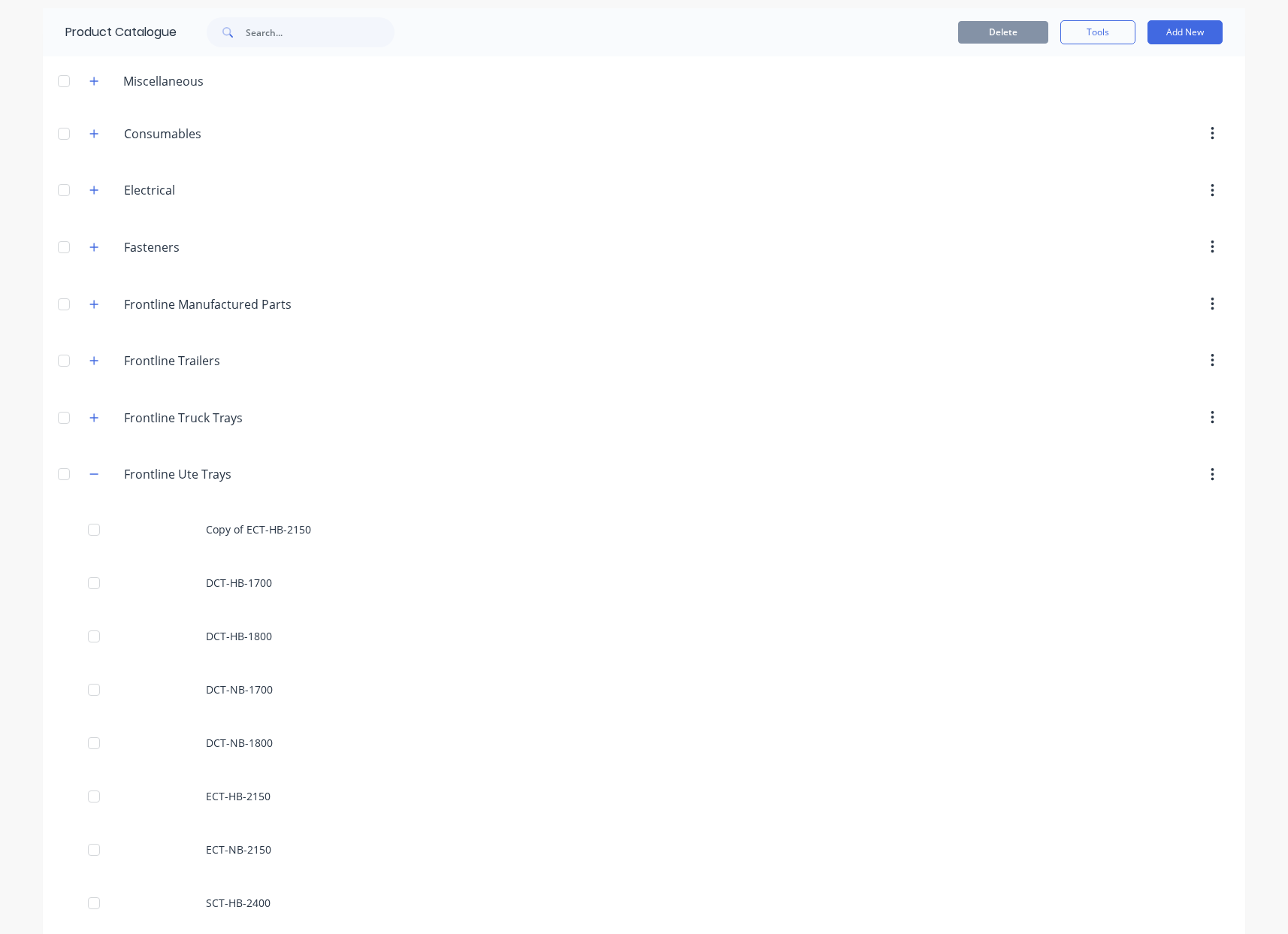
scroll to position [94, 0]
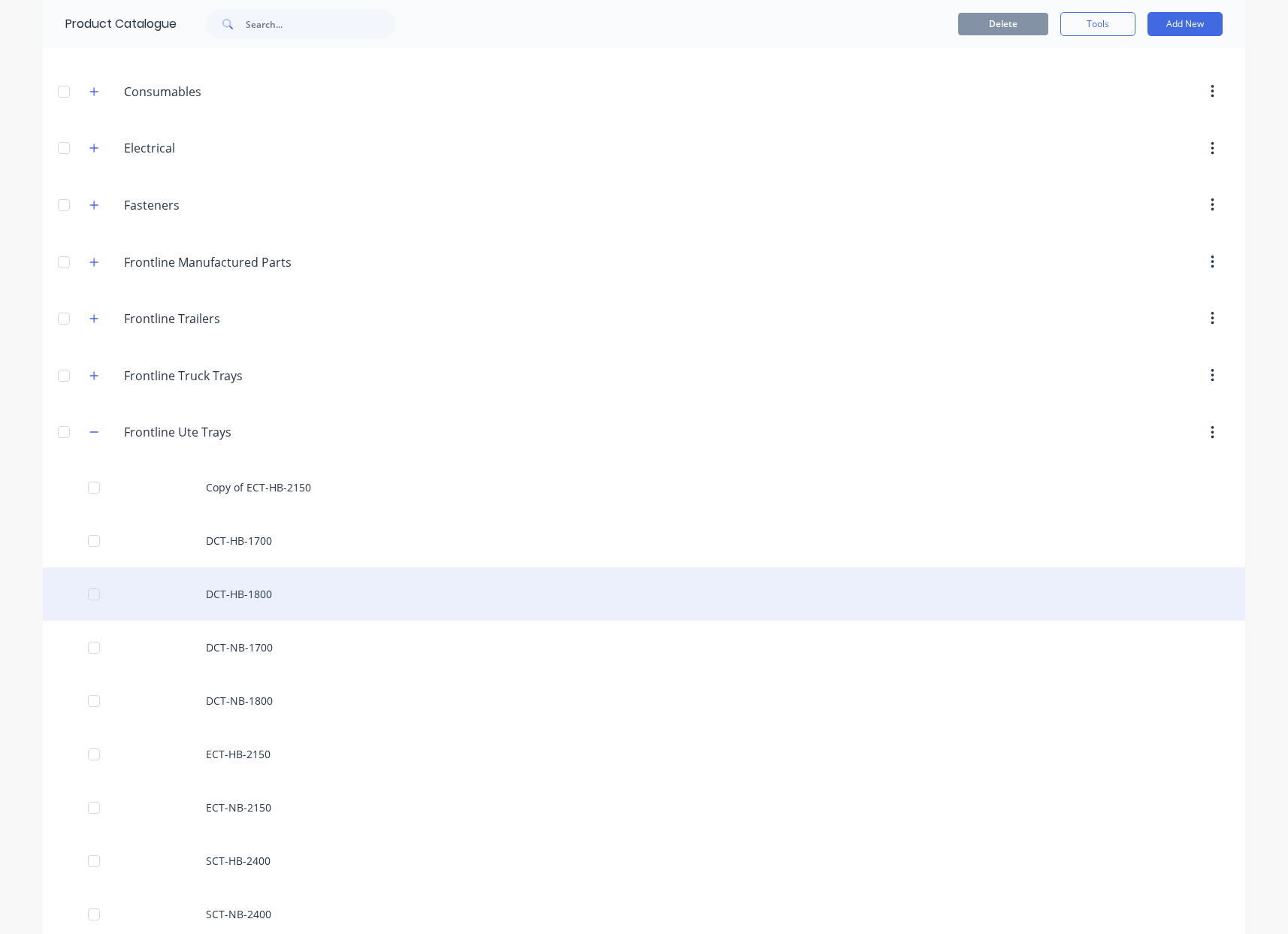
click at [262, 592] on div "DCT-HB-1800" at bounding box center [644, 594] width 1203 height 53
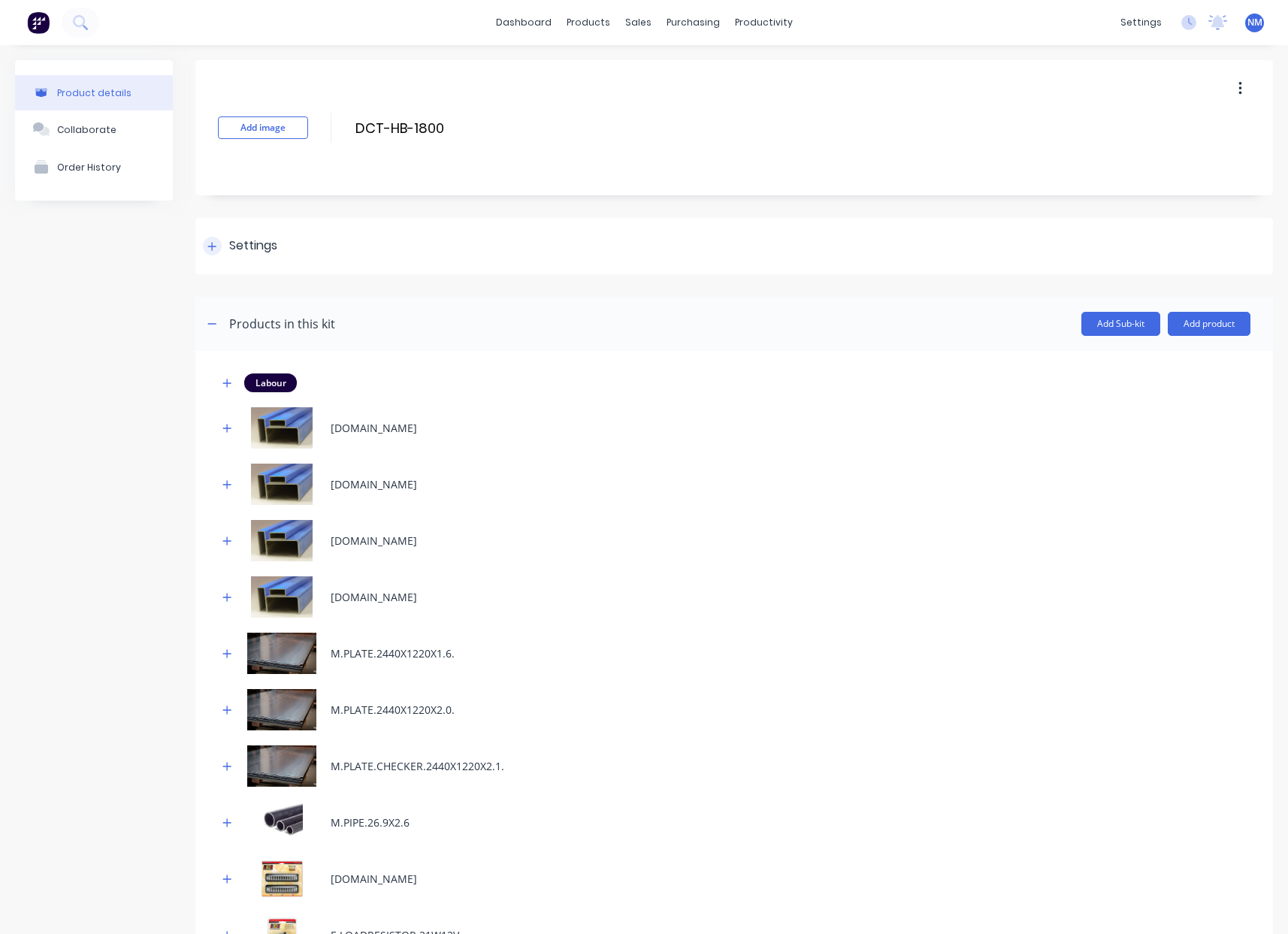
click at [207, 253] on div at bounding box center [212, 246] width 19 height 19
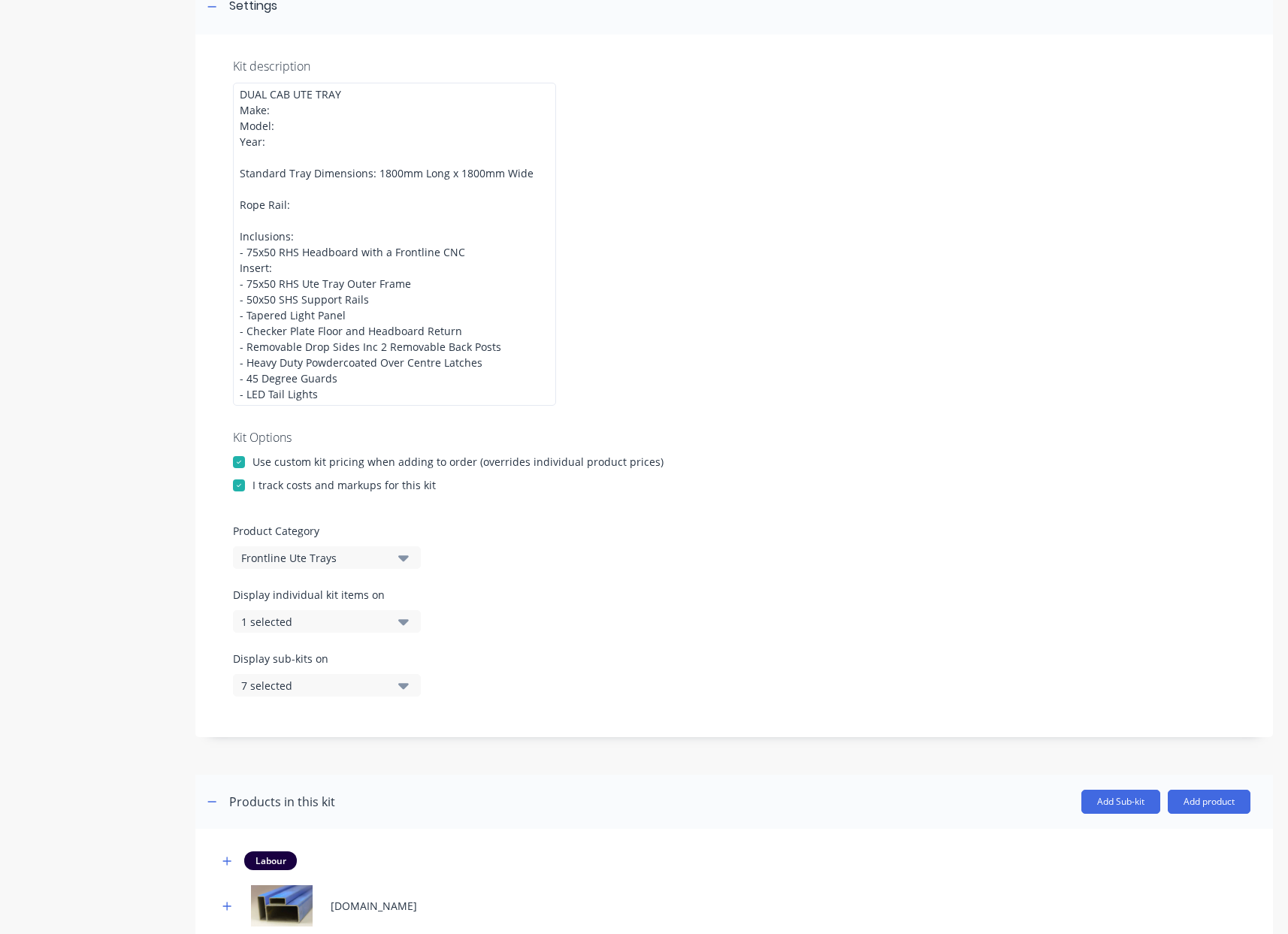
scroll to position [237, 0]
click at [393, 626] on button "1 selected" at bounding box center [326, 625] width 188 height 23
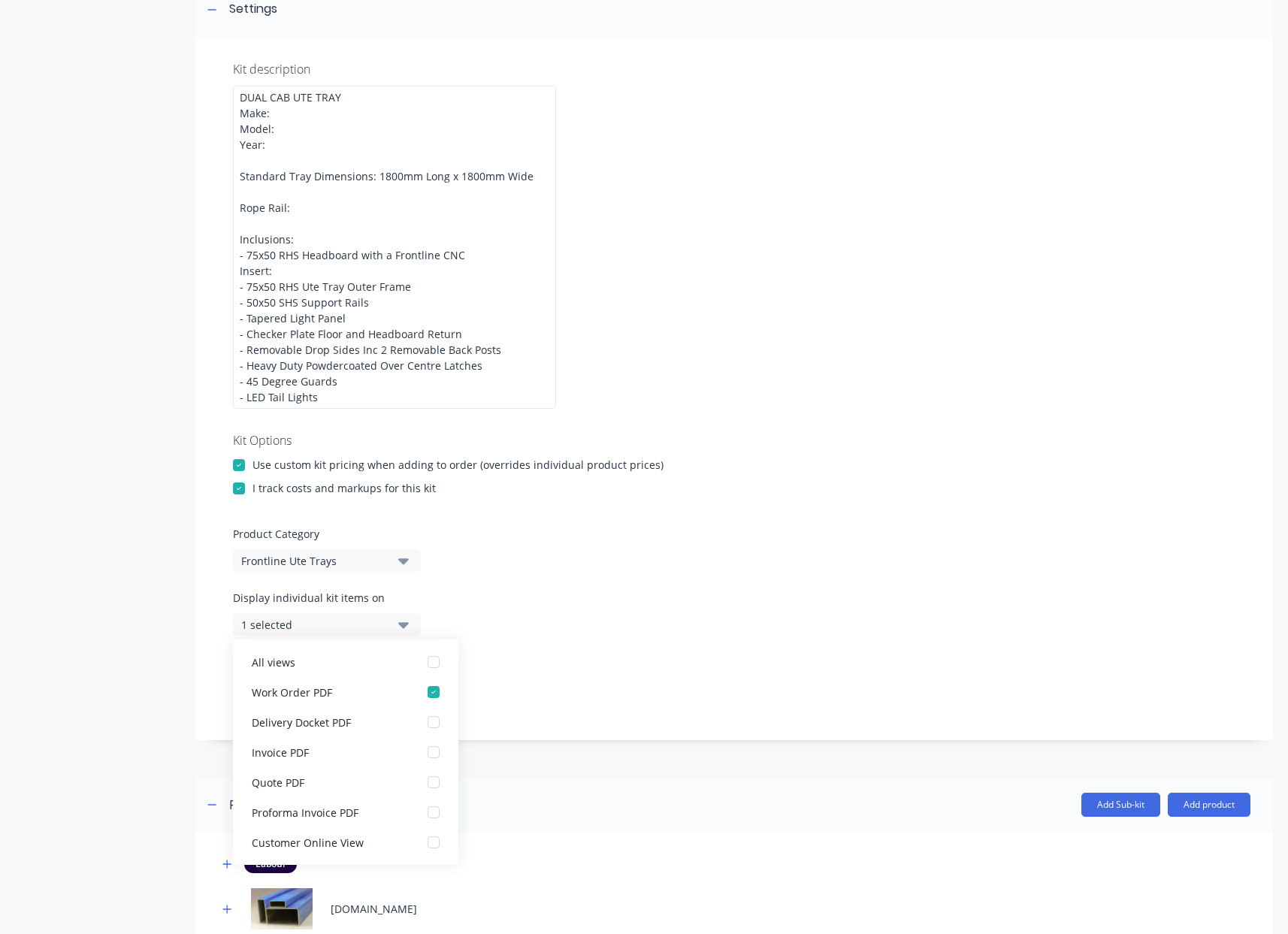
click at [393, 626] on button "1 selected" at bounding box center [326, 625] width 188 height 23
click at [401, 690] on icon "button" at bounding box center [403, 689] width 11 height 6
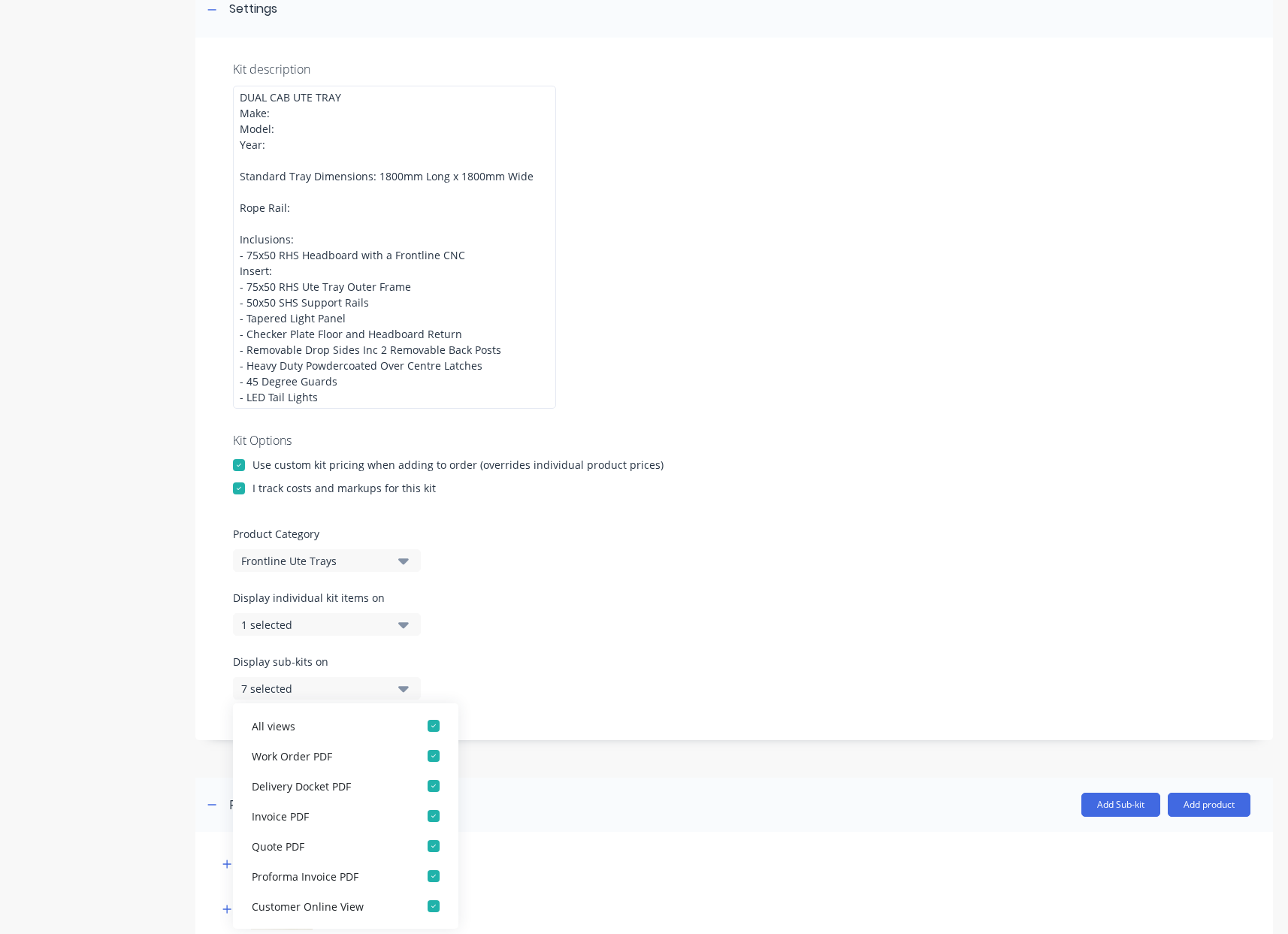
click at [401, 690] on icon "button" at bounding box center [403, 689] width 11 height 6
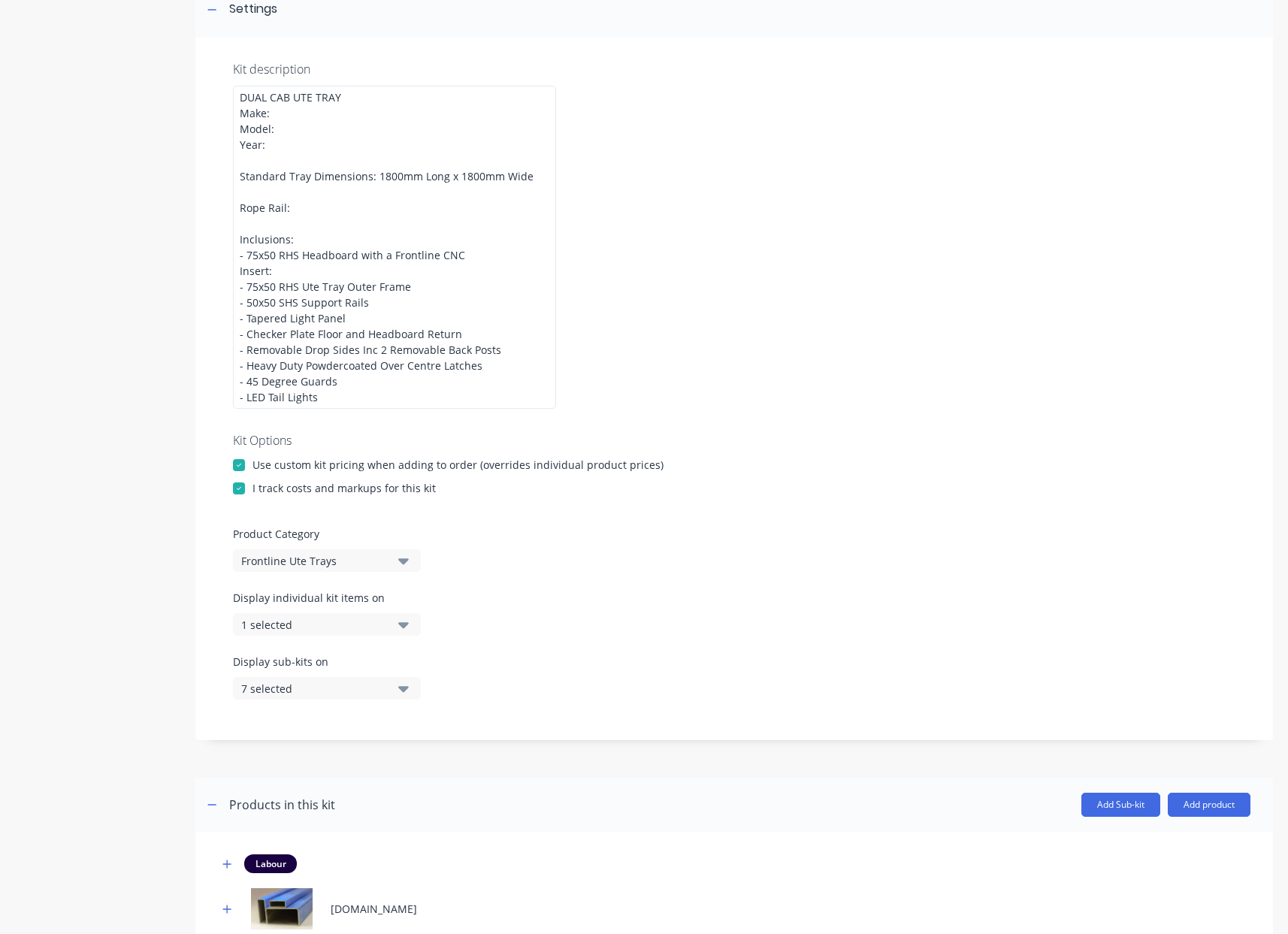
click at [598, 672] on div "Display sub-kits on 7 selected" at bounding box center [734, 686] width 1003 height 64
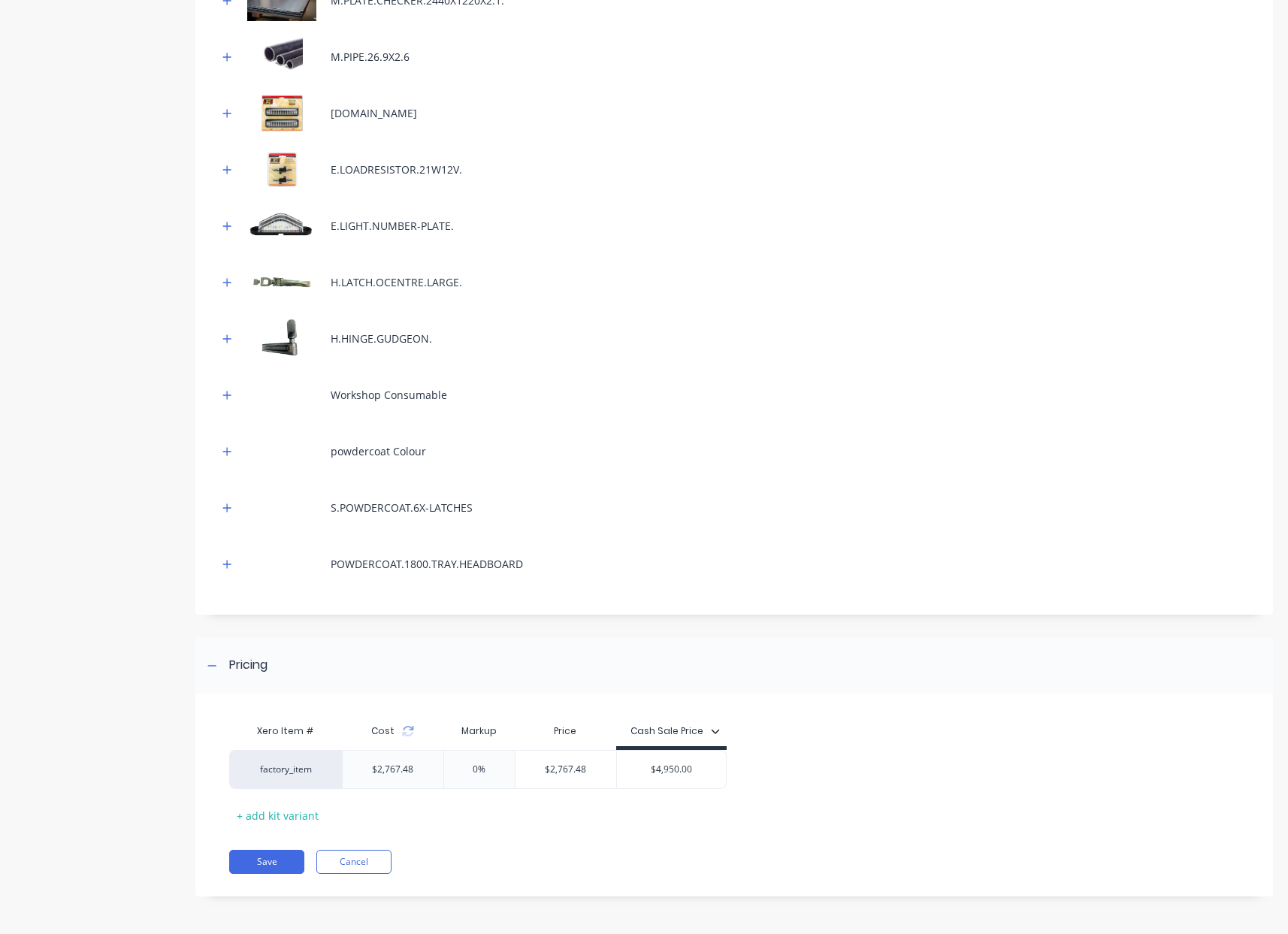
scroll to position [0, 0]
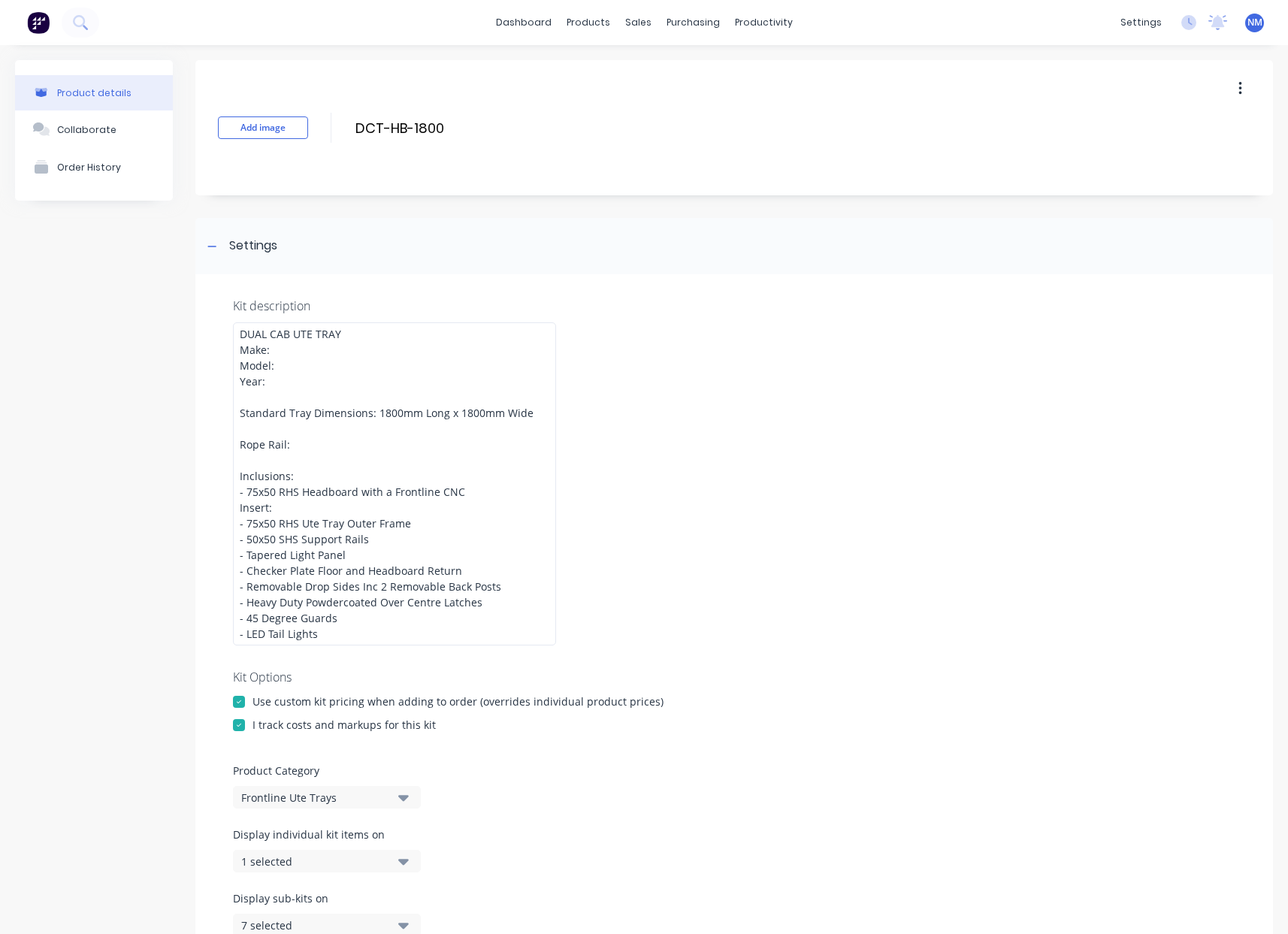
click at [1097, 674] on div "Kit Options" at bounding box center [734, 677] width 1003 height 18
click at [720, 68] on div "Purchase Orders" at bounding box center [735, 69] width 80 height 14
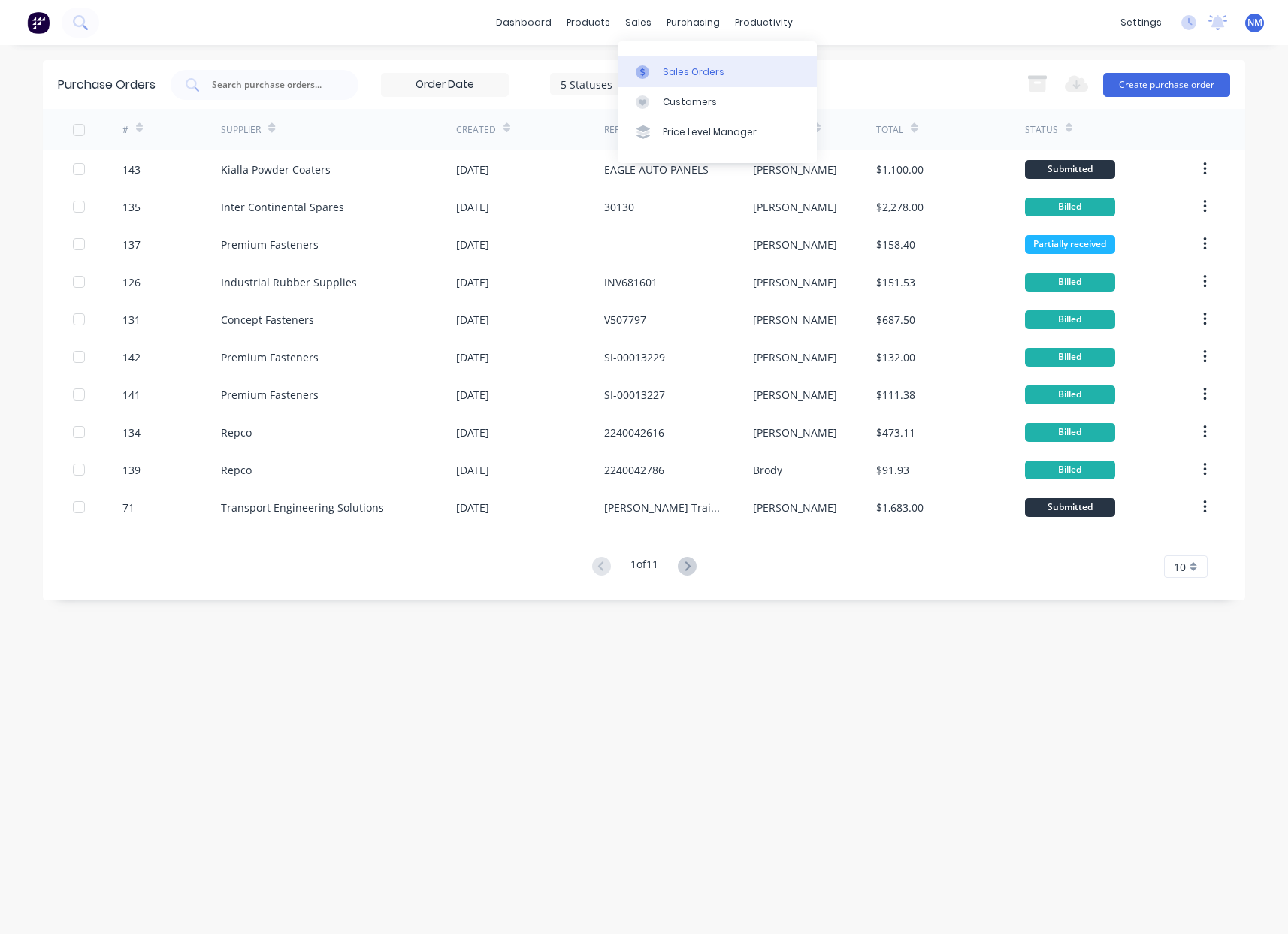
click at [663, 59] on link "Sales Orders" at bounding box center [717, 71] width 199 height 30
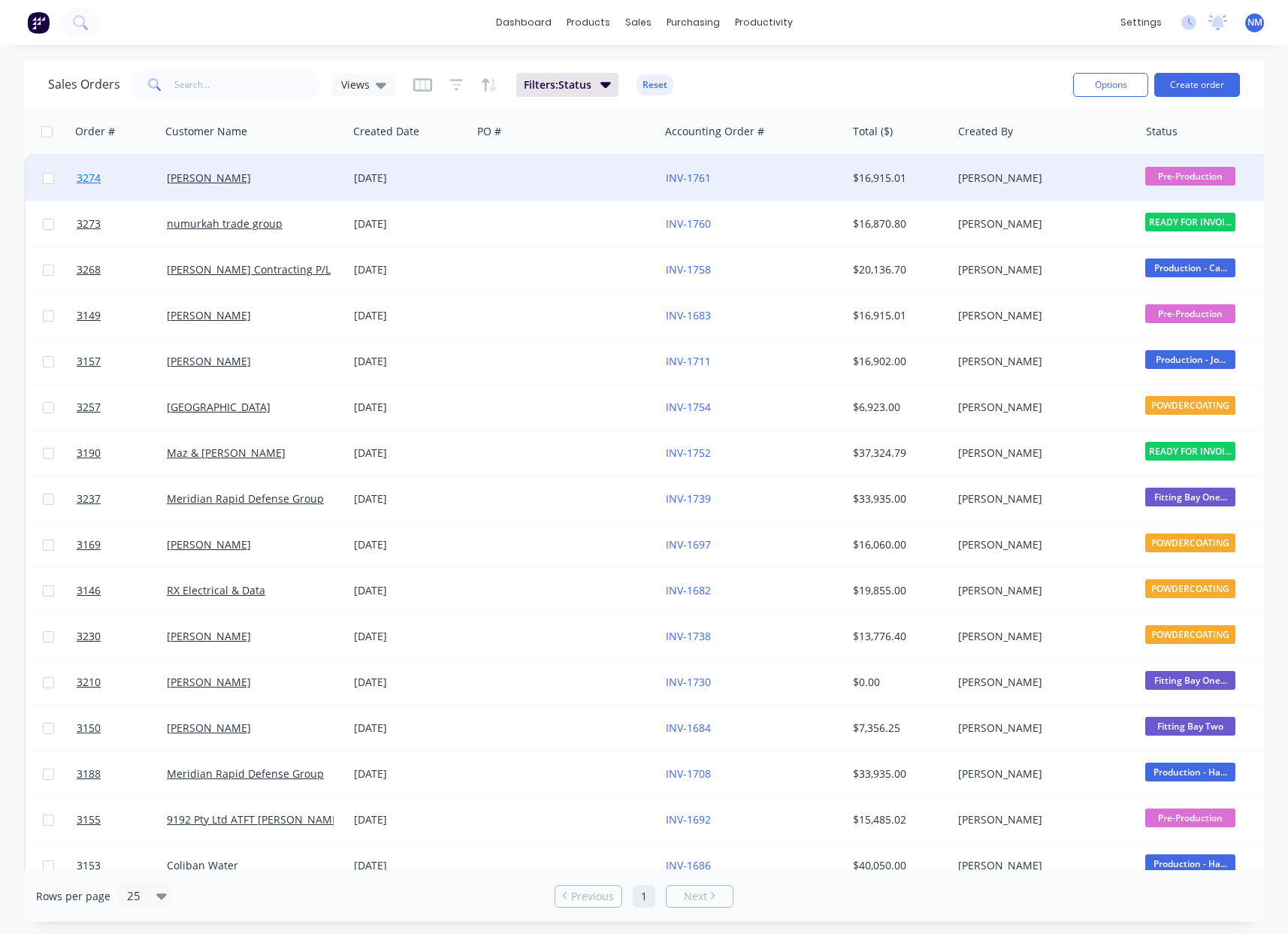
click at [86, 175] on span "3274" at bounding box center [89, 178] width 24 height 15
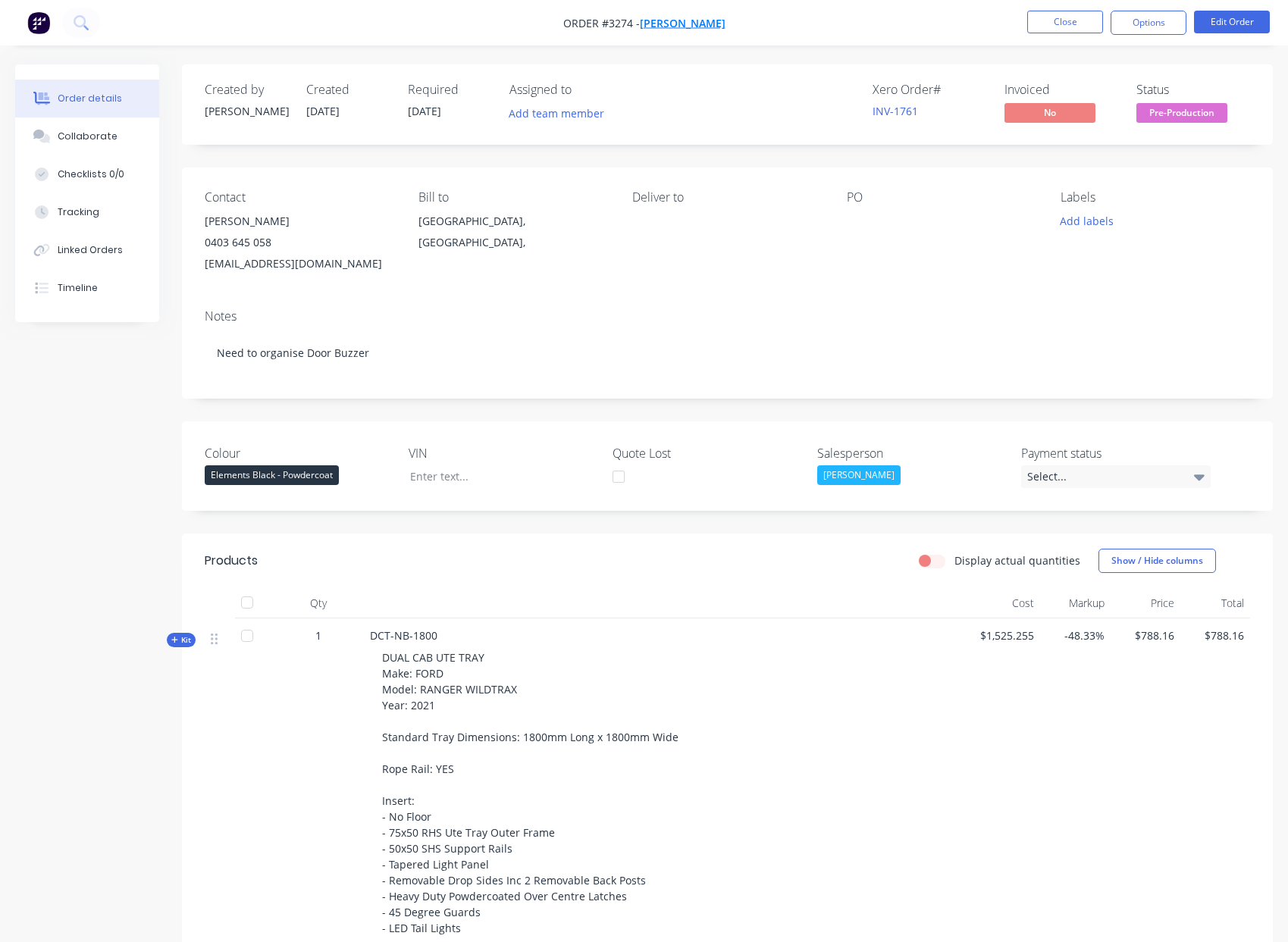
click at [687, 21] on span "[PERSON_NAME]" at bounding box center [683, 22] width 86 height 14
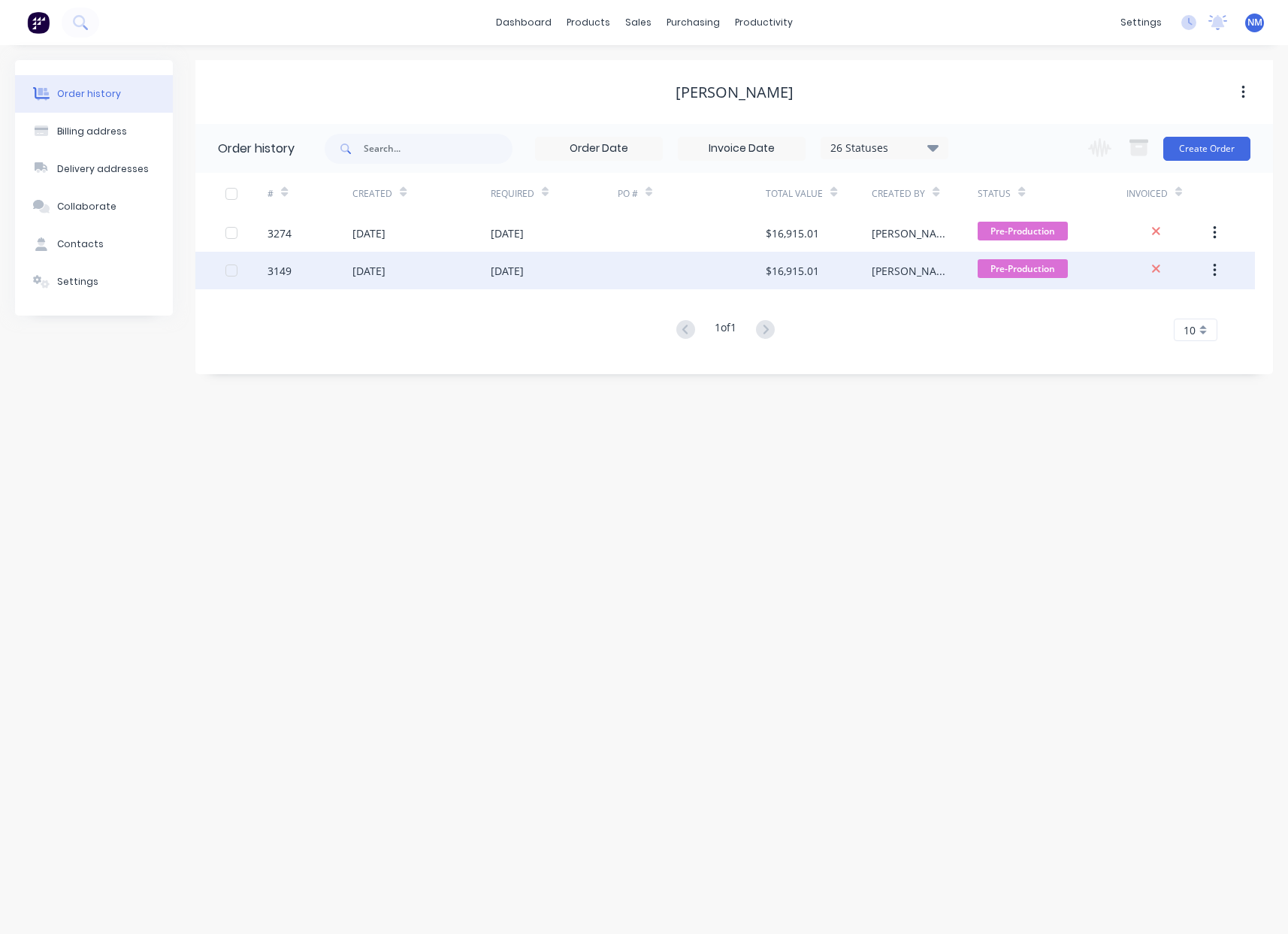
click at [504, 270] on div "[DATE]" at bounding box center [507, 271] width 33 height 16
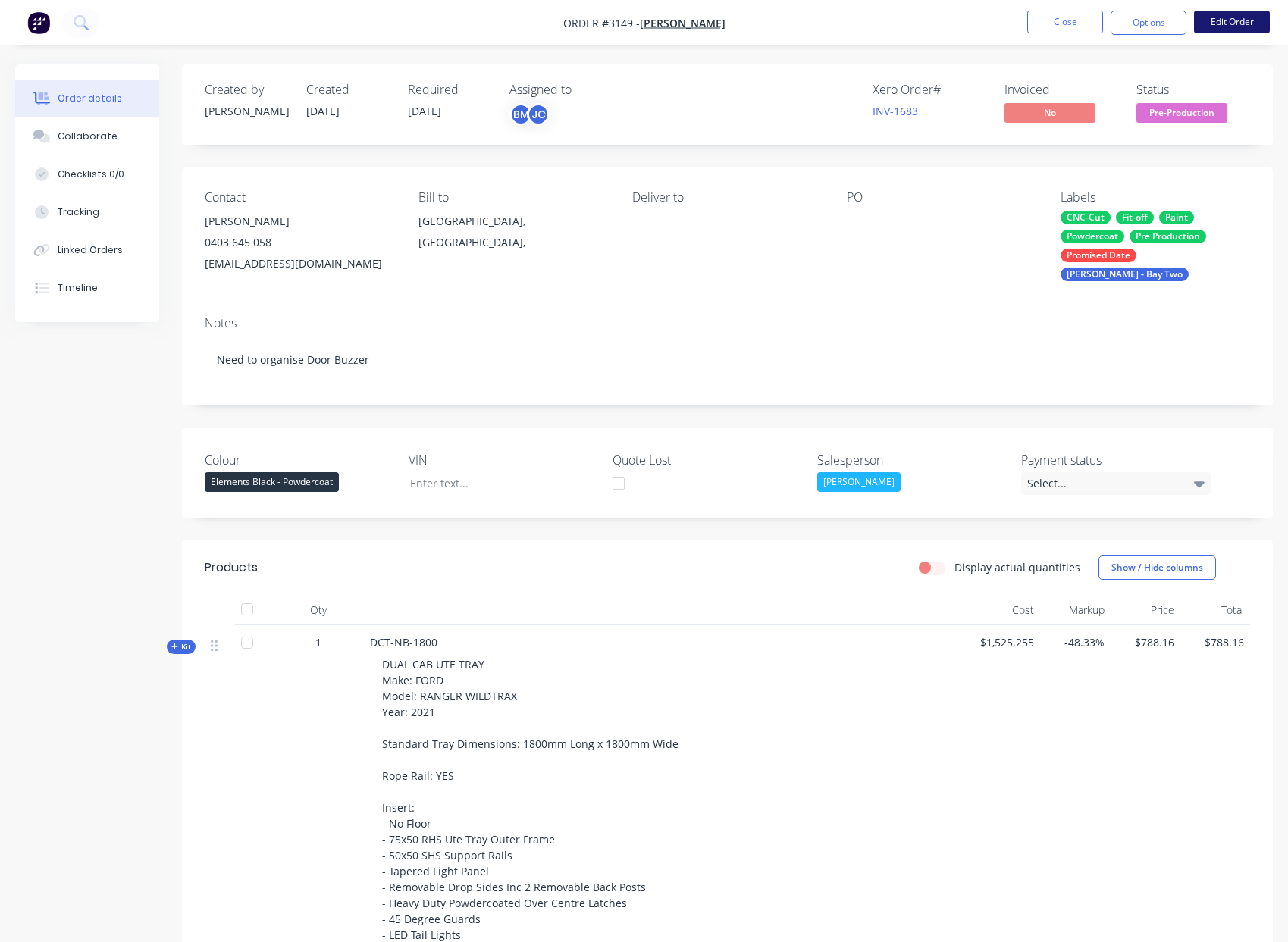
click at [1233, 22] on button "Edit Order" at bounding box center [1232, 22] width 76 height 23
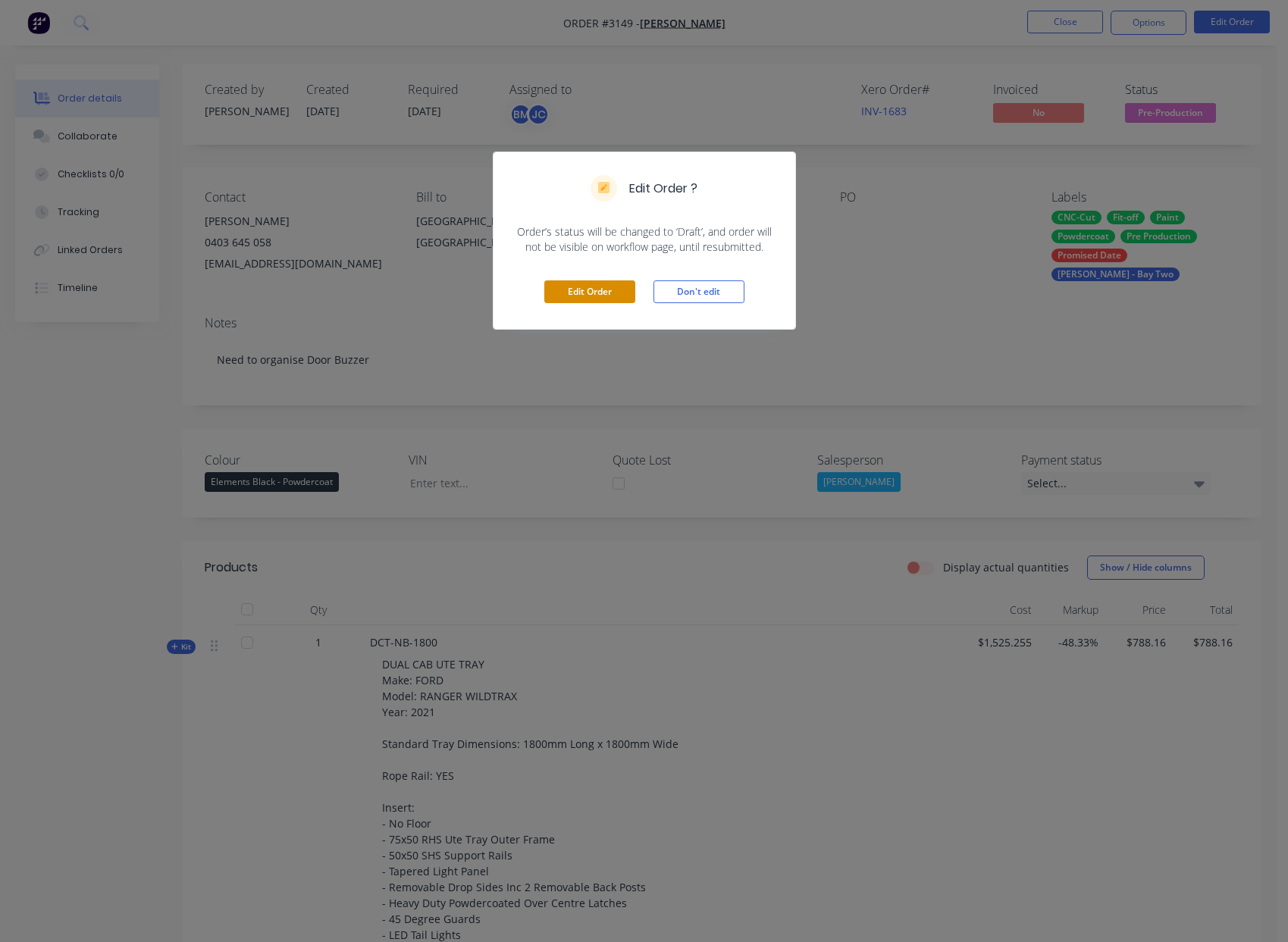
click at [598, 299] on button "Edit Order" at bounding box center [589, 292] width 91 height 23
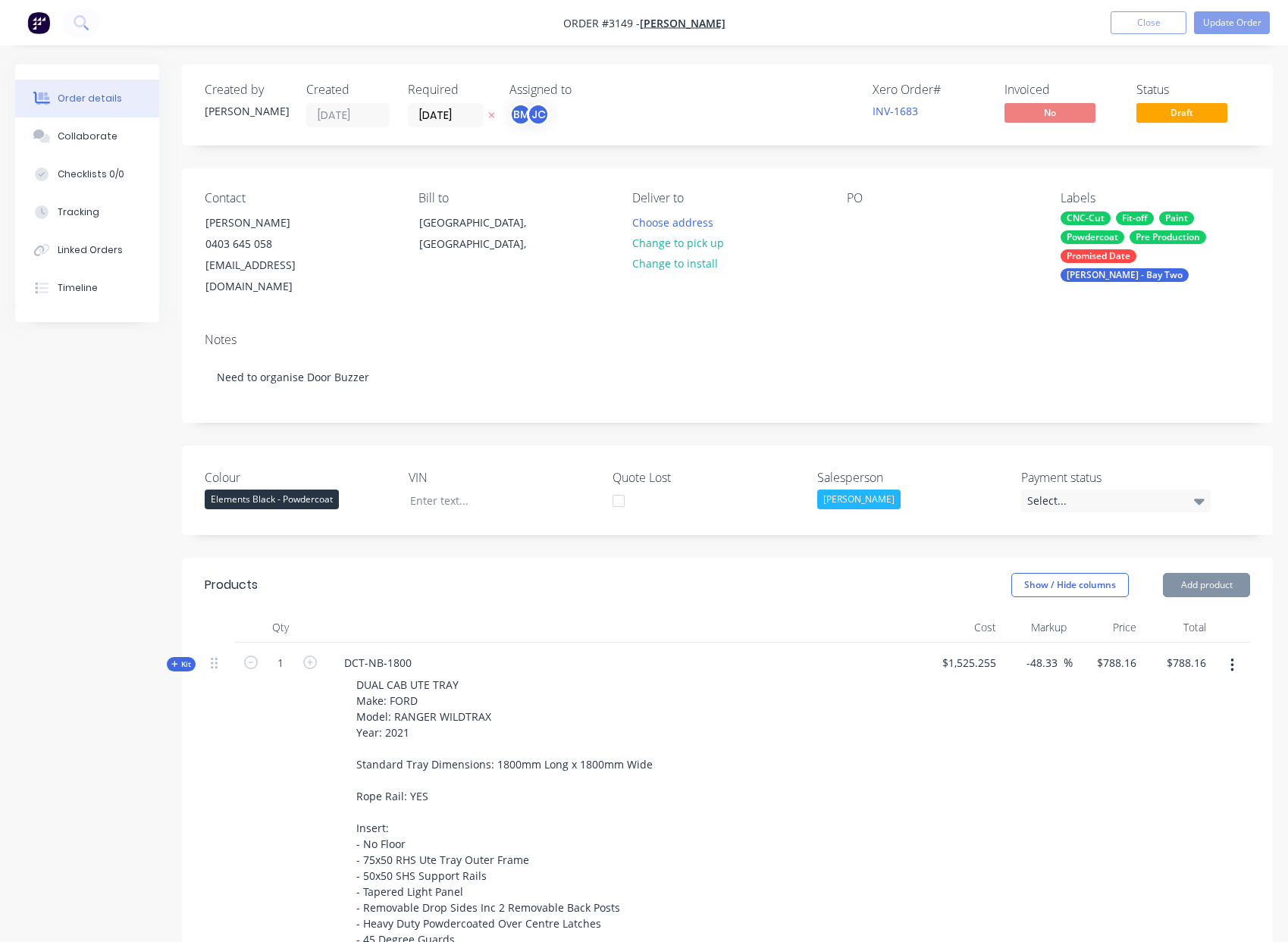
click at [1224, 652] on button "button" at bounding box center [1232, 665] width 36 height 27
click at [1195, 815] on div "Delete" at bounding box center [1177, 826] width 117 height 22
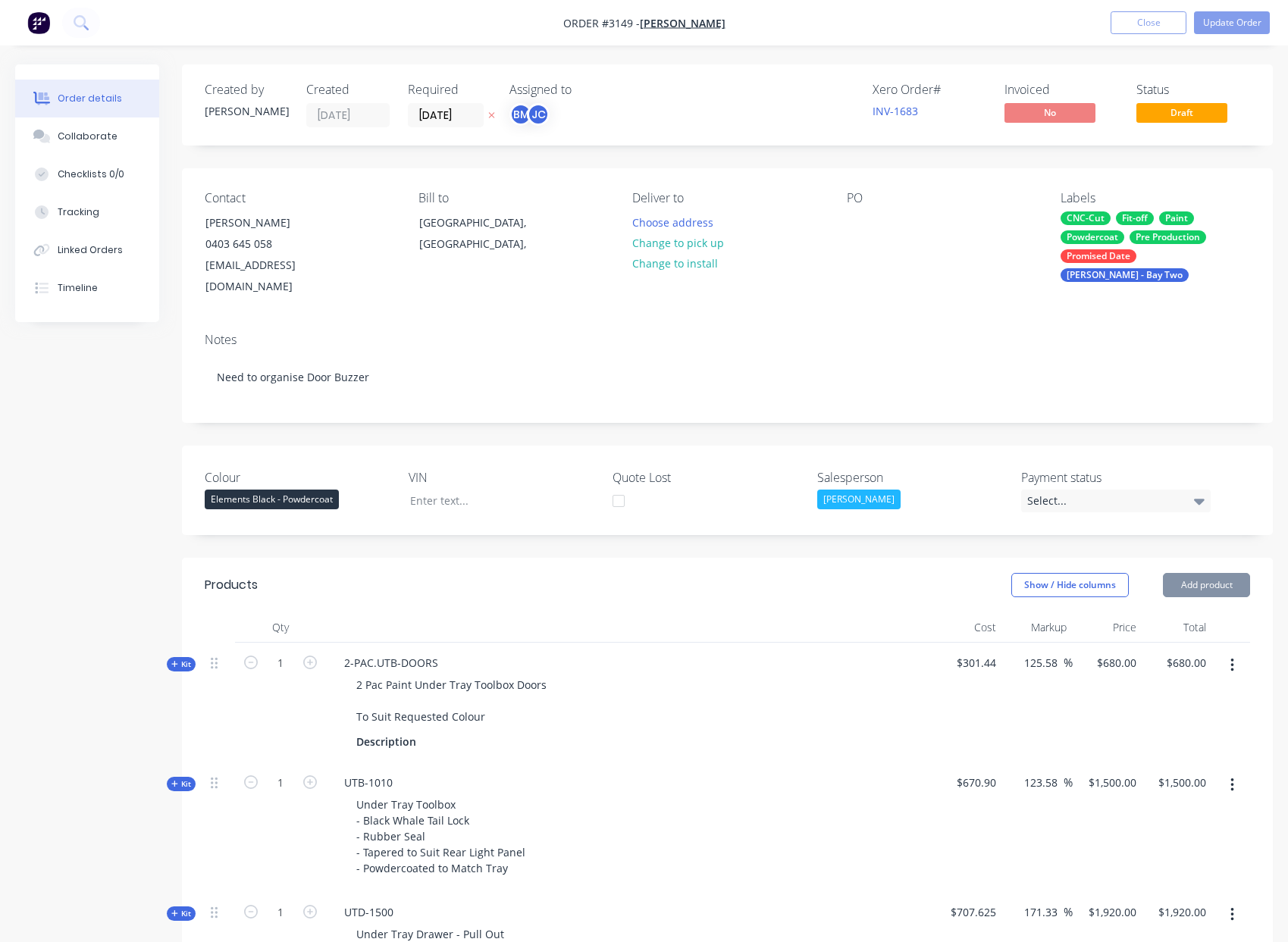
click at [1226, 652] on button "button" at bounding box center [1232, 665] width 36 height 27
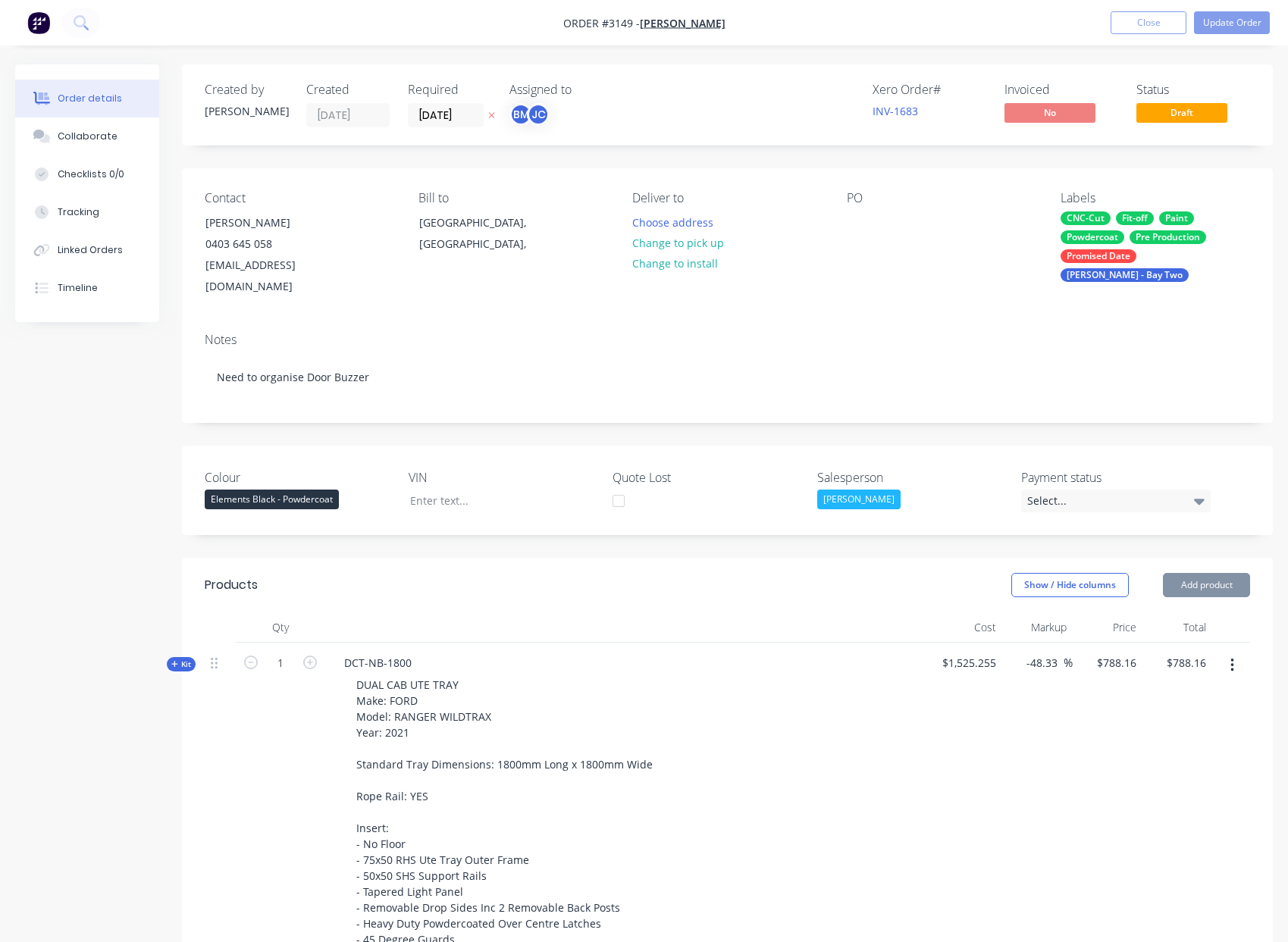
click at [1237, 652] on button "button" at bounding box center [1232, 665] width 36 height 27
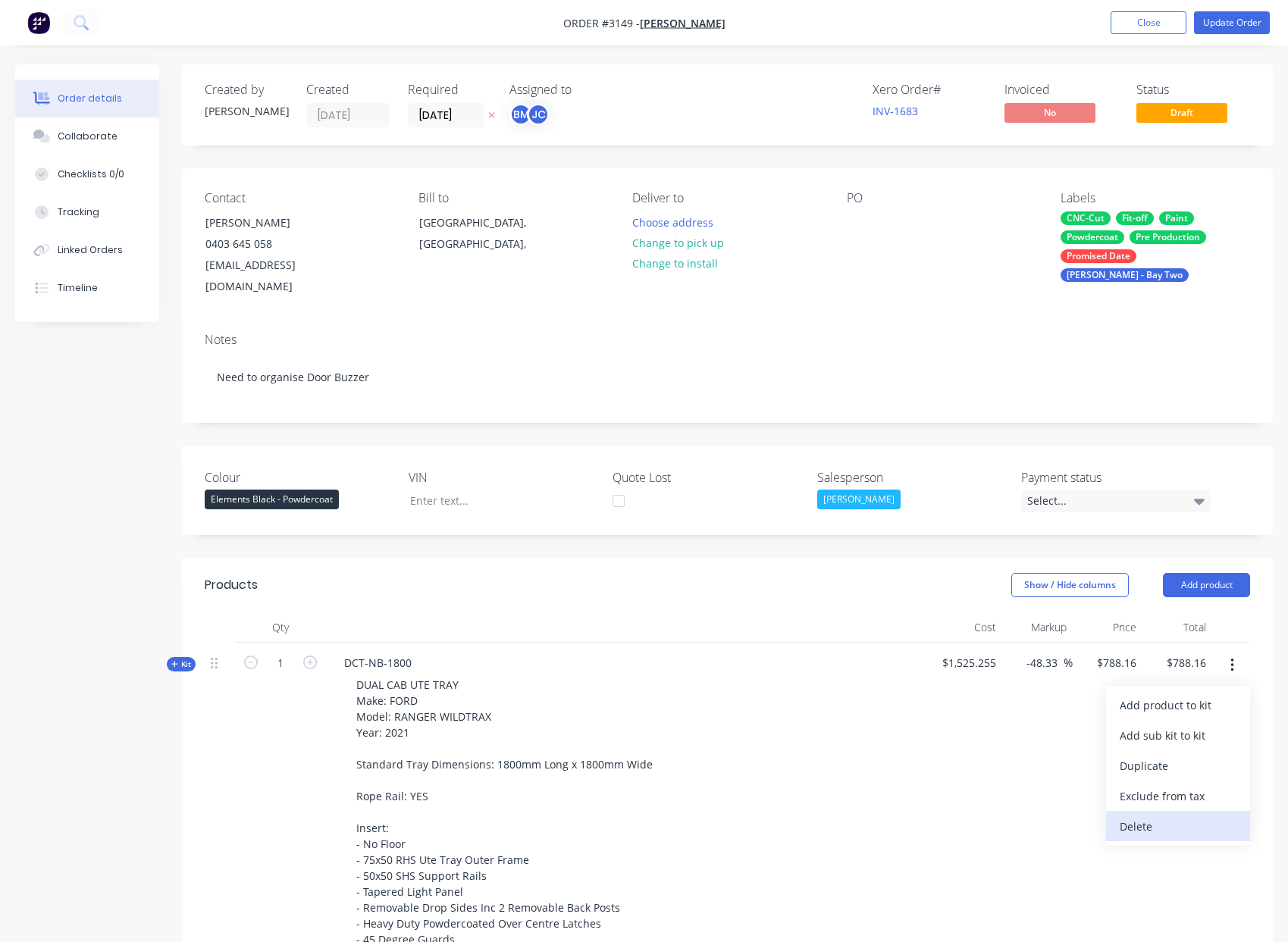
click at [1162, 815] on div "Delete" at bounding box center [1177, 826] width 117 height 22
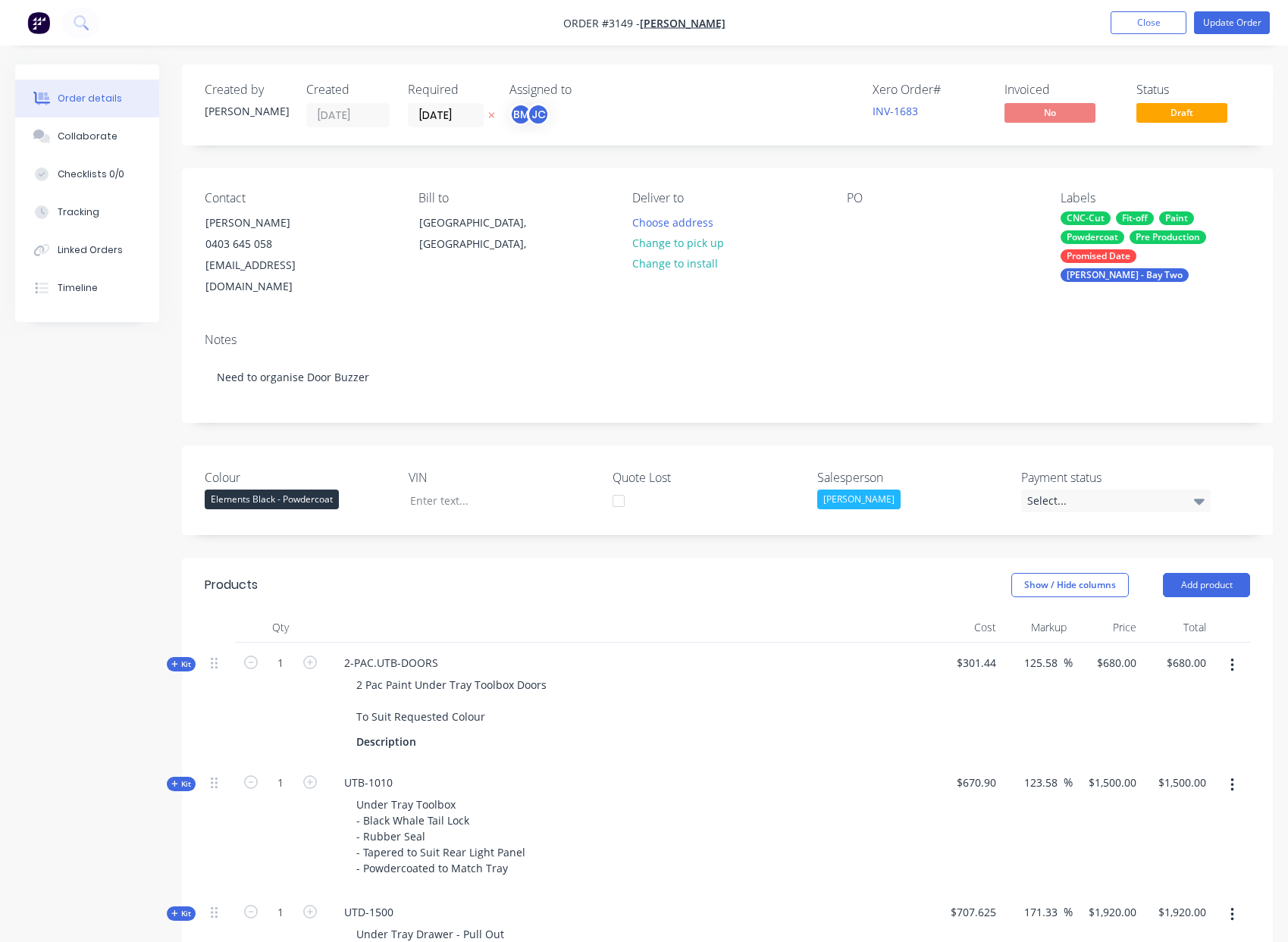
click at [1224, 652] on button "button" at bounding box center [1232, 665] width 36 height 27
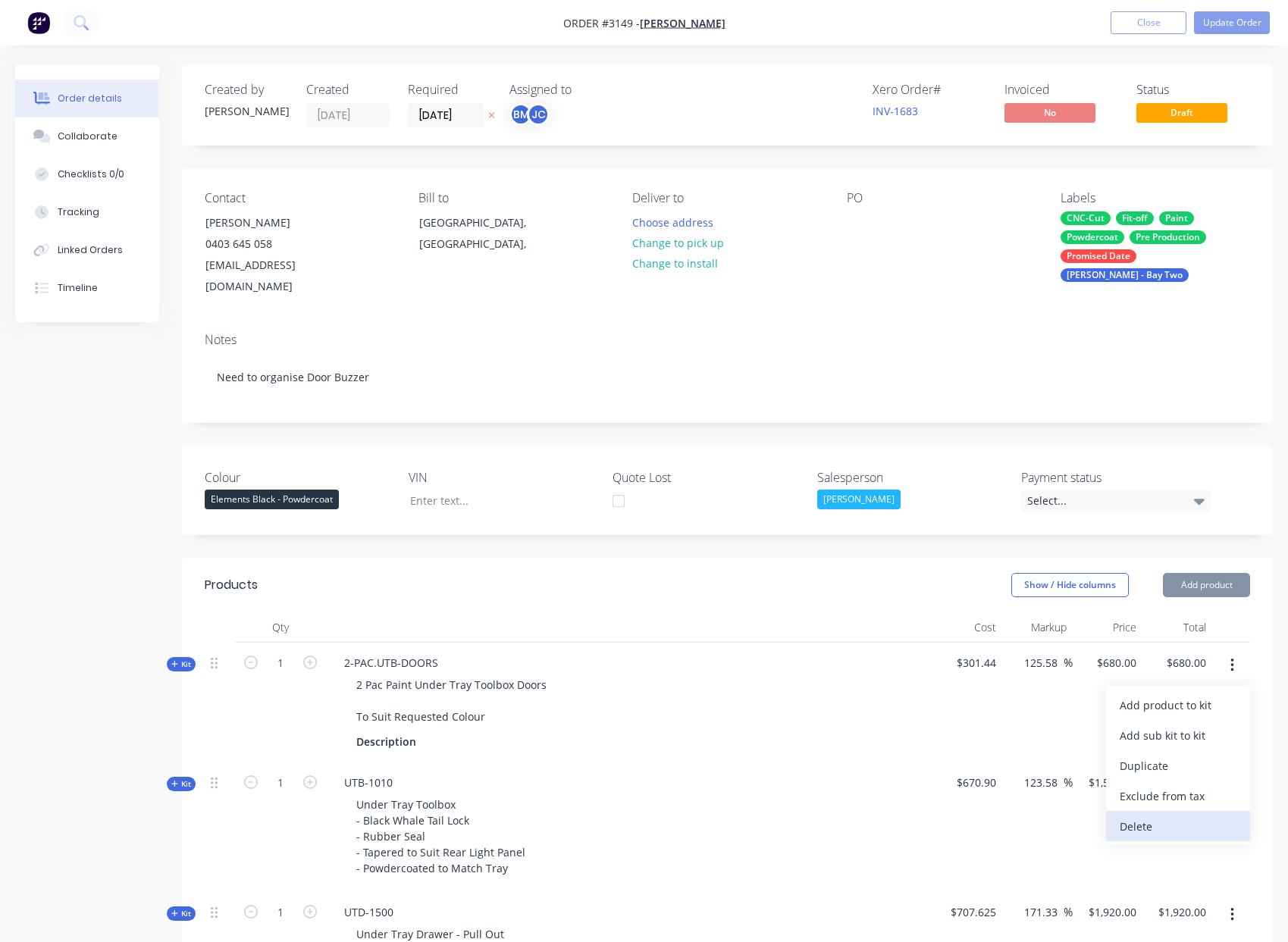
click at [1143, 815] on div "Delete" at bounding box center [1177, 826] width 117 height 22
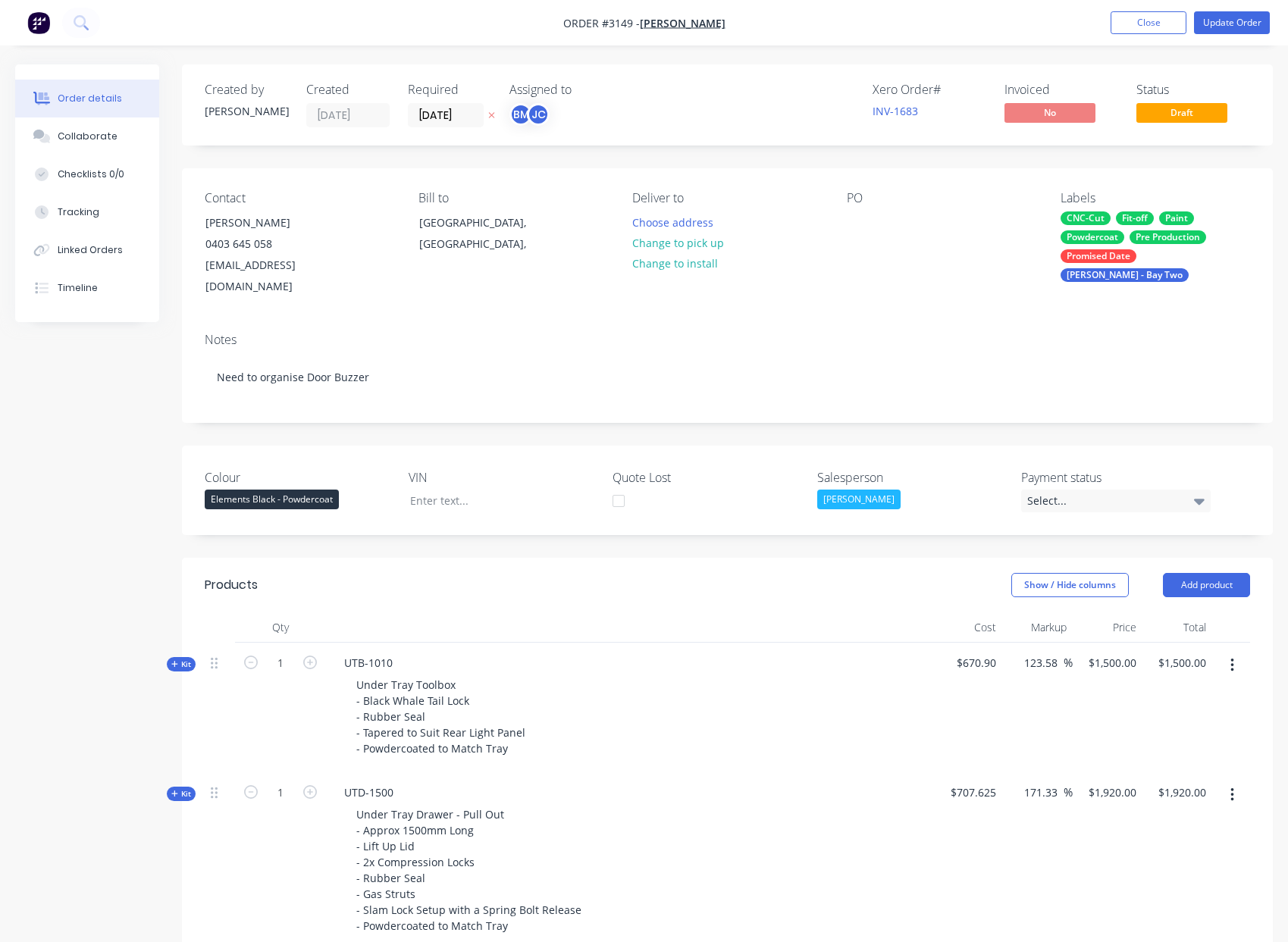
click at [1232, 657] on icon "button" at bounding box center [1232, 666] width 4 height 17
click at [1169, 815] on div "Delete" at bounding box center [1177, 826] width 117 height 22
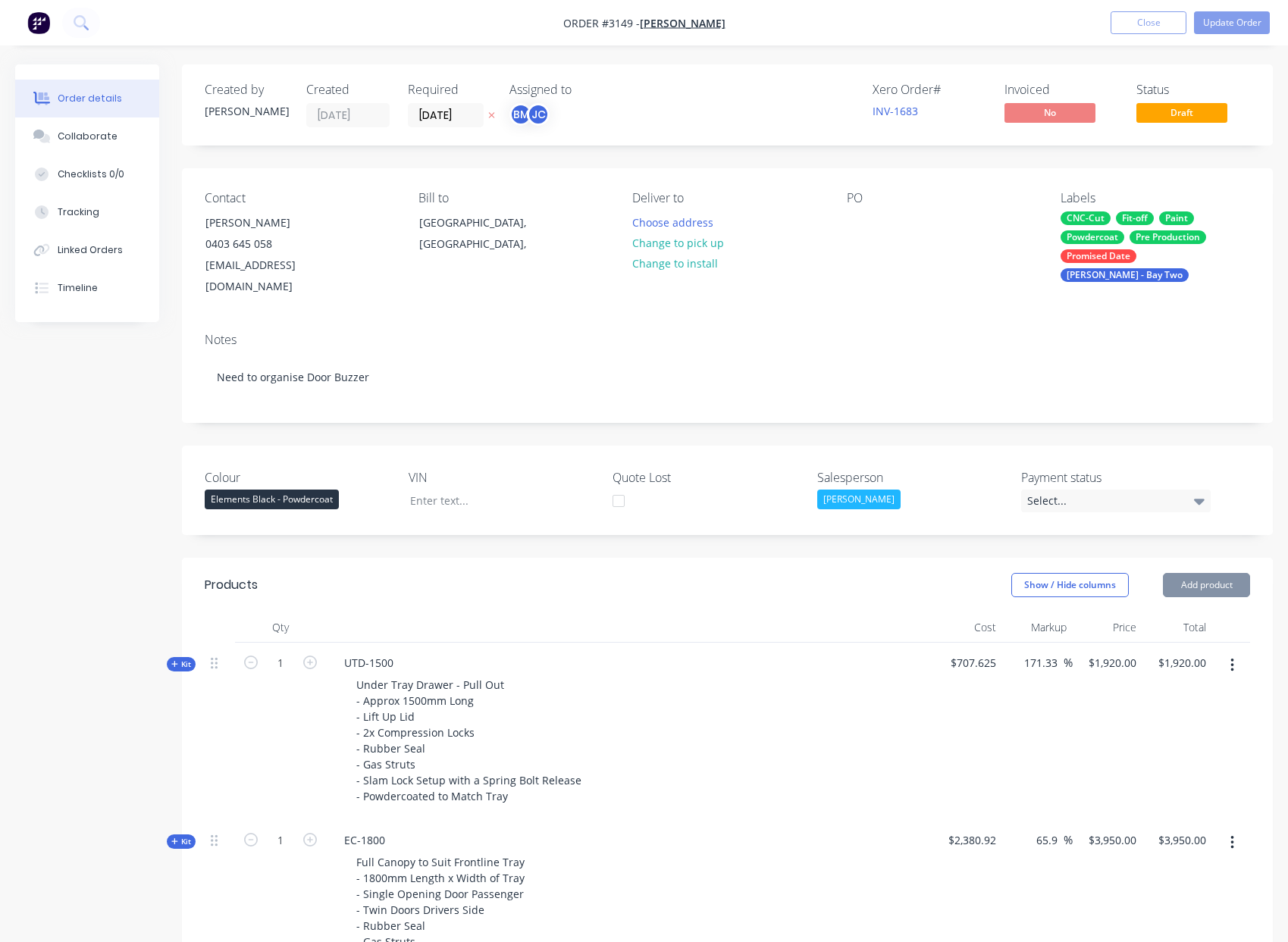
drag, startPoint x: 1231, startPoint y: 639, endPoint x: 1224, endPoint y: 660, distance: 22.1
click at [1230, 659] on icon "button" at bounding box center [1232, 666] width 3 height 14
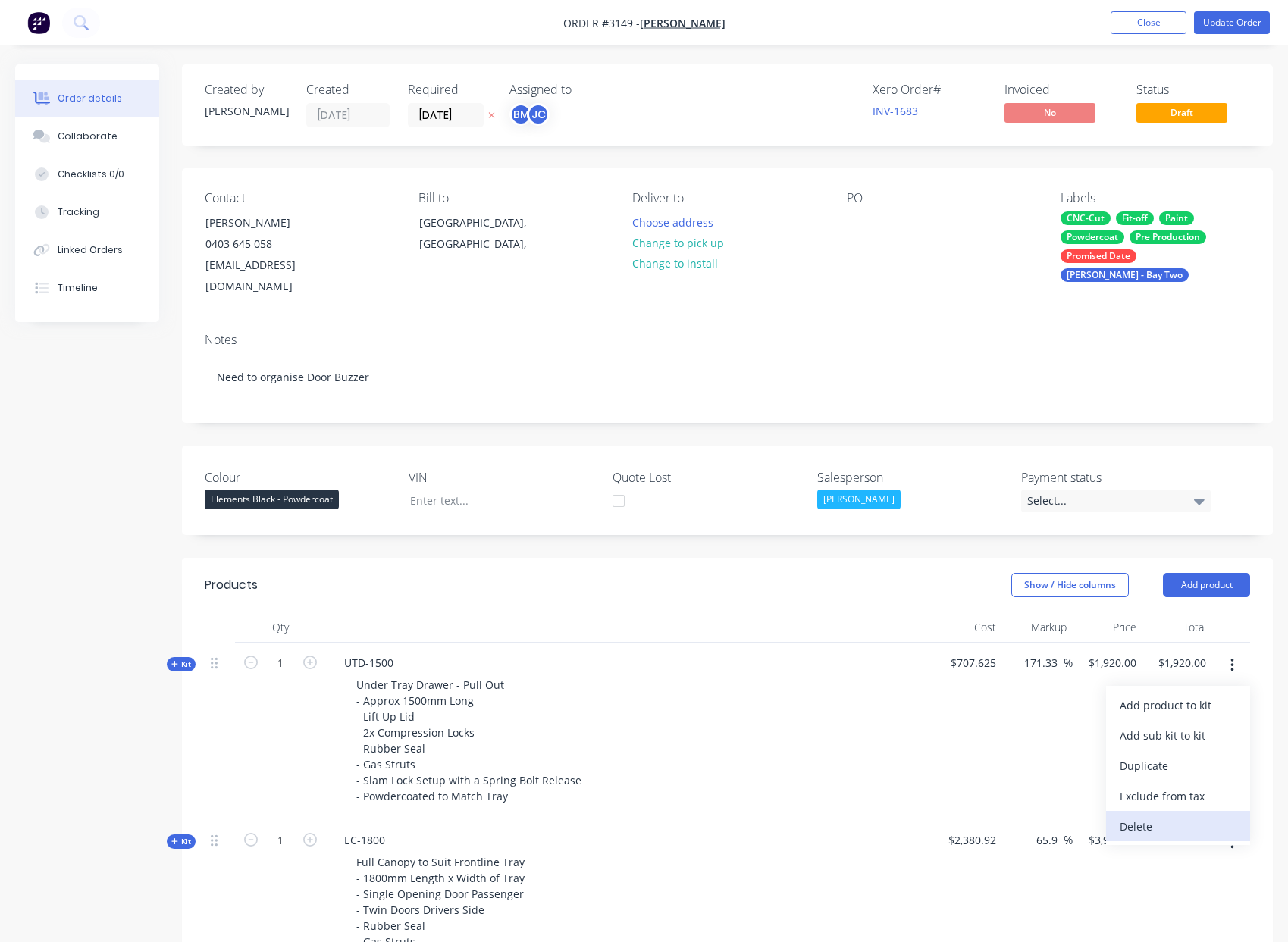
click at [1173, 815] on div "Delete" at bounding box center [1177, 826] width 117 height 22
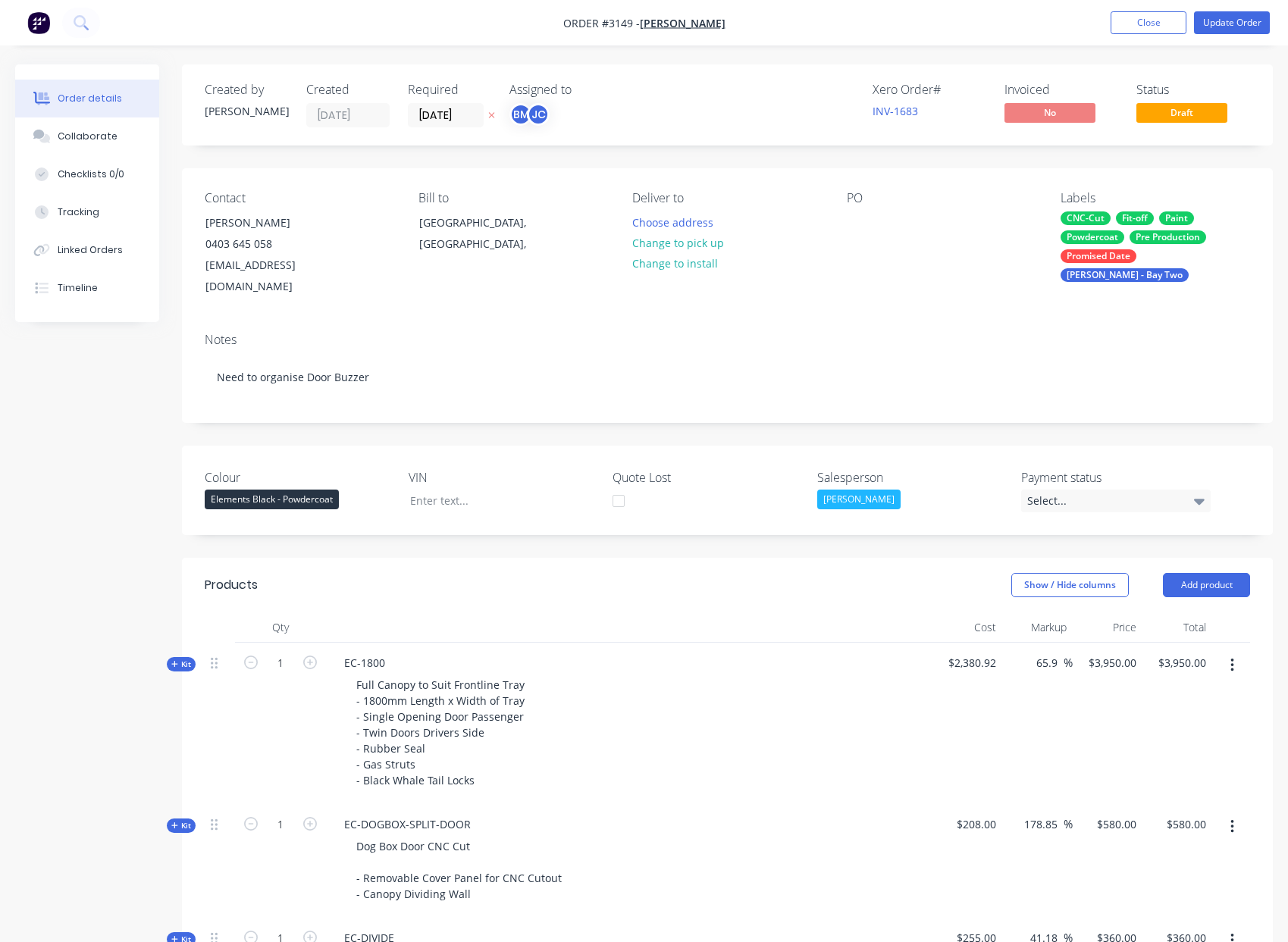
click at [1227, 652] on button "button" at bounding box center [1232, 665] width 36 height 27
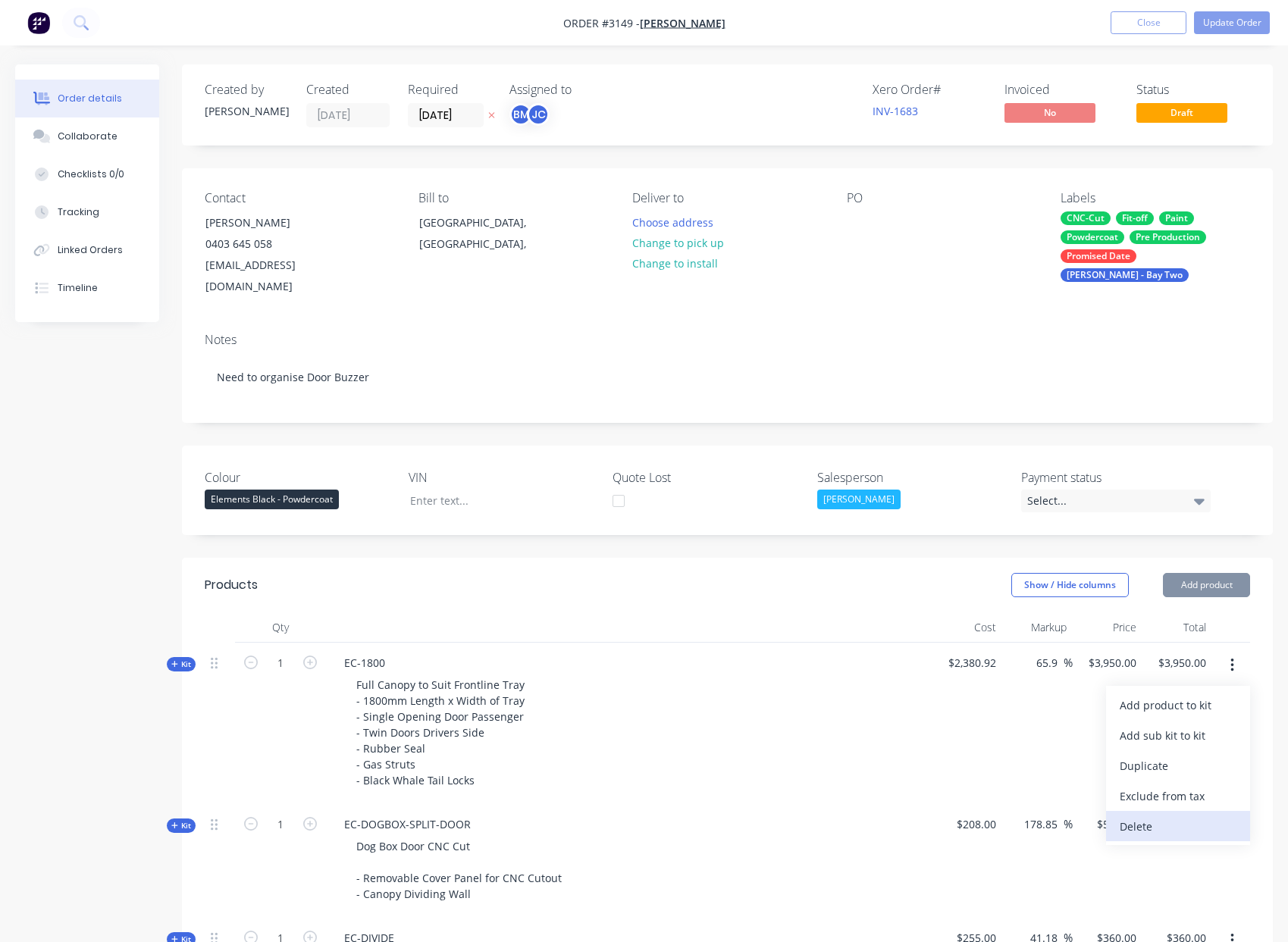
click at [1193, 815] on div "Delete" at bounding box center [1177, 826] width 117 height 22
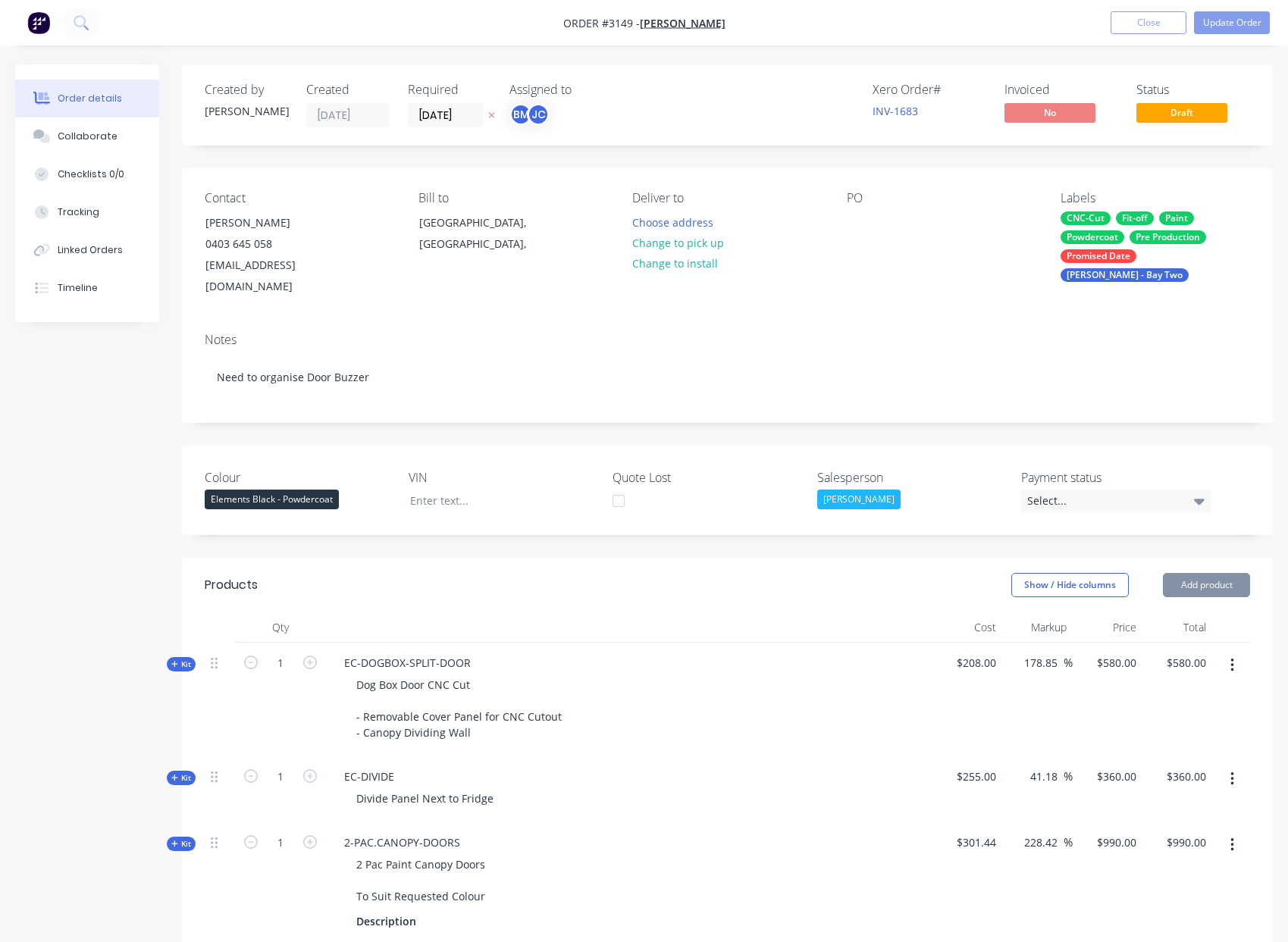
click at [1237, 652] on button "button" at bounding box center [1232, 665] width 36 height 27
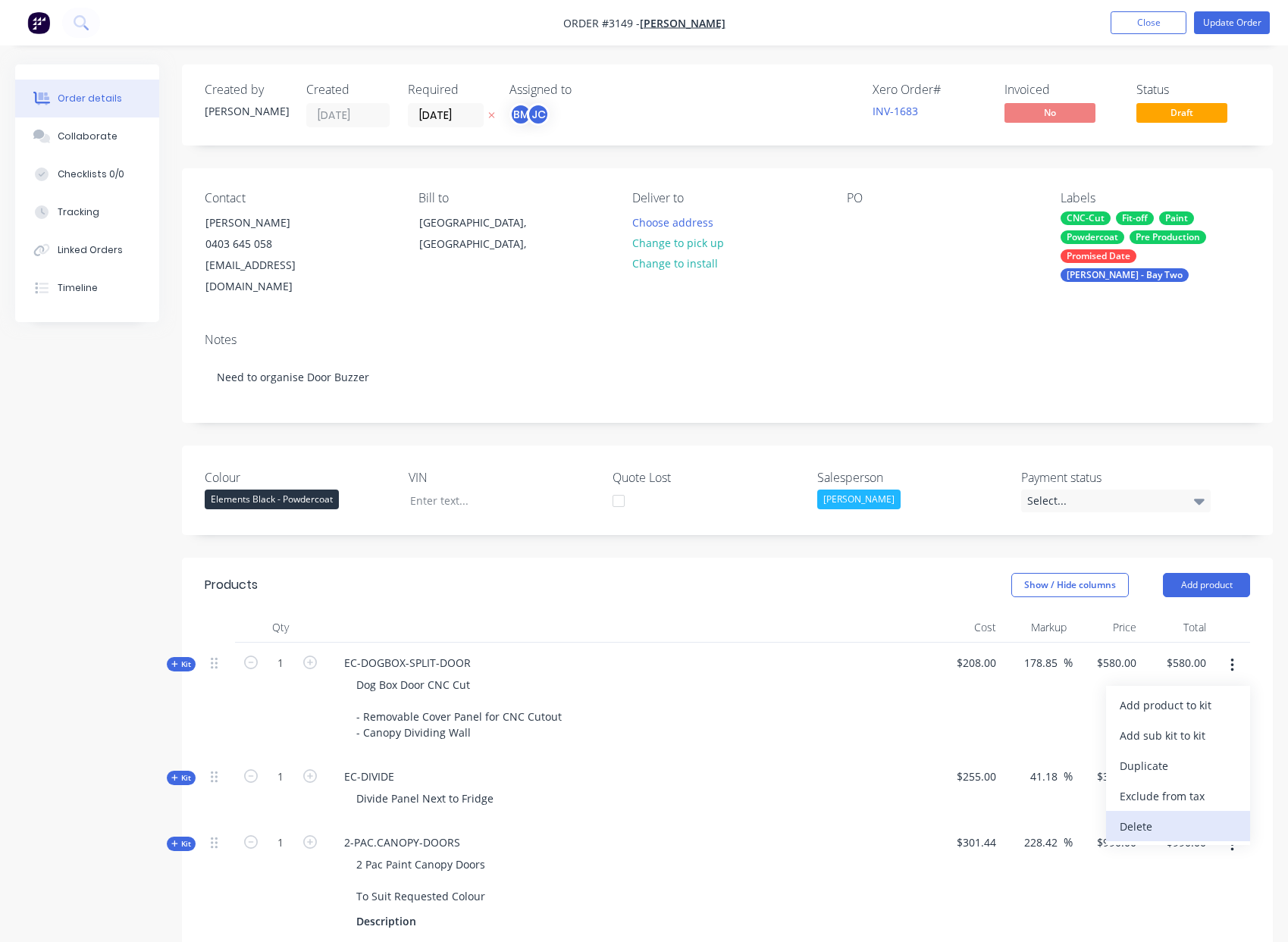
click at [1184, 815] on div "Delete" at bounding box center [1177, 826] width 117 height 22
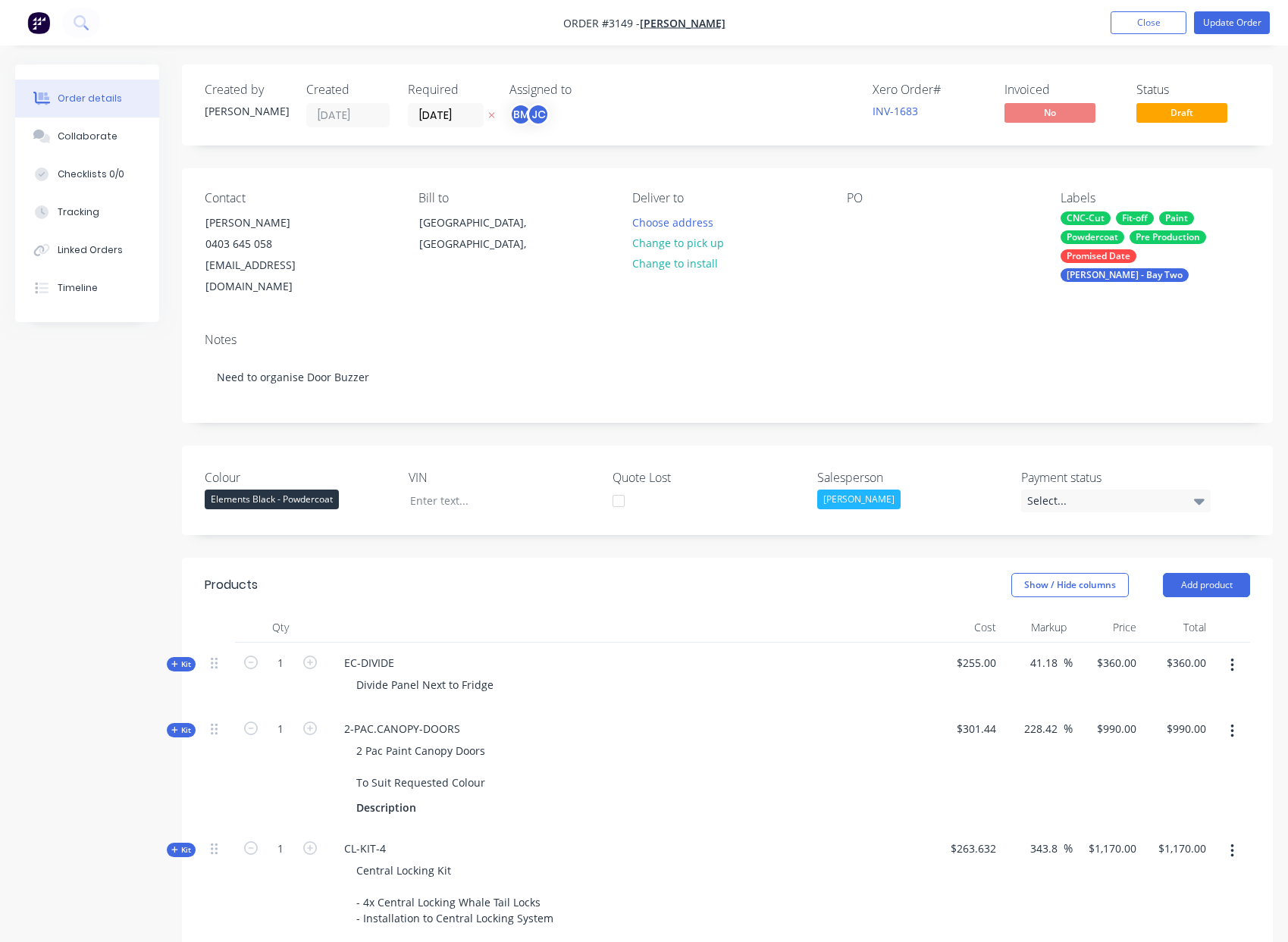
click at [1224, 652] on button "button" at bounding box center [1232, 665] width 36 height 27
click at [1190, 815] on div "Delete" at bounding box center [1177, 826] width 117 height 22
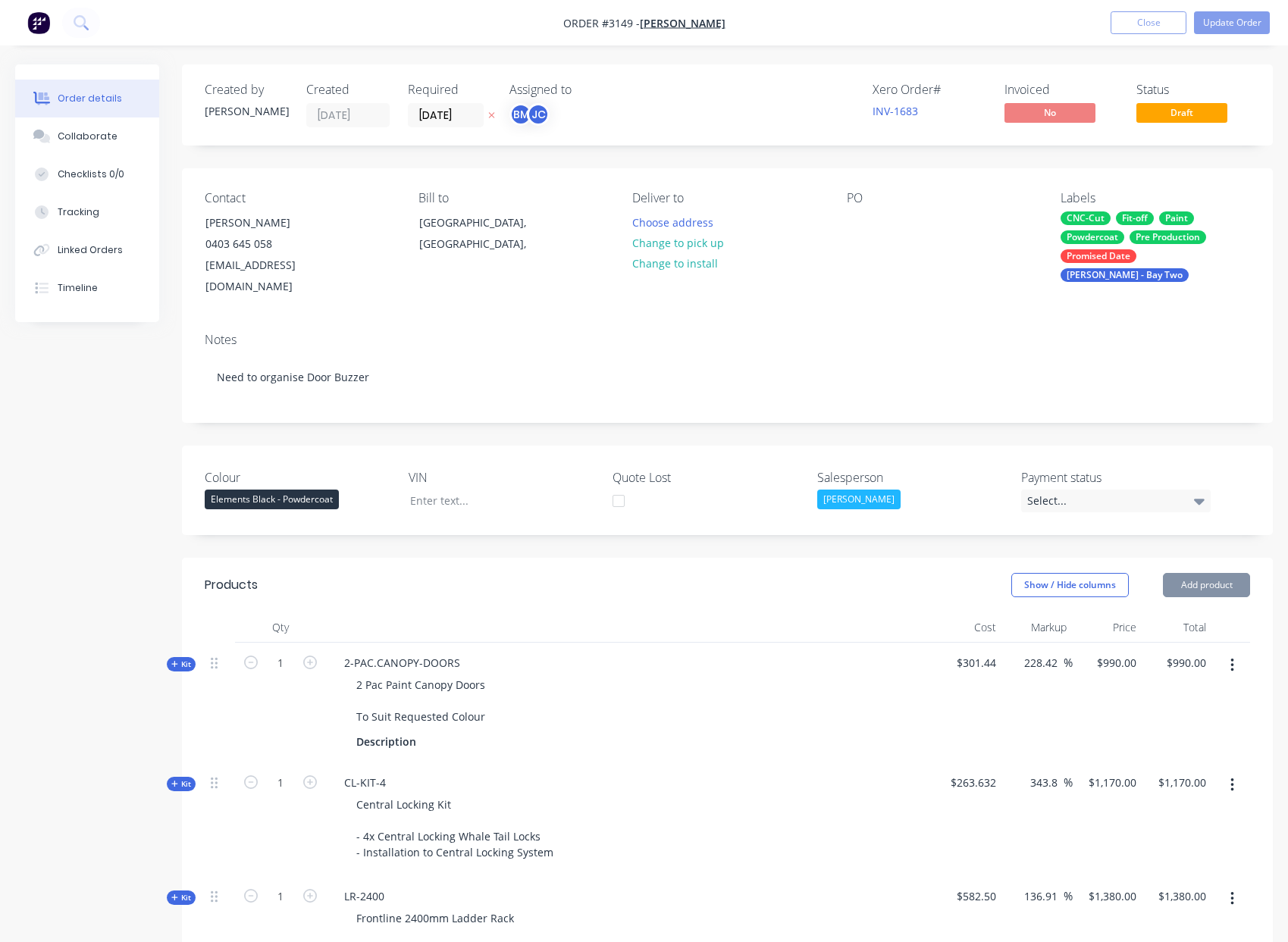
click at [1234, 652] on button "button" at bounding box center [1232, 665] width 36 height 27
click at [1177, 815] on div "Delete" at bounding box center [1177, 826] width 117 height 22
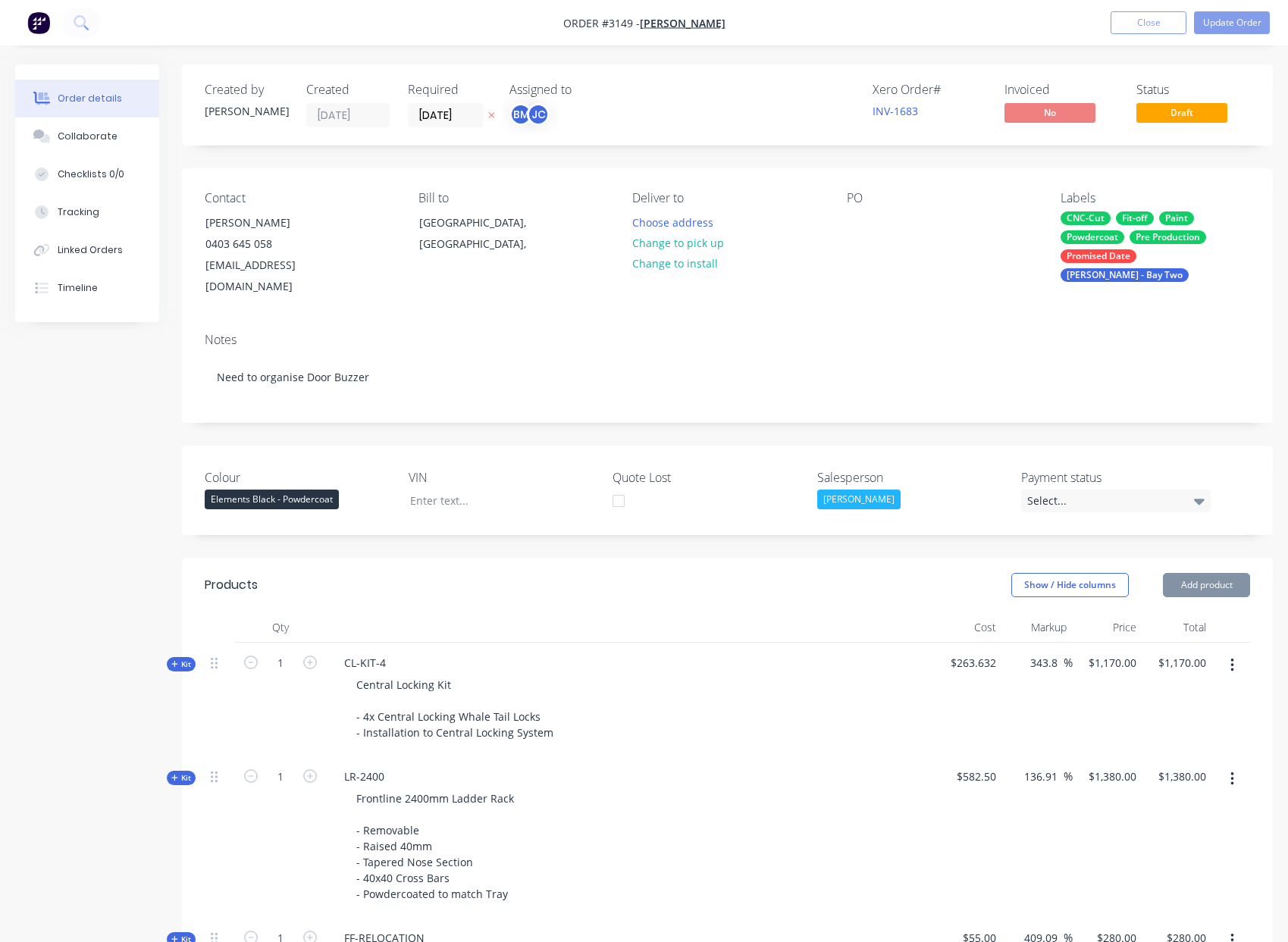
click at [1231, 659] on icon "button" at bounding box center [1232, 666] width 3 height 14
click at [1176, 815] on div "Delete" at bounding box center [1177, 826] width 117 height 22
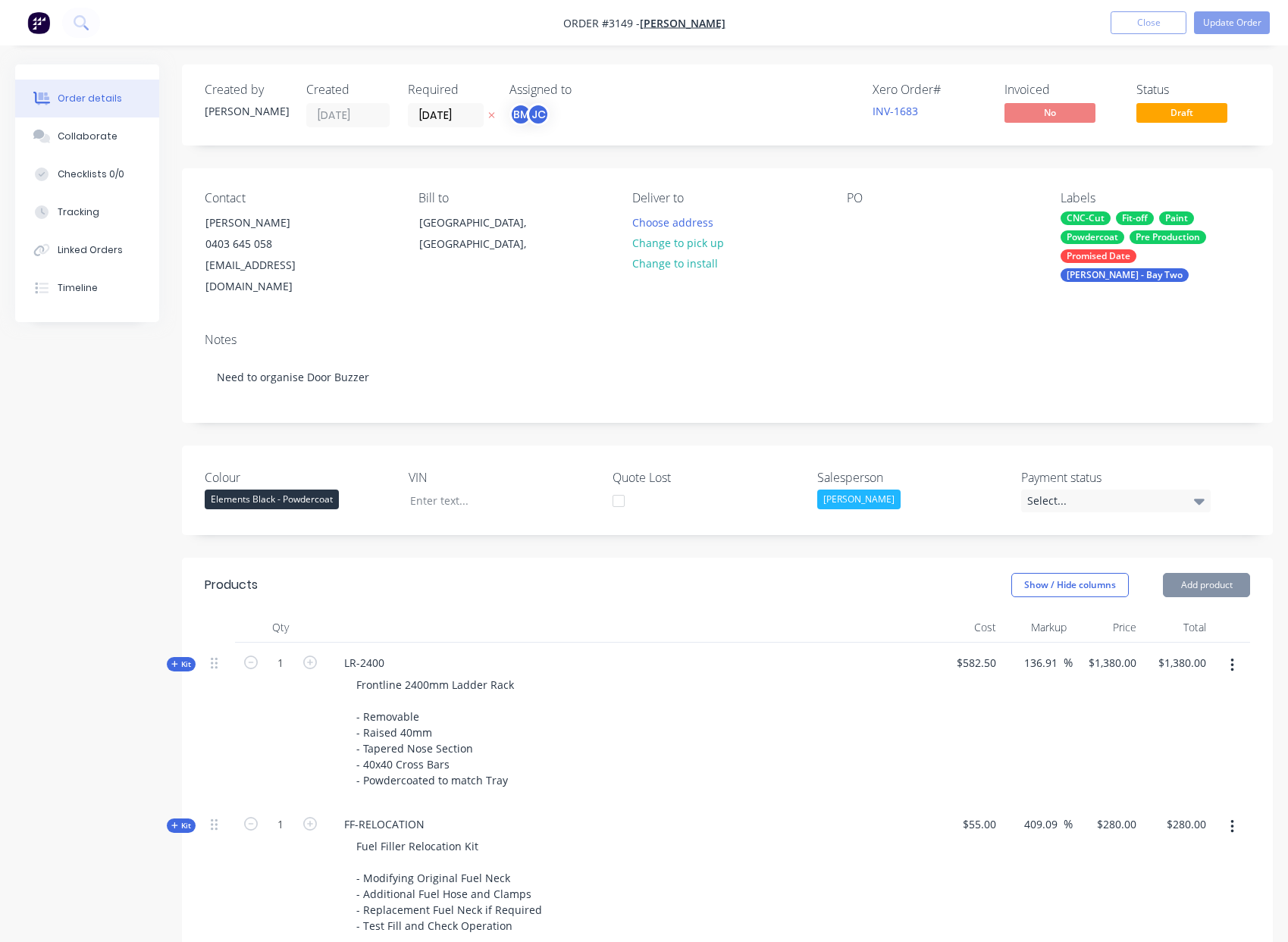
click at [1231, 659] on icon "button" at bounding box center [1232, 666] width 3 height 14
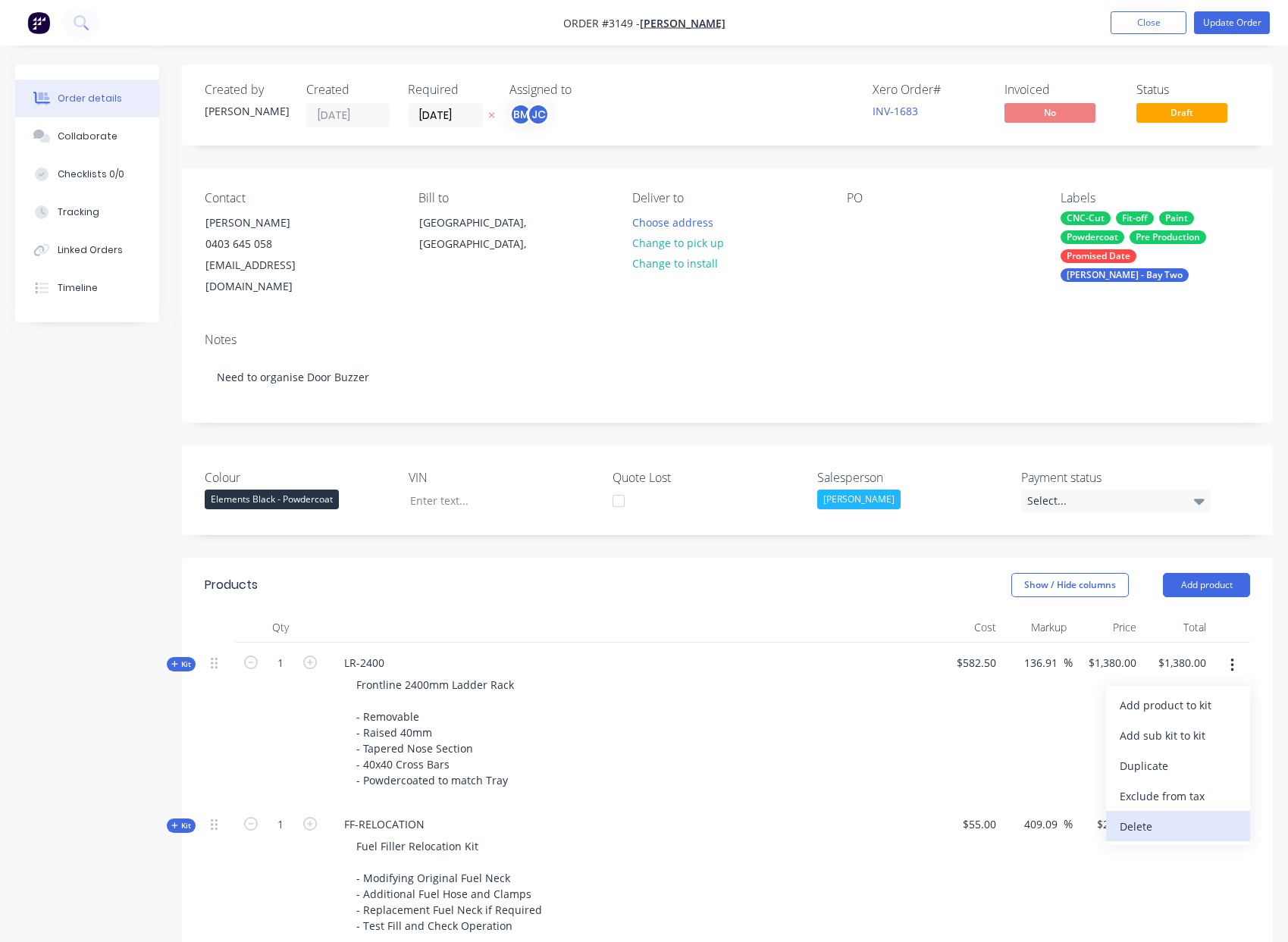
click at [1162, 815] on div "Delete" at bounding box center [1177, 826] width 117 height 22
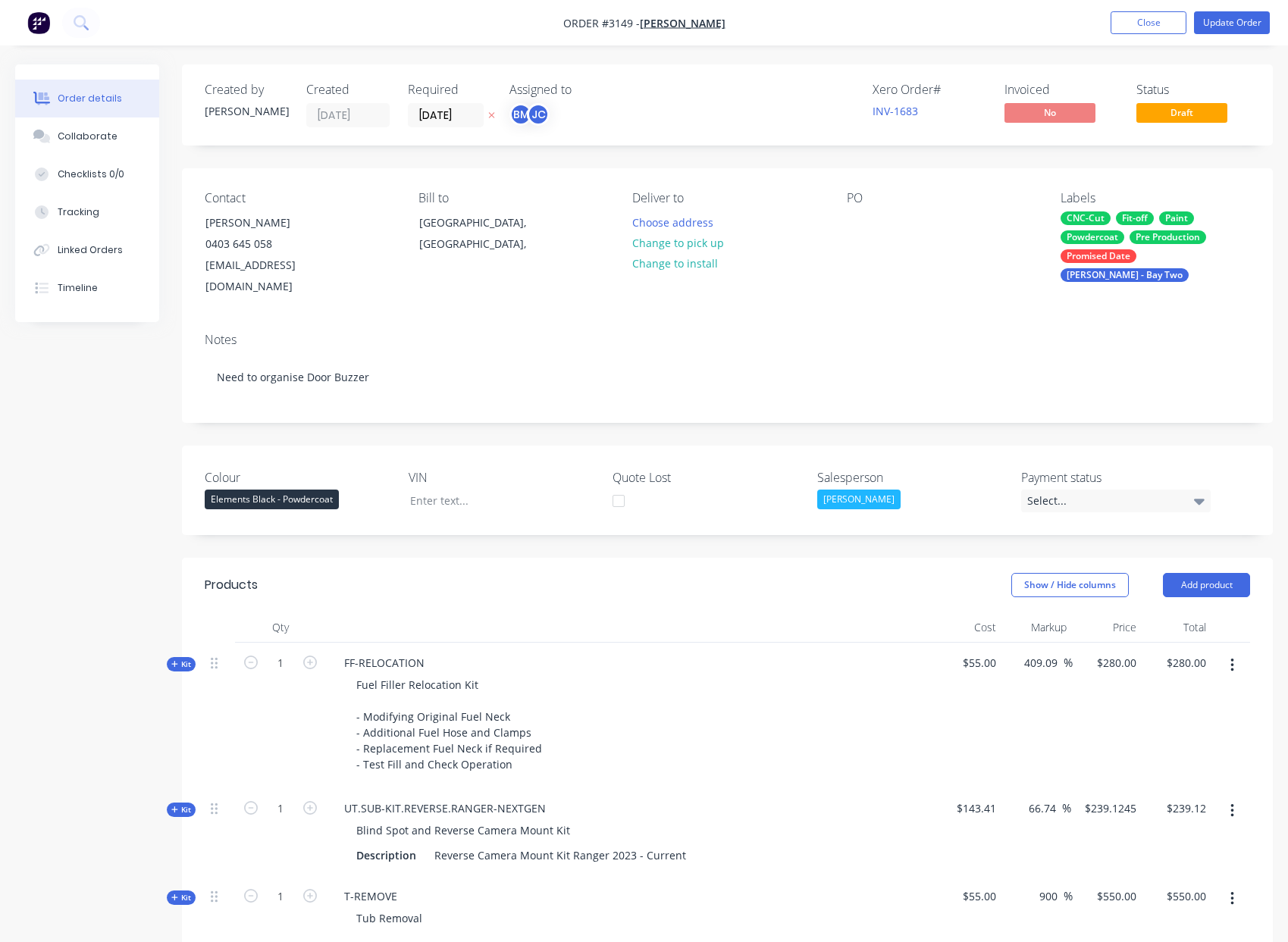
click at [1230, 659] on icon "button" at bounding box center [1232, 666] width 3 height 14
click at [1181, 815] on div "Delete" at bounding box center [1177, 826] width 117 height 22
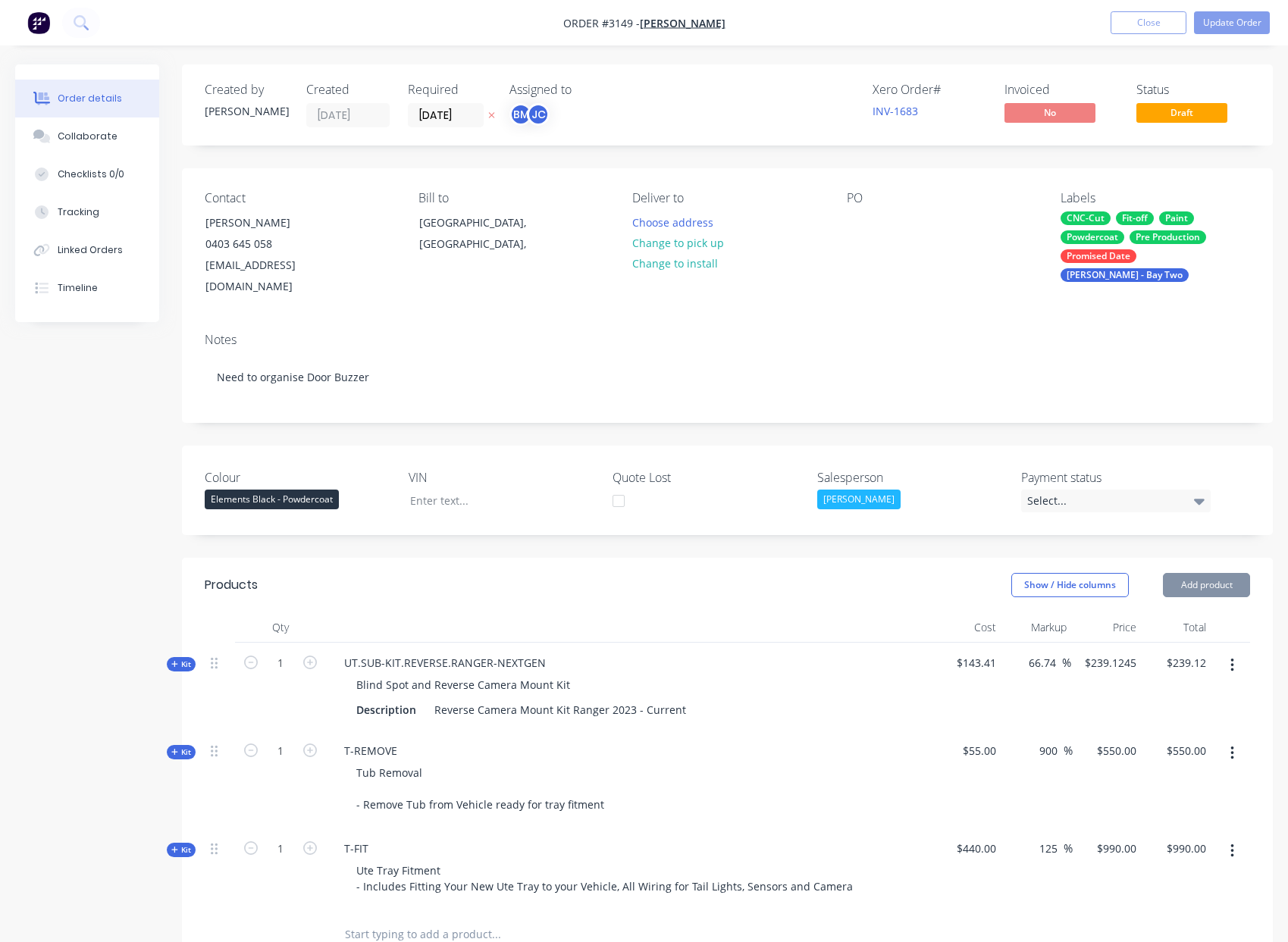
click at [1234, 652] on button "button" at bounding box center [1232, 665] width 36 height 27
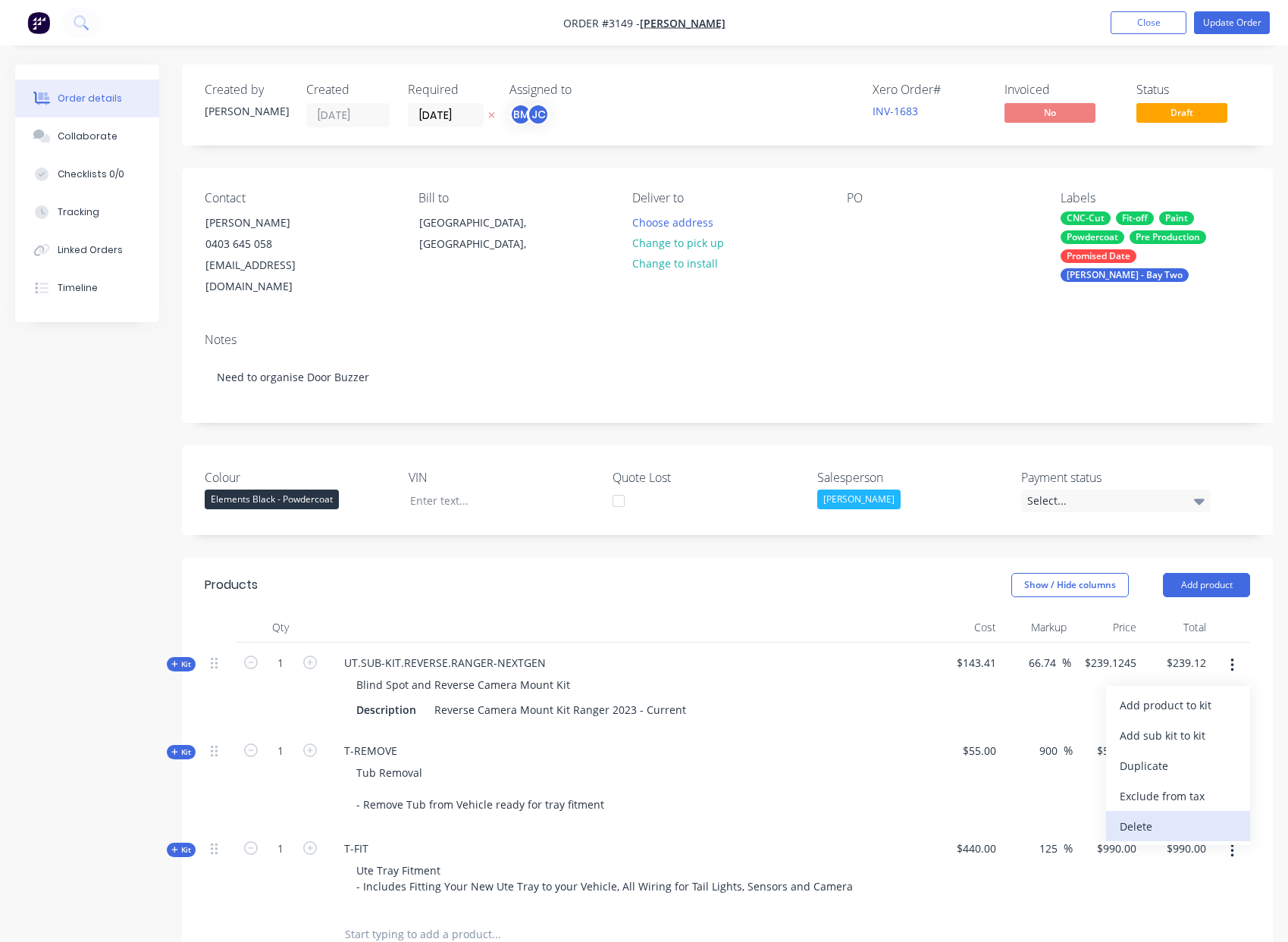
click at [1187, 815] on div "Delete" at bounding box center [1177, 826] width 117 height 22
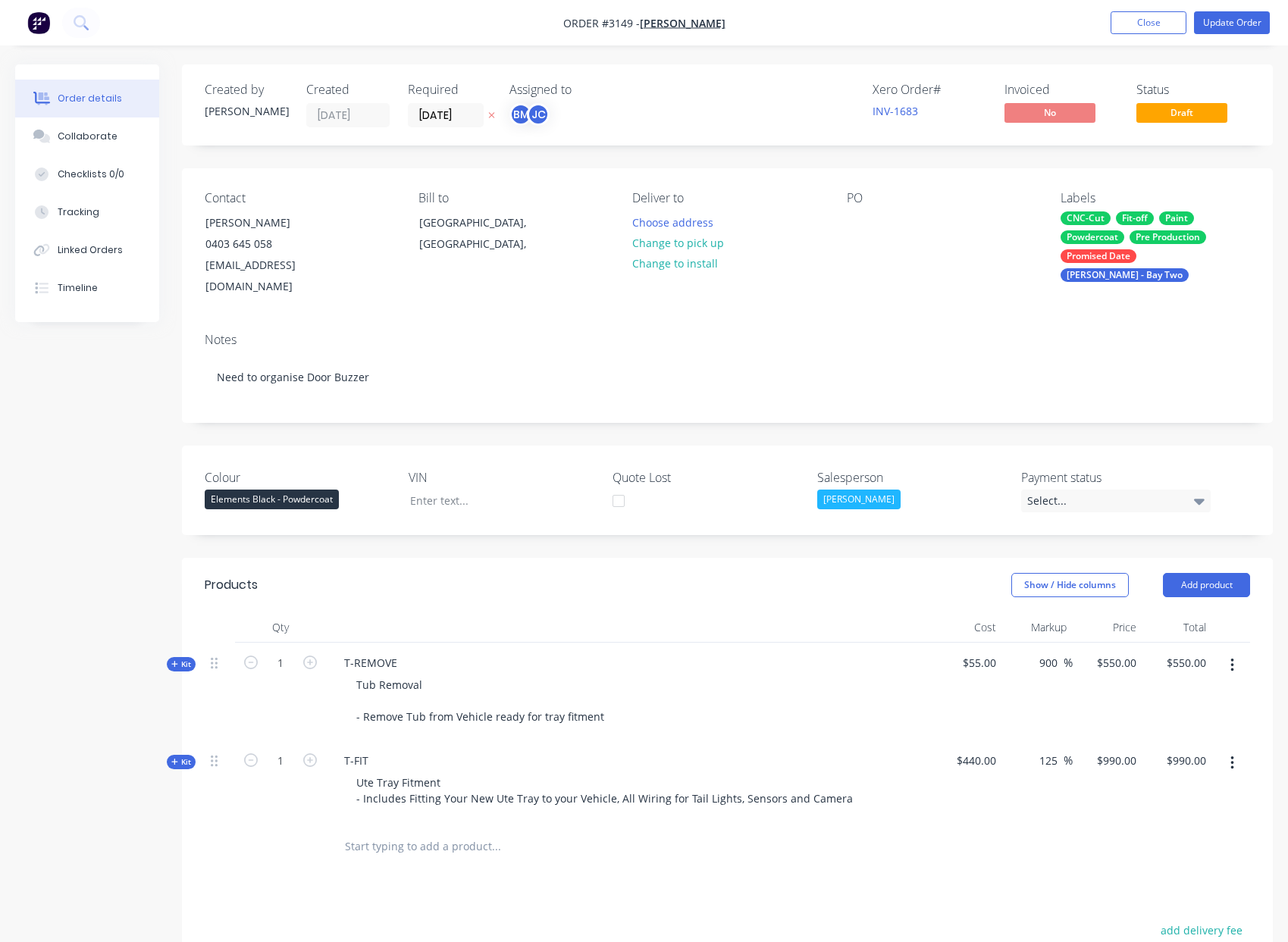
click at [1230, 657] on icon "button" at bounding box center [1232, 666] width 4 height 17
click at [1200, 815] on div "Delete" at bounding box center [1177, 826] width 117 height 22
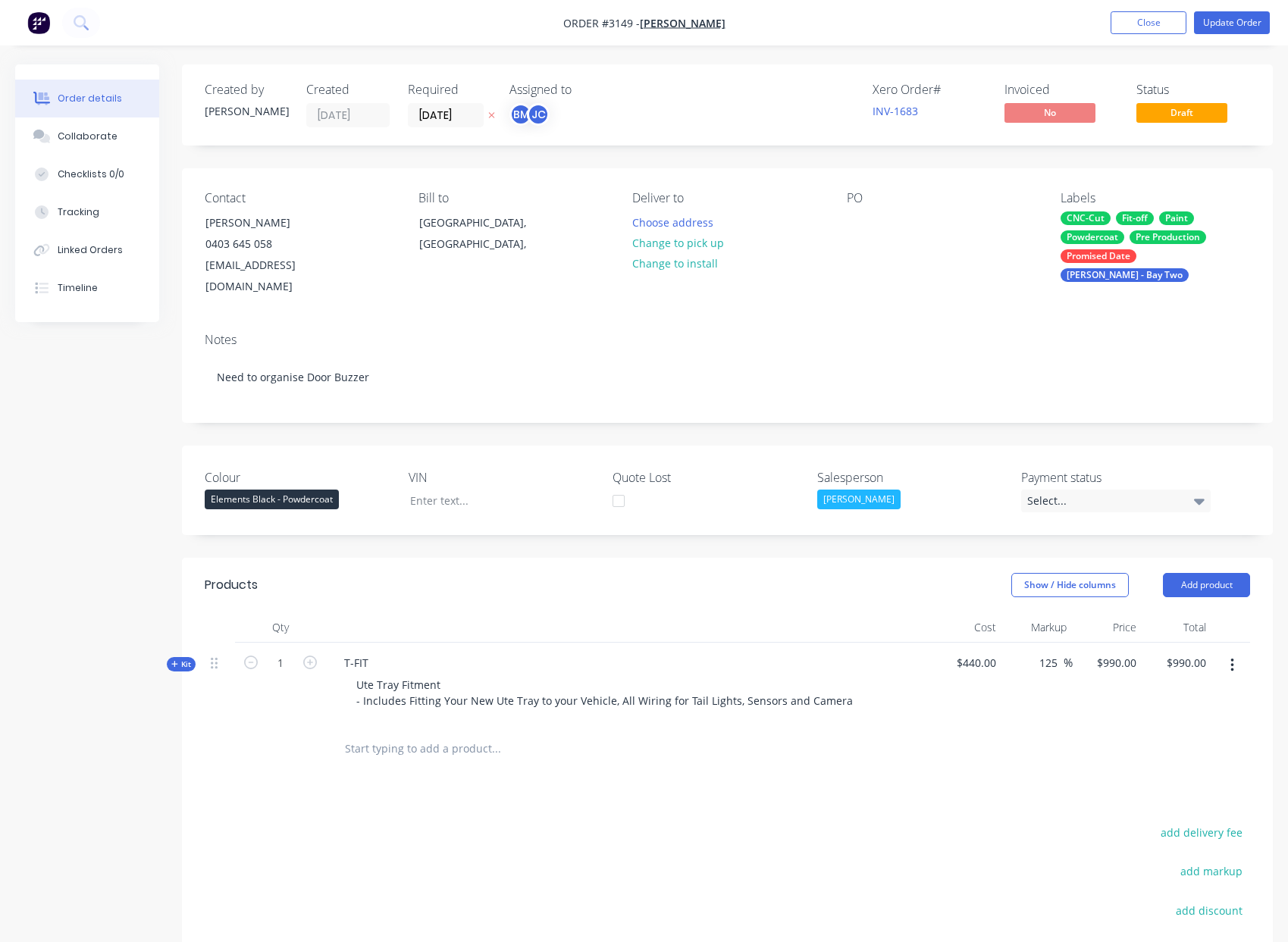
click at [1227, 652] on button "button" at bounding box center [1232, 665] width 36 height 27
click at [1162, 815] on div "Delete" at bounding box center [1177, 826] width 117 height 22
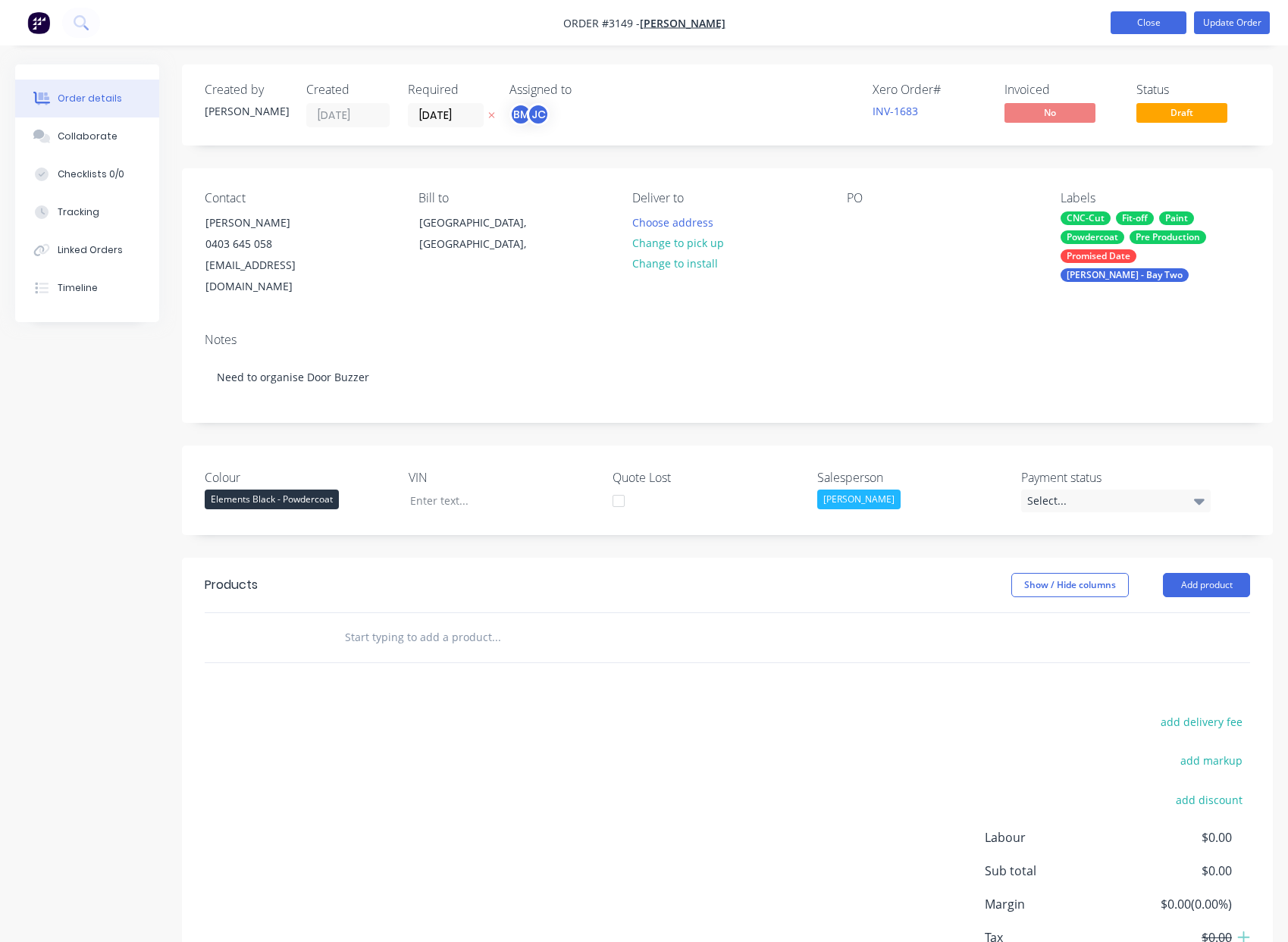
click at [1161, 25] on button "Close" at bounding box center [1148, 23] width 76 height 23
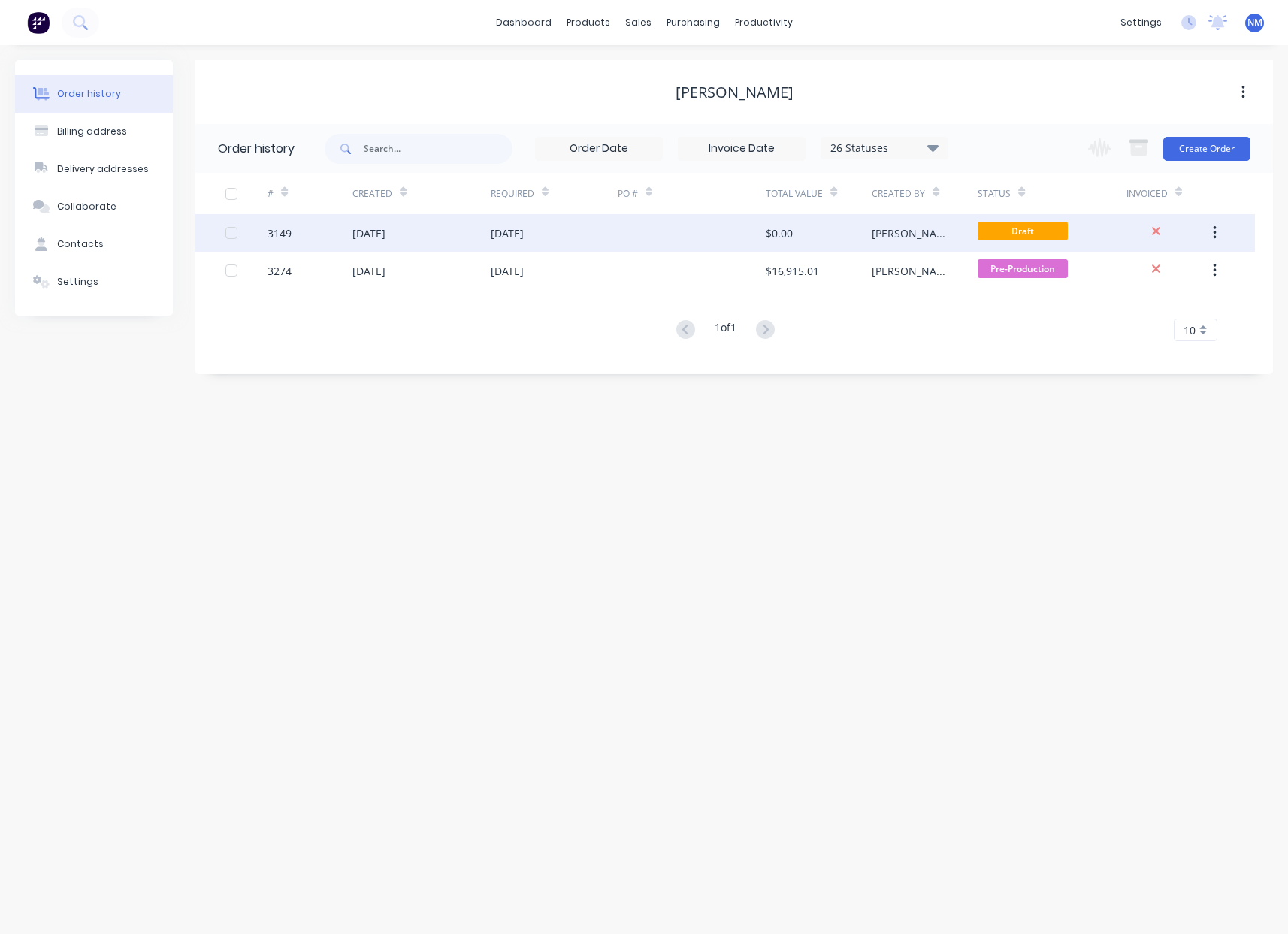
click at [1219, 233] on button "button" at bounding box center [1214, 233] width 35 height 27
click at [1167, 273] on div "Archive" at bounding box center [1161, 272] width 116 height 22
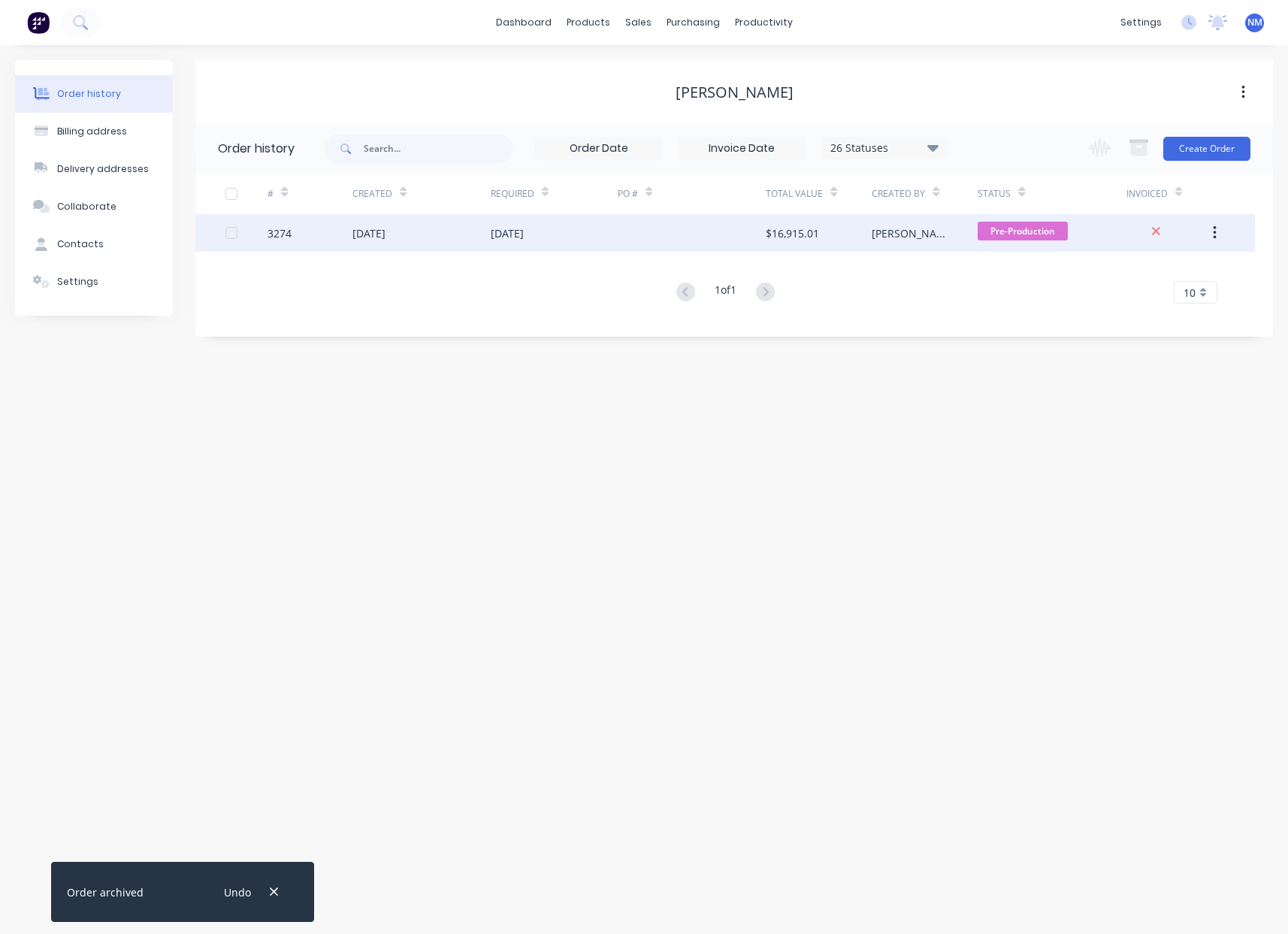
click at [368, 239] on div "[DATE]" at bounding box center [369, 233] width 33 height 16
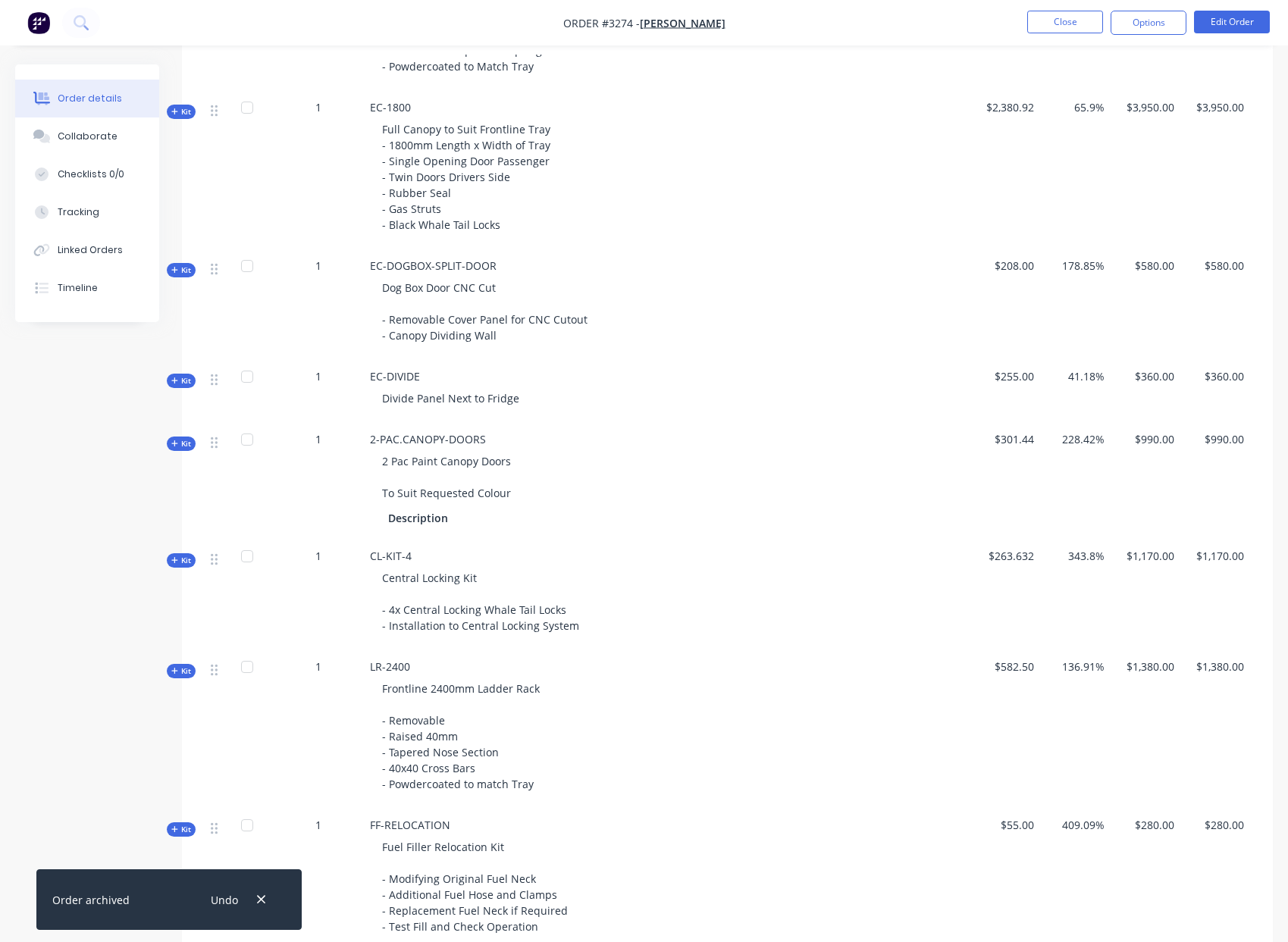
scroll to position [955, 0]
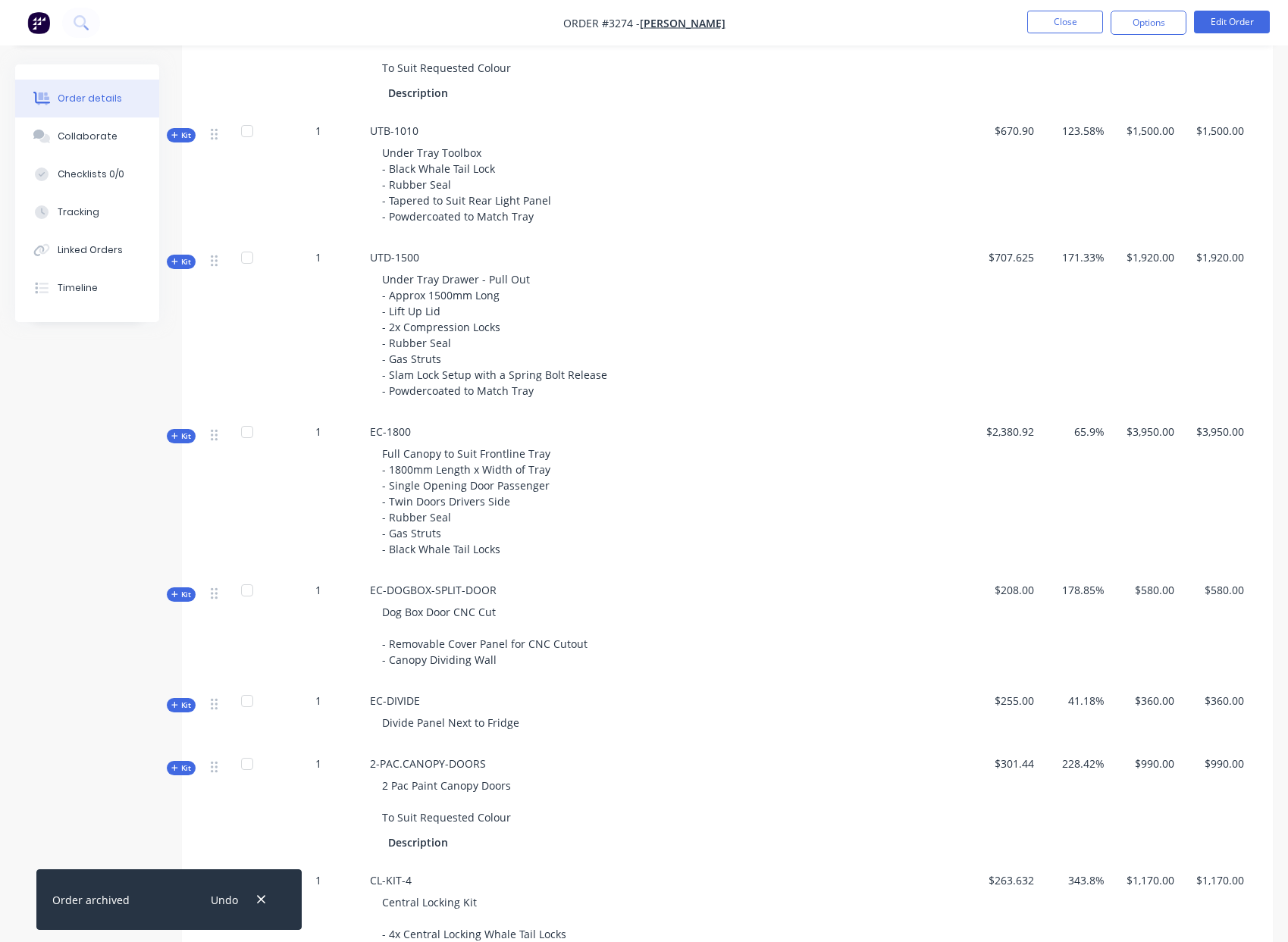
click at [174, 435] on icon at bounding box center [174, 435] width 6 height 6
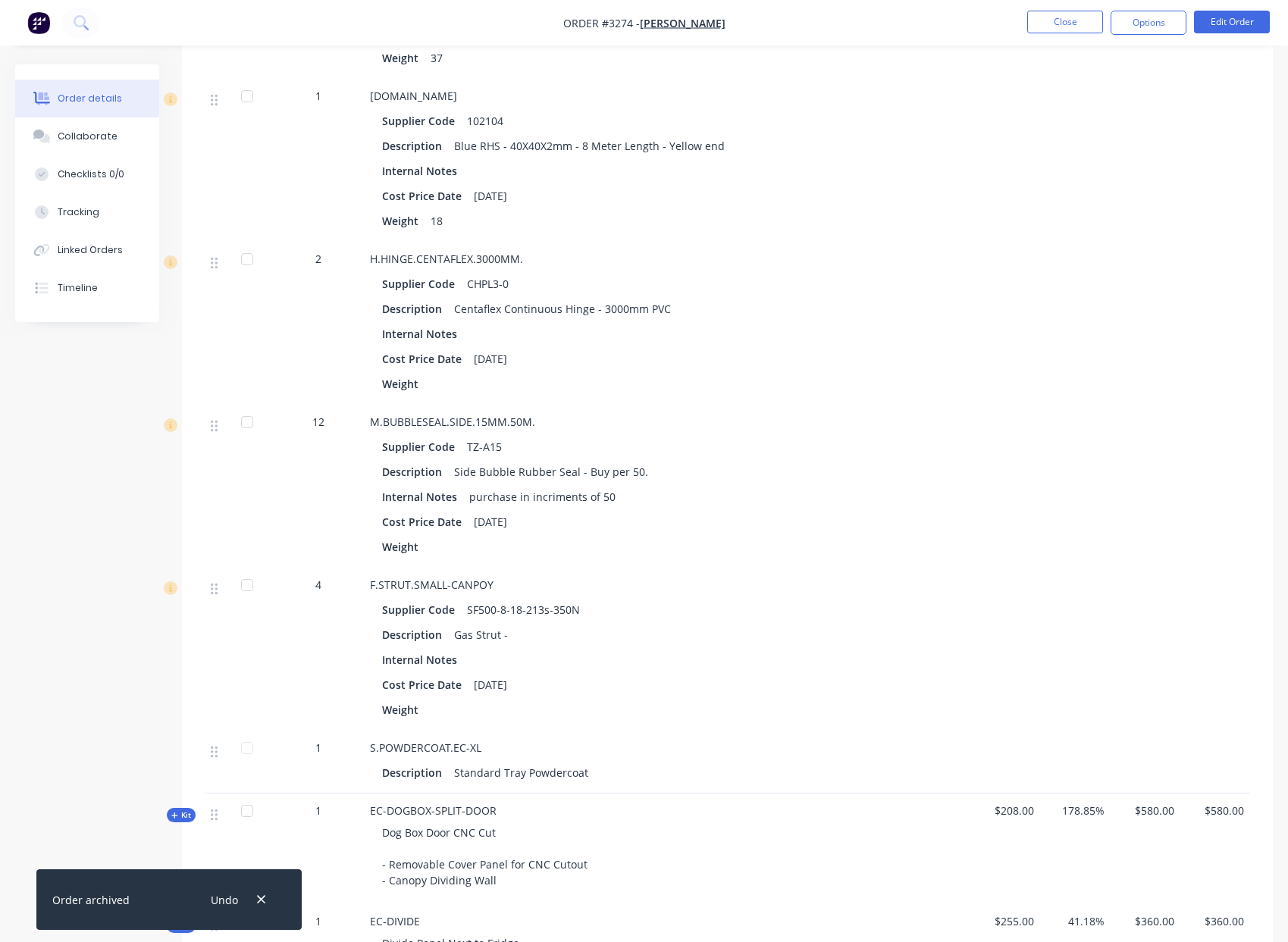
scroll to position [0, 0]
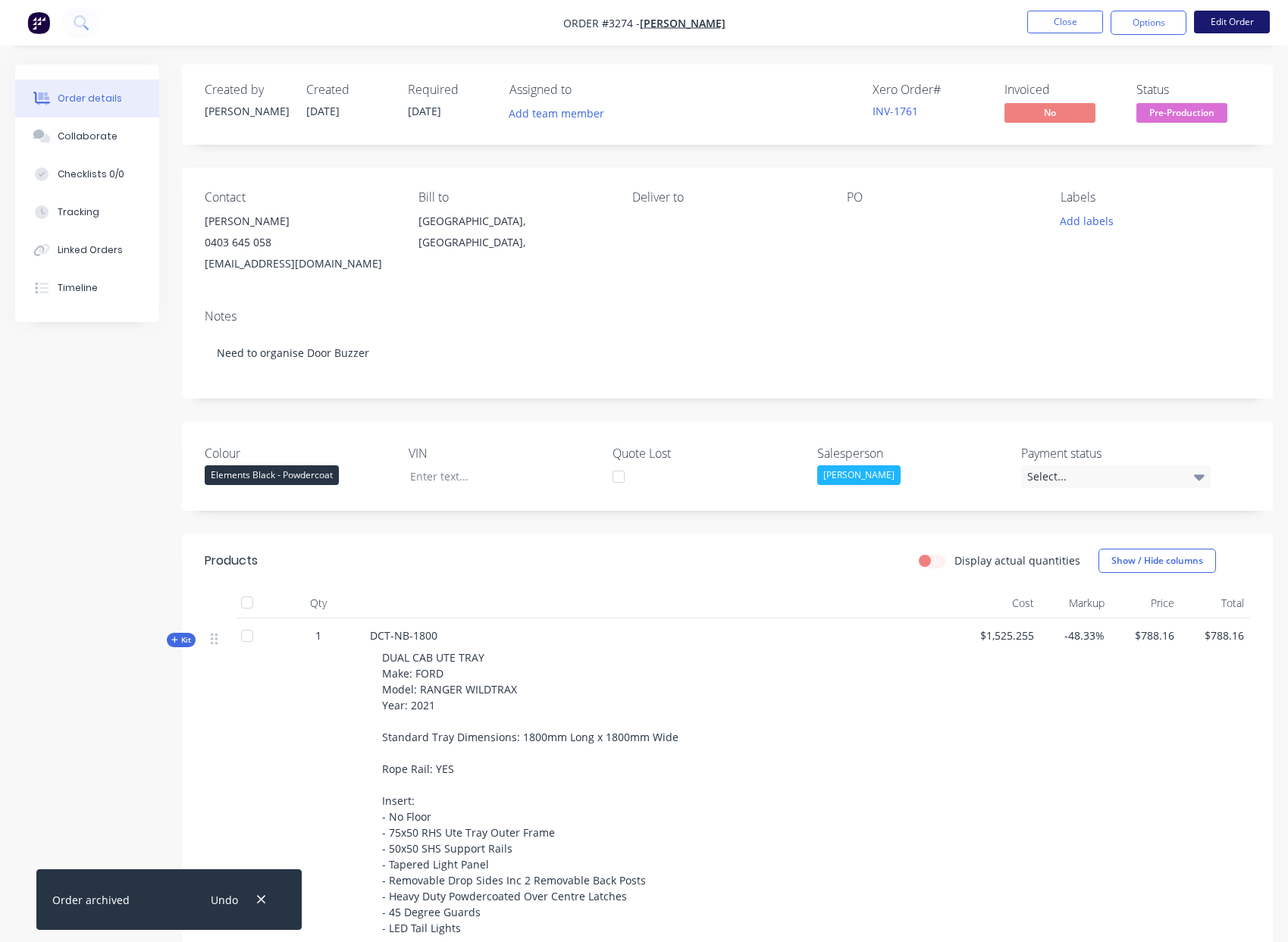
click at [1243, 17] on button "Edit Order" at bounding box center [1232, 22] width 76 height 23
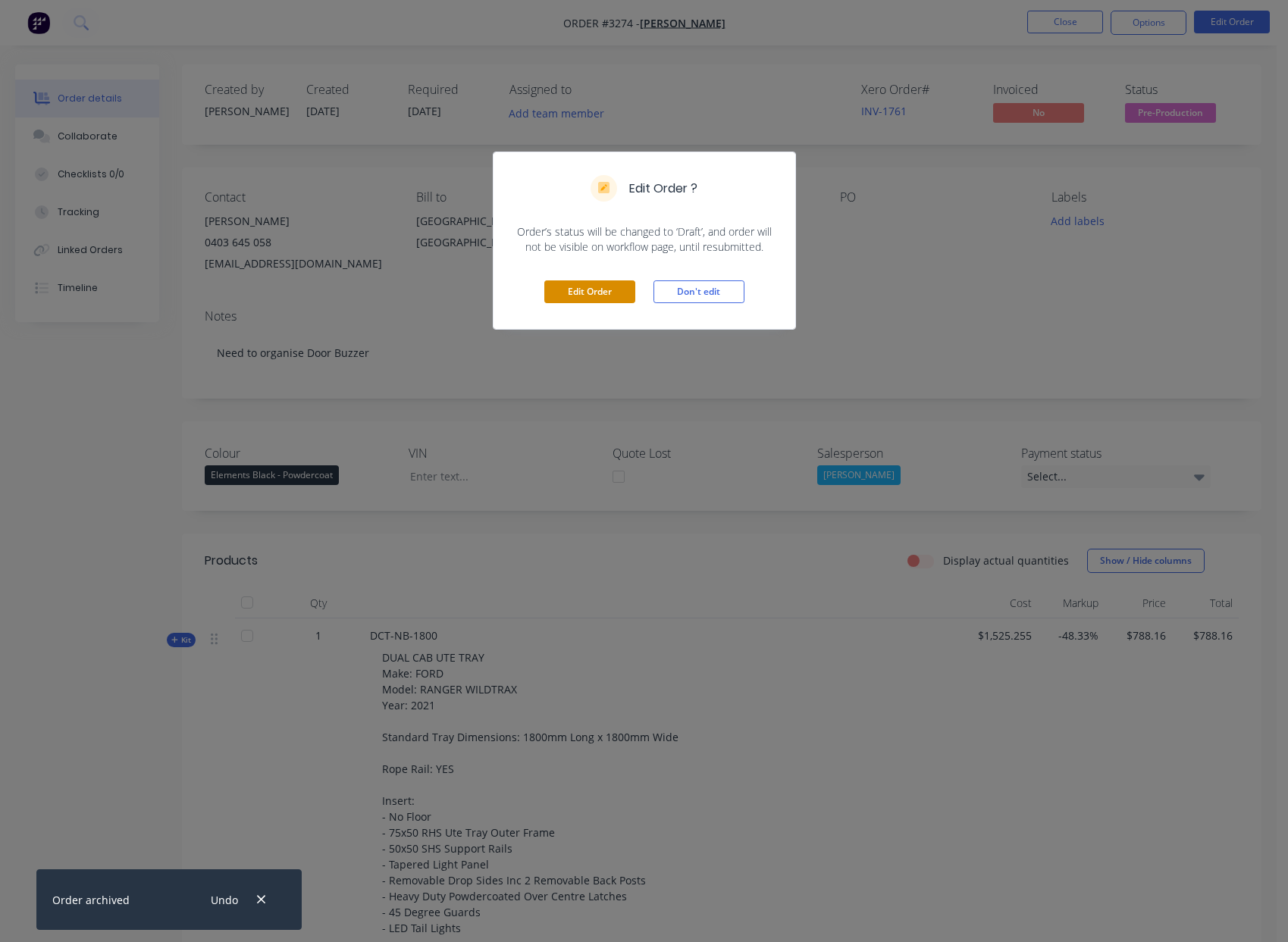
click at [610, 290] on button "Edit Order" at bounding box center [589, 292] width 91 height 23
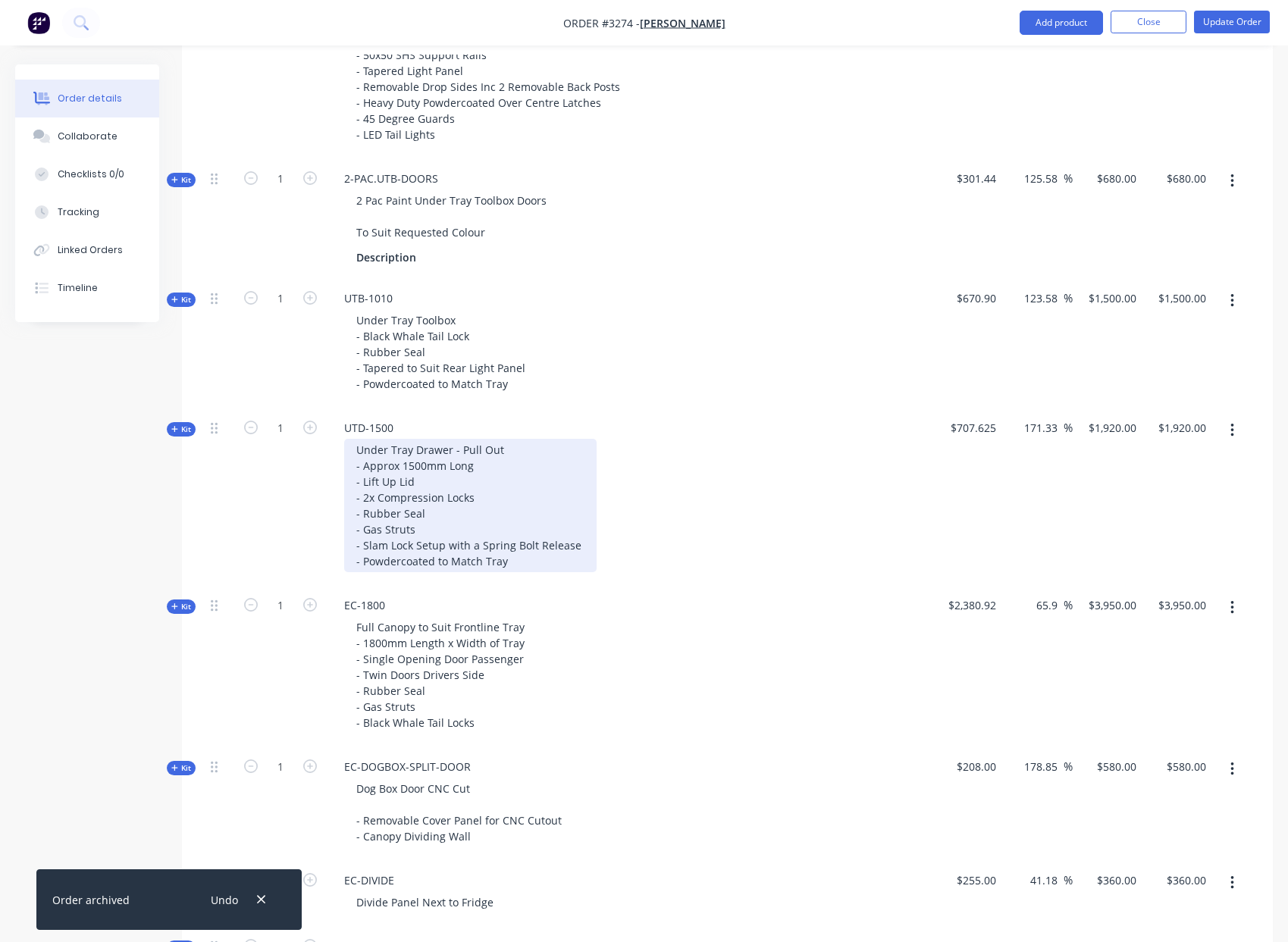
scroll to position [897, 0]
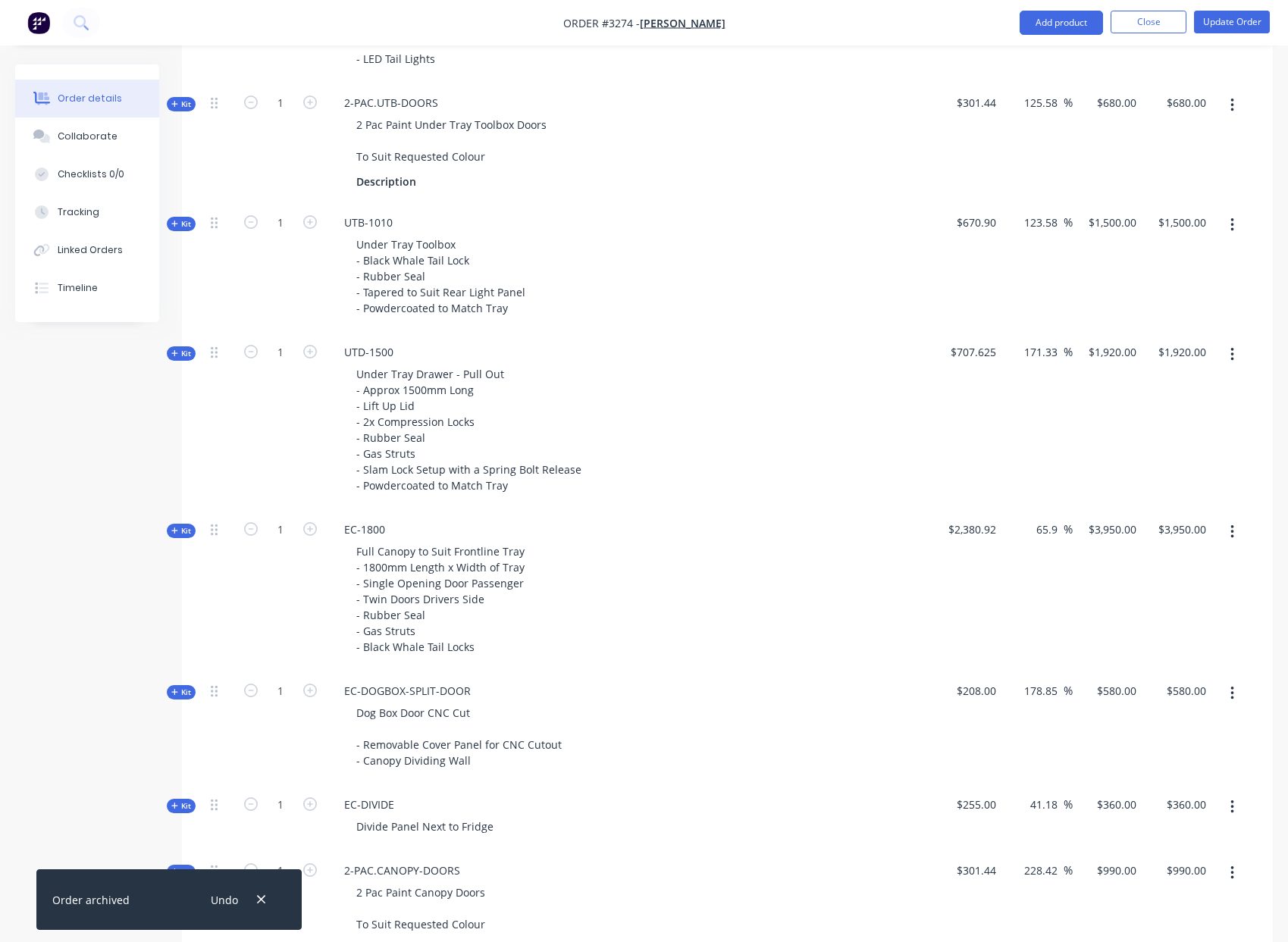
click at [171, 527] on icon at bounding box center [174, 530] width 7 height 7
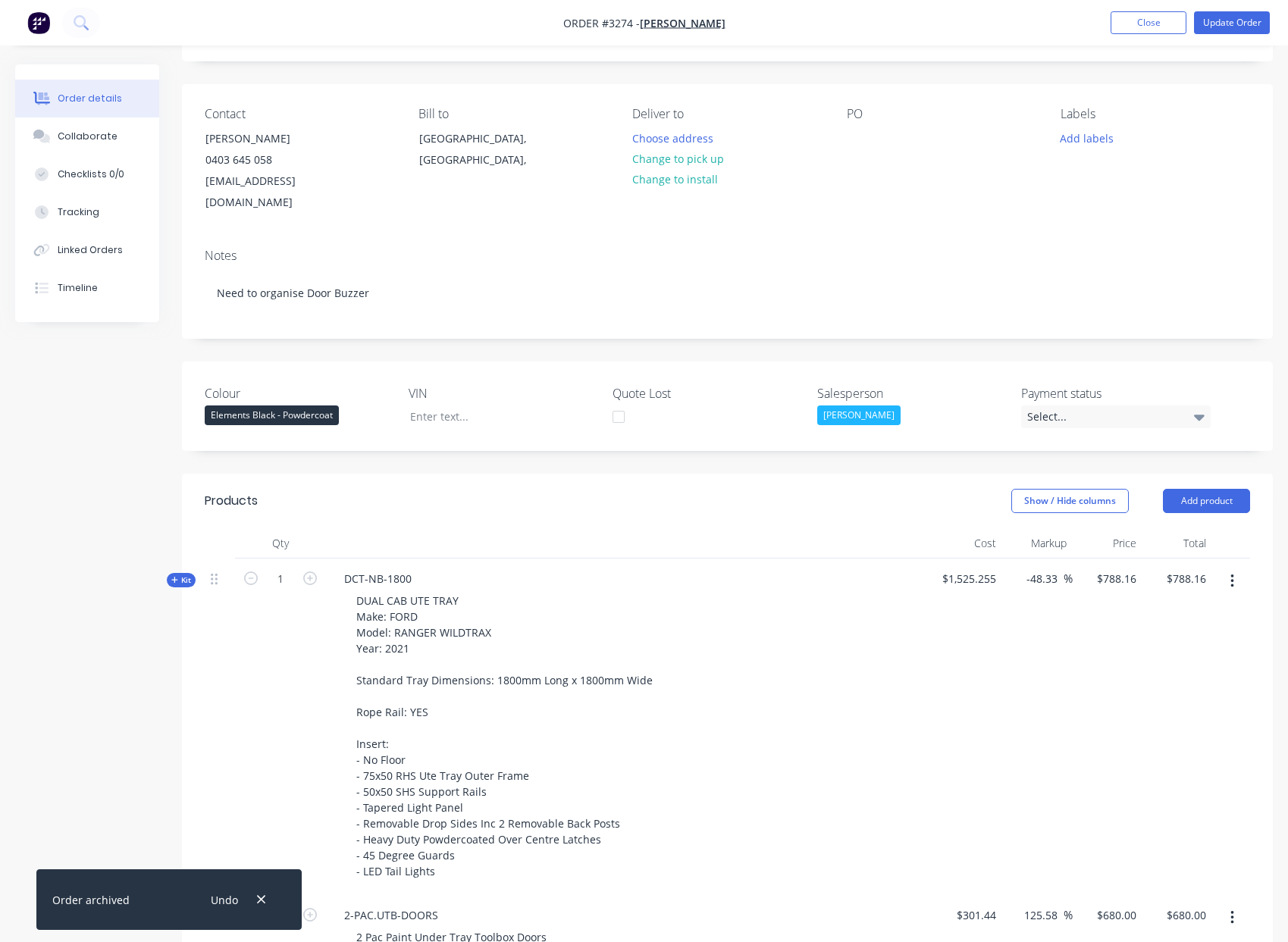
scroll to position [0, 0]
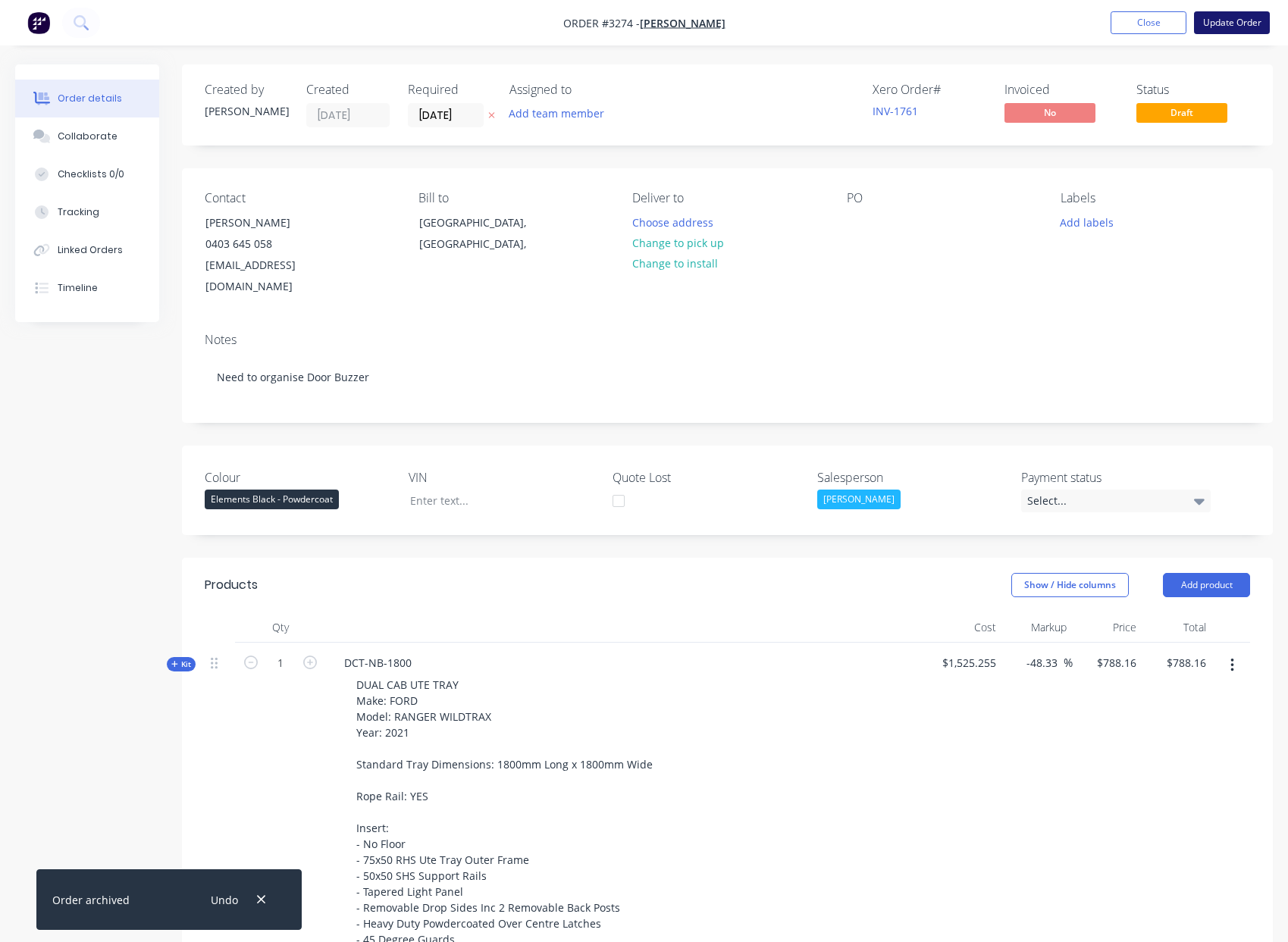
click at [1228, 20] on button "Update Order" at bounding box center [1232, 23] width 76 height 23
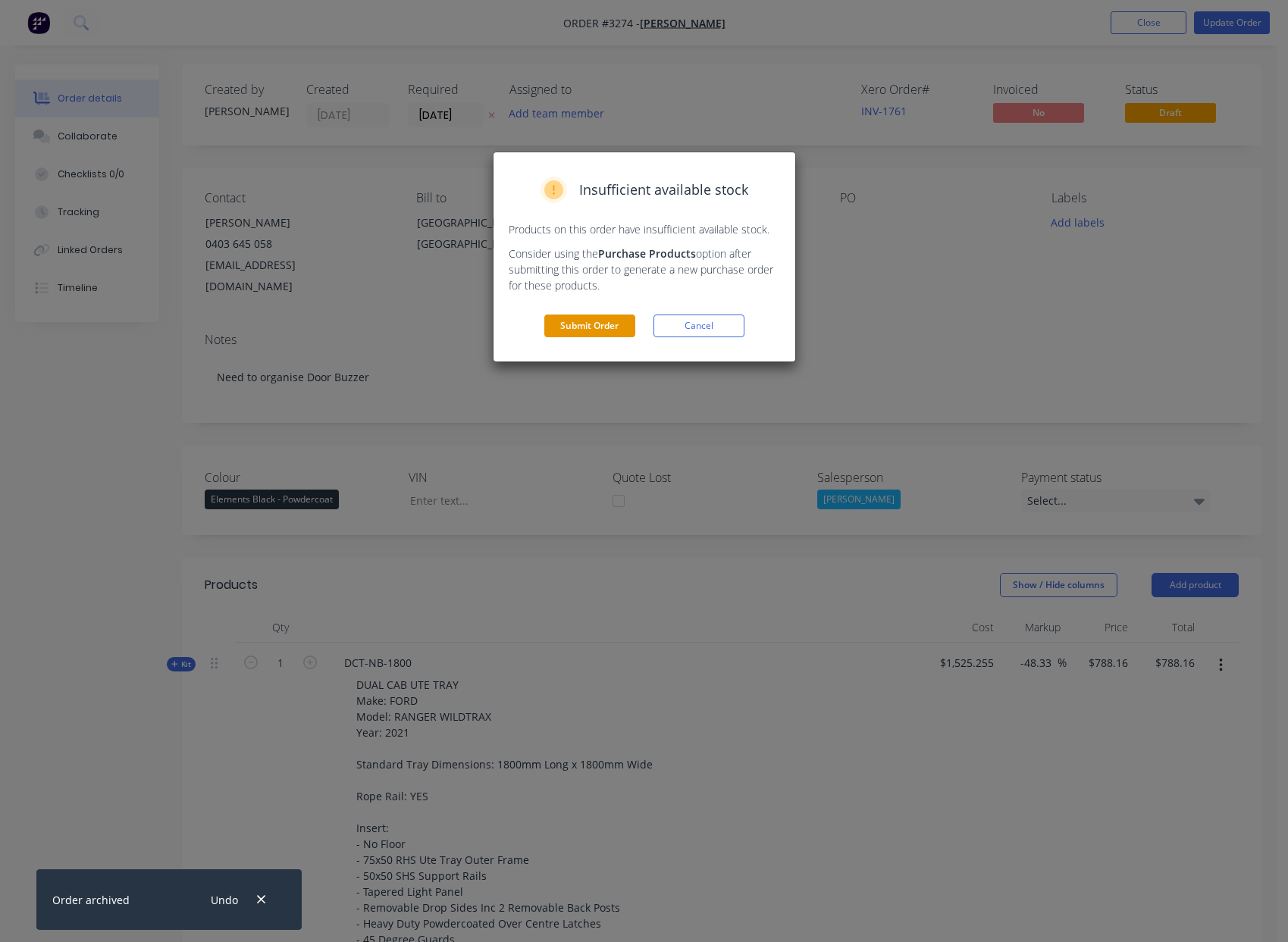
click at [578, 328] on button "Submit Order" at bounding box center [589, 326] width 91 height 23
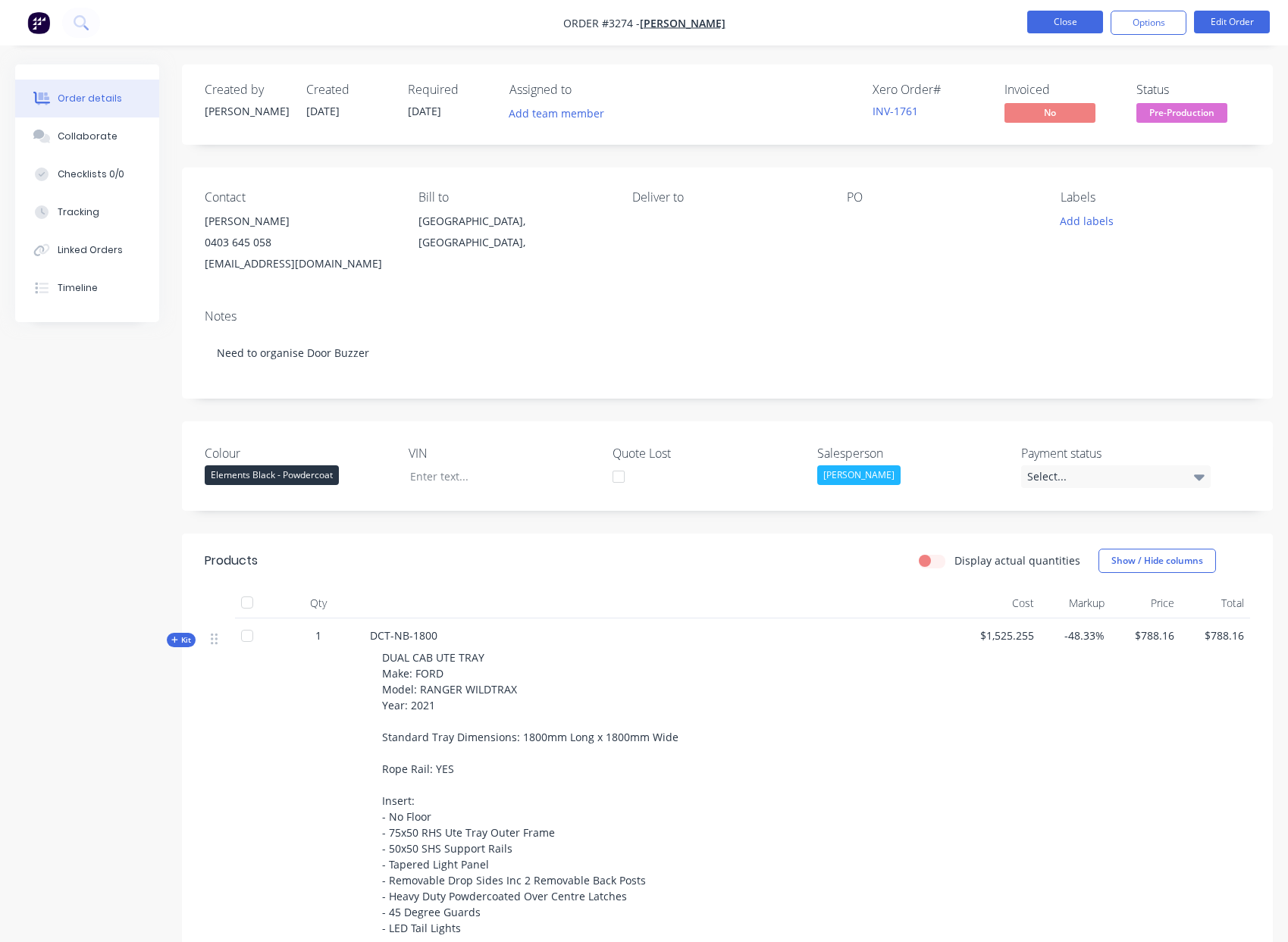
click at [1074, 21] on button "Close" at bounding box center [1065, 22] width 76 height 23
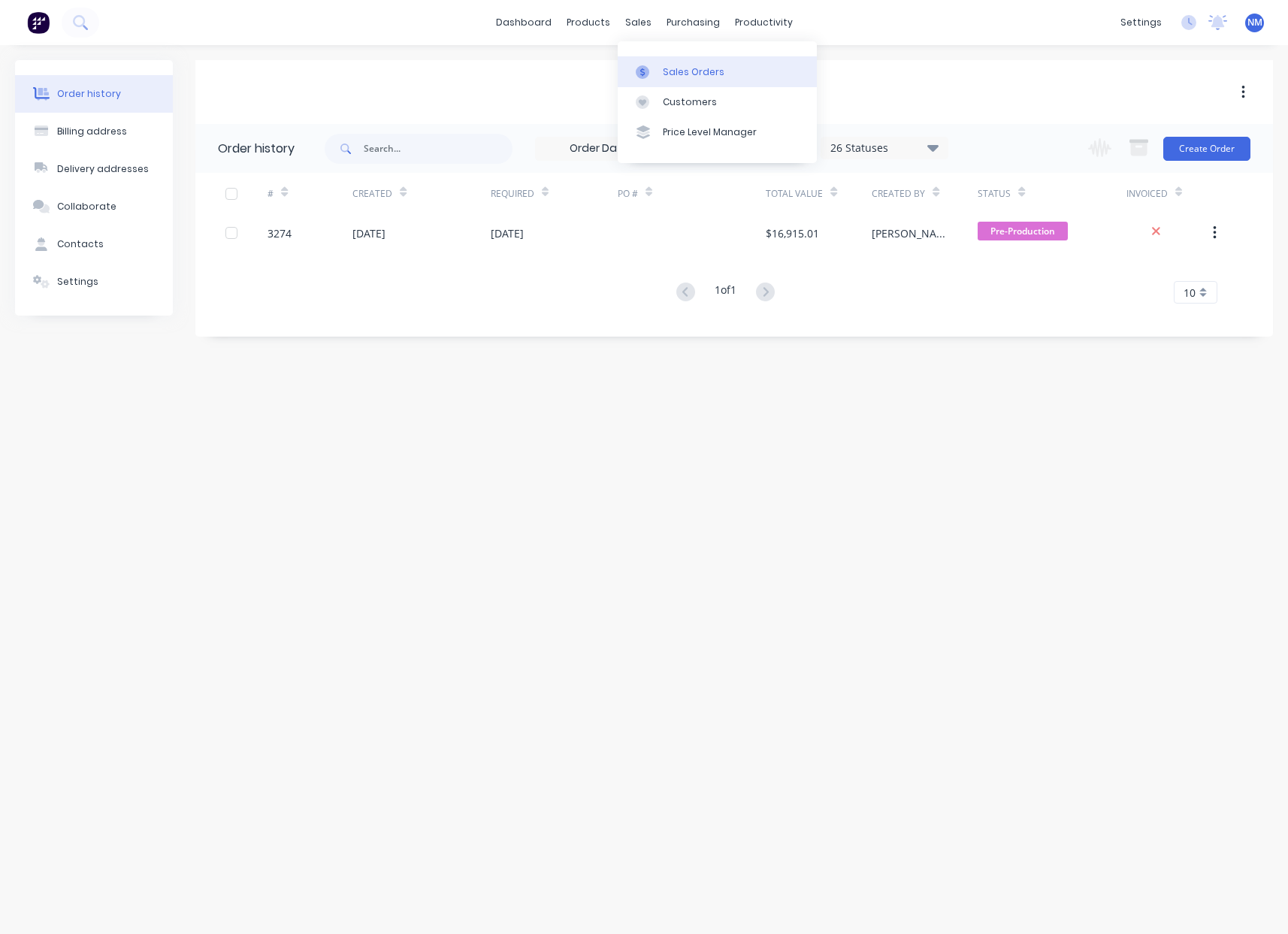
click at [663, 67] on div "Sales Orders" at bounding box center [694, 72] width 61 height 14
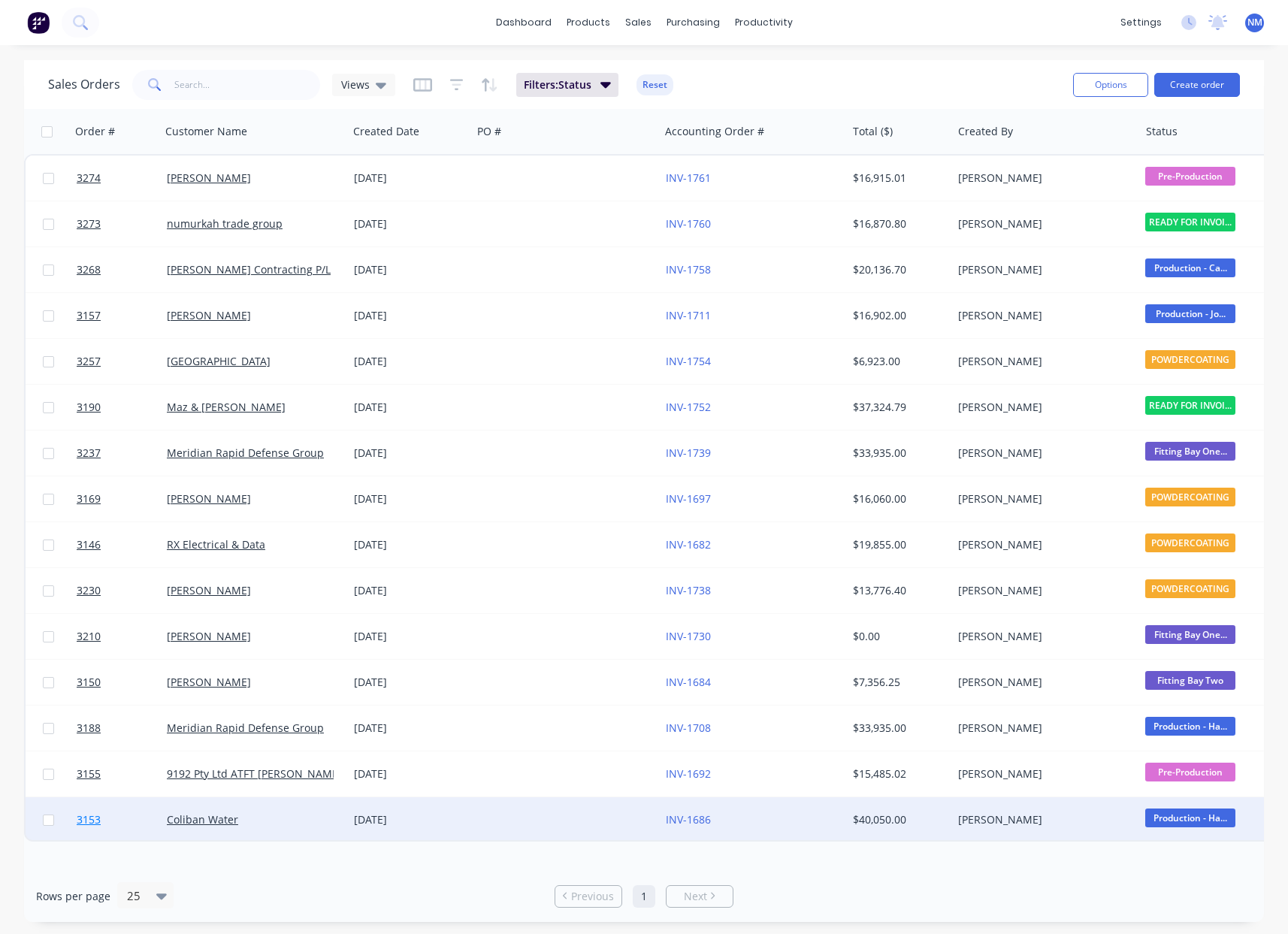
click at [93, 821] on span "3153" at bounding box center [89, 820] width 24 height 15
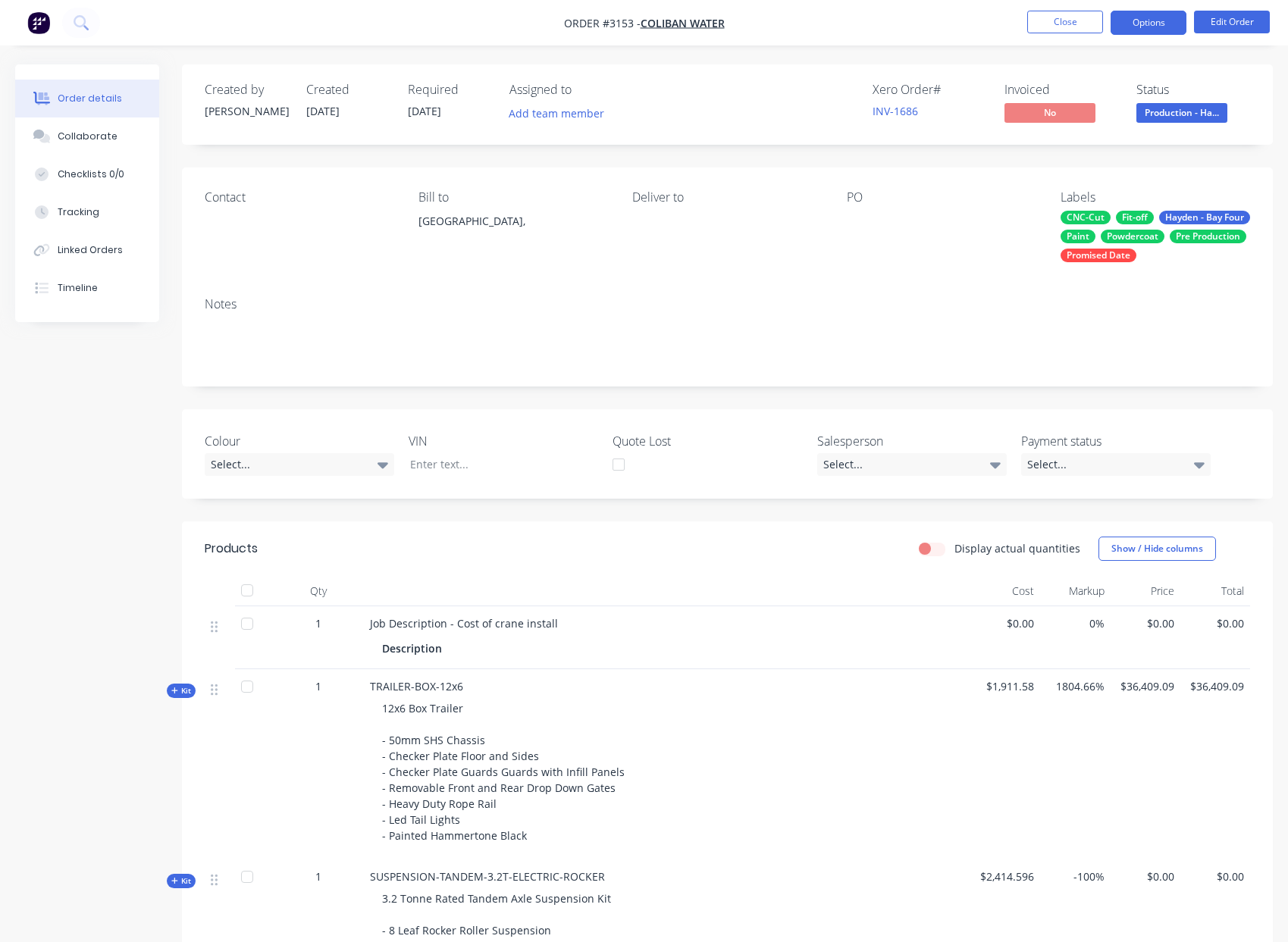
click at [1156, 29] on button "Options" at bounding box center [1148, 22] width 76 height 24
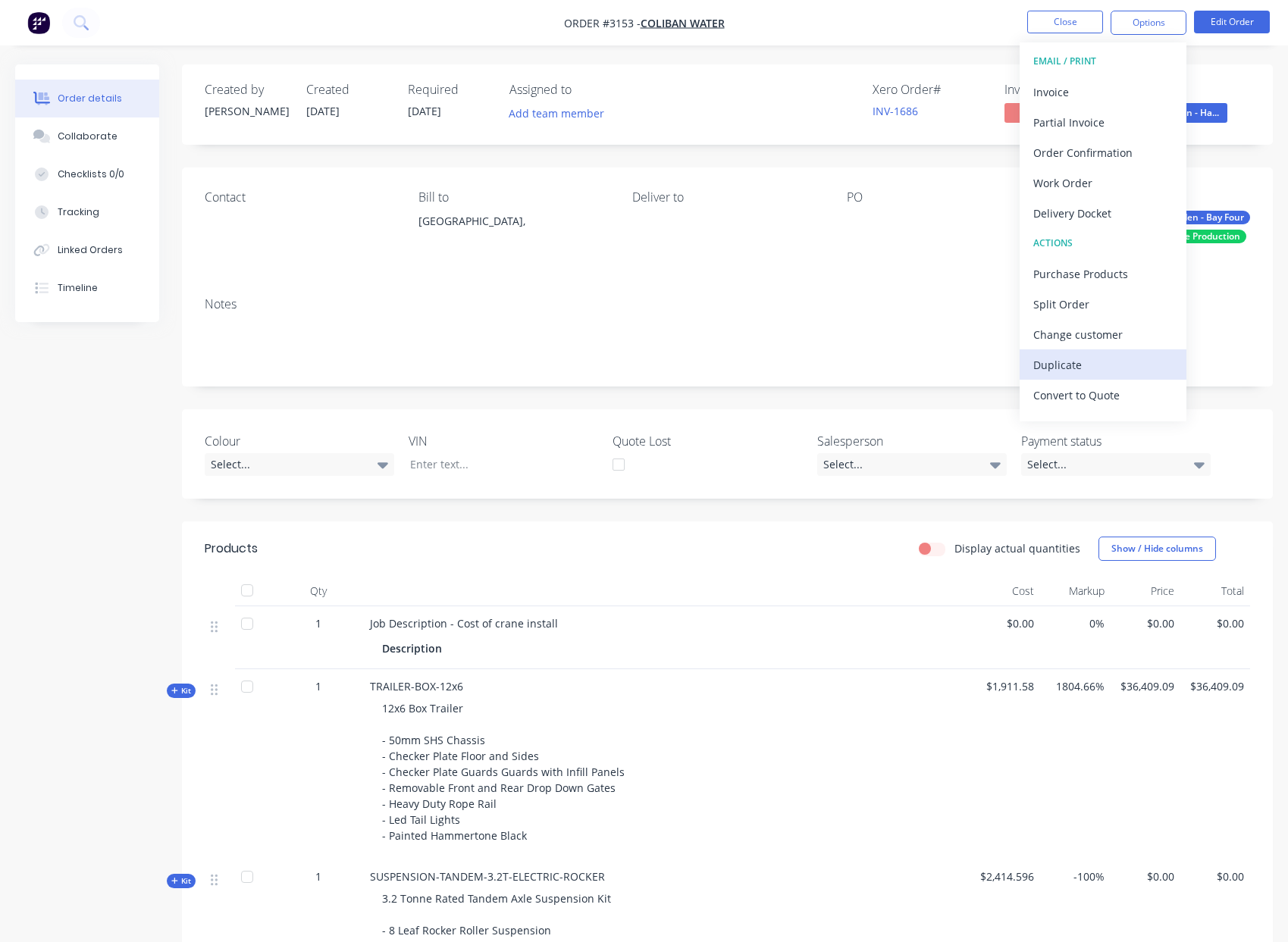
click at [1088, 371] on div "Duplicate" at bounding box center [1102, 365] width 140 height 22
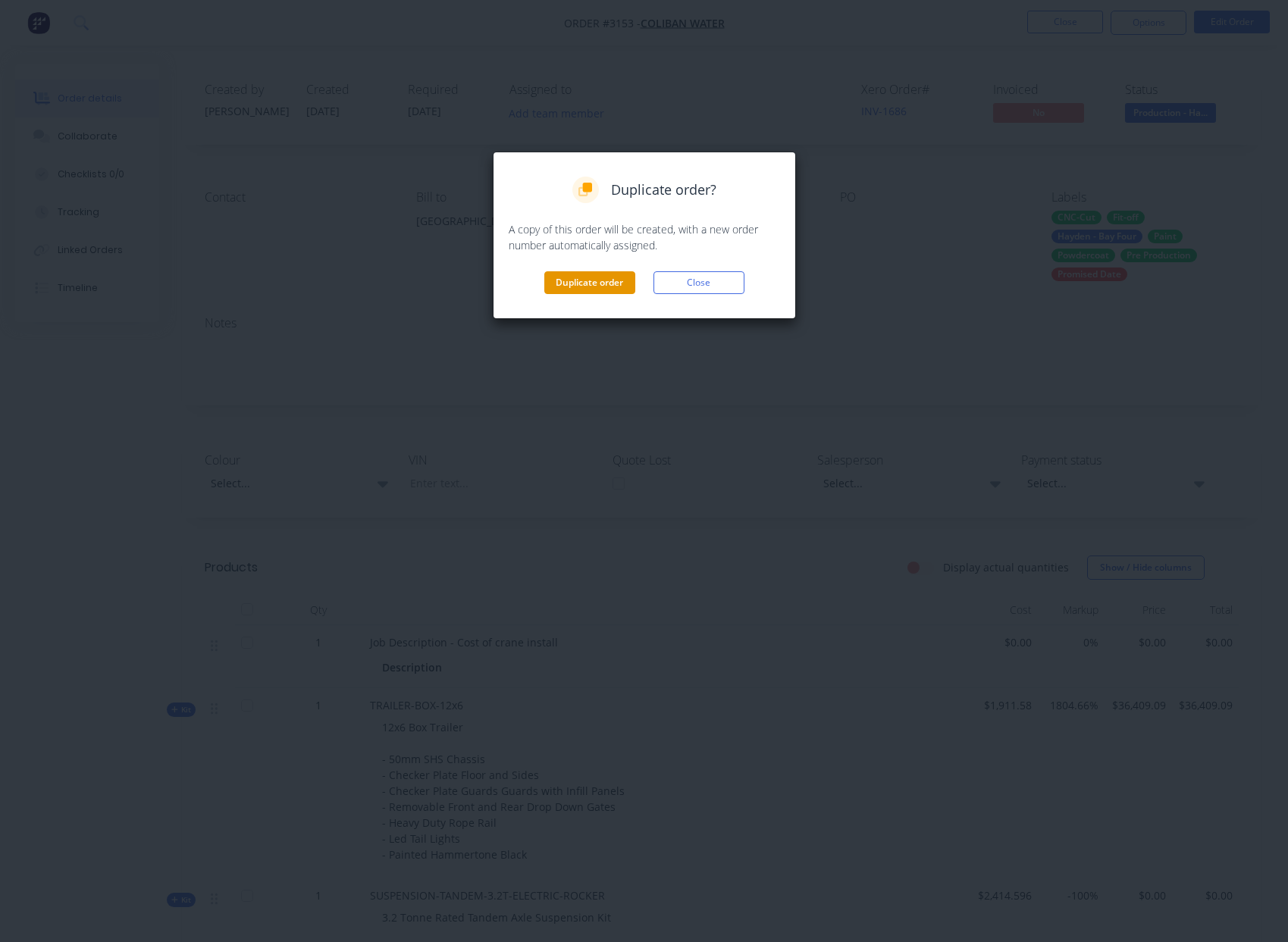
click at [600, 289] on button "Duplicate order" at bounding box center [589, 283] width 91 height 23
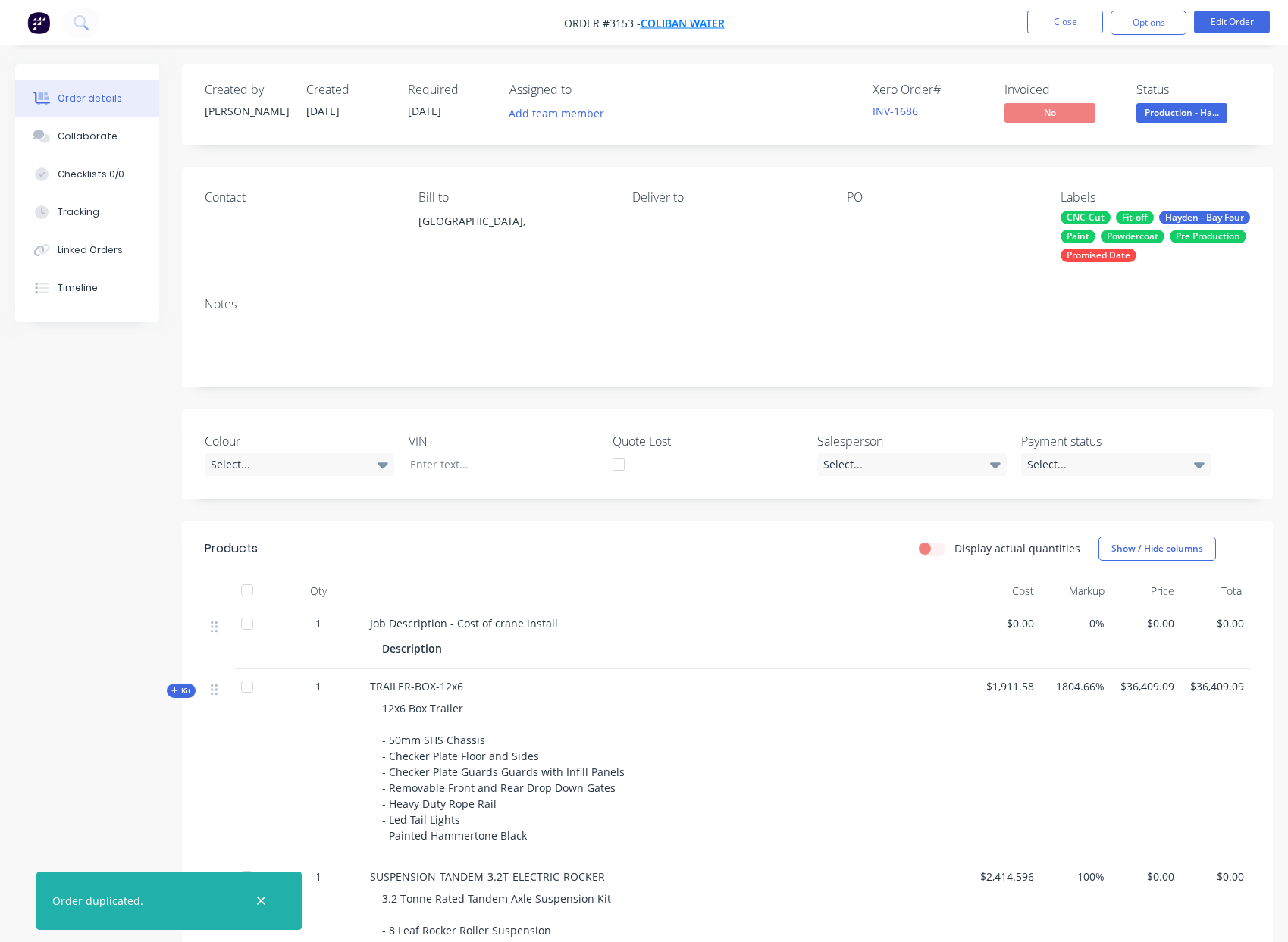
click at [681, 22] on span "Coliban Water" at bounding box center [683, 22] width 84 height 14
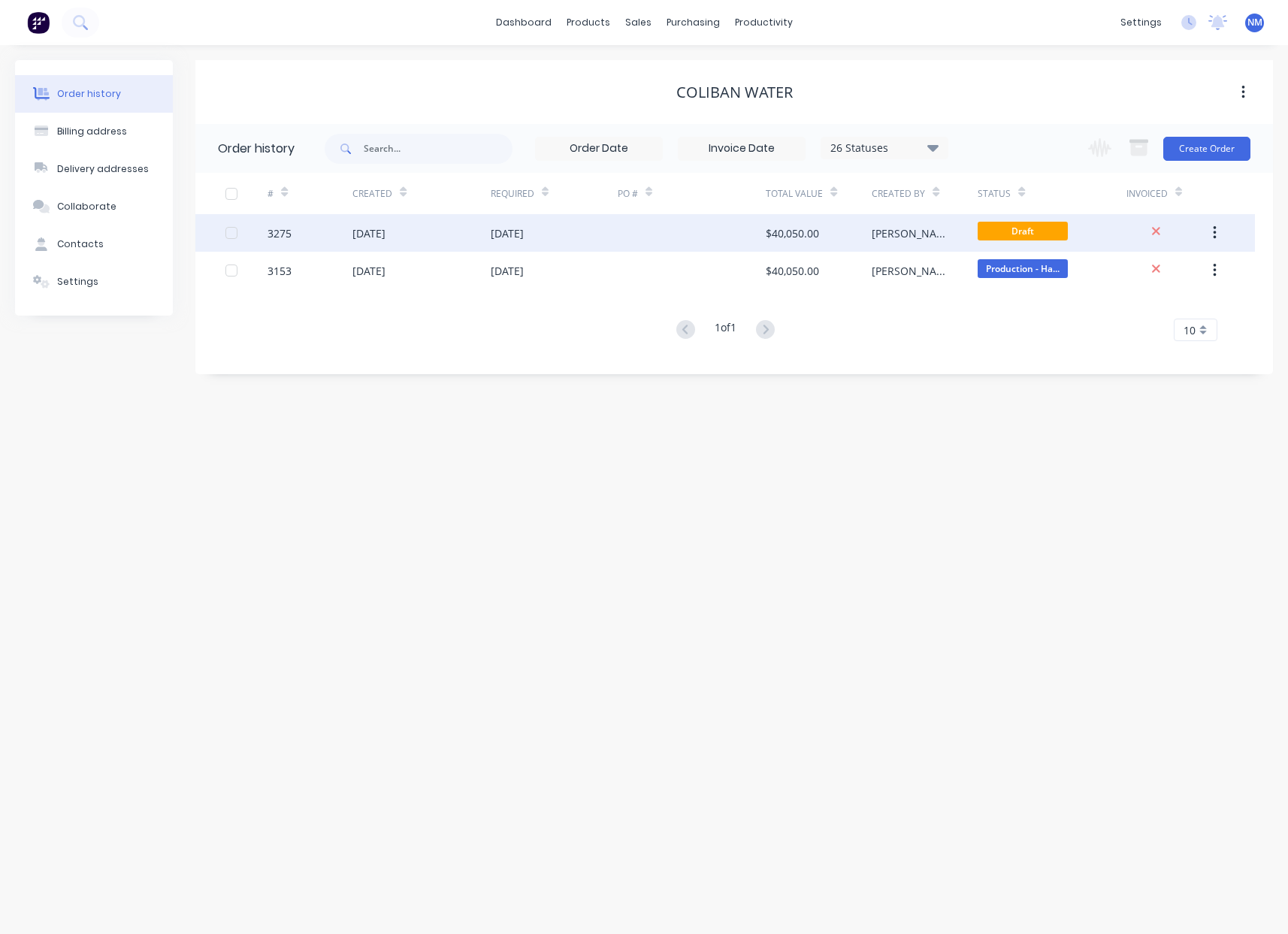
click at [717, 221] on div at bounding box center [692, 233] width 148 height 38
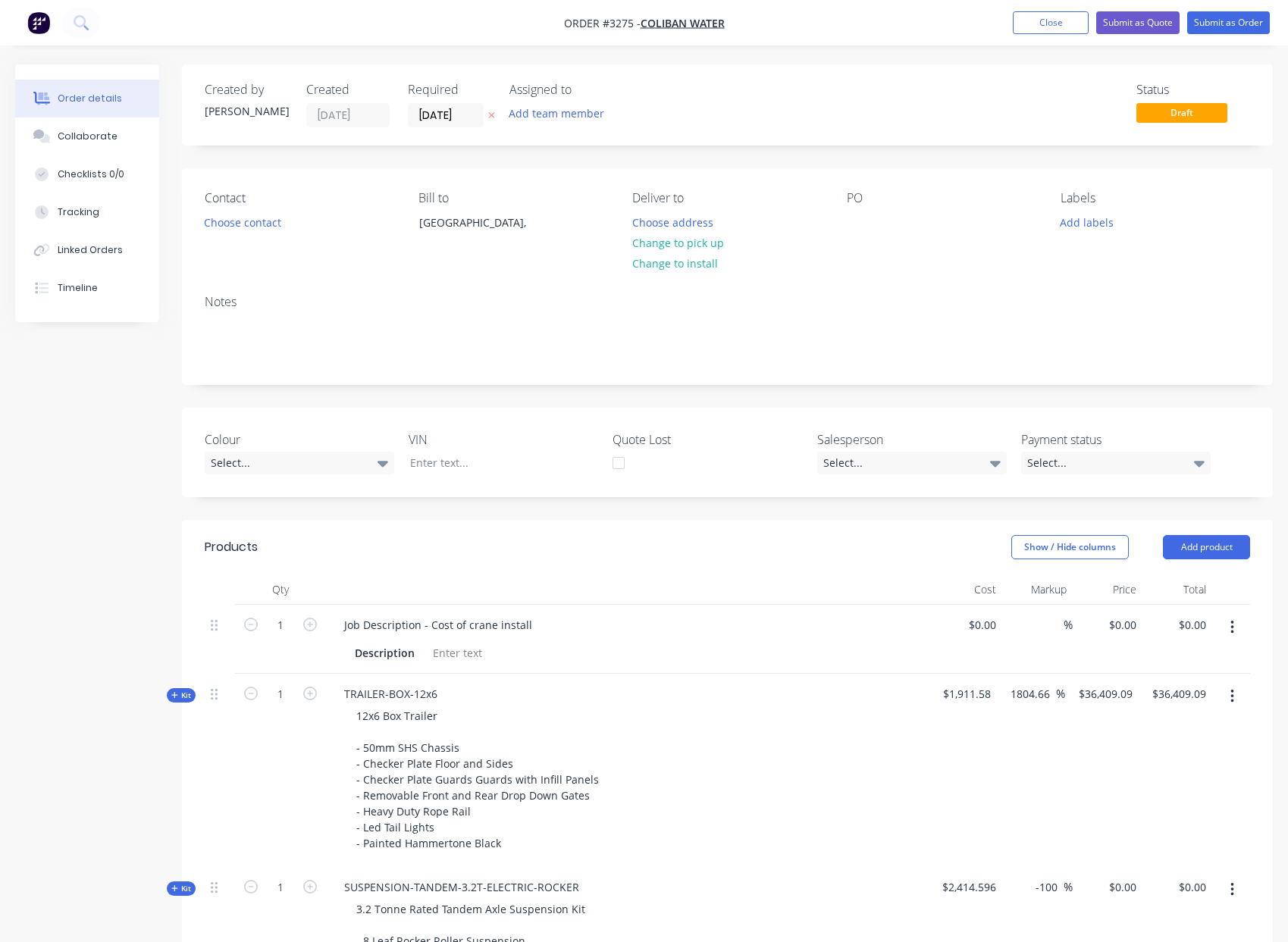
click at [1190, 114] on span "Draft" at bounding box center [1181, 112] width 91 height 19
click at [1262, 14] on button "Submit as Order" at bounding box center [1228, 23] width 83 height 23
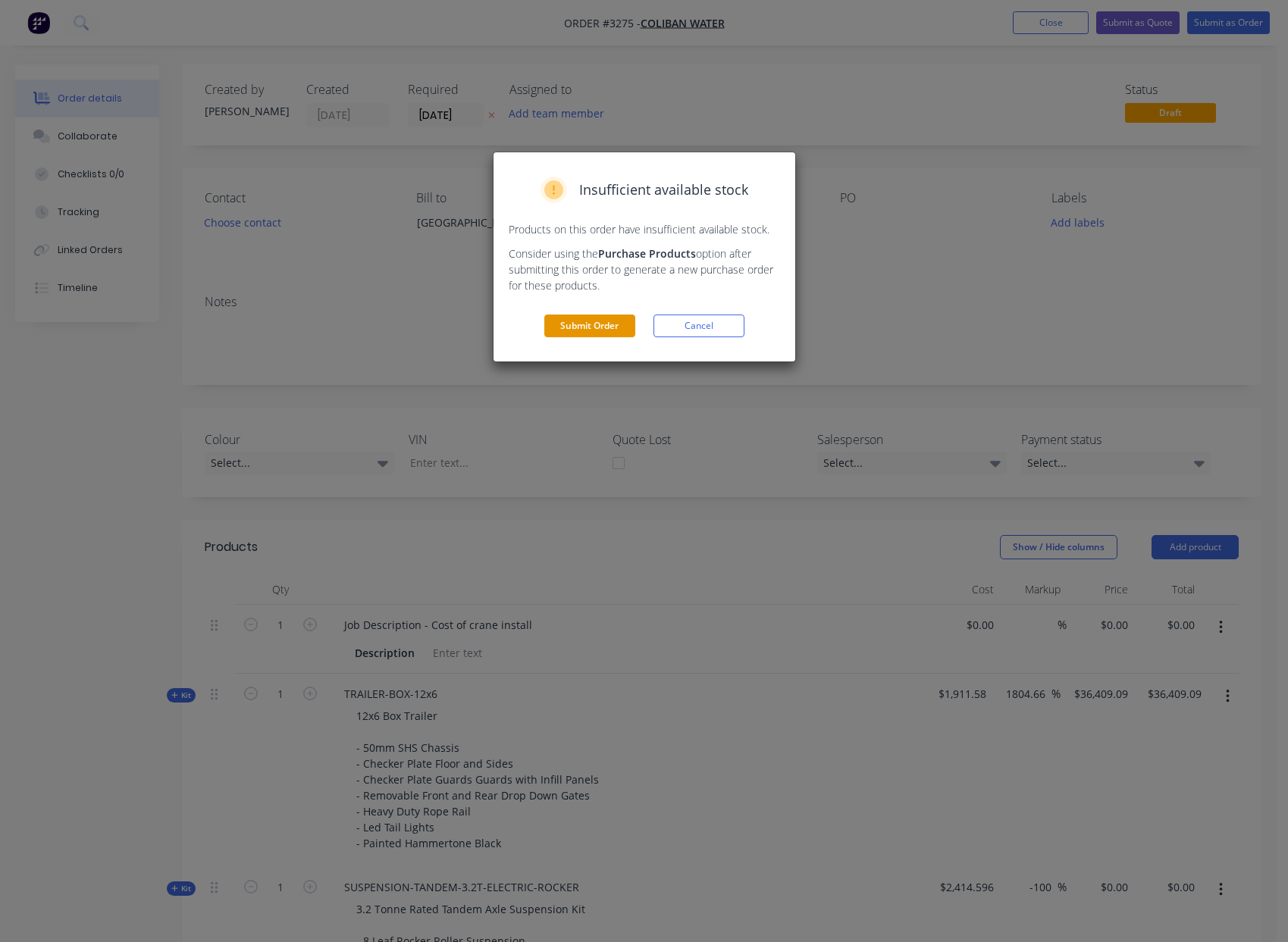
click at [618, 321] on button "Submit Order" at bounding box center [589, 326] width 91 height 23
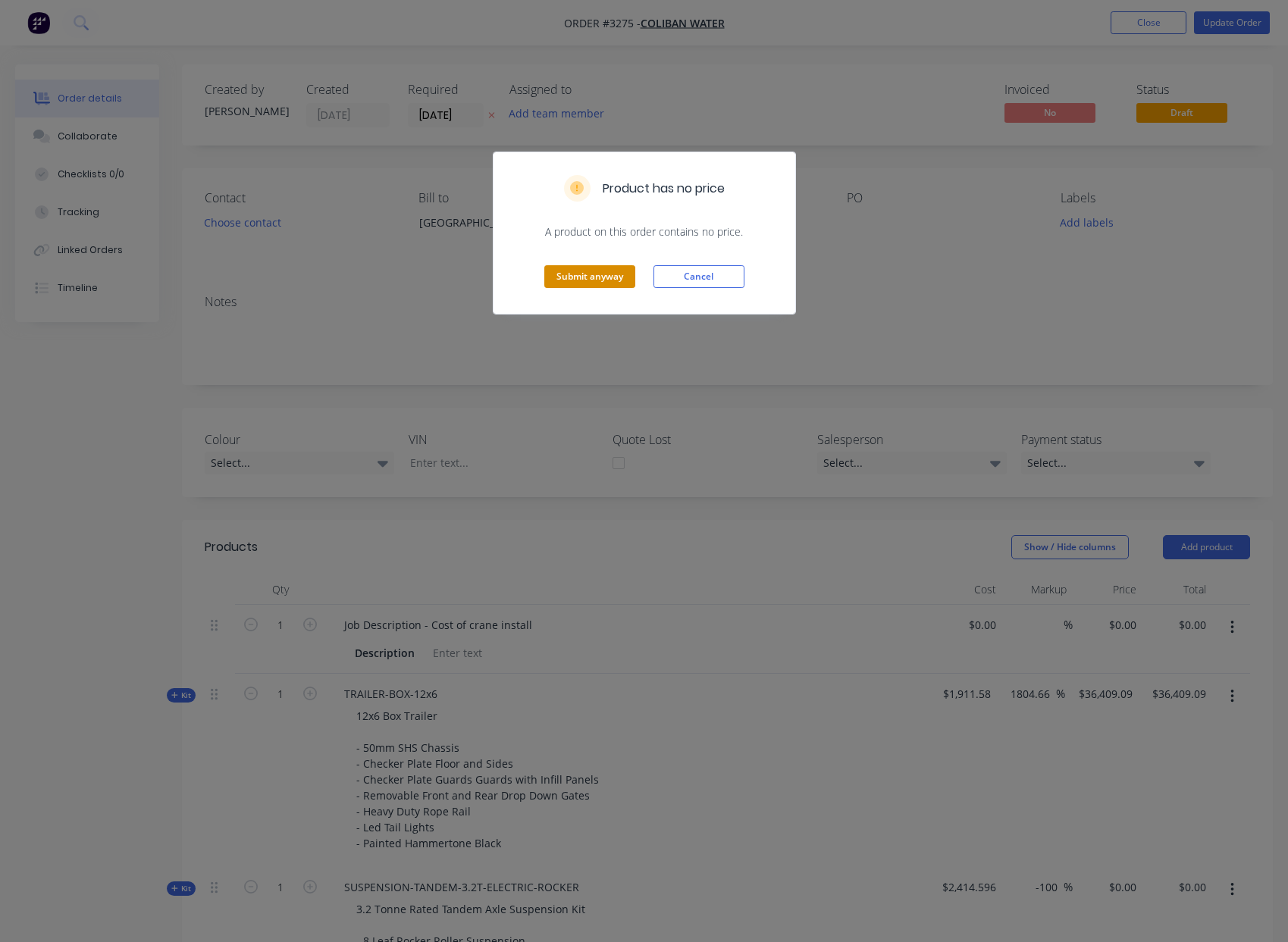
click at [584, 285] on button "Submit anyway" at bounding box center [589, 277] width 91 height 23
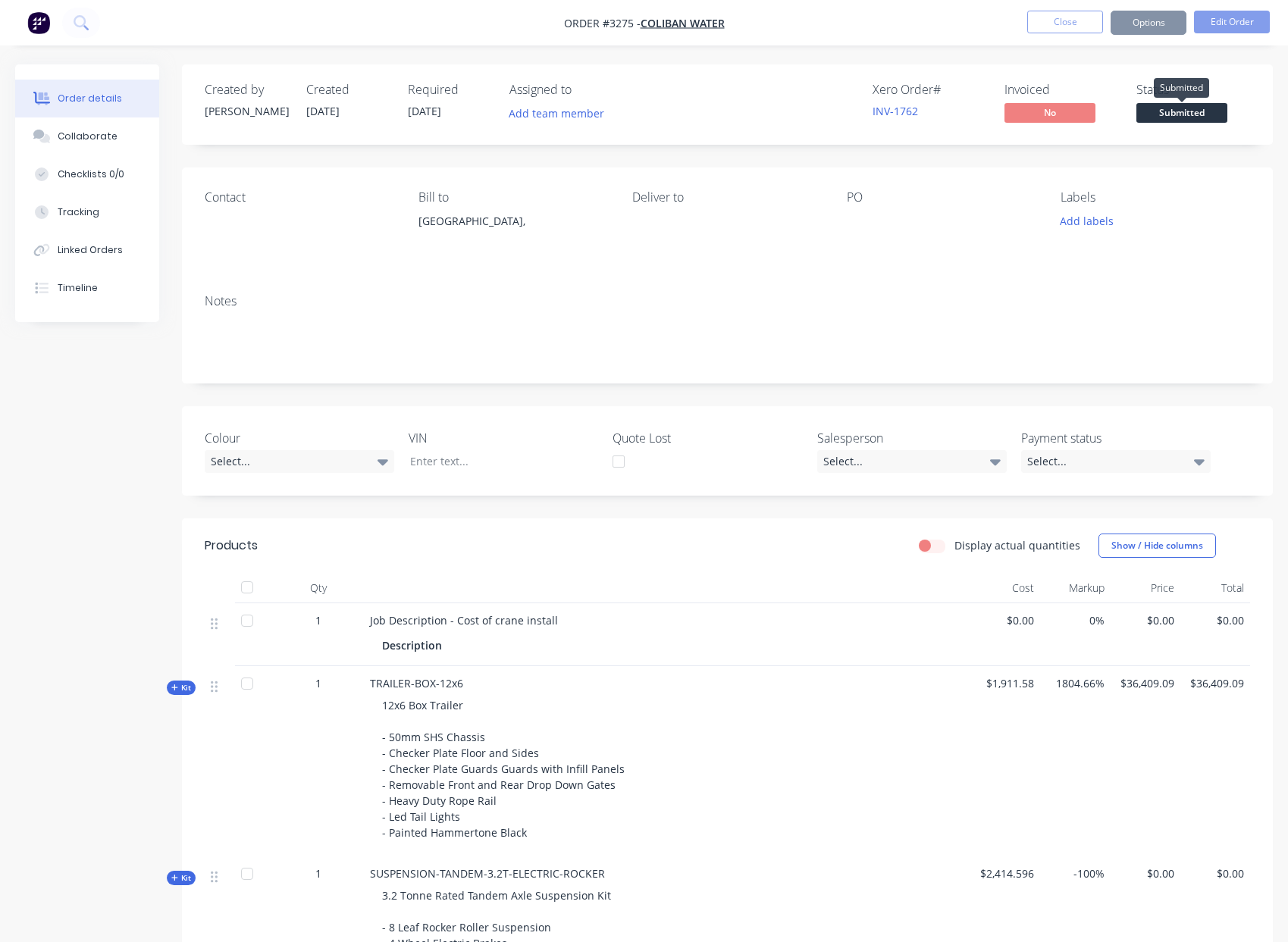
click at [1171, 112] on span "Submitted" at bounding box center [1181, 112] width 91 height 19
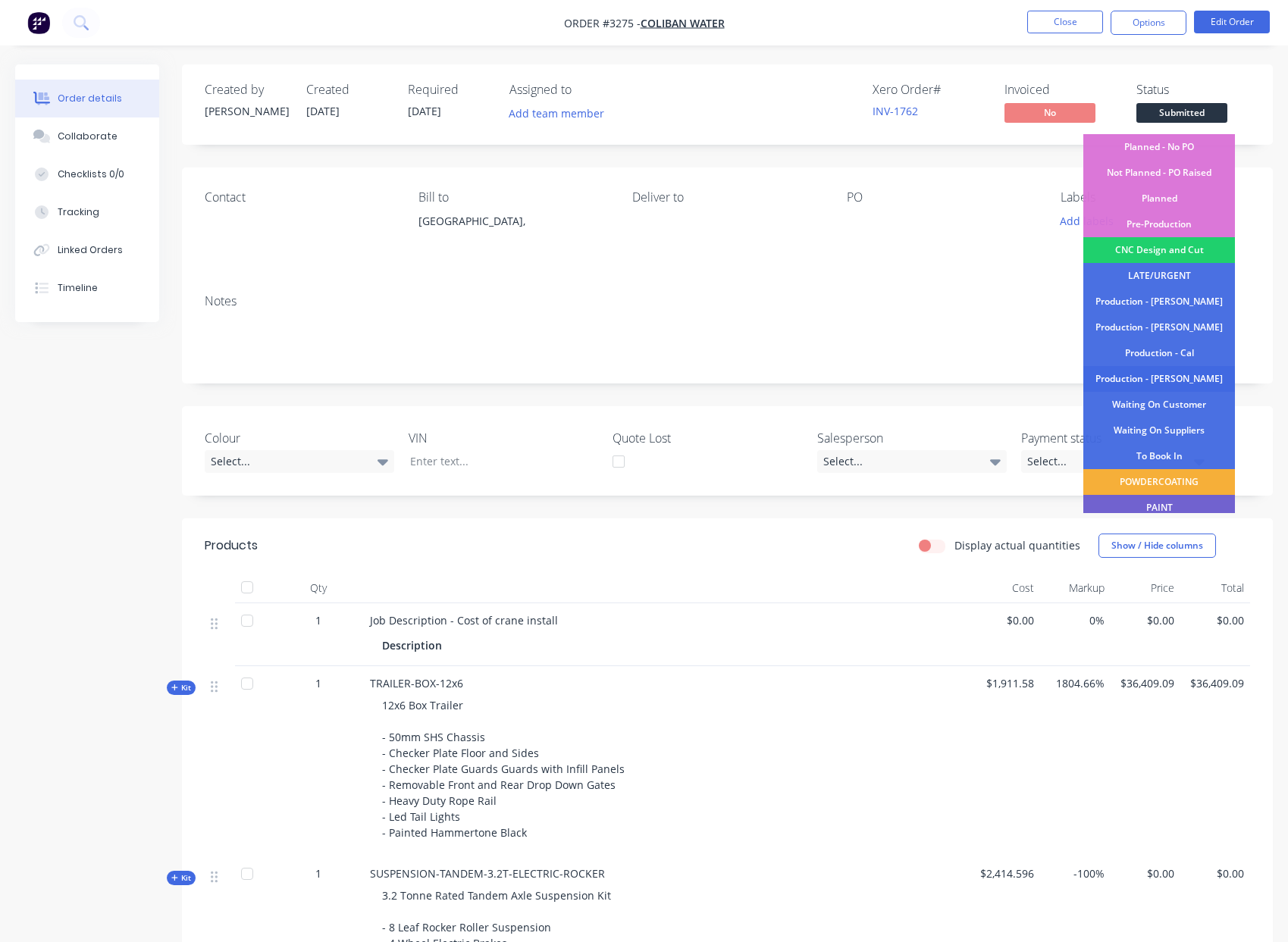
click at [1174, 378] on div "Production - [PERSON_NAME]" at bounding box center [1158, 379] width 151 height 26
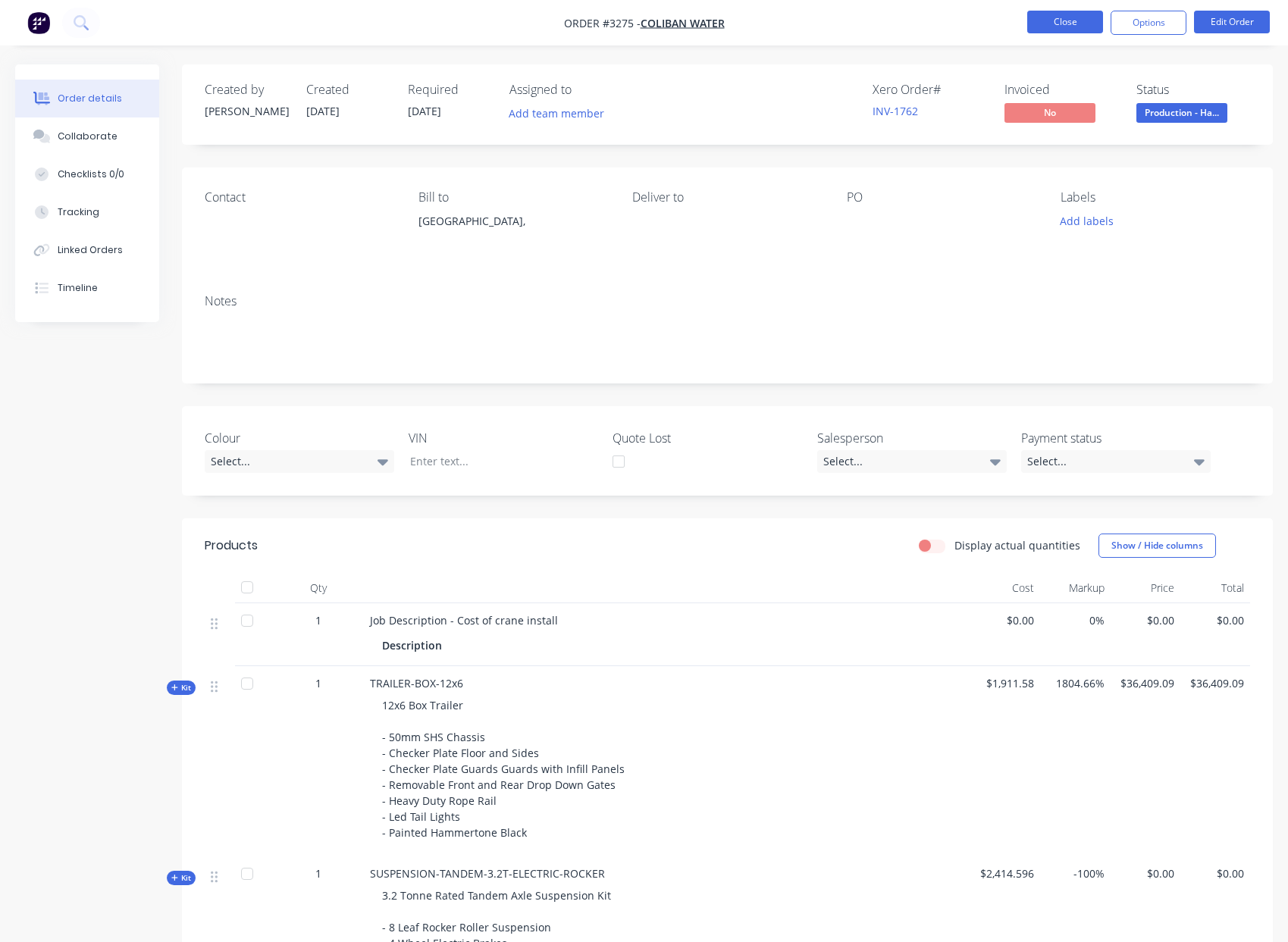
click at [1079, 25] on button "Close" at bounding box center [1065, 22] width 76 height 23
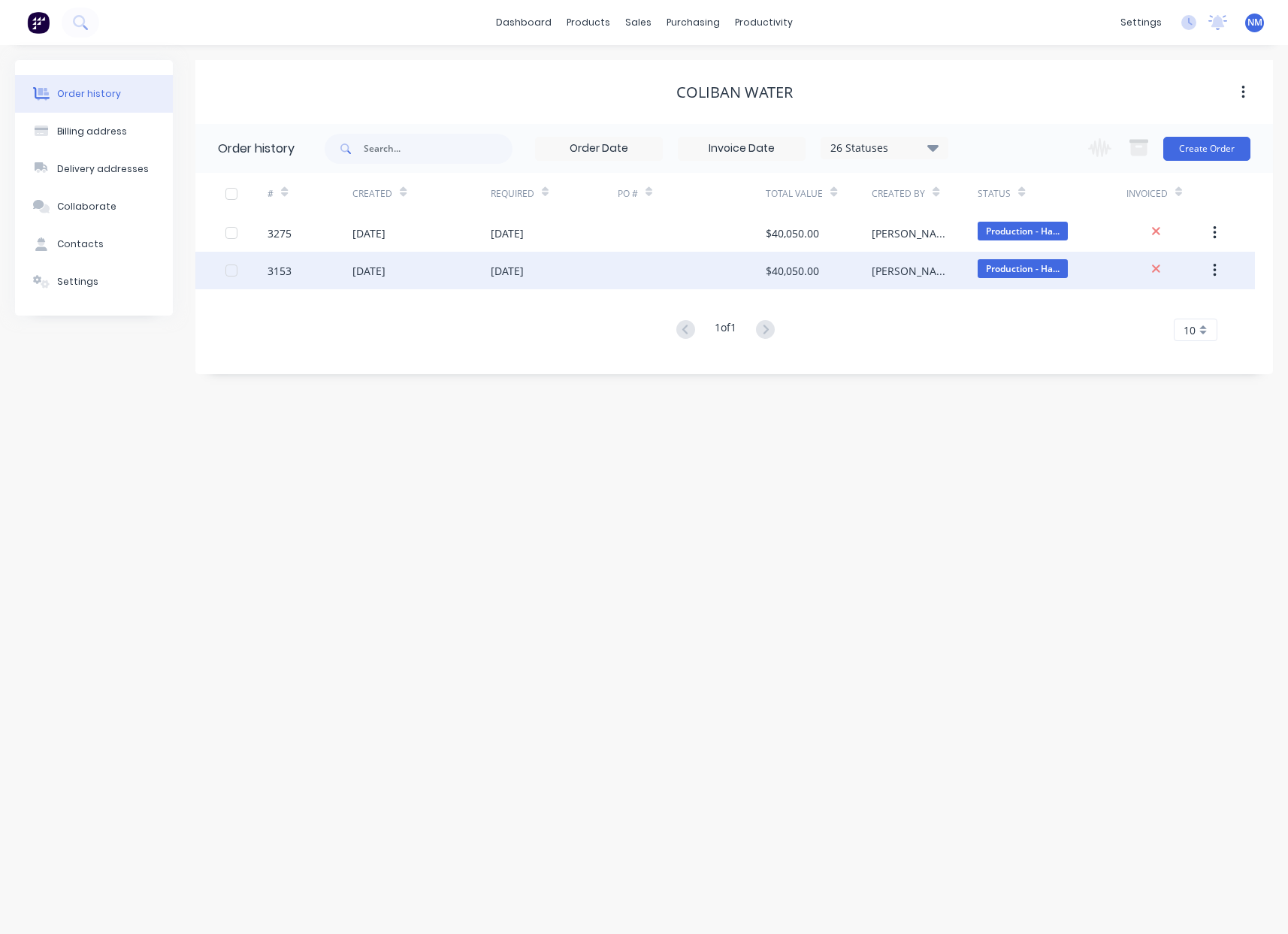
click at [454, 276] on div "[DATE]" at bounding box center [421, 271] width 138 height 38
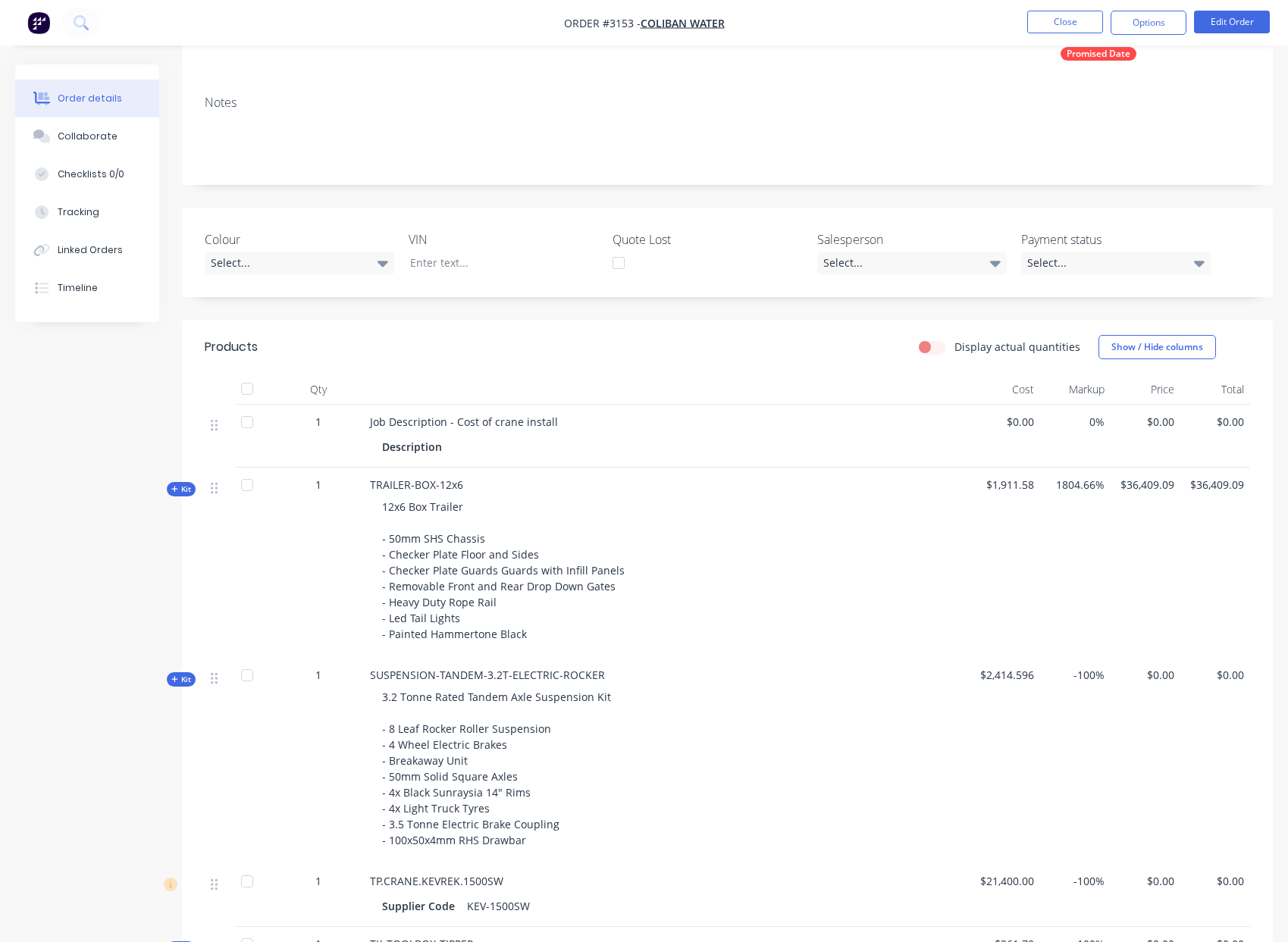
scroll to position [241, 0]
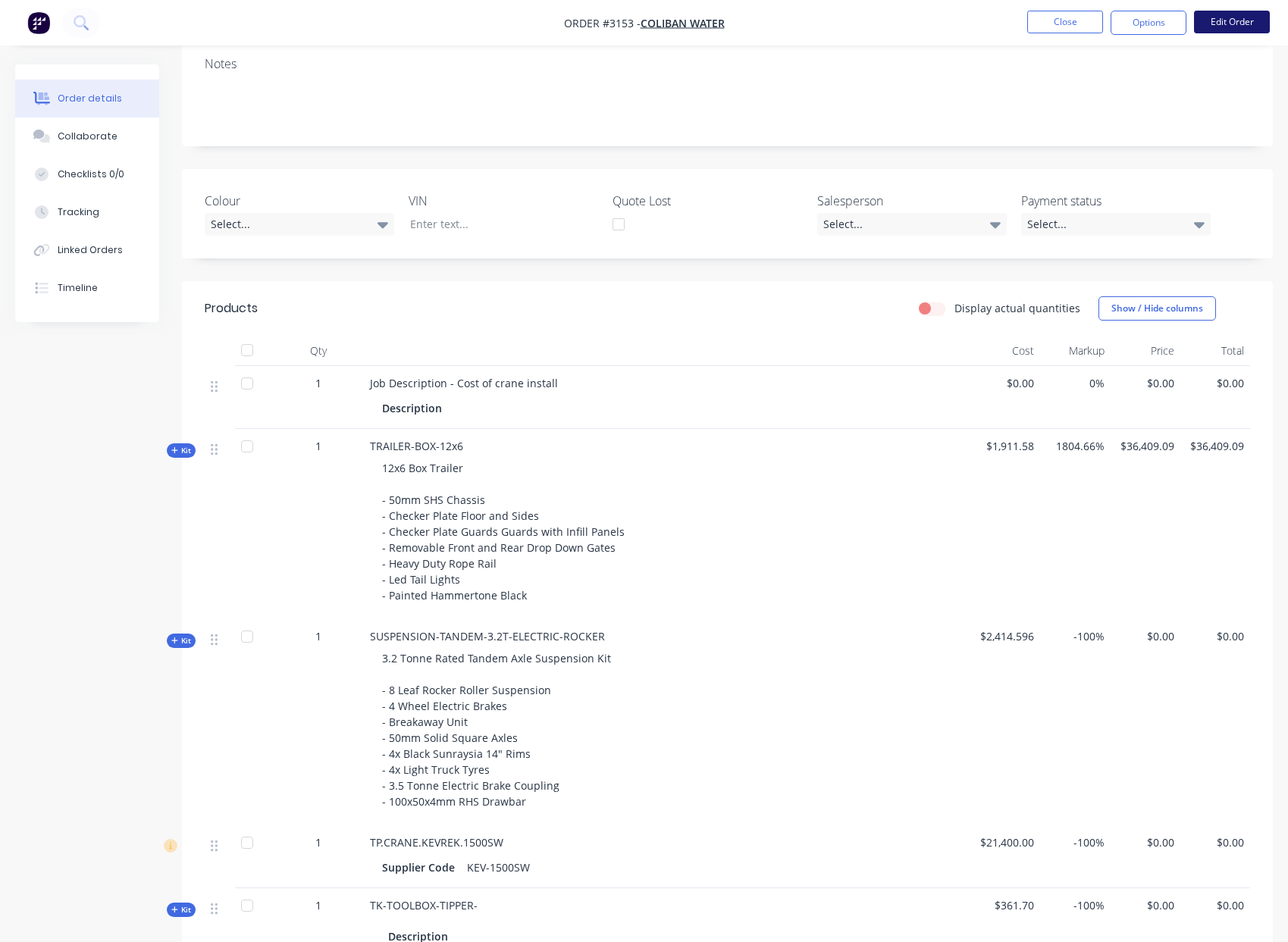
click at [1224, 26] on button "Edit Order" at bounding box center [1232, 22] width 76 height 23
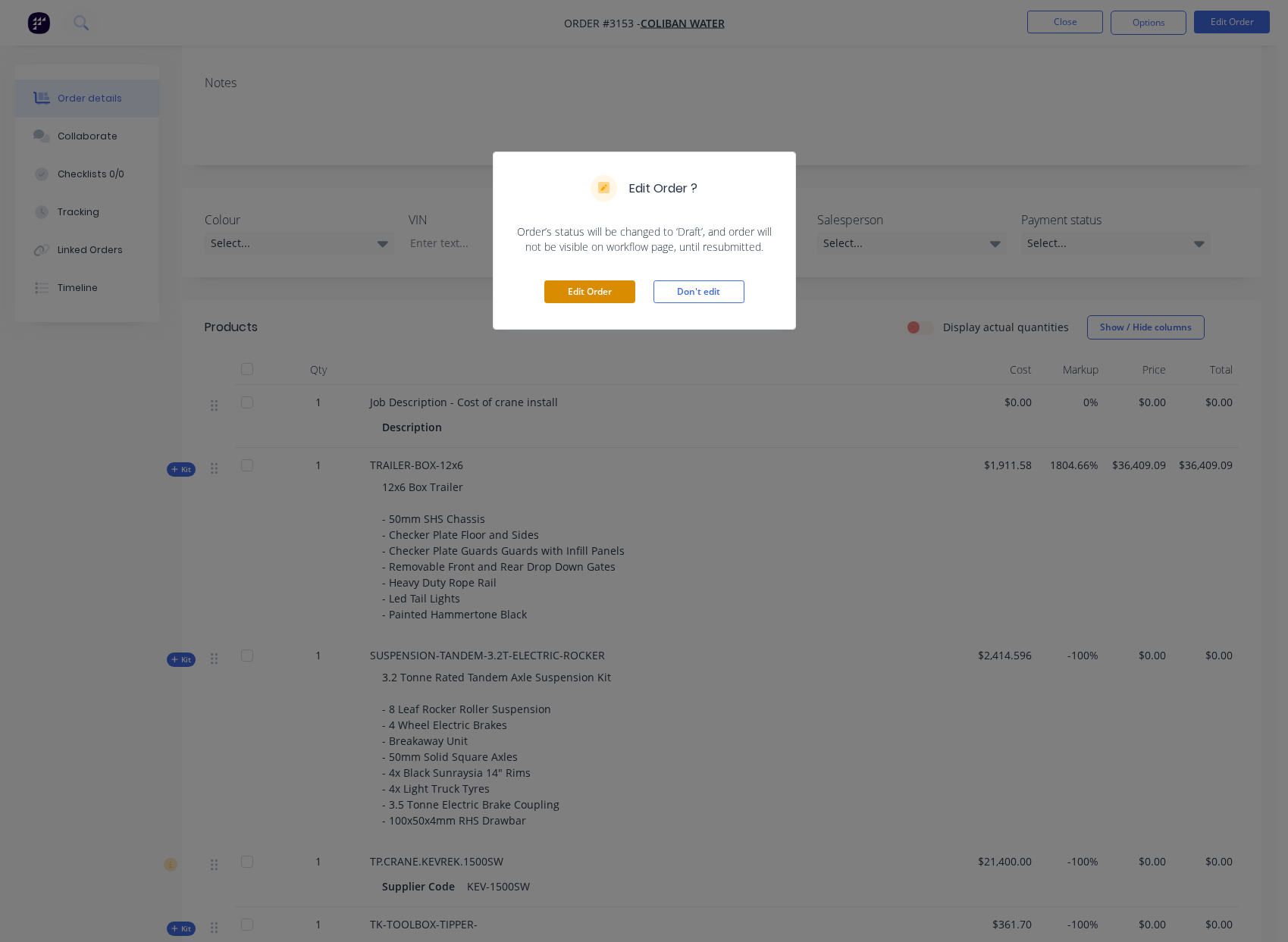
click at [587, 281] on button "Edit Order" at bounding box center [589, 292] width 91 height 23
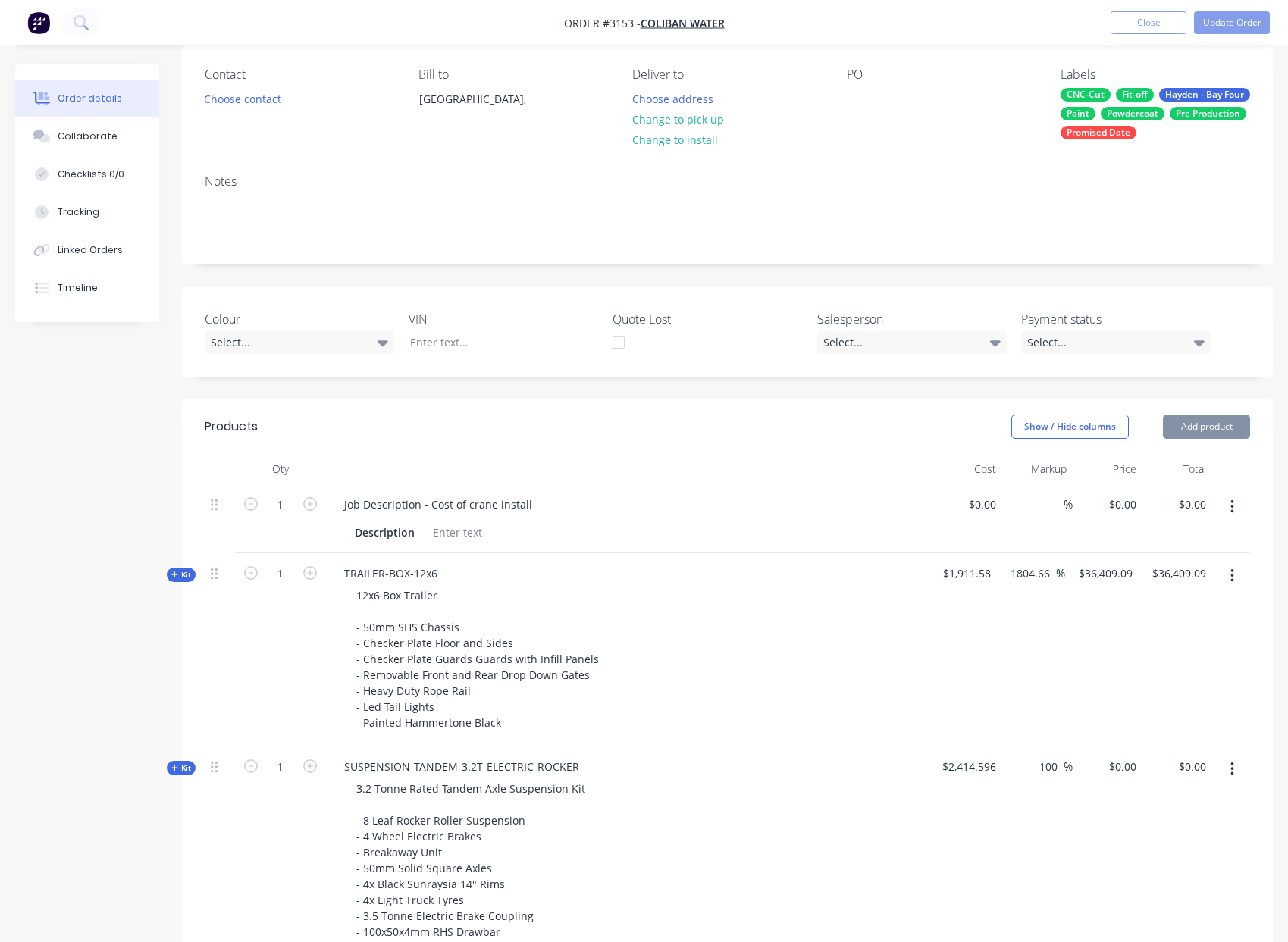
scroll to position [141, 0]
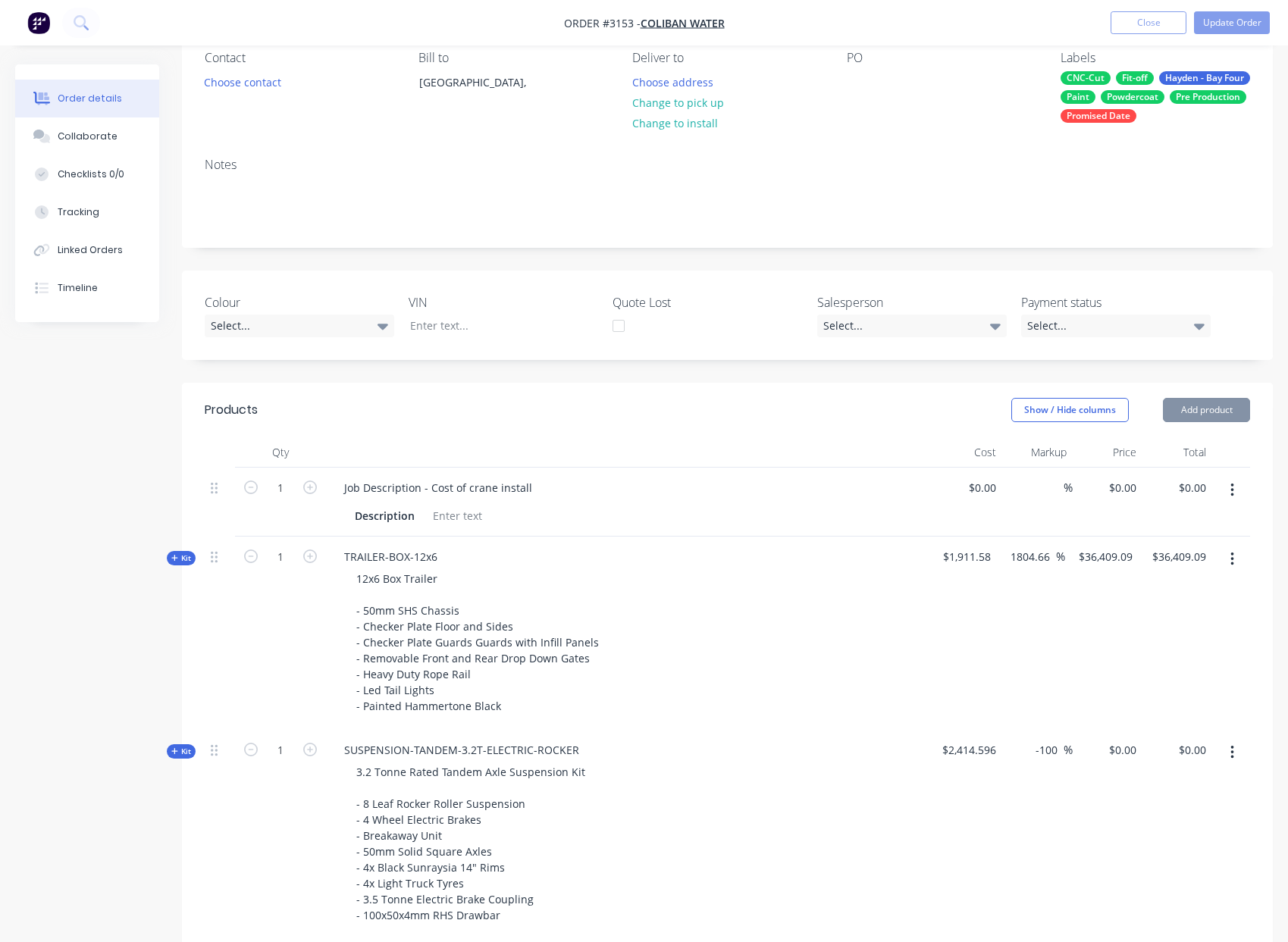
click at [1223, 504] on button "button" at bounding box center [1232, 490] width 36 height 27
click at [1175, 633] on div "Delete" at bounding box center [1177, 621] width 117 height 22
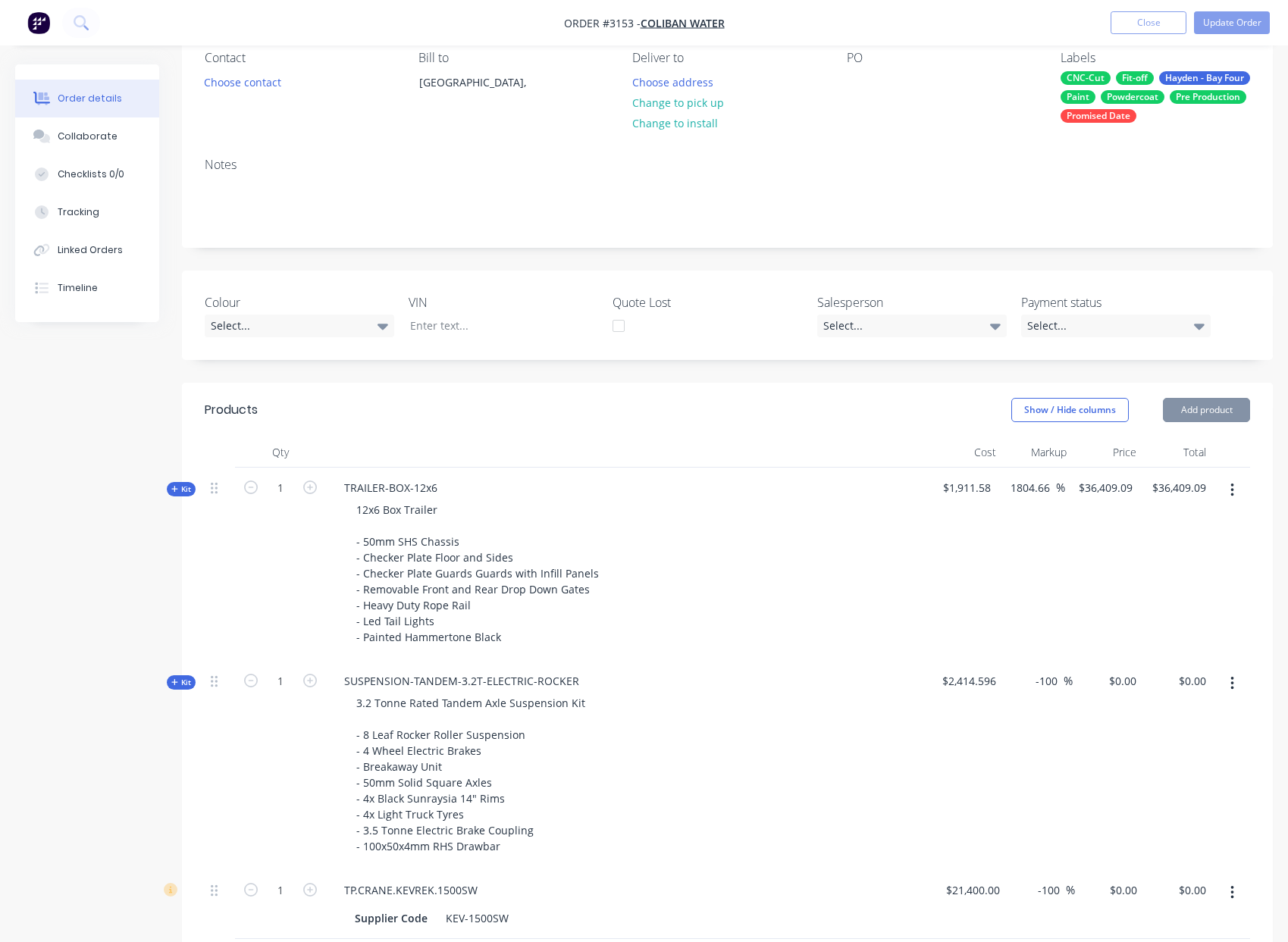
click at [1231, 499] on icon "button" at bounding box center [1232, 490] width 4 height 17
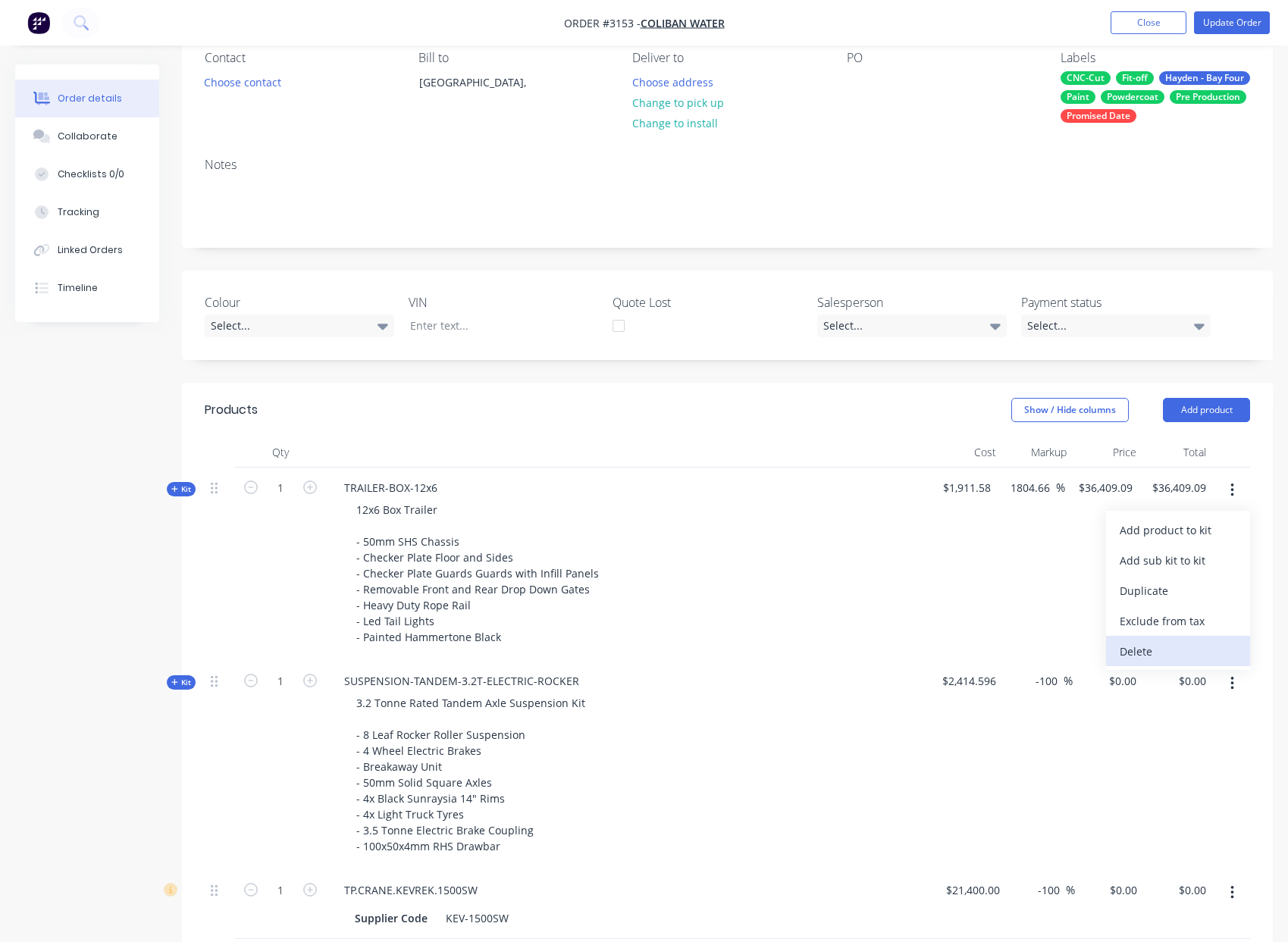
click at [1169, 662] on div "Delete" at bounding box center [1177, 652] width 117 height 22
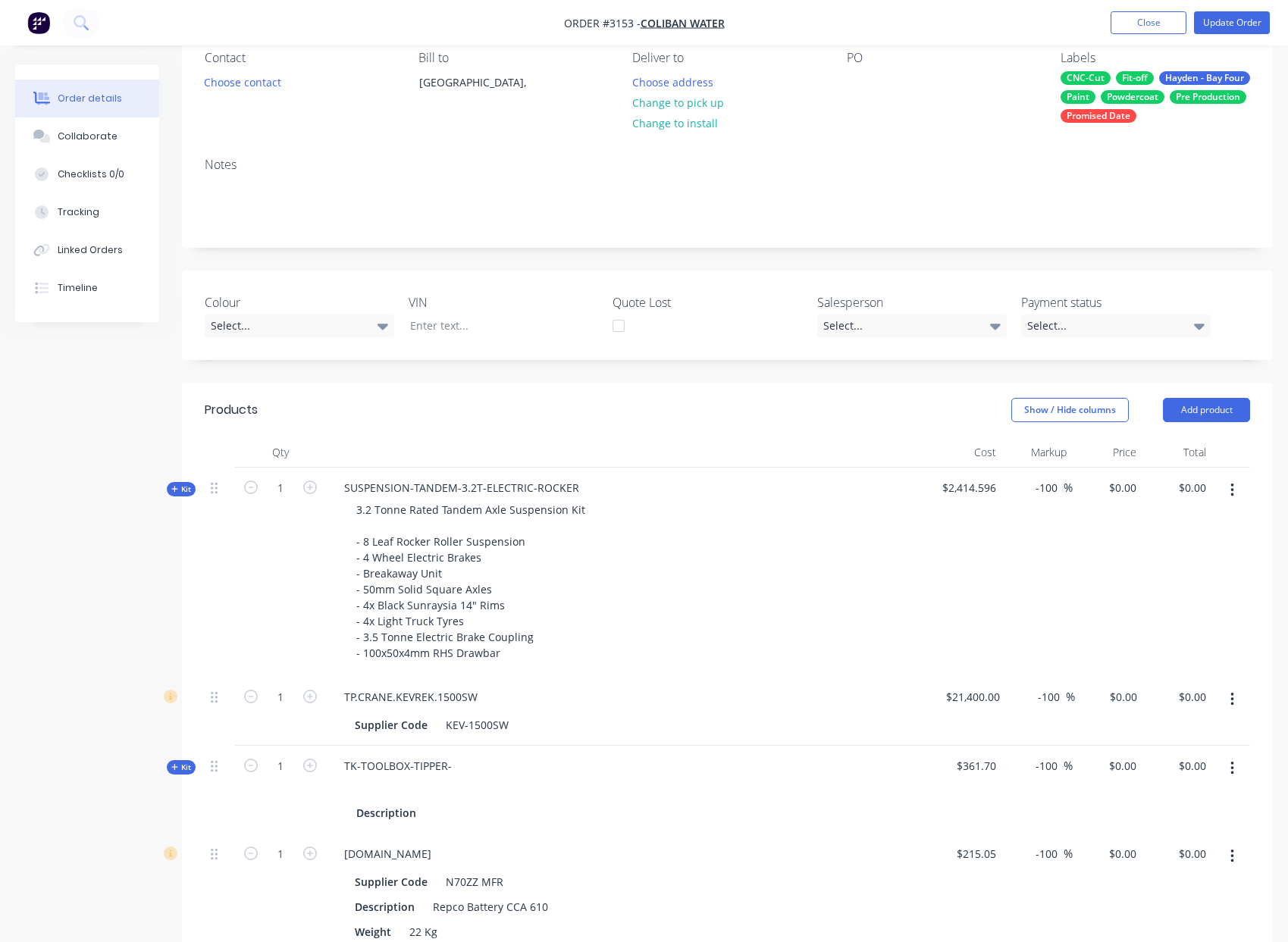
click at [1233, 499] on icon "button" at bounding box center [1232, 490] width 4 height 17
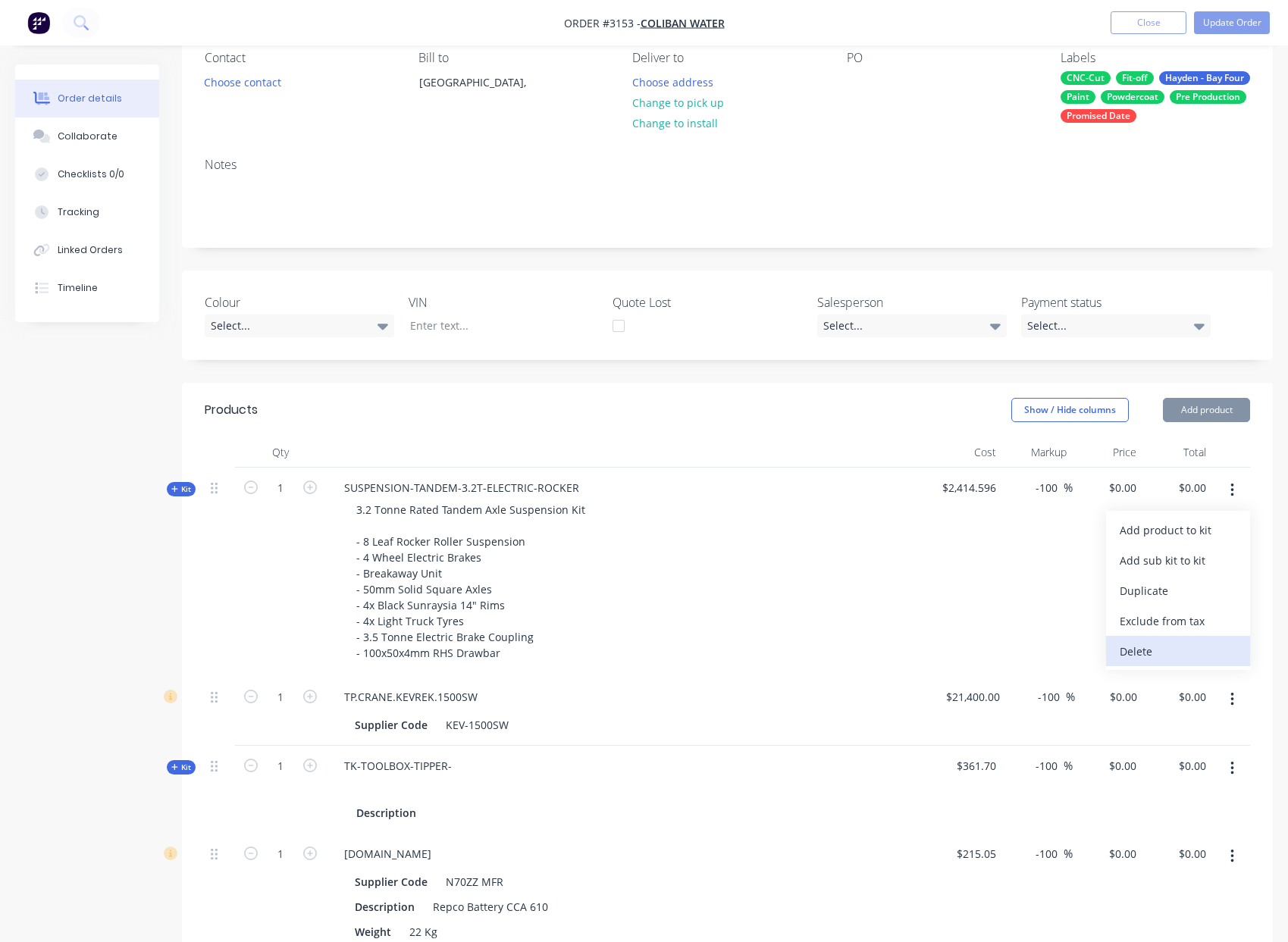
click at [1181, 662] on div "Delete" at bounding box center [1177, 652] width 117 height 22
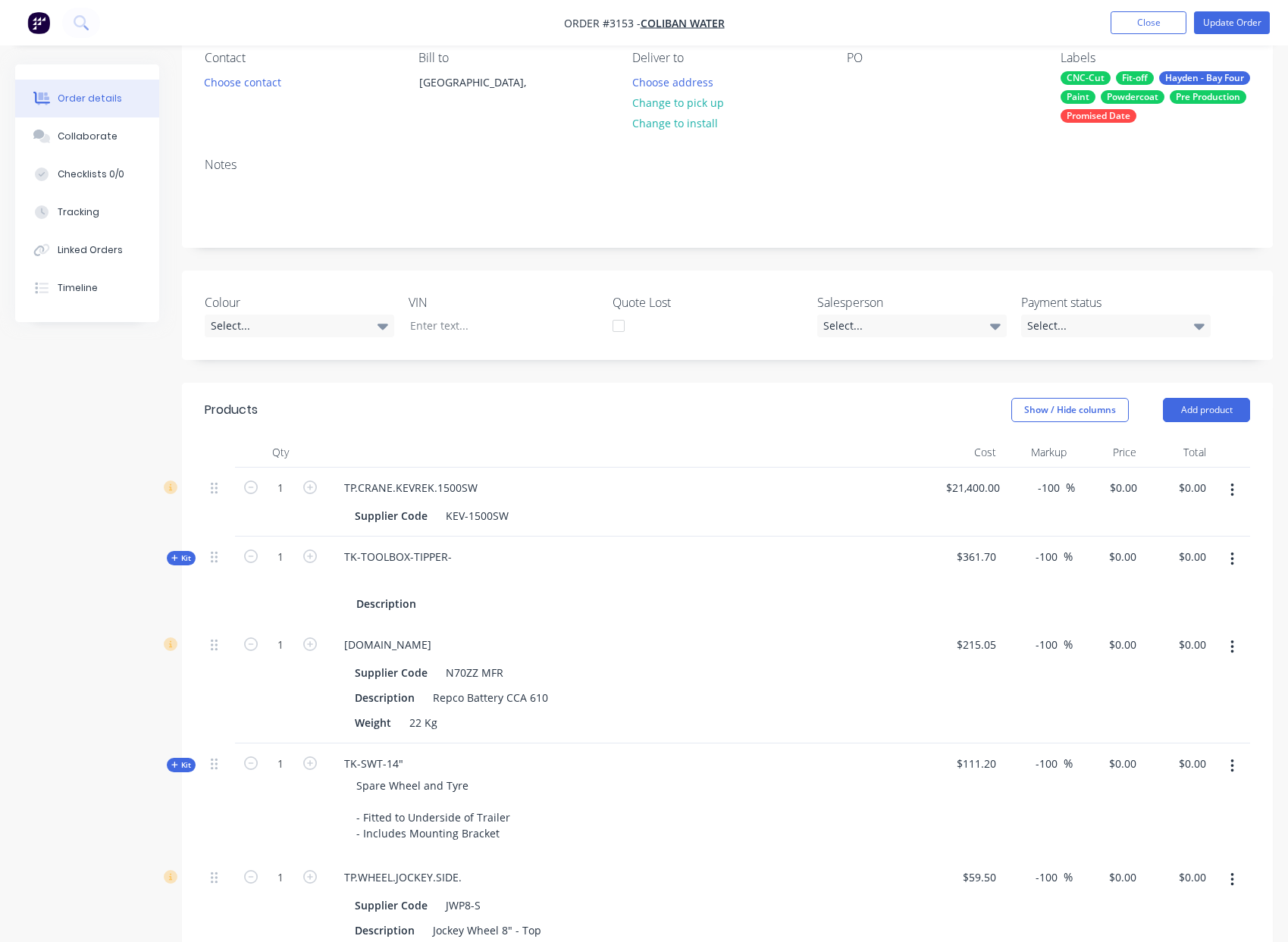
click at [1235, 504] on button "button" at bounding box center [1232, 490] width 36 height 27
click at [1187, 633] on div "Delete" at bounding box center [1177, 621] width 117 height 22
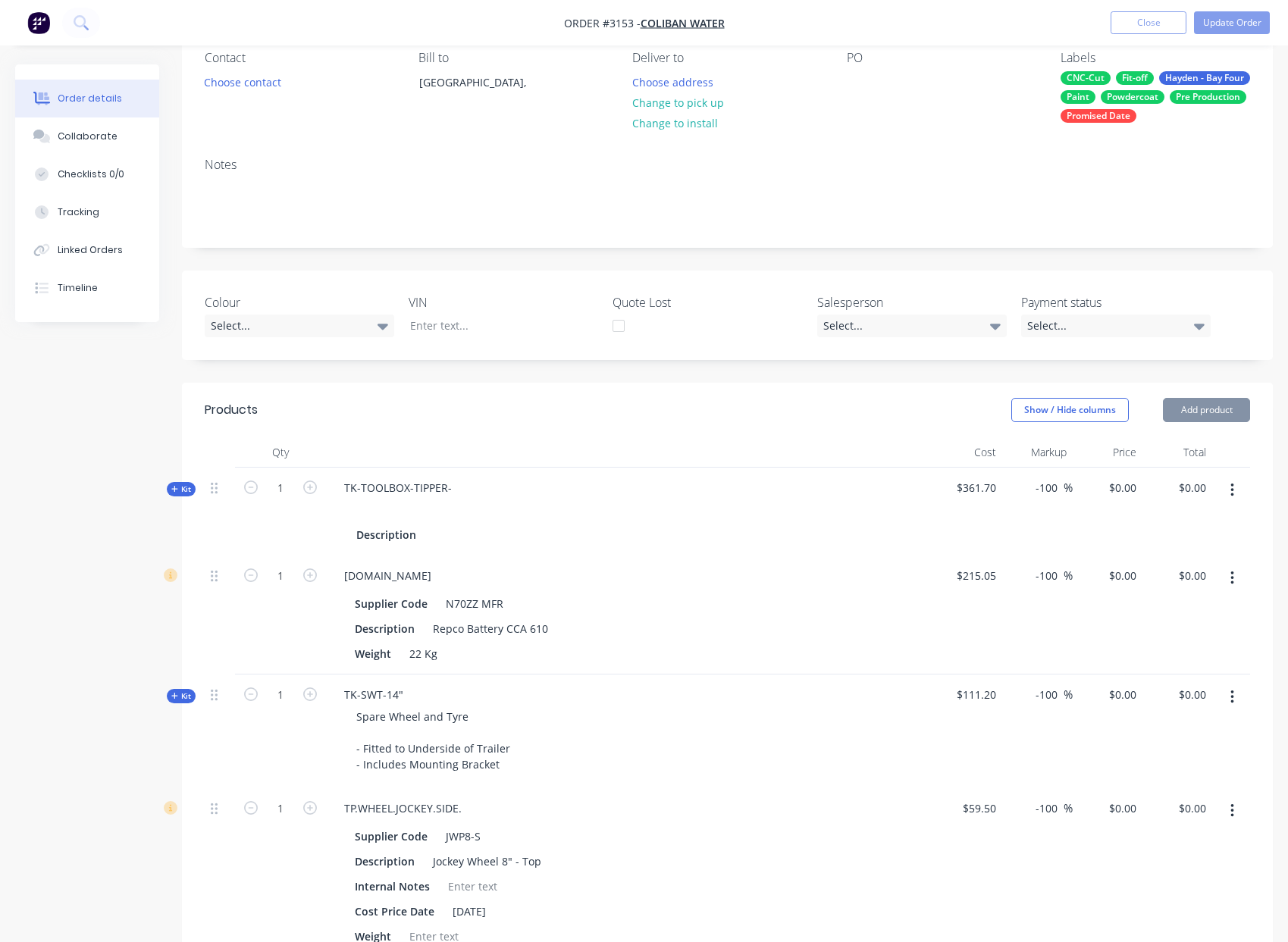
click at [1229, 504] on button "button" at bounding box center [1232, 490] width 36 height 27
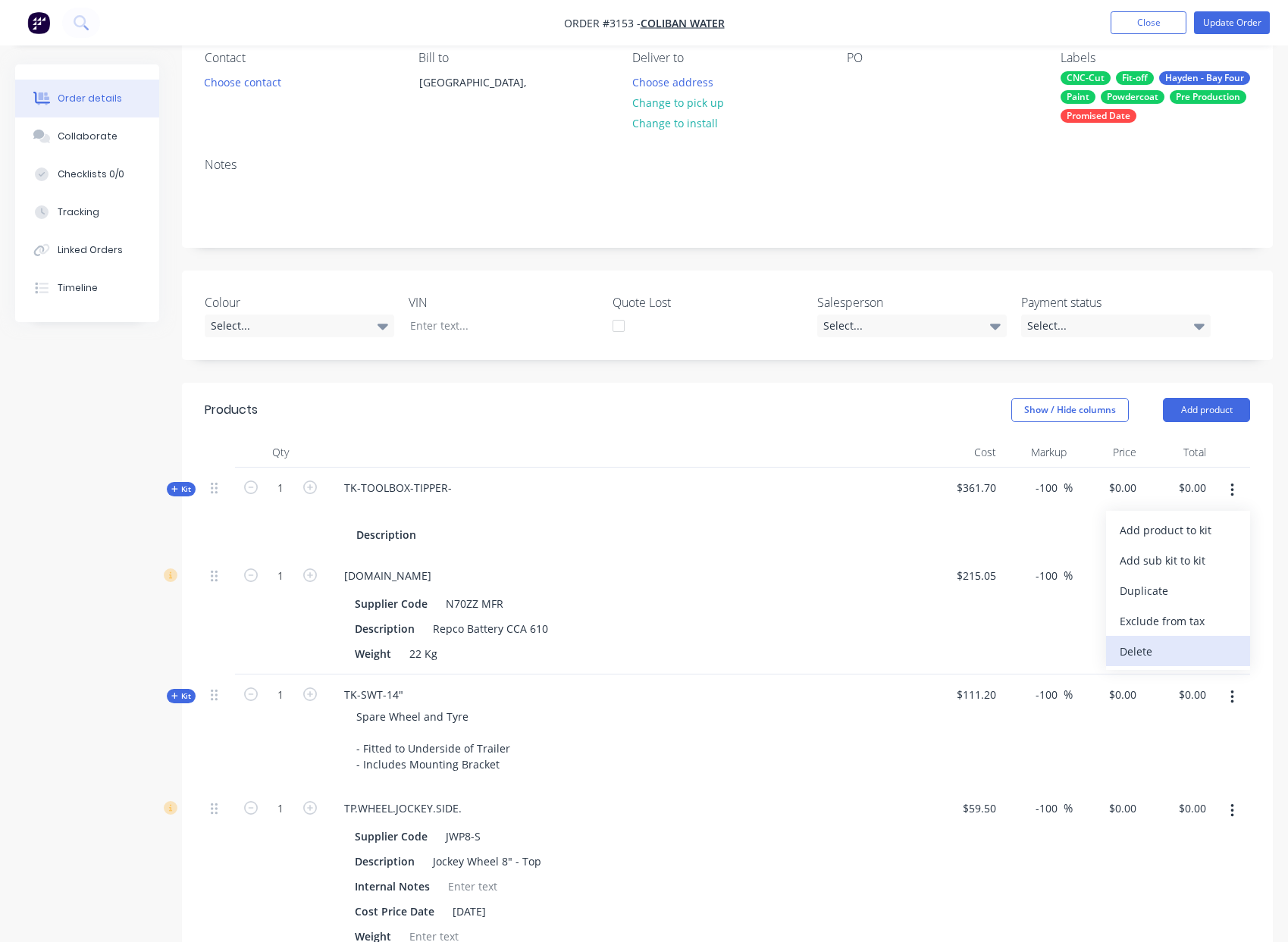
click at [1172, 662] on div "Delete" at bounding box center [1177, 652] width 117 height 22
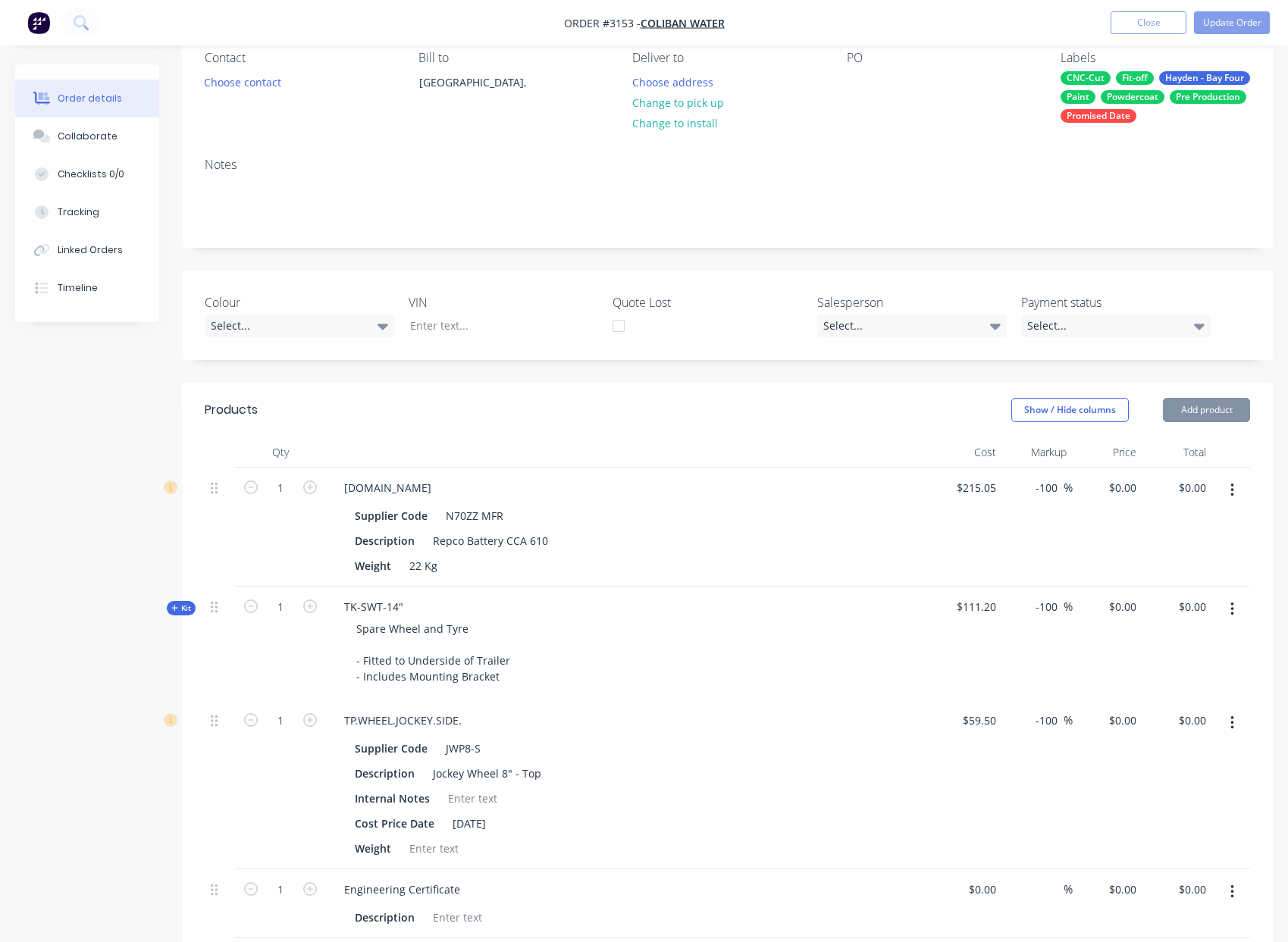
click at [1233, 497] on icon "button" at bounding box center [1232, 490] width 3 height 14
click at [1187, 636] on button "Delete" at bounding box center [1177, 620] width 144 height 31
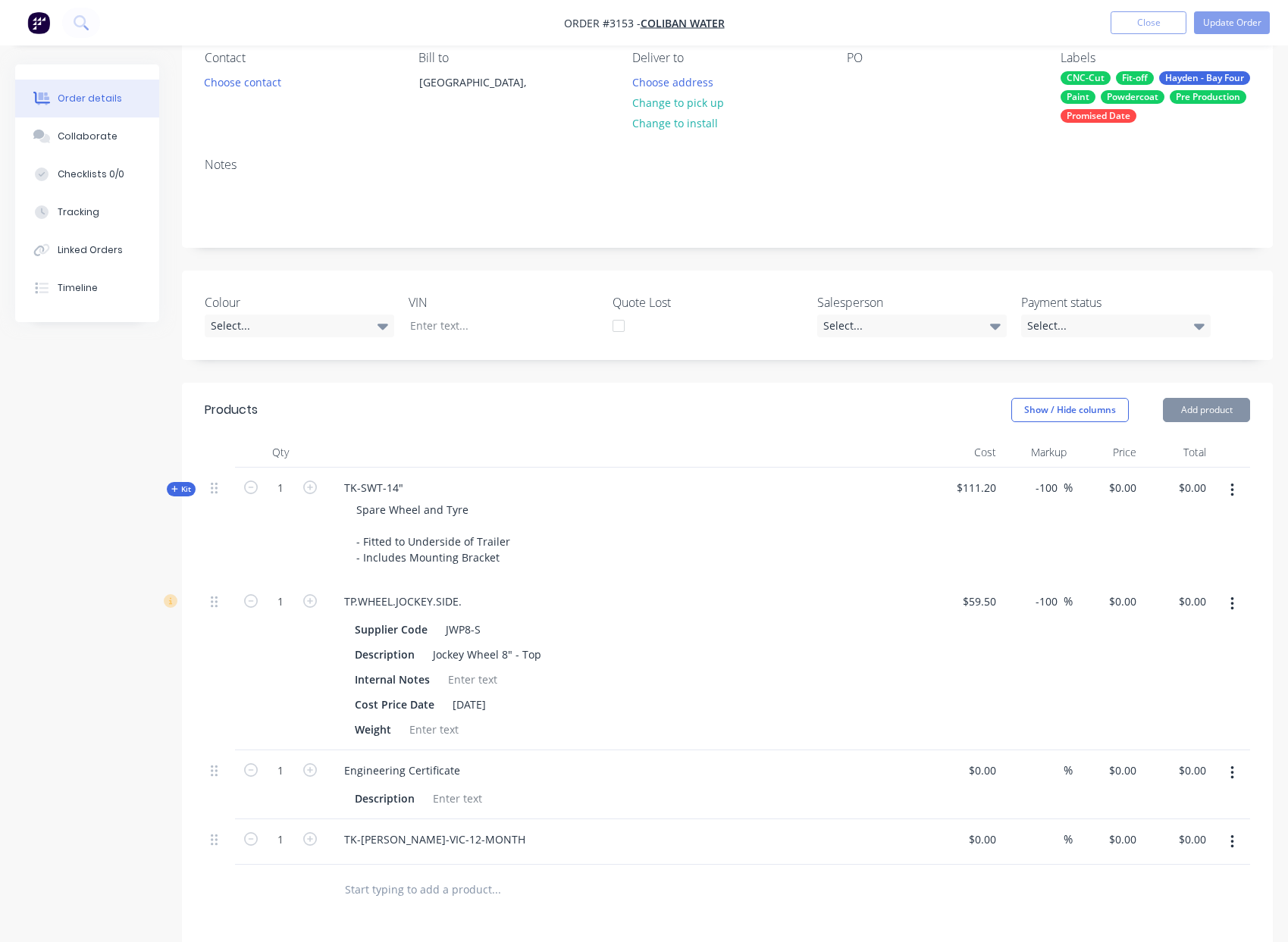
drag, startPoint x: 1231, startPoint y: 505, endPoint x: 1227, endPoint y: 519, distance: 14.6
click at [1231, 497] on icon "button" at bounding box center [1232, 490] width 3 height 14
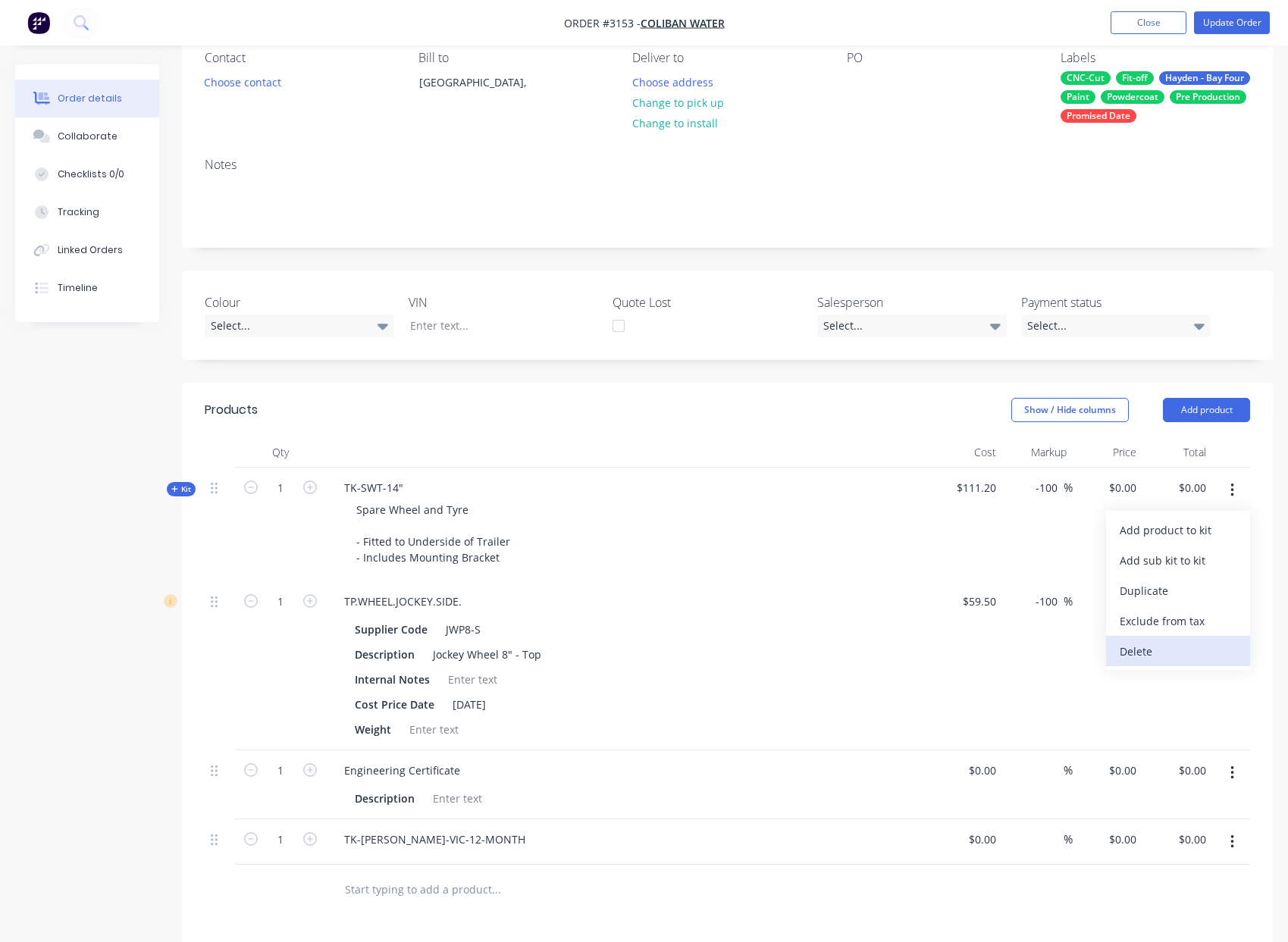
click at [1180, 662] on div "Delete" at bounding box center [1177, 652] width 117 height 22
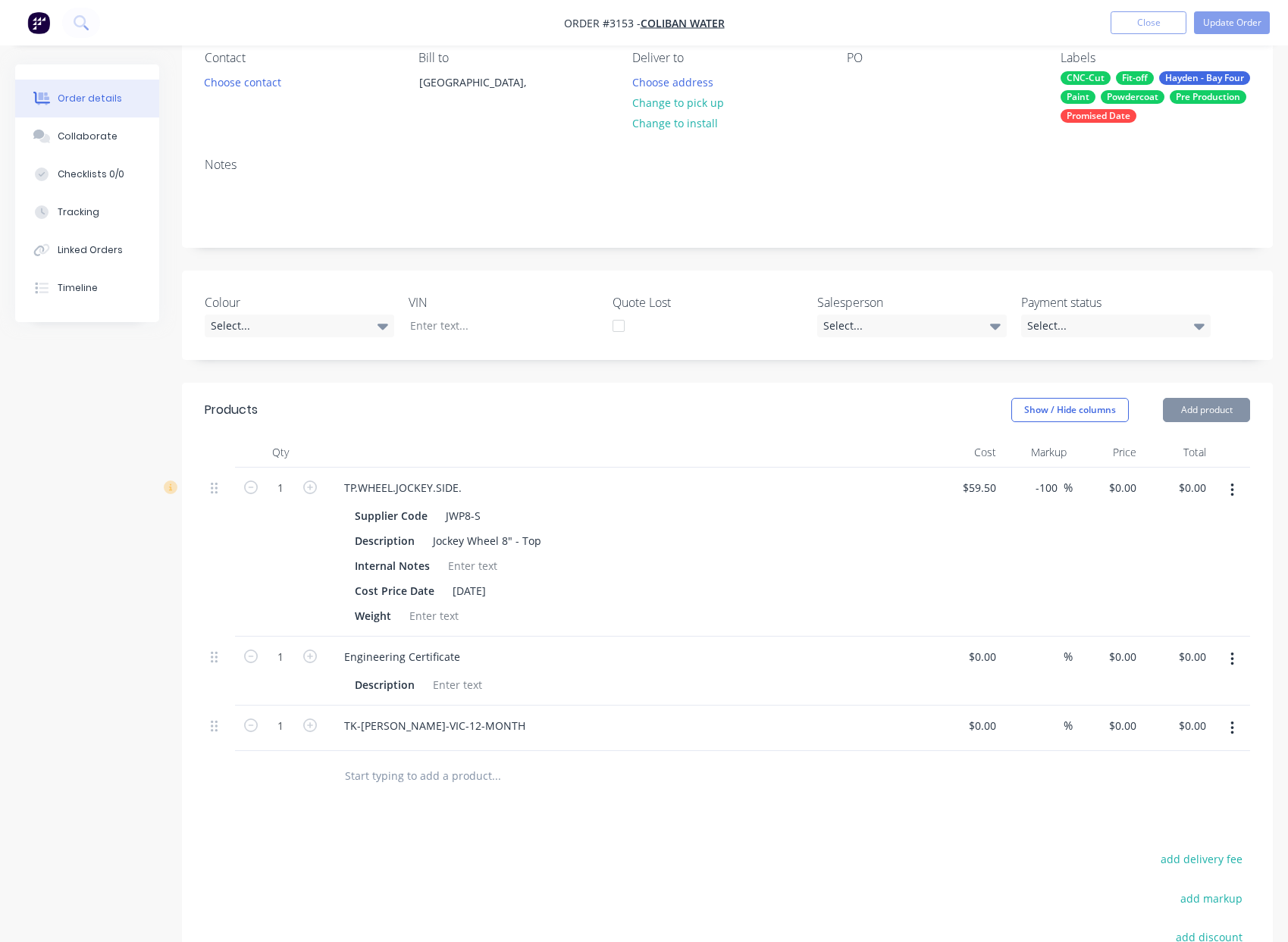
click at [1232, 497] on icon "button" at bounding box center [1232, 490] width 3 height 14
click at [1188, 633] on div "Delete" at bounding box center [1177, 621] width 117 height 22
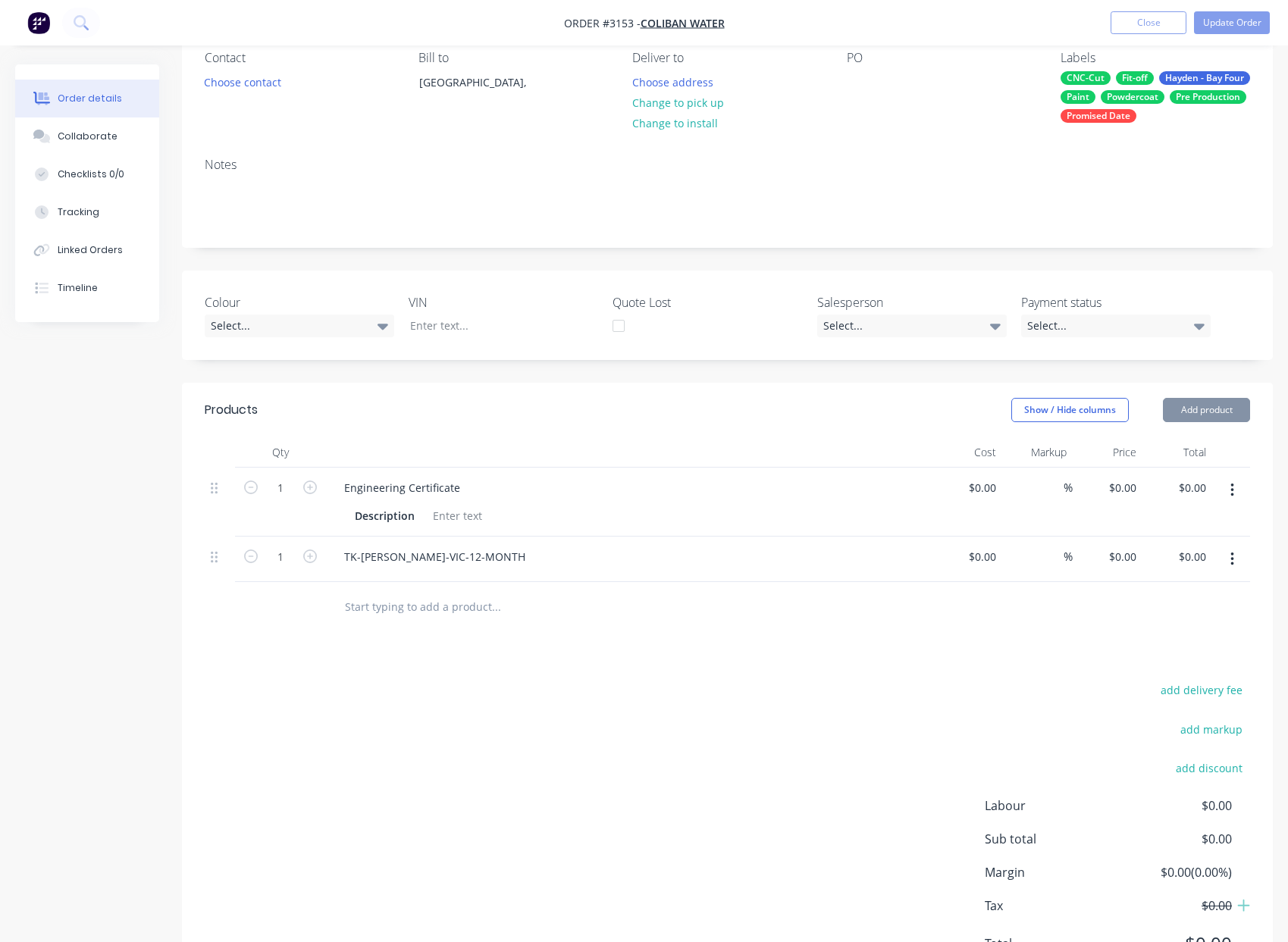
click at [1233, 499] on icon "button" at bounding box center [1232, 490] width 4 height 17
click at [1185, 633] on div "Delete" at bounding box center [1177, 621] width 117 height 22
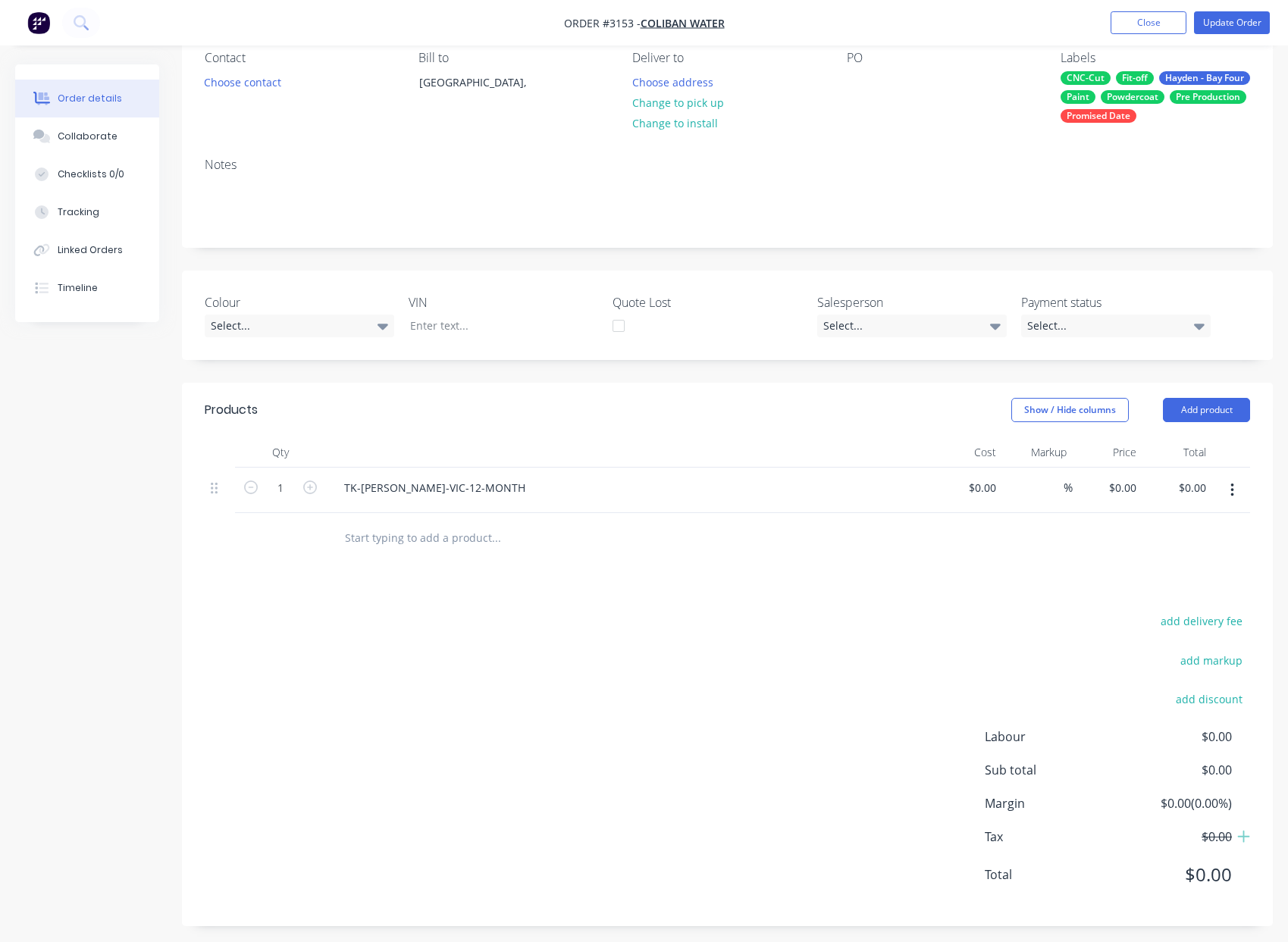
click at [1232, 499] on icon "button" at bounding box center [1232, 490] width 4 height 17
click at [1169, 633] on div "Delete" at bounding box center [1177, 621] width 117 height 22
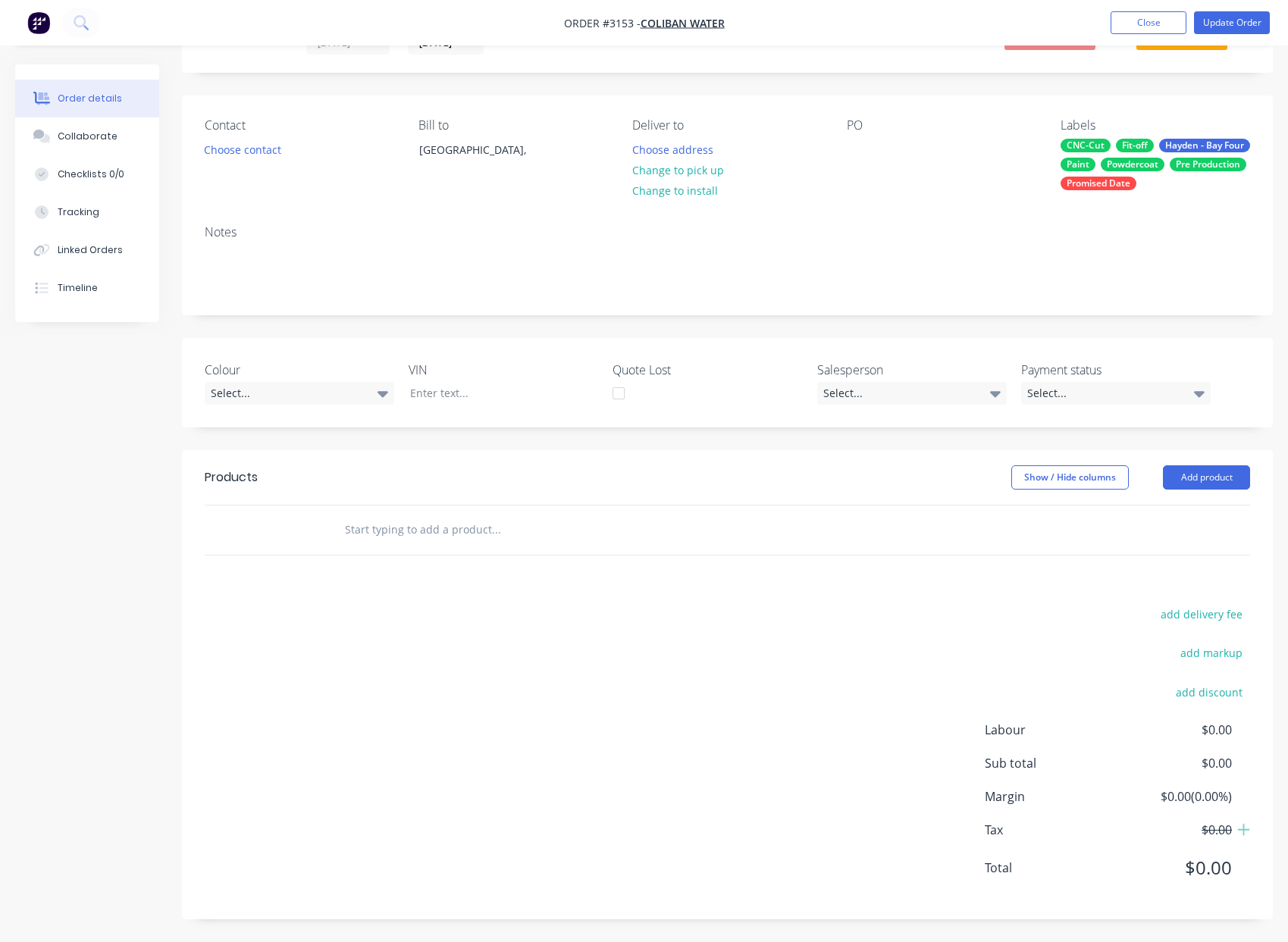
click at [1059, 605] on div "add delivery fee add markup add discount Labour $0.00 Sub total $0.00 Margin $0…" at bounding box center [727, 751] width 1045 height 293
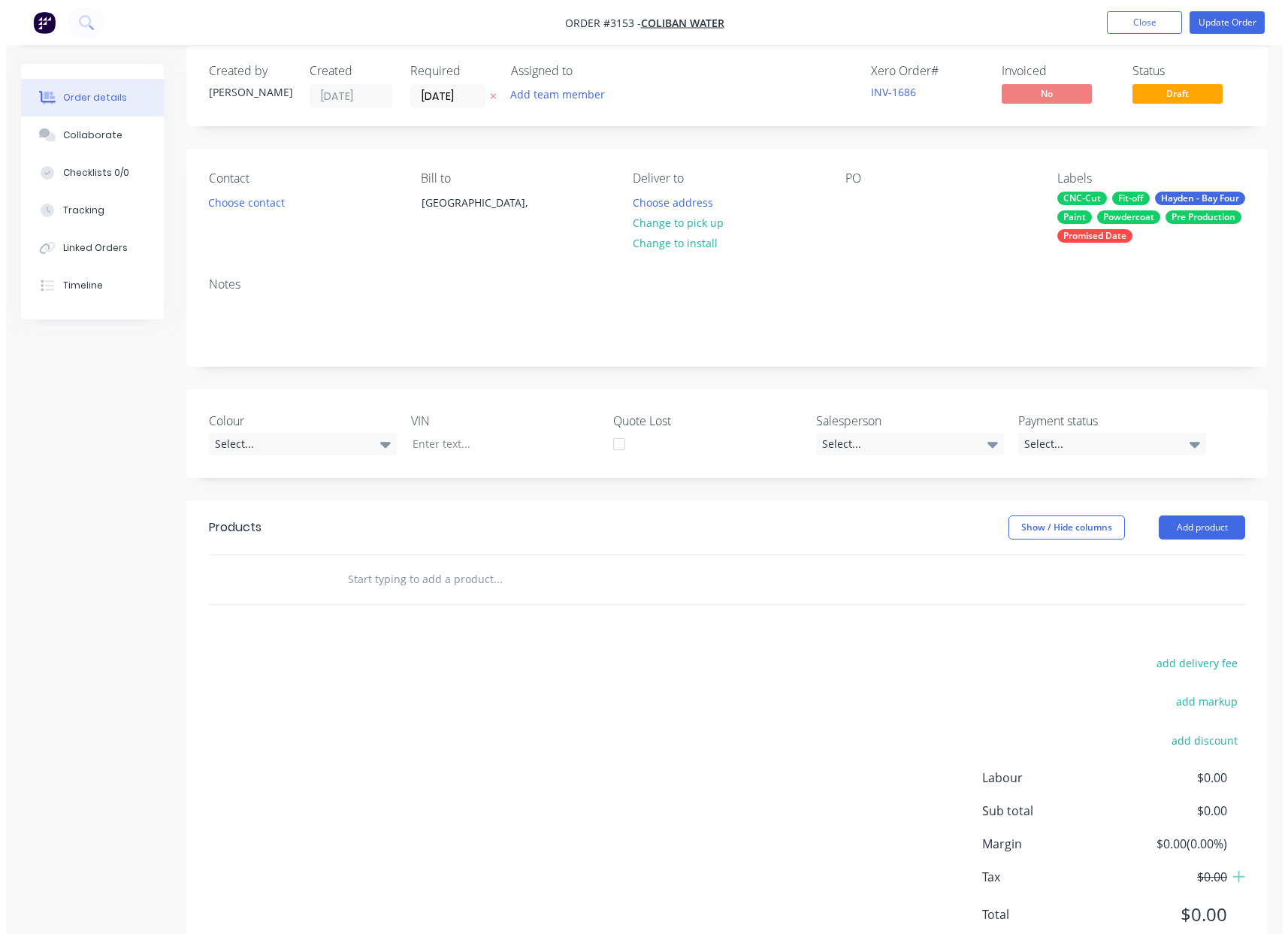
scroll to position [0, 0]
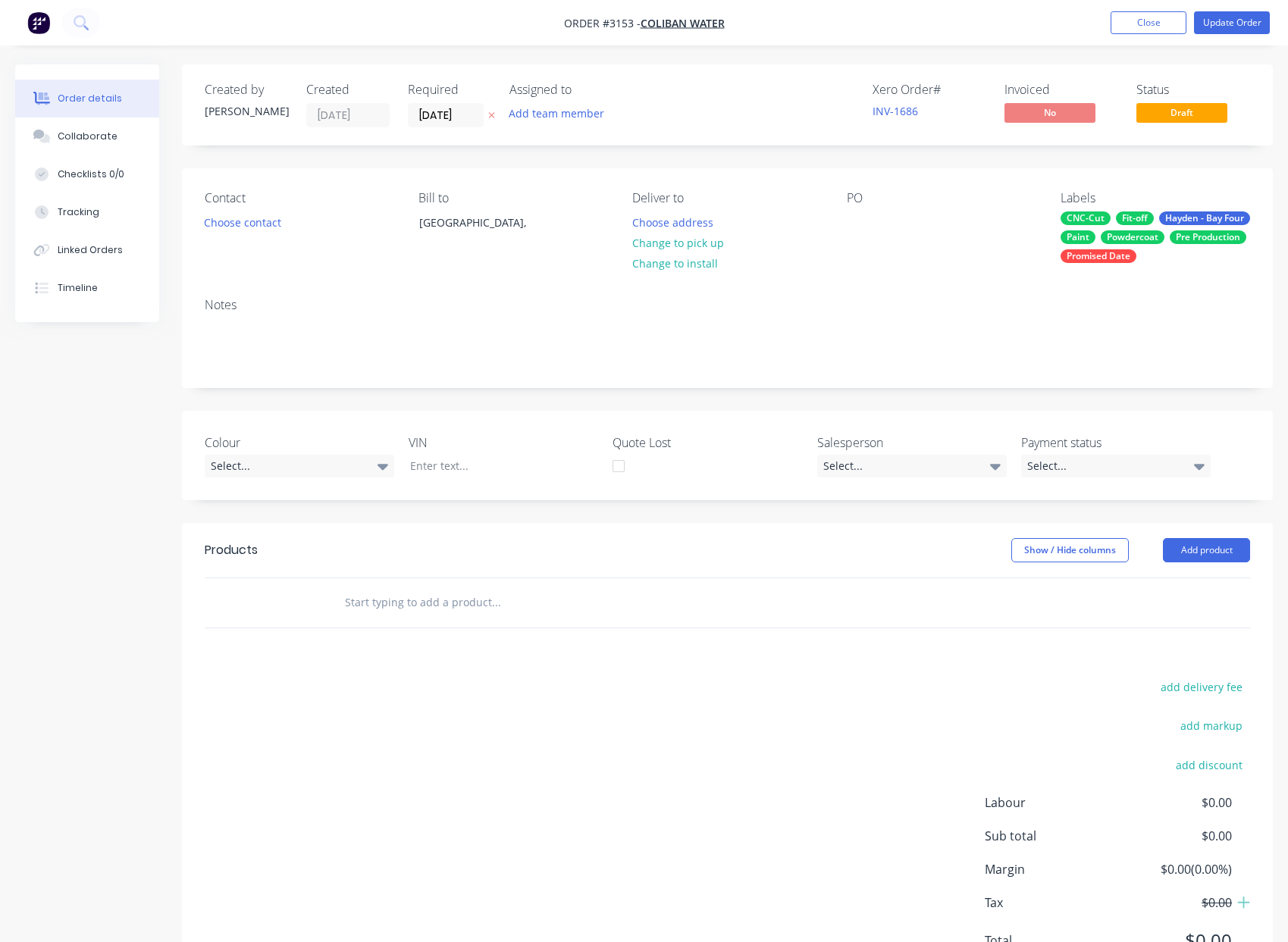
click at [1200, 113] on span "Draft" at bounding box center [1181, 112] width 91 height 19
click at [1151, 26] on button "Close" at bounding box center [1148, 23] width 76 height 23
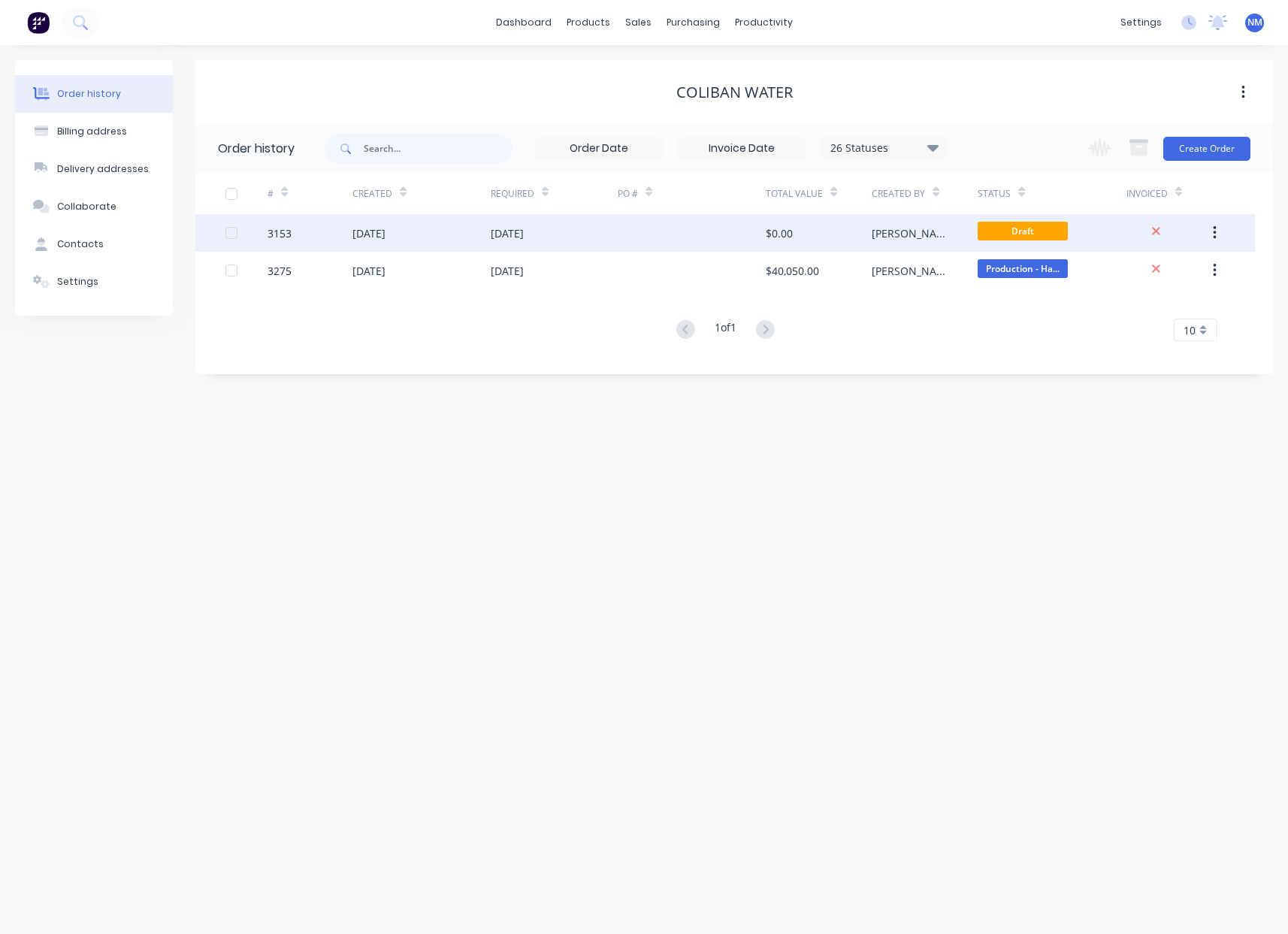
click at [1213, 230] on icon "button" at bounding box center [1215, 233] width 4 height 16
click at [1149, 277] on div "Archive" at bounding box center [1161, 272] width 116 height 22
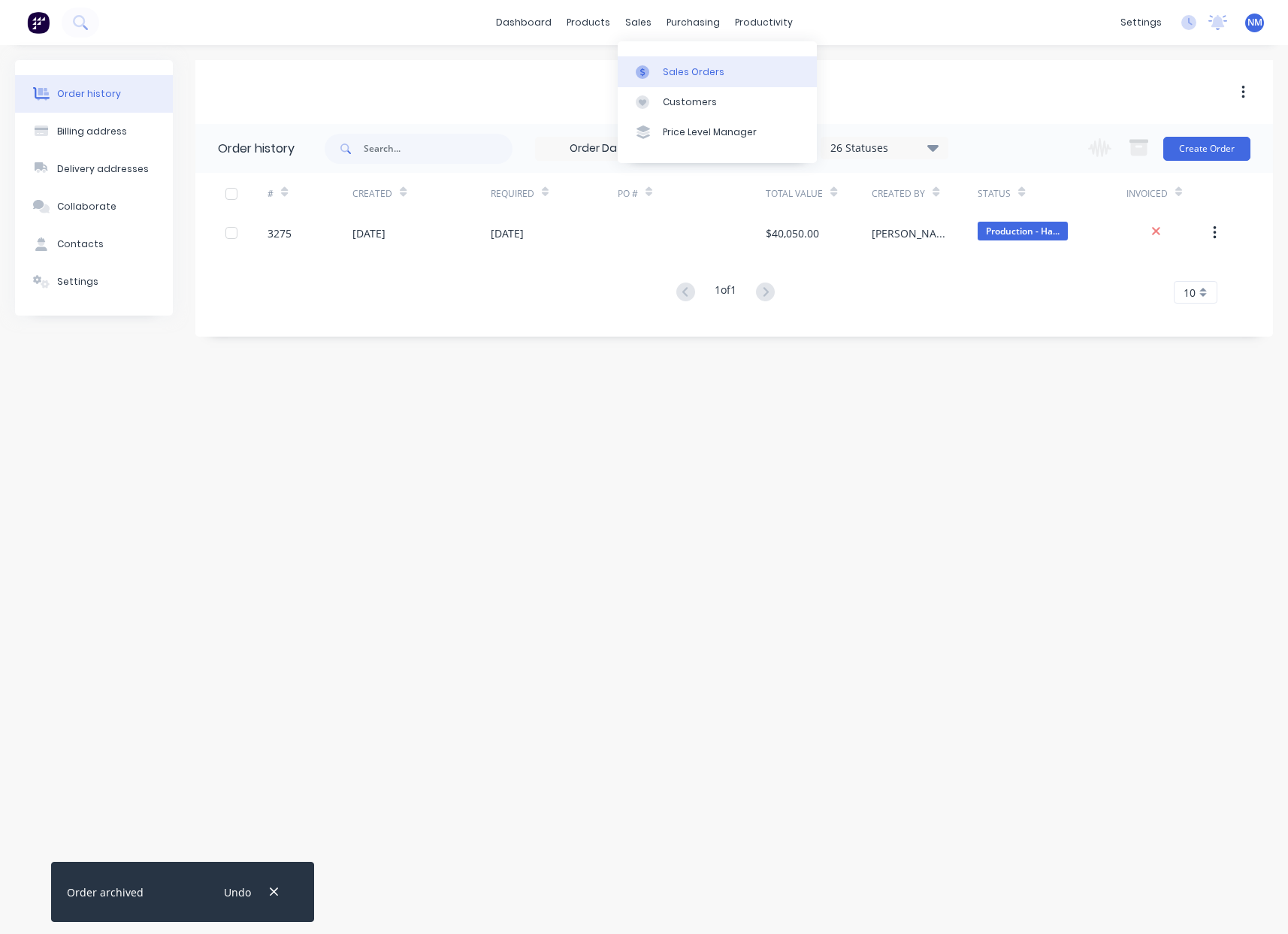
click at [704, 77] on div "Sales Orders" at bounding box center [694, 72] width 61 height 14
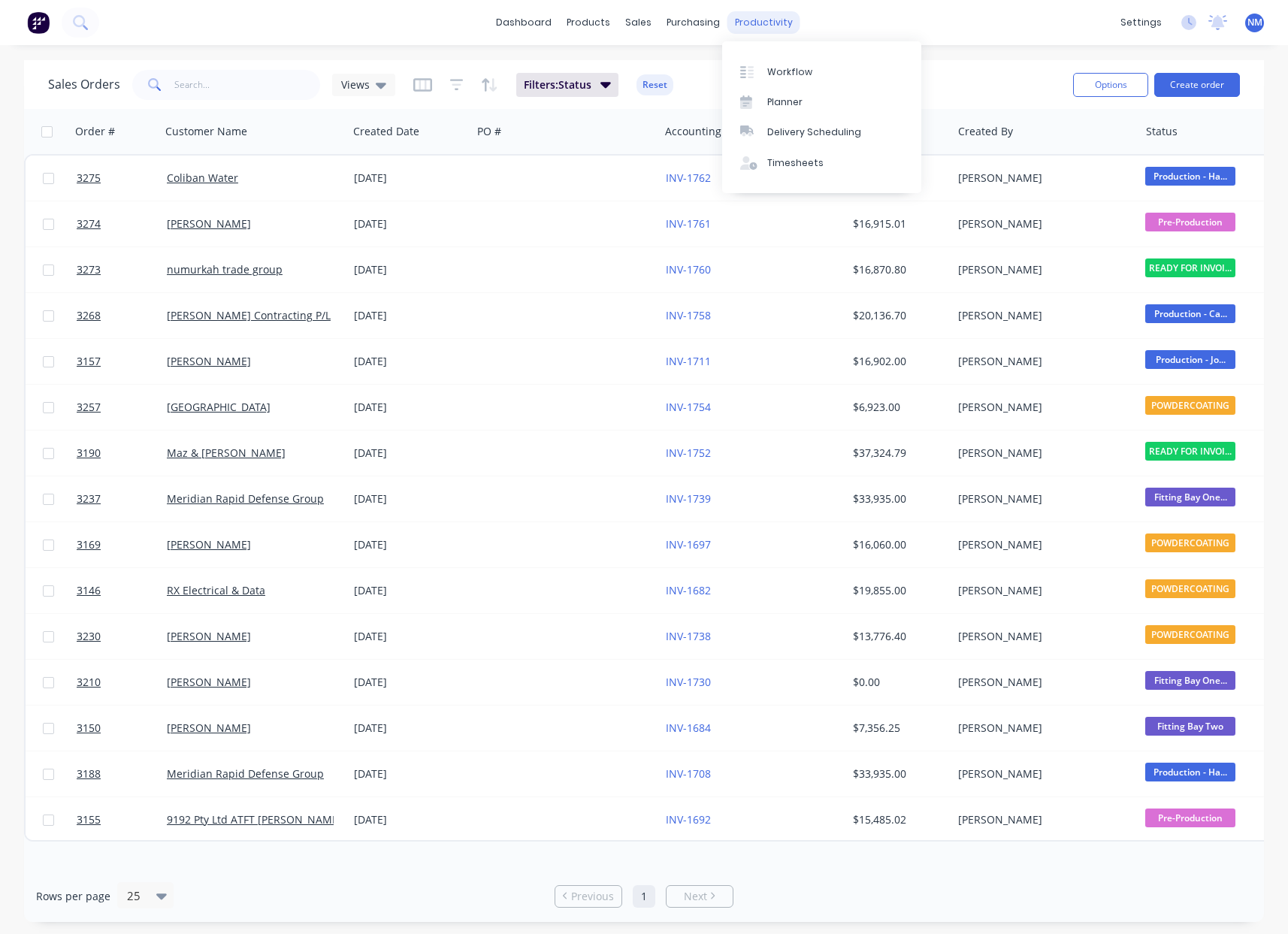
click at [765, 19] on div "productivity" at bounding box center [763, 23] width 73 height 23
click at [792, 66] on div "Workflow" at bounding box center [790, 72] width 45 height 14
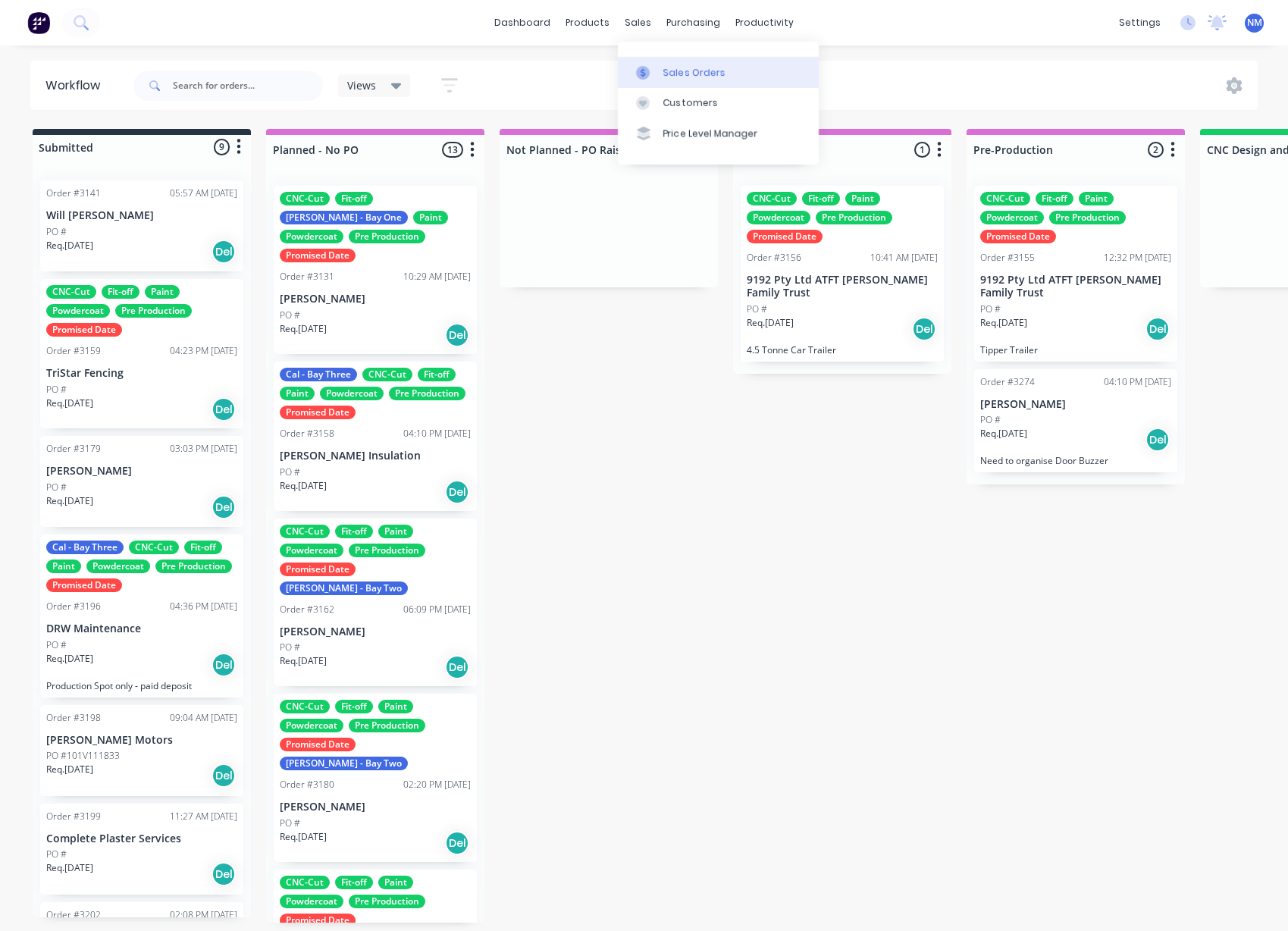
click at [683, 74] on div "Sales Orders" at bounding box center [694, 73] width 62 height 14
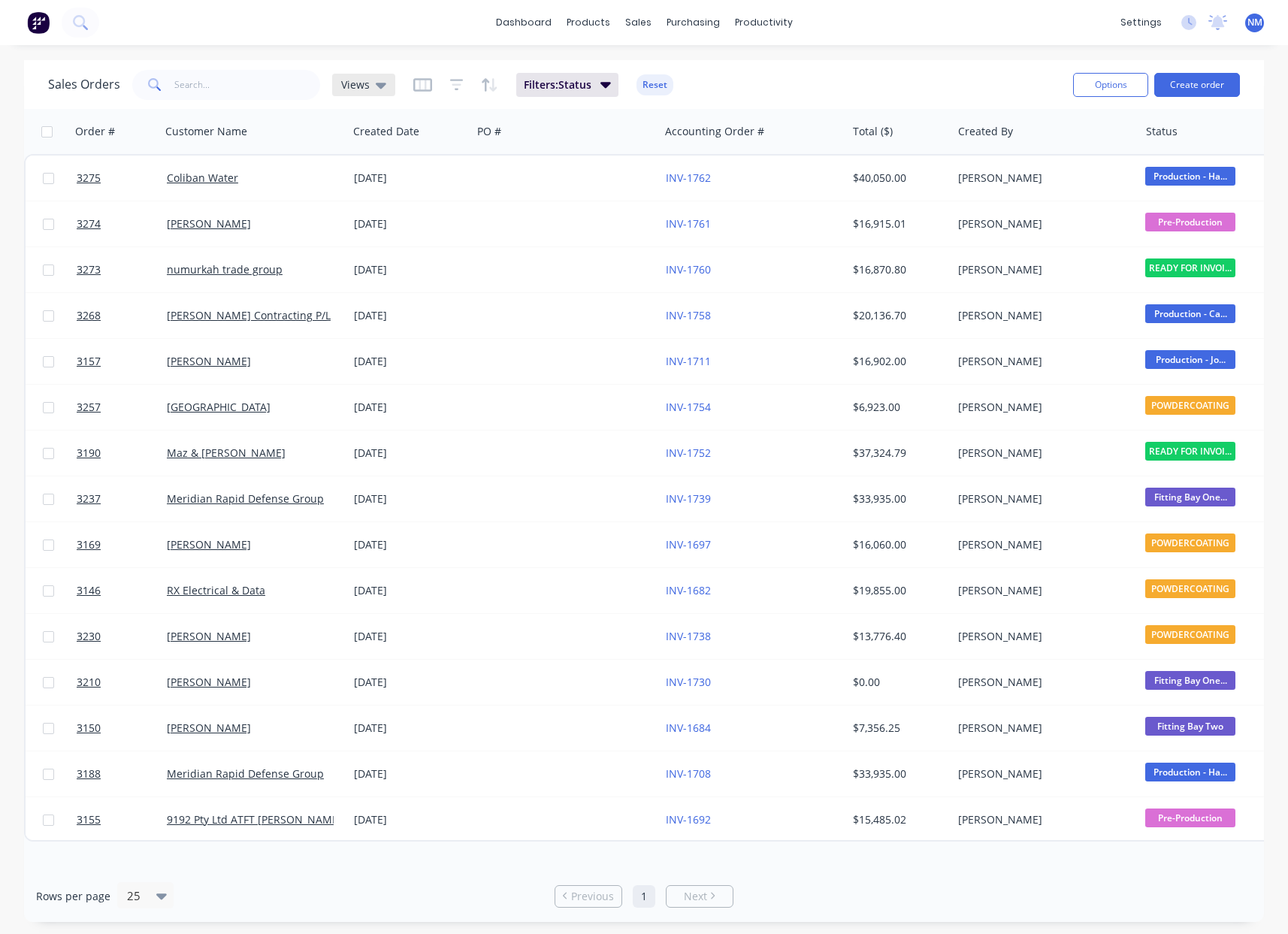
click at [361, 82] on span "Views" at bounding box center [355, 84] width 29 height 16
click at [411, 212] on button "None (Default)" at bounding box center [422, 212] width 171 height 17
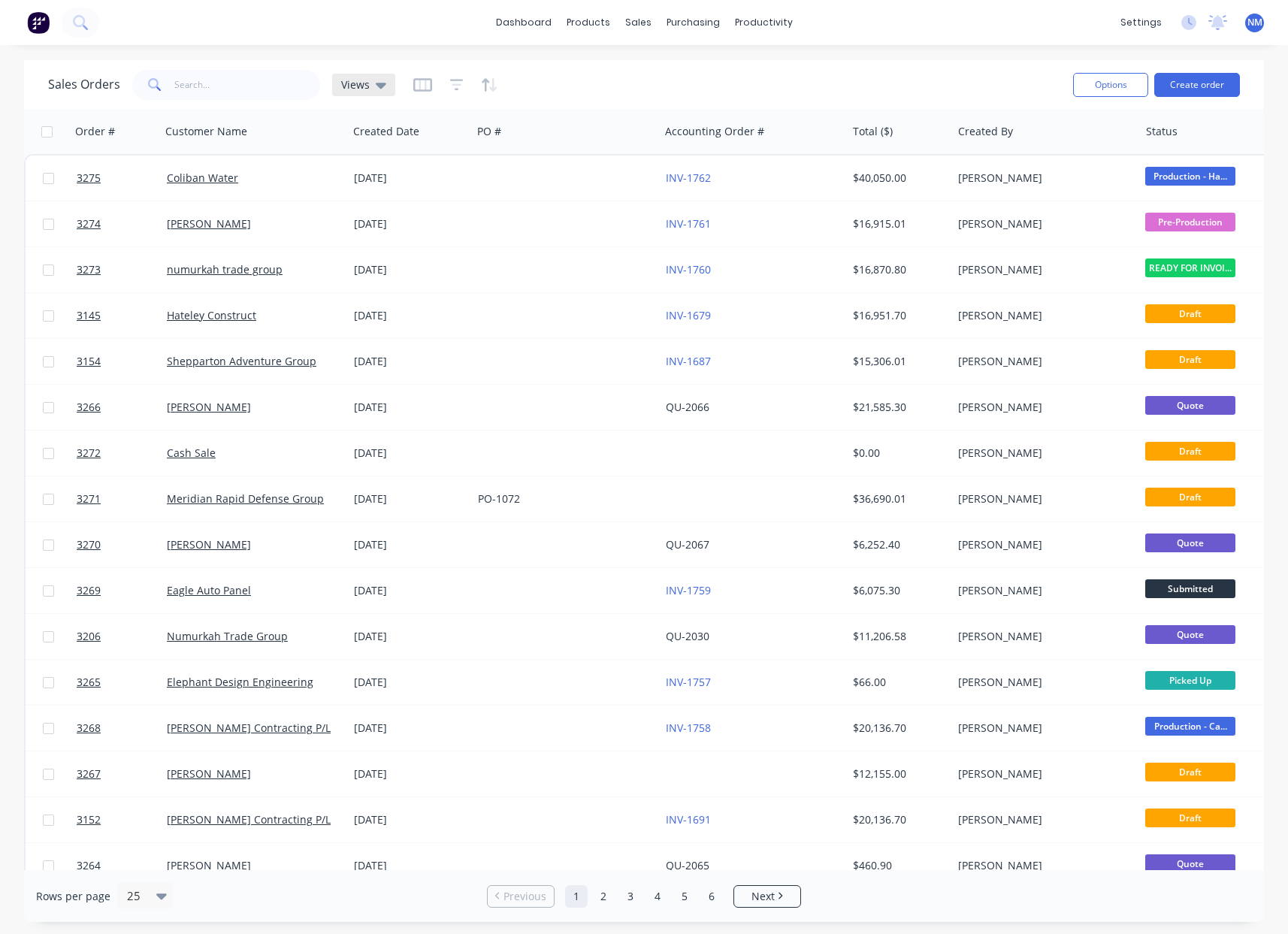
click at [375, 83] on icon at bounding box center [380, 85] width 11 height 6
click at [450, 84] on icon "button" at bounding box center [457, 84] width 14 height 15
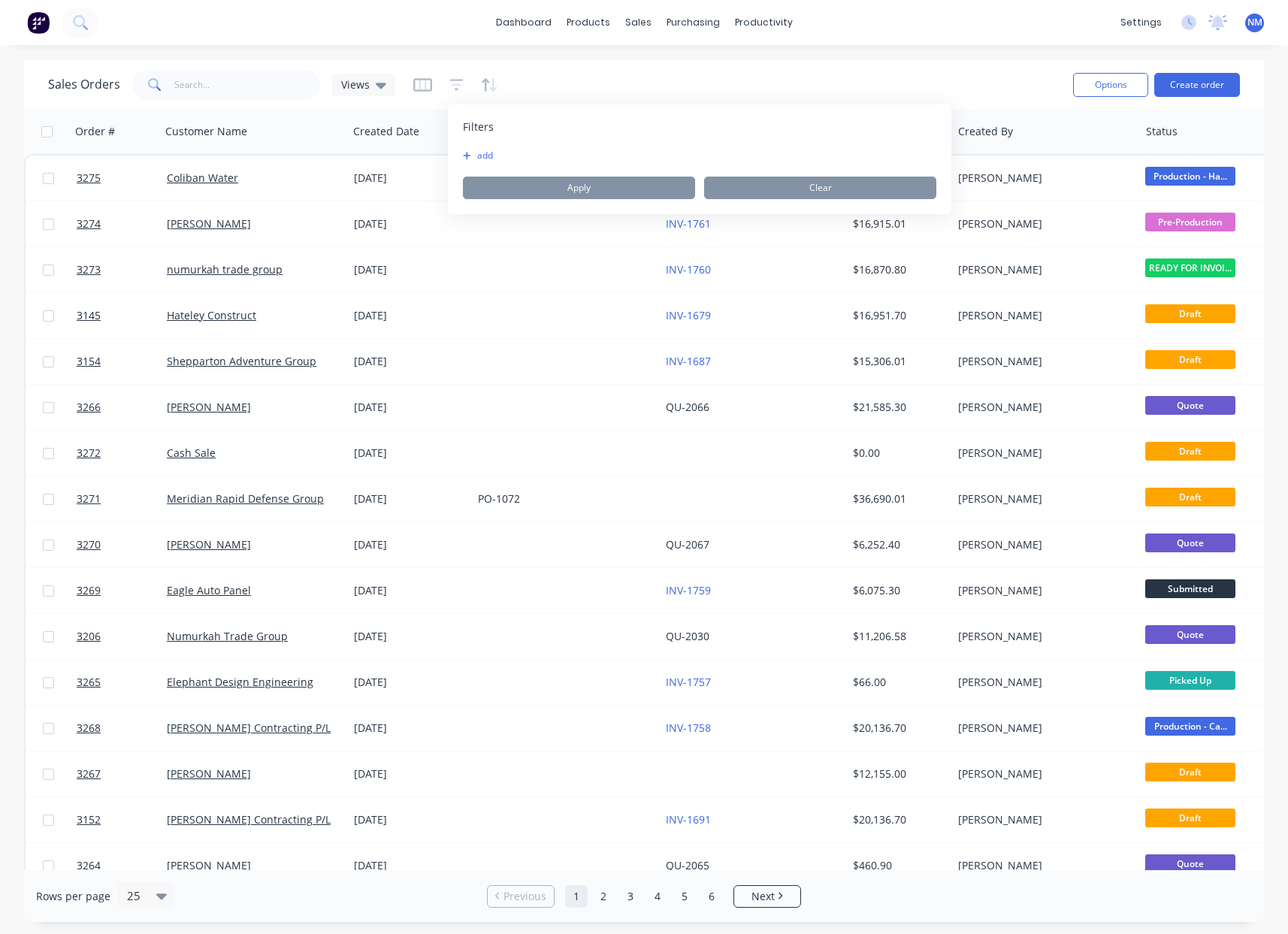
click at [467, 158] on icon "button" at bounding box center [467, 155] width 8 height 9
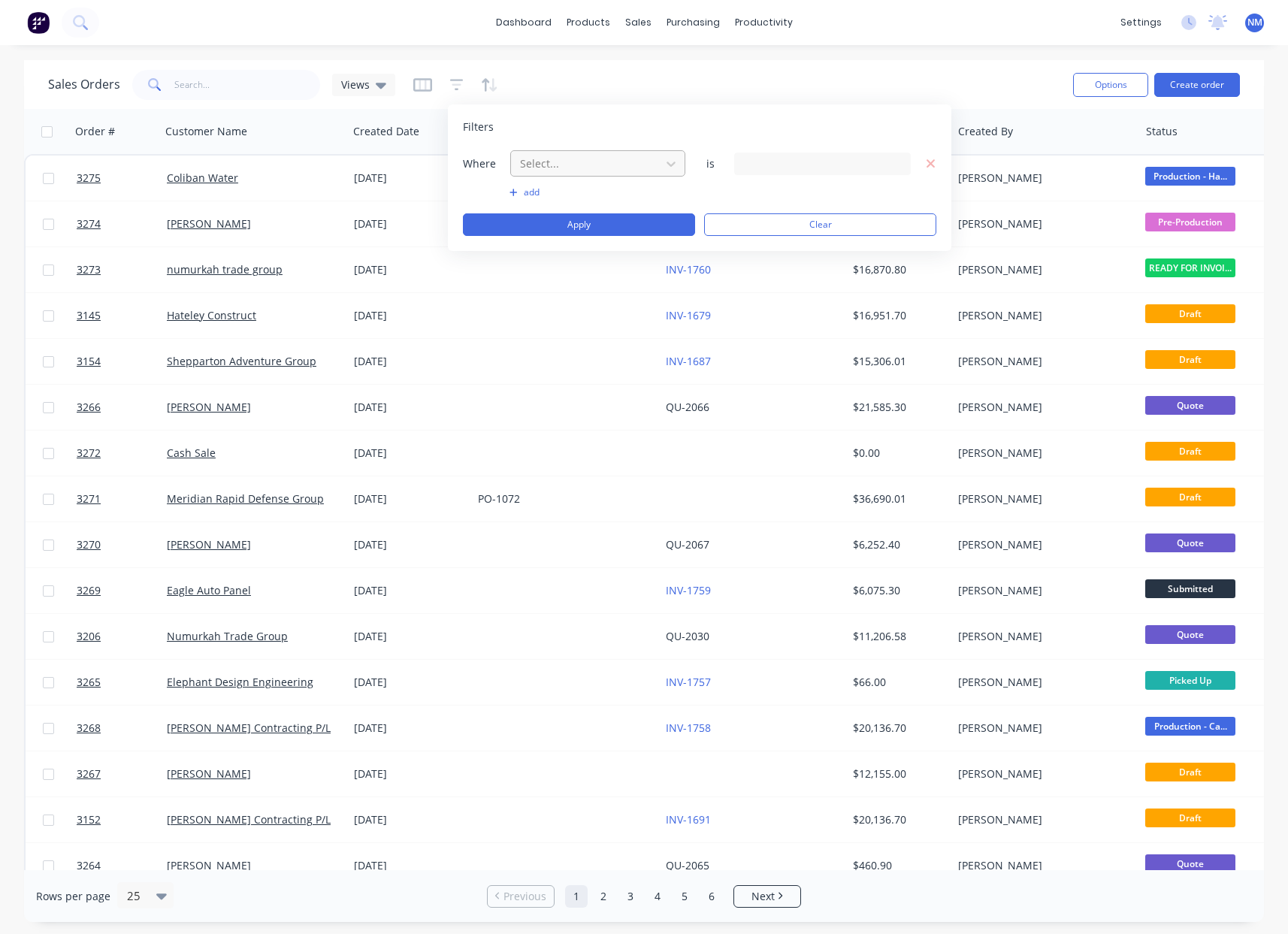
click at [626, 159] on div at bounding box center [586, 163] width 134 height 19
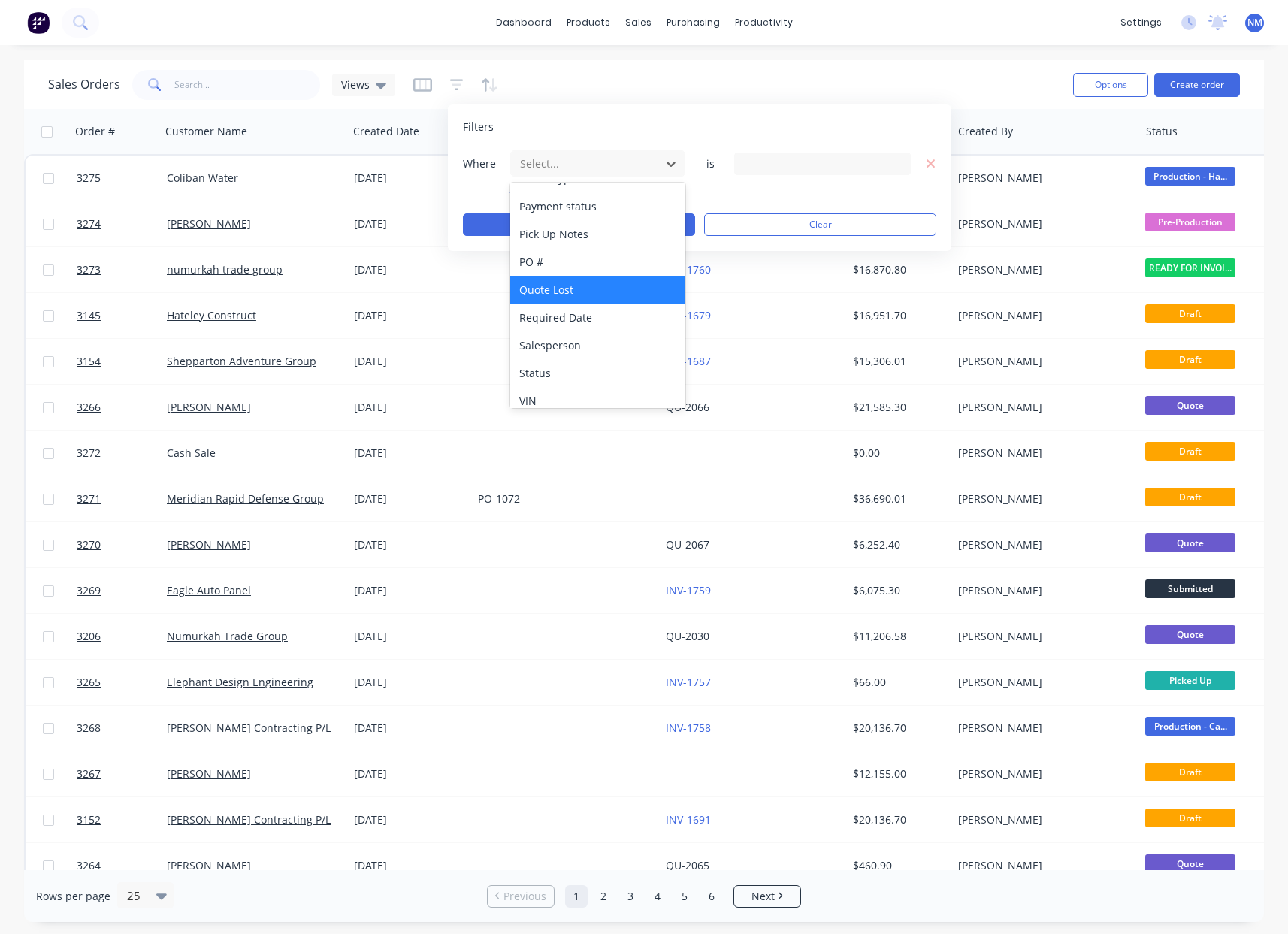
scroll to position [503, 0]
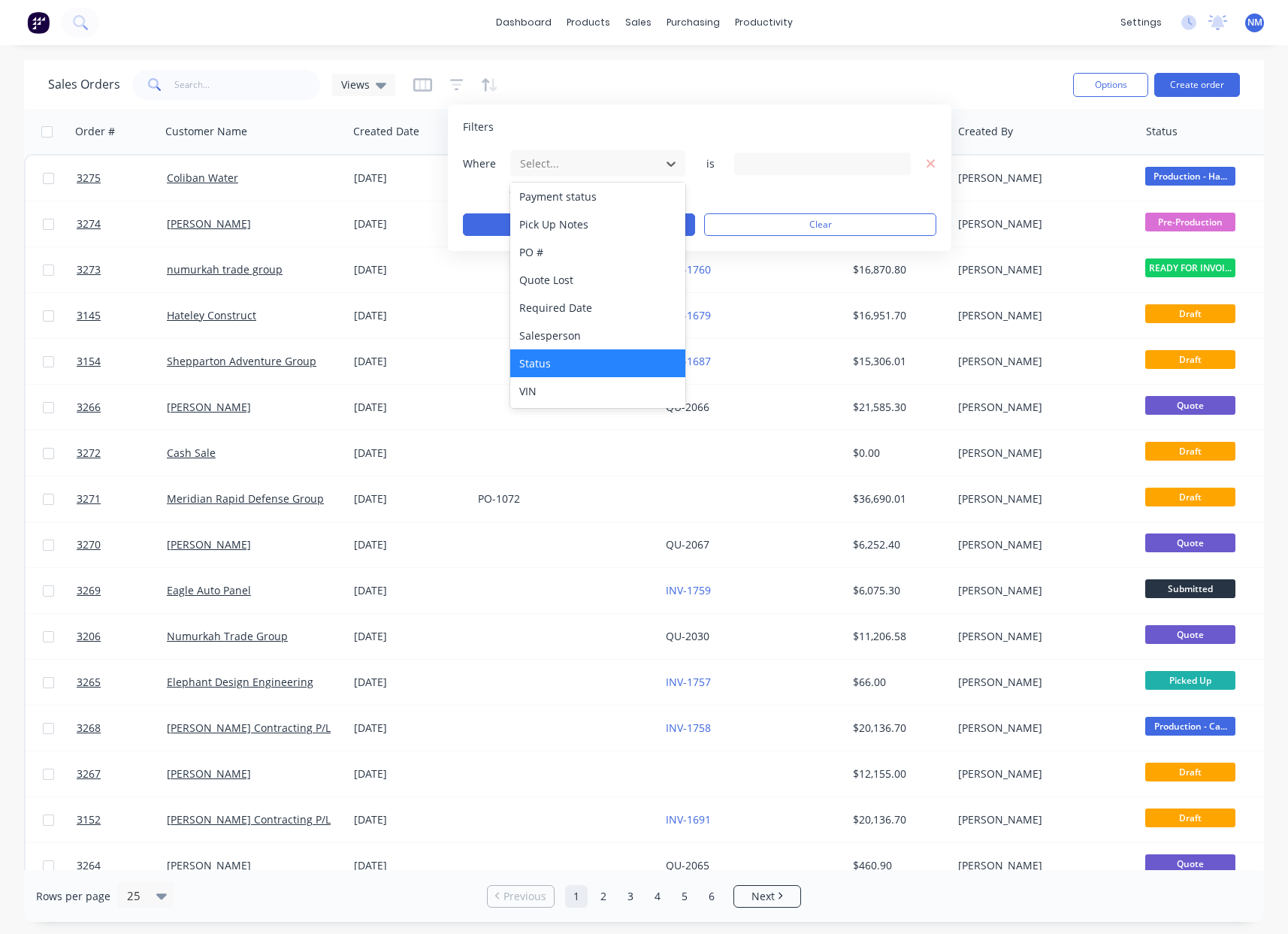
click at [582, 361] on div "Status" at bounding box center [598, 363] width 175 height 28
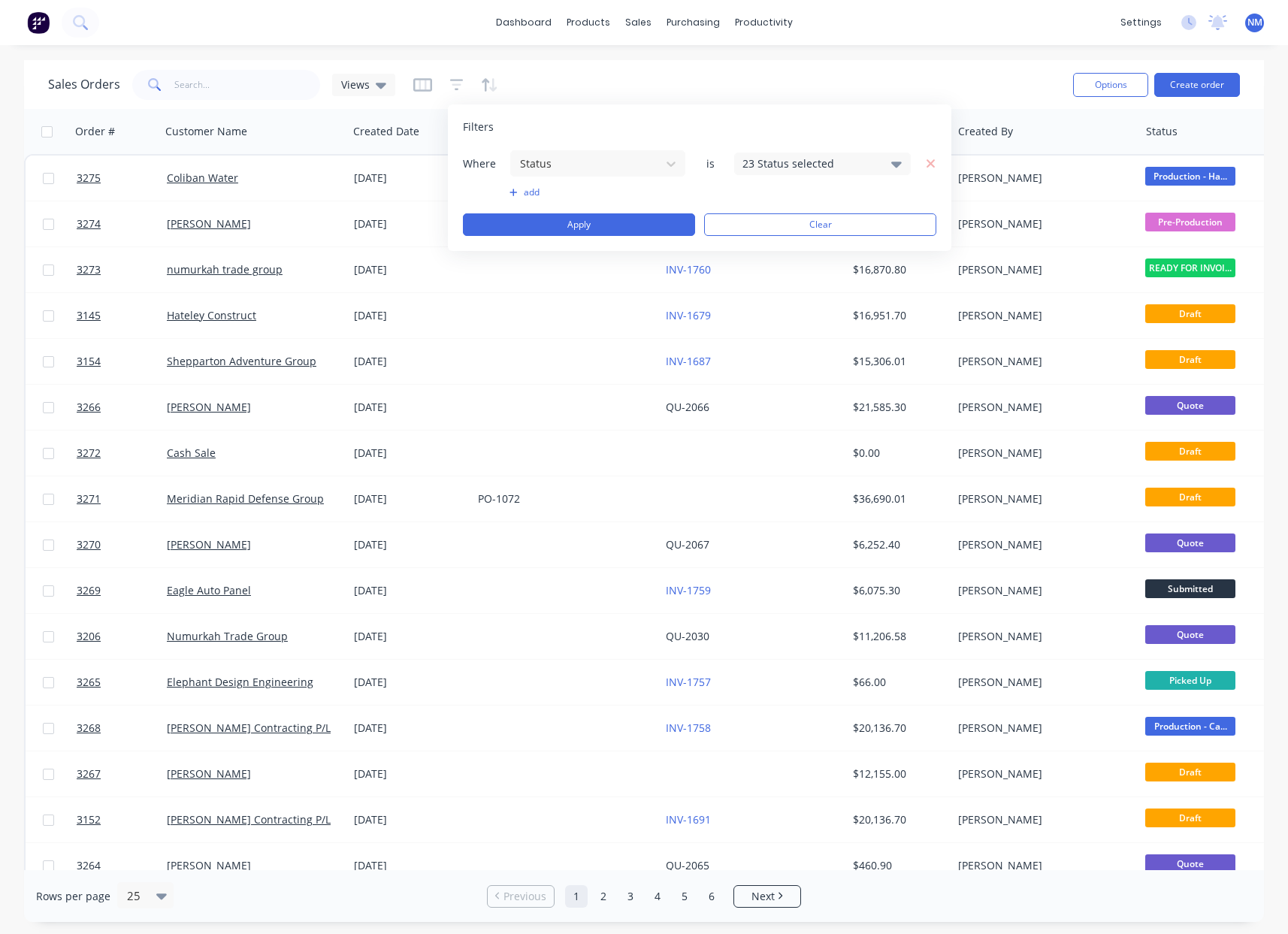
click at [815, 164] on div "23 Status selected" at bounding box center [811, 163] width 136 height 16
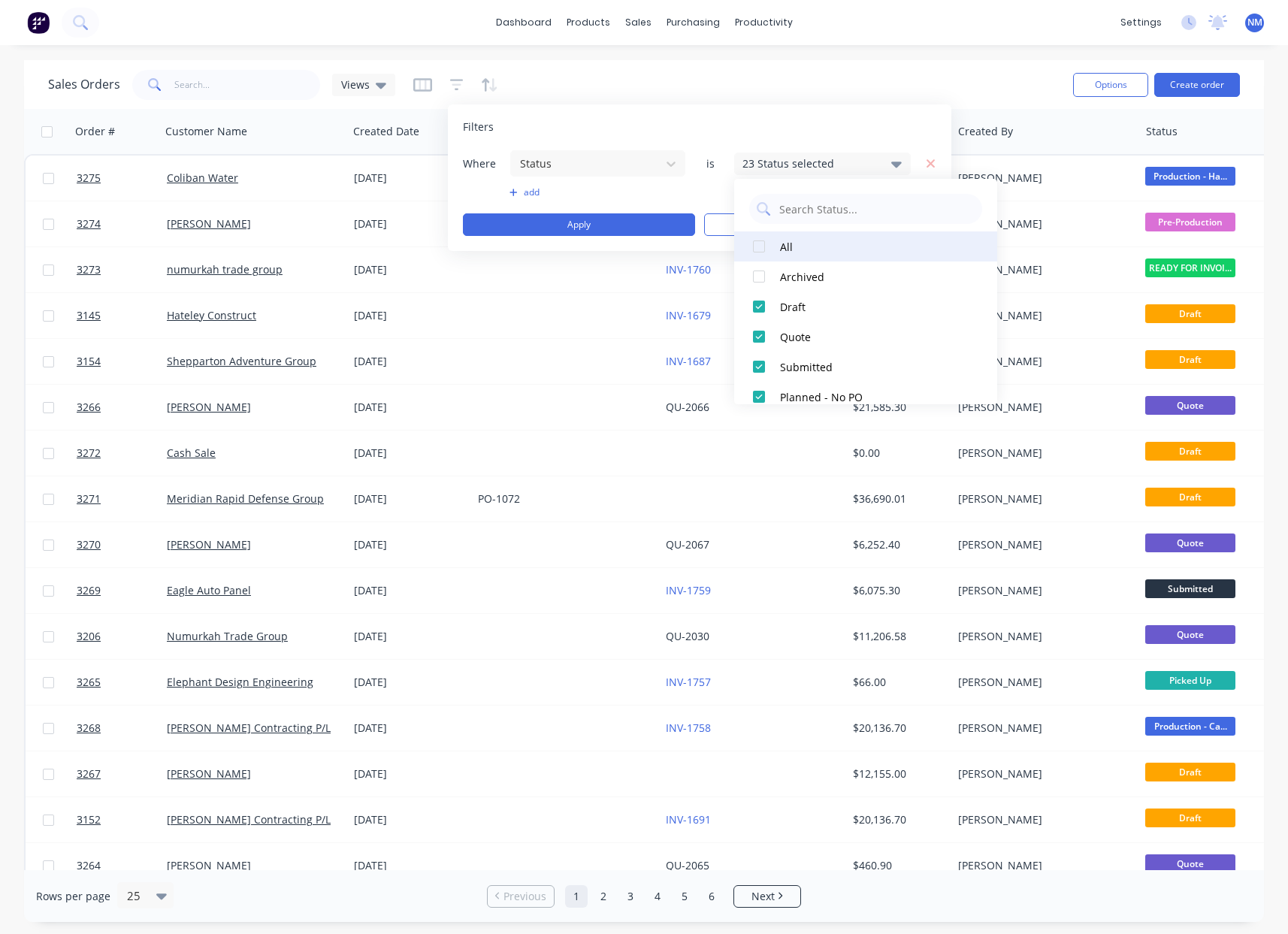
click at [762, 253] on div at bounding box center [759, 246] width 30 height 30
click at [758, 250] on div at bounding box center [759, 246] width 30 height 30
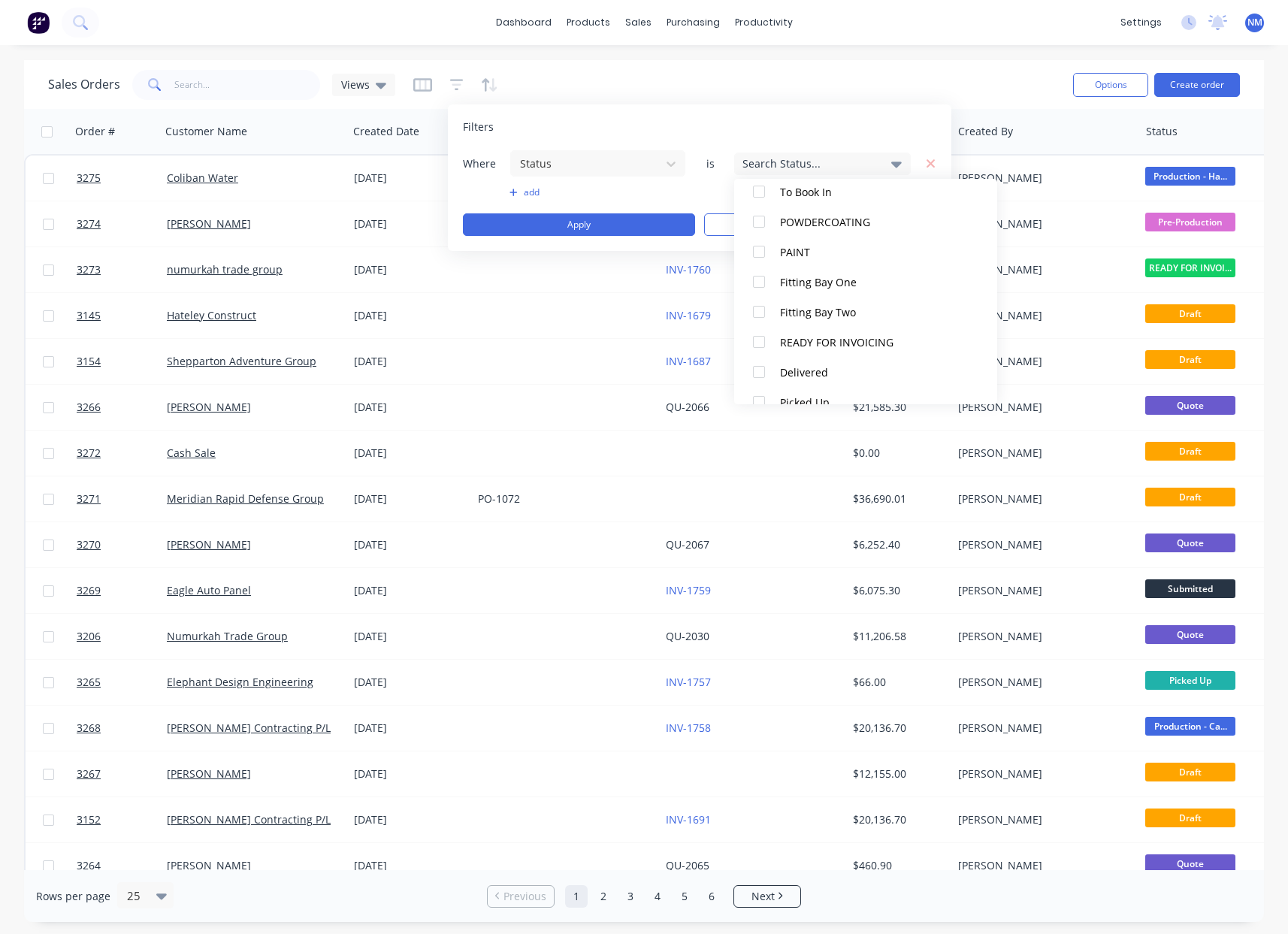
scroll to position [586, 0]
click at [761, 323] on div at bounding box center [759, 321] width 30 height 30
click at [626, 195] on button "add" at bounding box center [598, 192] width 176 height 12
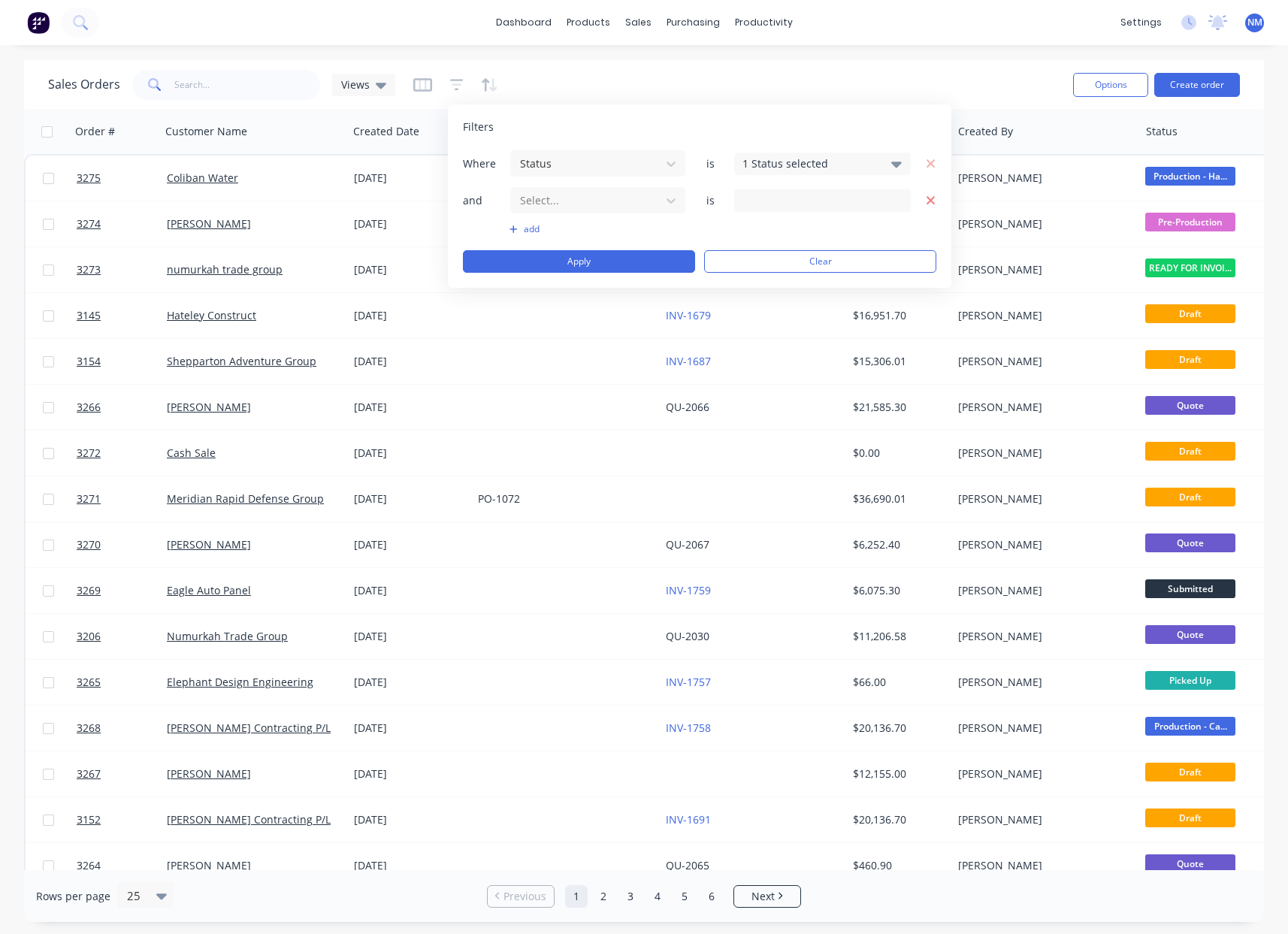
click at [933, 199] on icon "button" at bounding box center [931, 201] width 11 height 14
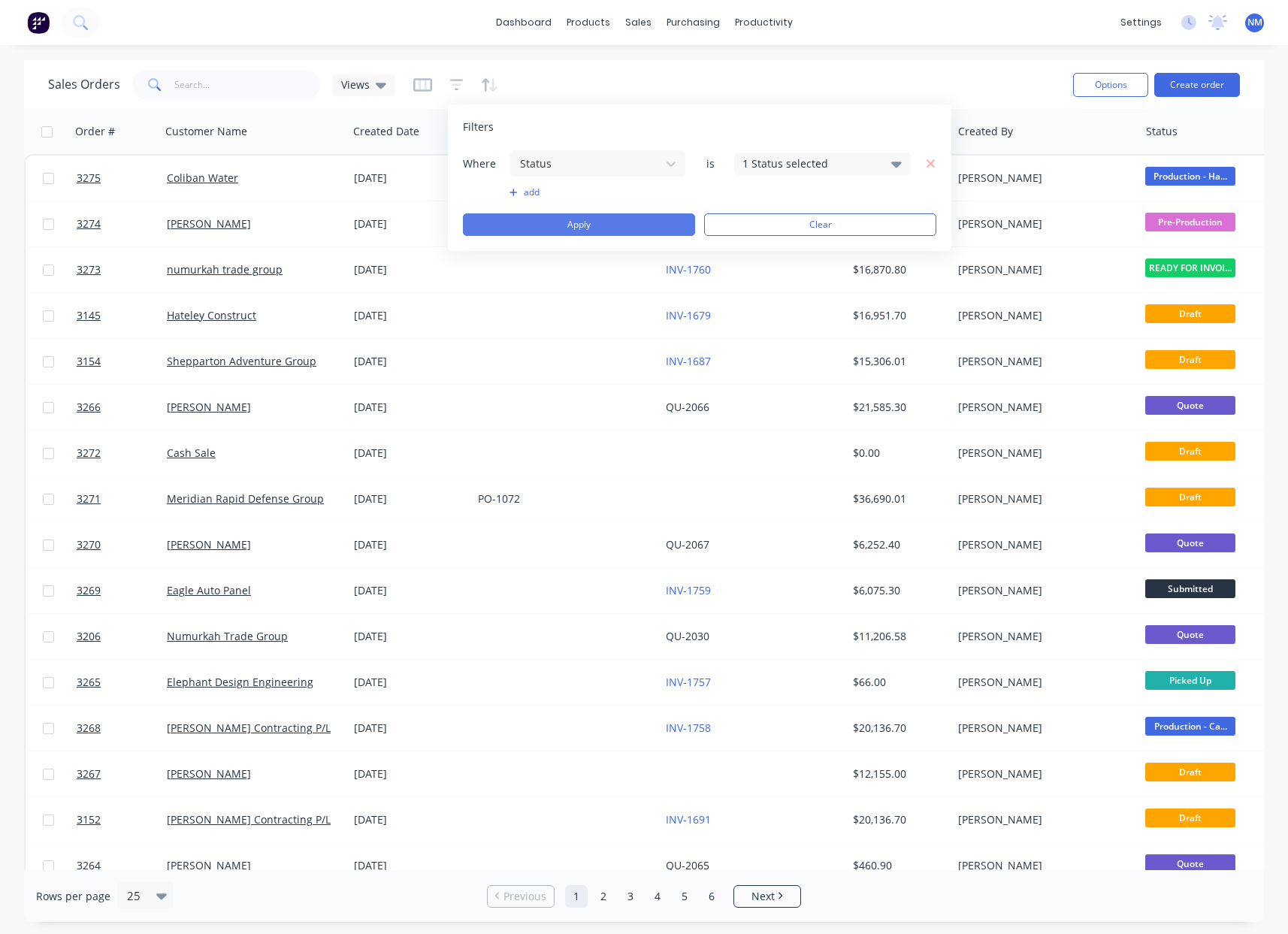
click at [591, 224] on button "Apply" at bounding box center [579, 225] width 232 height 23
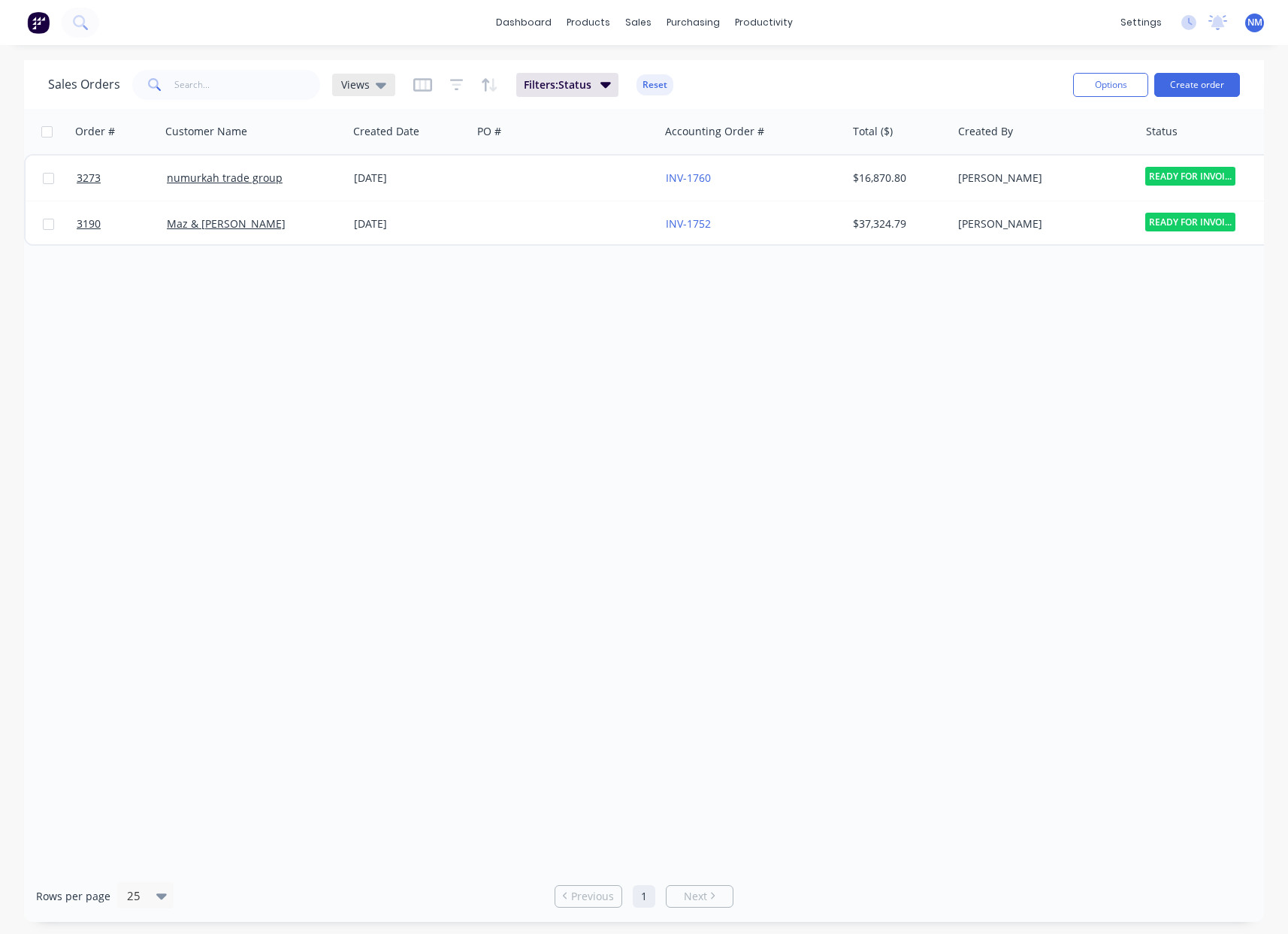
click at [380, 93] on div "Views" at bounding box center [363, 85] width 63 height 23
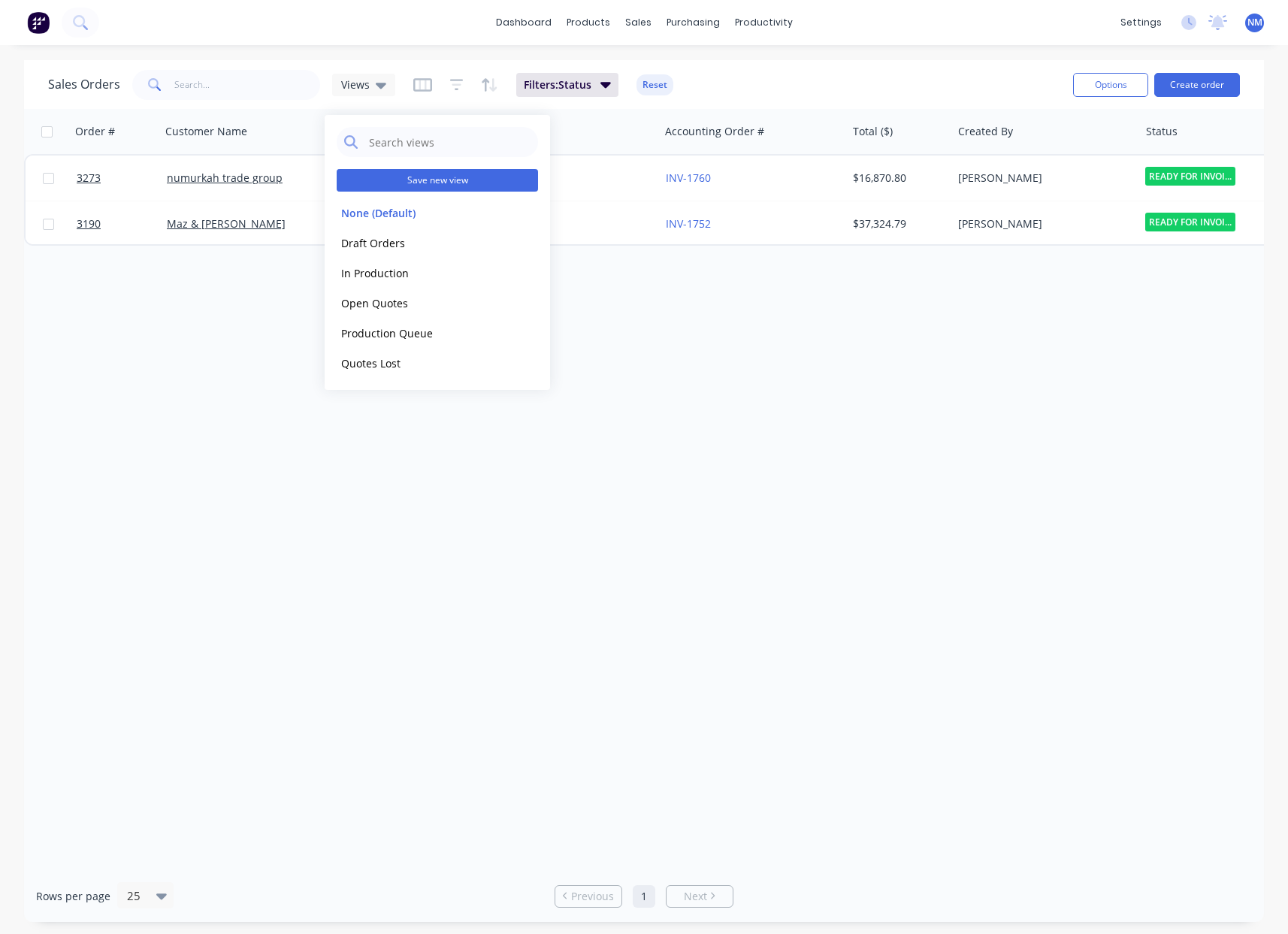
click at [431, 179] on button "Save new view" at bounding box center [438, 180] width 202 height 23
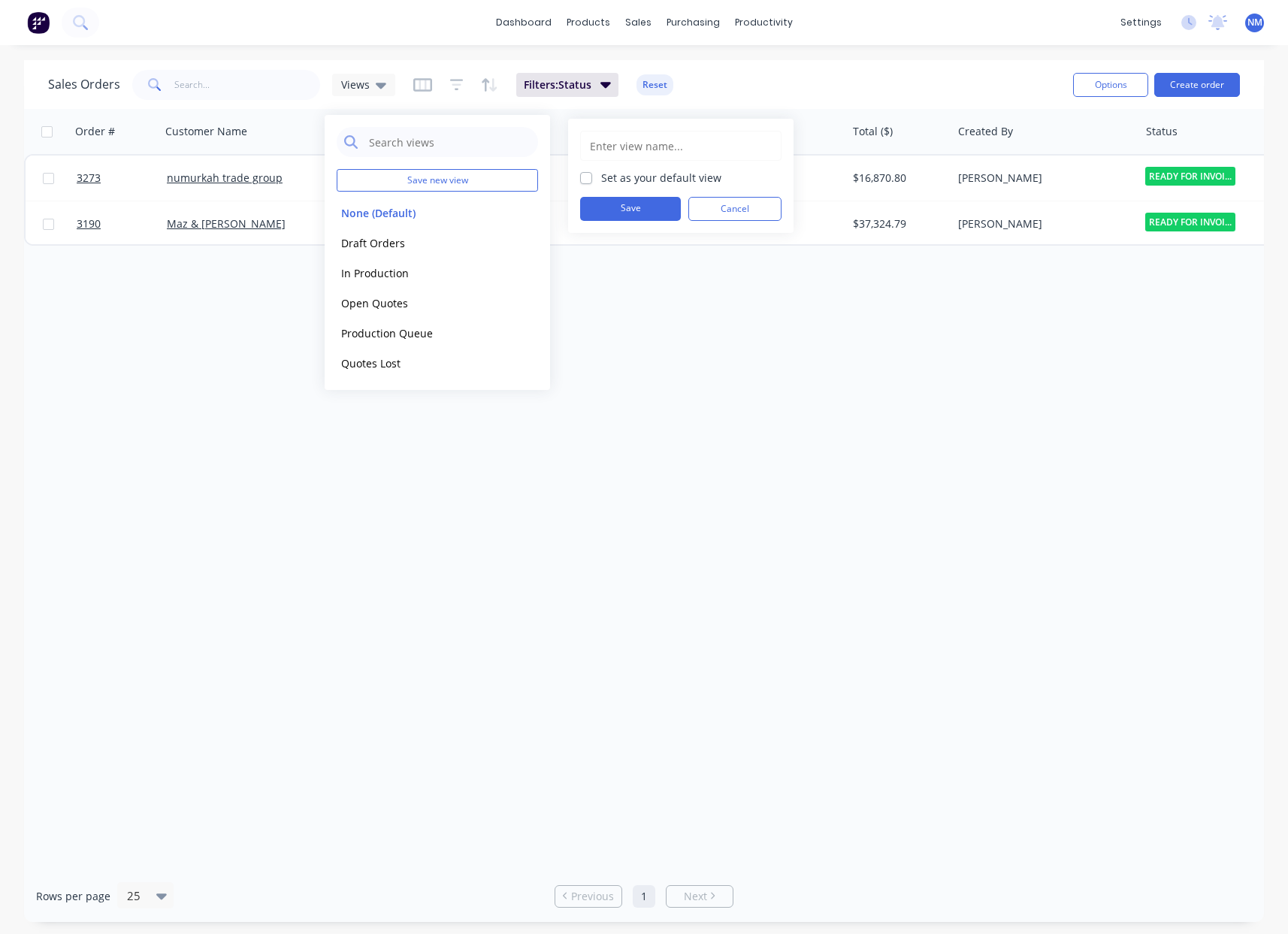
click at [658, 151] on input "text" at bounding box center [681, 145] width 185 height 29
drag, startPoint x: 707, startPoint y: 148, endPoint x: 556, endPoint y: 144, distance: 151.1
click at [556, 144] on body "dashboard products sales purchasing productivity dashboard products Product Cat…" at bounding box center [644, 467] width 1288 height 934
drag, startPoint x: 662, startPoint y: 147, endPoint x: 573, endPoint y: 144, distance: 89.1
click at [573, 144] on div "Job Closure Set as your default view Save Cancel" at bounding box center [680, 175] width 225 height 114
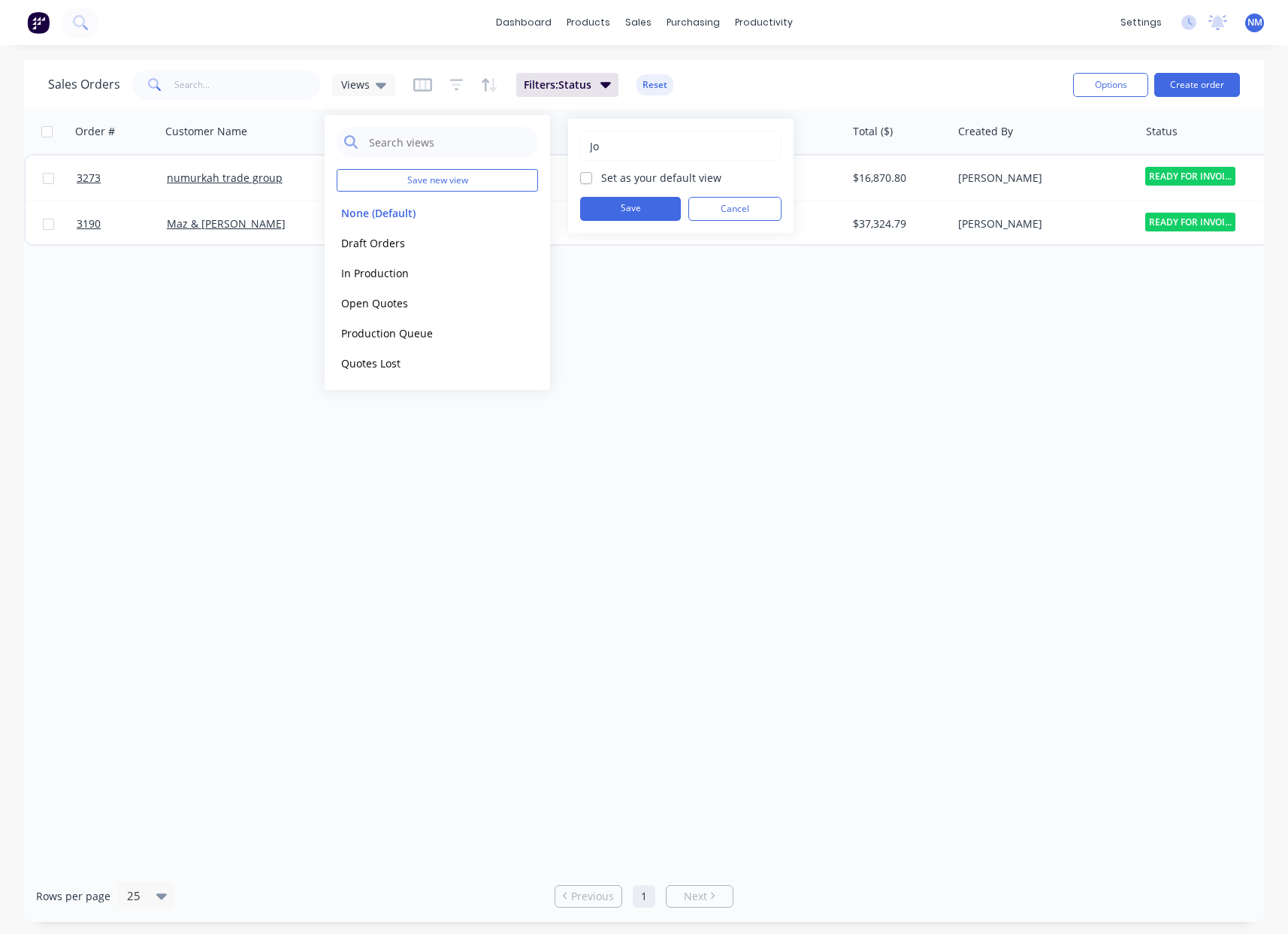
type input "J"
type input "V"
type input "Ready To Invoice"
click at [626, 212] on button "Save" at bounding box center [630, 208] width 101 height 24
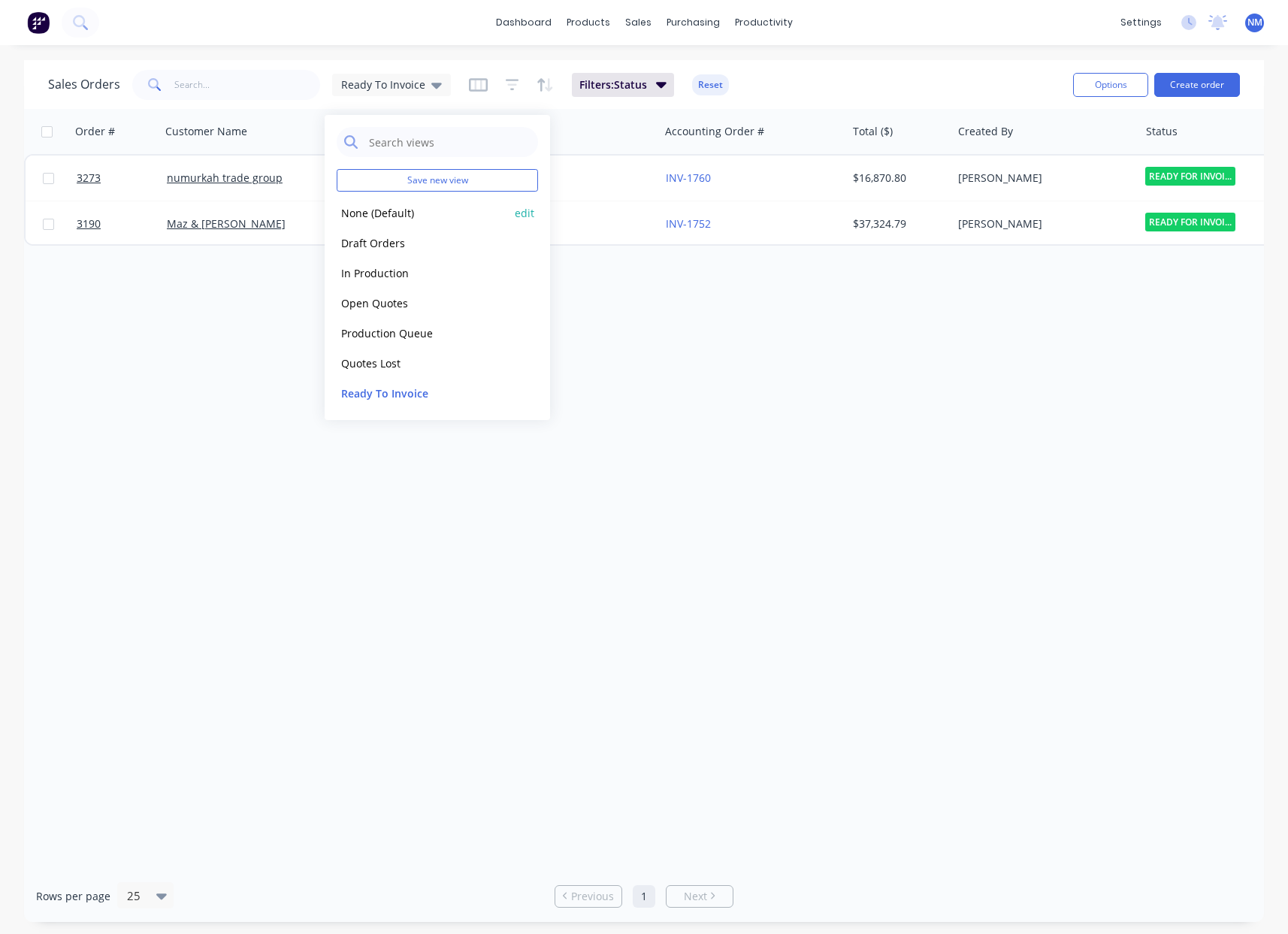
click at [399, 208] on button "None (Default)" at bounding box center [422, 212] width 171 height 17
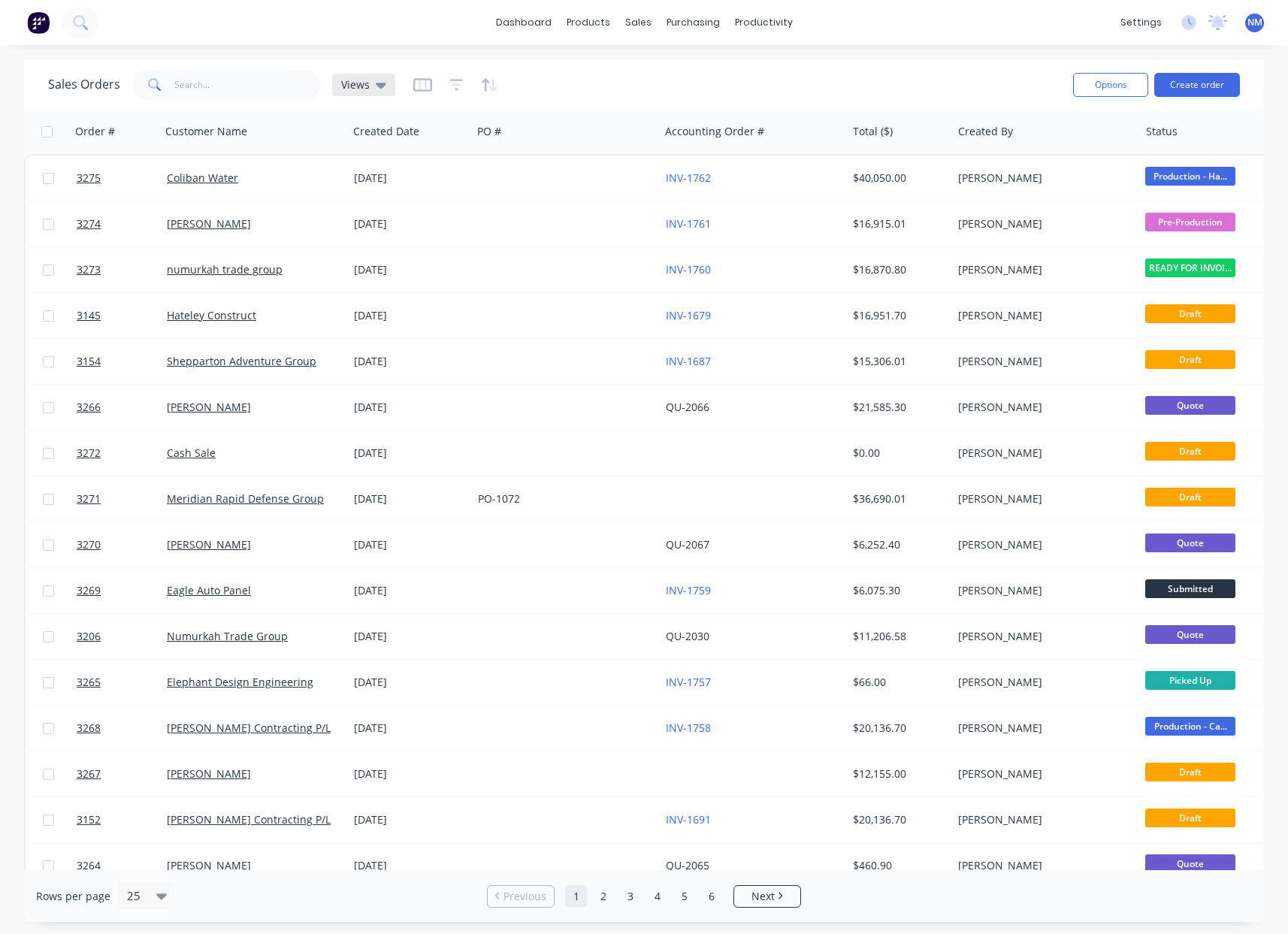
click at [384, 90] on div "Views" at bounding box center [363, 85] width 63 height 23
click at [453, 78] on icon "button" at bounding box center [457, 84] width 14 height 15
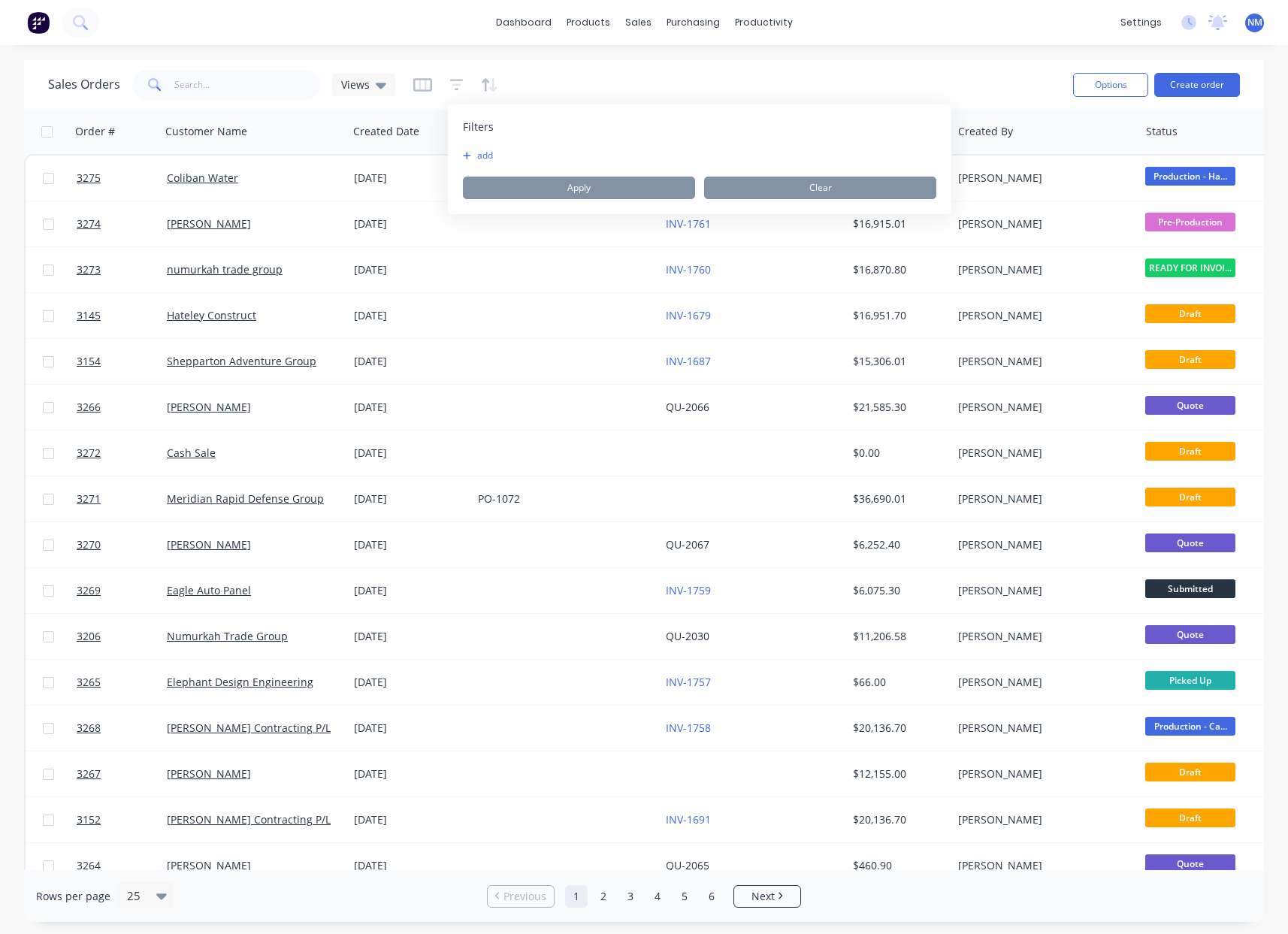
click at [466, 156] on icon "button" at bounding box center [467, 155] width 7 height 7
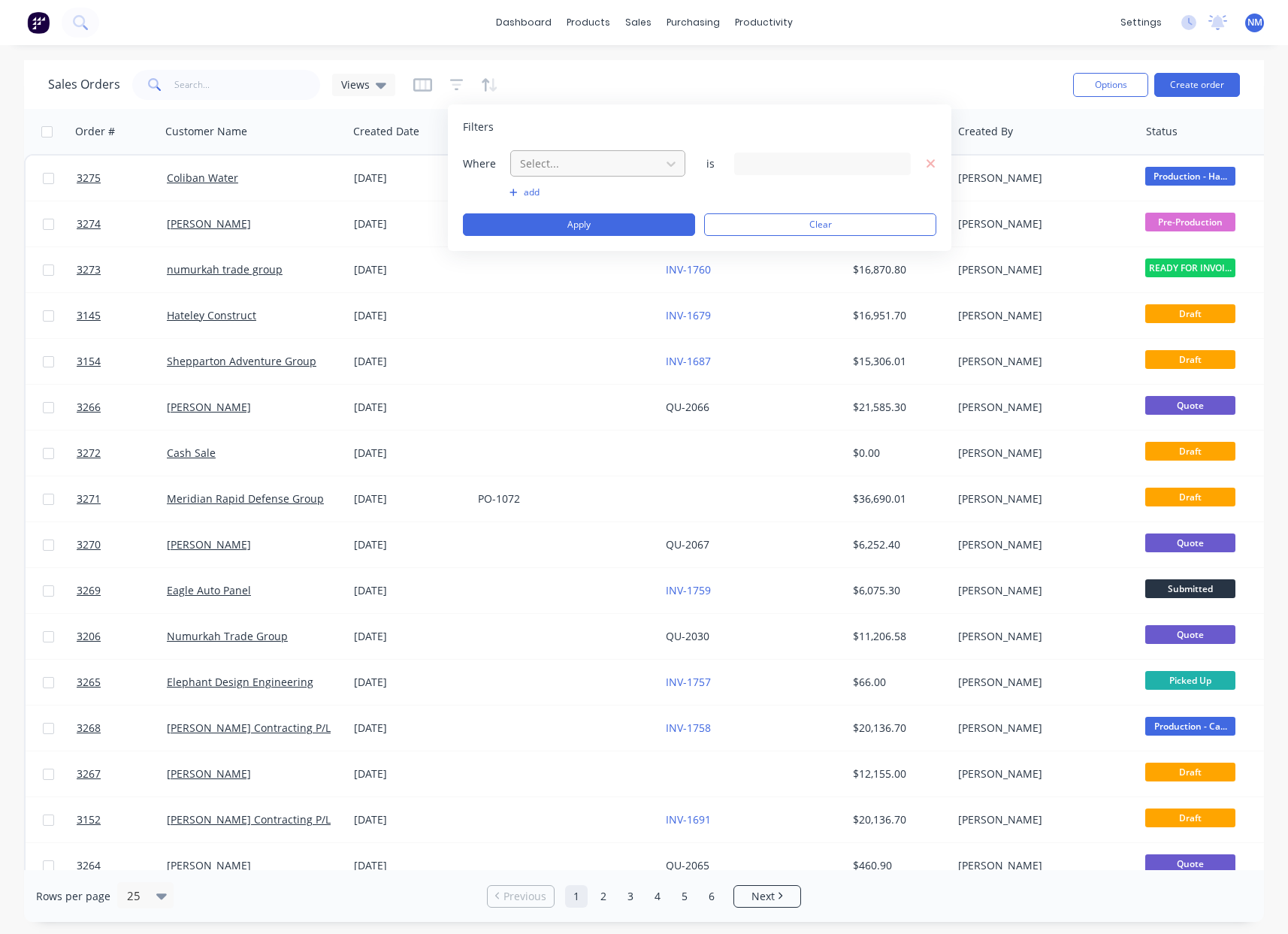
click at [558, 169] on div at bounding box center [586, 163] width 134 height 19
click at [594, 225] on div "Assigned To" at bounding box center [598, 227] width 175 height 28
click at [811, 156] on div "10 Assigned To selected" at bounding box center [811, 163] width 136 height 16
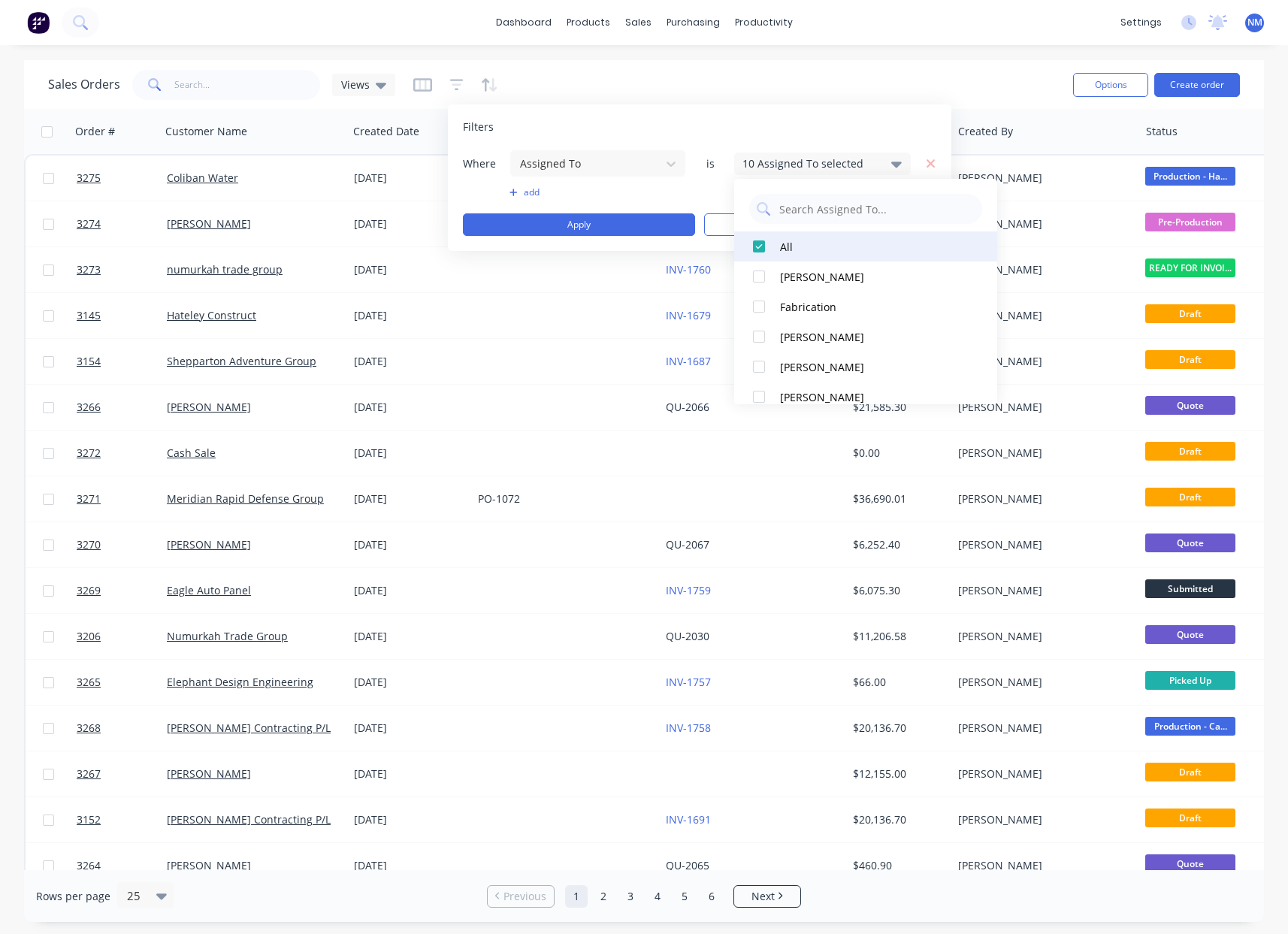
click at [767, 244] on div at bounding box center [759, 246] width 30 height 30
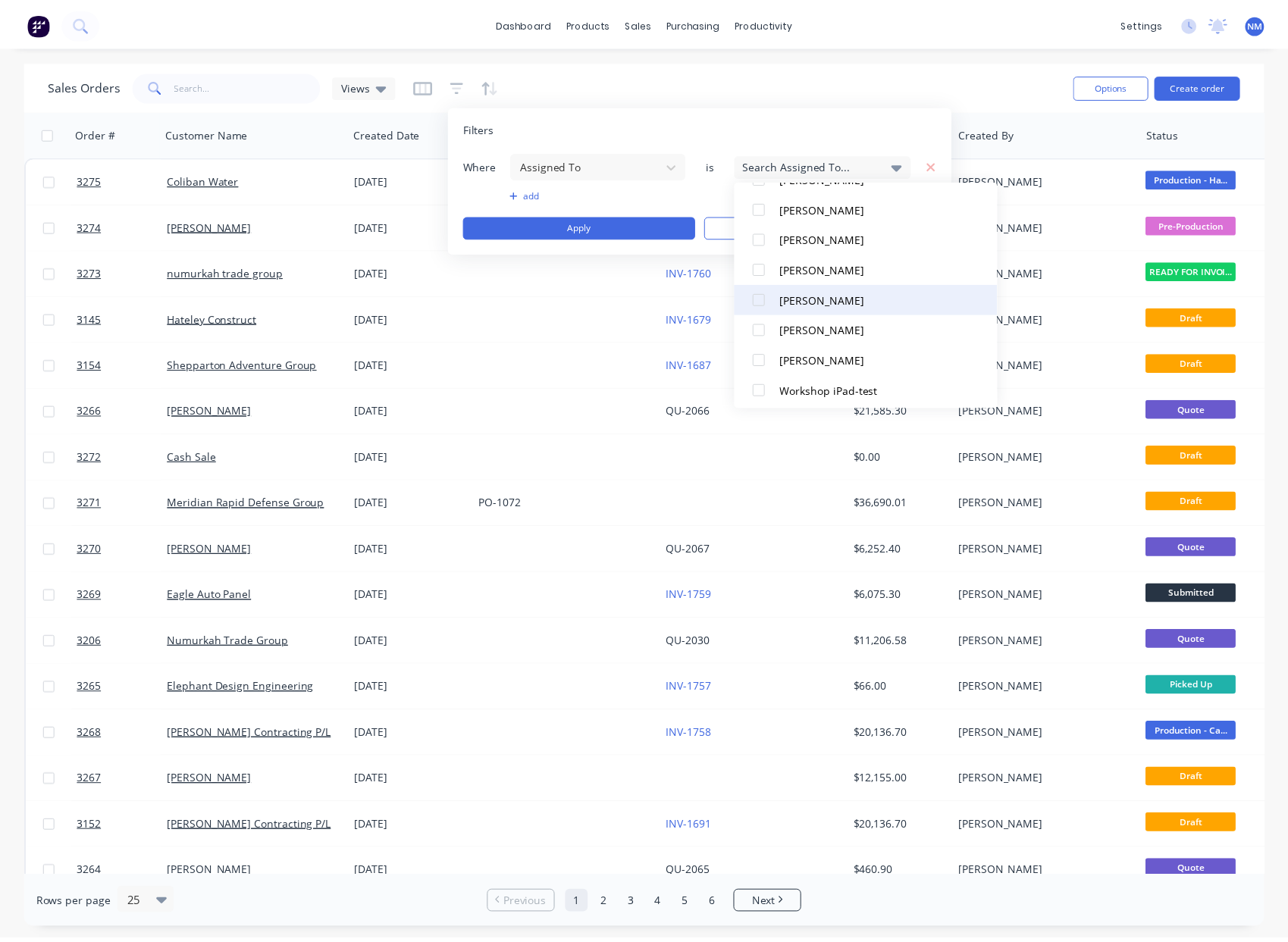
scroll to position [167, 0]
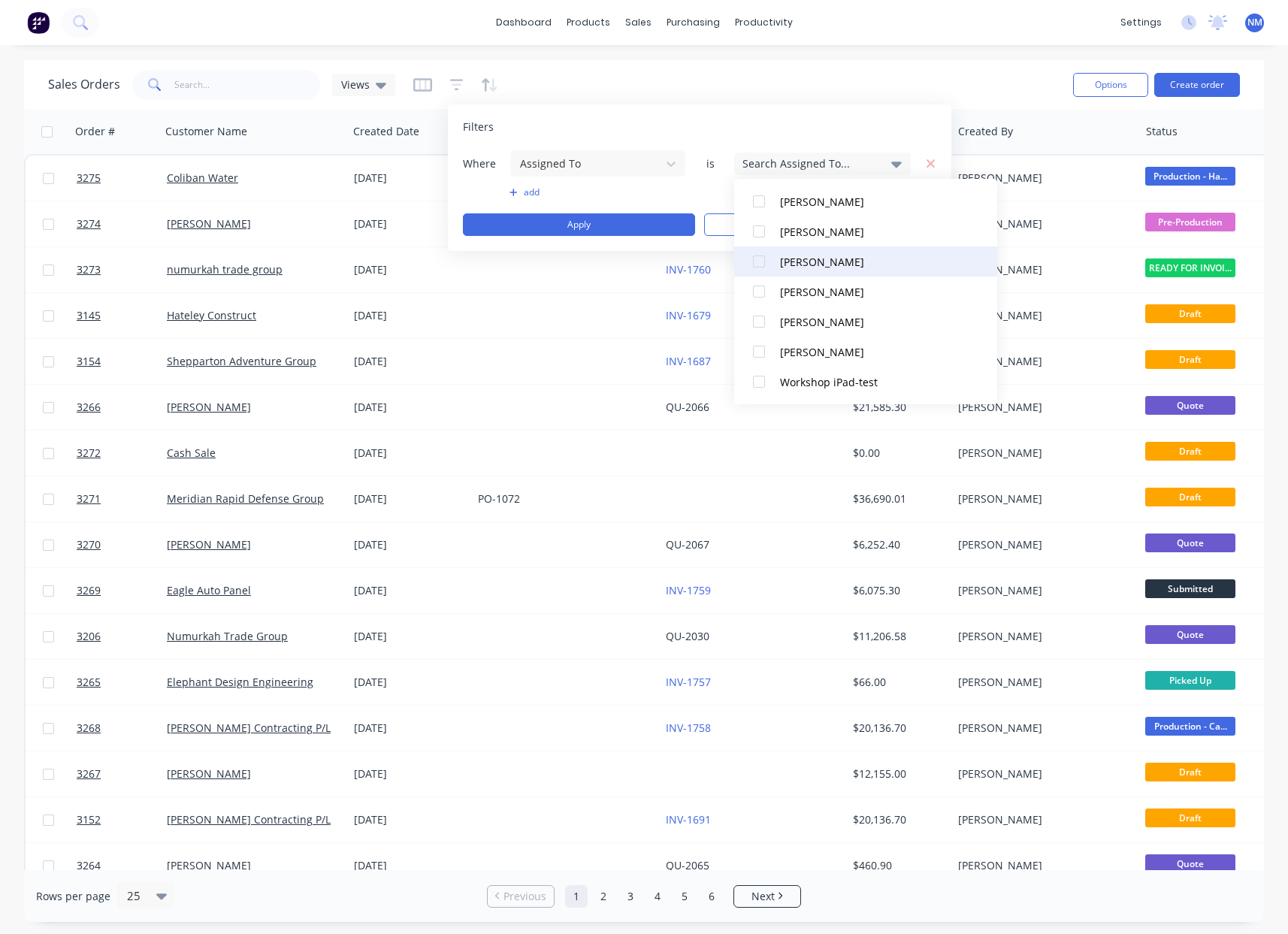
click at [758, 267] on div at bounding box center [759, 262] width 30 height 30
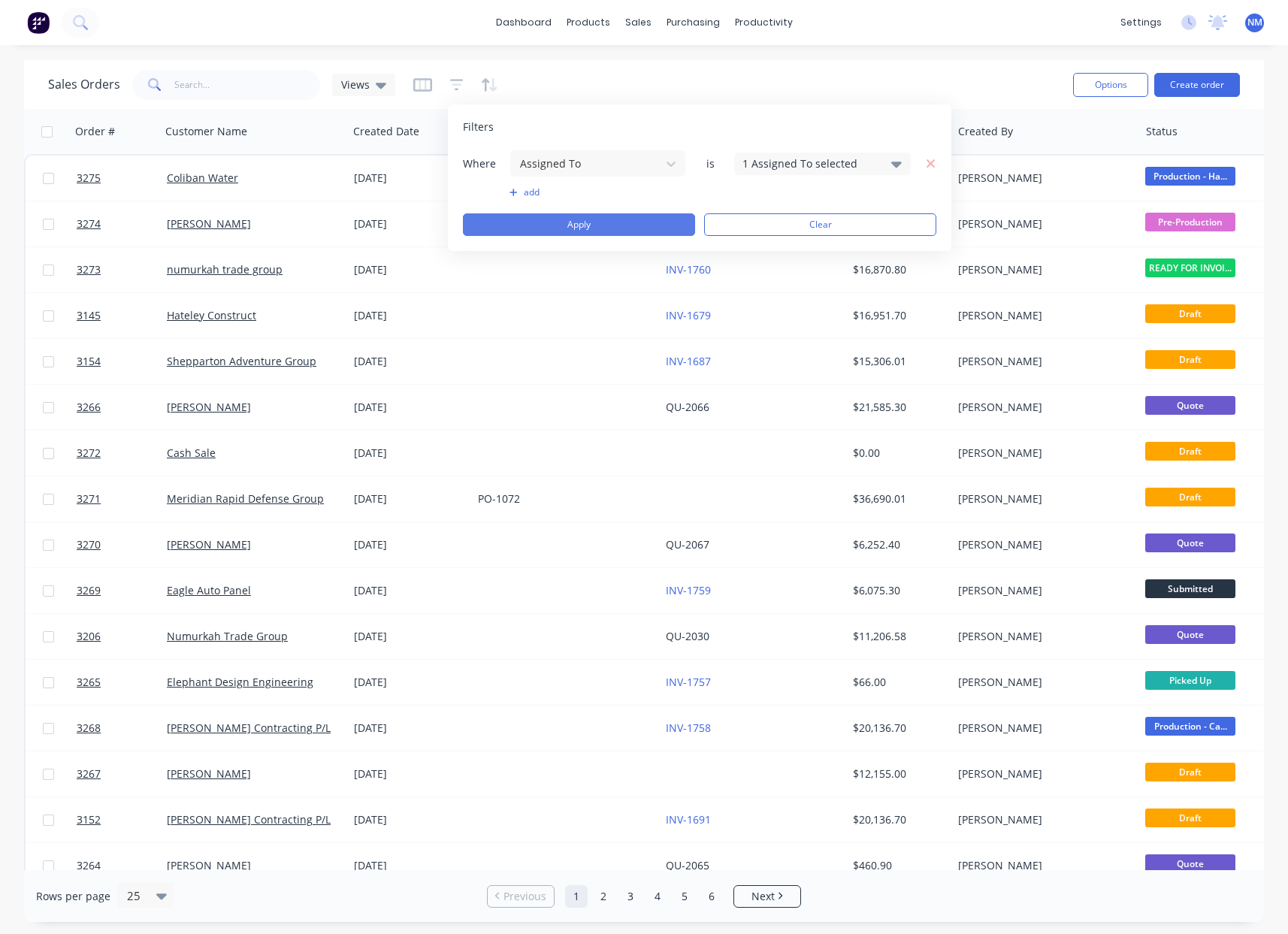
click at [591, 226] on button "Apply" at bounding box center [579, 225] width 232 height 23
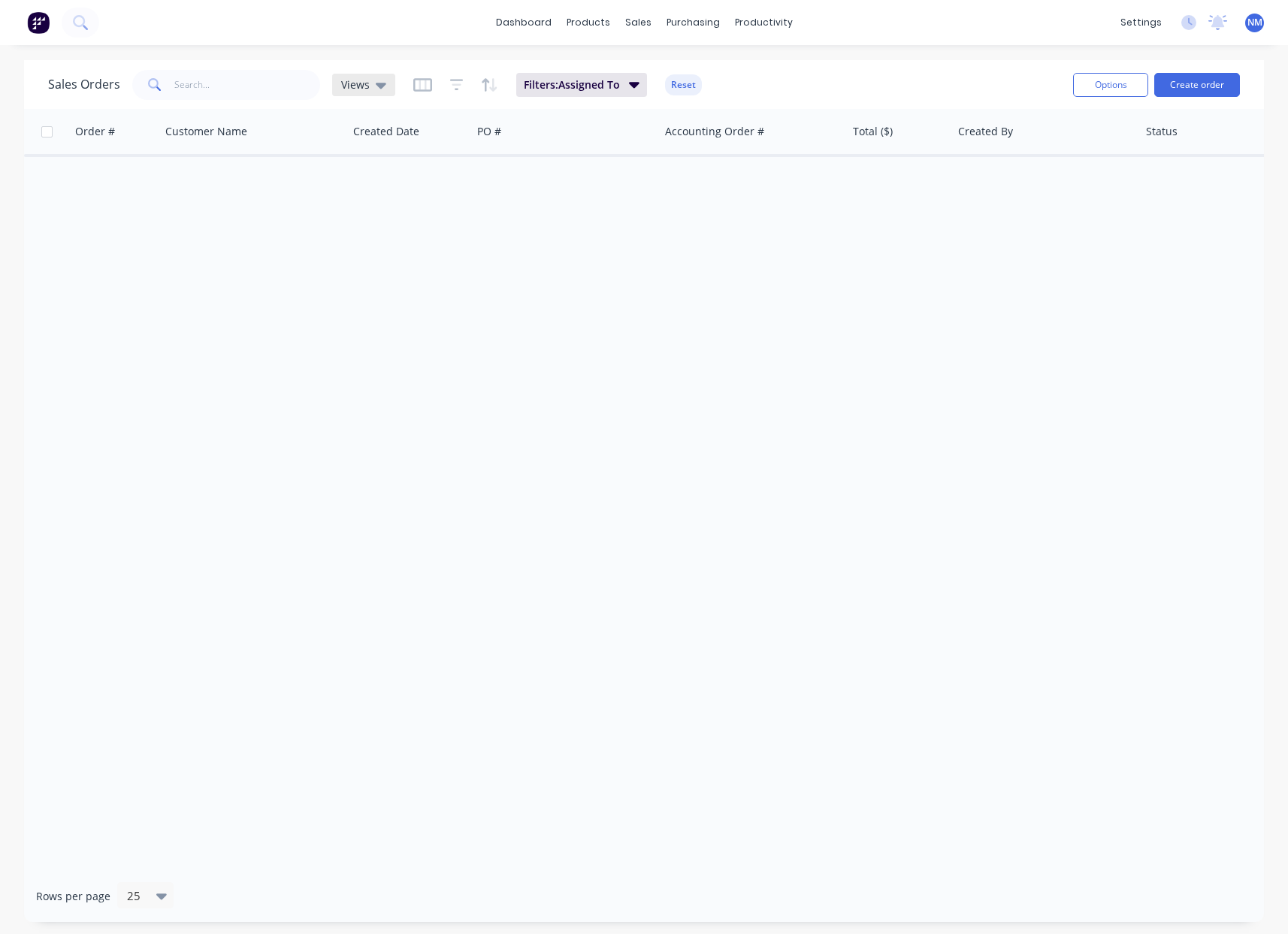
click at [357, 86] on span "Views" at bounding box center [355, 84] width 29 height 16
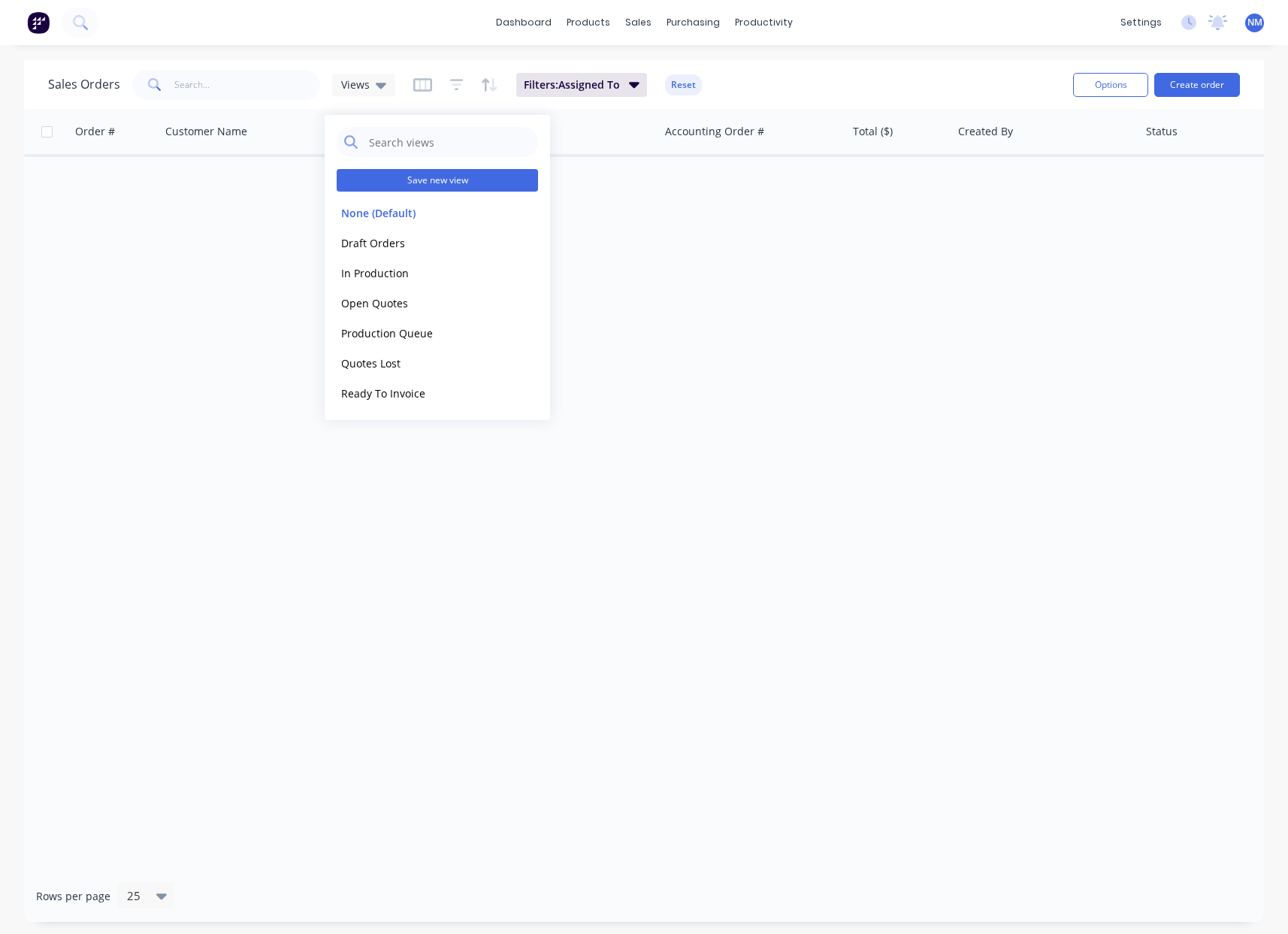
click at [438, 185] on button "Save new view" at bounding box center [438, 180] width 202 height 23
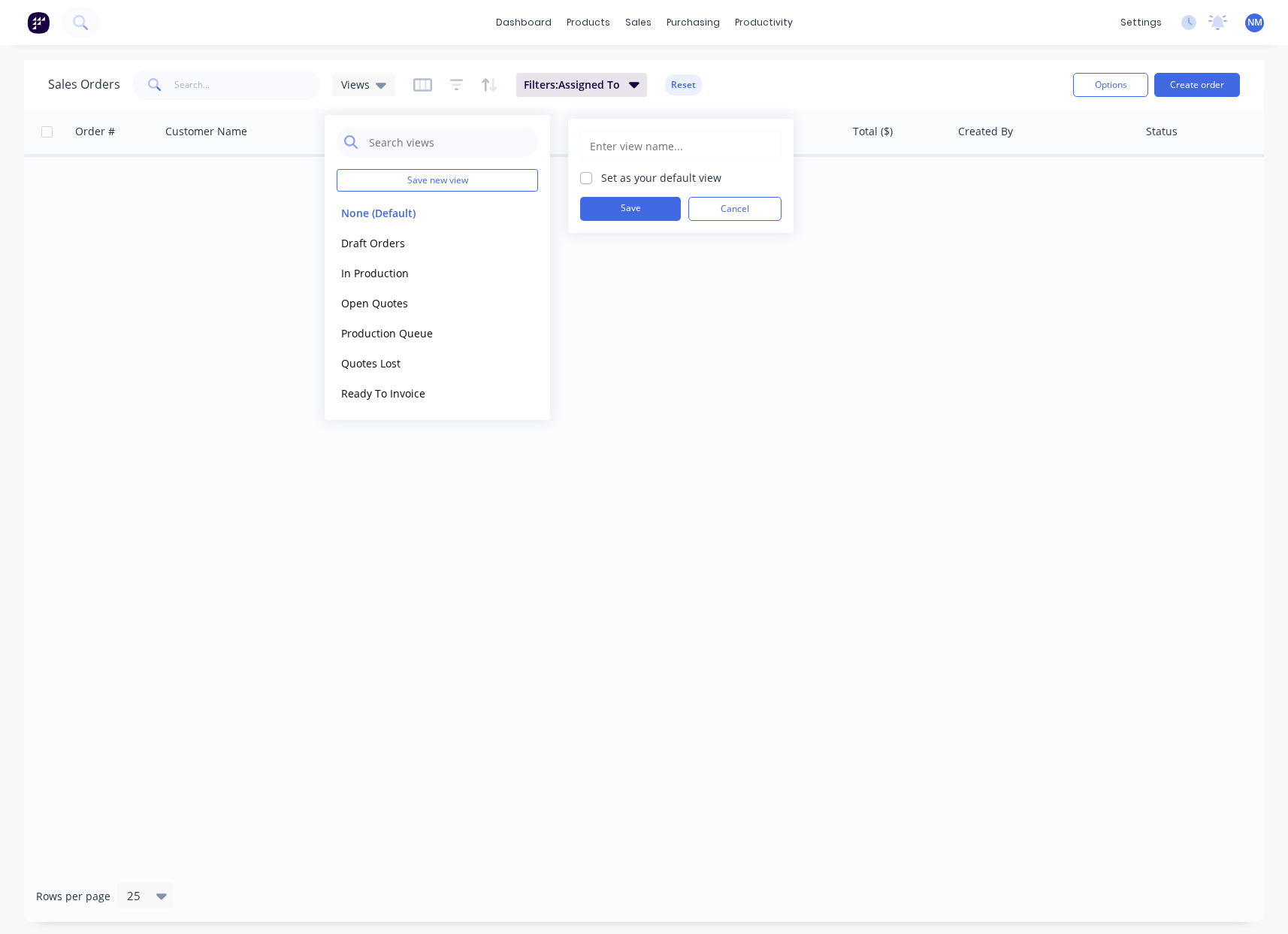
click at [639, 155] on input "text" at bounding box center [681, 145] width 185 height 29
type input "Assigned To Me"
click at [601, 177] on label "Set as your default view" at bounding box center [661, 177] width 121 height 16
click at [590, 177] on input "Set as your default view" at bounding box center [586, 176] width 12 height 14
checkbox input "true"
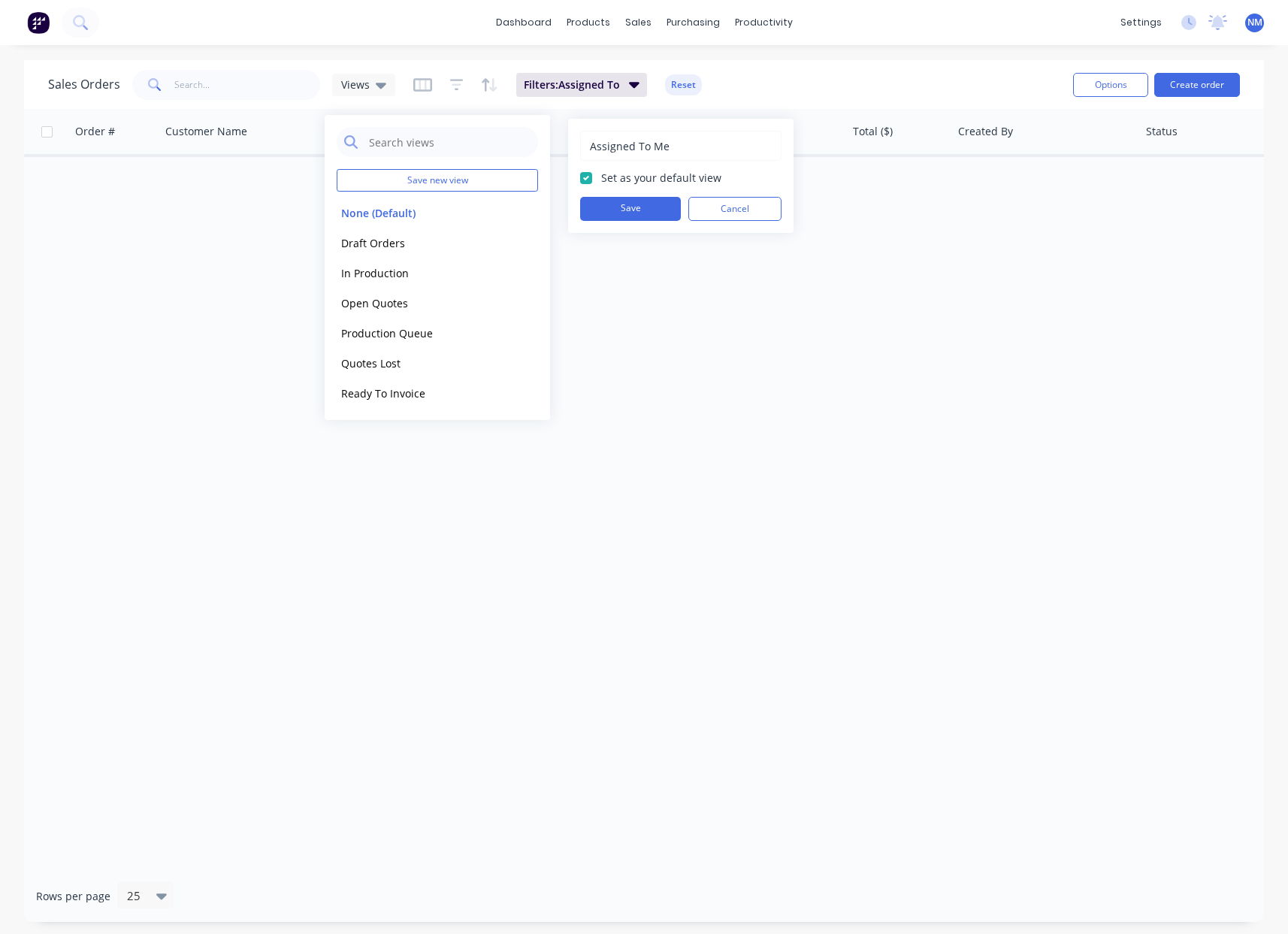
click at [623, 210] on button "Save" at bounding box center [630, 208] width 101 height 24
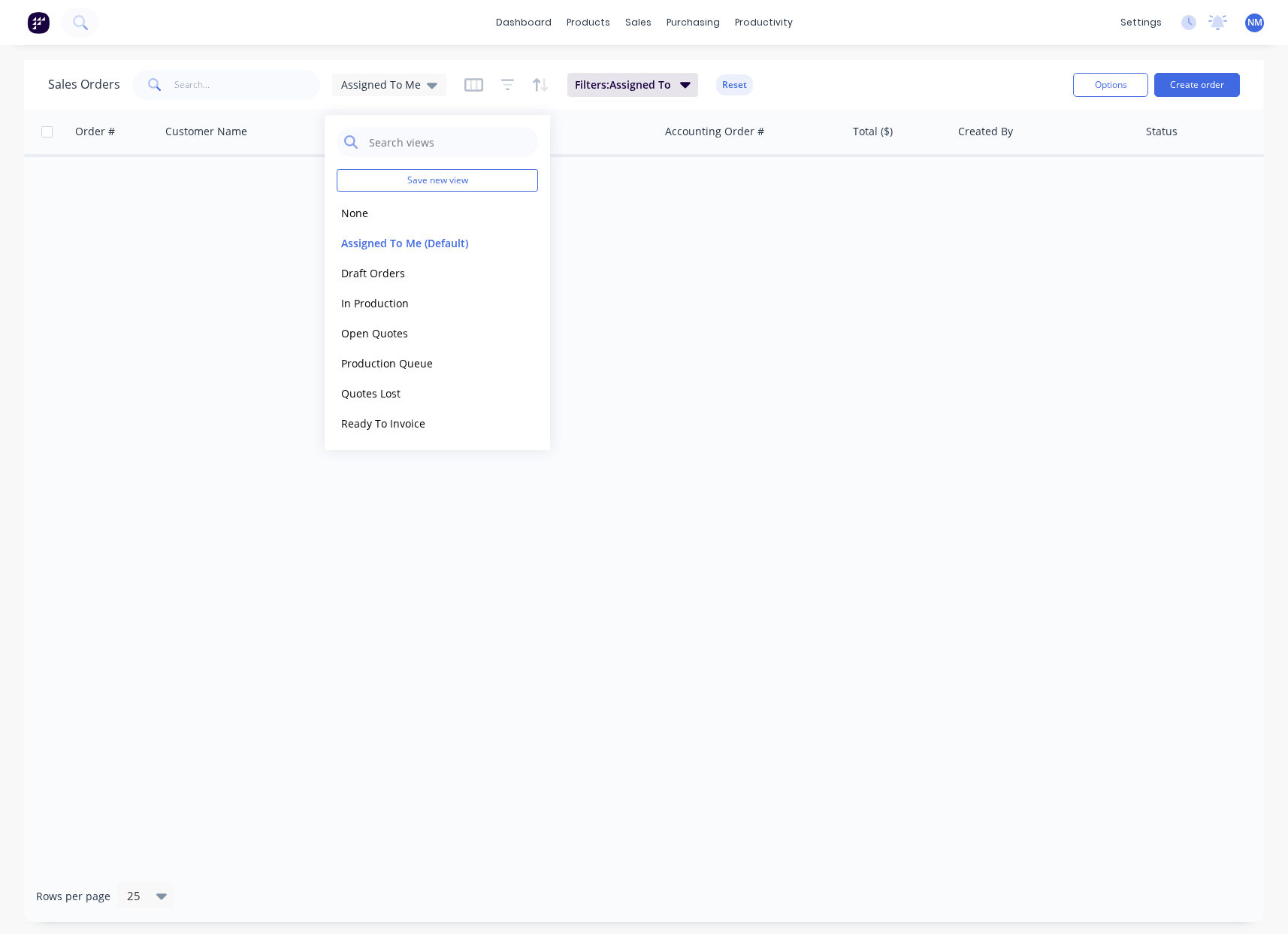
click at [838, 313] on div "Order # Customer Name Created Date PO # Accounting Order # Total ($) Created By…" at bounding box center [644, 490] width 1240 height 762
click at [412, 93] on div "Assigned To Me" at bounding box center [389, 85] width 114 height 23
click at [433, 423] on button "Ready To Invoice" at bounding box center [422, 423] width 171 height 17
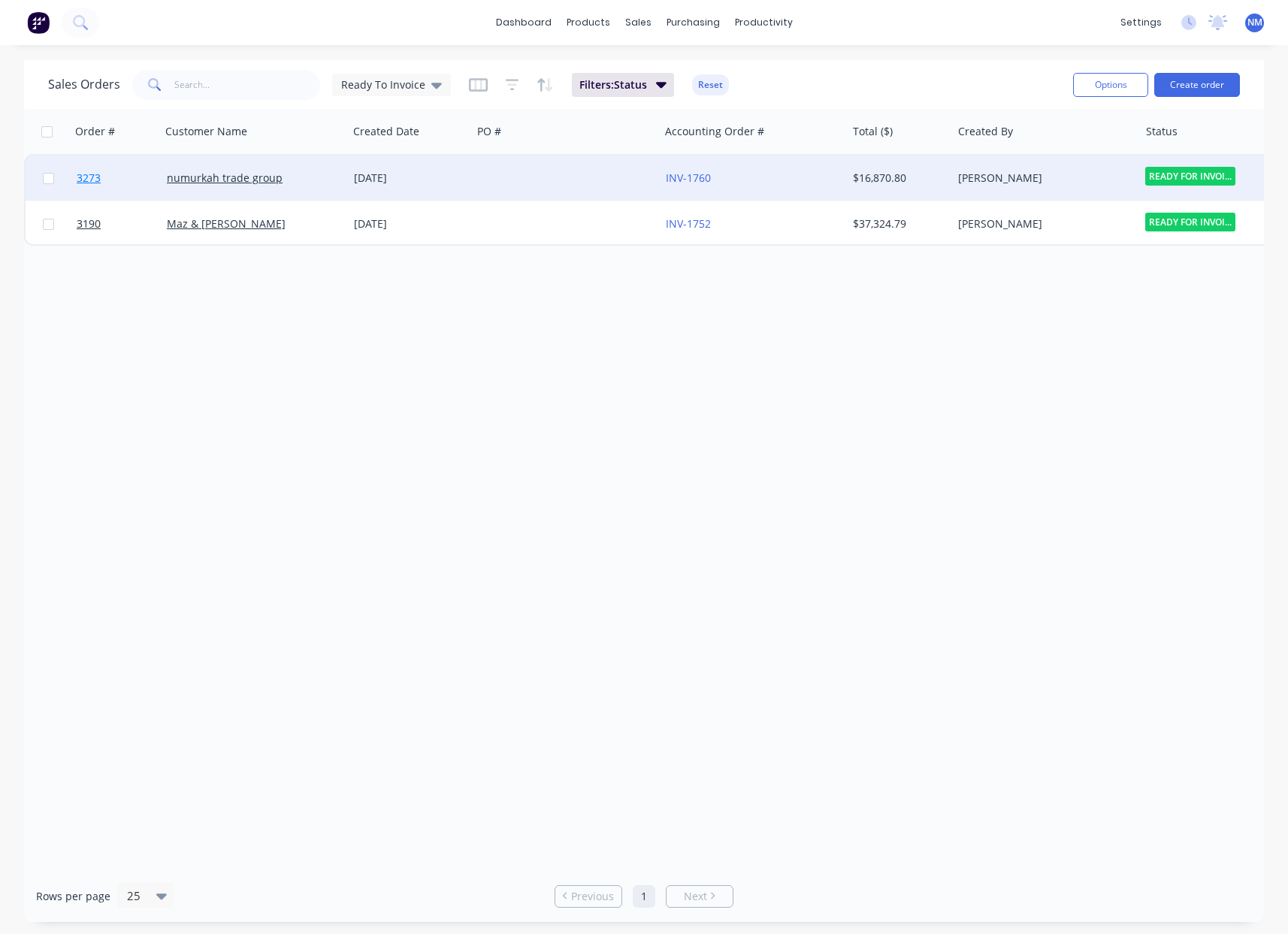
click at [89, 182] on span "3273" at bounding box center [89, 178] width 24 height 15
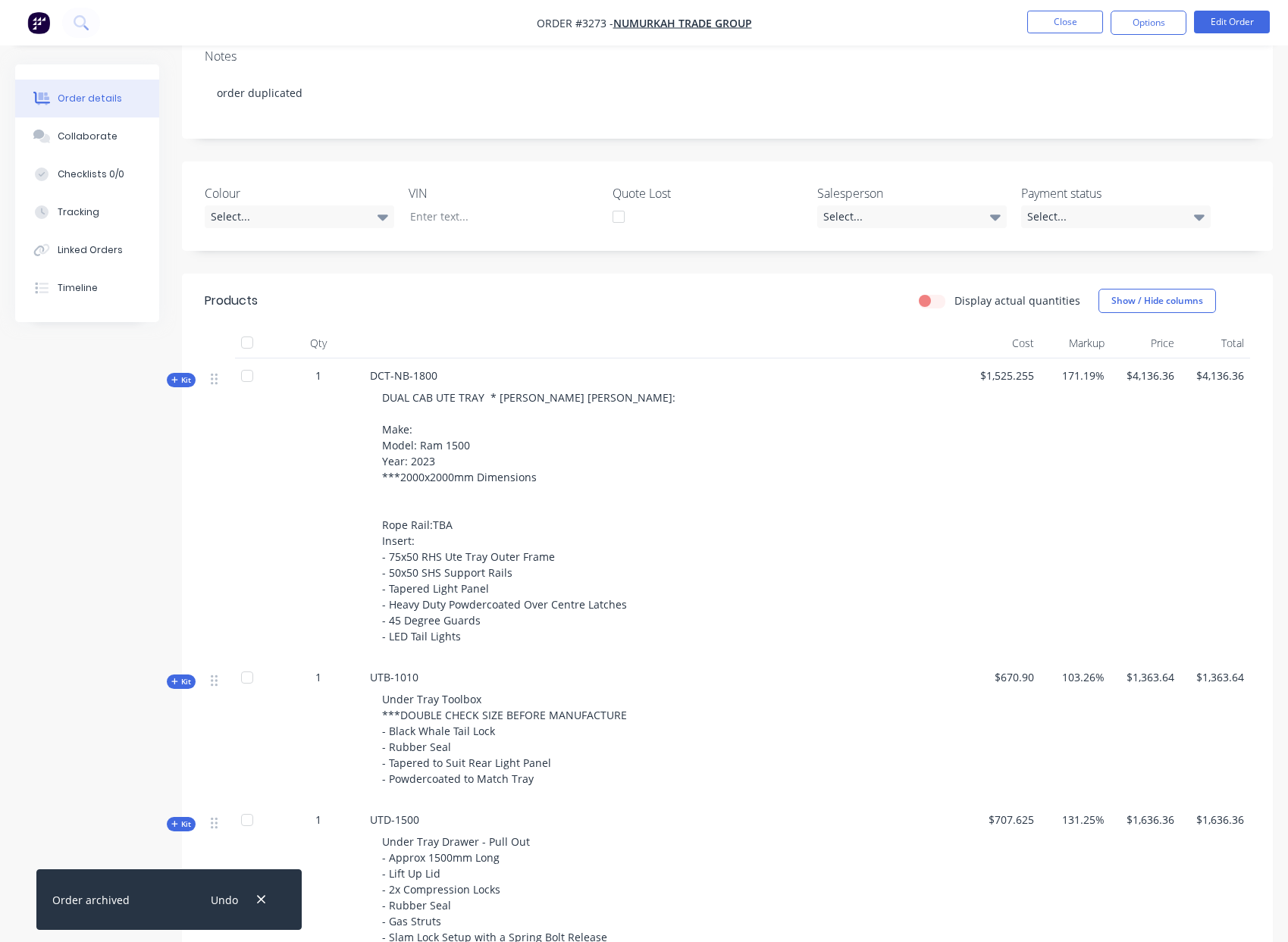
scroll to position [246, 0]
click at [175, 380] on icon at bounding box center [174, 379] width 7 height 7
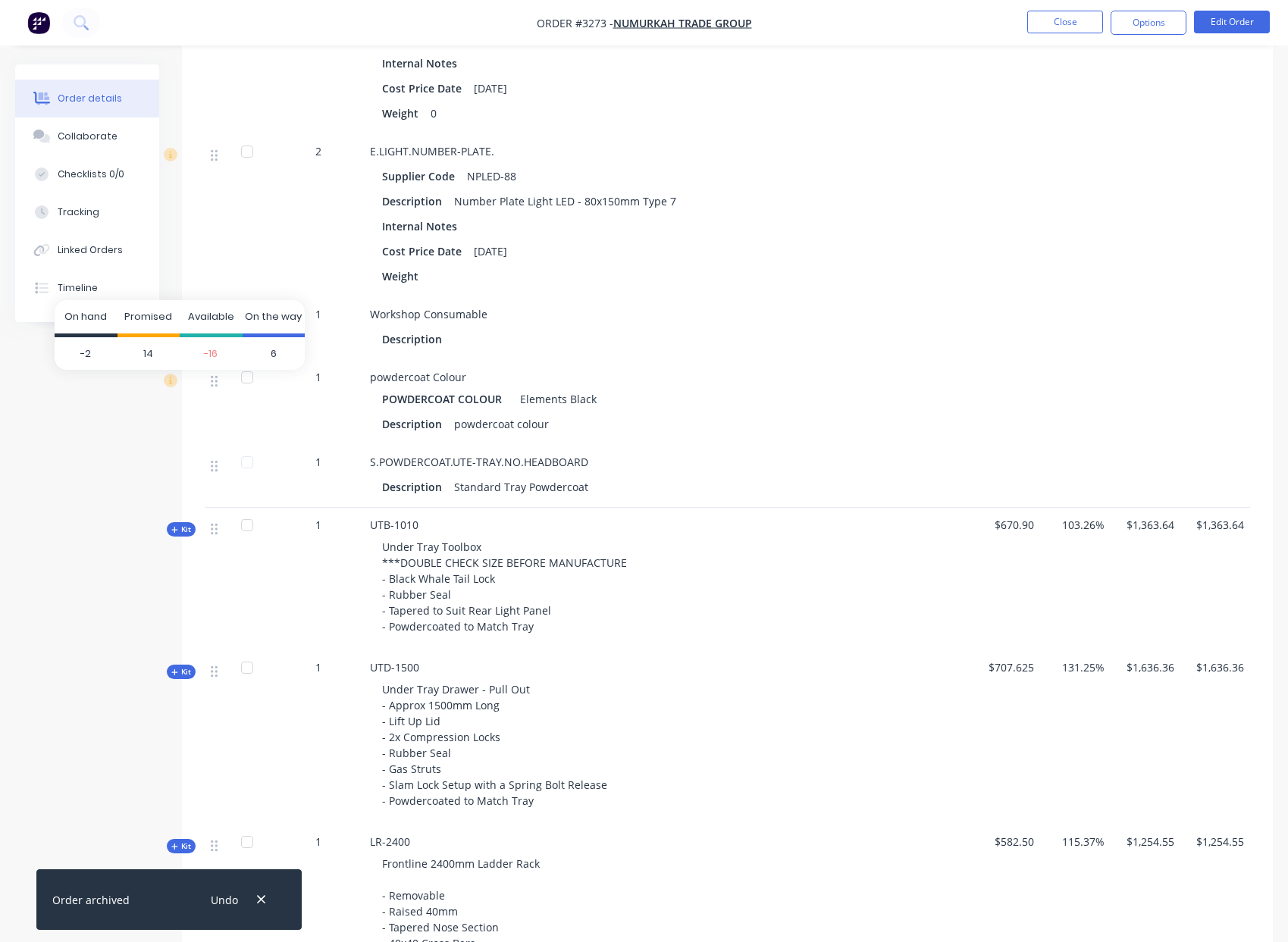
scroll to position [2280, 0]
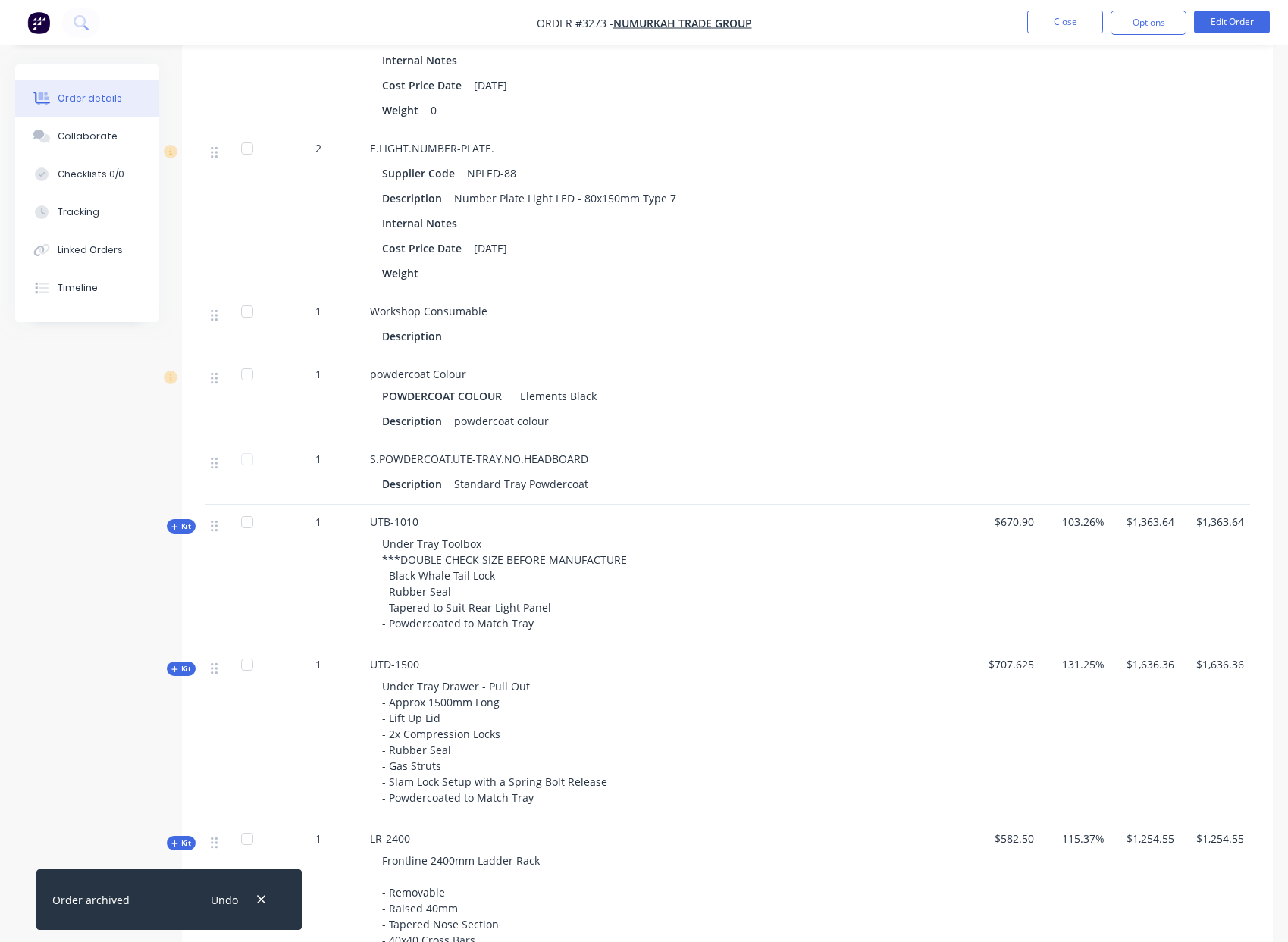
click at [177, 531] on icon at bounding box center [174, 527] width 7 height 7
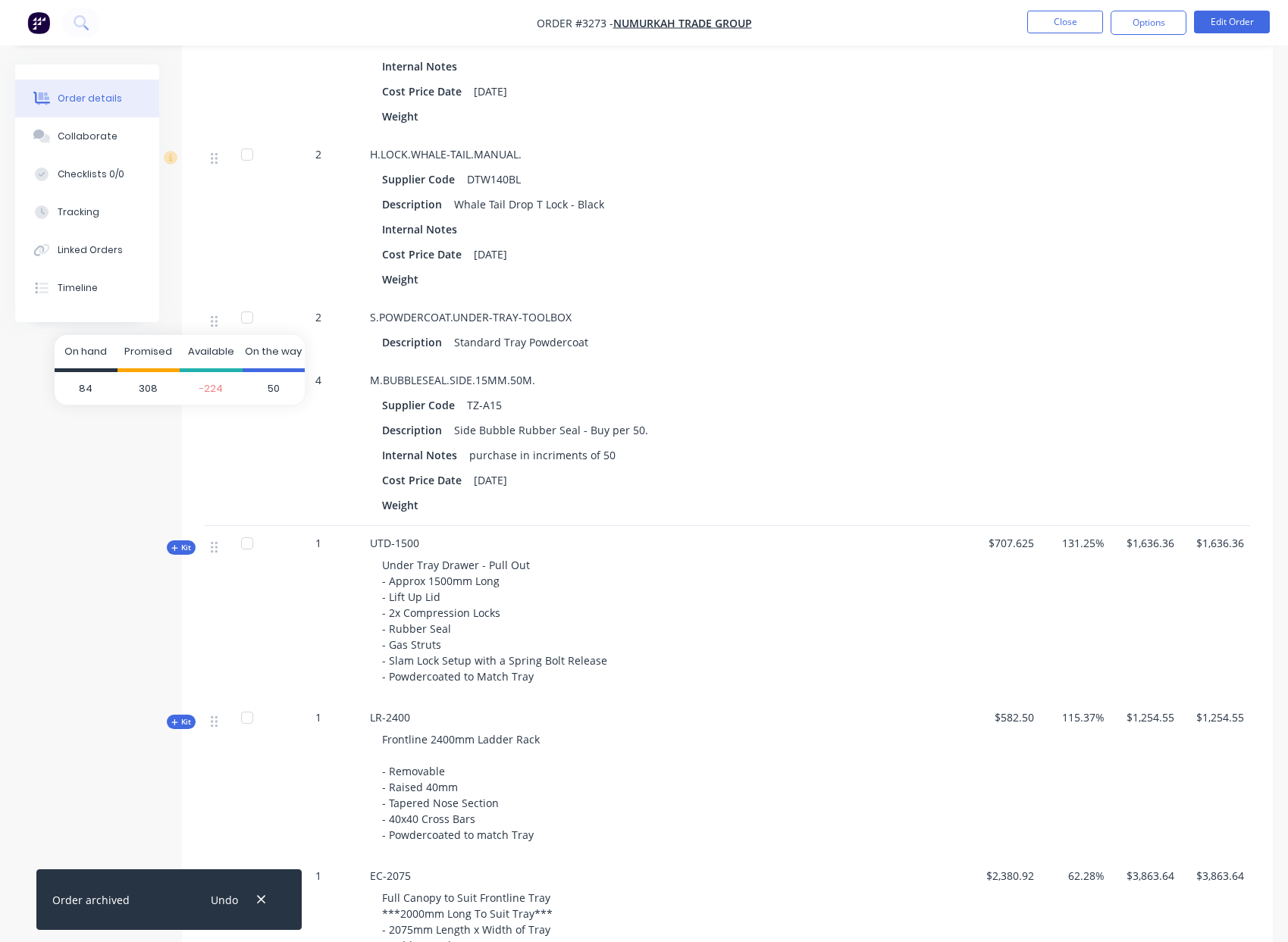
scroll to position [3157, 0]
click at [179, 552] on span "Kit" at bounding box center [181, 548] width 20 height 12
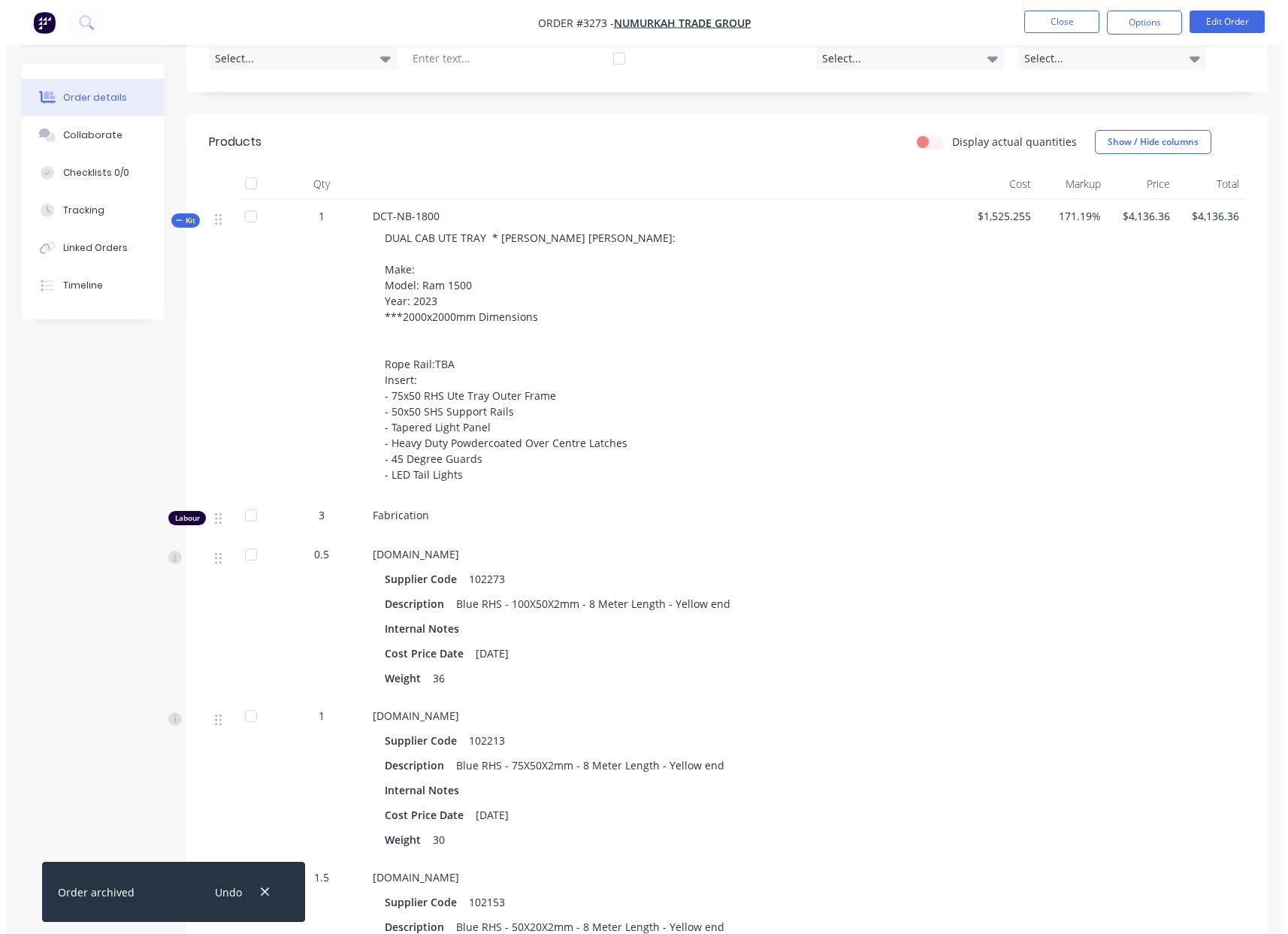
scroll to position [0, 0]
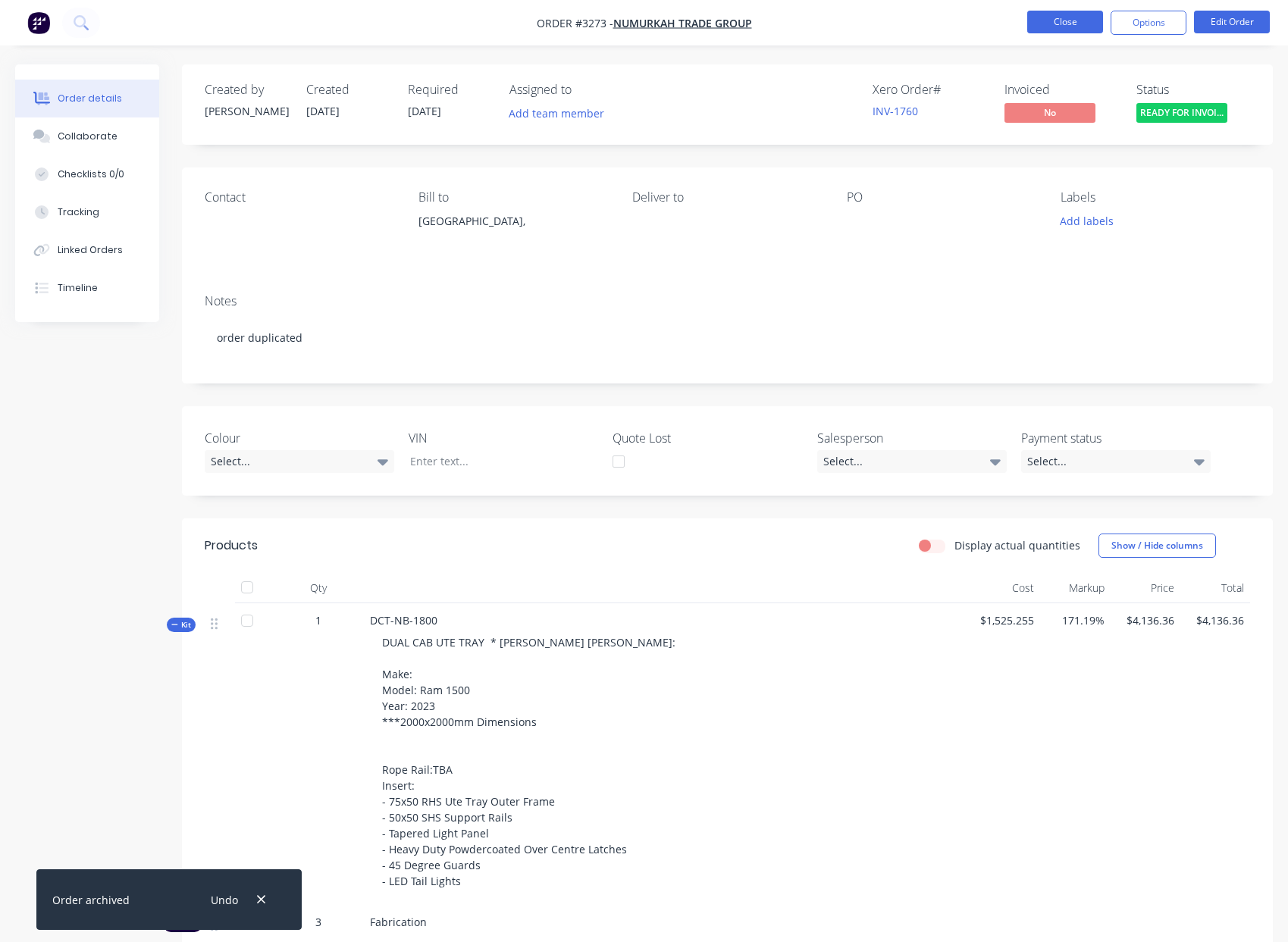
click at [1056, 25] on button "Close" at bounding box center [1065, 22] width 76 height 23
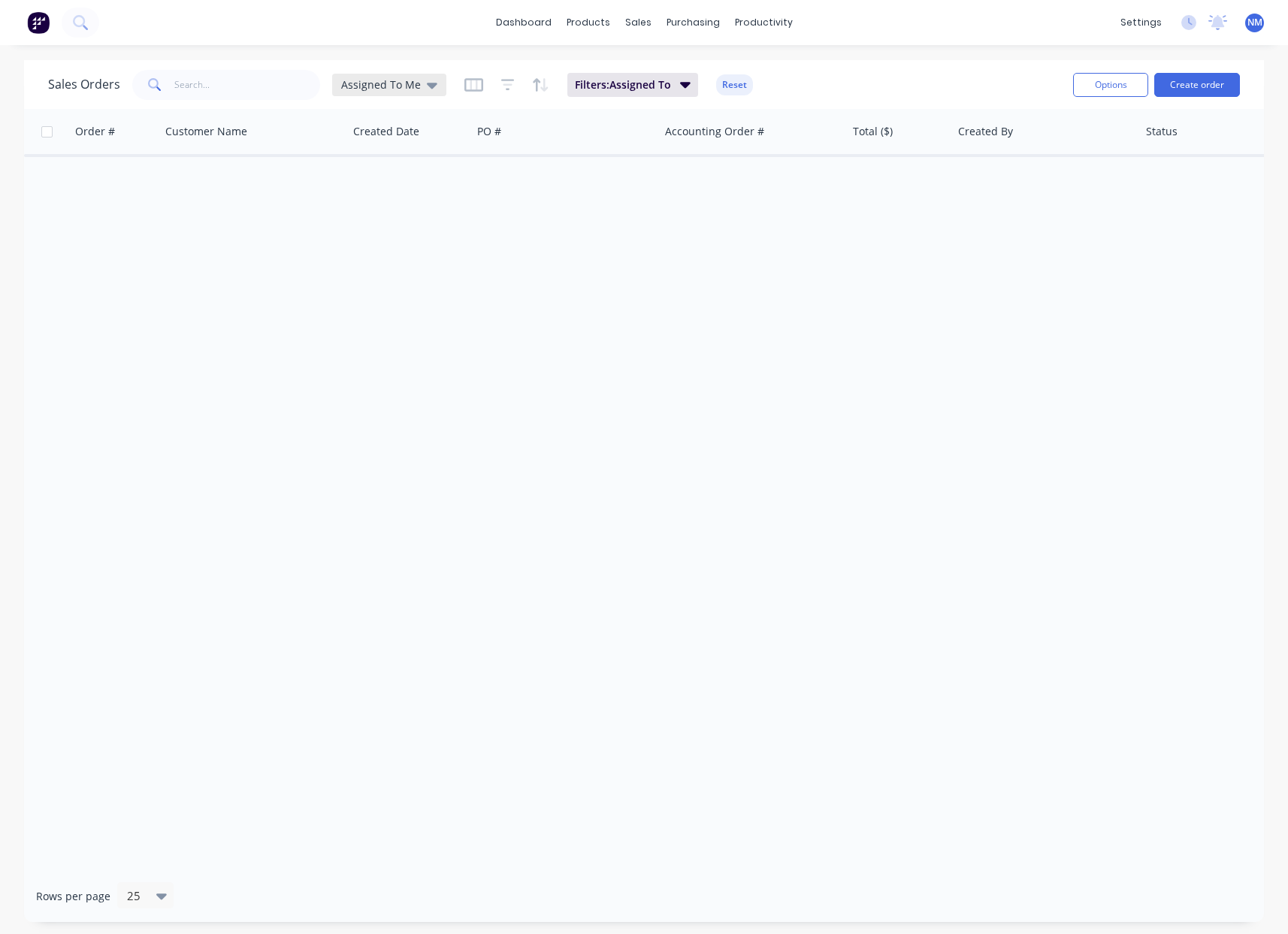
click at [429, 90] on icon at bounding box center [432, 85] width 11 height 16
click at [389, 209] on button "None" at bounding box center [422, 212] width 171 height 17
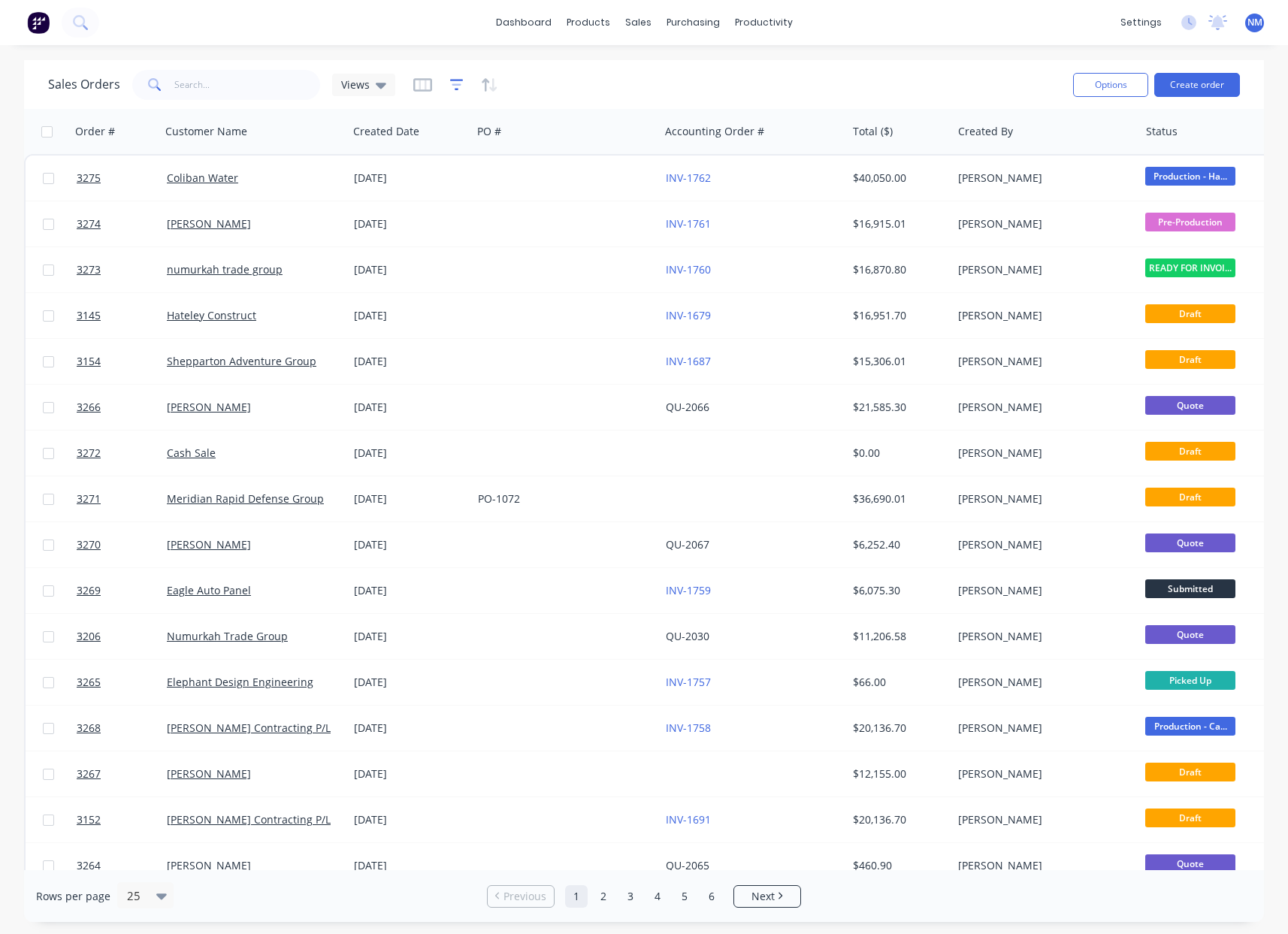
click at [453, 83] on icon "button" at bounding box center [457, 84] width 14 height 15
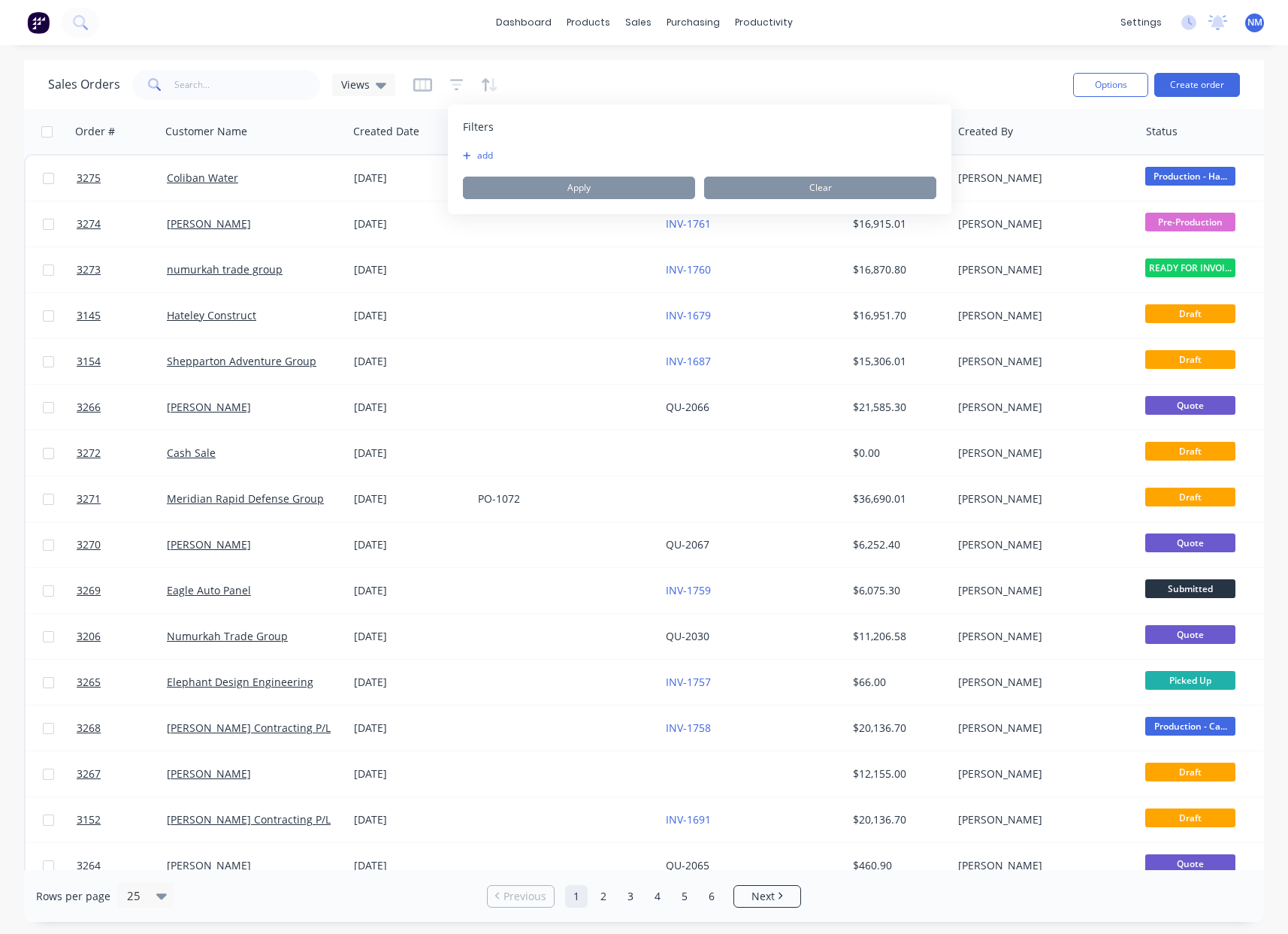
click at [477, 153] on button "add" at bounding box center [482, 155] width 38 height 12
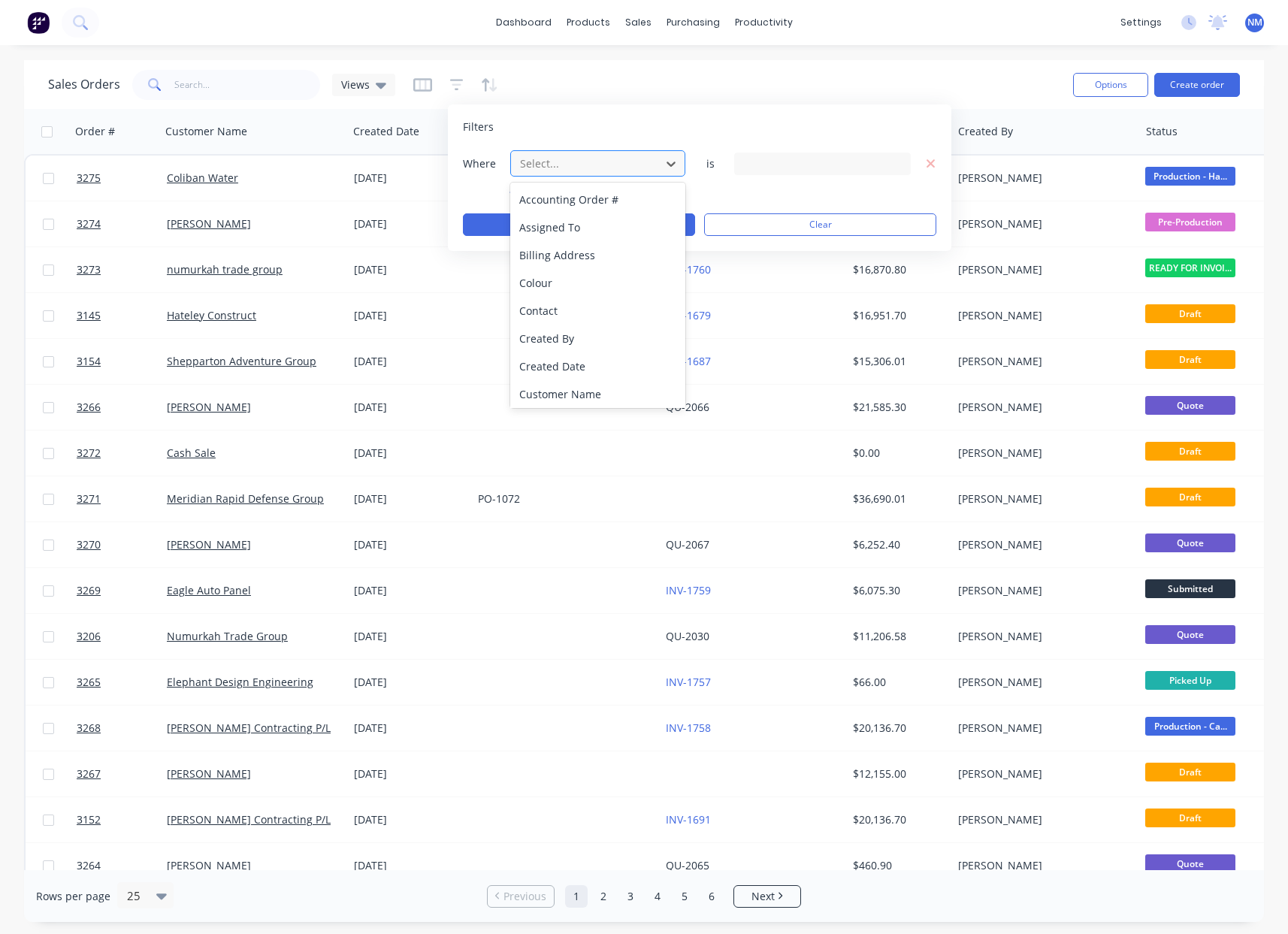
click at [602, 167] on div at bounding box center [586, 163] width 134 height 19
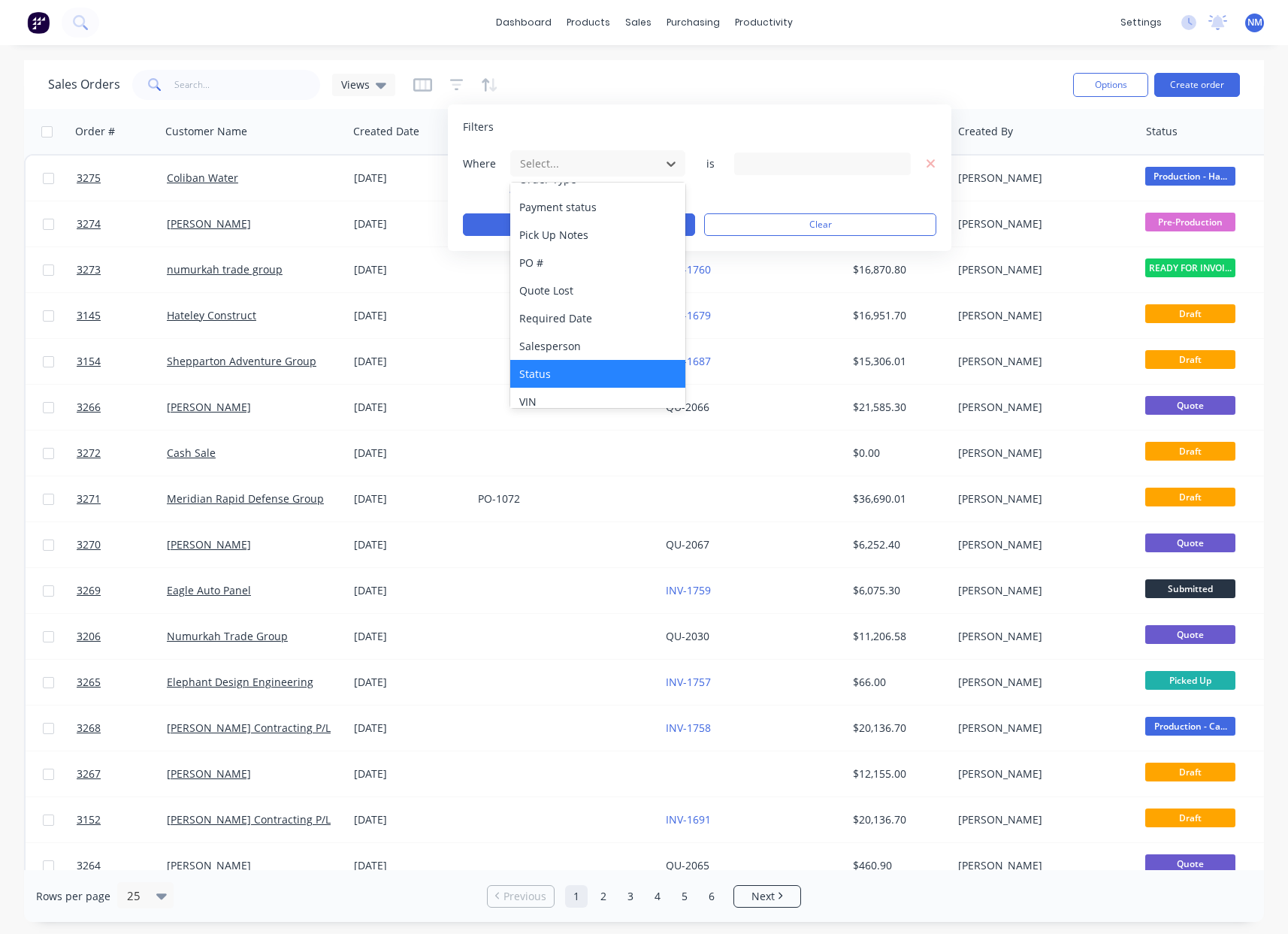
click at [615, 361] on div "Status" at bounding box center [598, 374] width 175 height 28
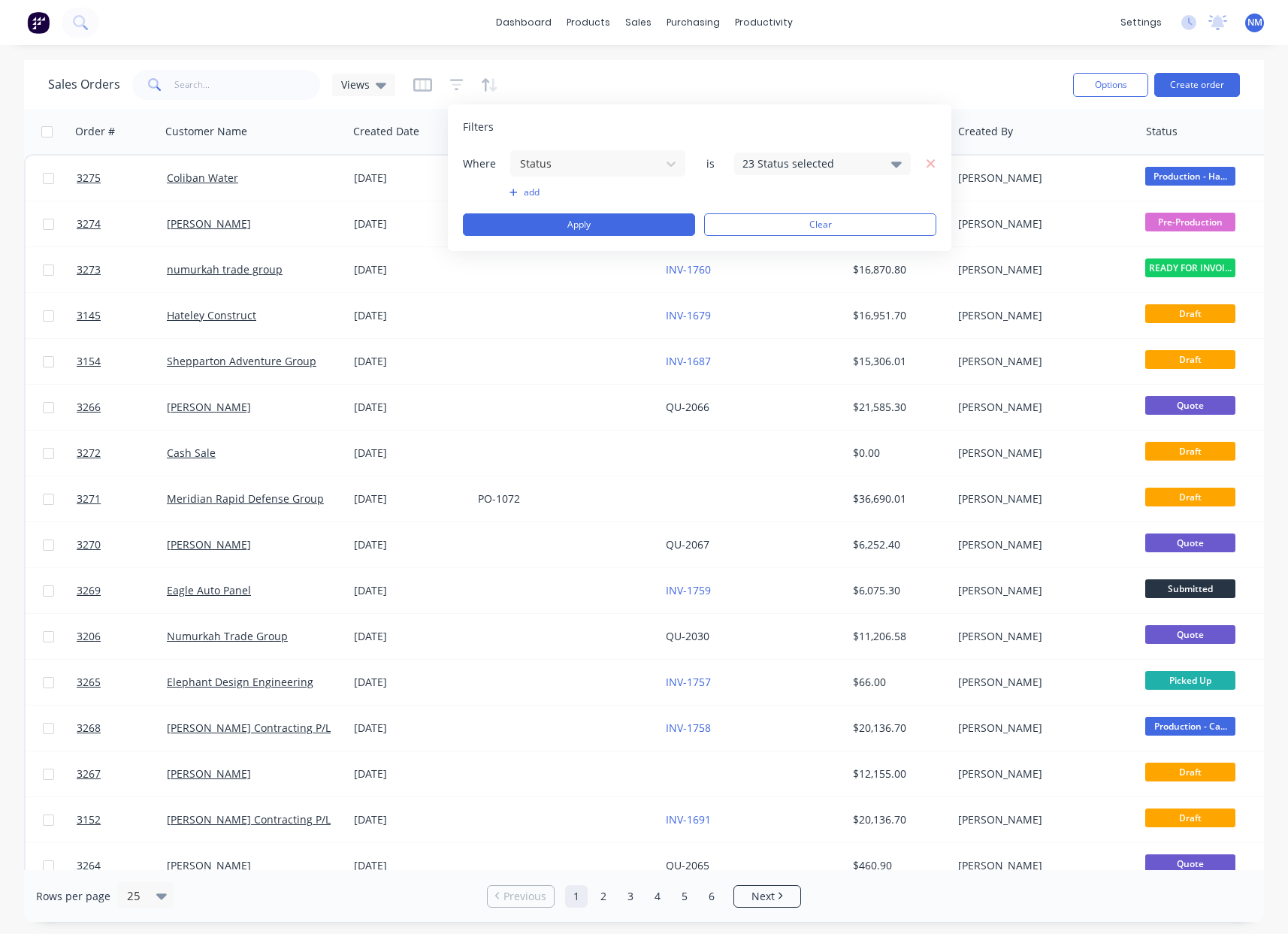
click at [790, 169] on div "23 Status selected" at bounding box center [811, 163] width 136 height 16
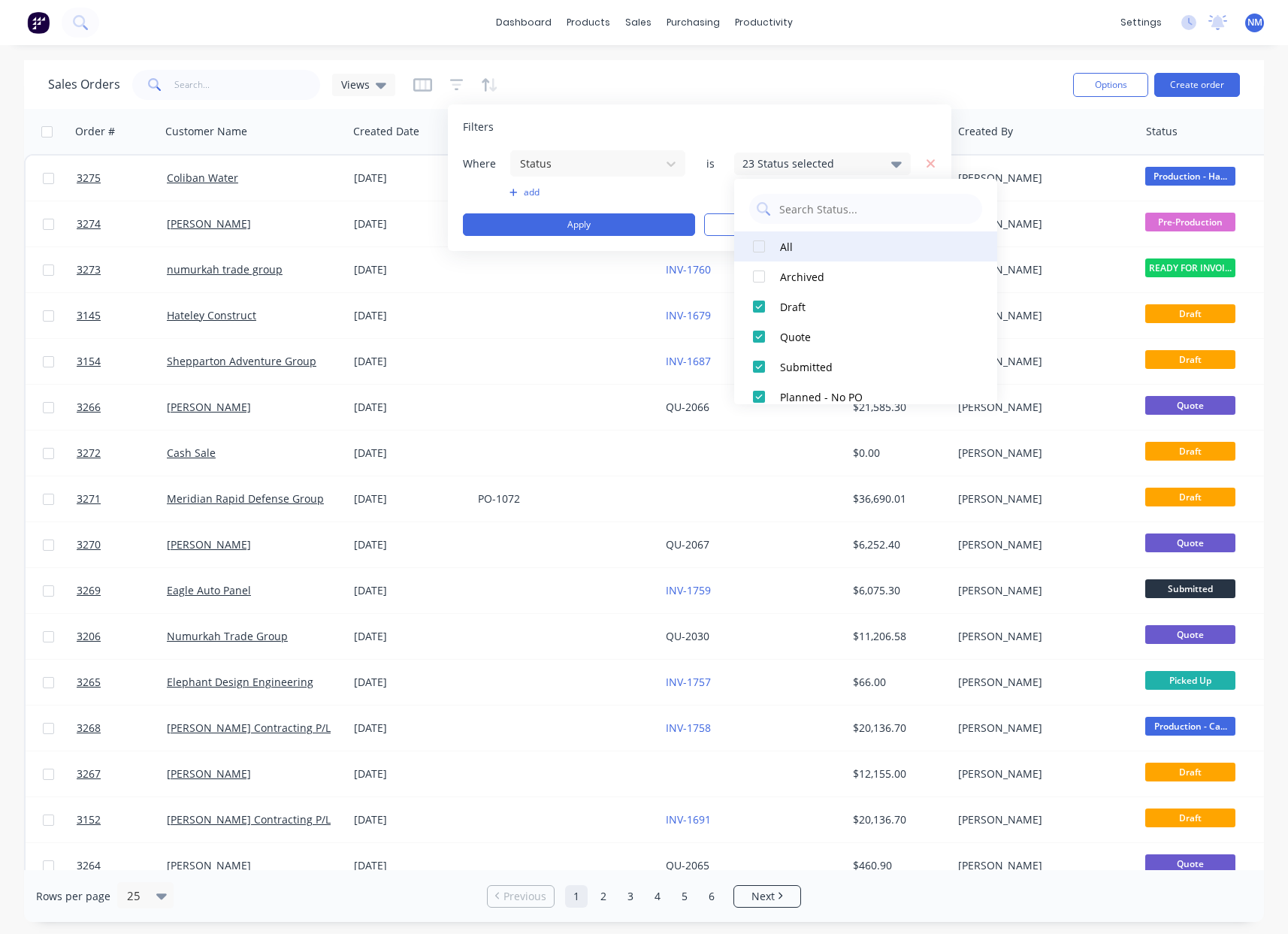
click at [754, 239] on div at bounding box center [759, 246] width 30 height 30
click at [760, 247] on div at bounding box center [759, 246] width 30 height 30
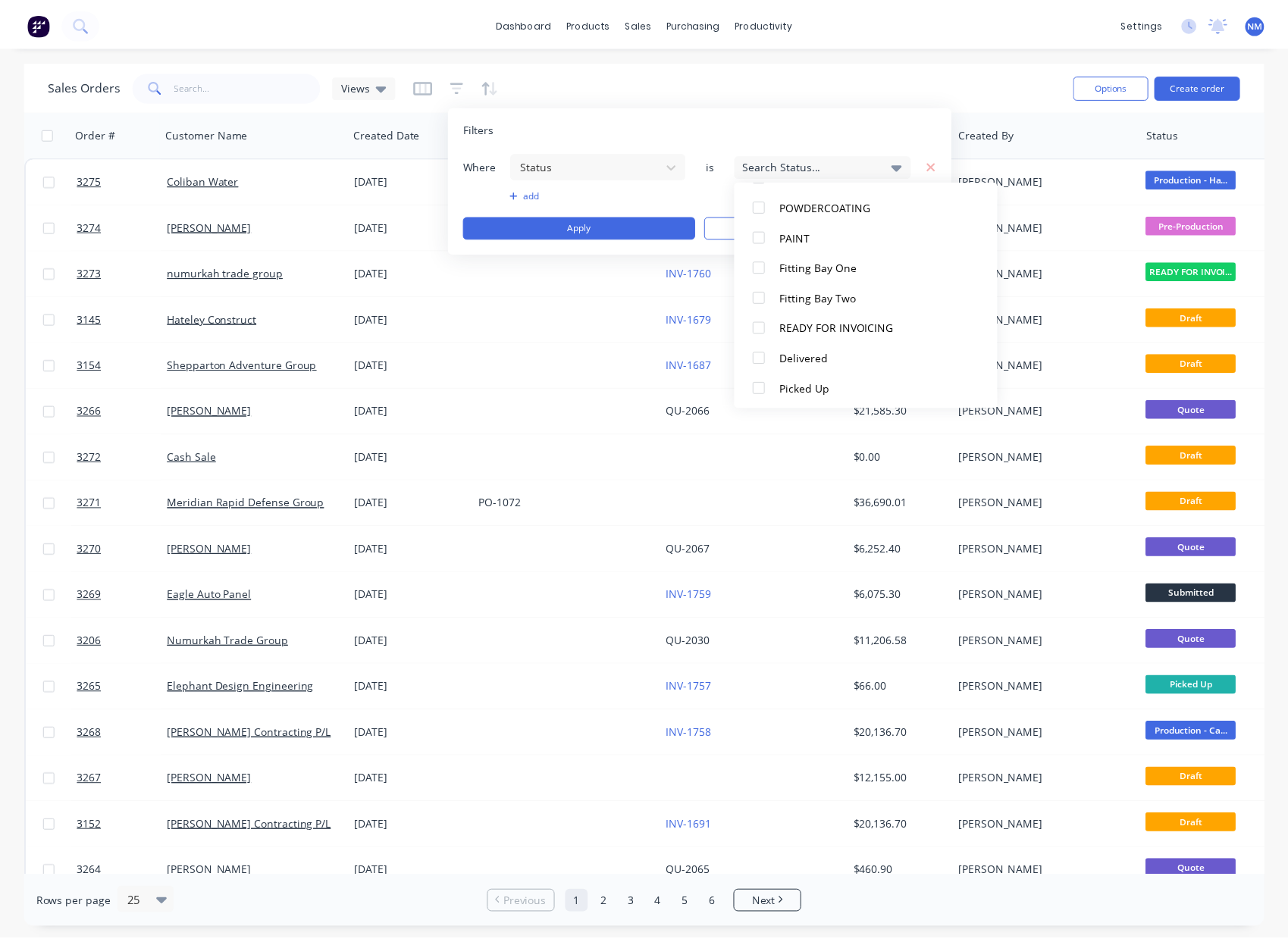
scroll to position [591, 0]
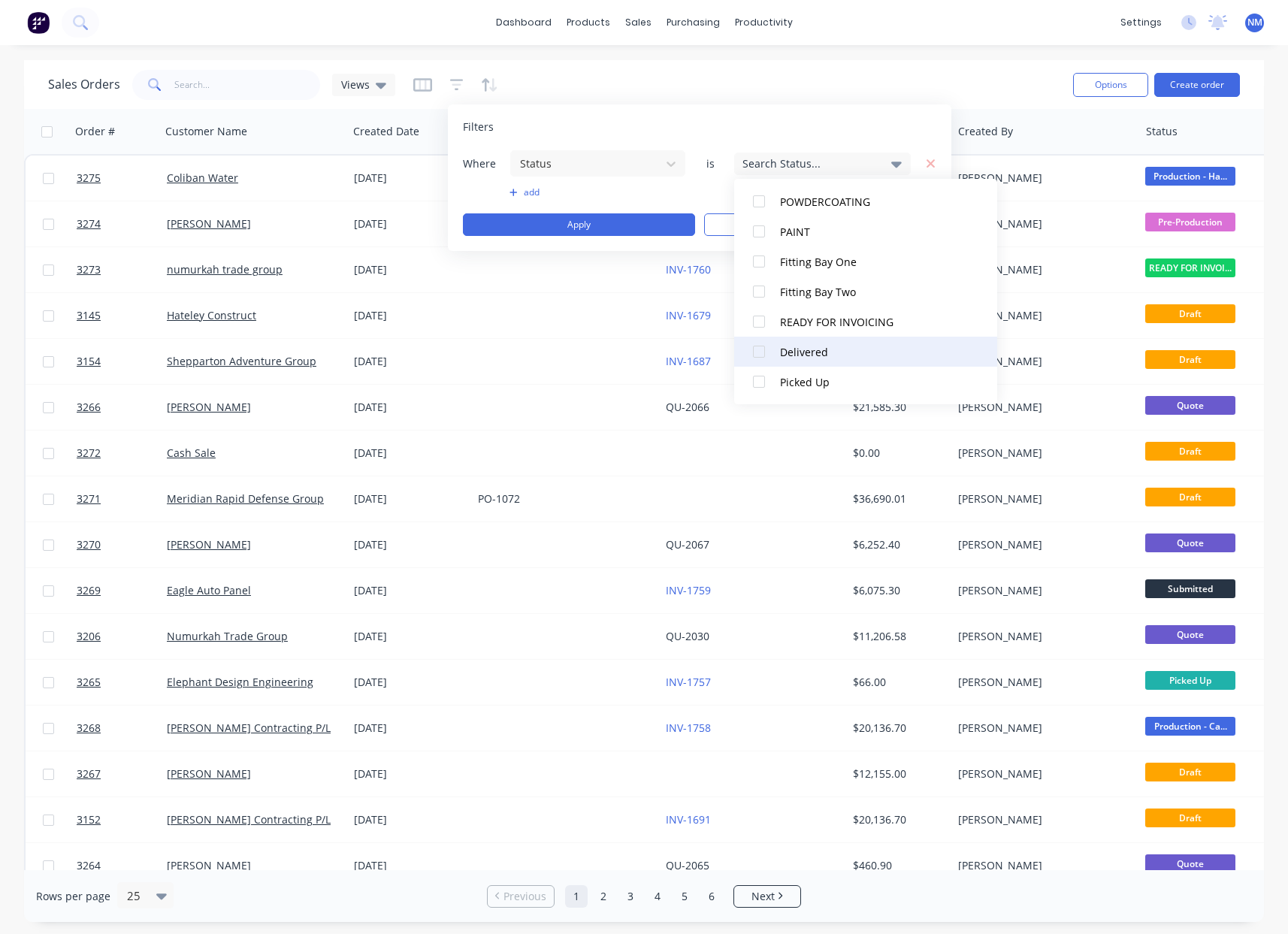
click at [814, 353] on div "Delivered" at bounding box center [871, 352] width 180 height 16
click at [817, 375] on div "Picked Up" at bounding box center [871, 382] width 180 height 16
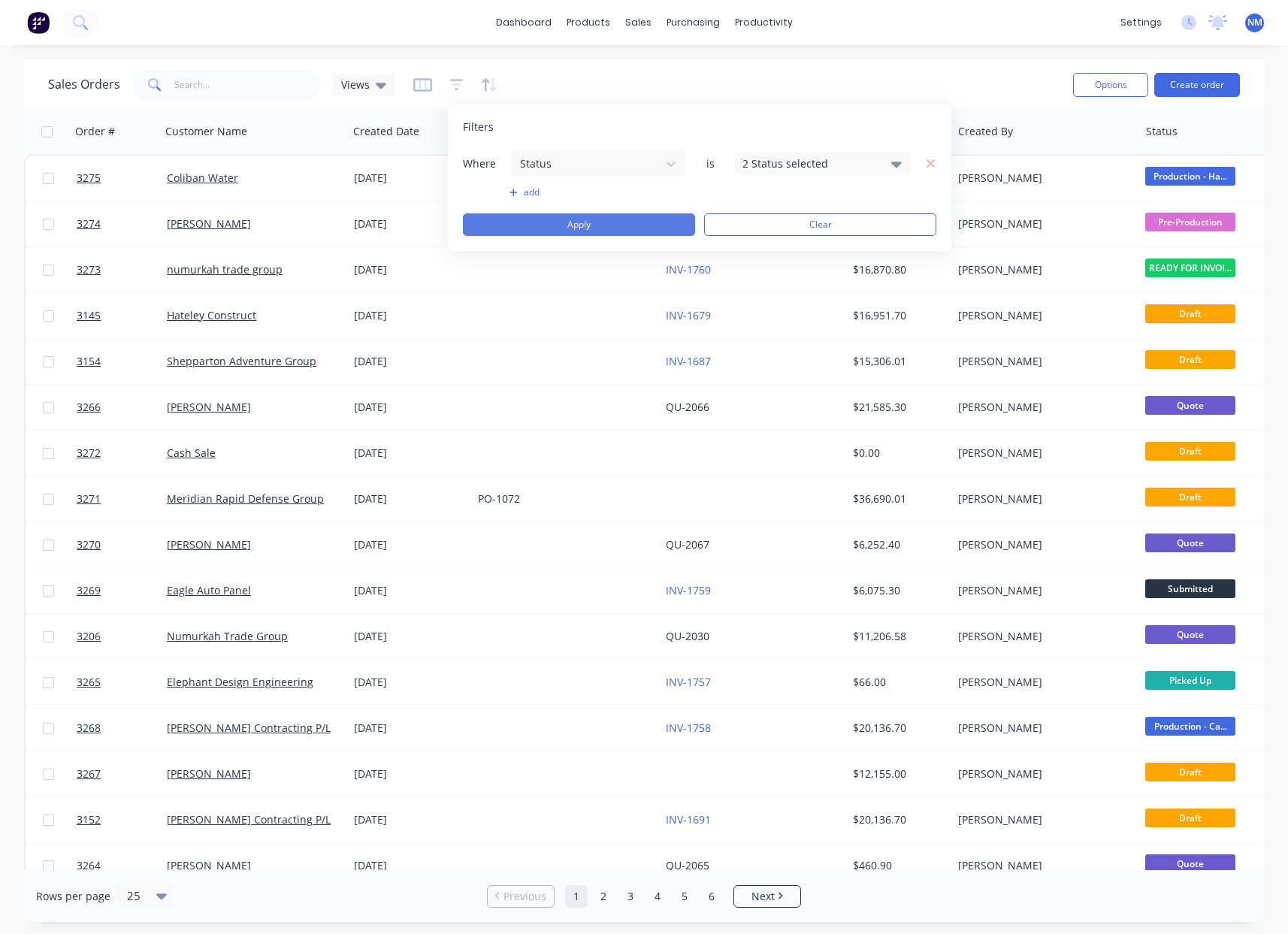
click at [625, 223] on button "Apply" at bounding box center [579, 225] width 232 height 23
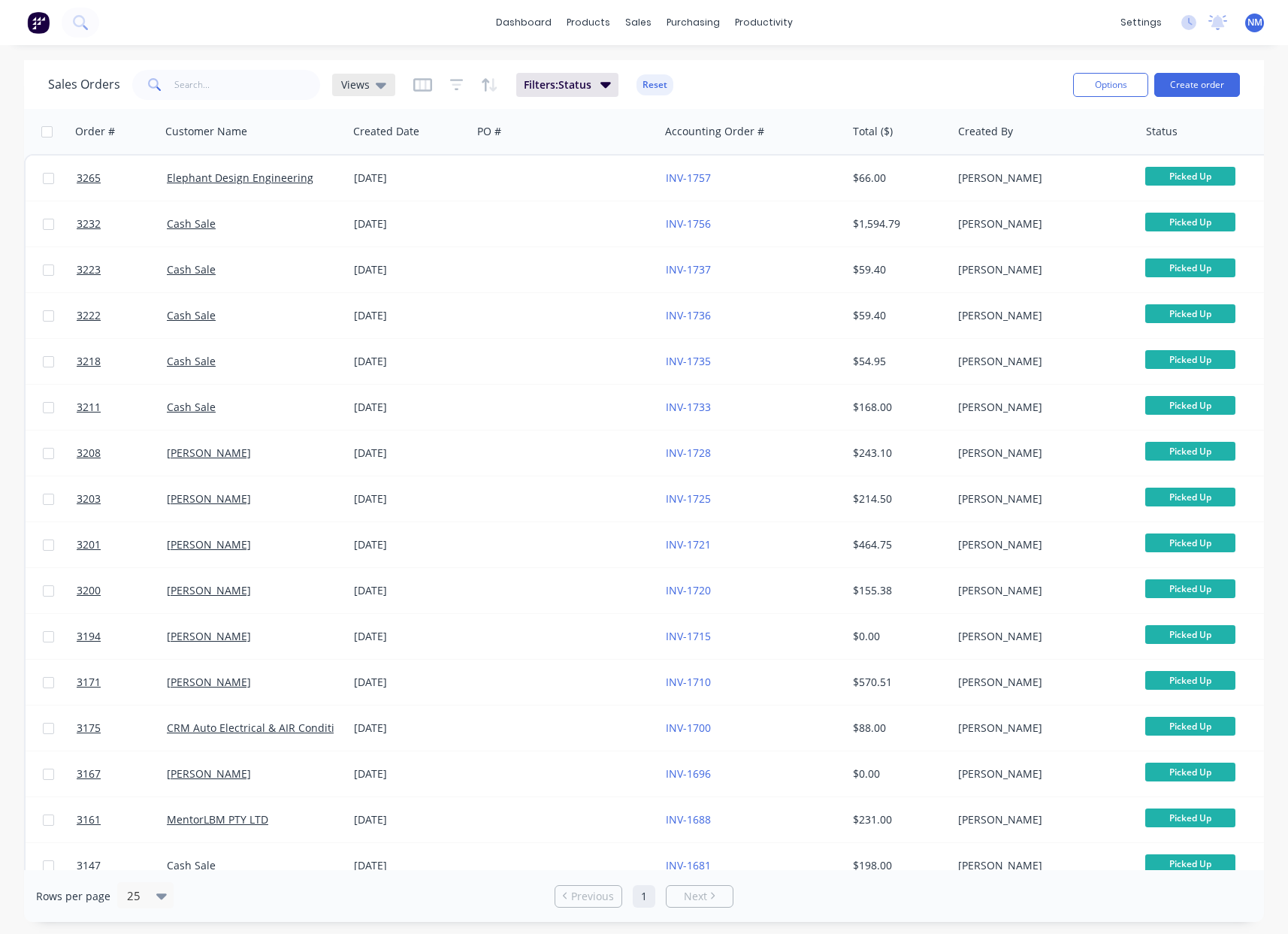
click at [360, 78] on span "Views" at bounding box center [355, 84] width 29 height 16
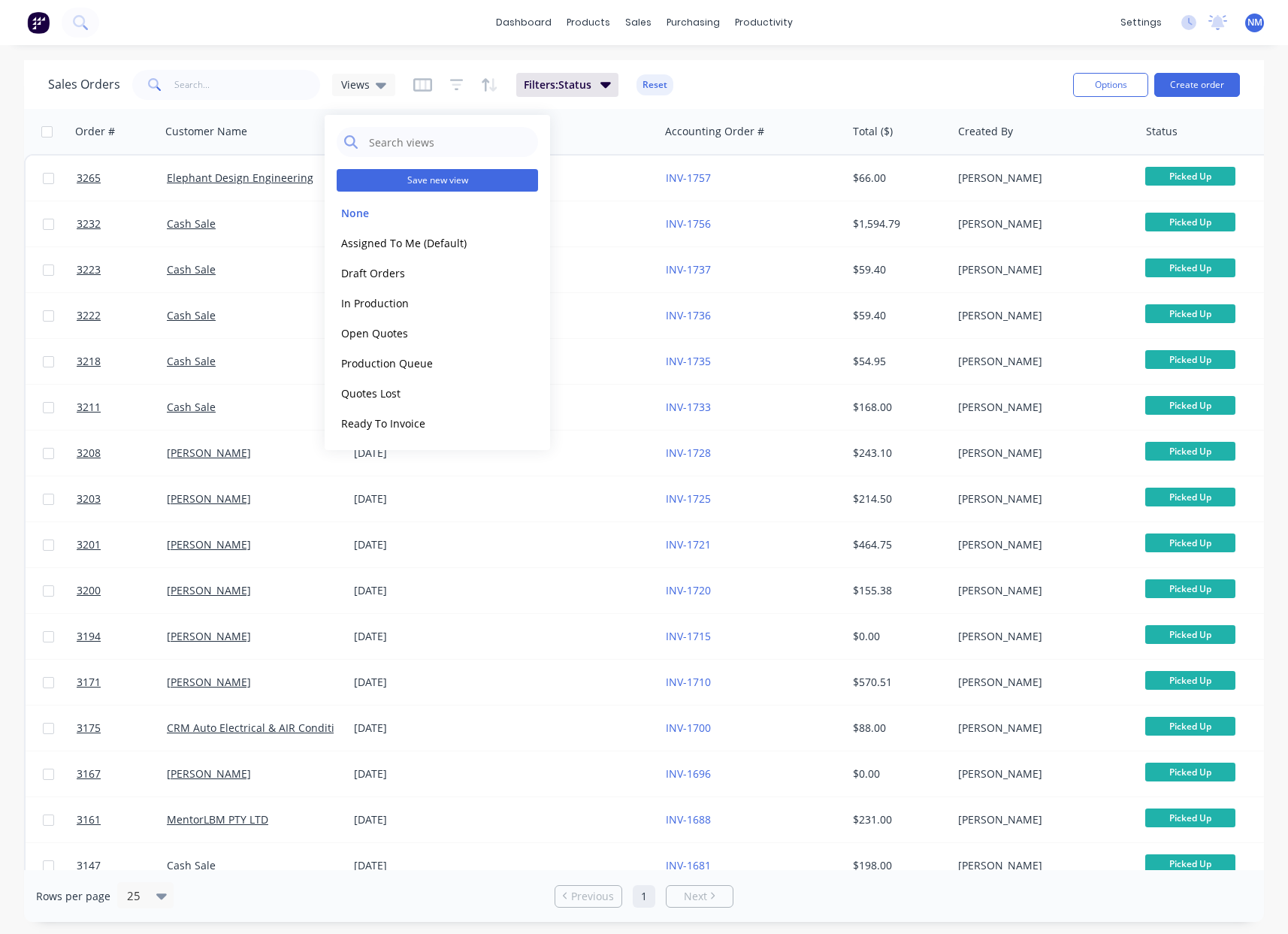
click at [465, 180] on button "Save new view" at bounding box center [438, 180] width 202 height 23
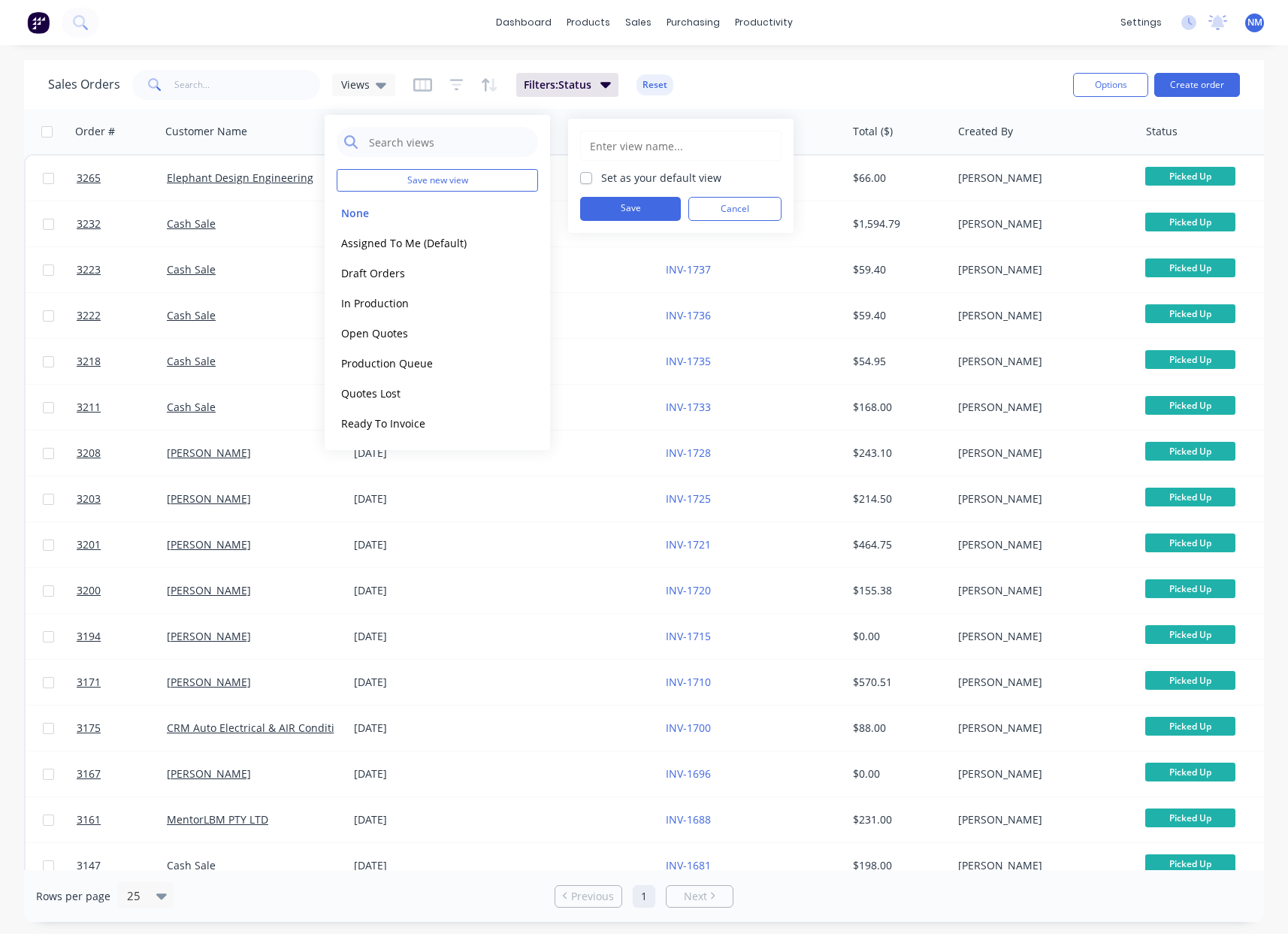
click at [655, 151] on input "text" at bounding box center [681, 145] width 185 height 29
type input "Completed Jobs"
click at [645, 208] on button "Save" at bounding box center [630, 208] width 101 height 24
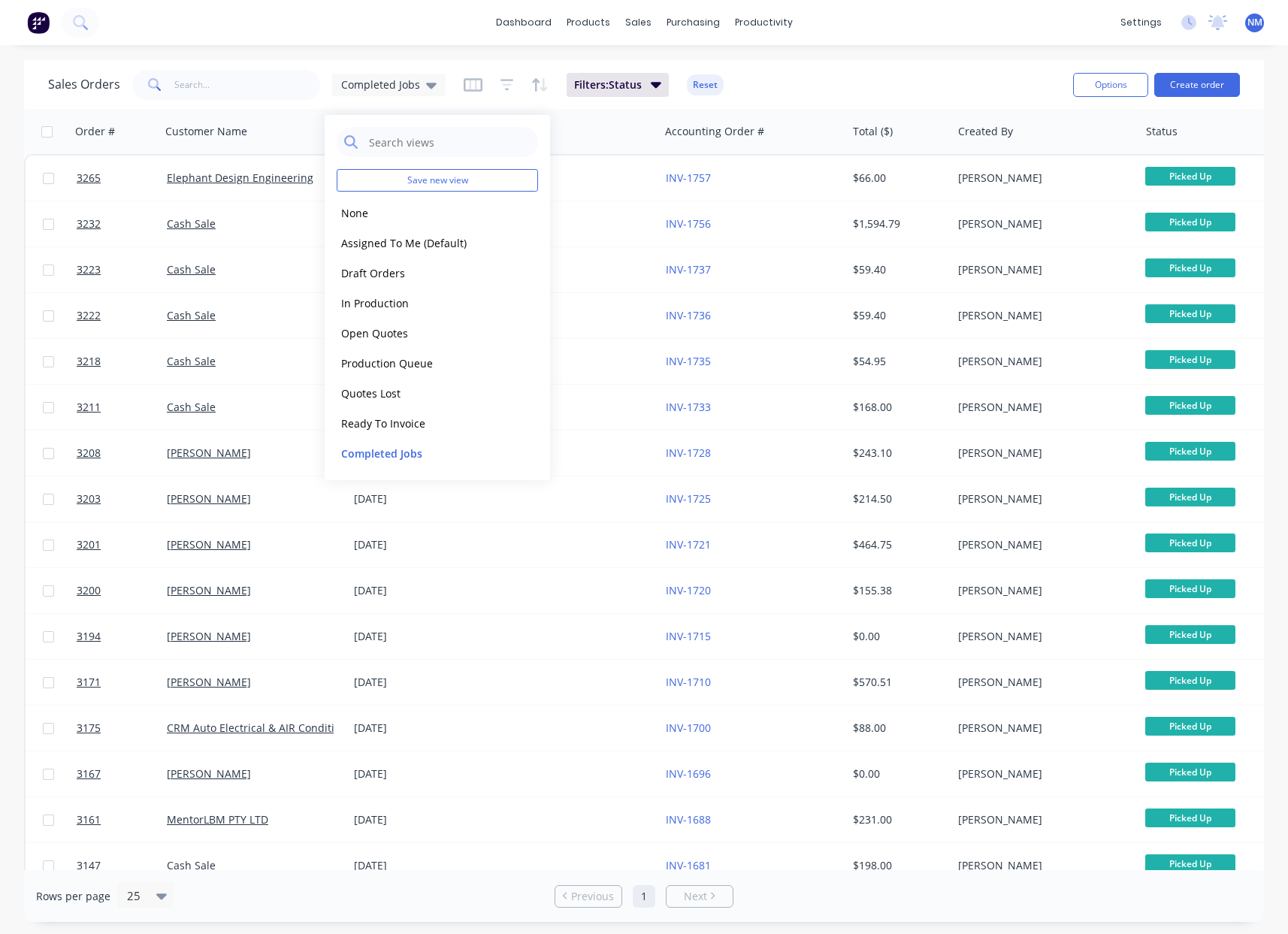
click at [879, 80] on div "Sales Orders Completed Jobs Filters: Status Reset" at bounding box center [555, 84] width 1013 height 37
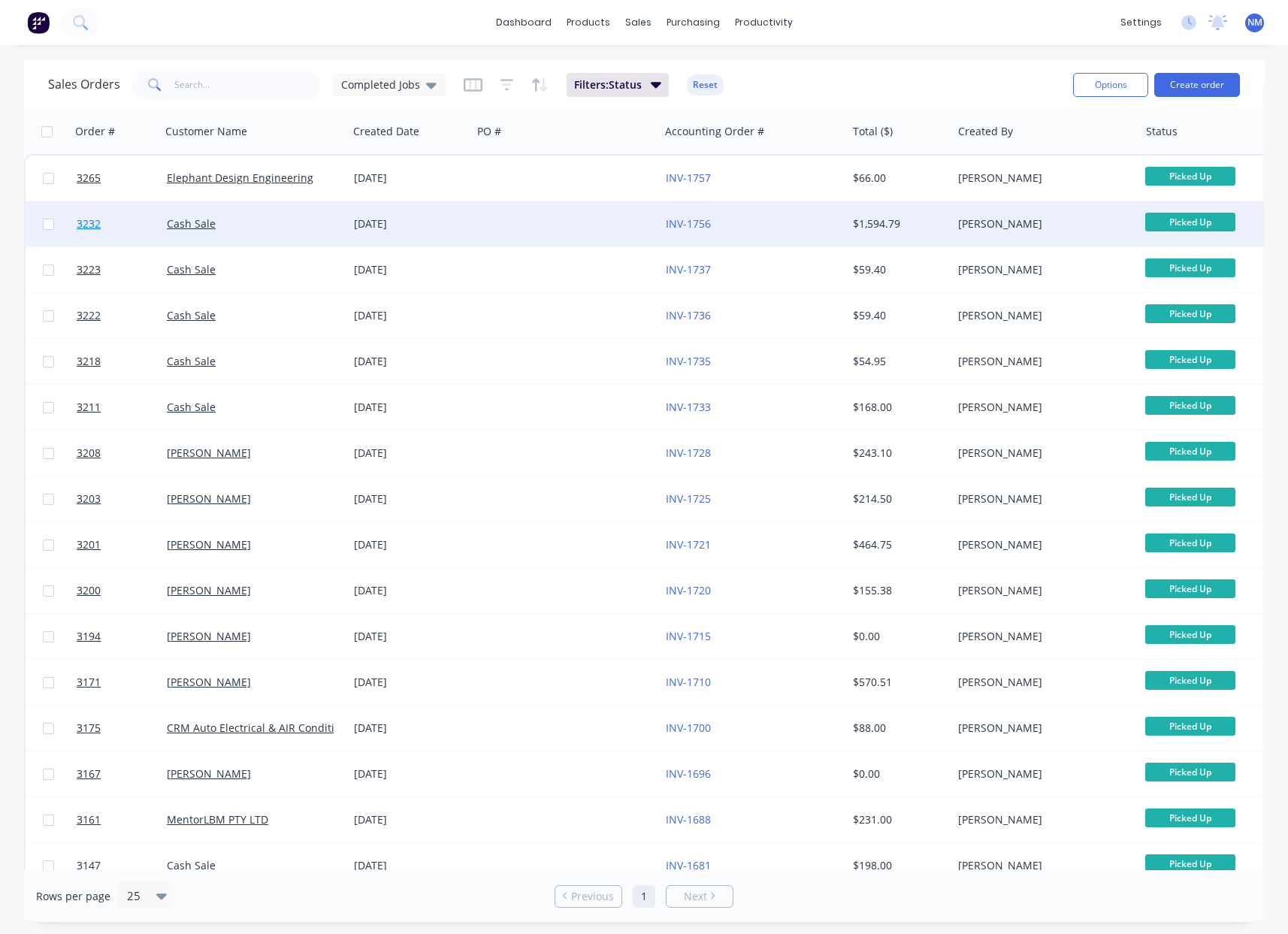
click at [88, 224] on span "3232" at bounding box center [89, 224] width 24 height 15
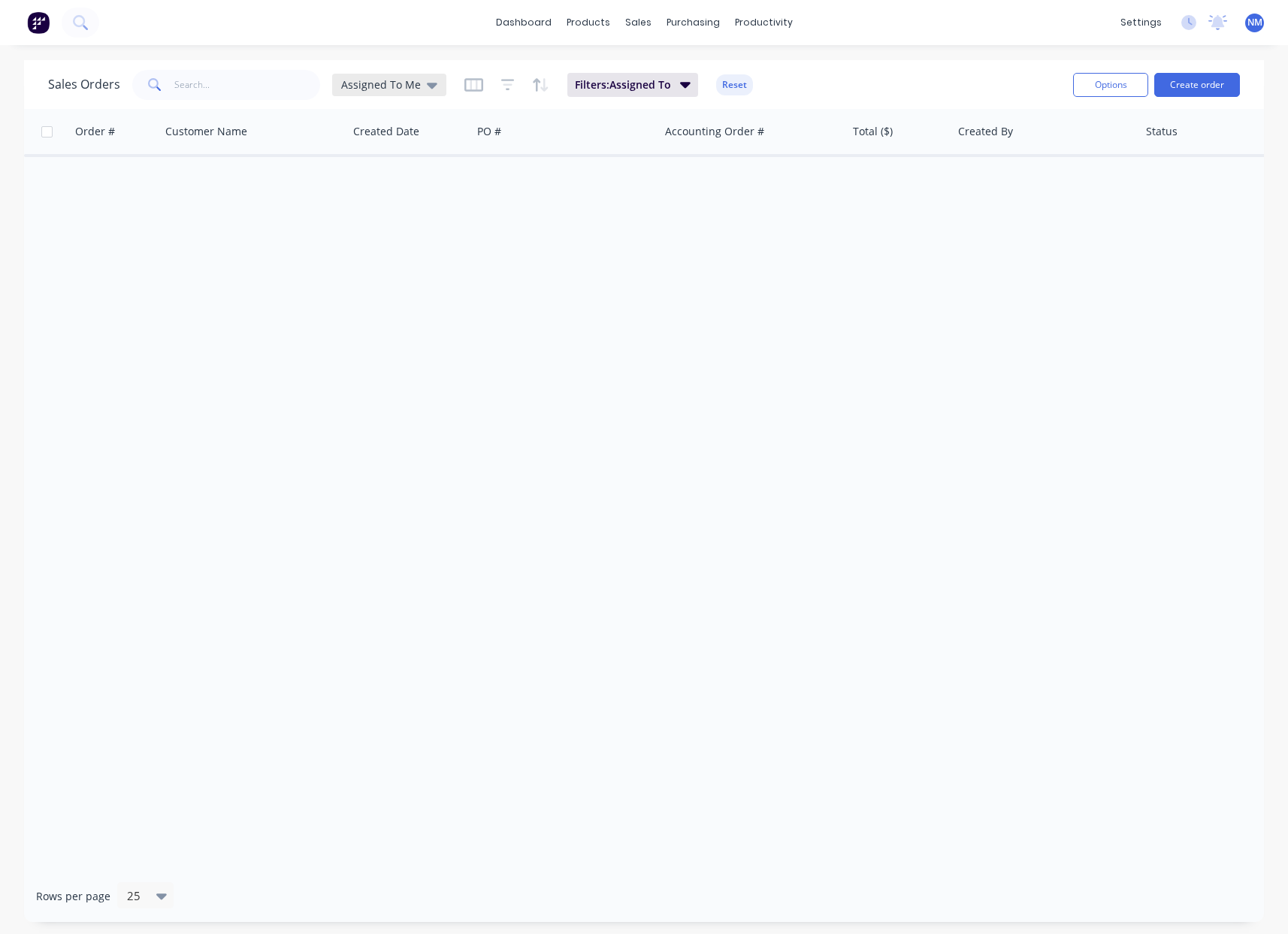
click at [427, 87] on icon at bounding box center [432, 85] width 11 height 16
click at [405, 282] on div "Completed Jobs edit" at bounding box center [438, 272] width 202 height 30
click at [412, 271] on button "Completed Jobs" at bounding box center [422, 273] width 171 height 17
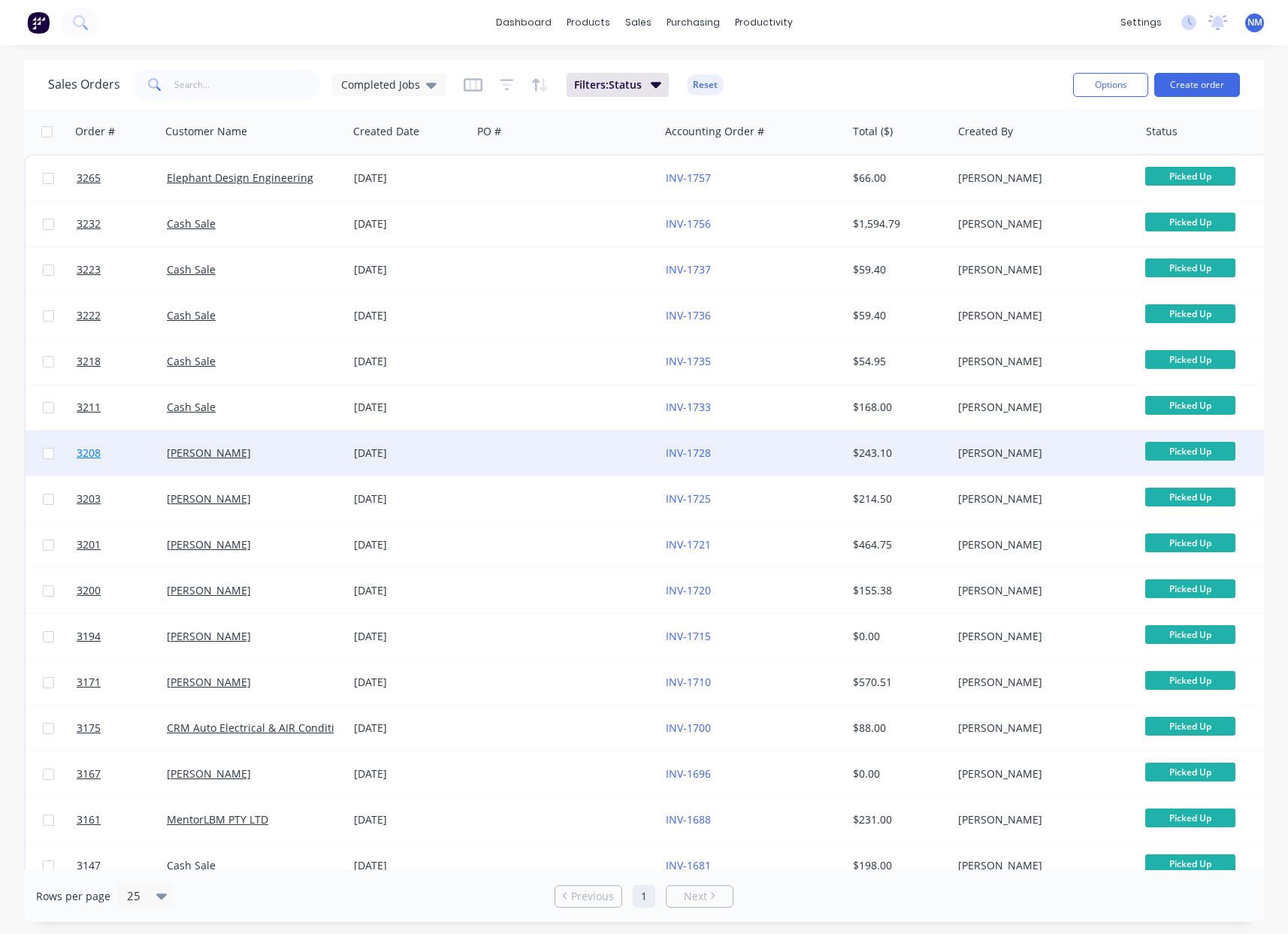
click at [94, 456] on span "3208" at bounding box center [89, 453] width 24 height 15
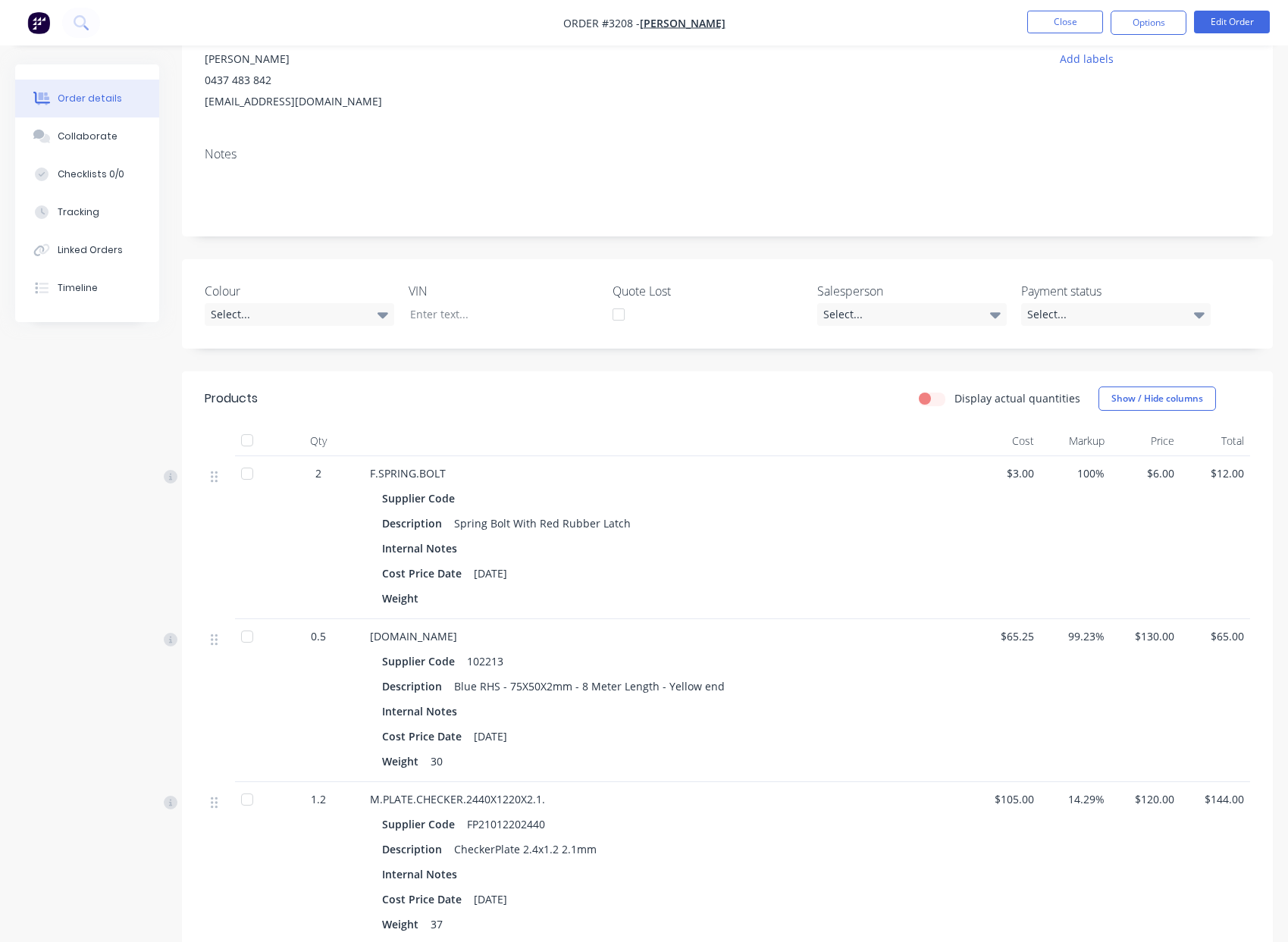
scroll to position [435, 0]
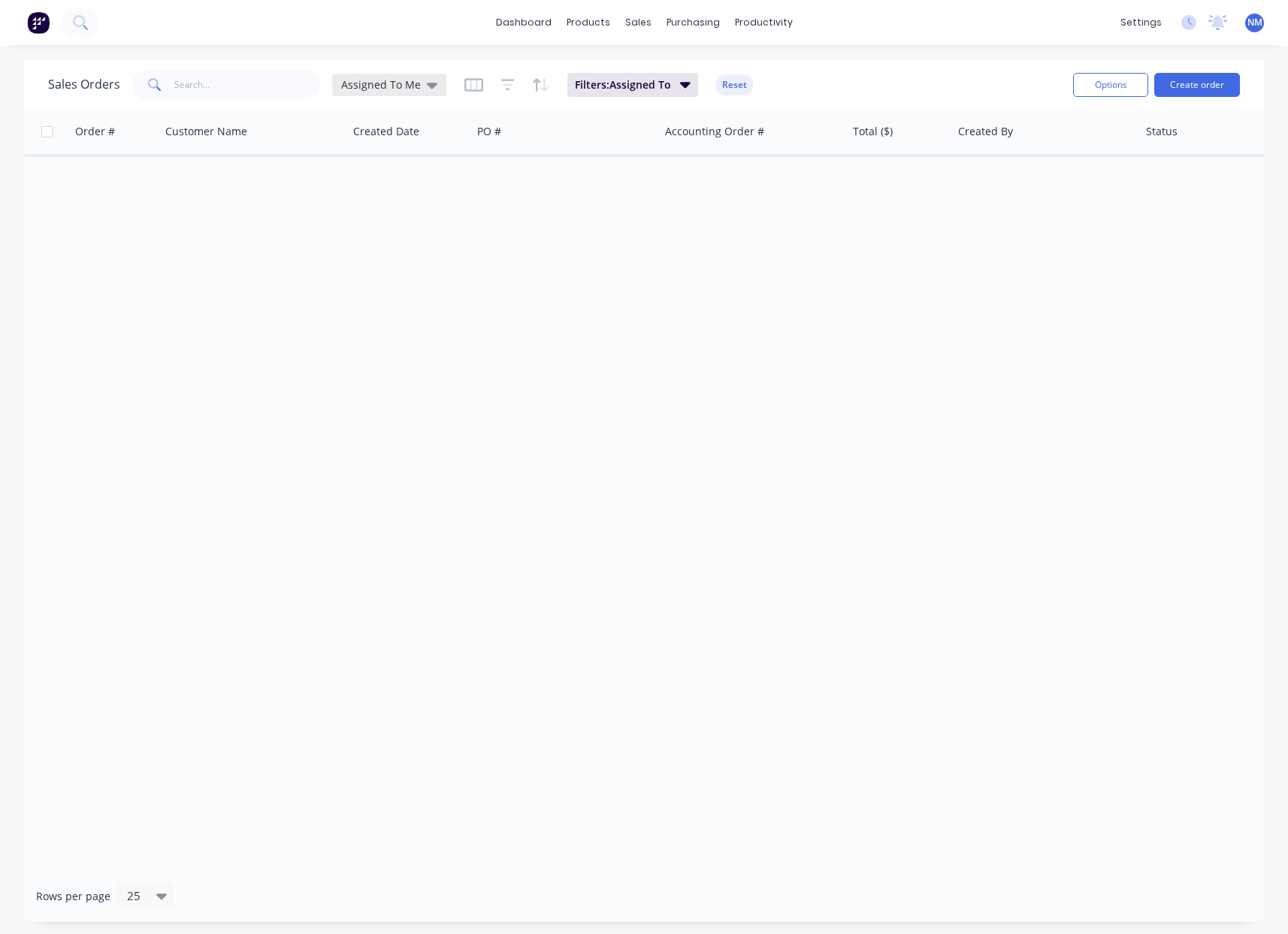
click at [384, 85] on span "Assigned To Me" at bounding box center [380, 84] width 80 height 16
click at [407, 277] on button "Completed Jobs" at bounding box center [422, 273] width 171 height 17
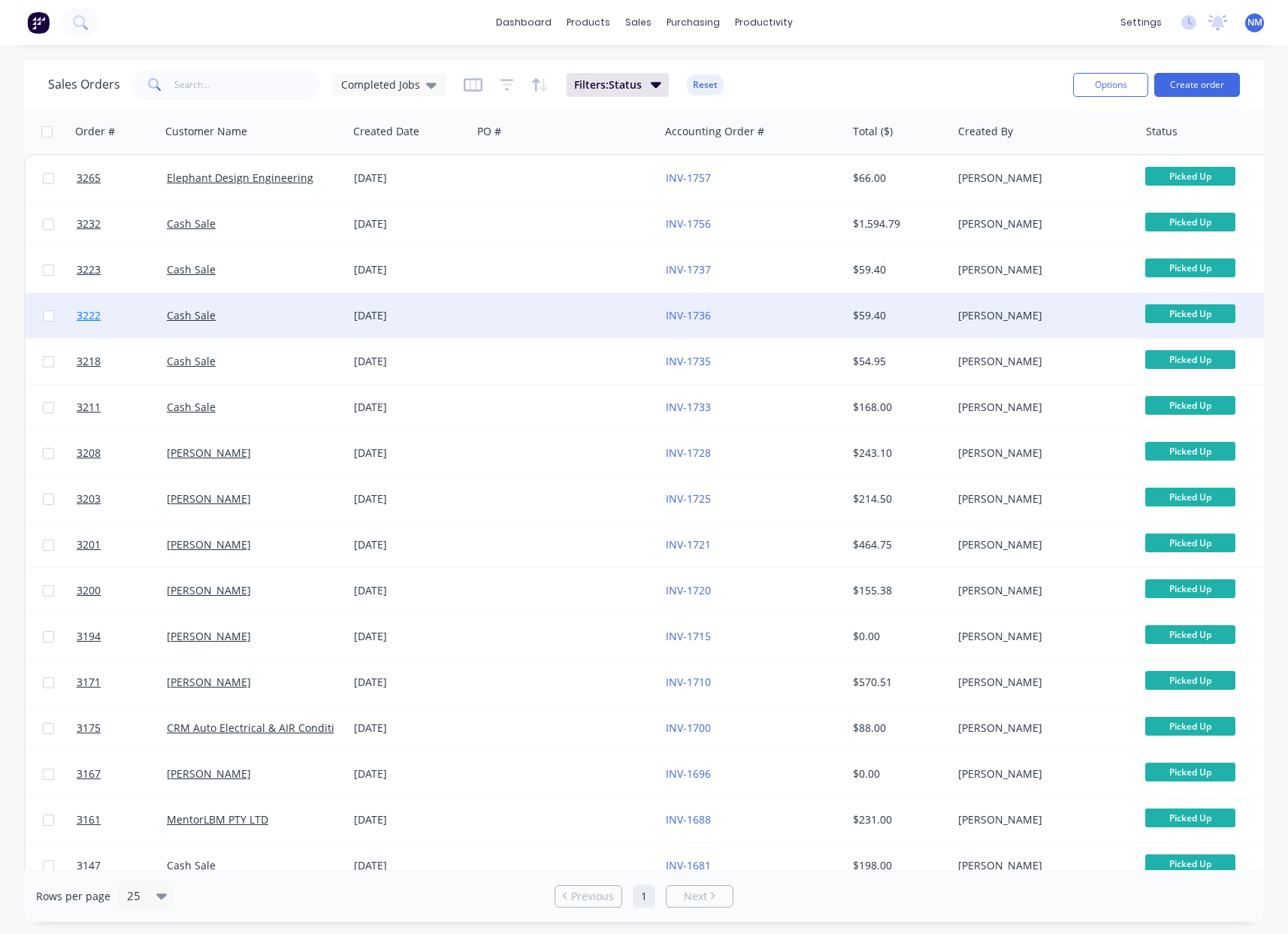
click at [97, 317] on span "3222" at bounding box center [89, 316] width 24 height 15
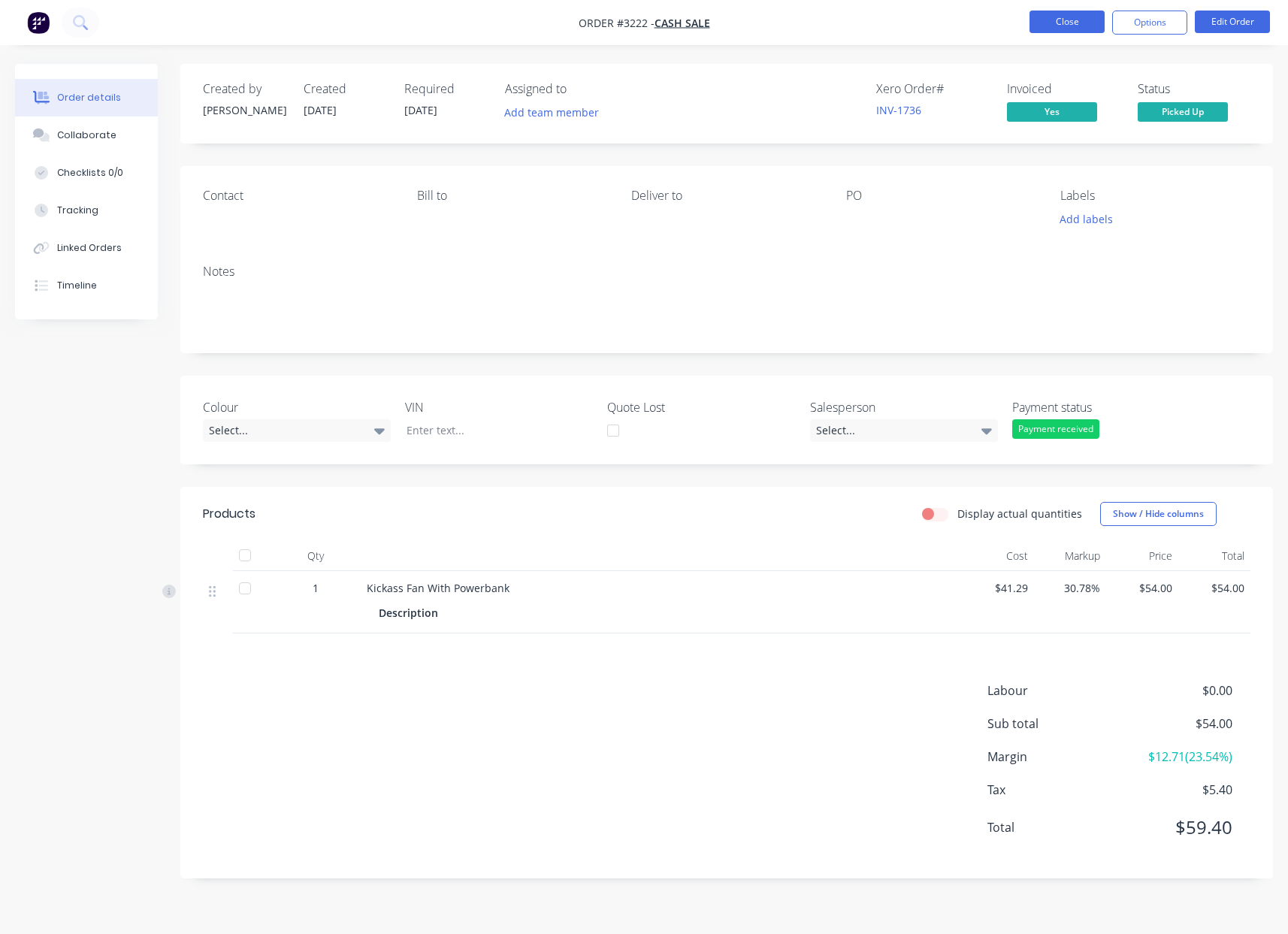
click at [1081, 23] on button "Close" at bounding box center [1067, 22] width 75 height 23
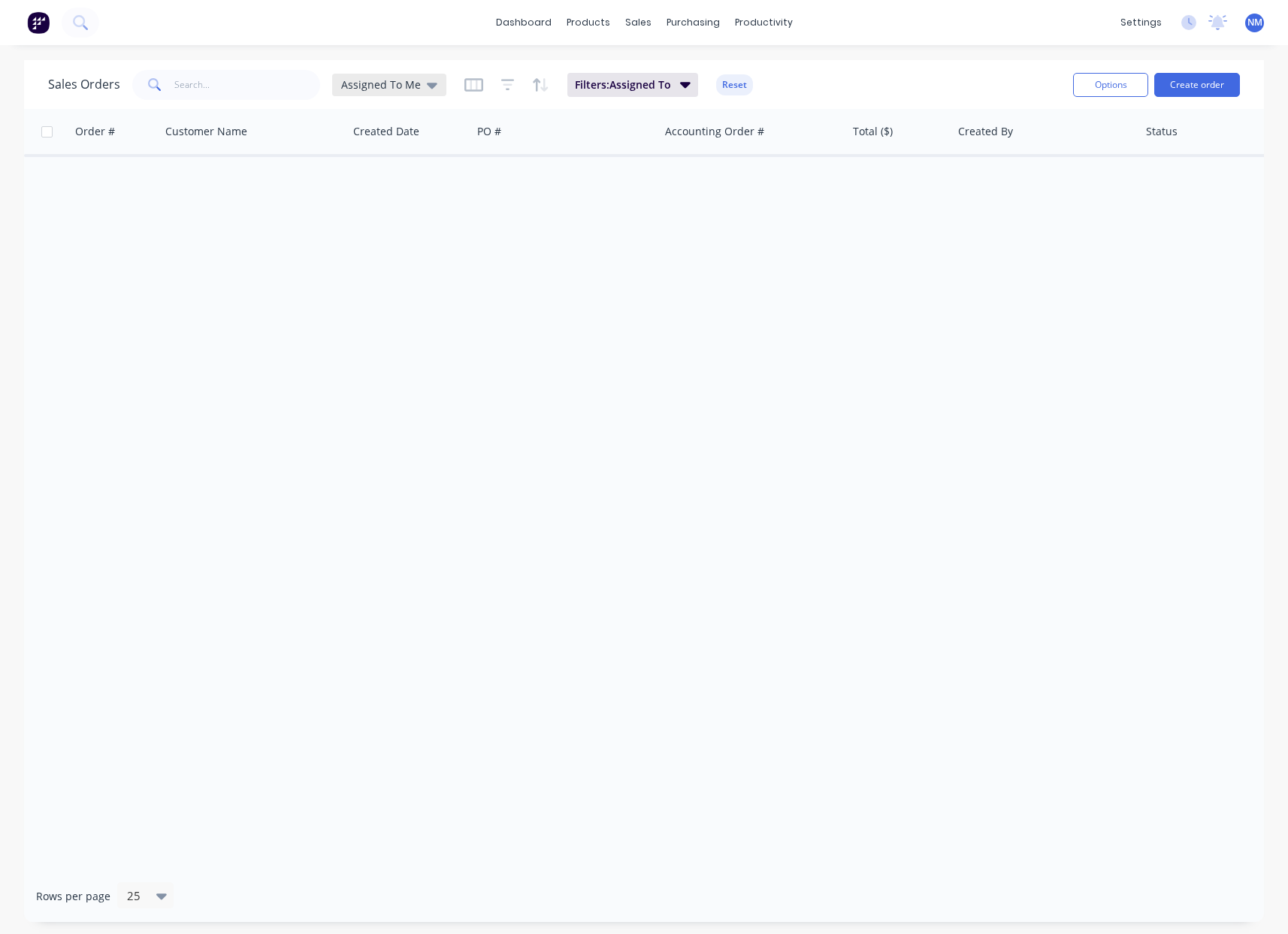
click at [407, 77] on span "Assigned To Me" at bounding box center [380, 84] width 80 height 16
click at [428, 272] on button "Completed Jobs" at bounding box center [422, 273] width 171 height 17
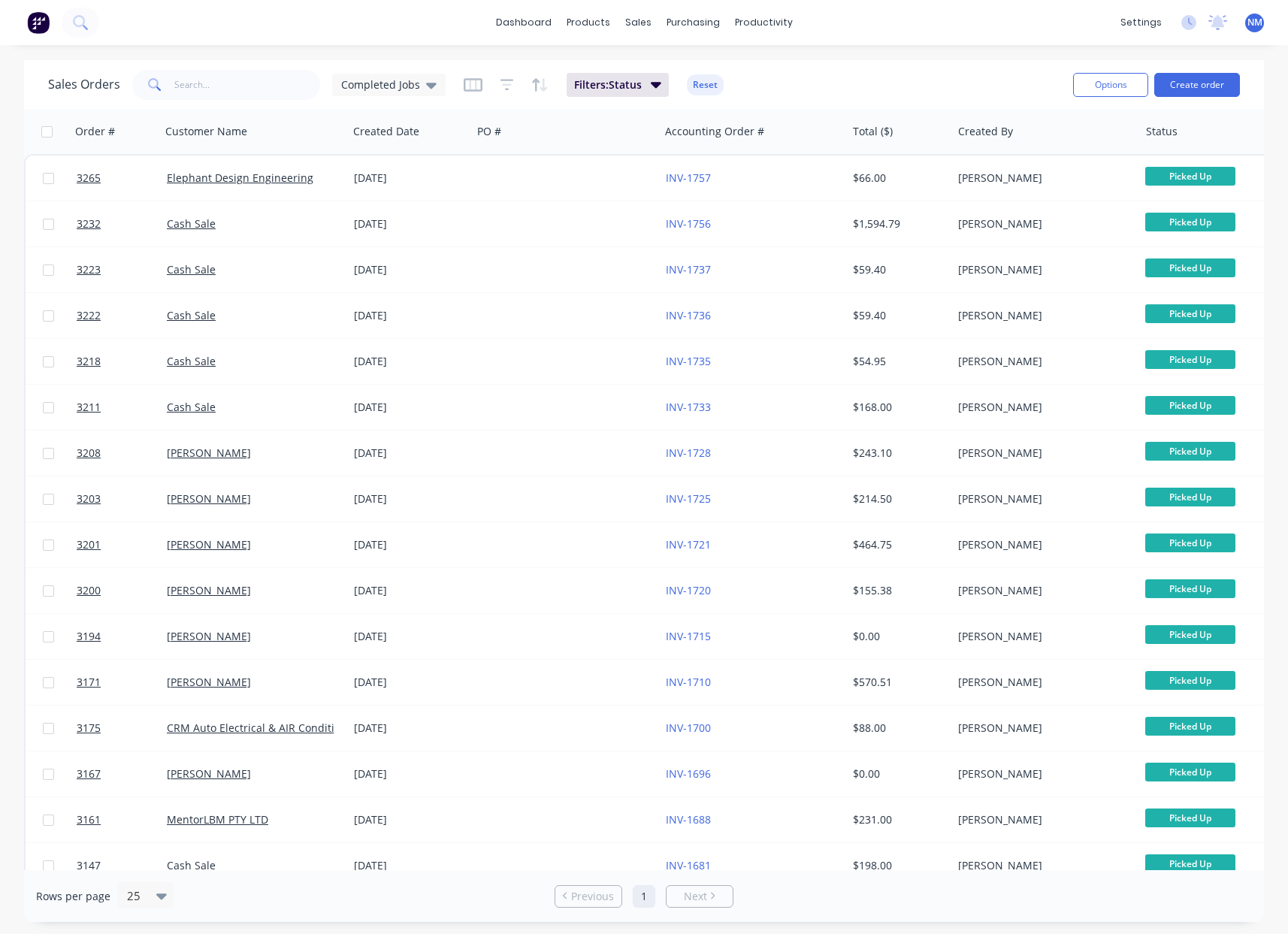
drag, startPoint x: 371, startPoint y: 870, endPoint x: 680, endPoint y: 864, distance: 309.1
click at [680, 864] on div "Sales Orders Completed Jobs Filters: Status Reset Options Create order Order # …" at bounding box center [644, 490] width 1240 height 862
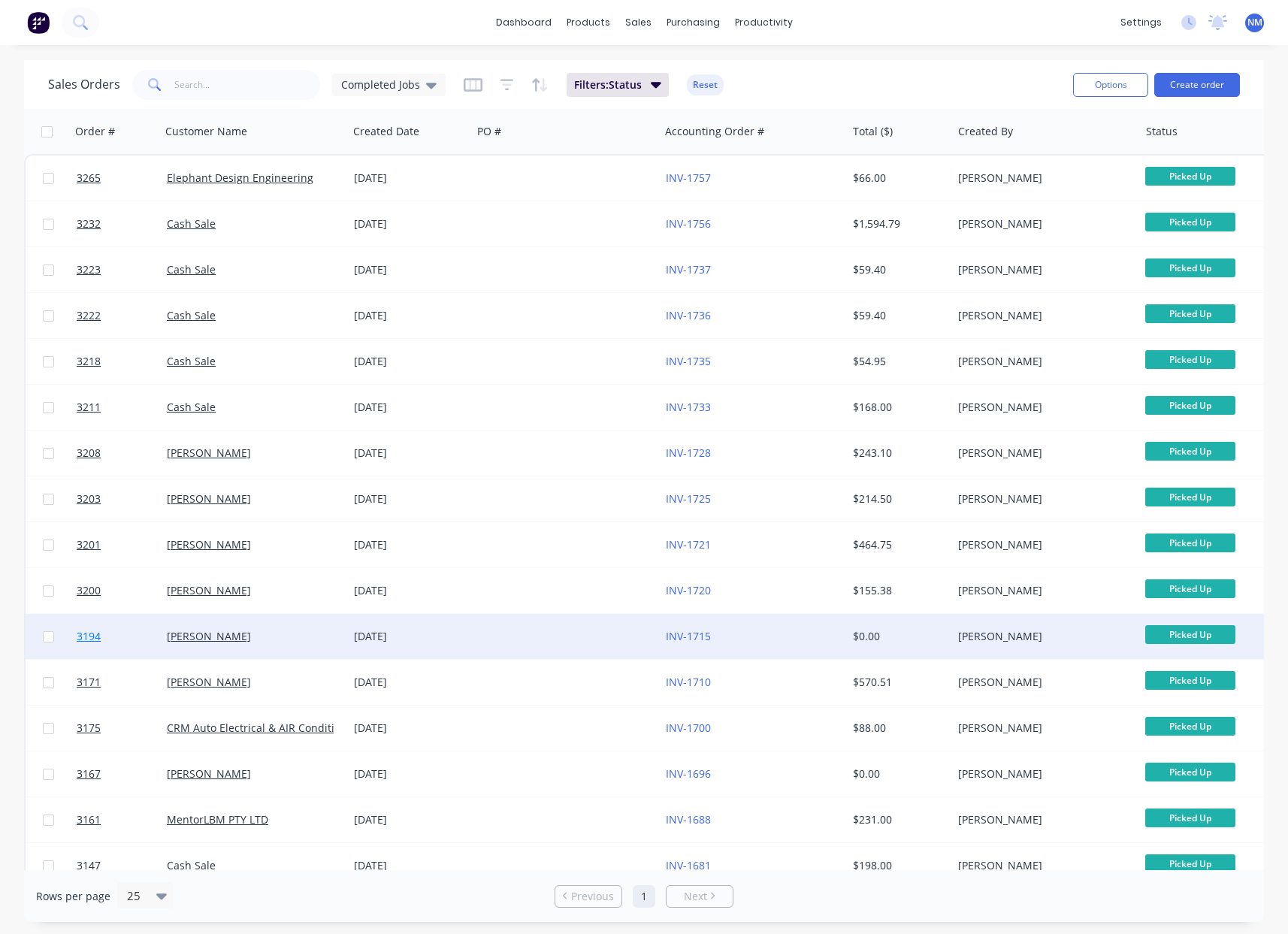
click at [86, 637] on span "3194" at bounding box center [89, 636] width 24 height 15
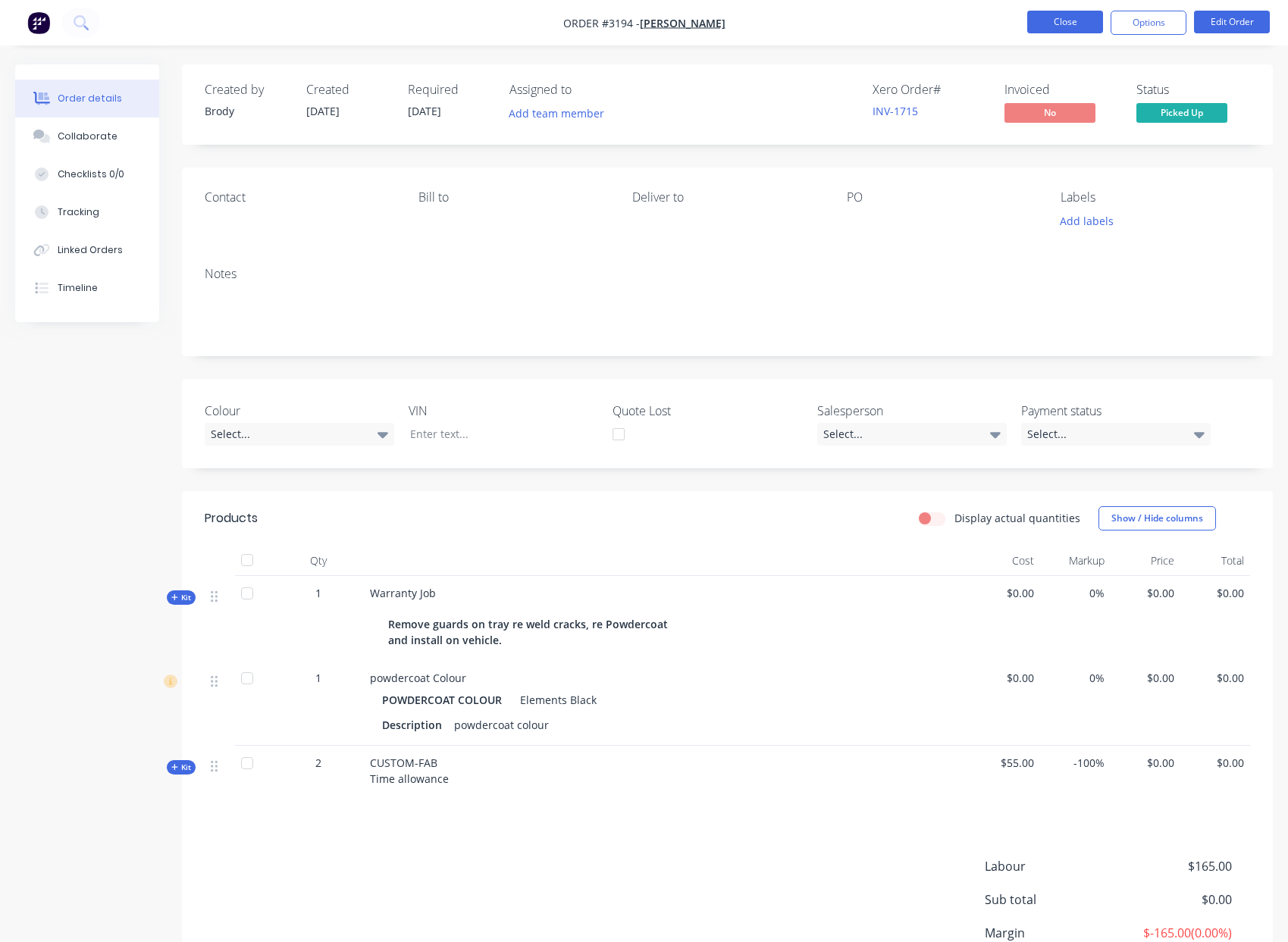
click at [1060, 22] on button "Close" at bounding box center [1065, 22] width 76 height 23
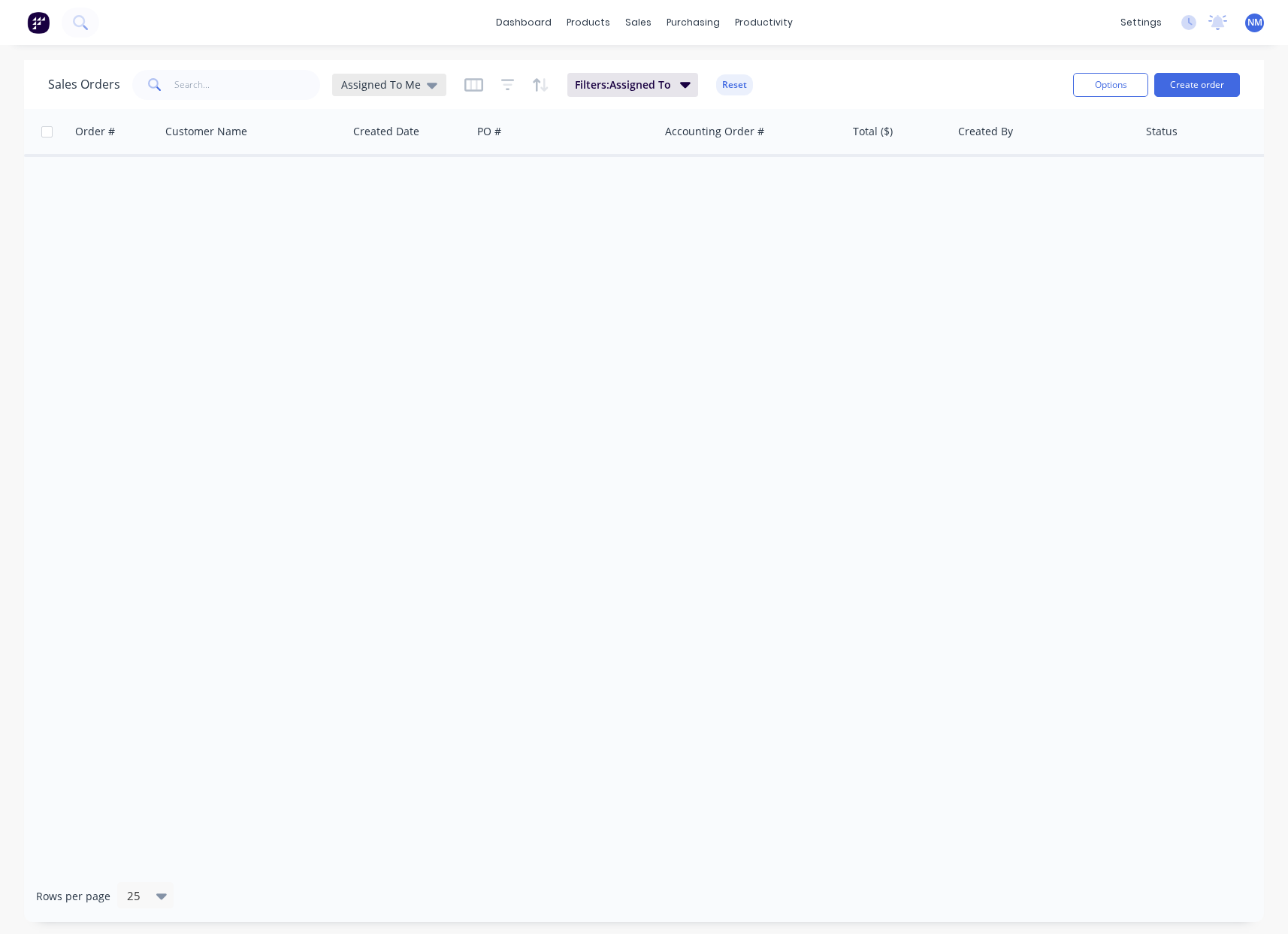
click at [390, 81] on span "Assigned To Me" at bounding box center [380, 84] width 80 height 16
click at [403, 454] on button "Ready To Invoice" at bounding box center [422, 453] width 171 height 17
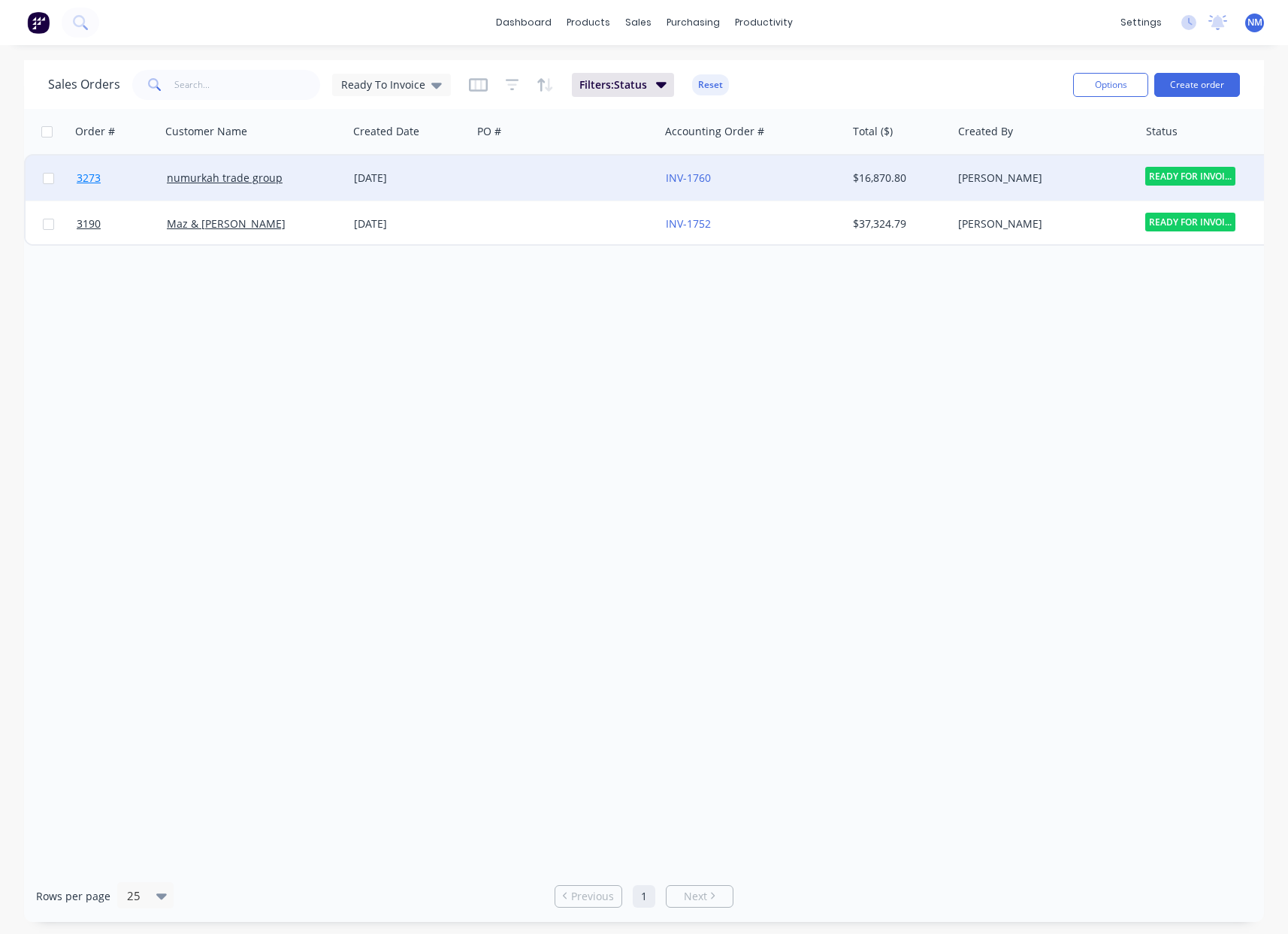
click at [87, 176] on span "3273" at bounding box center [89, 178] width 24 height 15
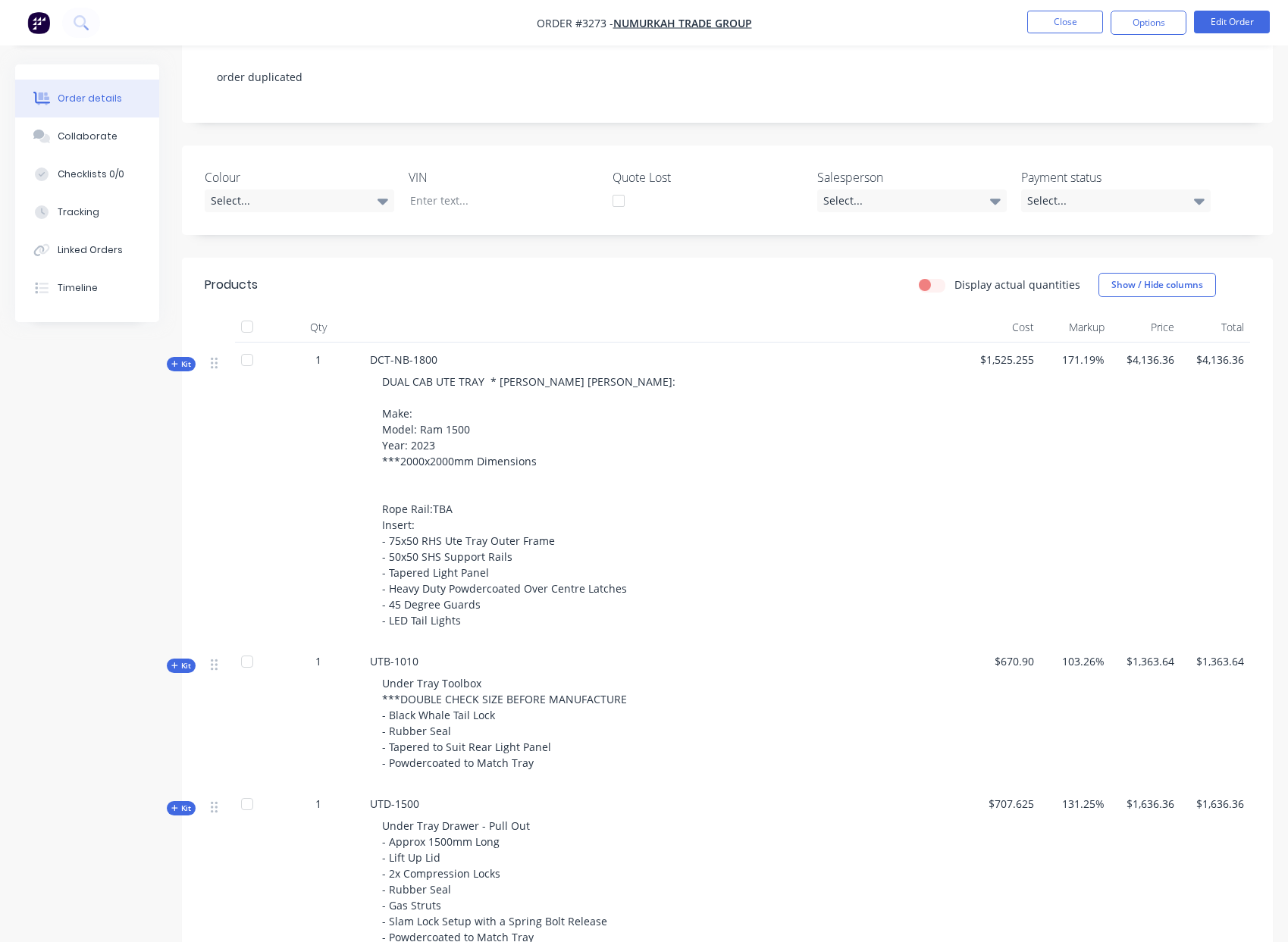
scroll to position [271, 0]
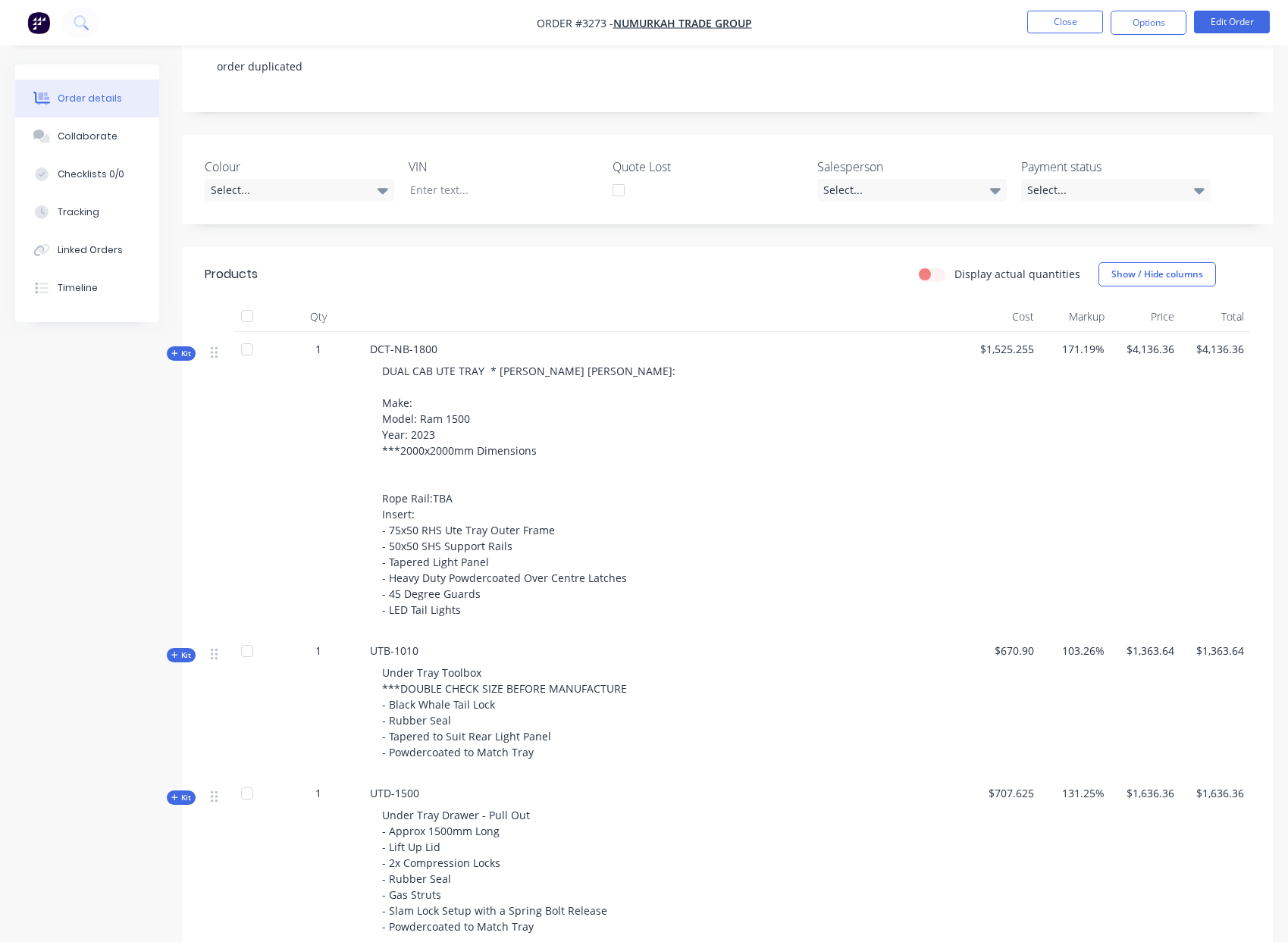
click at [174, 351] on icon at bounding box center [174, 353] width 7 height 7
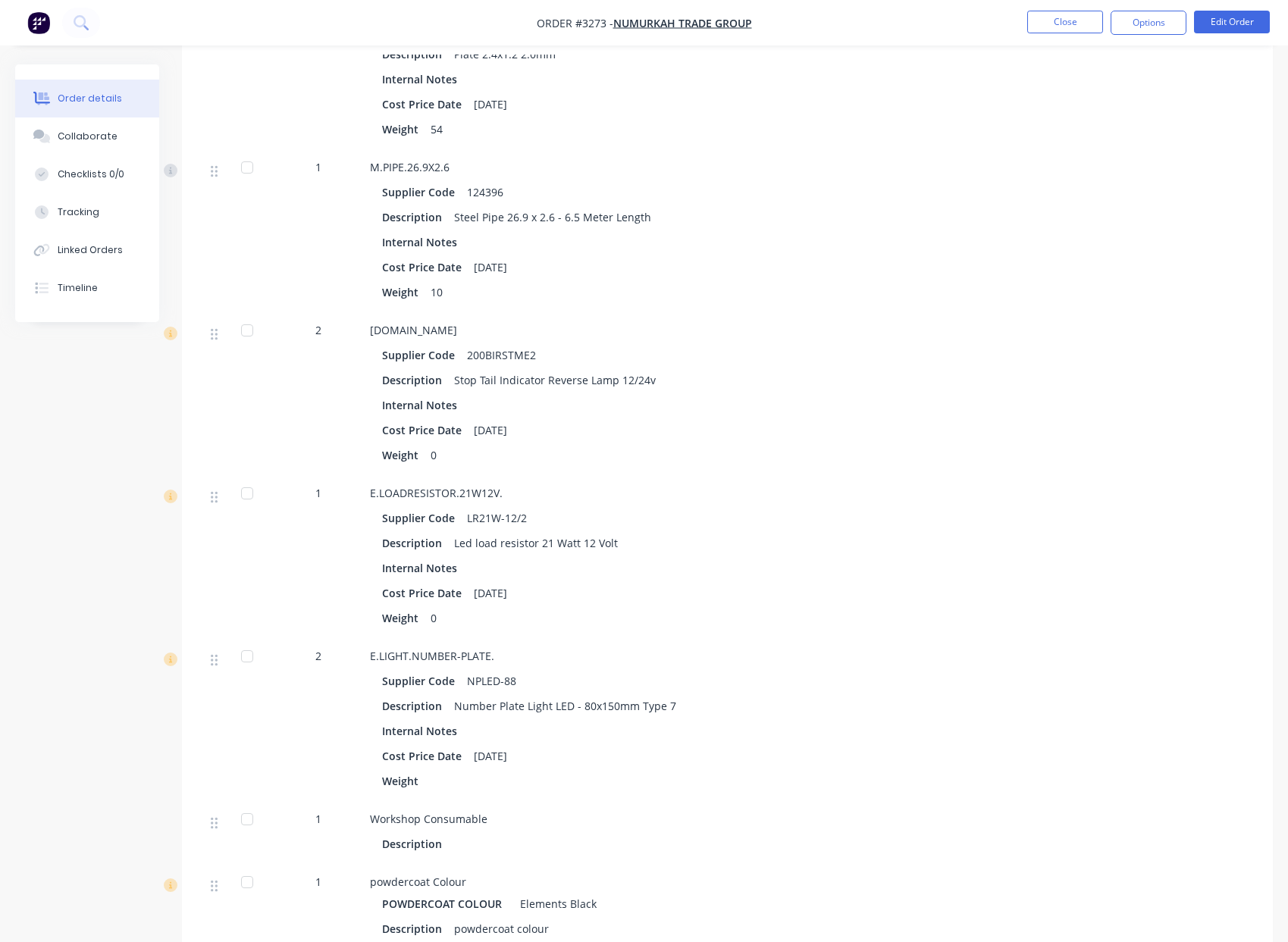
scroll to position [2278, 0]
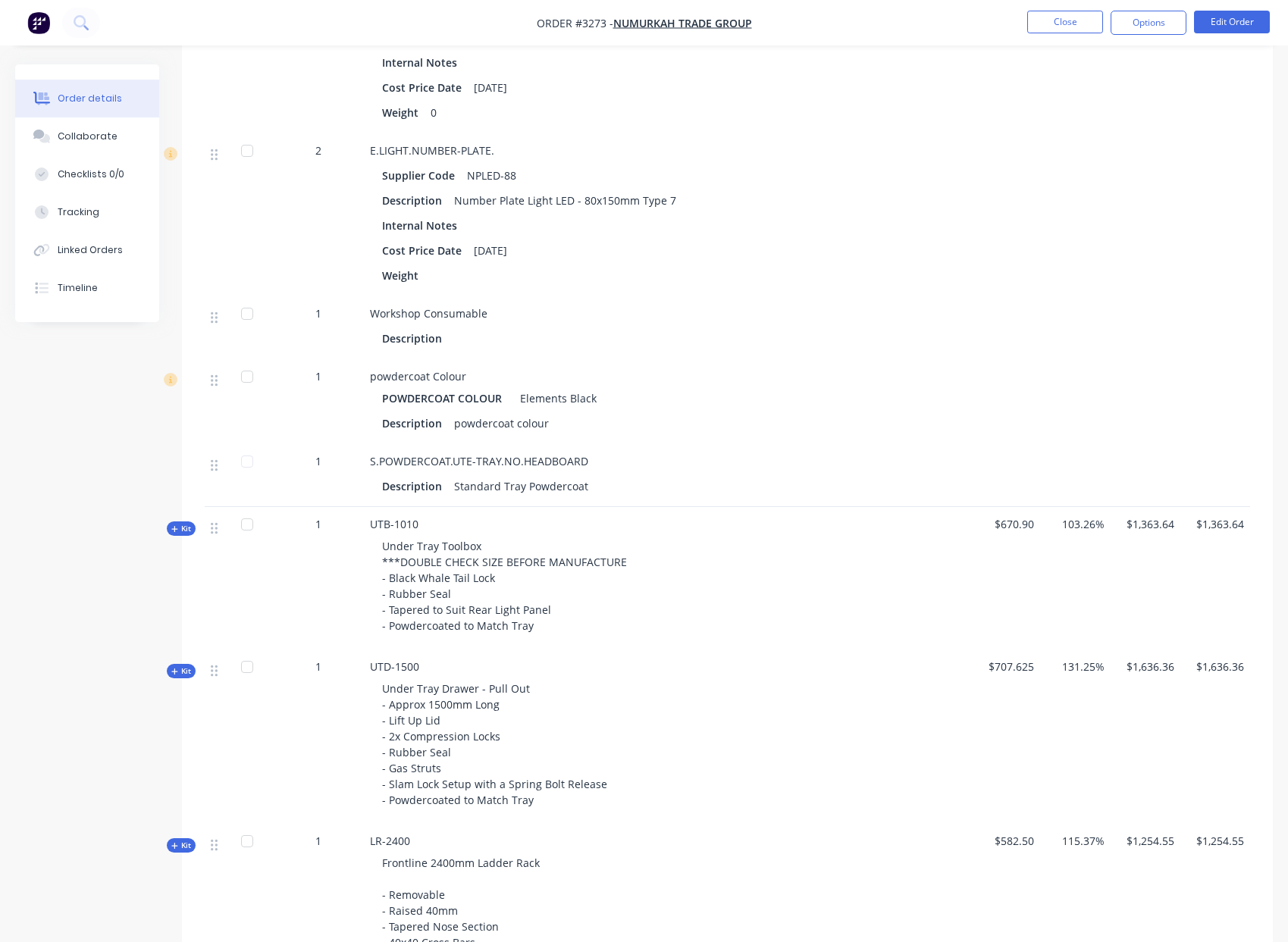
click at [181, 534] on span "Kit" at bounding box center [181, 529] width 20 height 12
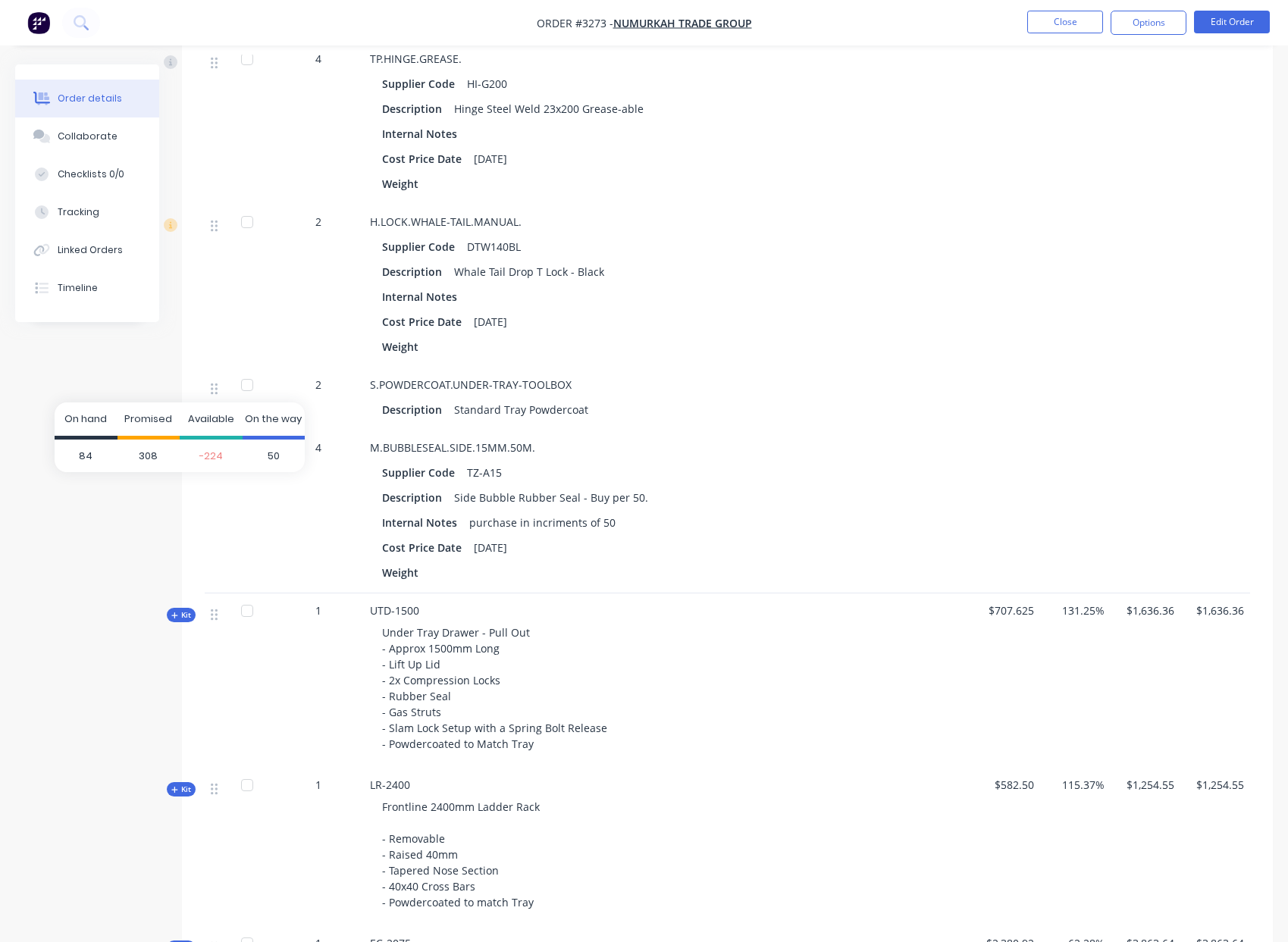
scroll to position [3261, 0]
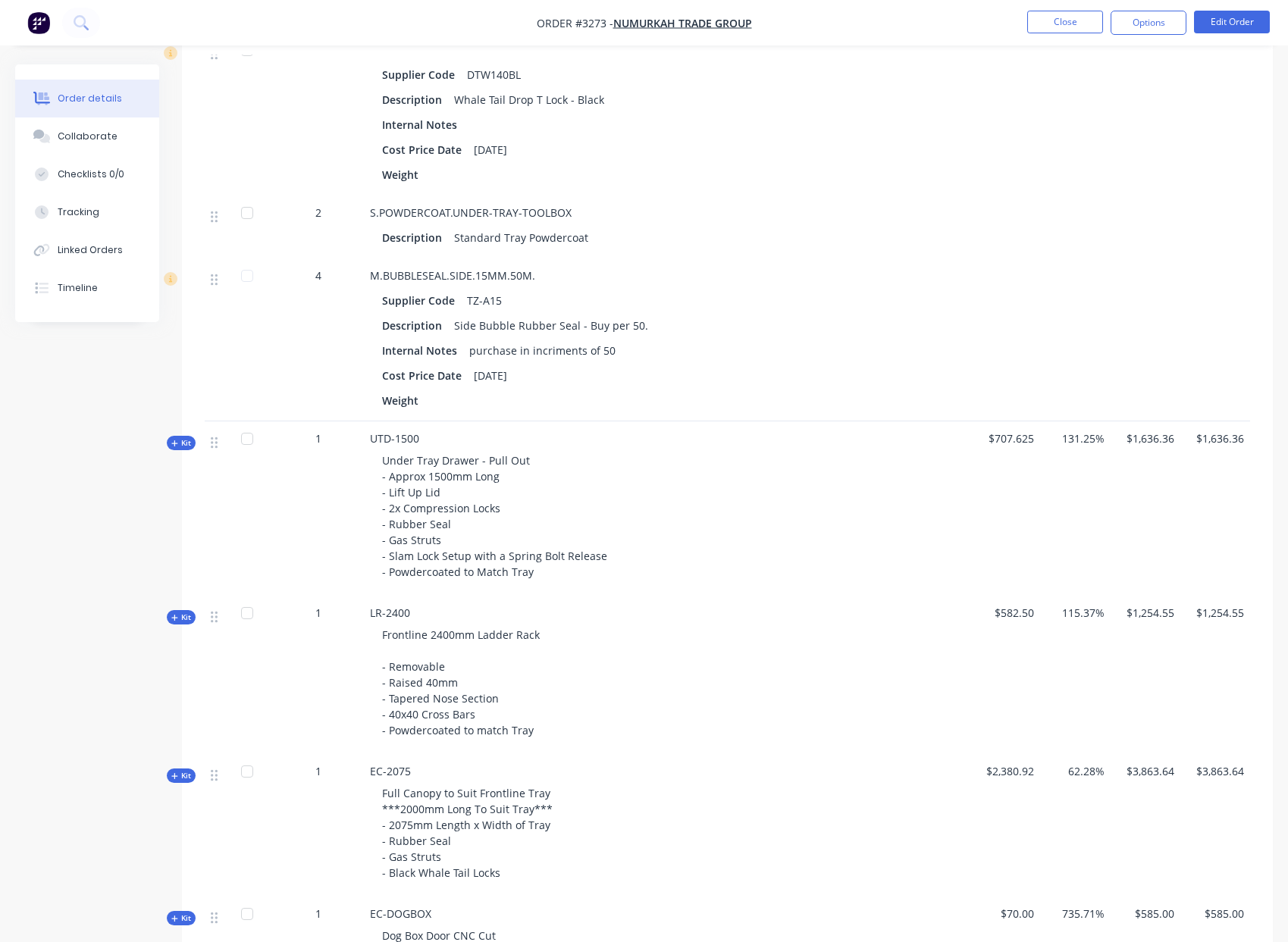
click at [179, 449] on span "Kit" at bounding box center [181, 443] width 20 height 12
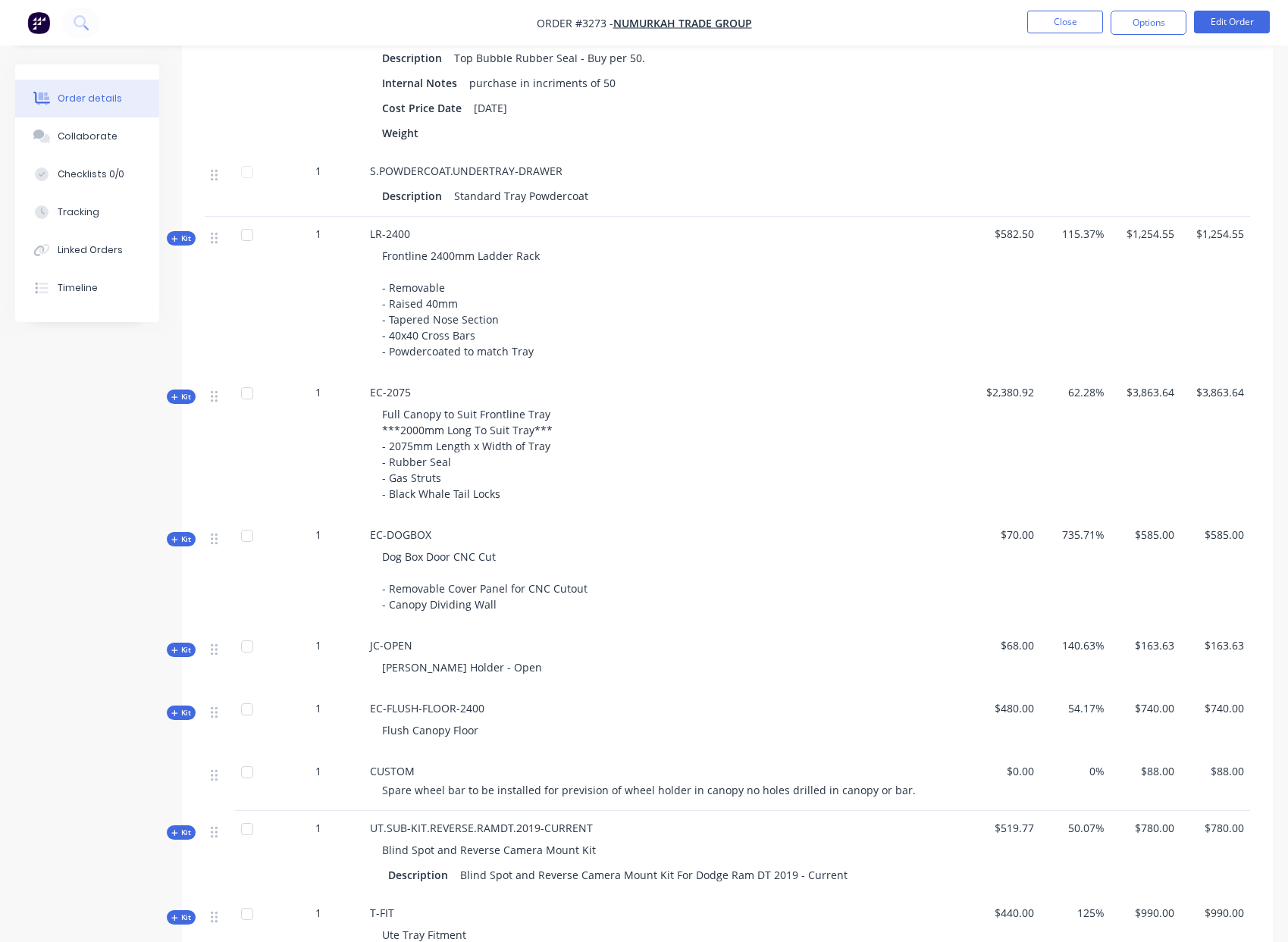
scroll to position [4809, 0]
click at [174, 241] on icon at bounding box center [174, 237] width 6 height 6
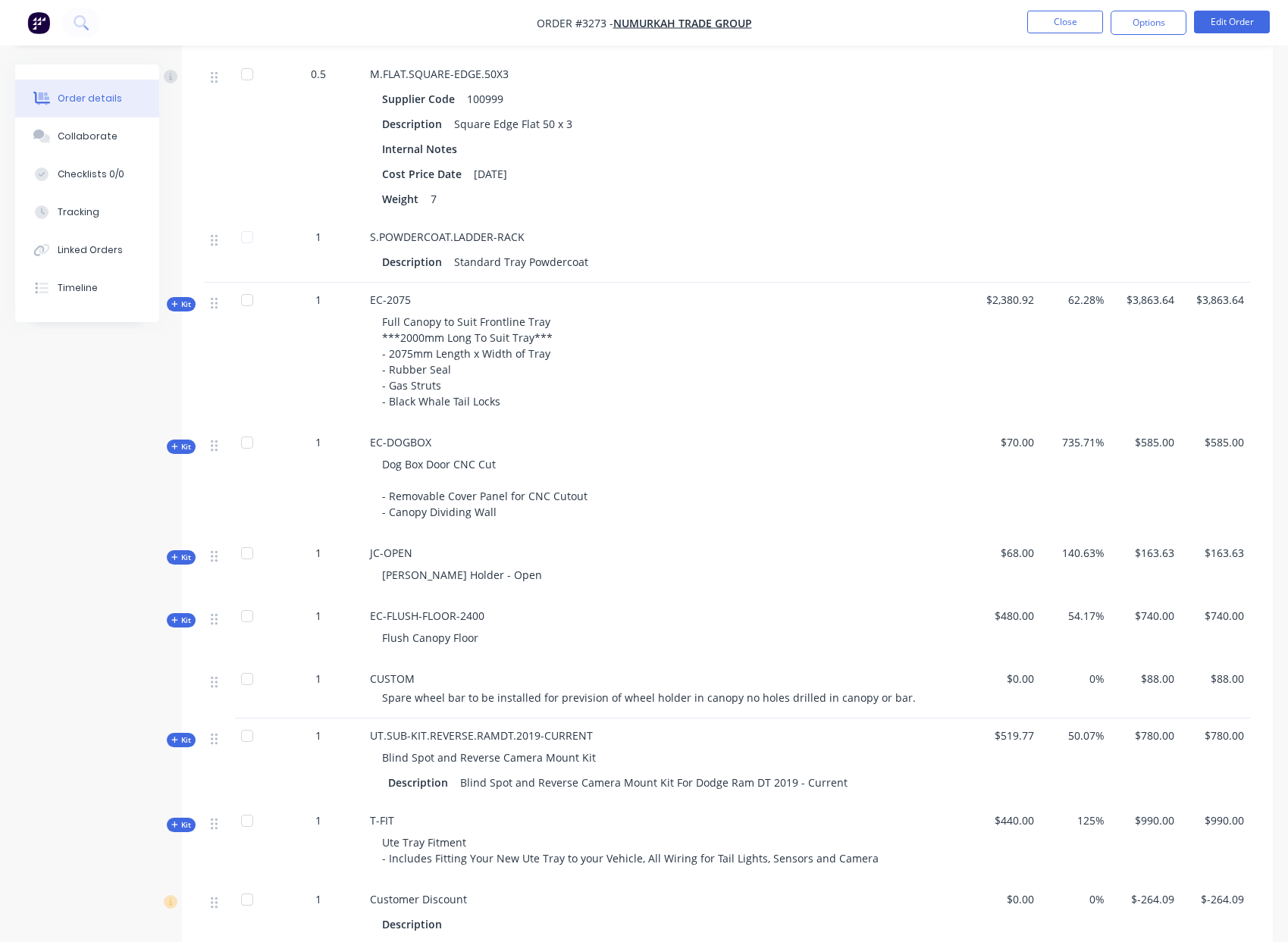
scroll to position [5497, 0]
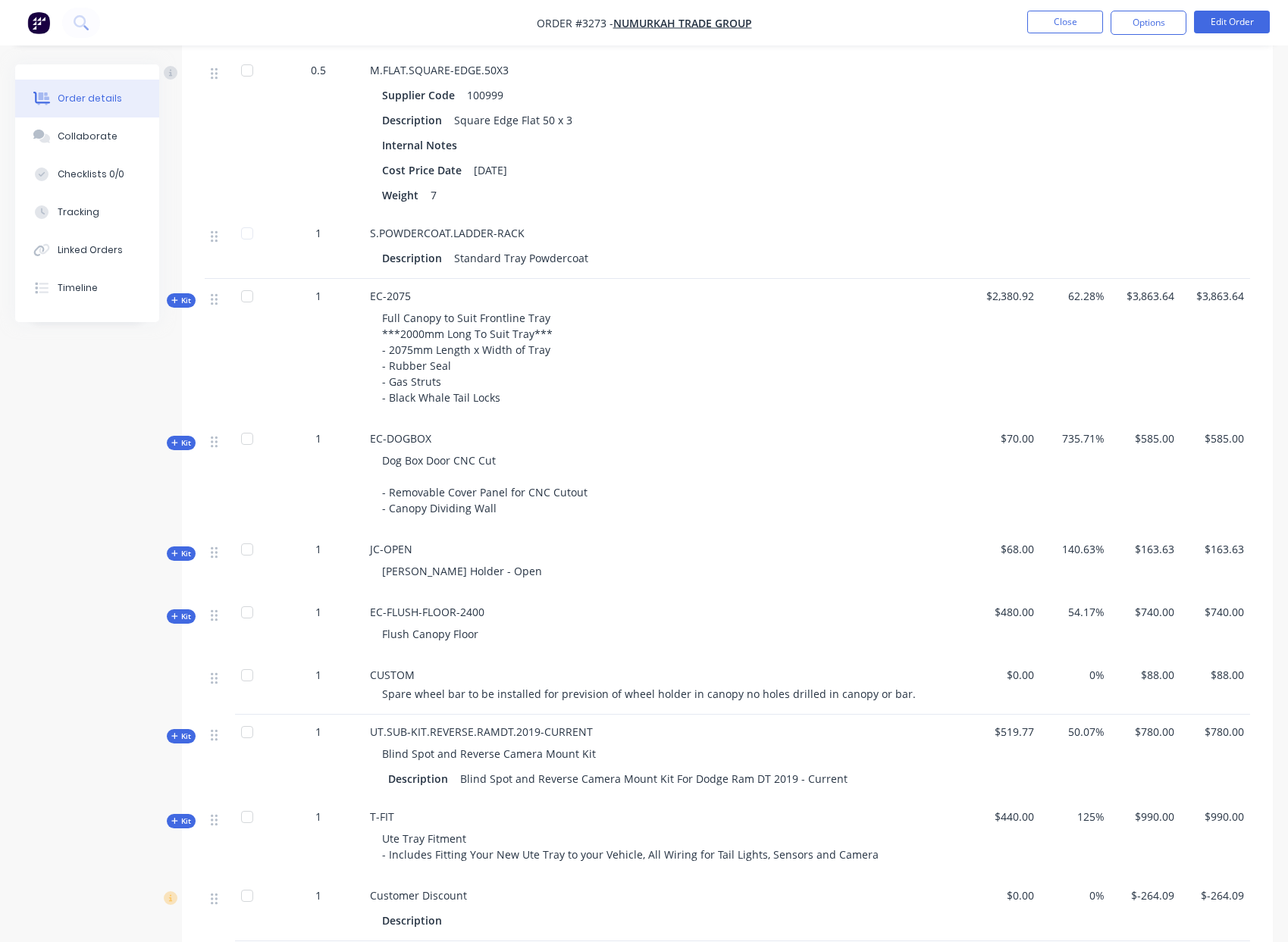
click at [184, 306] on span "Kit" at bounding box center [181, 301] width 20 height 12
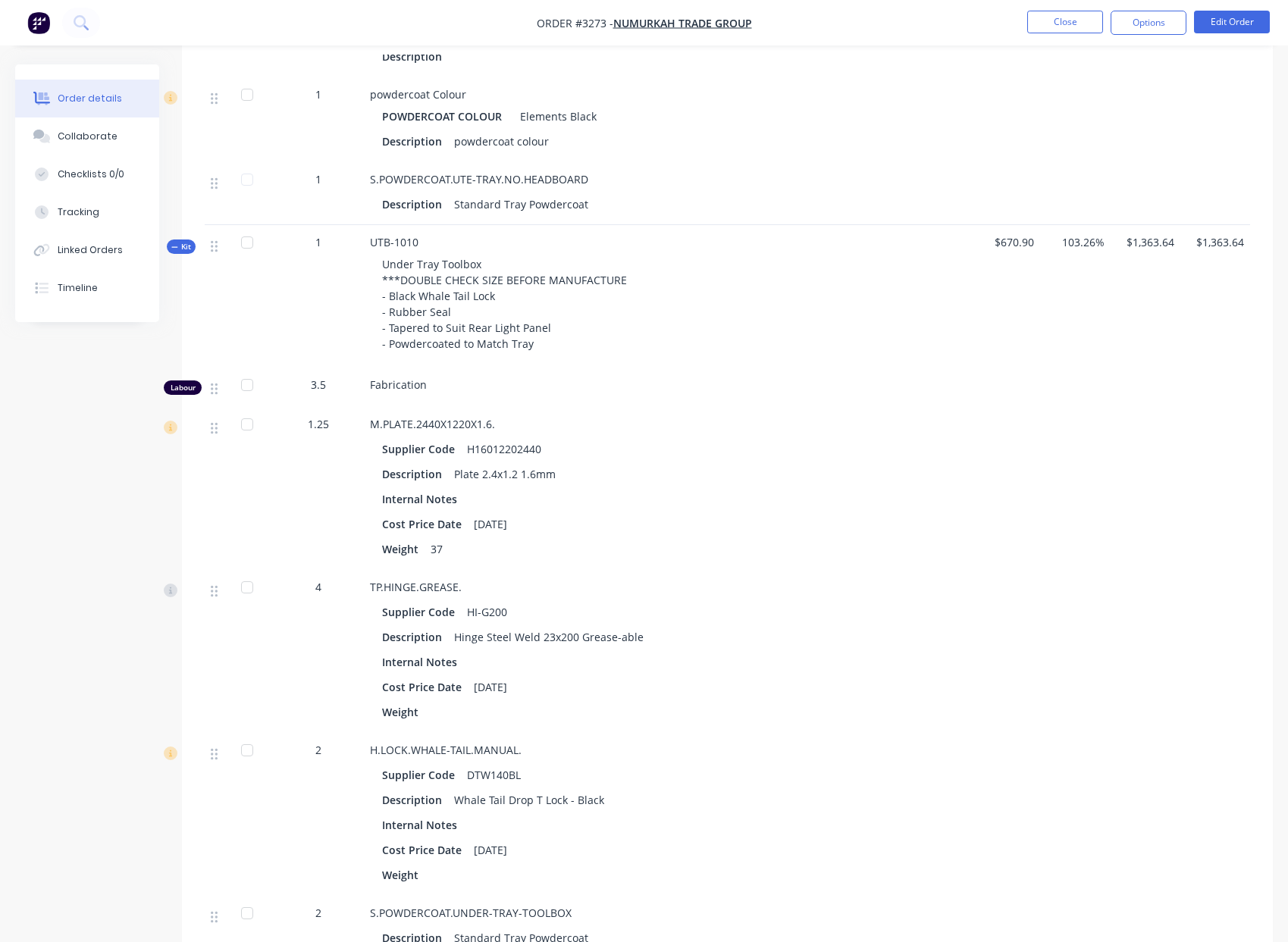
scroll to position [0, 0]
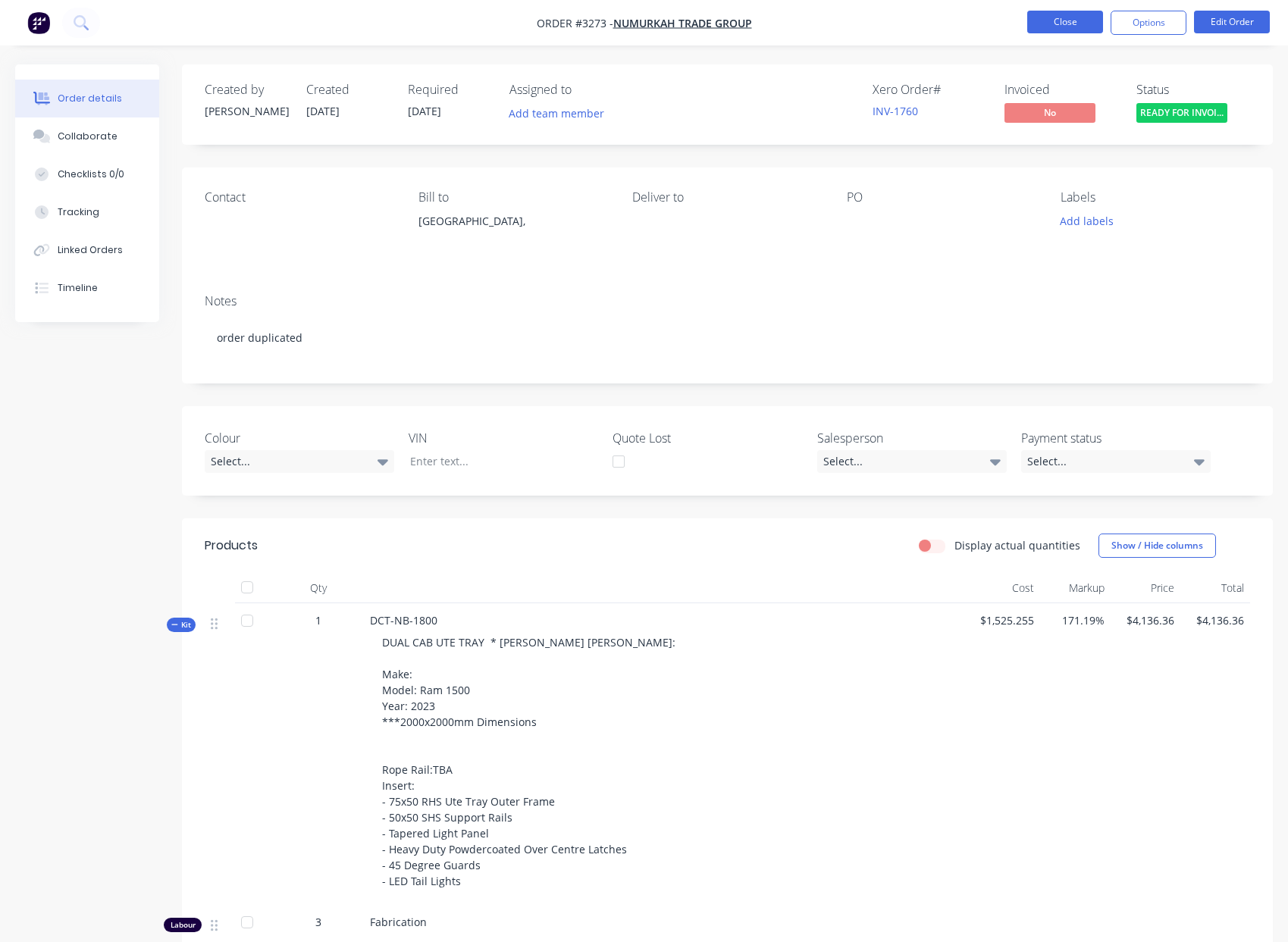
click at [1034, 22] on button "Close" at bounding box center [1065, 22] width 76 height 23
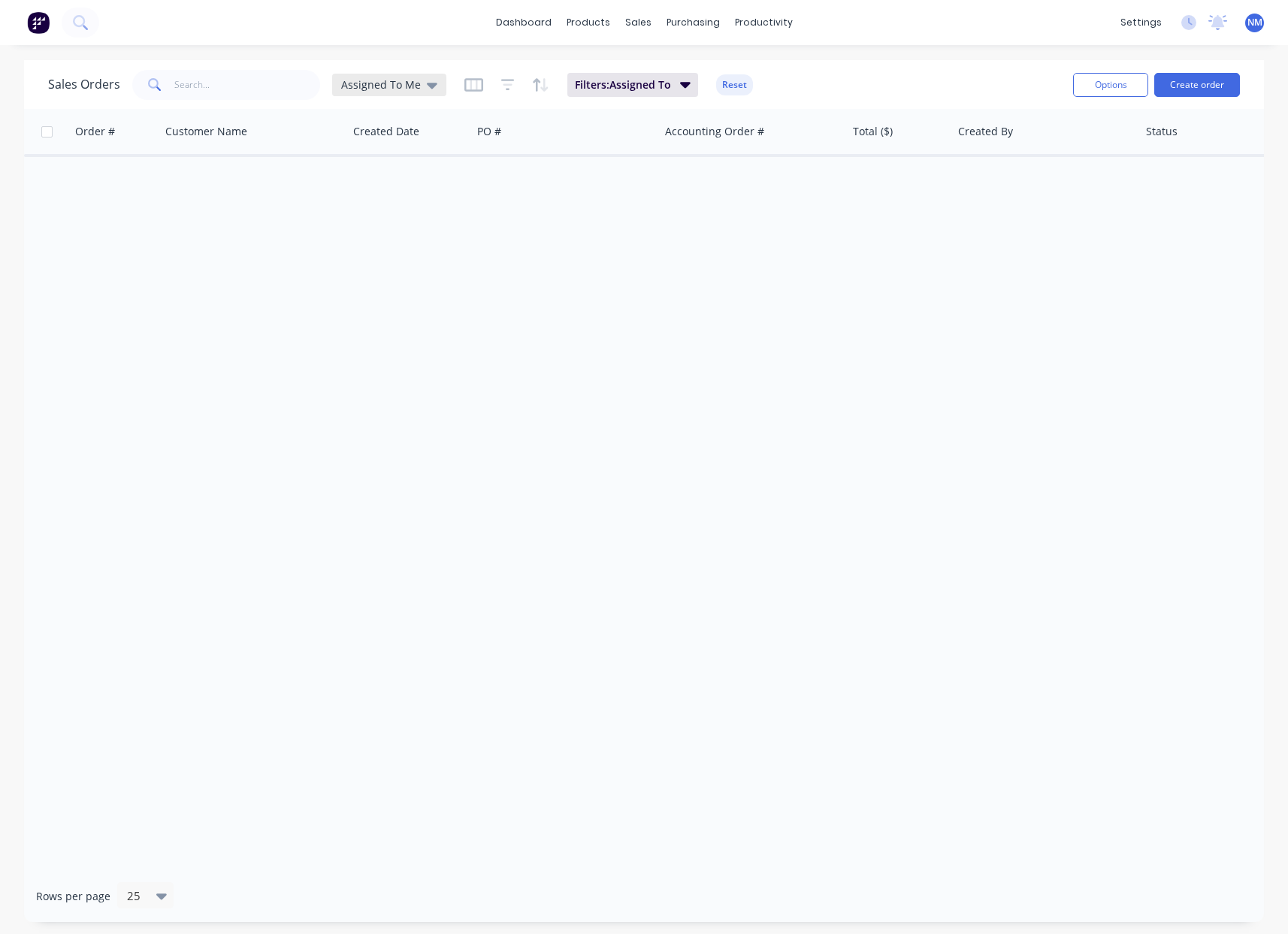
click at [380, 90] on span "Assigned To Me" at bounding box center [380, 84] width 80 height 16
click at [385, 455] on button "Ready To Invoice" at bounding box center [422, 453] width 171 height 17
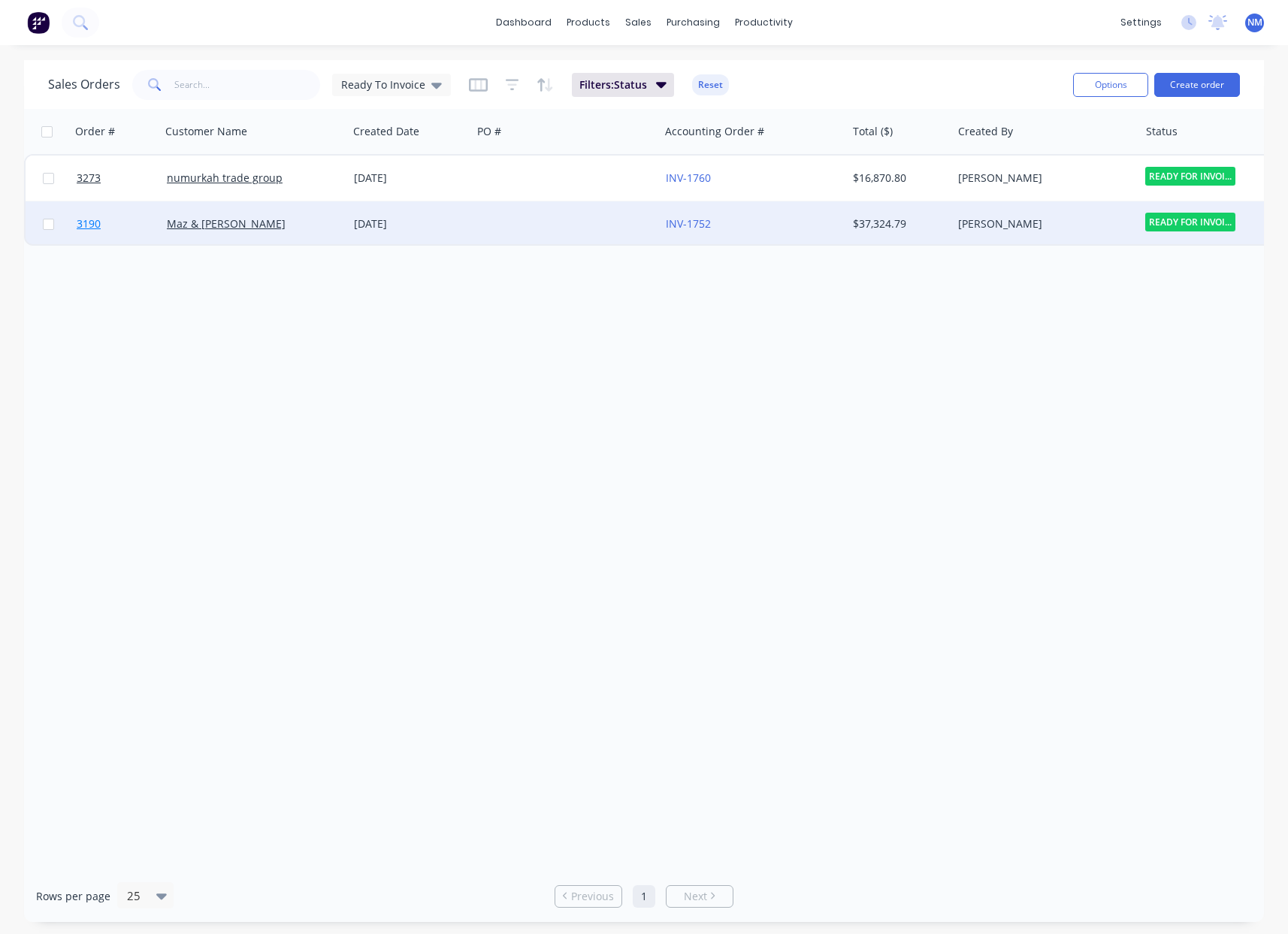
click at [93, 228] on span "3190" at bounding box center [89, 224] width 24 height 15
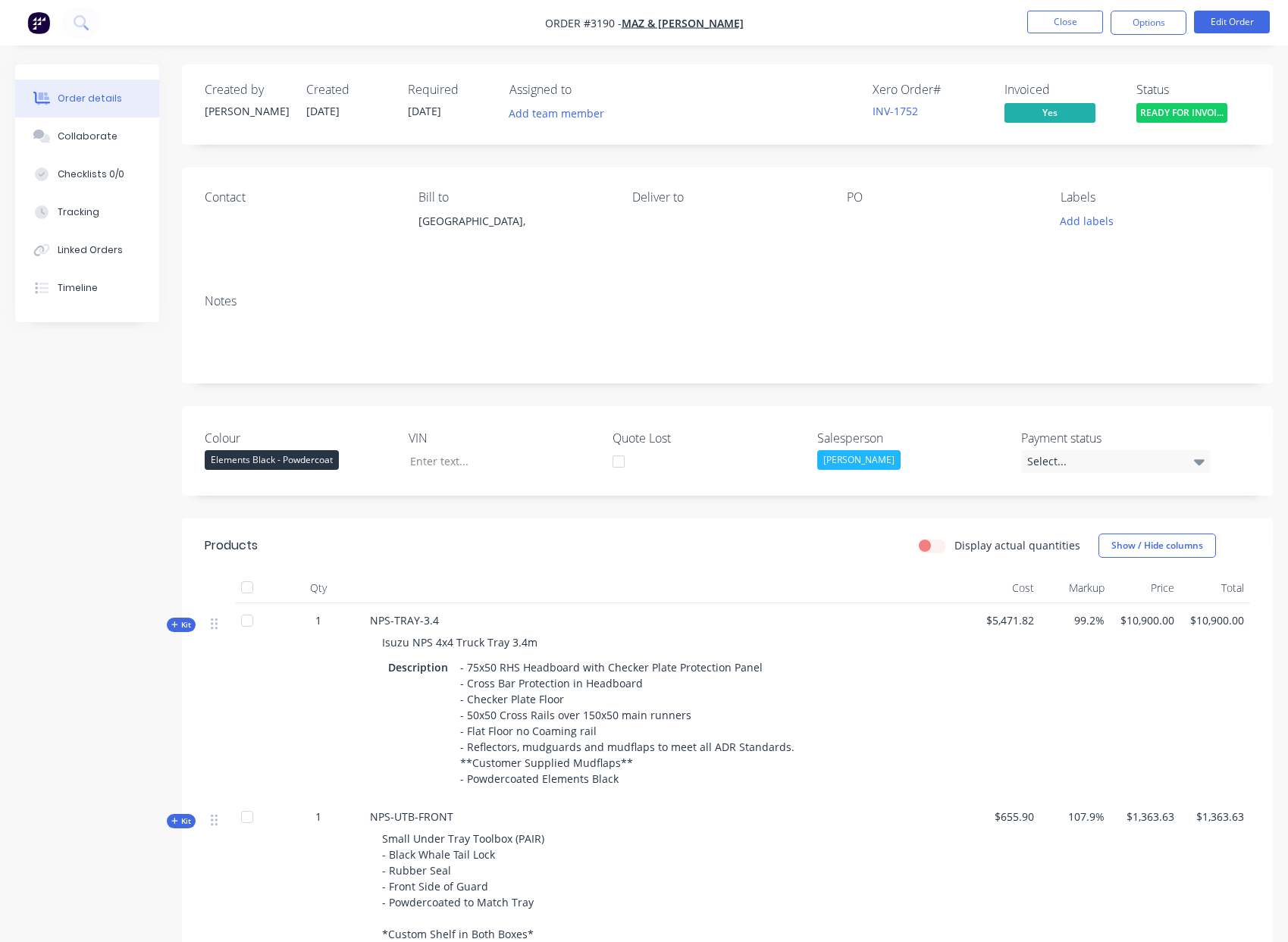
click at [177, 624] on icon at bounding box center [174, 624] width 6 height 6
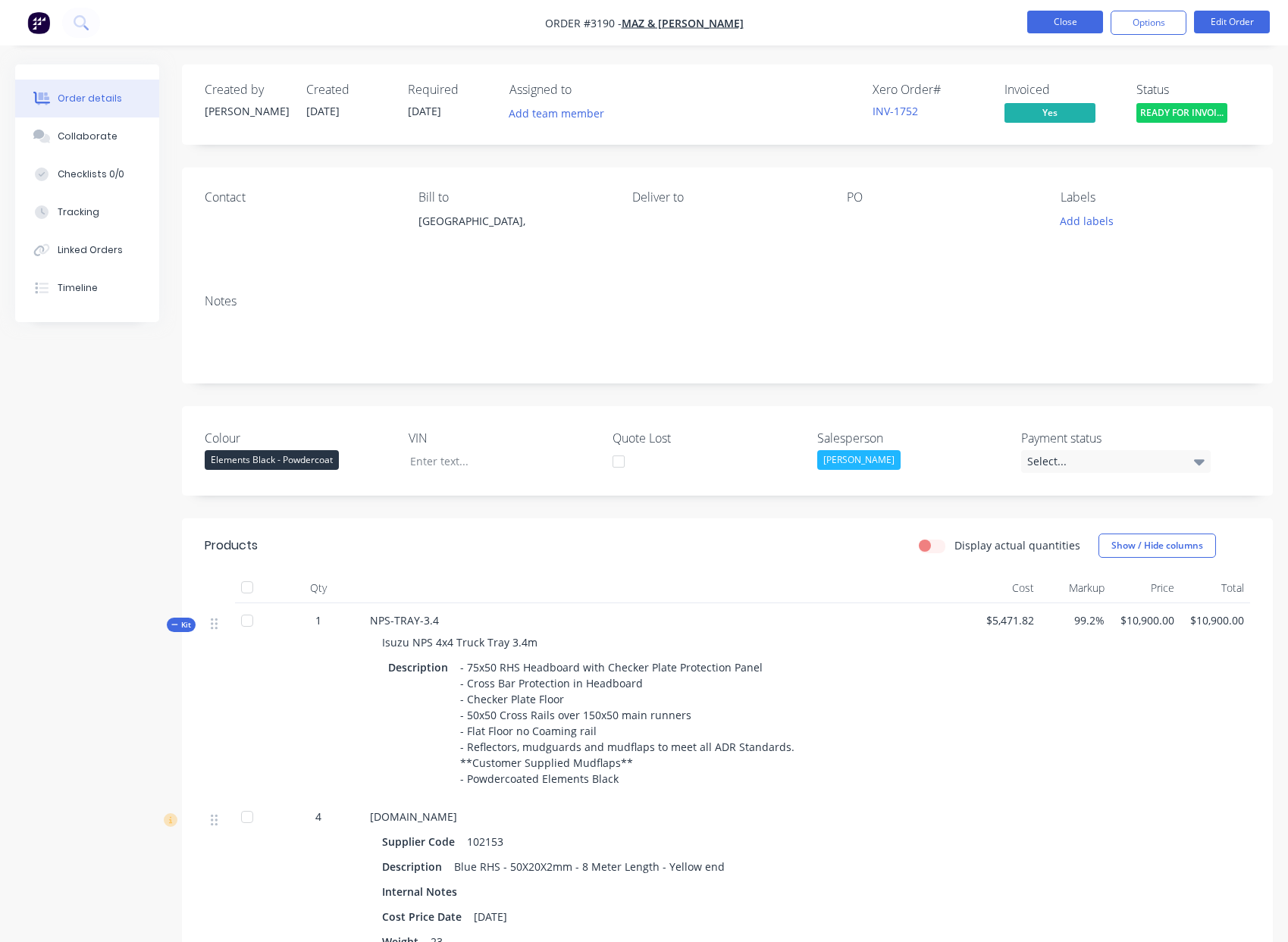
click at [1063, 23] on button "Close" at bounding box center [1065, 22] width 76 height 23
